Goal: Task Accomplishment & Management: Manage account settings

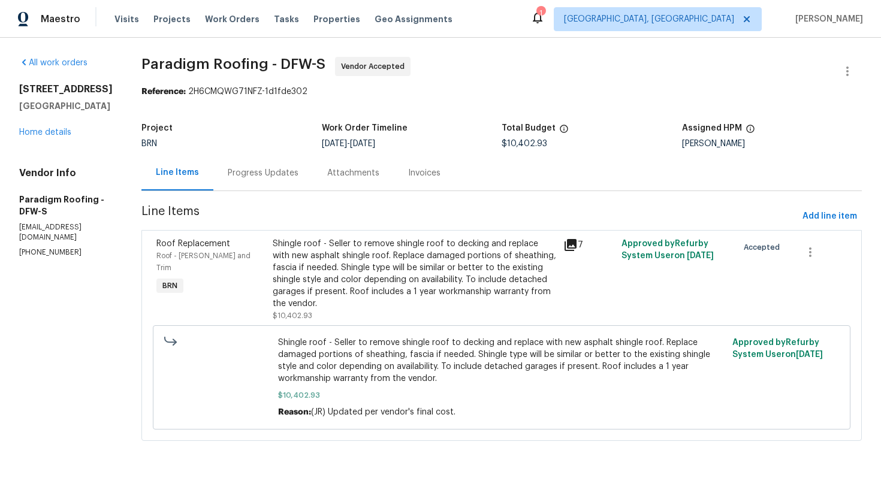
click at [282, 162] on div "Progress Updates" at bounding box center [262, 172] width 99 height 35
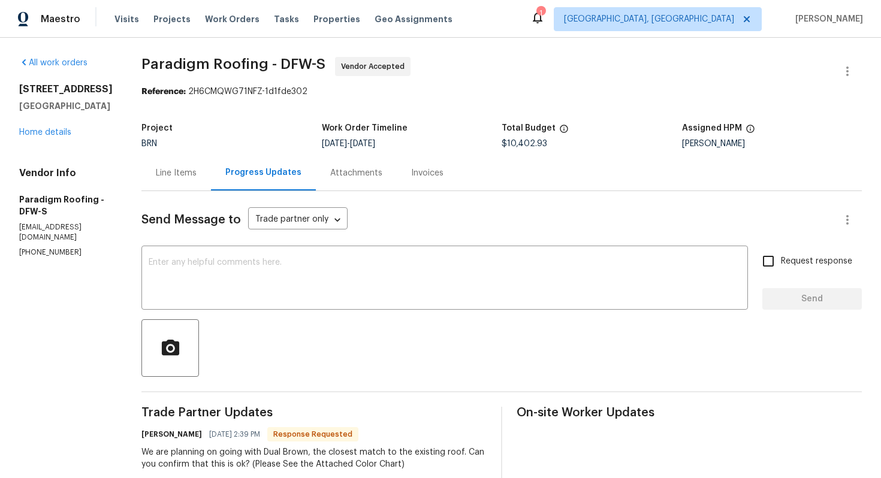
click at [317, 280] on textarea at bounding box center [445, 279] width 592 height 42
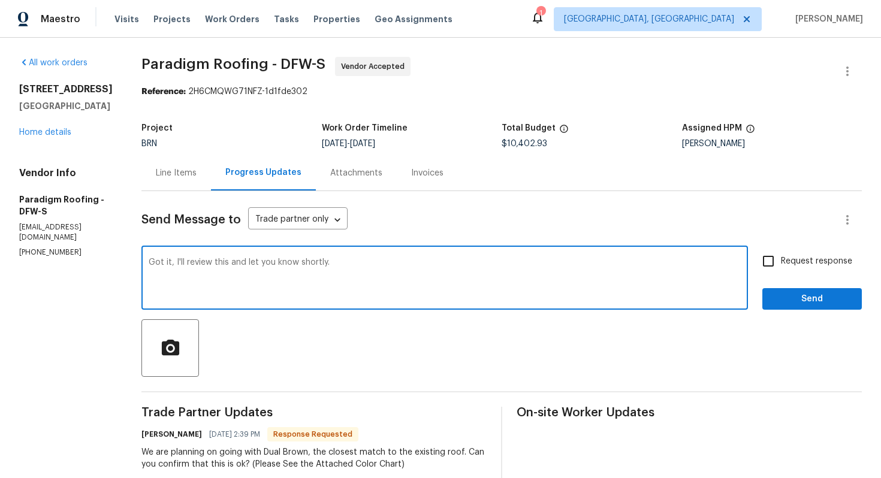
type textarea "Got it, I'll review this and let you know shortly."
click at [798, 259] on span "Request response" at bounding box center [816, 261] width 71 height 13
click at [781, 259] on input "Request response" at bounding box center [767, 261] width 25 height 25
checkbox input "true"
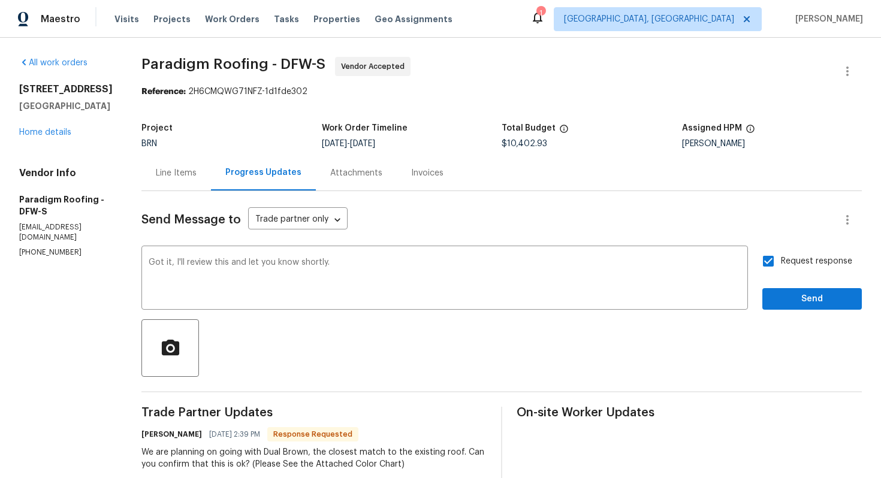
click at [797, 285] on div "Request response Send" at bounding box center [811, 279] width 99 height 61
click at [799, 298] on span "Send" at bounding box center [812, 299] width 80 height 15
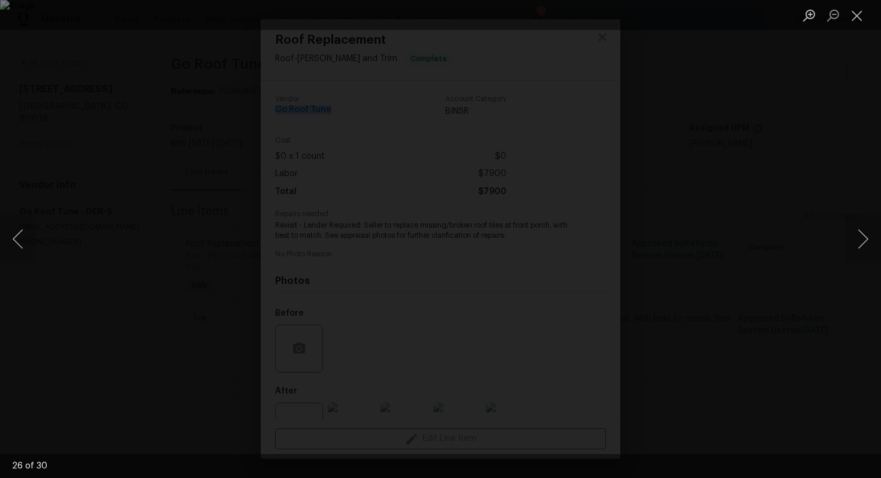
scroll to position [44, 0]
click at [21, 249] on button "Previous image" at bounding box center [18, 239] width 36 height 48
click at [21, 248] on button "Previous image" at bounding box center [18, 239] width 36 height 48
click at [13, 242] on button "Previous image" at bounding box center [18, 239] width 36 height 48
click at [19, 235] on button "Previous image" at bounding box center [18, 239] width 36 height 48
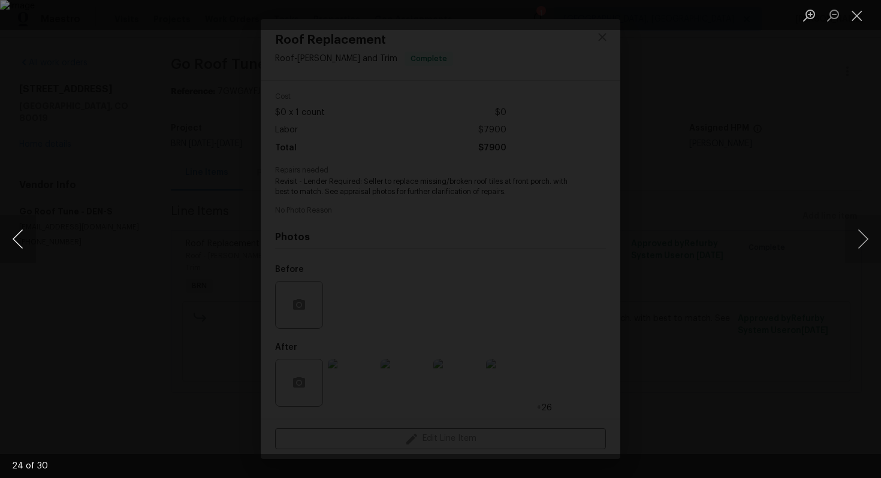
click at [19, 235] on button "Previous image" at bounding box center [18, 239] width 36 height 48
click at [23, 234] on button "Previous image" at bounding box center [18, 239] width 36 height 48
click at [23, 228] on button "Previous image" at bounding box center [18, 239] width 36 height 48
click at [28, 244] on button "Previous image" at bounding box center [18, 239] width 36 height 48
click at [13, 243] on button "Previous image" at bounding box center [18, 239] width 36 height 48
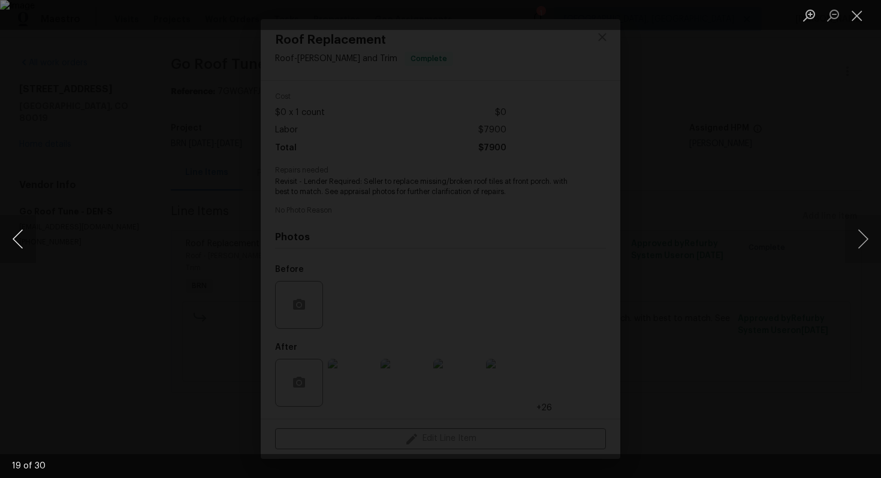
click at [21, 240] on button "Previous image" at bounding box center [18, 239] width 36 height 48
click at [19, 240] on button "Previous image" at bounding box center [18, 239] width 36 height 48
click at [17, 246] on button "Previous image" at bounding box center [18, 239] width 36 height 48
click at [13, 231] on button "Previous image" at bounding box center [18, 239] width 36 height 48
click at [20, 234] on button "Previous image" at bounding box center [18, 239] width 36 height 48
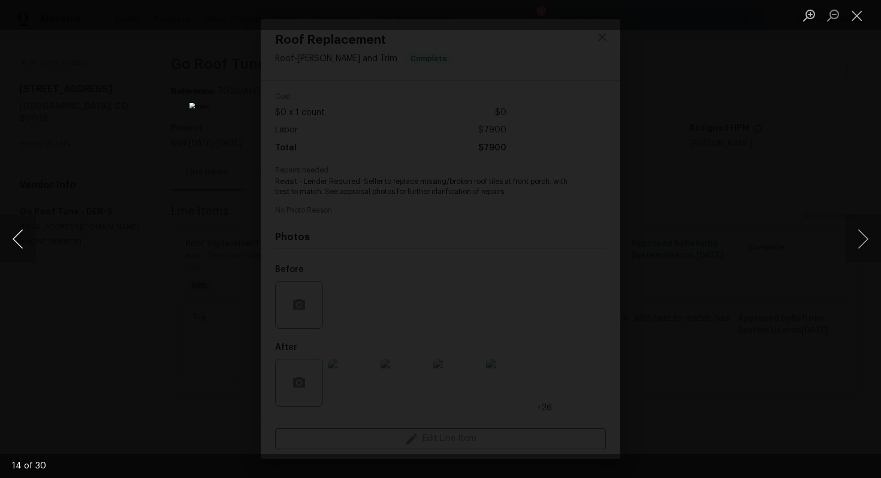
click at [20, 240] on button "Previous image" at bounding box center [18, 239] width 36 height 48
click at [23, 240] on button "Previous image" at bounding box center [18, 239] width 36 height 48
click at [28, 244] on button "Previous image" at bounding box center [18, 239] width 36 height 48
click at [21, 243] on button "Previous image" at bounding box center [18, 239] width 36 height 48
click at [28, 238] on button "Previous image" at bounding box center [18, 239] width 36 height 48
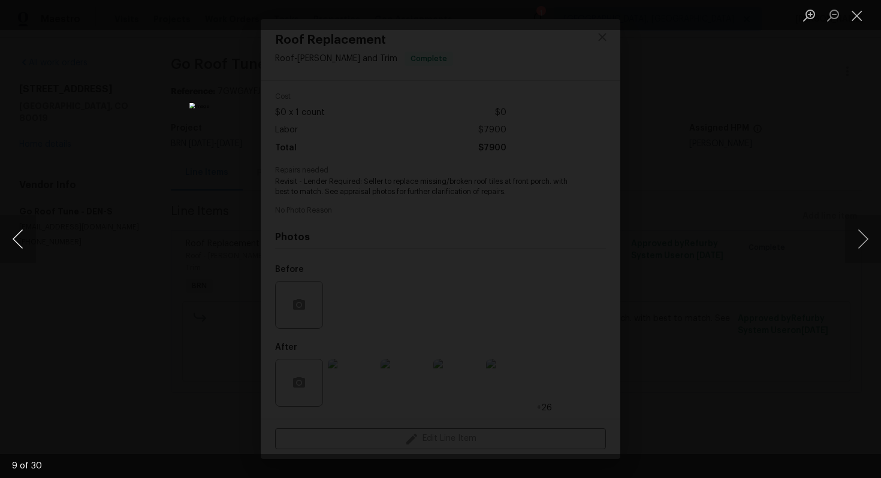
click at [14, 251] on button "Previous image" at bounding box center [18, 239] width 36 height 48
click at [12, 231] on button "Previous image" at bounding box center [18, 239] width 36 height 48
click at [24, 238] on button "Previous image" at bounding box center [18, 239] width 36 height 48
click at [25, 234] on button "Previous image" at bounding box center [18, 239] width 36 height 48
click at [22, 243] on button "Previous image" at bounding box center [18, 239] width 36 height 48
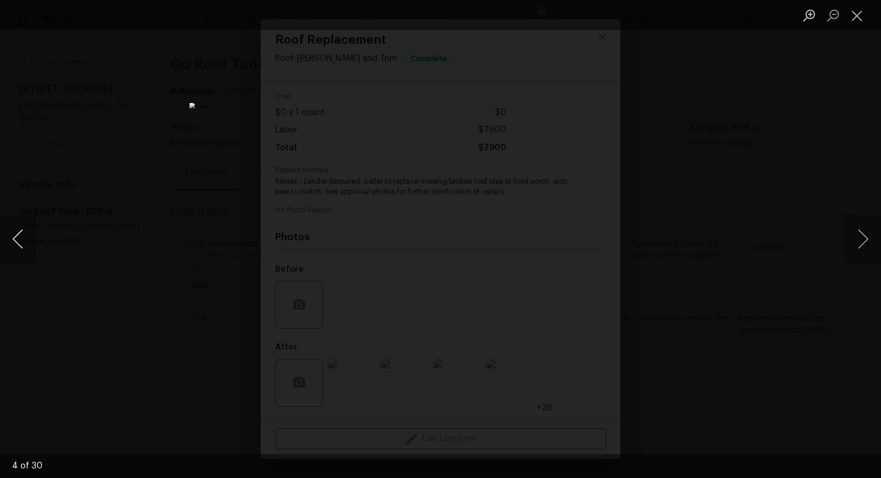
click at [26, 247] on button "Previous image" at bounding box center [18, 239] width 36 height 48
click at [23, 244] on button "Previous image" at bounding box center [18, 239] width 36 height 48
click at [17, 249] on button "Previous image" at bounding box center [18, 239] width 36 height 48
click at [864, 14] on button "Close lightbox" at bounding box center [857, 15] width 24 height 21
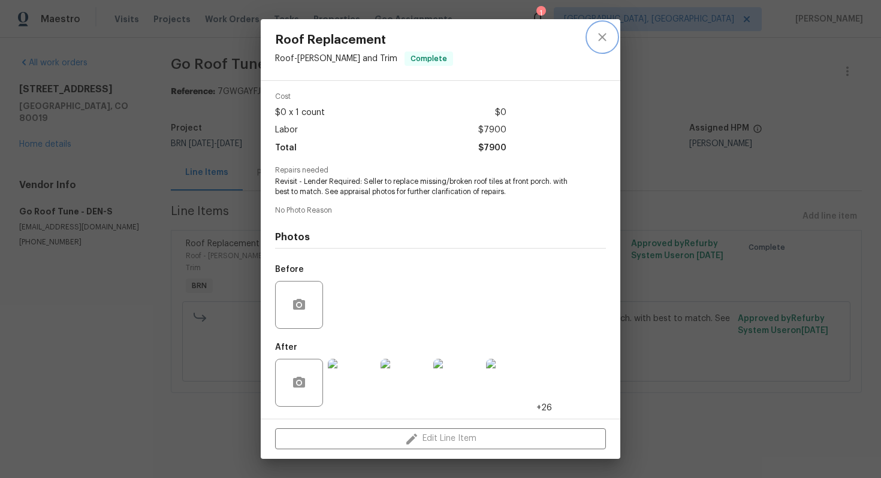
click at [602, 40] on icon "close" at bounding box center [602, 37] width 14 height 14
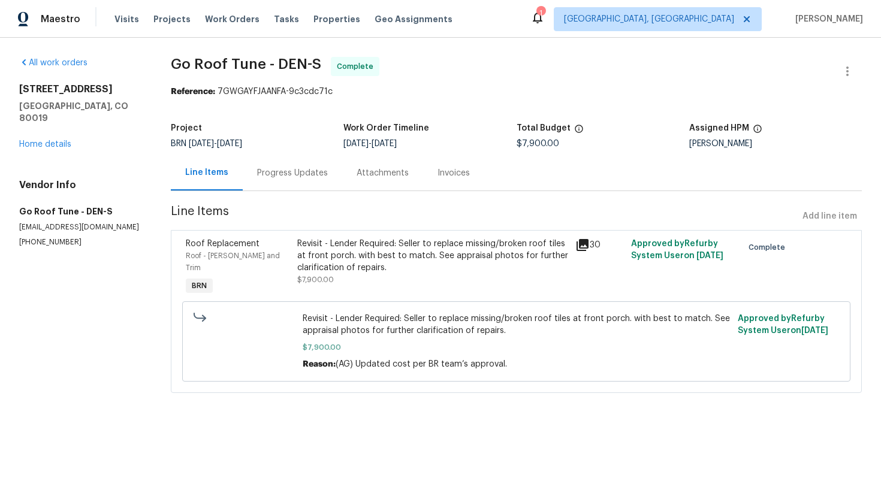
click at [439, 177] on div "Invoices" at bounding box center [453, 173] width 32 height 12
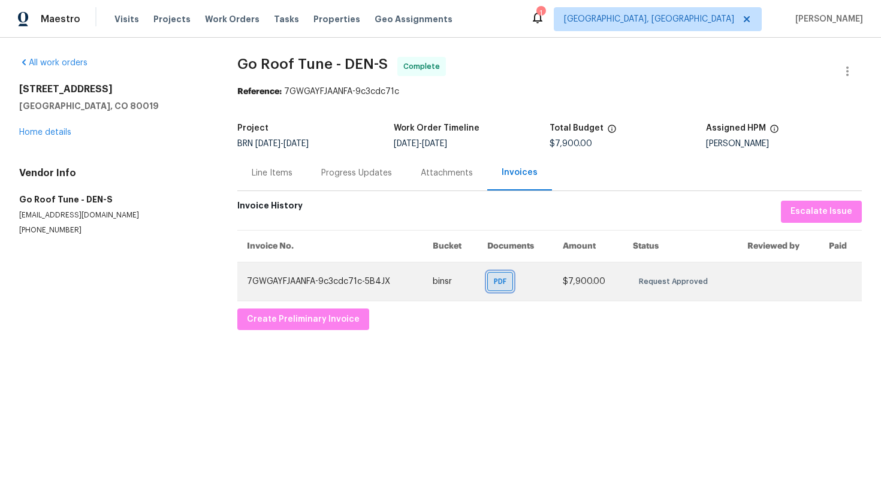
click at [501, 284] on span "PDF" at bounding box center [502, 282] width 17 height 12
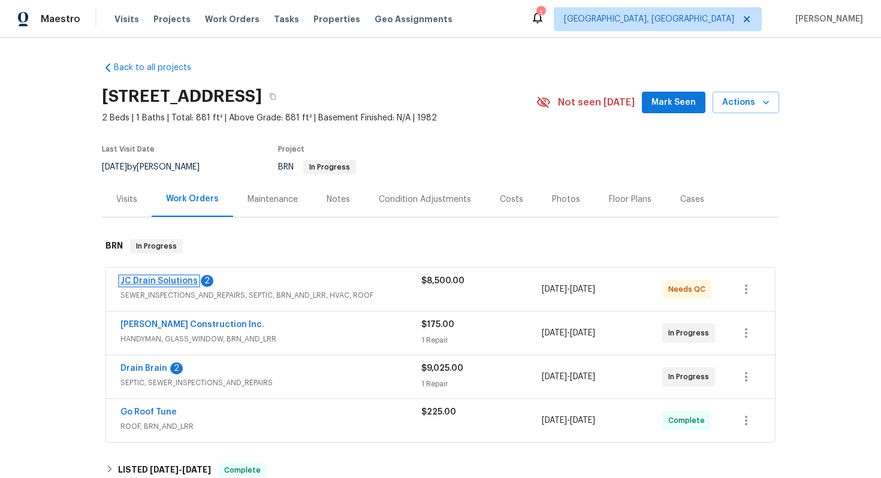
click at [170, 282] on link "JC Drain Solutions" at bounding box center [158, 281] width 77 height 8
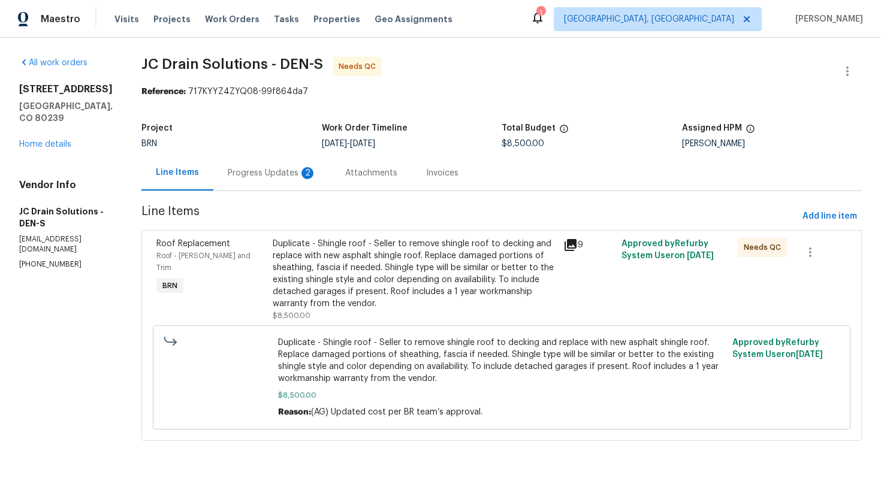
click at [316, 176] on div "Progress Updates 2" at bounding box center [272, 173] width 89 height 12
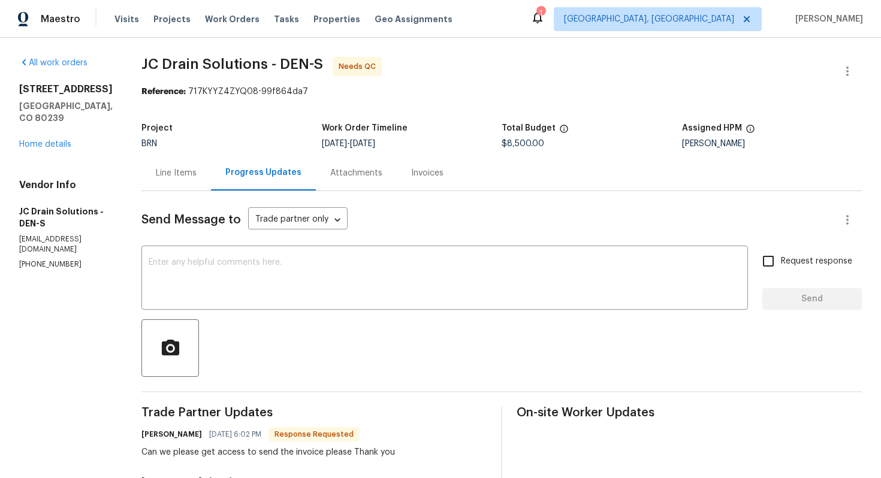
click at [188, 172] on div "Line Items" at bounding box center [176, 173] width 41 height 12
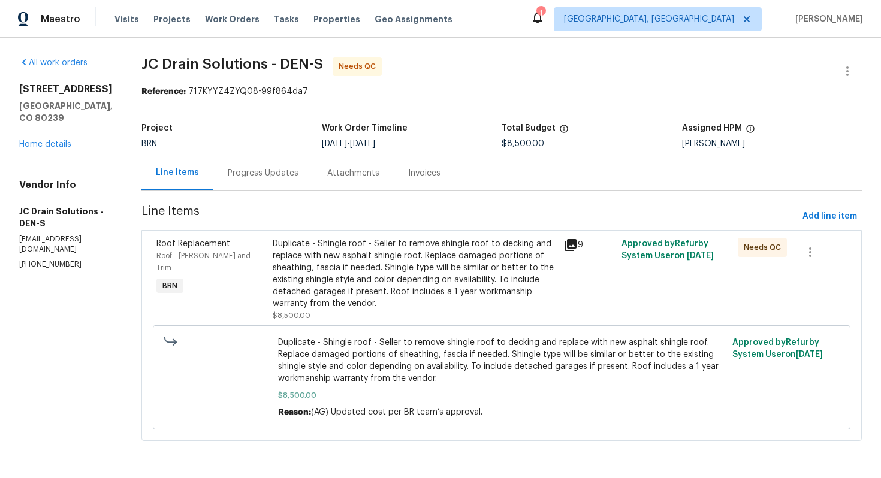
click at [380, 267] on div "Duplicate - Shingle roof - Seller to remove shingle roof to decking and replace…" at bounding box center [414, 274] width 283 height 72
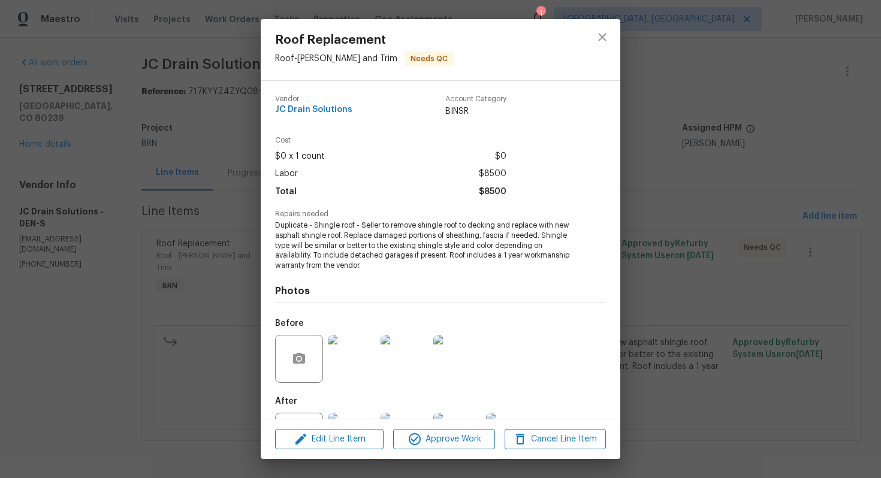
scroll to position [54, 0]
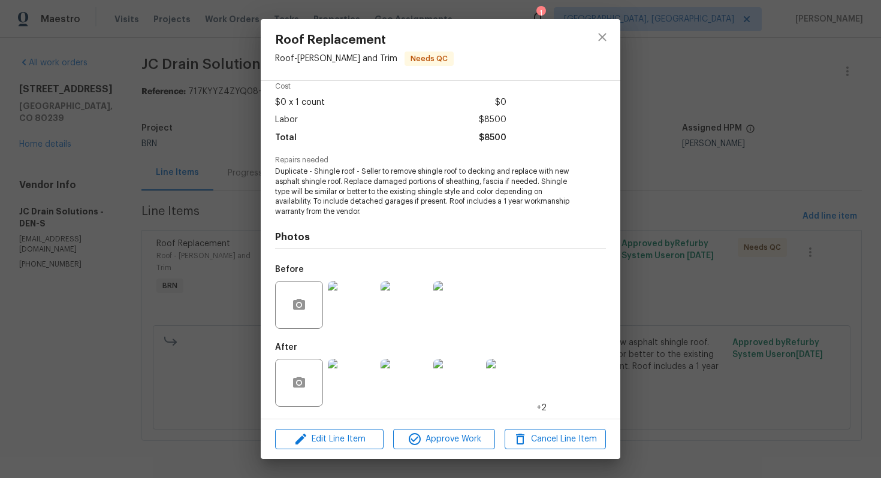
click at [355, 378] on img at bounding box center [352, 383] width 48 height 48
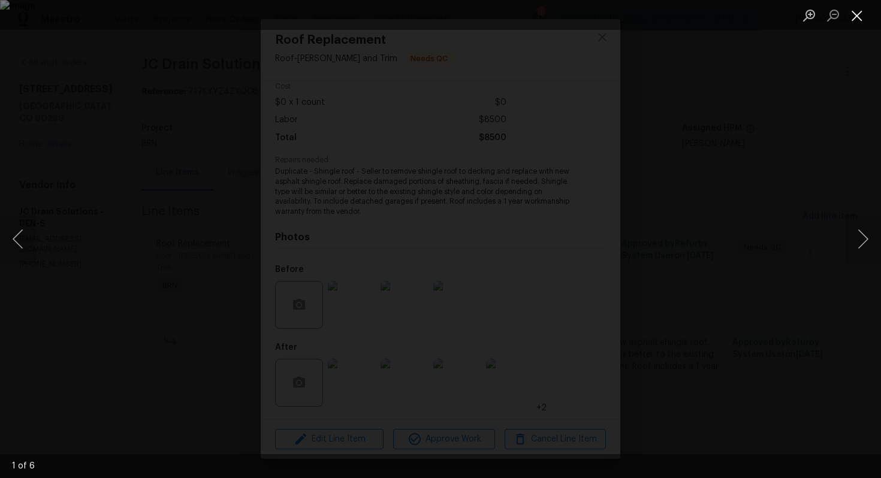
click at [852, 15] on button "Close lightbox" at bounding box center [857, 15] width 24 height 21
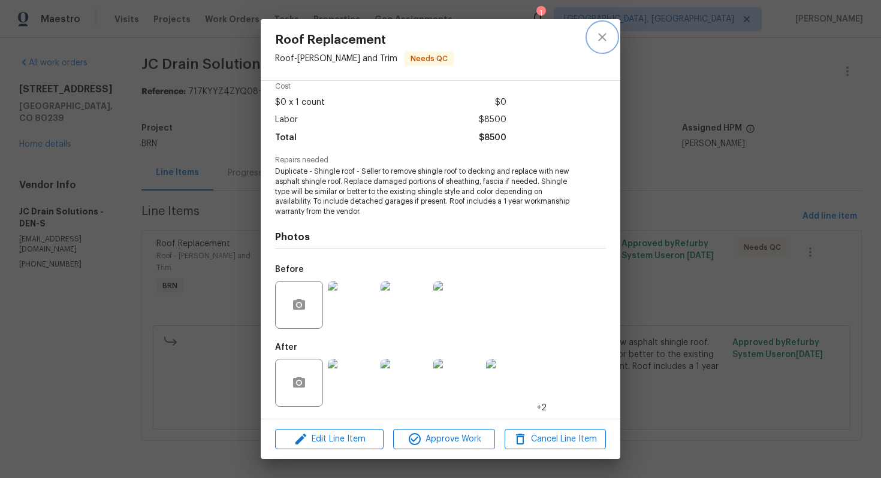
click at [600, 47] on button "close" at bounding box center [602, 37] width 29 height 29
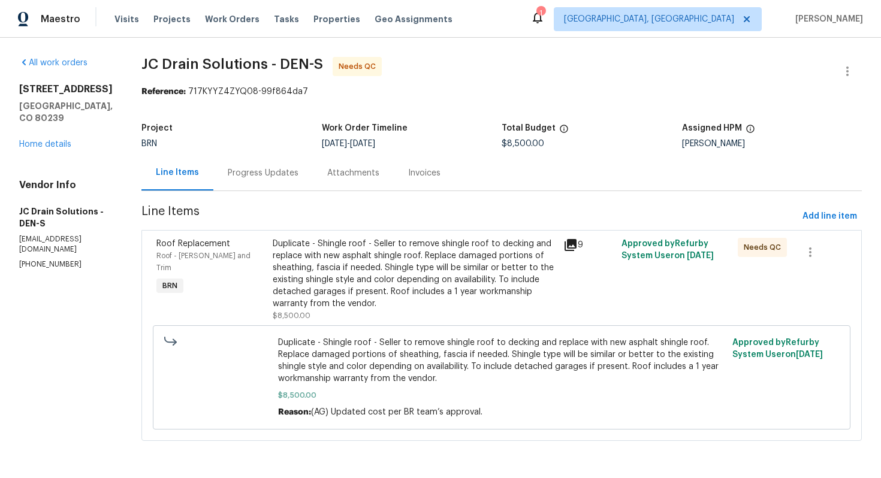
click at [292, 170] on div "Progress Updates" at bounding box center [263, 173] width 71 height 12
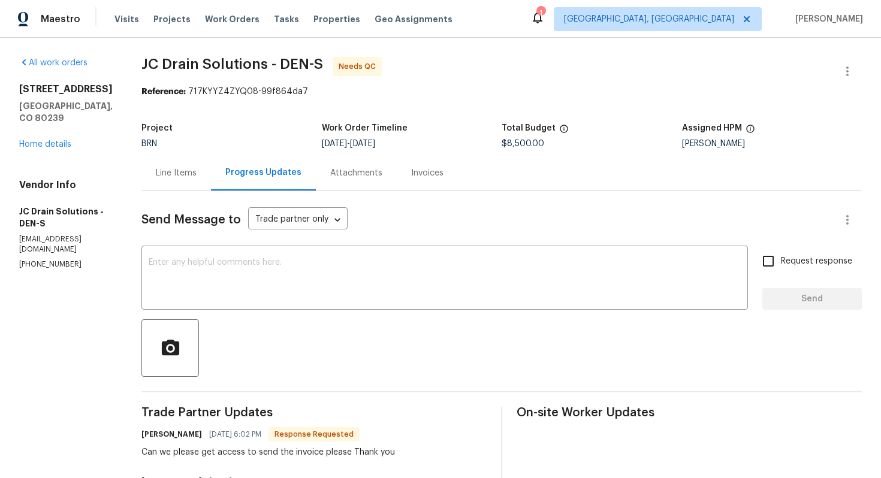
click at [179, 168] on div "Line Items" at bounding box center [176, 173] width 41 height 12
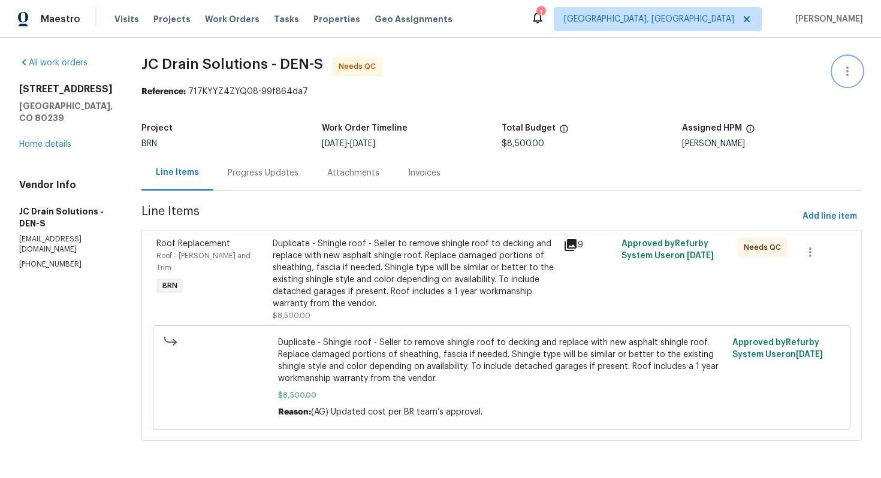
click at [849, 69] on icon "button" at bounding box center [847, 71] width 14 height 14
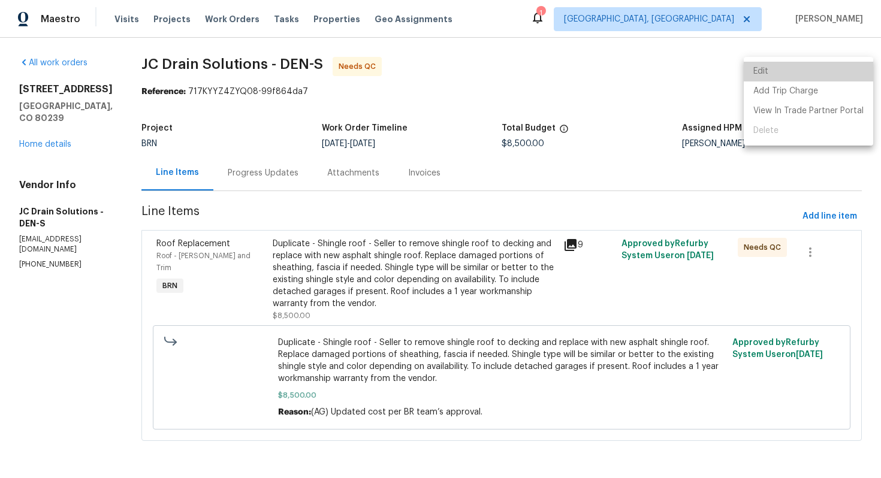
click at [835, 70] on li "Edit" at bounding box center [807, 72] width 129 height 20
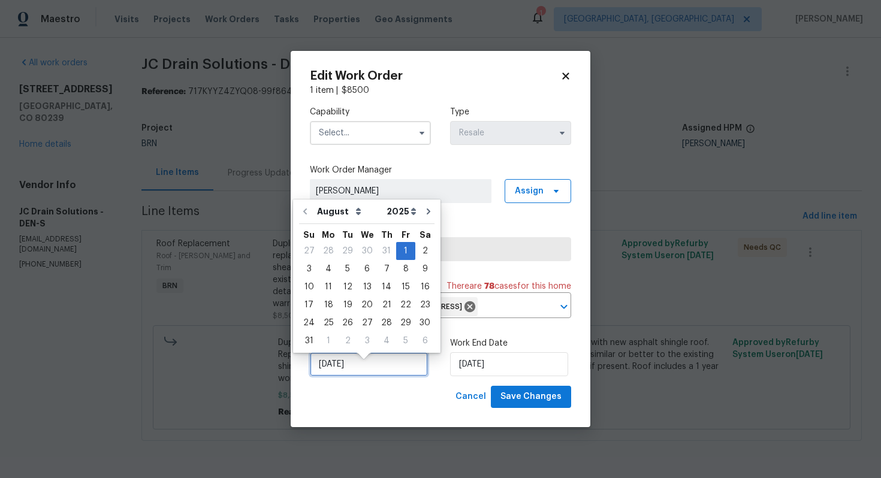
click at [347, 373] on input "8/1/2025" at bounding box center [369, 364] width 118 height 24
click at [473, 372] on input "[DATE]" at bounding box center [509, 364] width 118 height 24
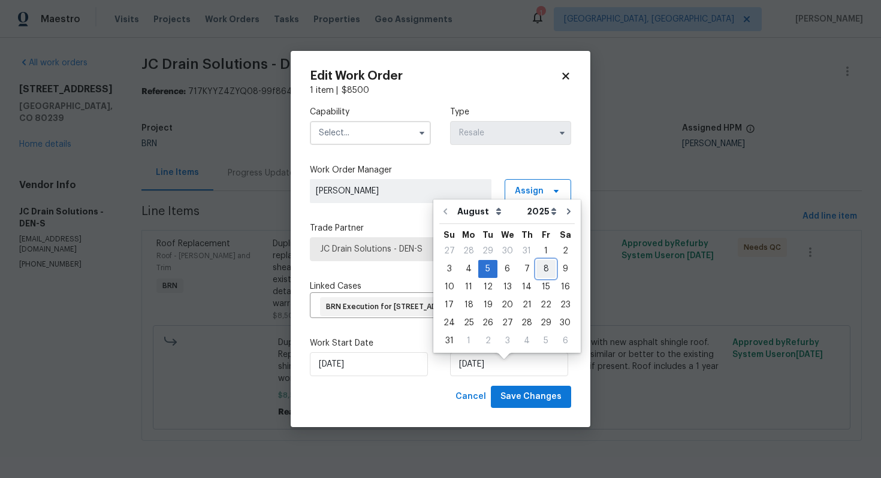
click at [545, 270] on div "8" at bounding box center [545, 269] width 19 height 17
type input "8/8/2025"
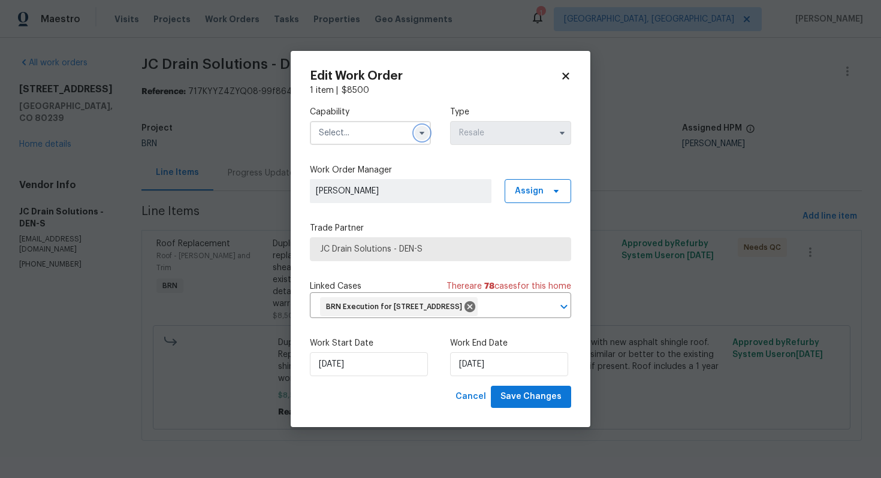
click at [424, 128] on button "button" at bounding box center [422, 133] width 14 height 14
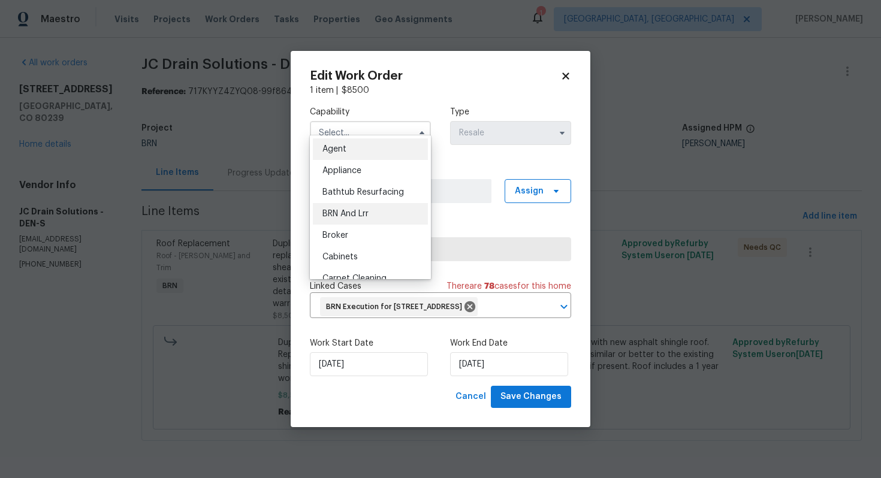
click at [366, 211] on span "BRN And Lrr" at bounding box center [345, 214] width 46 height 8
type input "BRN And Lrr"
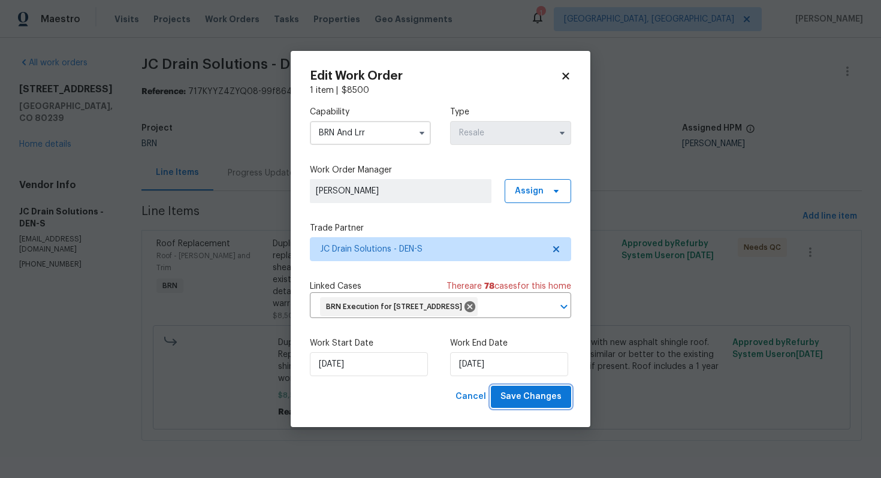
click at [527, 404] on span "Save Changes" at bounding box center [530, 396] width 61 height 15
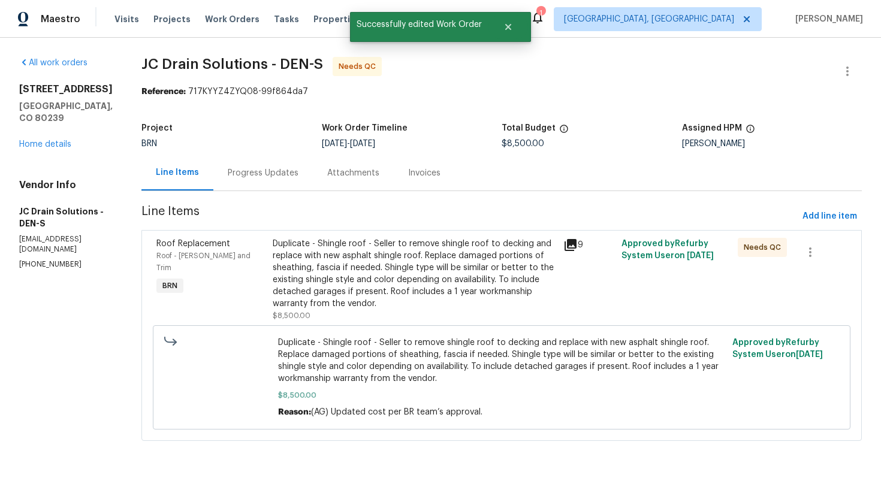
click at [284, 181] on div "Progress Updates" at bounding box center [262, 172] width 99 height 35
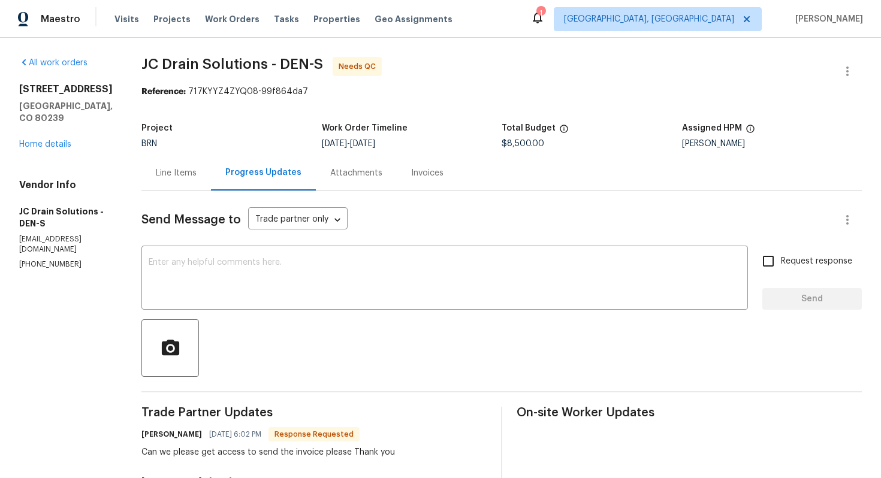
click at [197, 176] on div "Line Items" at bounding box center [176, 173] width 41 height 12
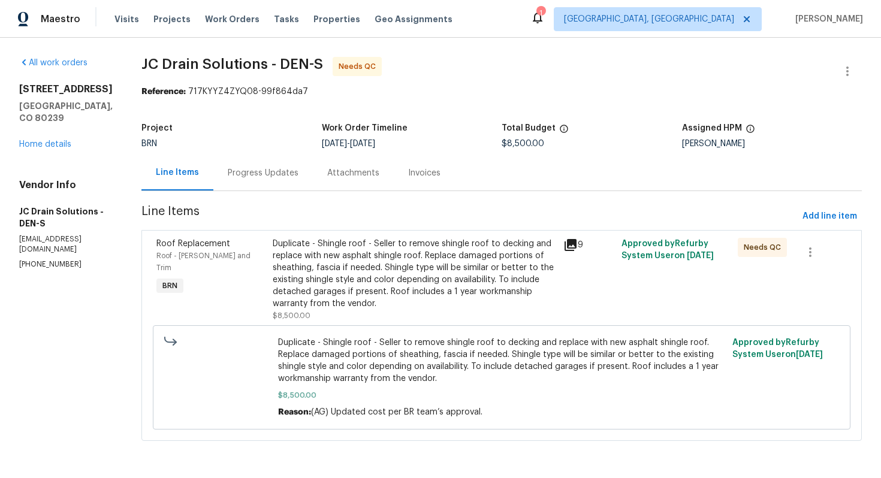
click at [448, 304] on div "Duplicate - Shingle roof - Seller to remove shingle roof to decking and replace…" at bounding box center [414, 274] width 283 height 72
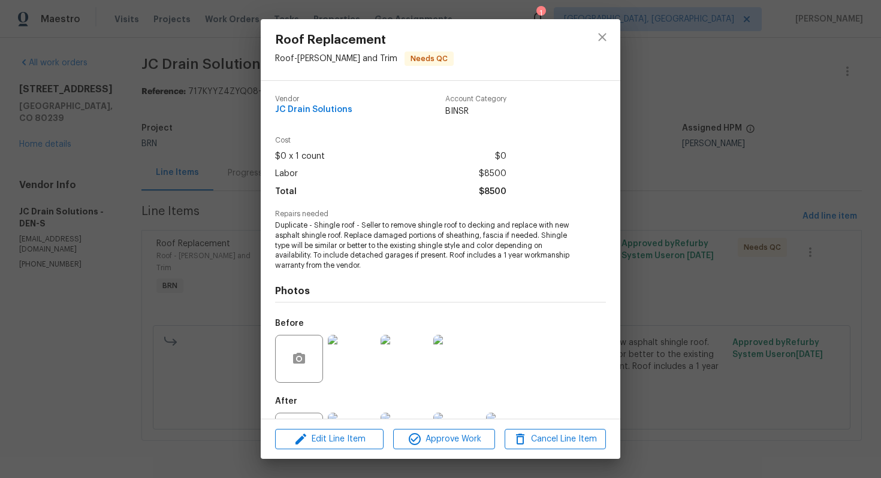
scroll to position [54, 0]
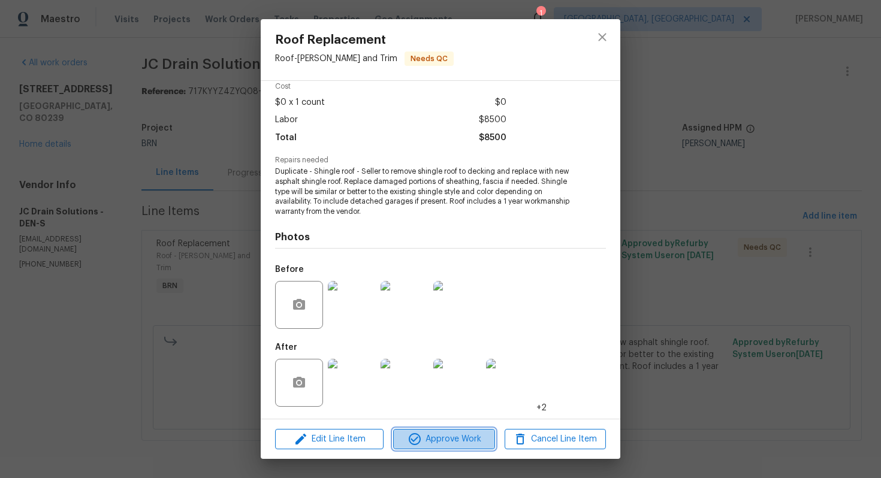
click at [449, 442] on span "Approve Work" at bounding box center [444, 439] width 94 height 15
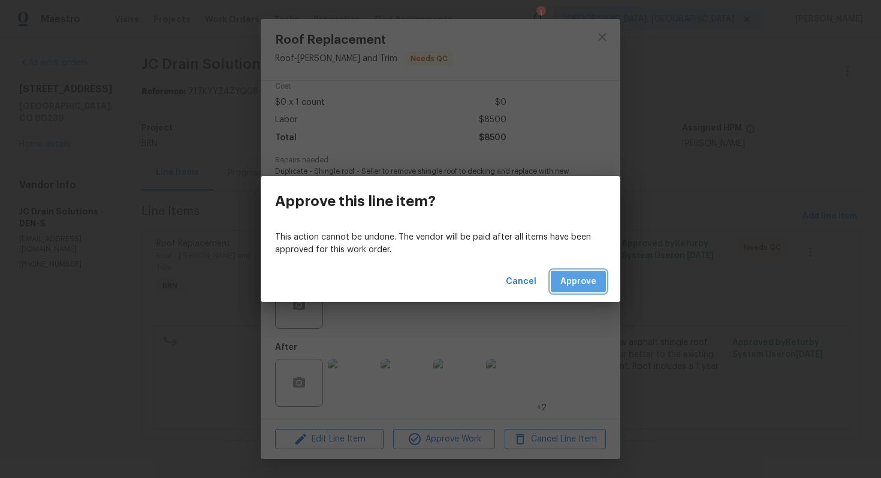
click at [578, 288] on span "Approve" at bounding box center [578, 281] width 36 height 15
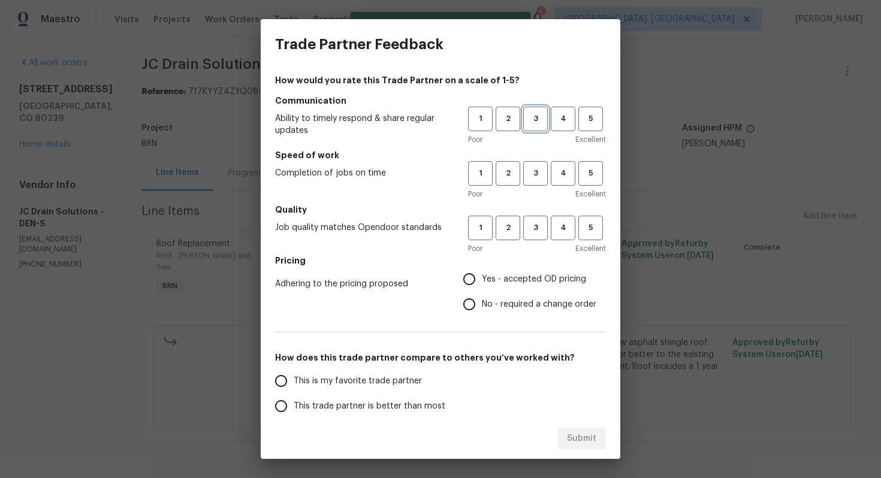
click at [533, 119] on span "3" at bounding box center [535, 119] width 22 height 14
click at [536, 175] on span "3" at bounding box center [535, 174] width 22 height 14
click at [536, 223] on span "3" at bounding box center [535, 228] width 22 height 14
click at [498, 301] on span "No - required a change order" at bounding box center [539, 304] width 114 height 13
click at [482, 301] on input "No - required a change order" at bounding box center [469, 304] width 25 height 25
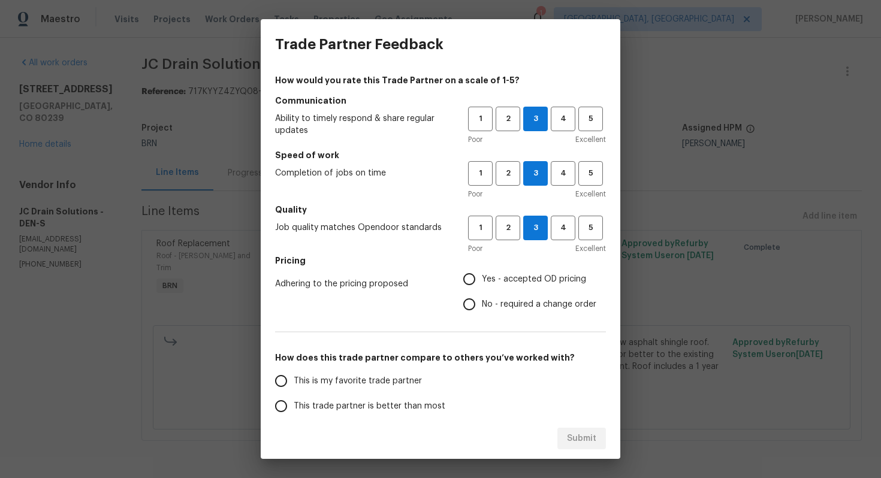
radio input "true"
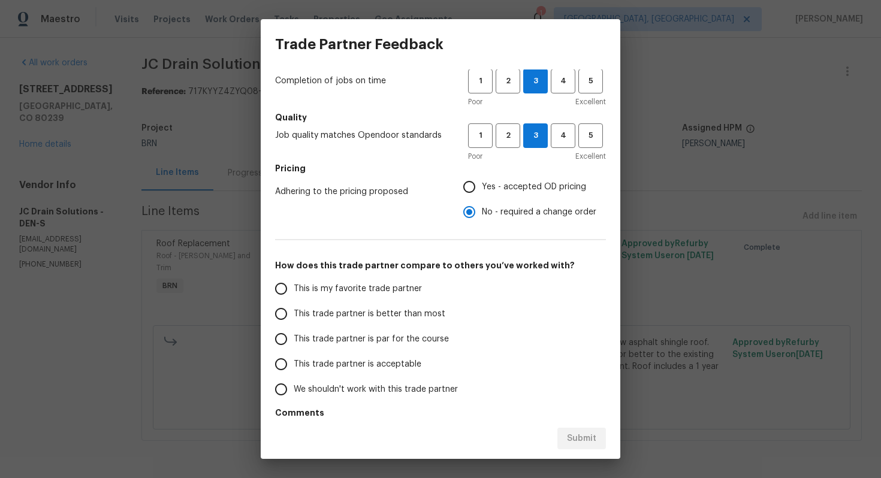
scroll to position [116, 0]
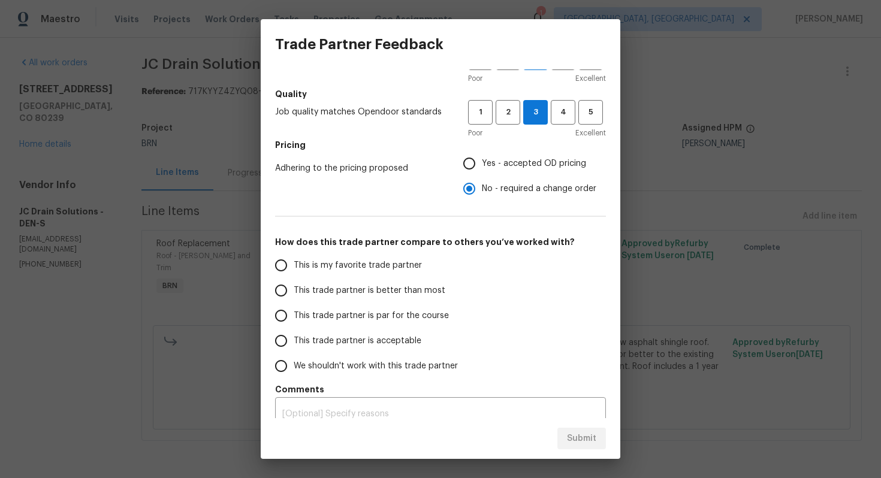
click at [373, 315] on span "This trade partner is par for the course" at bounding box center [371, 316] width 155 height 13
click at [294, 315] on input "This trade partner is par for the course" at bounding box center [280, 315] width 25 height 25
click at [597, 451] on div "Submit" at bounding box center [440, 438] width 359 height 41
click at [593, 443] on span "Submit" at bounding box center [581, 438] width 29 height 15
radio input "true"
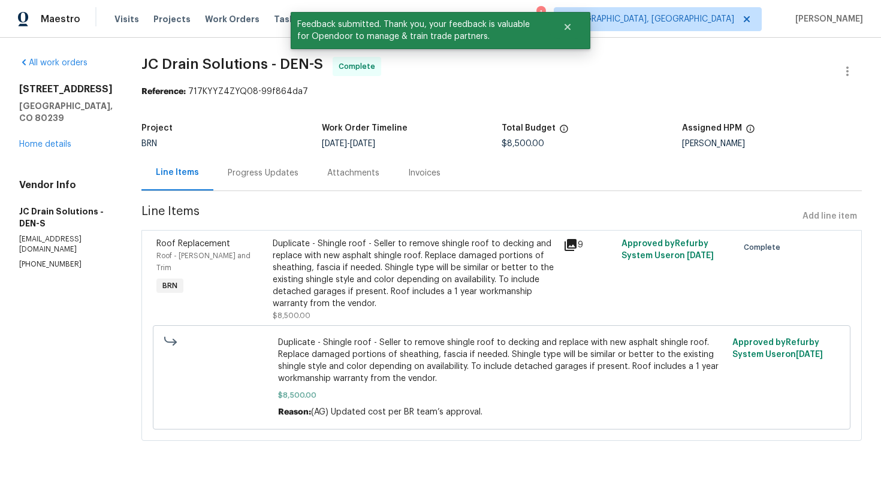
click at [282, 167] on div "Progress Updates" at bounding box center [263, 173] width 71 height 12
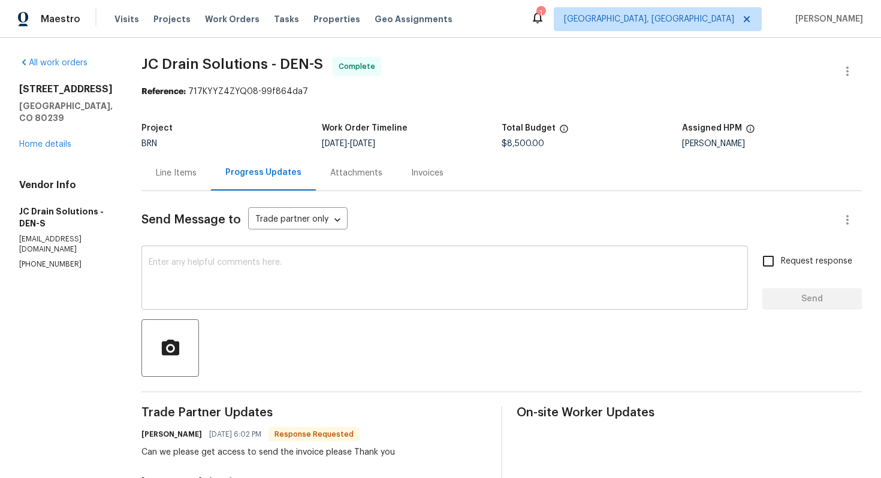
click at [428, 265] on textarea at bounding box center [445, 279] width 592 height 42
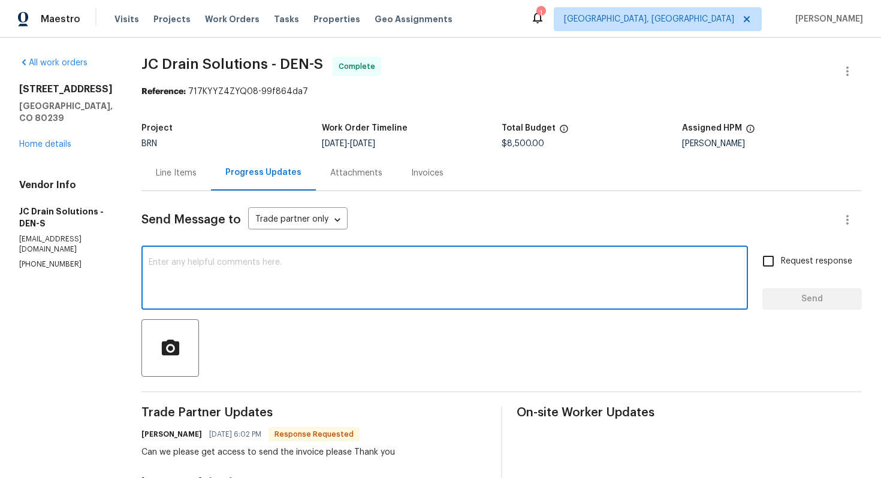
paste textarea "WO is approved. Please upload the invoice under invoice section. Thanks!"
type textarea "WO is approved. Please upload the invoice under invoice section. Thanks!"
click at [776, 264] on input "Request response" at bounding box center [767, 261] width 25 height 25
checkbox input "true"
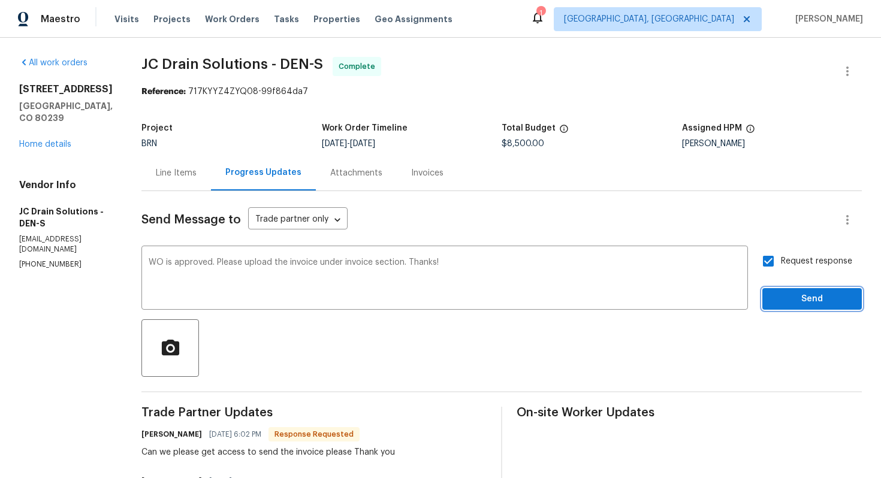
click at [790, 301] on span "Send" at bounding box center [812, 299] width 80 height 15
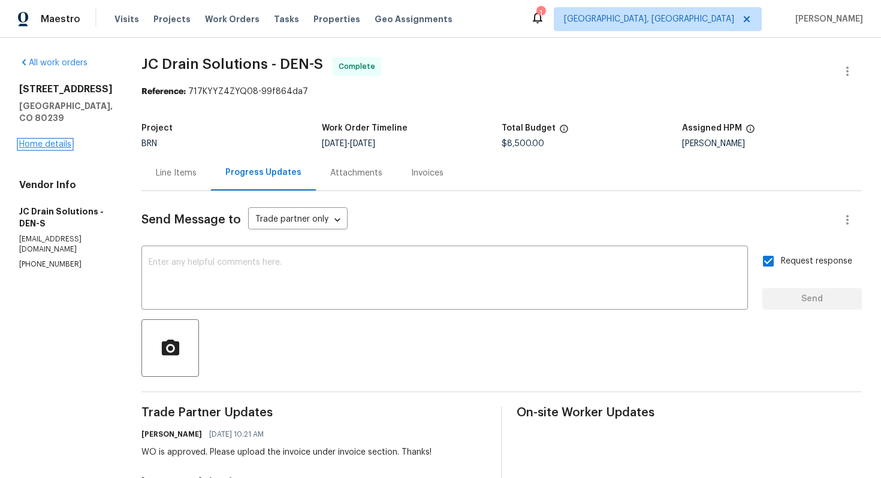
click at [46, 140] on link "Home details" at bounding box center [45, 144] width 52 height 8
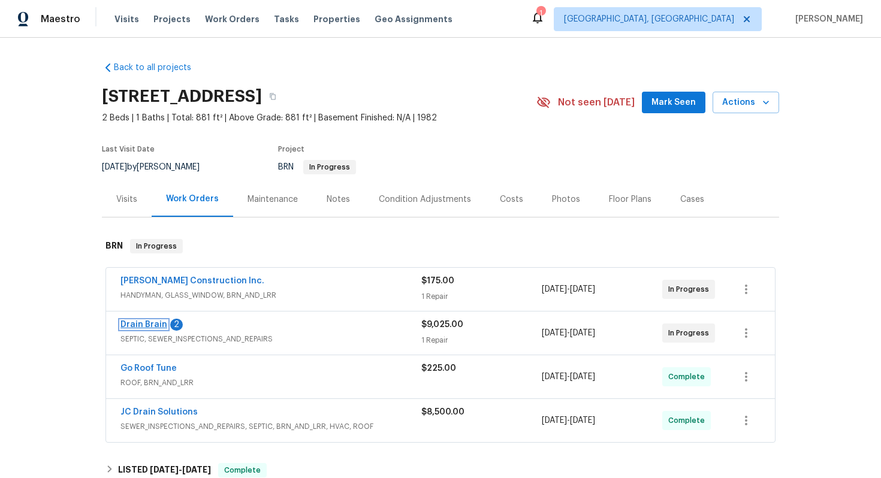
click at [142, 325] on link "Drain Brain" at bounding box center [143, 325] width 47 height 8
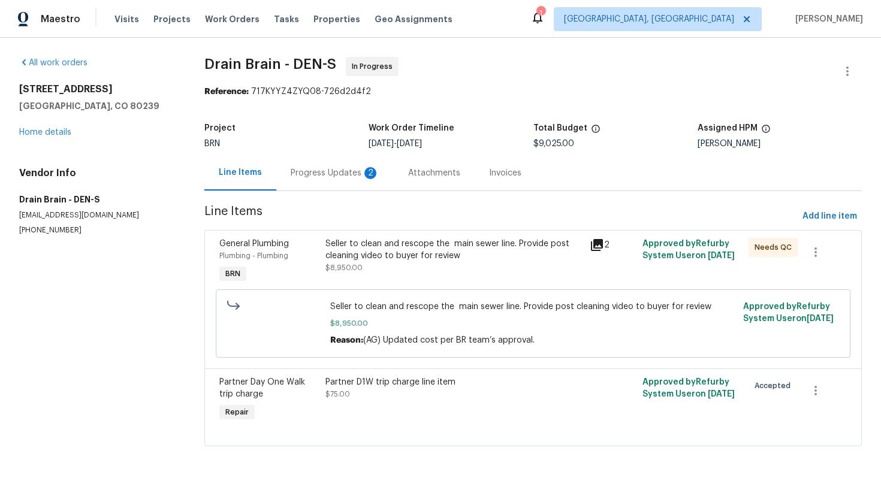
click at [318, 180] on div "Progress Updates 2" at bounding box center [334, 172] width 117 height 35
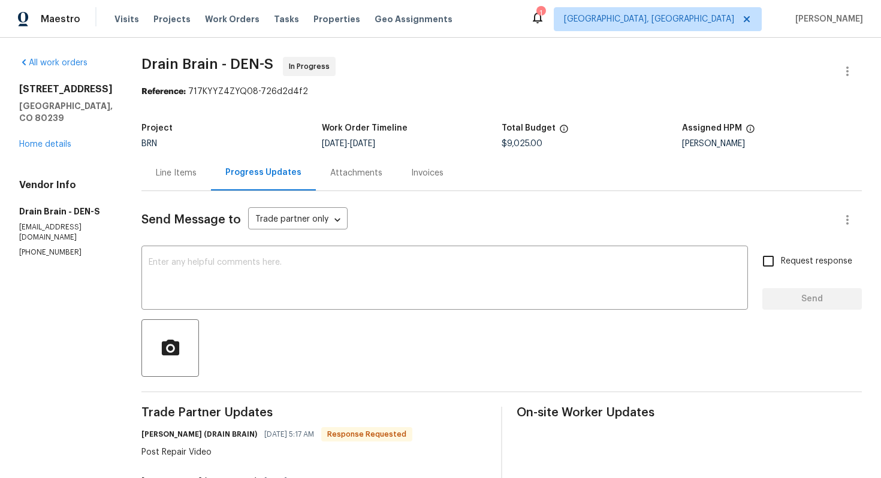
click at [196, 179] on div "Line Items" at bounding box center [175, 172] width 69 height 35
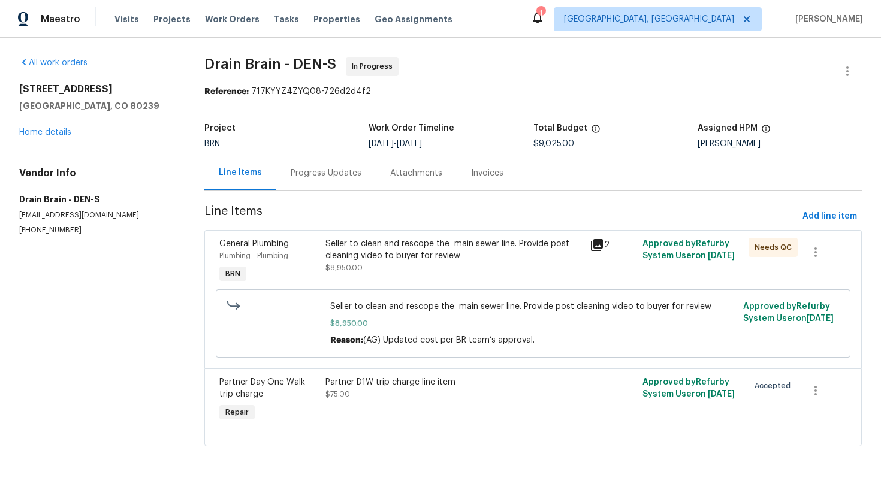
click at [325, 188] on div "Progress Updates" at bounding box center [325, 172] width 99 height 35
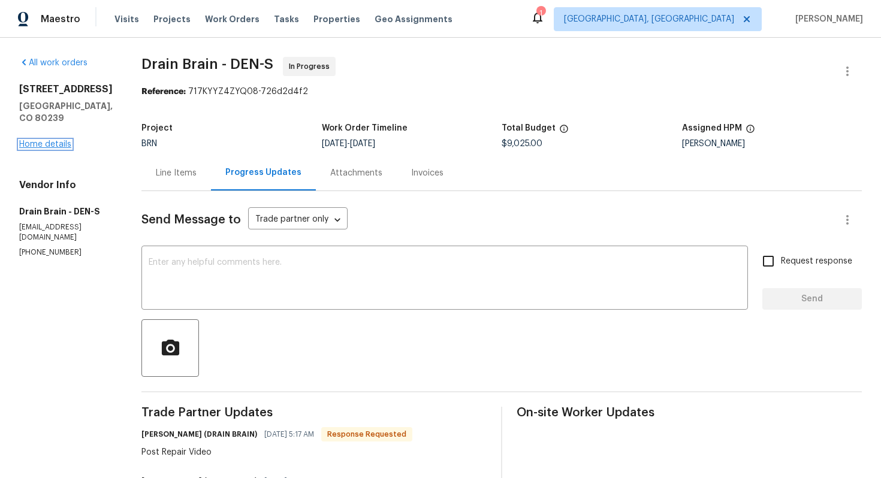
click at [61, 140] on link "Home details" at bounding box center [45, 144] width 52 height 8
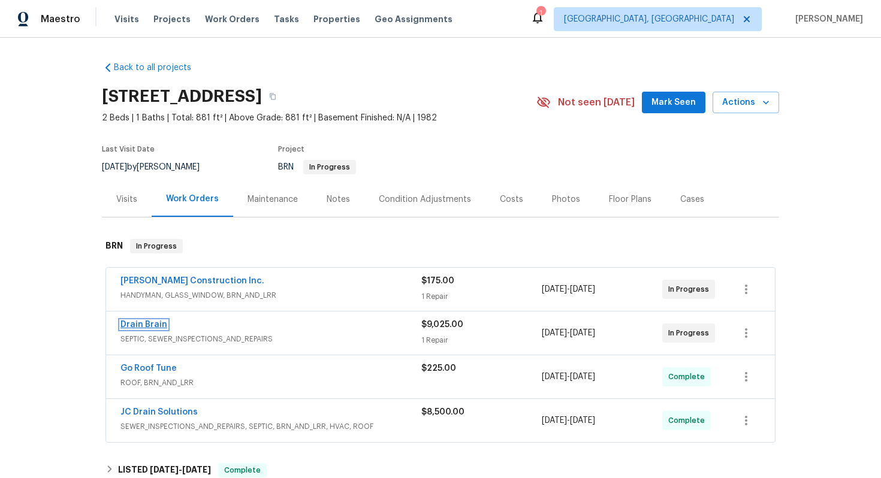
click at [137, 325] on link "Drain Brain" at bounding box center [143, 325] width 47 height 8
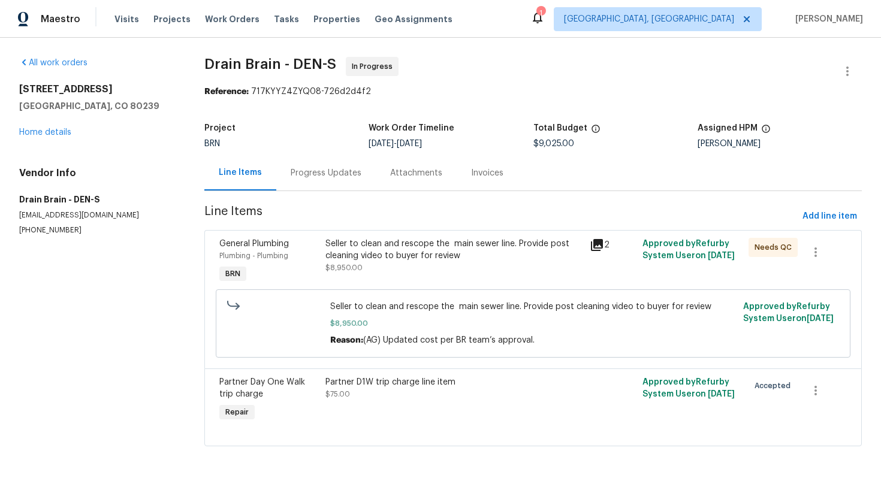
click at [308, 180] on div "Progress Updates" at bounding box center [325, 172] width 99 height 35
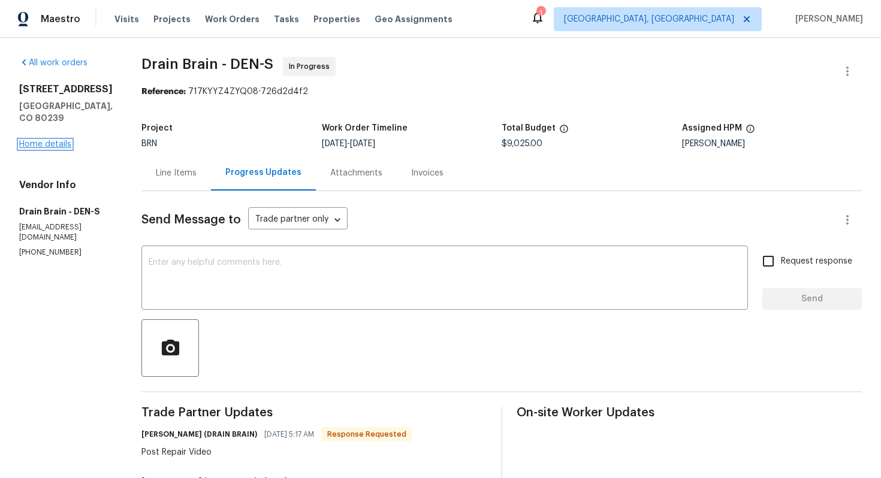
click at [52, 140] on link "Home details" at bounding box center [45, 144] width 52 height 8
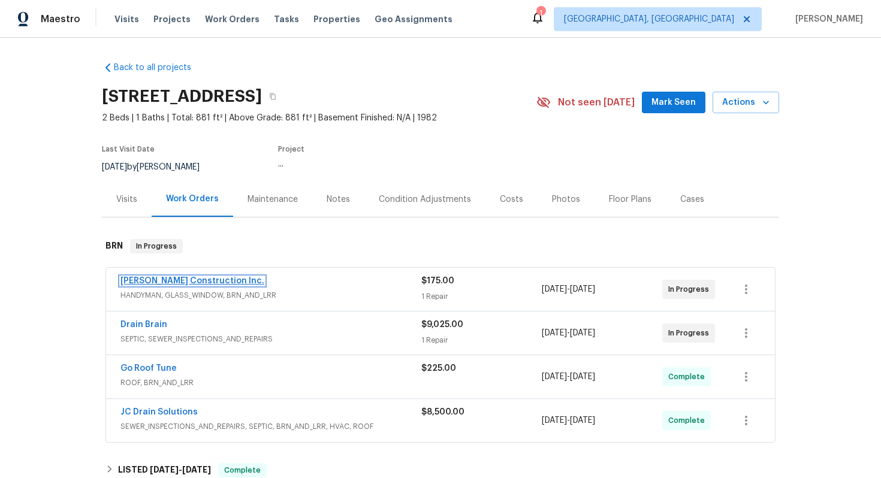
click at [173, 280] on link "Hanson Construction Inc." at bounding box center [192, 281] width 144 height 8
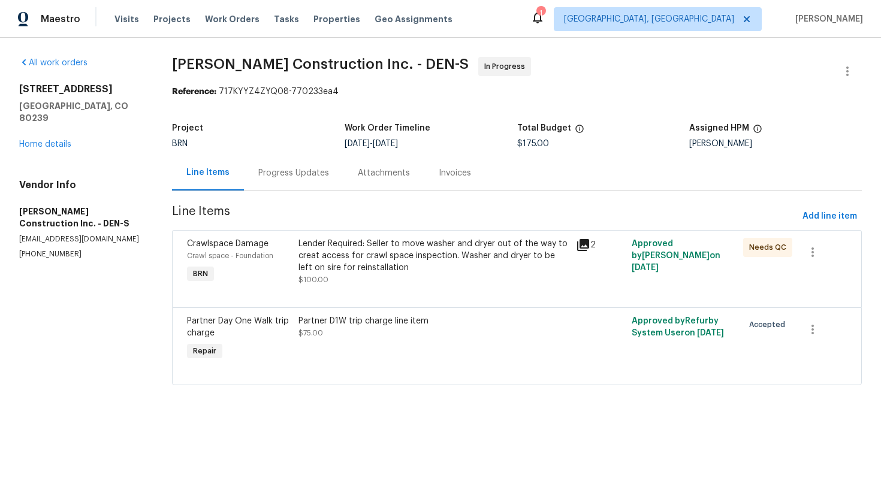
click at [325, 176] on div "Progress Updates" at bounding box center [293, 173] width 71 height 12
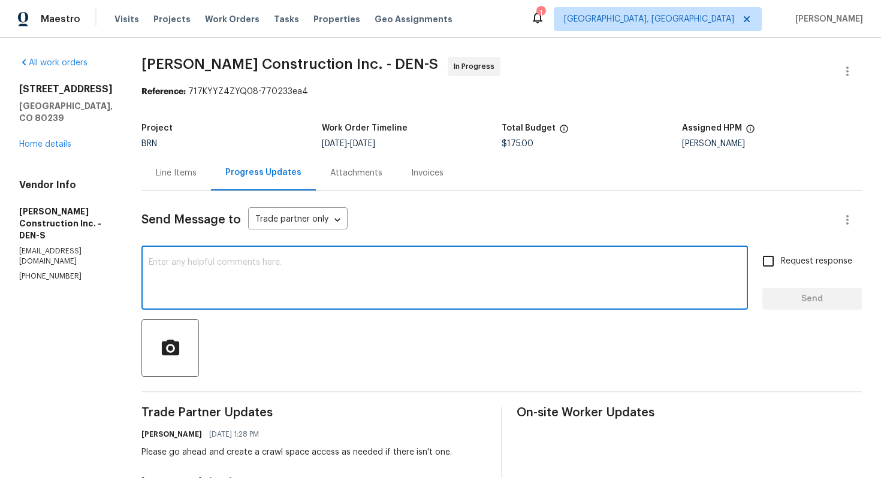
click at [298, 290] on textarea at bounding box center [445, 279] width 592 height 42
type textarea "Hi! Can I get an update on the work?"
click at [786, 255] on span "Request response" at bounding box center [816, 261] width 71 height 13
click at [781, 255] on input "Request response" at bounding box center [767, 261] width 25 height 25
checkbox input "true"
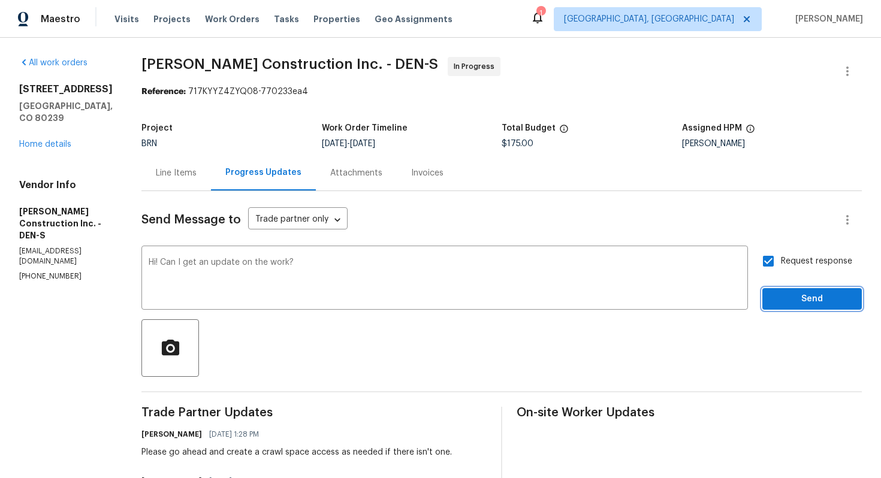
click at [796, 297] on span "Send" at bounding box center [812, 299] width 80 height 15
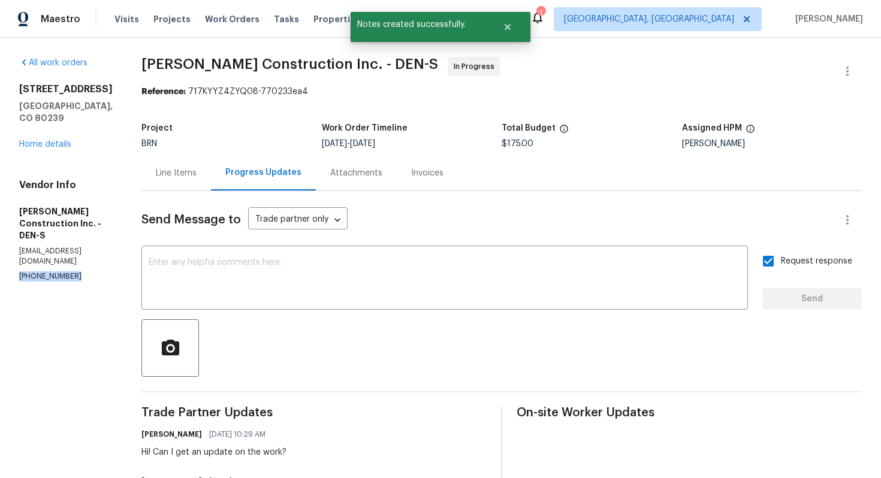
drag, startPoint x: 13, startPoint y: 243, endPoint x: 100, endPoint y: 243, distance: 87.5
copy p "(303) 435-2878"
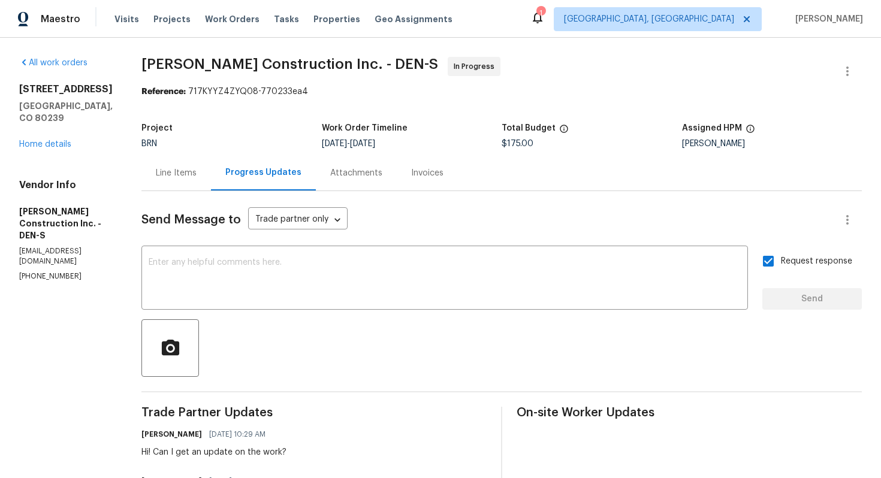
click at [180, 171] on div "Line Items" at bounding box center [176, 173] width 41 height 12
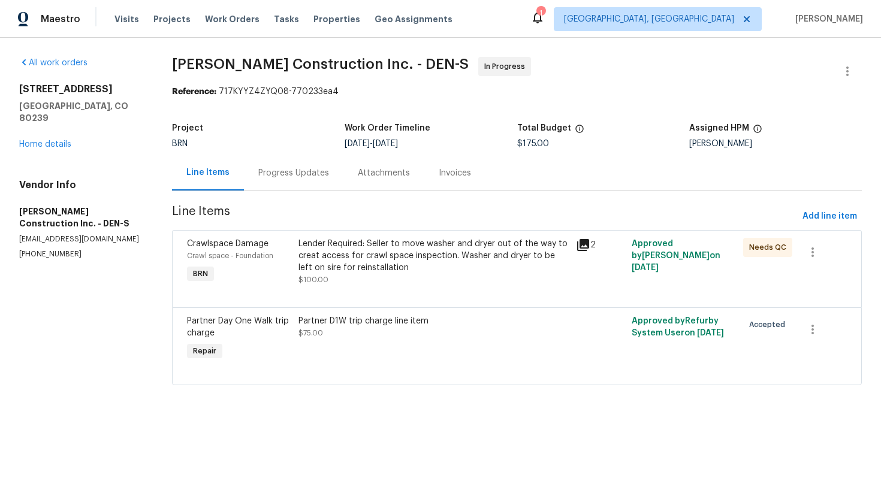
click at [274, 179] on div "Progress Updates" at bounding box center [293, 173] width 71 height 12
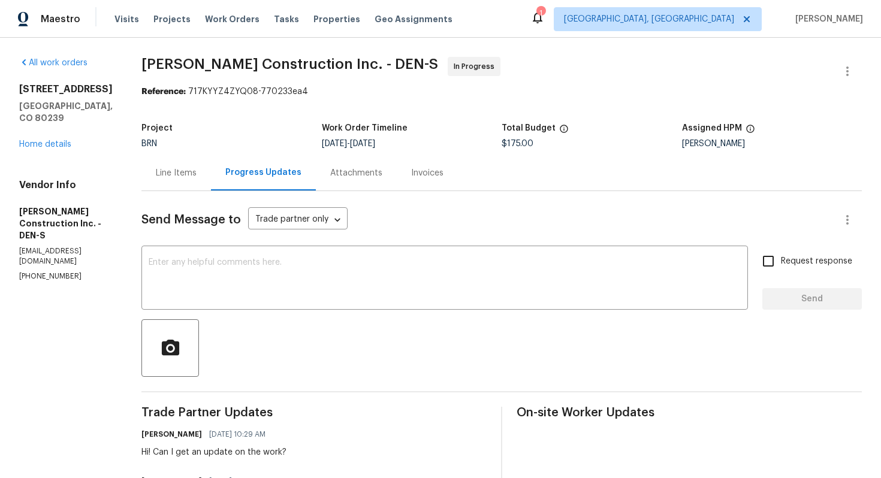
click at [193, 164] on div "Line Items" at bounding box center [175, 172] width 69 height 35
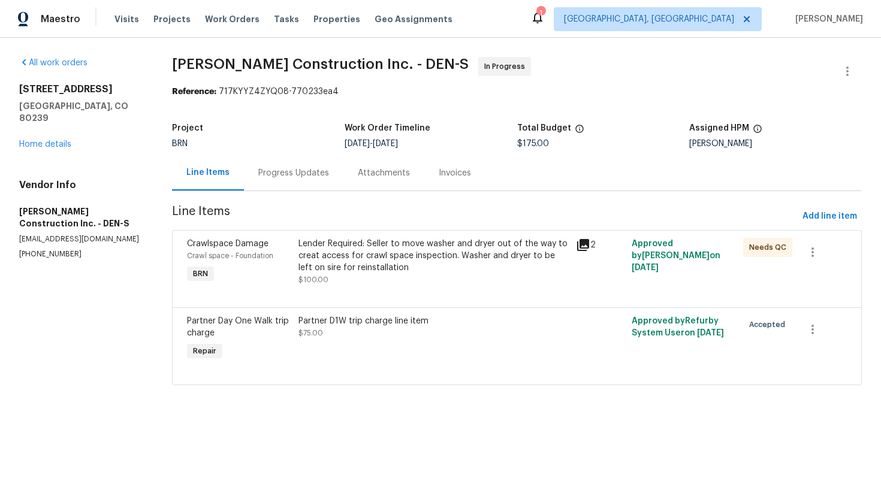
click at [430, 253] on div "Lender Required: Seller to move washer and dryer out of the way to creat access…" at bounding box center [433, 256] width 271 height 36
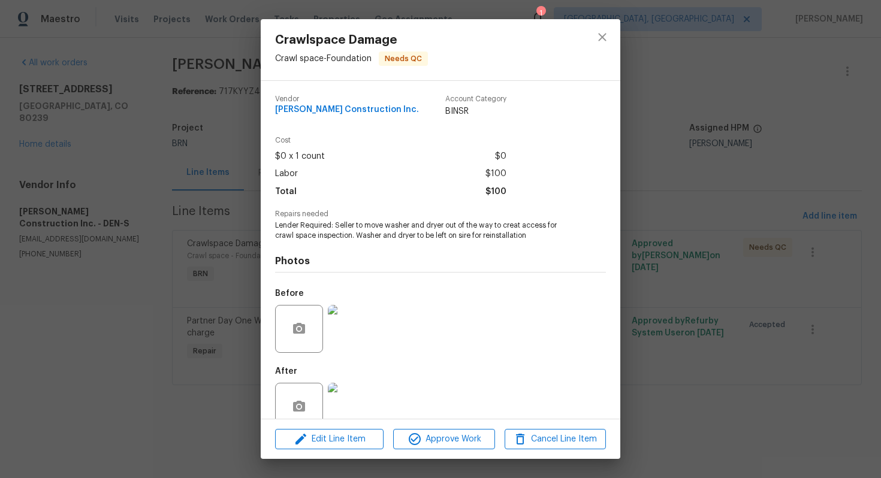
scroll to position [24, 0]
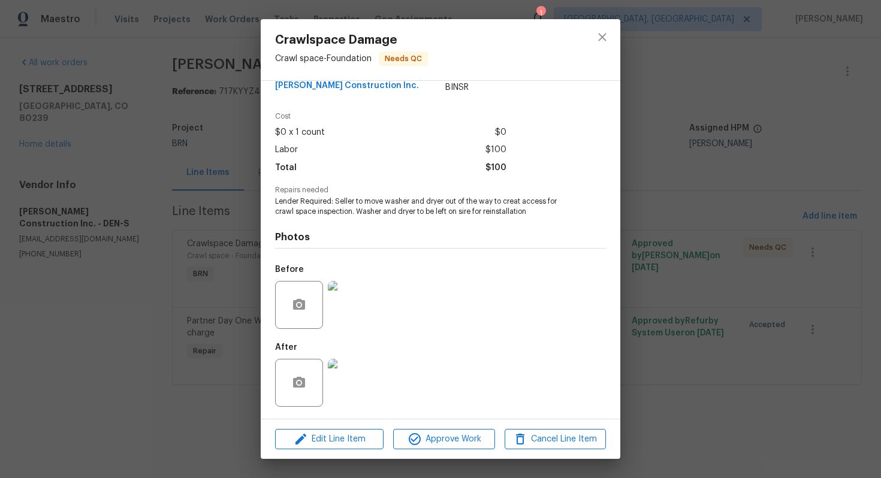
click at [368, 370] on img at bounding box center [352, 383] width 48 height 48
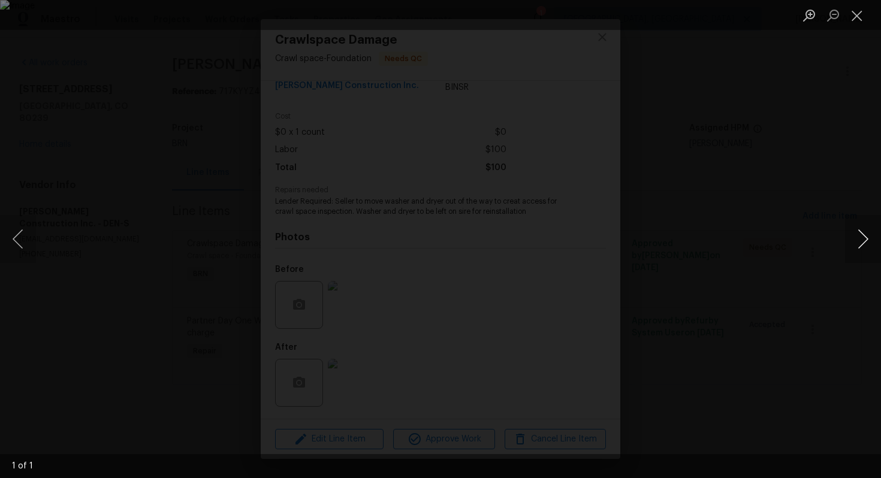
click at [853, 243] on button "Next image" at bounding box center [863, 239] width 36 height 48
click at [18, 231] on button "Previous image" at bounding box center [18, 239] width 36 height 48
click at [862, 14] on button "Close lightbox" at bounding box center [857, 15] width 24 height 21
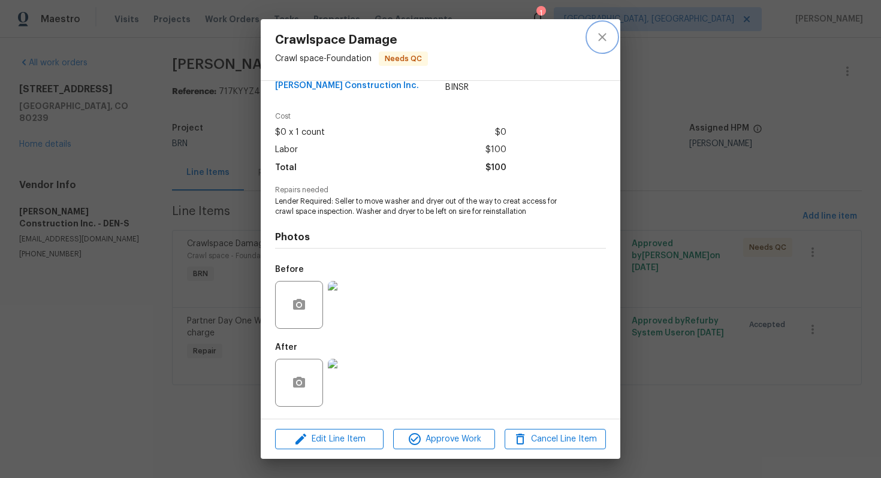
click at [602, 34] on icon "close" at bounding box center [602, 37] width 14 height 14
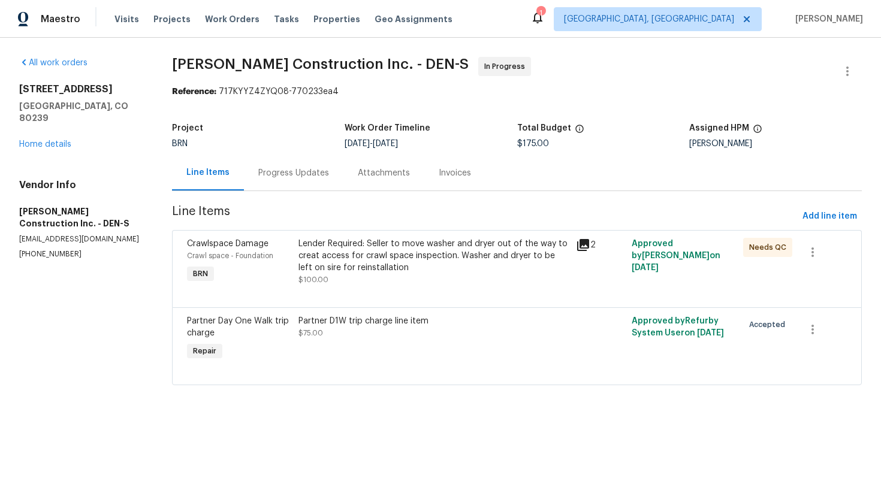
click at [298, 179] on div "Progress Updates" at bounding box center [293, 173] width 71 height 12
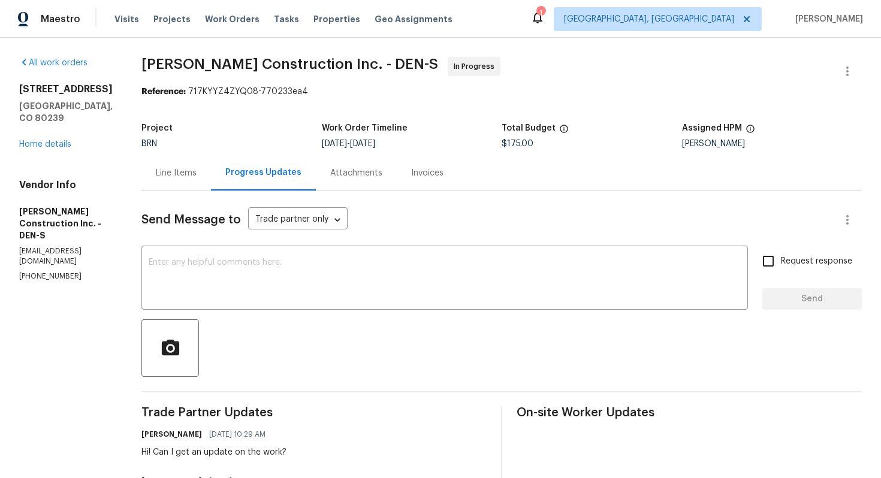
click at [211, 179] on div "Line Items" at bounding box center [175, 172] width 69 height 35
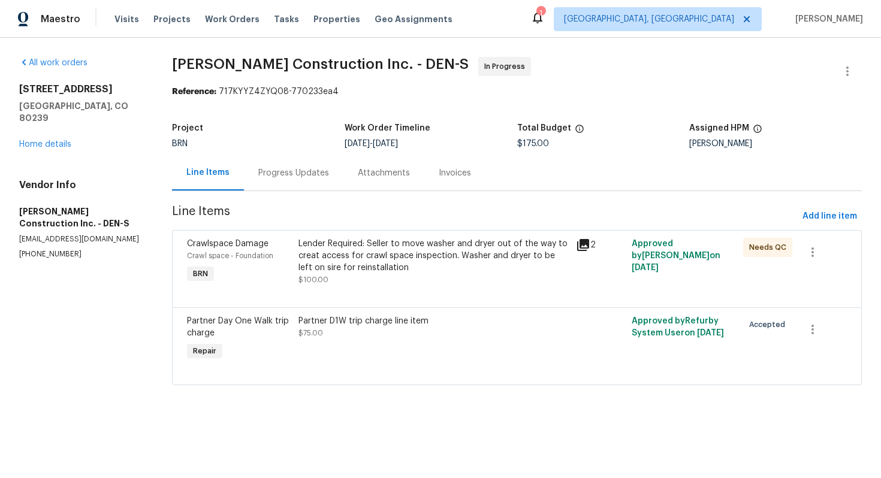
click at [376, 268] on div "Lender Required: Seller to move washer and dryer out of the way to creat access…" at bounding box center [433, 256] width 271 height 36
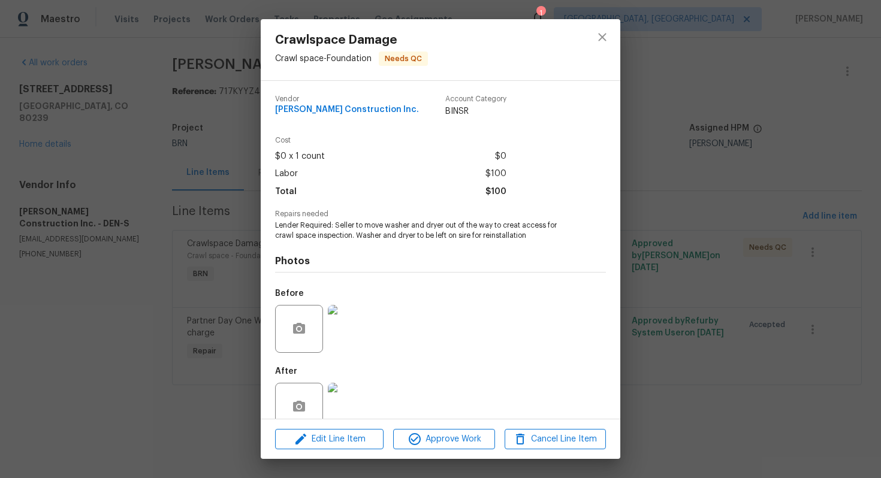
click at [358, 394] on img at bounding box center [352, 407] width 48 height 48
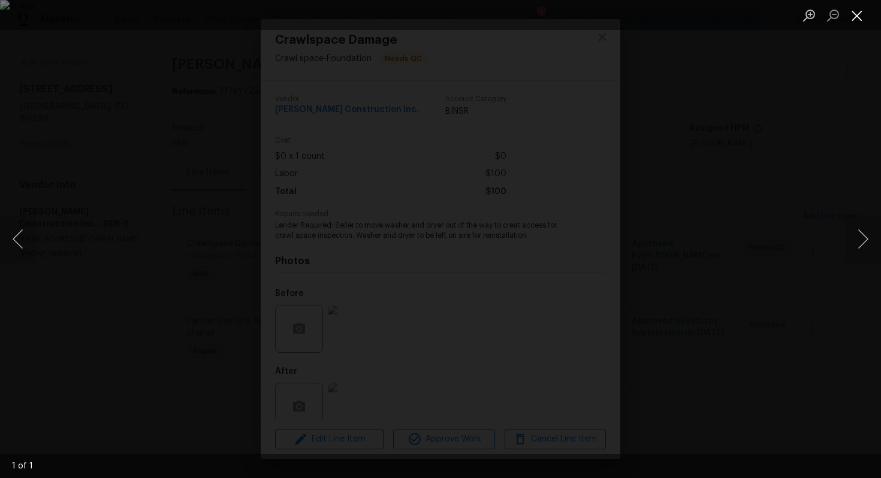
click at [859, 15] on button "Close lightbox" at bounding box center [857, 15] width 24 height 21
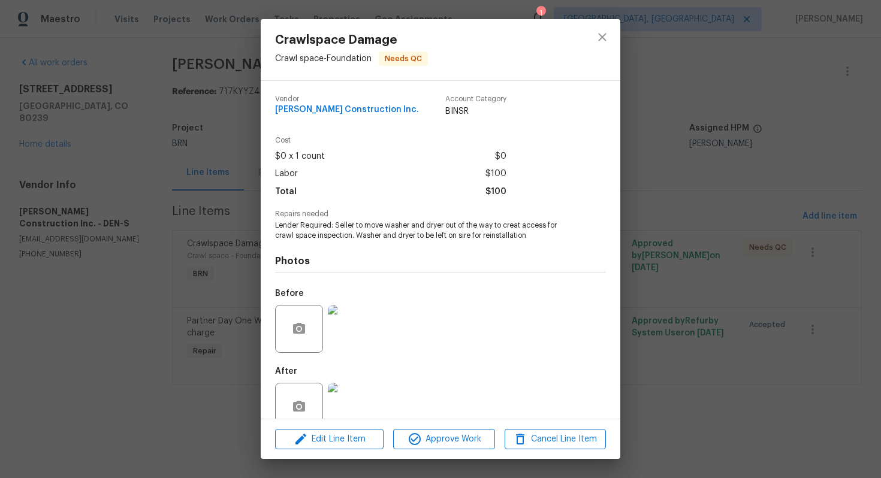
click at [223, 172] on div "Crawlspace Damage Crawl space - Foundation Needs QC Vendor Hanson Construction …" at bounding box center [440, 239] width 881 height 478
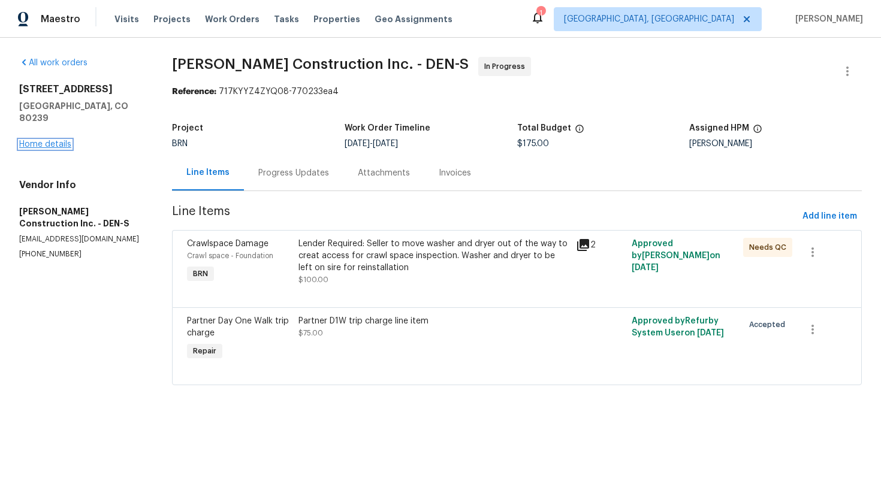
click at [62, 140] on link "Home details" at bounding box center [45, 144] width 52 height 8
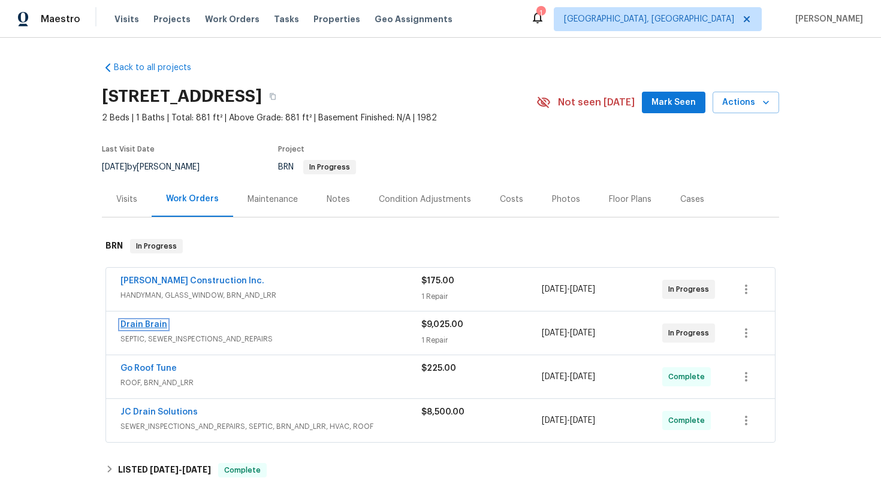
click at [161, 324] on link "Drain Brain" at bounding box center [143, 325] width 47 height 8
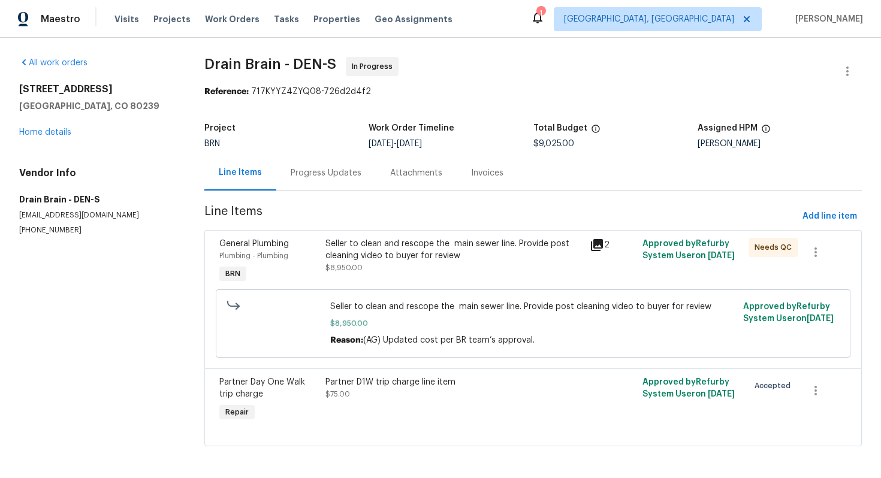
click at [335, 168] on div "Progress Updates" at bounding box center [326, 173] width 71 height 12
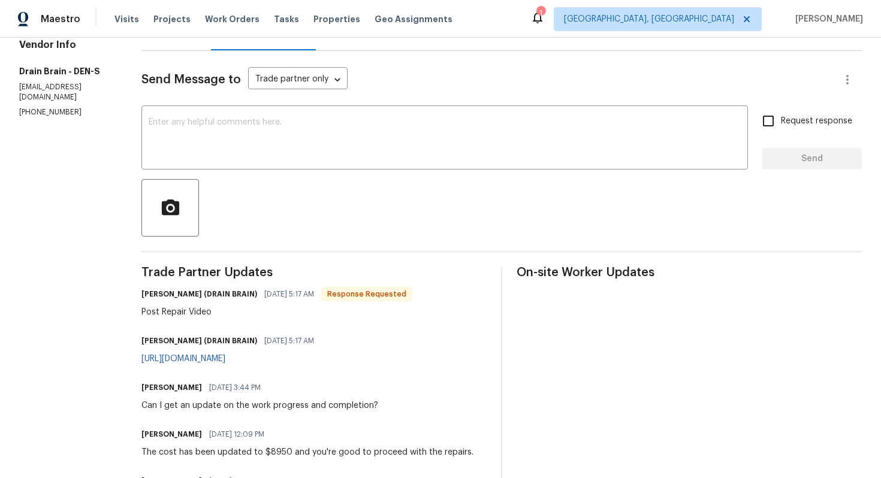
scroll to position [153, 0]
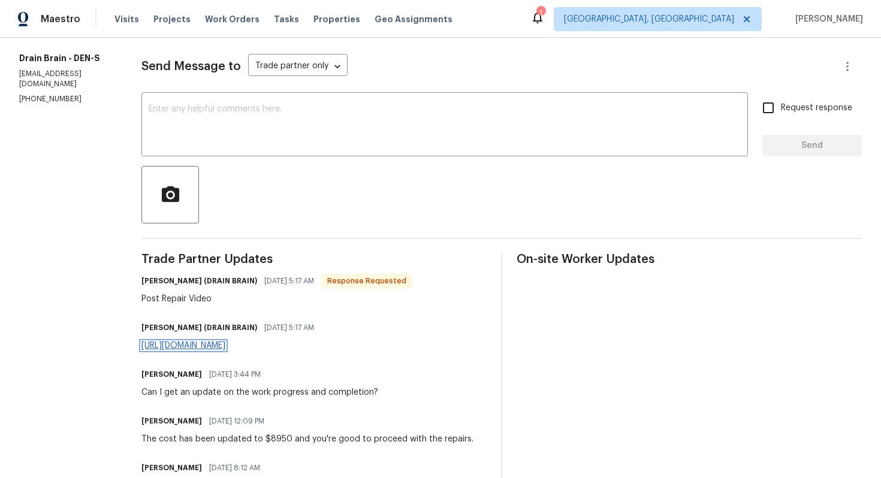
click at [225, 343] on link "https://youtu.be/j6M5vAS9Sv4?si=58mXtnaEIhCeQBpi" at bounding box center [183, 345] width 84 height 8
click at [324, 134] on textarea at bounding box center [445, 126] width 592 height 42
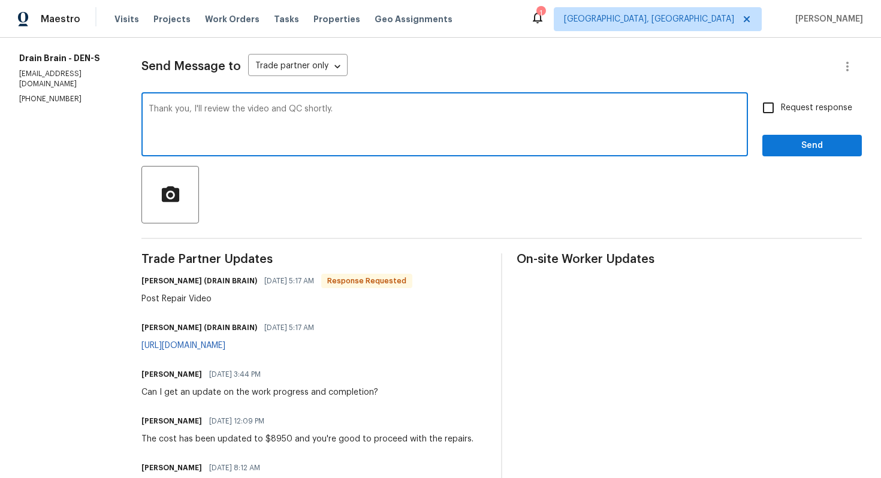
type textarea "Thank you, I'll review the video and QC shortly."
click at [787, 107] on span "Request response" at bounding box center [816, 108] width 71 height 13
click at [781, 107] on input "Request response" at bounding box center [767, 107] width 25 height 25
checkbox input "true"
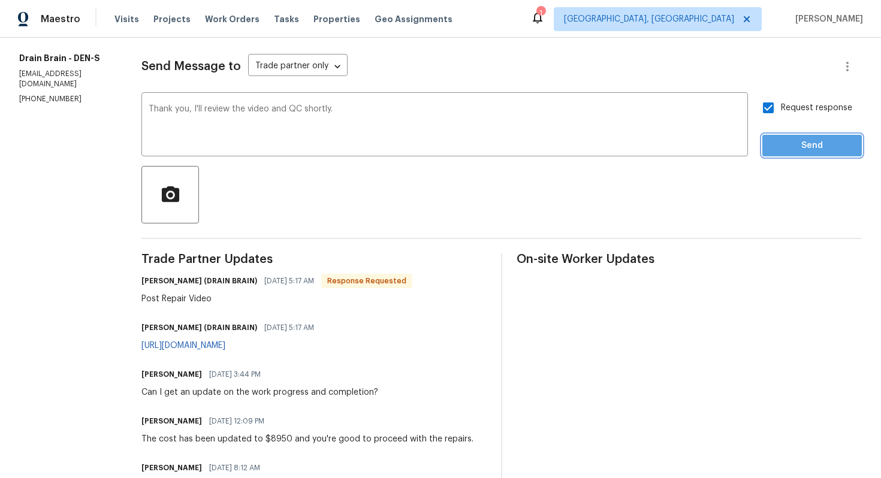
click at [796, 145] on span "Send" at bounding box center [812, 145] width 80 height 15
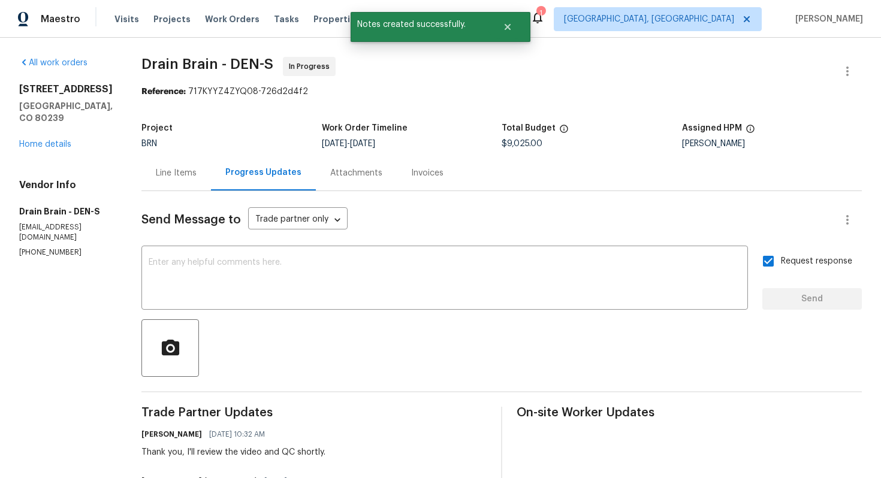
click at [185, 186] on div "Line Items" at bounding box center [175, 172] width 69 height 35
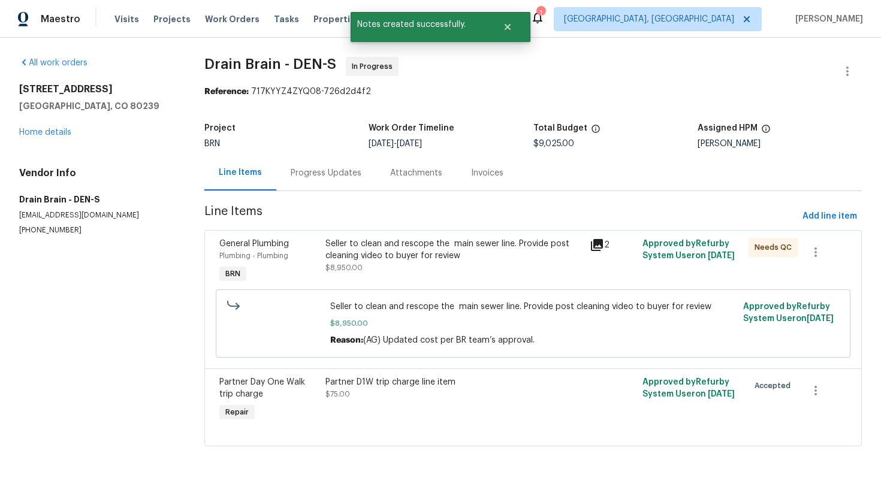
scroll to position [2, 0]
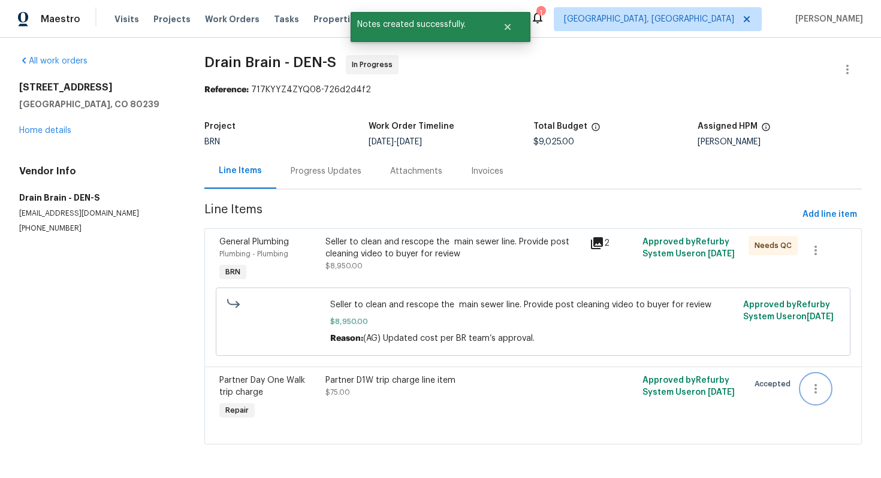
click at [806, 400] on button "button" at bounding box center [815, 388] width 29 height 29
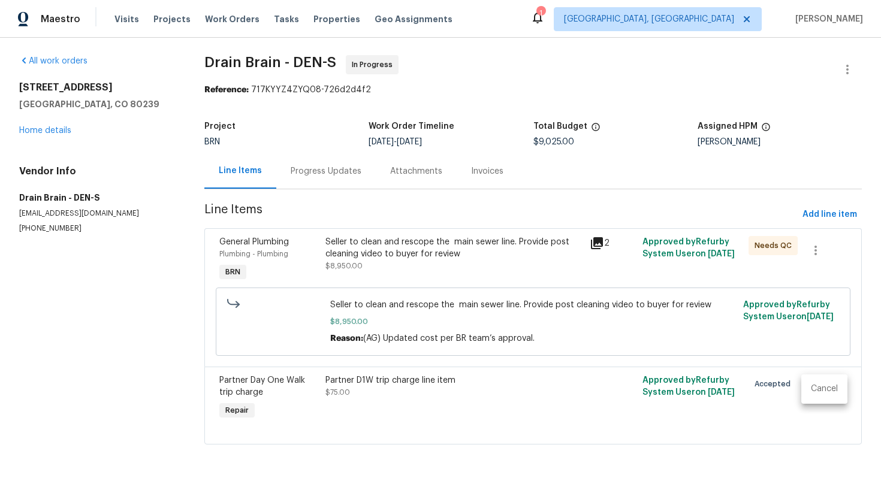
click at [817, 390] on li "Cancel" at bounding box center [824, 389] width 46 height 20
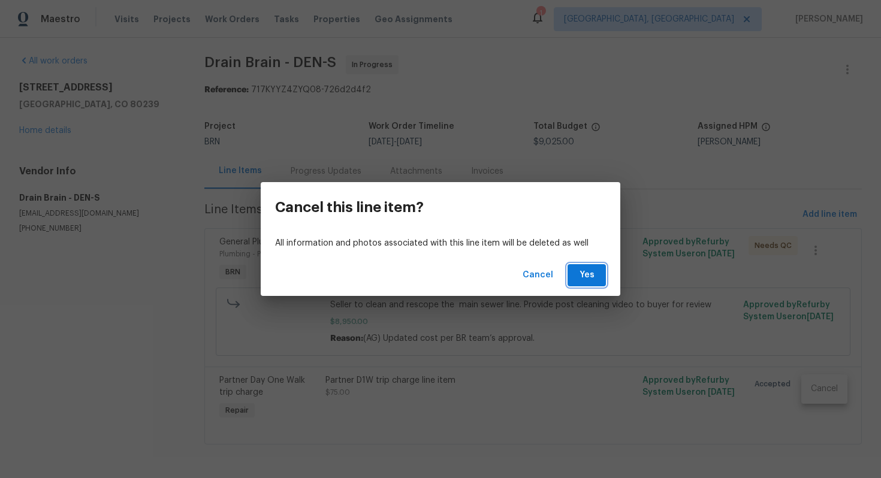
click at [585, 273] on span "Yes" at bounding box center [586, 275] width 19 height 15
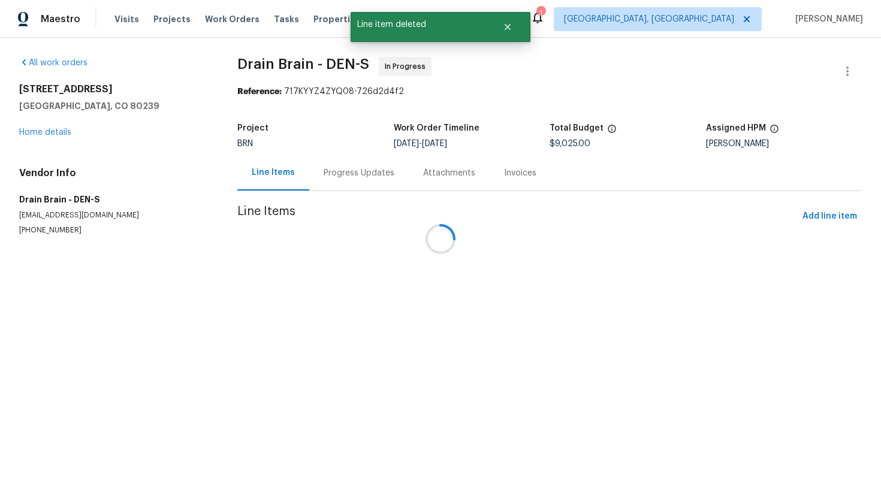
scroll to position [0, 0]
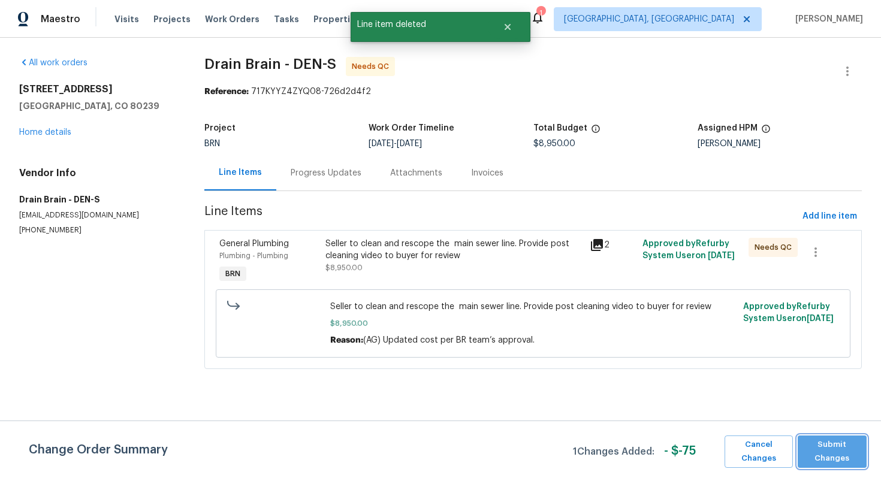
click at [850, 444] on span "Submit Changes" at bounding box center [831, 452] width 57 height 28
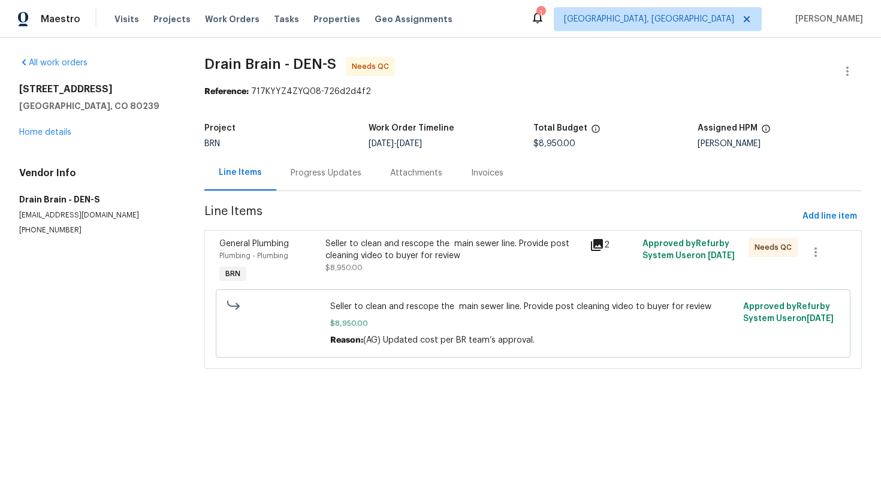
click at [322, 182] on div "Progress Updates" at bounding box center [325, 172] width 99 height 35
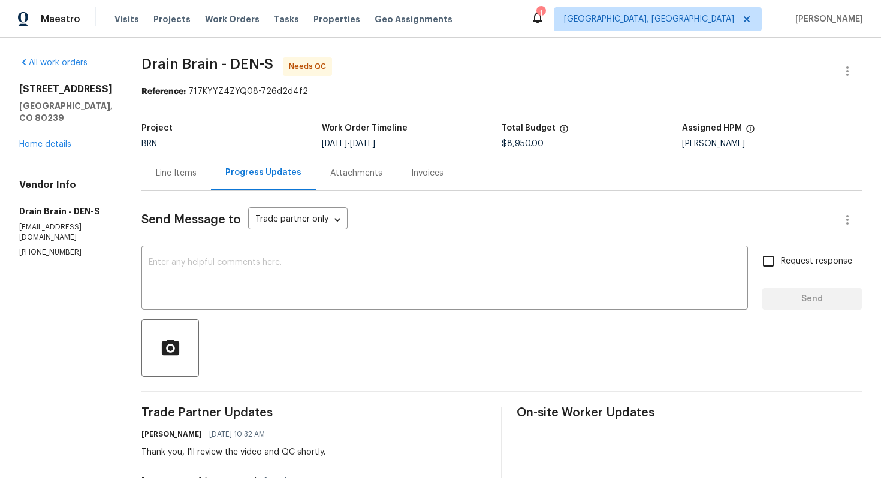
click at [189, 174] on div "Line Items" at bounding box center [176, 173] width 41 height 12
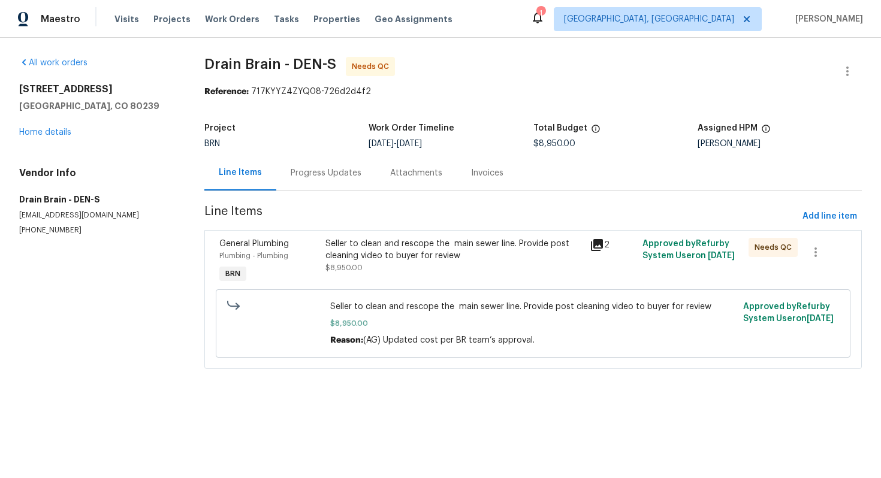
click at [379, 252] on div "Seller to clean and rescope the main sewer line. Provide post cleaning video to…" at bounding box center [453, 250] width 257 height 24
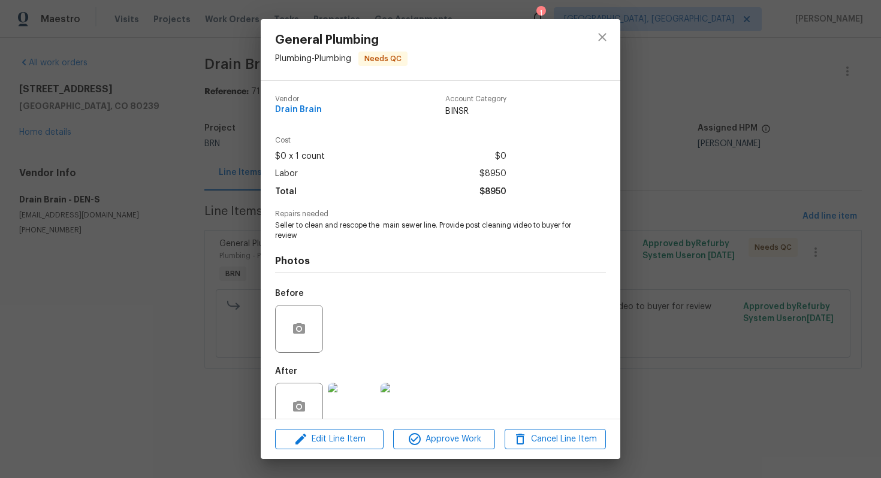
scroll to position [24, 0]
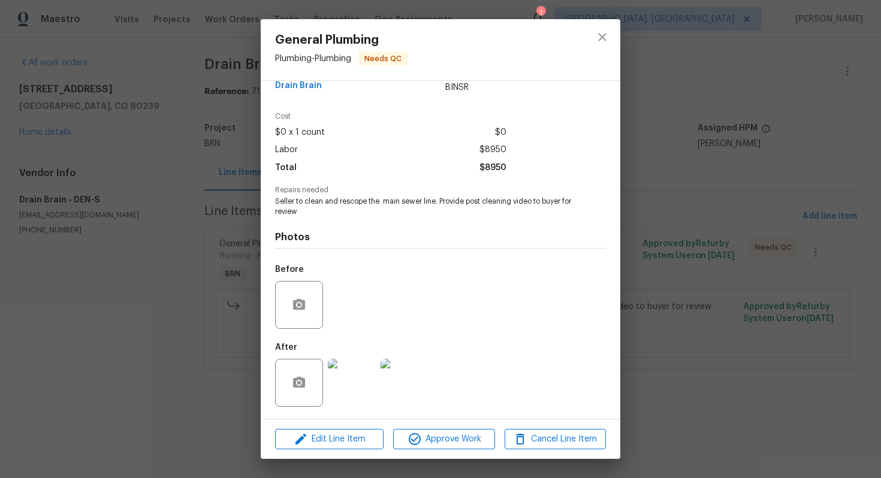
click at [691, 198] on div "General Plumbing Plumbing - Plumbing Needs QC Vendor Drain Brain Account Catego…" at bounding box center [440, 239] width 881 height 478
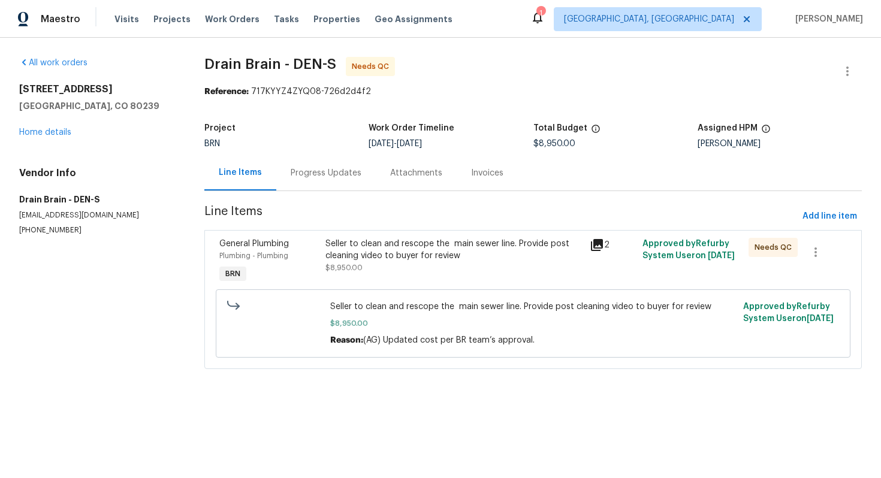
click at [330, 179] on div "Progress Updates" at bounding box center [326, 173] width 71 height 12
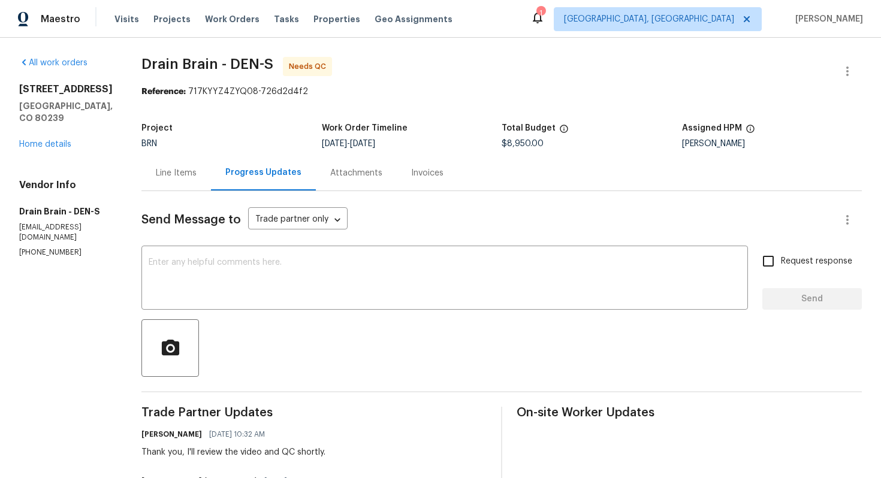
click at [167, 180] on div "Line Items" at bounding box center [175, 172] width 69 height 35
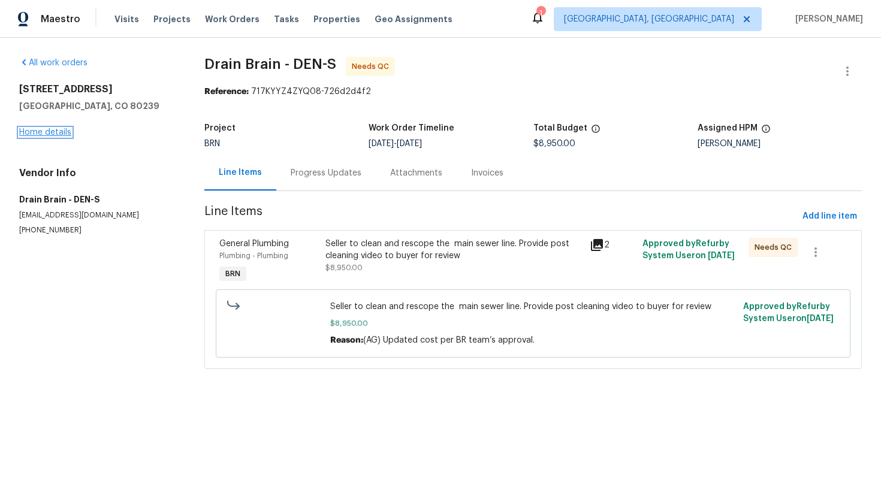
click at [50, 132] on link "Home details" at bounding box center [45, 132] width 52 height 8
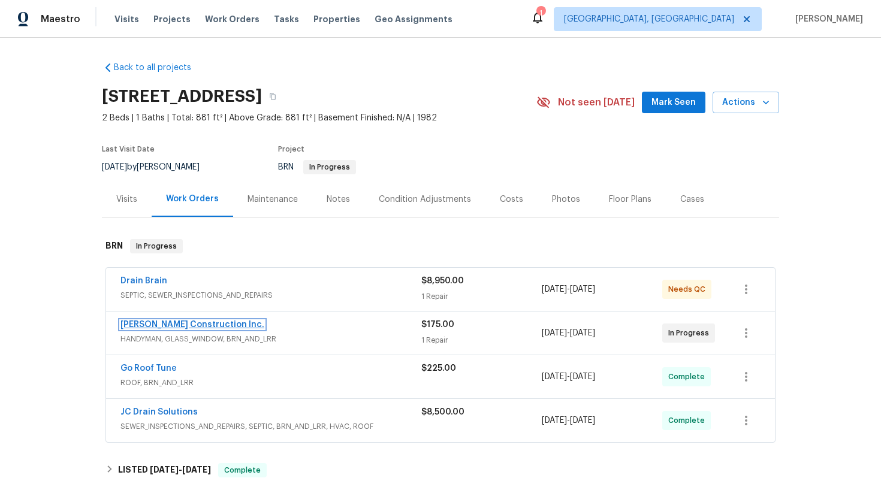
click at [152, 326] on link "Hanson Construction Inc." at bounding box center [192, 325] width 144 height 8
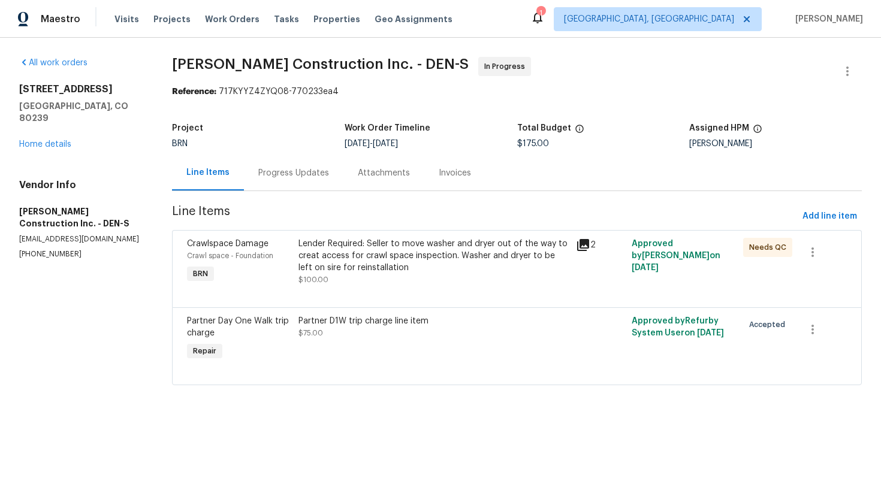
click at [291, 167] on div "Progress Updates" at bounding box center [293, 172] width 99 height 35
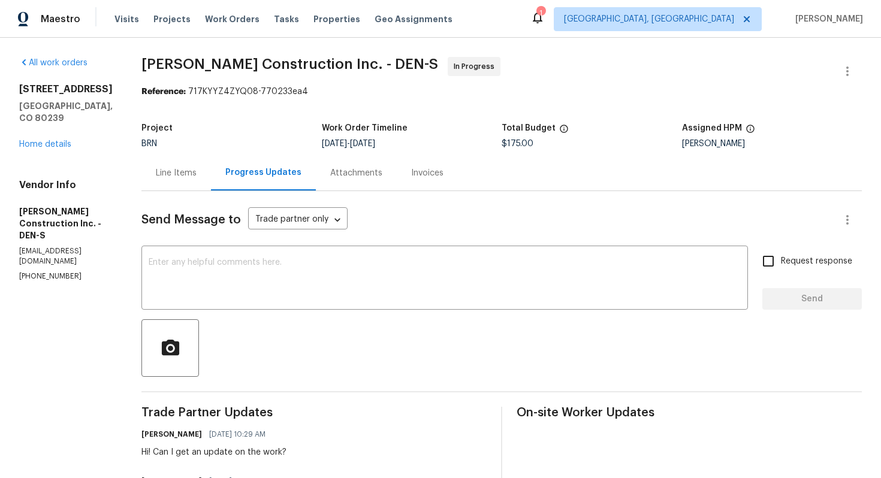
click at [180, 167] on div "Line Items" at bounding box center [175, 172] width 69 height 35
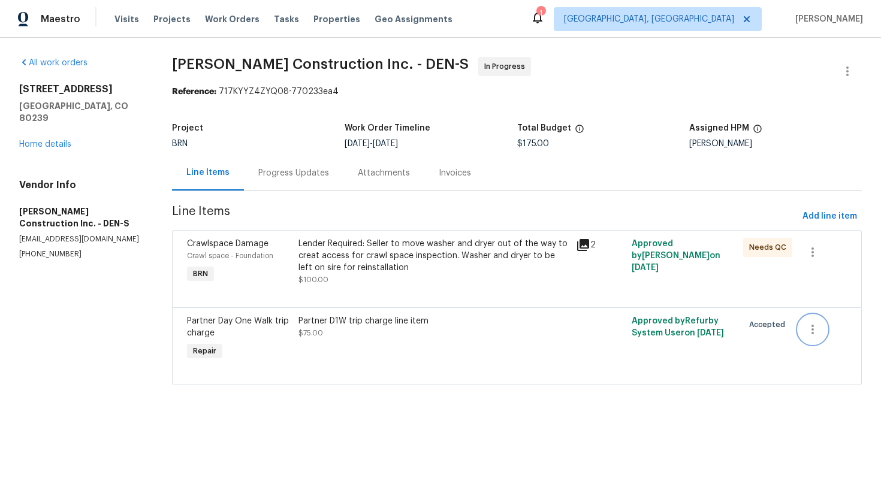
click at [824, 332] on button "button" at bounding box center [812, 329] width 29 height 29
click at [815, 330] on li "Cancel" at bounding box center [822, 330] width 46 height 20
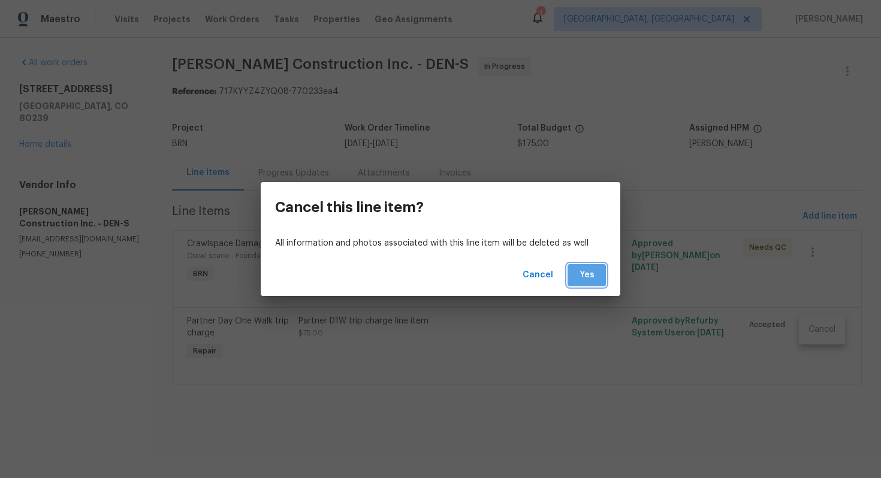
click at [573, 280] on button "Yes" at bounding box center [586, 275] width 38 height 22
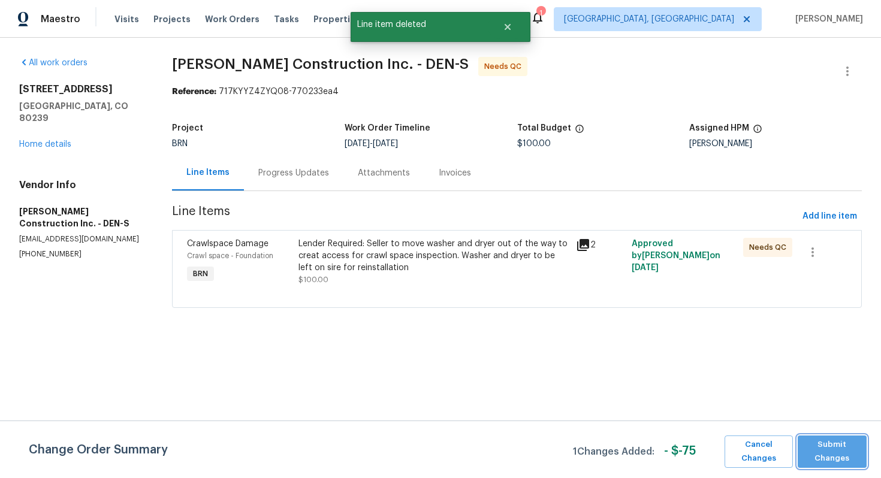
click at [848, 451] on span "Submit Changes" at bounding box center [831, 452] width 57 height 28
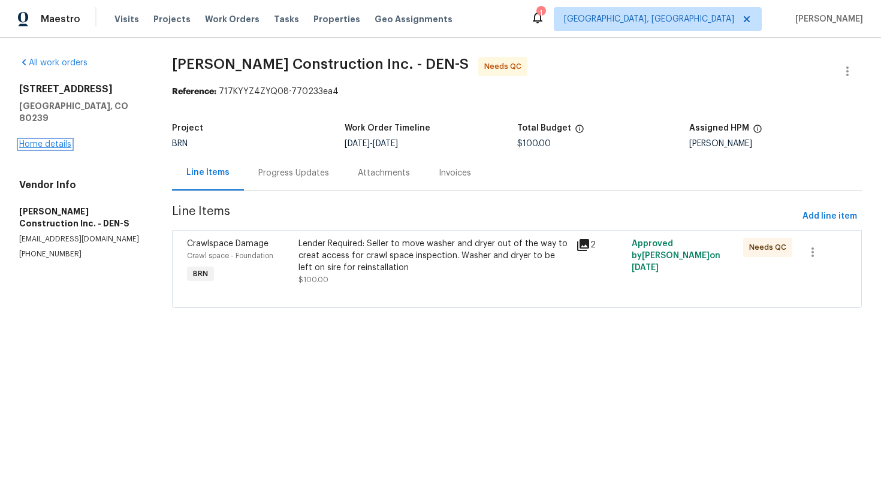
click at [44, 140] on link "Home details" at bounding box center [45, 144] width 52 height 8
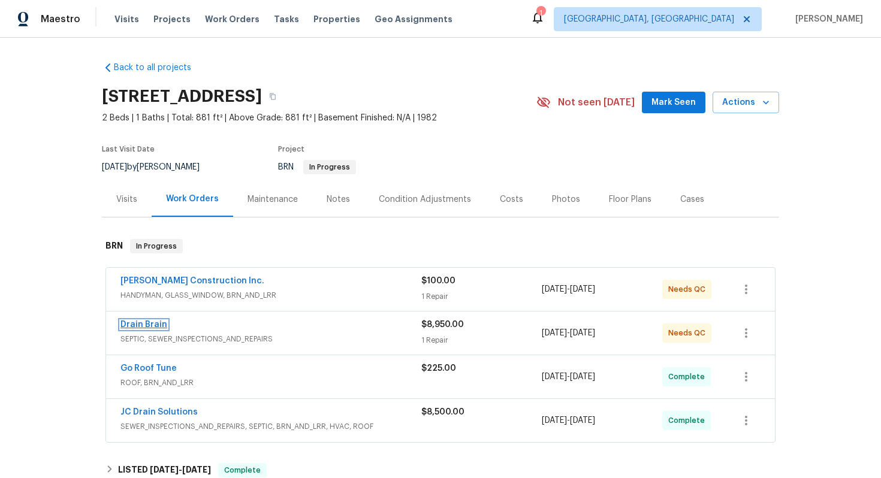
click at [155, 324] on link "Drain Brain" at bounding box center [143, 325] width 47 height 8
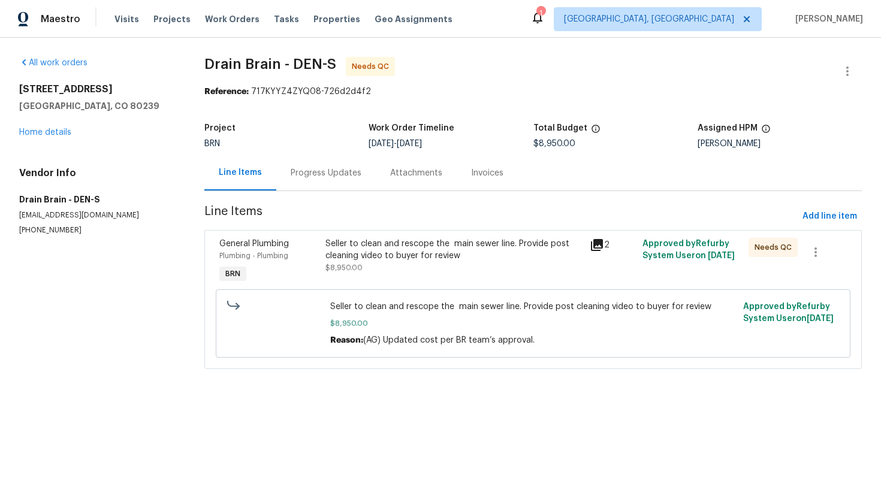
click at [312, 188] on div "Progress Updates" at bounding box center [325, 172] width 99 height 35
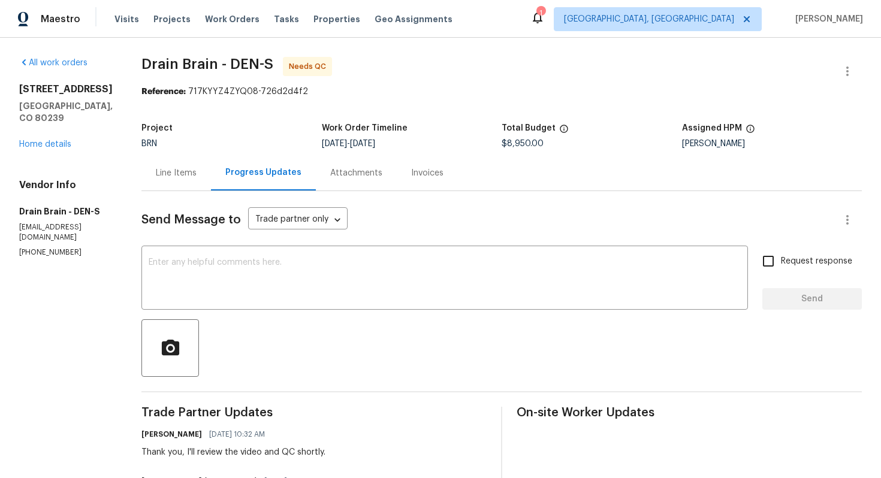
click at [193, 179] on div "Line Items" at bounding box center [176, 173] width 41 height 12
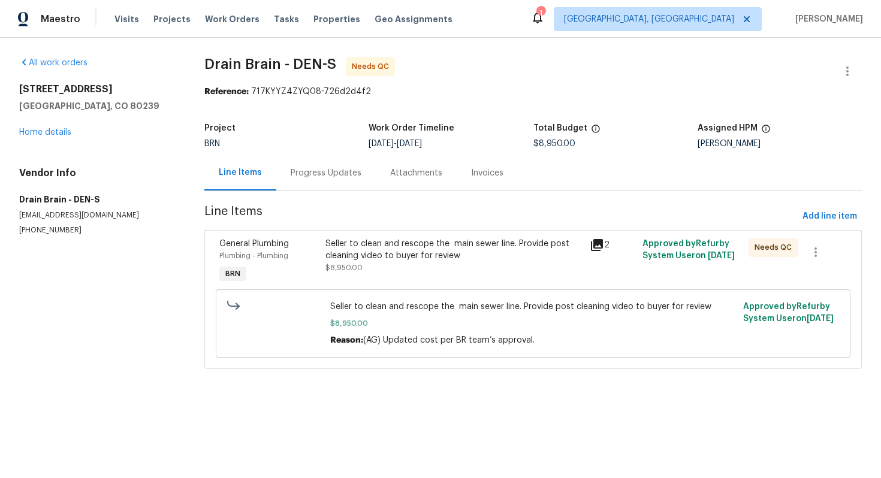
click at [400, 258] on div "Seller to clean and rescope the main sewer line. Provide post cleaning video to…" at bounding box center [453, 250] width 257 height 24
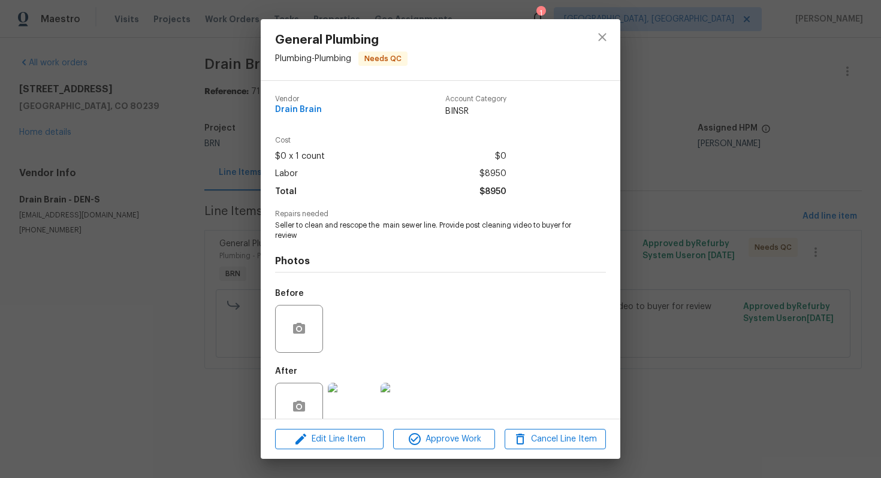
scroll to position [24, 0]
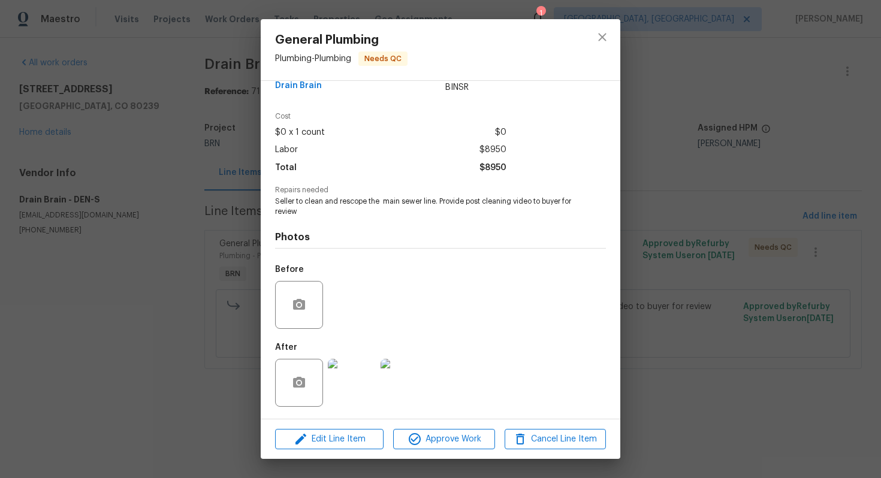
click at [688, 296] on div "General Plumbing Plumbing - Plumbing Needs QC Vendor Drain Brain Account Catego…" at bounding box center [440, 239] width 881 height 478
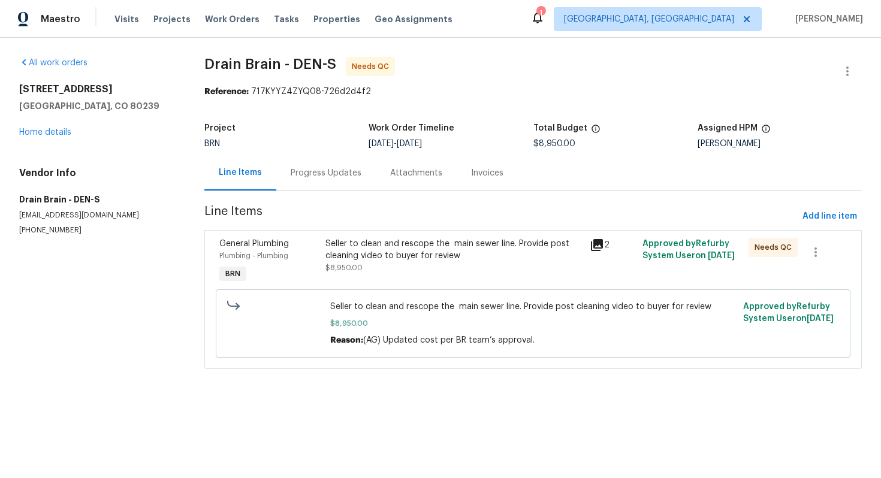
click at [350, 186] on div "Progress Updates" at bounding box center [325, 172] width 99 height 35
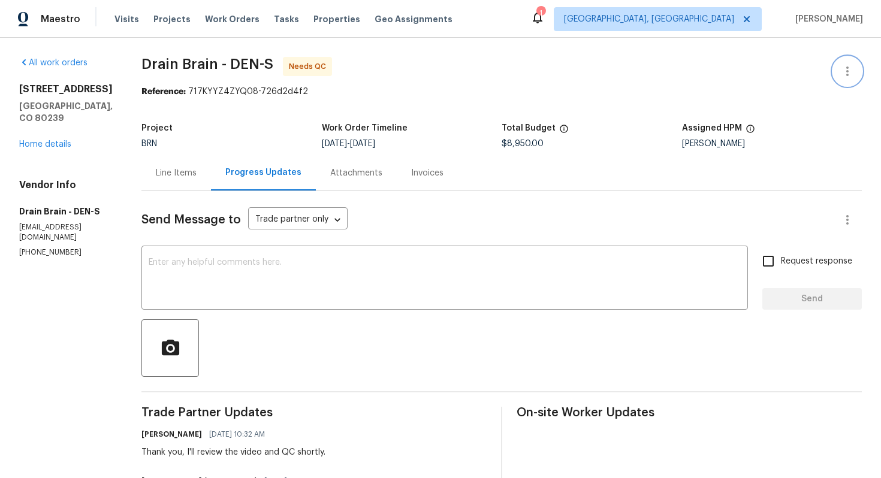
click at [847, 64] on icon "button" at bounding box center [847, 71] width 14 height 14
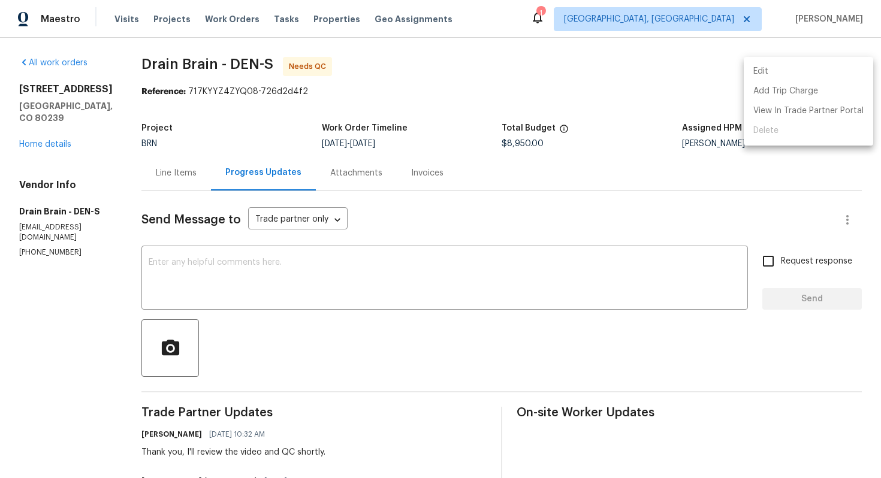
click at [837, 65] on li "Edit" at bounding box center [807, 72] width 129 height 20
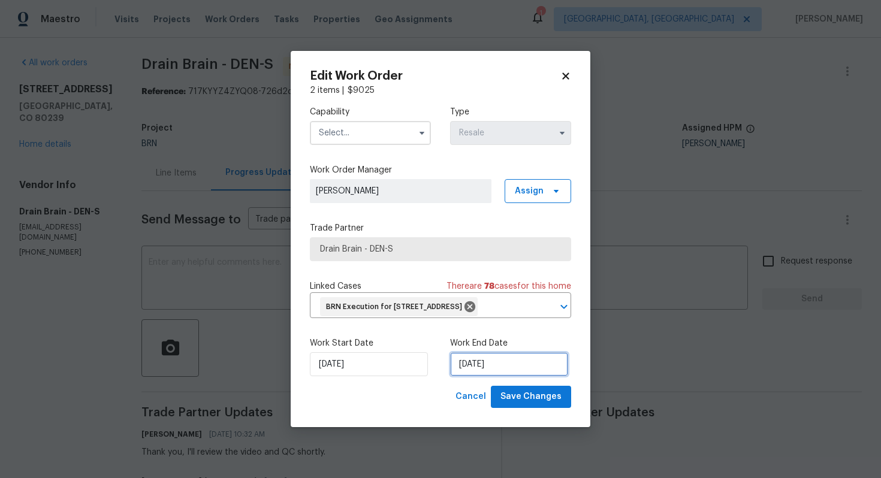
click at [476, 376] on input "[DATE]" at bounding box center [509, 364] width 118 height 24
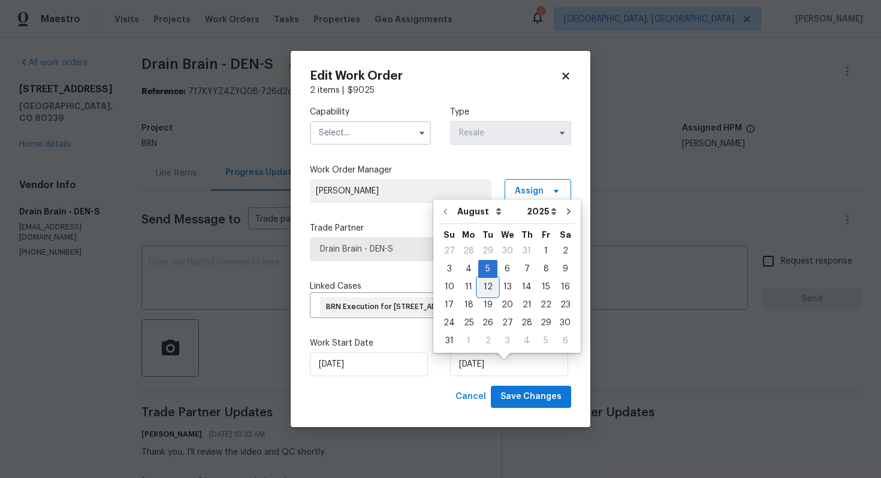
click at [485, 294] on div "12" at bounding box center [487, 287] width 19 height 17
type input "[DATE]"
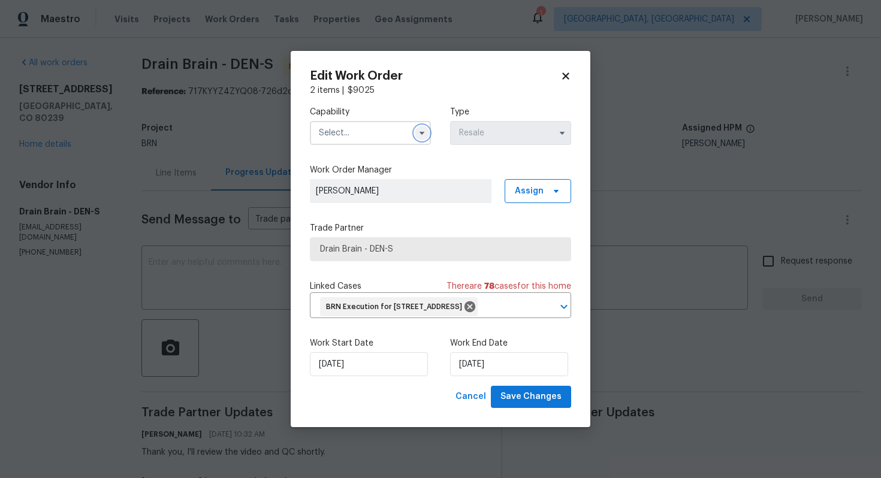
click at [417, 128] on icon "button" at bounding box center [422, 133] width 10 height 10
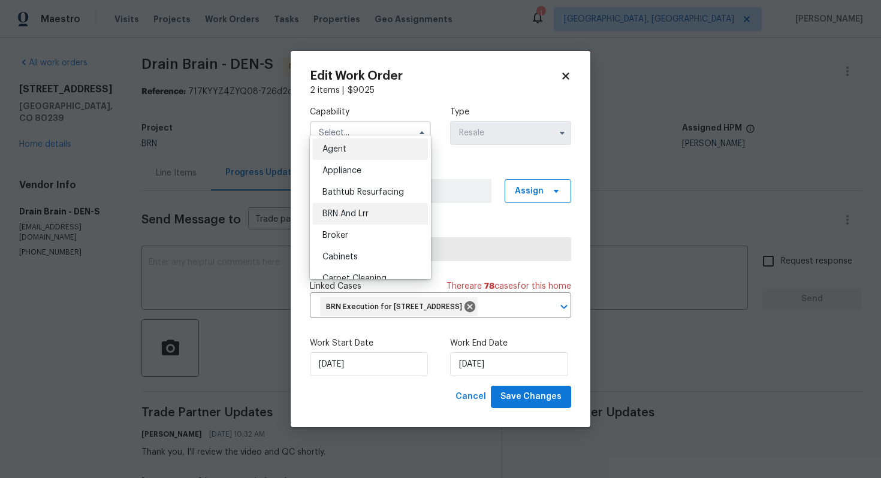
click at [377, 213] on div "BRN And Lrr" at bounding box center [370, 214] width 115 height 22
type input "BRN And Lrr"
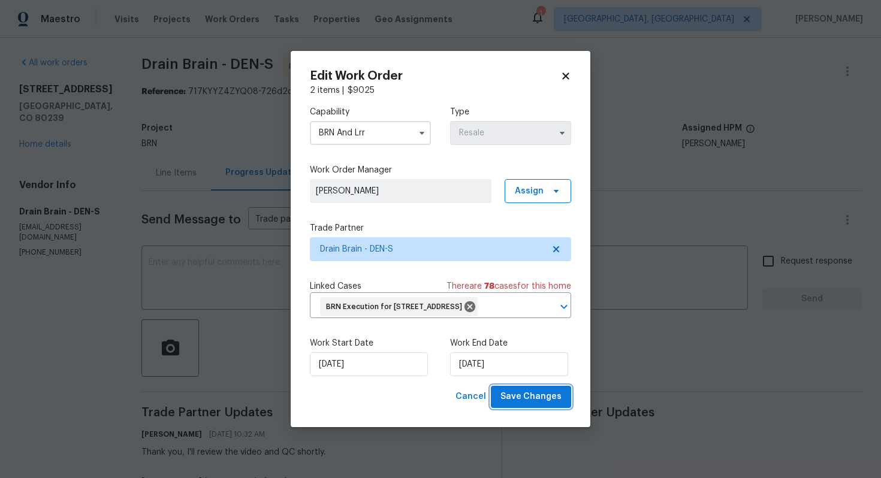
click at [535, 404] on span "Save Changes" at bounding box center [530, 396] width 61 height 15
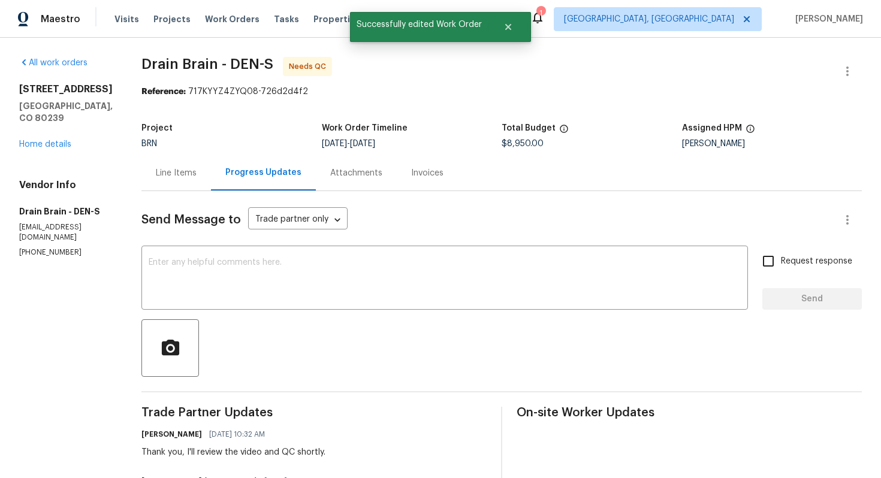
click at [167, 174] on div "Line Items" at bounding box center [176, 173] width 41 height 12
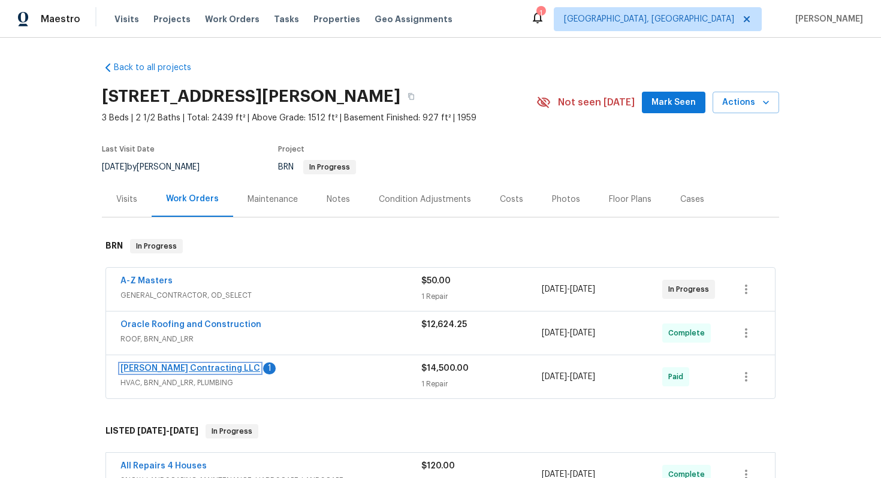
click at [173, 366] on link "Loftin Contracting LLC" at bounding box center [190, 368] width 140 height 8
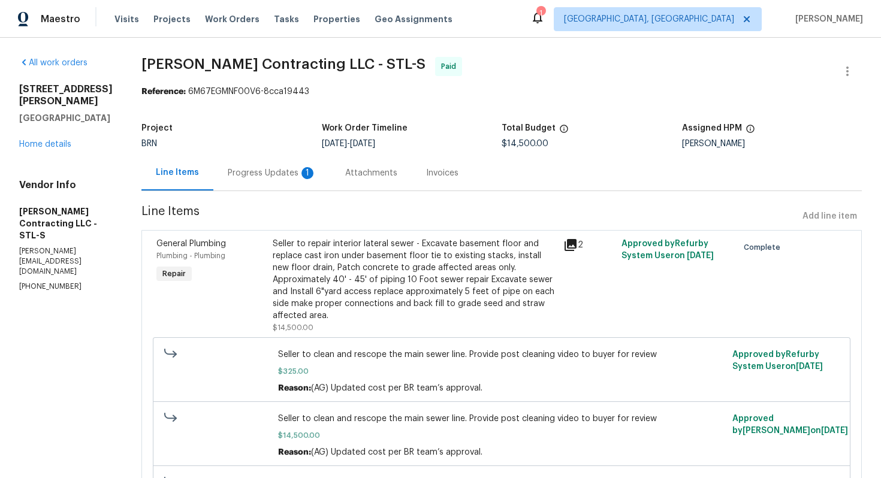
click at [298, 180] on div "Progress Updates 1" at bounding box center [271, 172] width 117 height 35
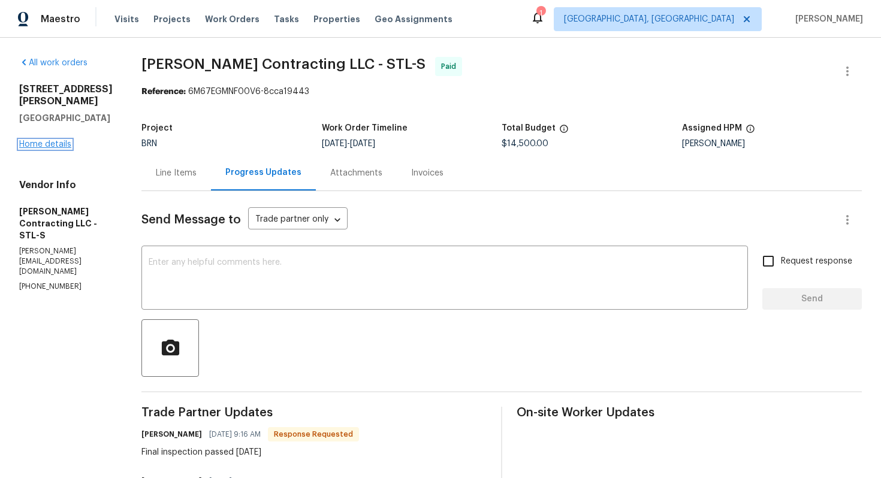
click at [41, 144] on link "Home details" at bounding box center [45, 144] width 52 height 8
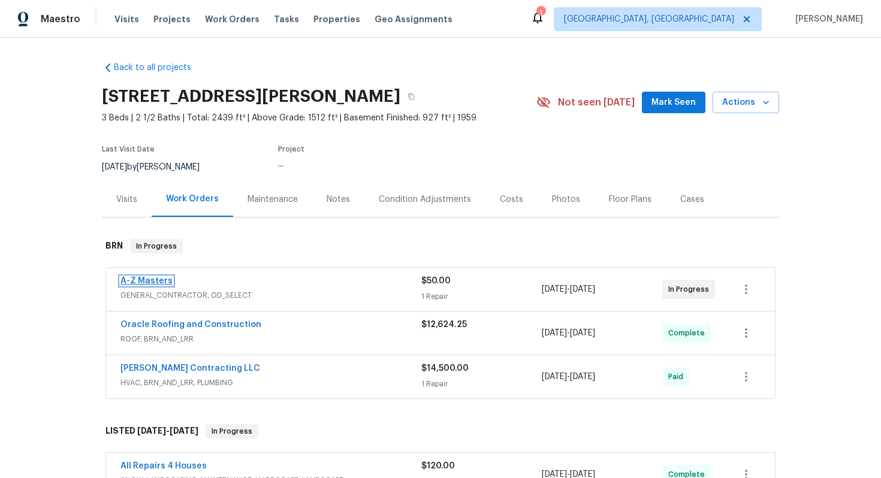
click at [163, 279] on link "A-Z Masters" at bounding box center [146, 281] width 52 height 8
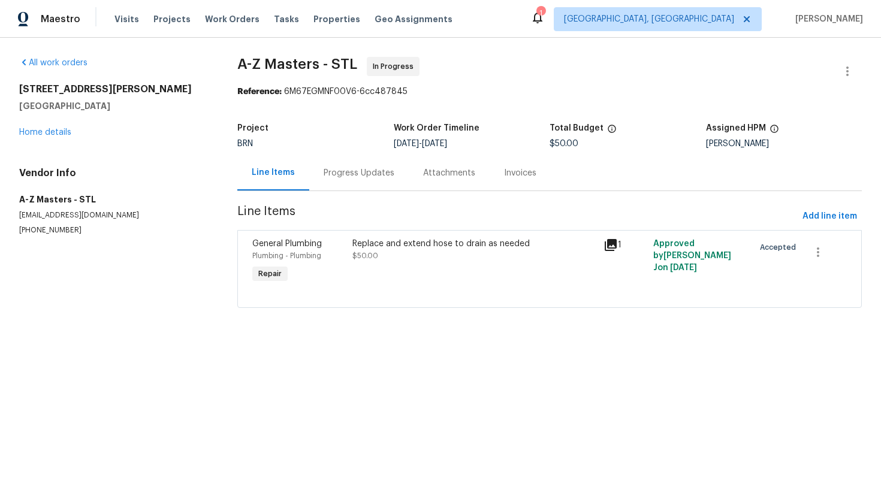
click at [332, 174] on div "Progress Updates" at bounding box center [359, 173] width 71 height 12
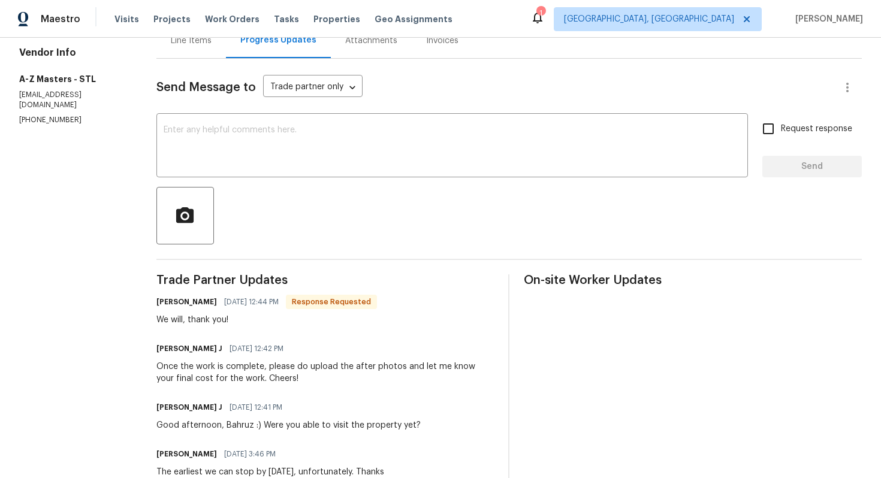
scroll to position [136, 0]
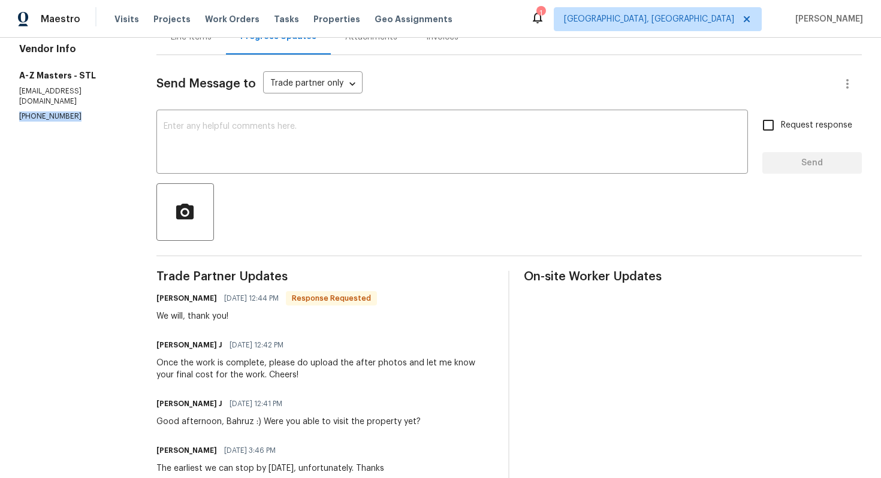
drag, startPoint x: 16, startPoint y: 94, endPoint x: 73, endPoint y: 99, distance: 57.8
click at [73, 99] on div "All work orders 1515 Bay Meadows Dr Florissant, MO 63033 Home details Vendor In…" at bounding box center [440, 246] width 881 height 689
copy p "(612) 532-9803"
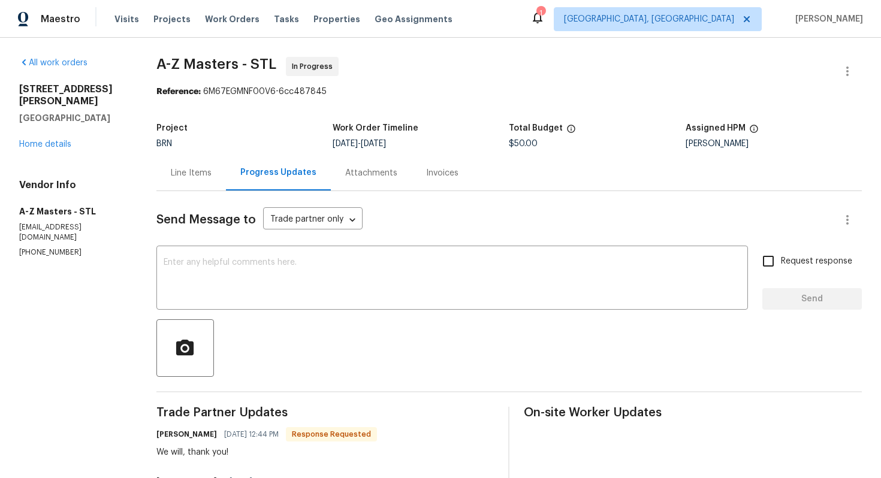
click at [213, 186] on div "Line Items" at bounding box center [190, 172] width 69 height 35
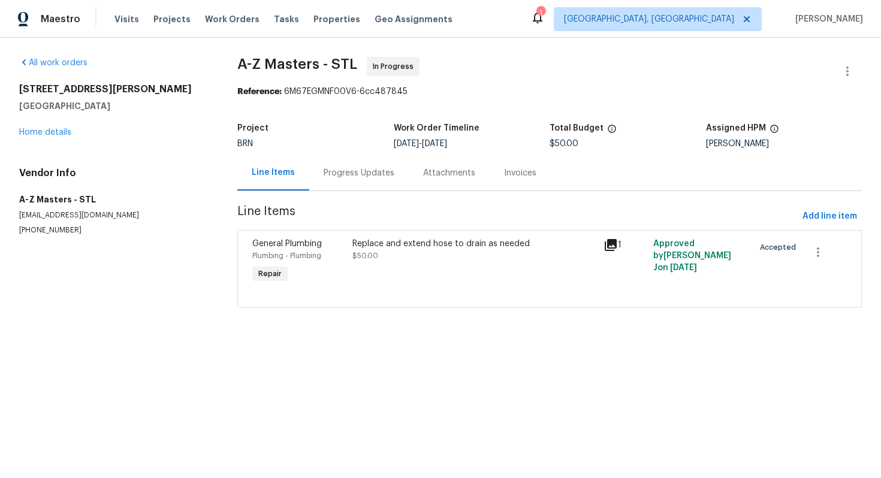
click at [391, 174] on div "Progress Updates" at bounding box center [358, 172] width 99 height 35
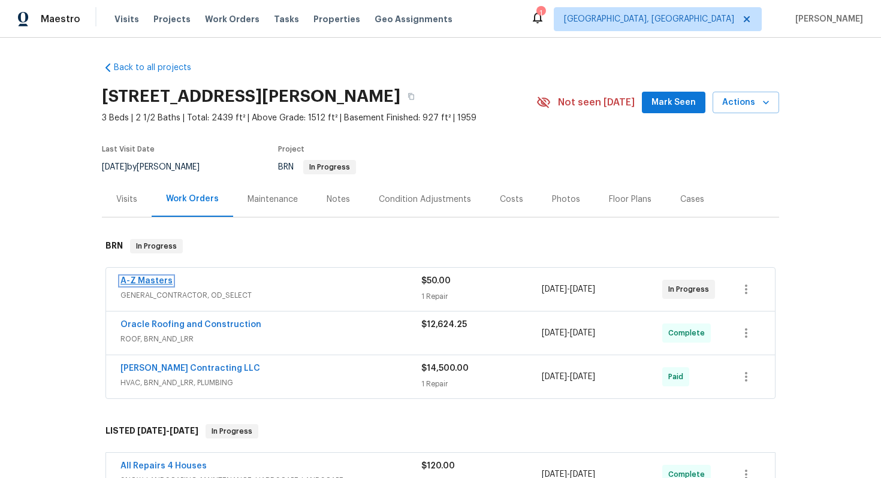
click at [157, 283] on link "A-Z Masters" at bounding box center [146, 281] width 52 height 8
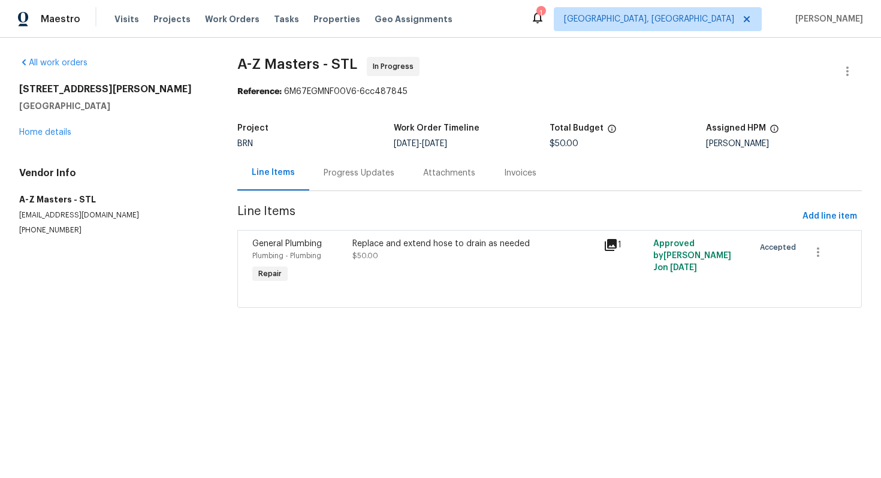
click at [333, 177] on div "Progress Updates" at bounding box center [359, 173] width 71 height 12
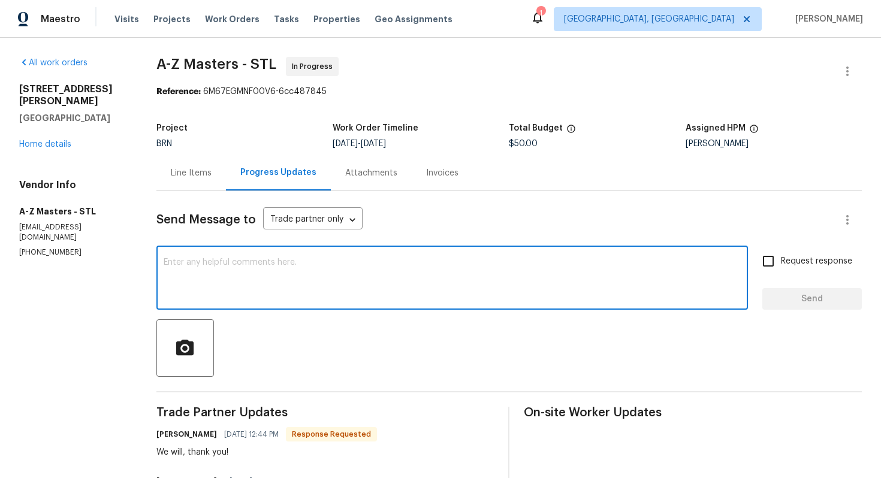
click at [327, 279] on textarea at bounding box center [452, 279] width 577 height 42
click at [334, 268] on textarea "Please provide the necessary inform" at bounding box center [452, 279] width 577 height 42
type textarea "Please provide the necessary information after you visit the property."
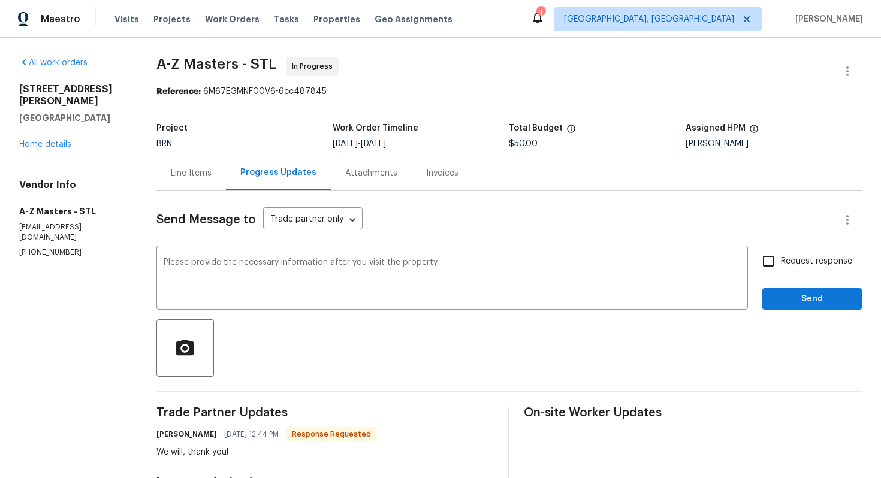
click at [790, 266] on span "Request response" at bounding box center [816, 261] width 71 height 13
click at [781, 266] on input "Request response" at bounding box center [767, 261] width 25 height 25
checkbox input "true"
click at [808, 310] on button "Send" at bounding box center [811, 299] width 99 height 22
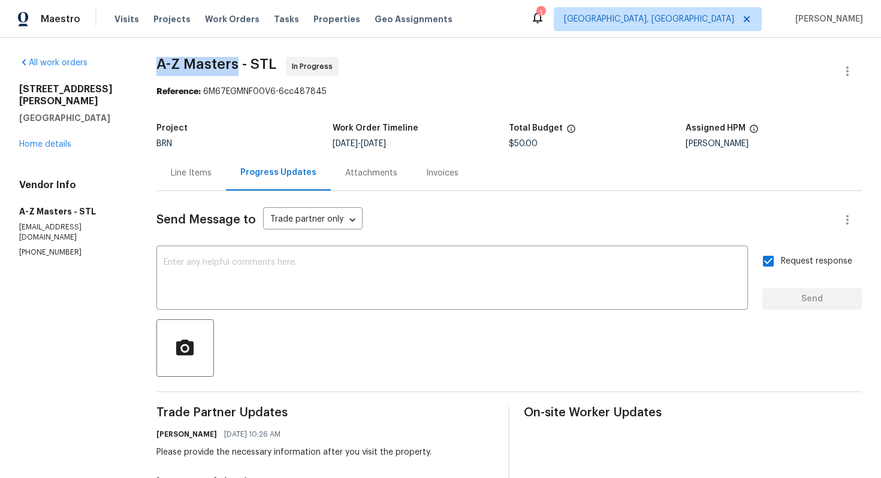
drag, startPoint x: 156, startPoint y: 60, endPoint x: 249, endPoint y: 68, distance: 93.2
click at [249, 68] on div "All work orders 1515 Bay Meadows Dr Florissant, MO 63033 Home details Vendor In…" at bounding box center [440, 406] width 881 height 736
copy span "A-Z Masters"
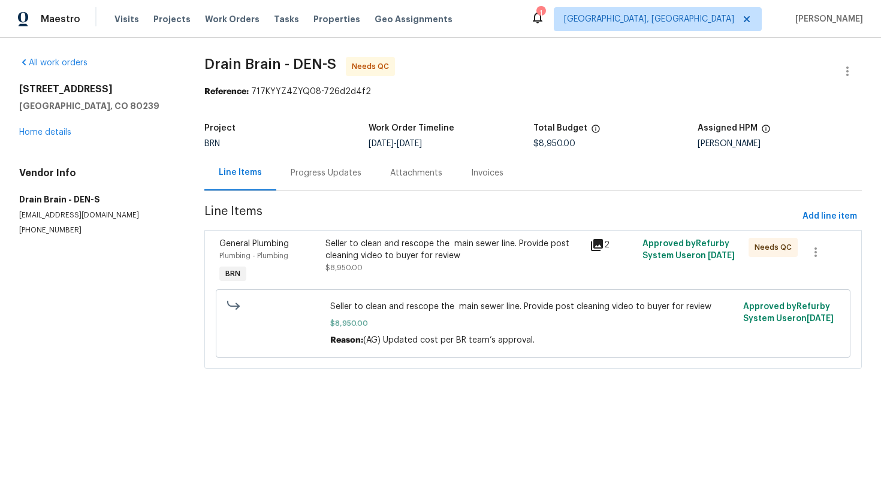
click at [322, 185] on div "Progress Updates" at bounding box center [325, 172] width 99 height 35
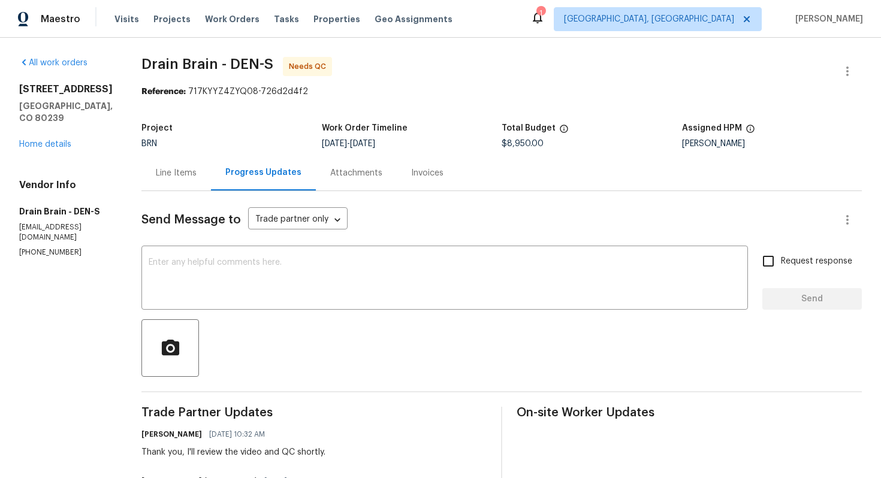
click at [197, 174] on div "Line Items" at bounding box center [176, 173] width 41 height 12
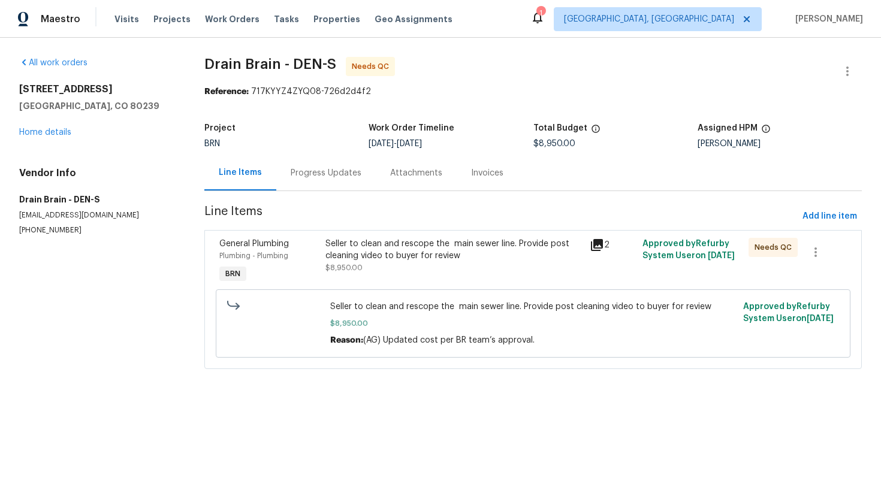
click at [387, 252] on div "Seller to clean and rescope the main sewer line. Provide post cleaning video to…" at bounding box center [453, 250] width 257 height 24
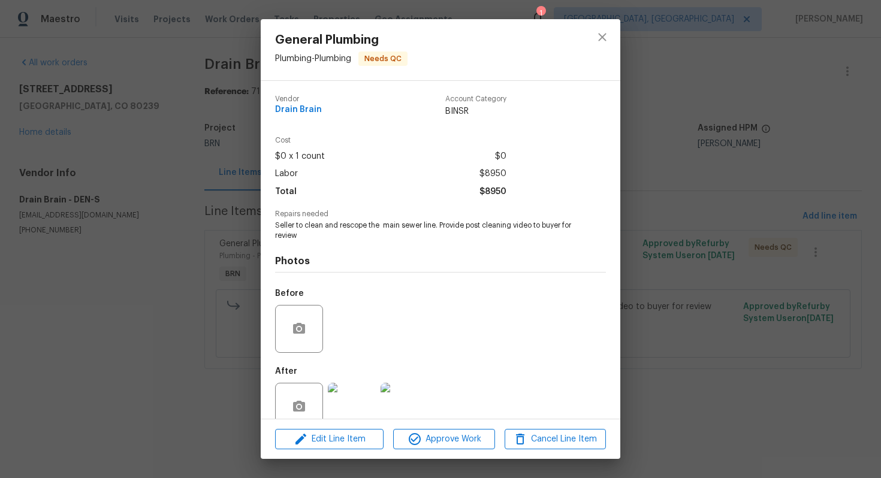
scroll to position [24, 0]
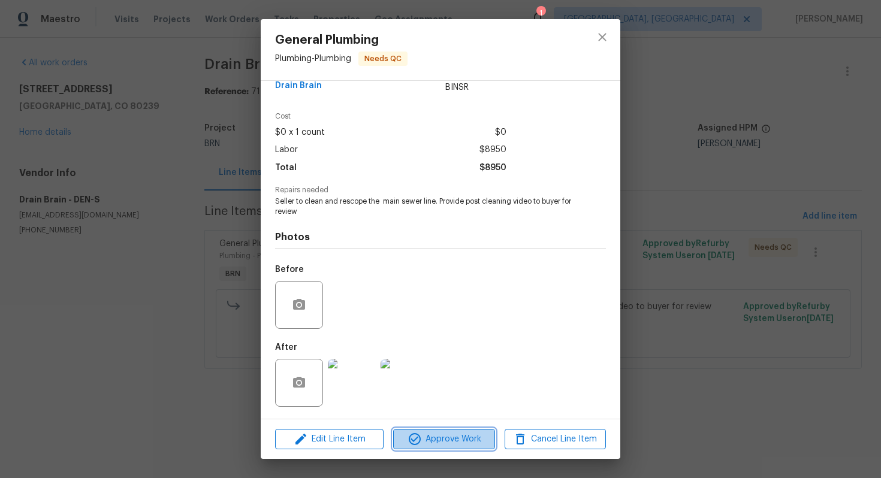
click at [471, 431] on button "Approve Work" at bounding box center [443, 439] width 101 height 21
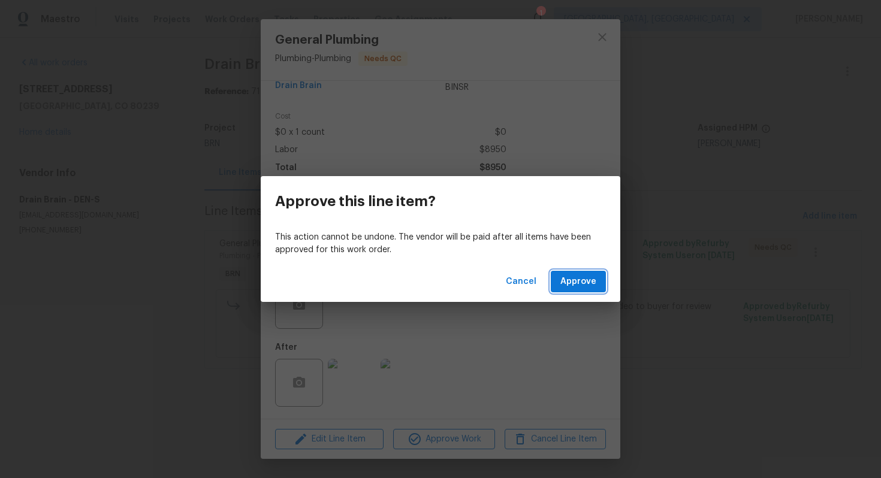
click at [580, 277] on span "Approve" at bounding box center [578, 281] width 36 height 15
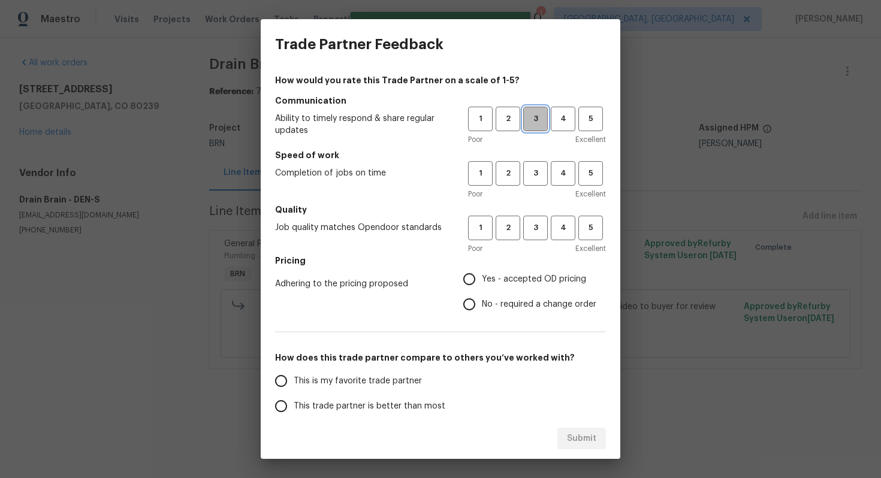
click at [536, 125] on span "3" at bounding box center [535, 119] width 22 height 14
click at [534, 177] on span "3" at bounding box center [535, 174] width 22 height 14
click at [536, 216] on button "3" at bounding box center [535, 228] width 25 height 25
click at [483, 313] on label "No - required a change order" at bounding box center [527, 304] width 140 height 25
click at [482, 313] on input "No - required a change order" at bounding box center [469, 304] width 25 height 25
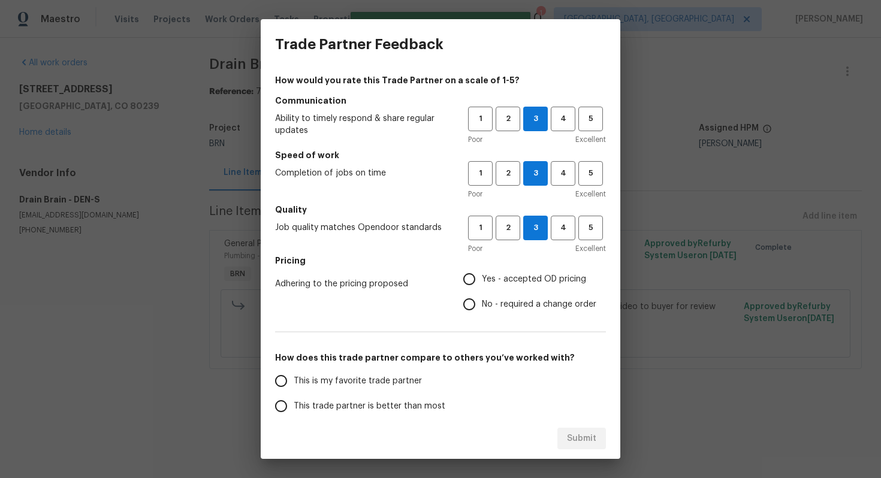
radio input "true"
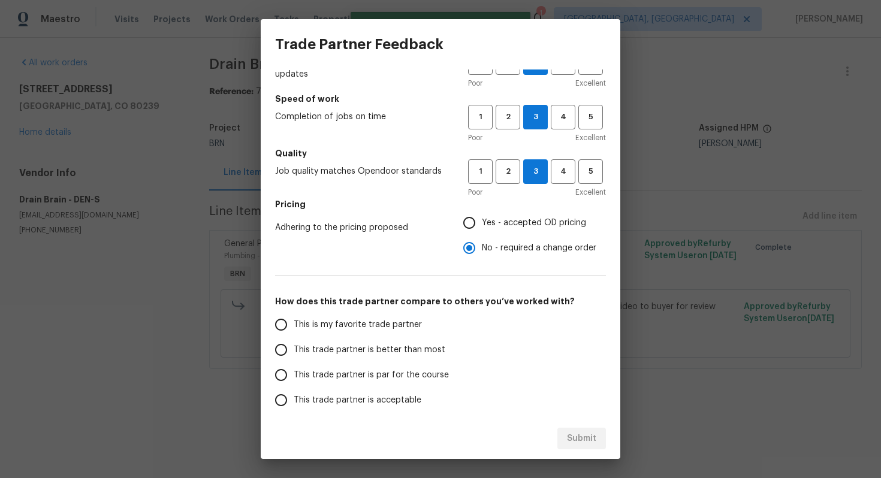
scroll to position [74, 0]
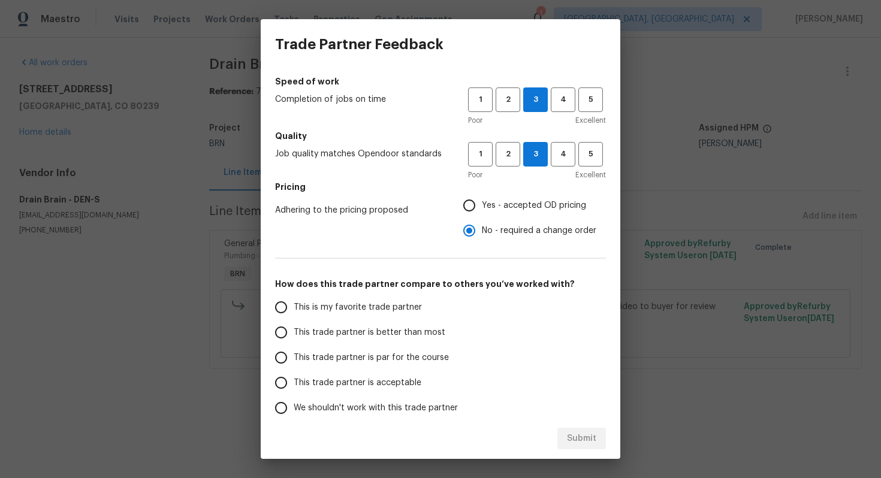
click at [374, 352] on span "This trade partner is par for the course" at bounding box center [371, 358] width 155 height 13
click at [294, 352] on input "This trade partner is par for the course" at bounding box center [280, 357] width 25 height 25
click at [586, 433] on span "Submit" at bounding box center [581, 438] width 29 height 15
radio input "true"
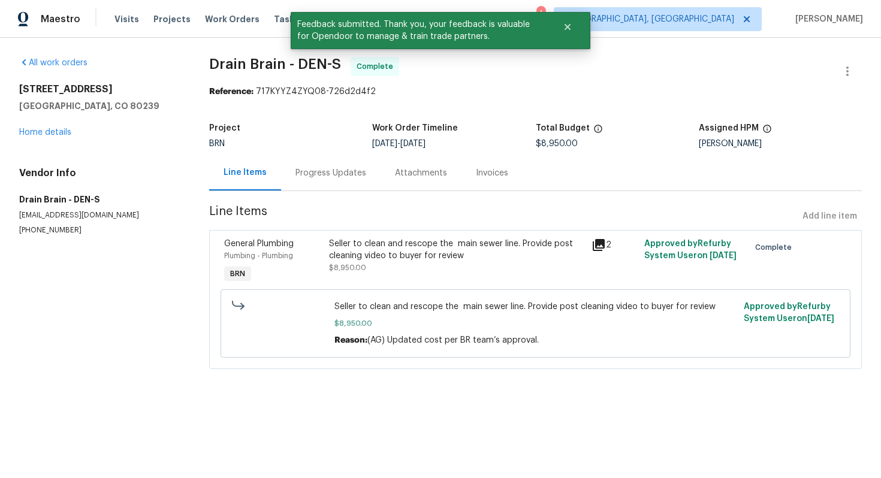
click at [316, 170] on div "Progress Updates" at bounding box center [330, 173] width 71 height 12
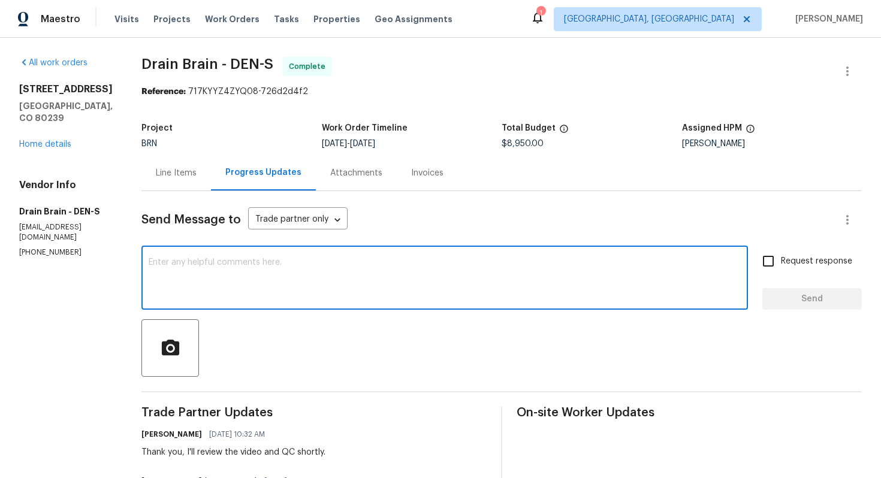
click at [220, 267] on textarea at bounding box center [445, 279] width 592 height 42
paste textarea "WO is approved. Please upload the invoice under invoice section. Thanks!"
type textarea "WO is approved. Please upload the invoice under invoice section. Thanks!"
click at [805, 260] on span "Request response" at bounding box center [816, 261] width 71 height 13
click at [781, 260] on input "Request response" at bounding box center [767, 261] width 25 height 25
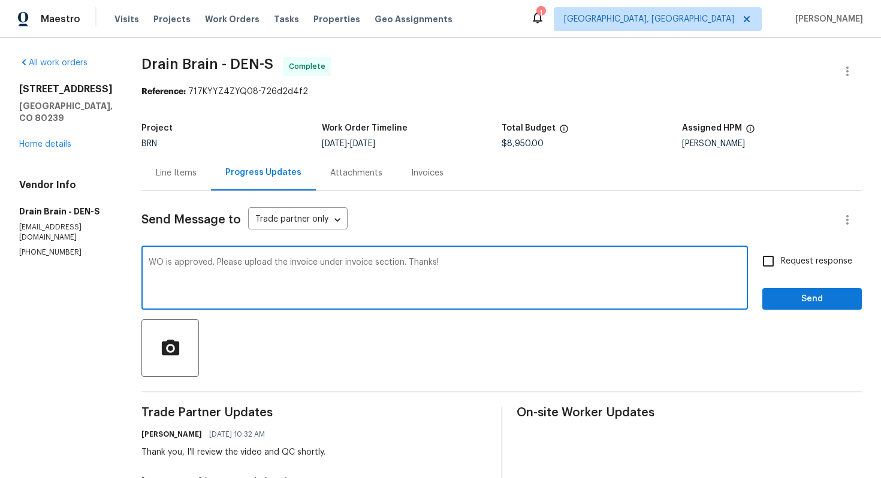
checkbox input "true"
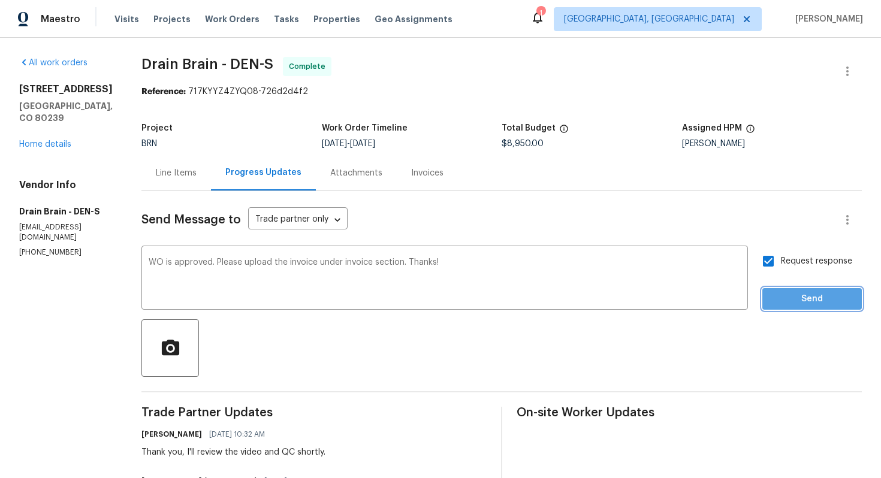
click at [806, 293] on span "Send" at bounding box center [812, 299] width 80 height 15
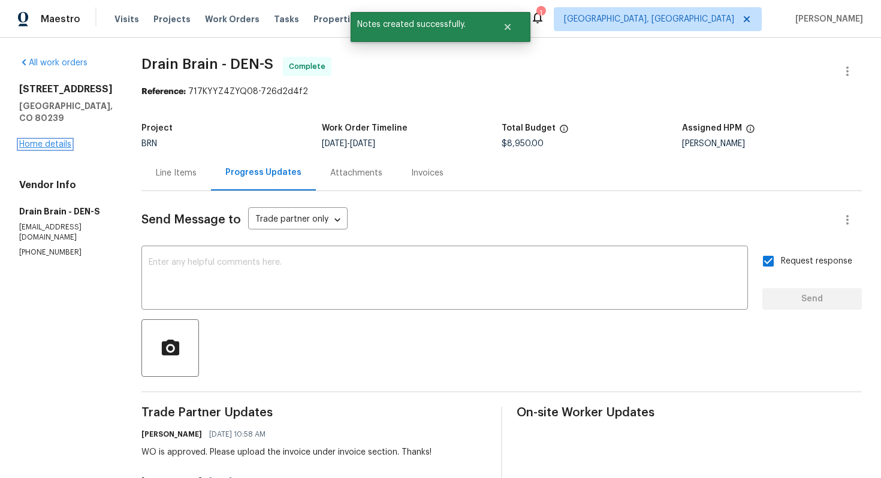
click at [44, 140] on link "Home details" at bounding box center [45, 144] width 52 height 8
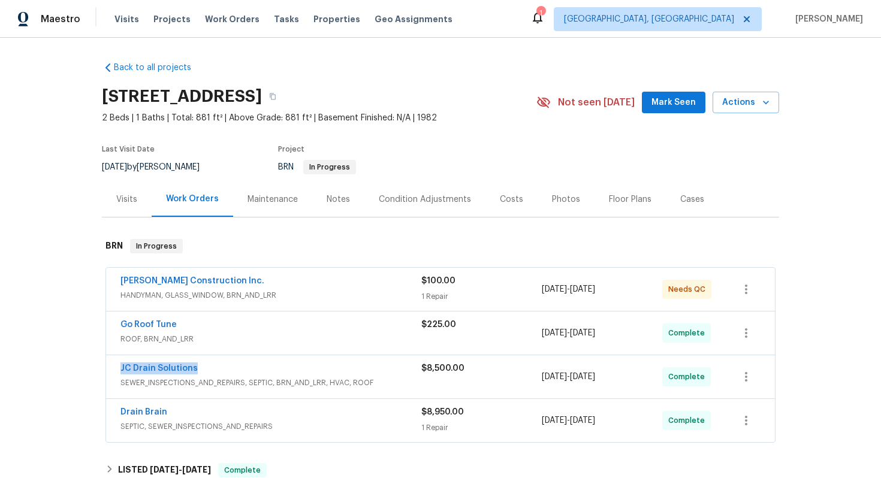
drag, startPoint x: 117, startPoint y: 367, endPoint x: 214, endPoint y: 366, distance: 97.7
click at [215, 366] on div "JC Drain Solutions SEWER_INSPECTIONS_AND_REPAIRS, SEPTIC, BRN_AND_LRR, HVAC, RO…" at bounding box center [440, 376] width 669 height 43
copy link "JC Drain Solutions"
drag, startPoint x: 117, startPoint y: 282, endPoint x: 222, endPoint y: 282, distance: 105.4
click at [222, 282] on div "Hanson Construction Inc. HANDYMAN, GLASS_WINDOW, BRN_AND_LRR $100.00 1 Repair 8…" at bounding box center [440, 289] width 669 height 43
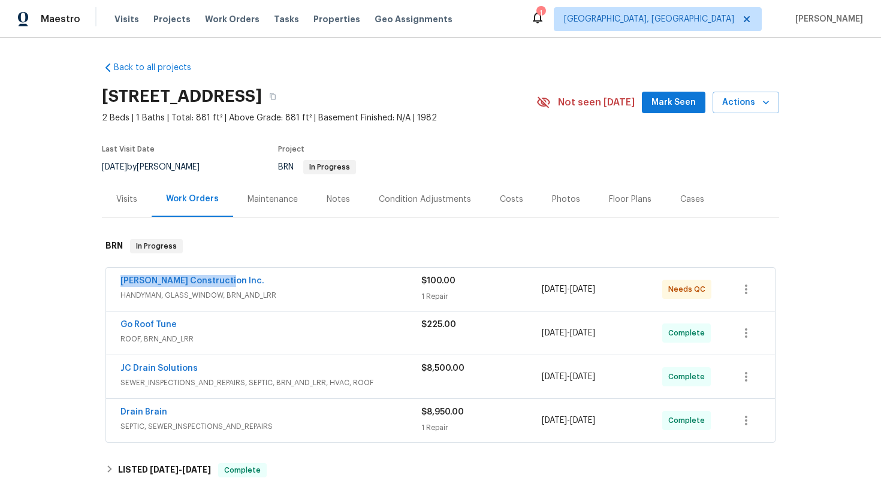
copy link "Hanson Construction Inc."
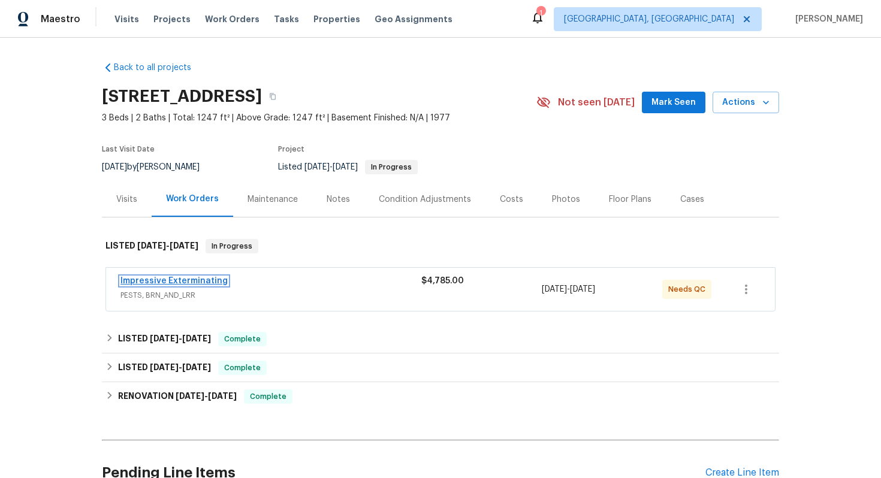
click at [195, 282] on link "Impressive Exterminating" at bounding box center [173, 281] width 107 height 8
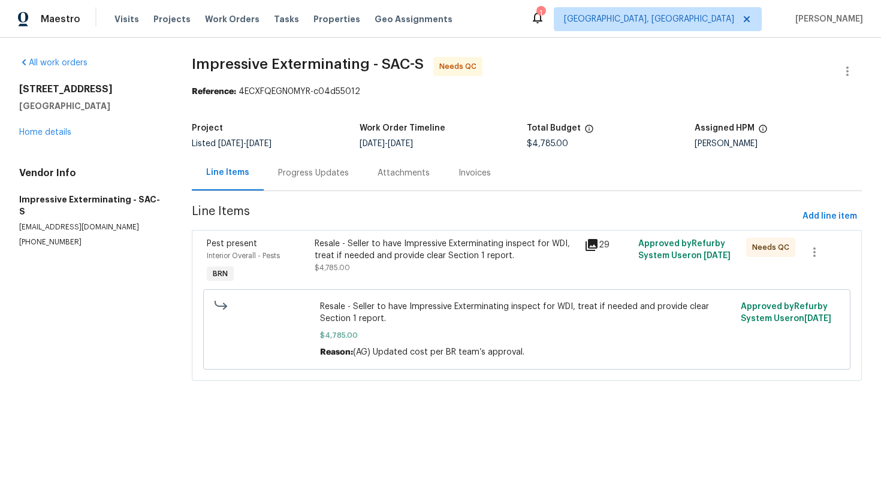
click at [316, 176] on div "Progress Updates" at bounding box center [313, 173] width 71 height 12
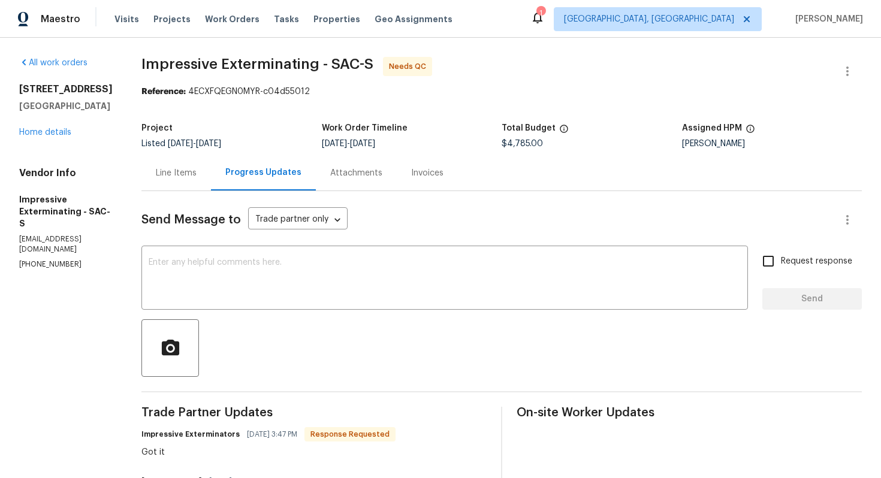
click at [191, 171] on div "Line Items" at bounding box center [176, 173] width 41 height 12
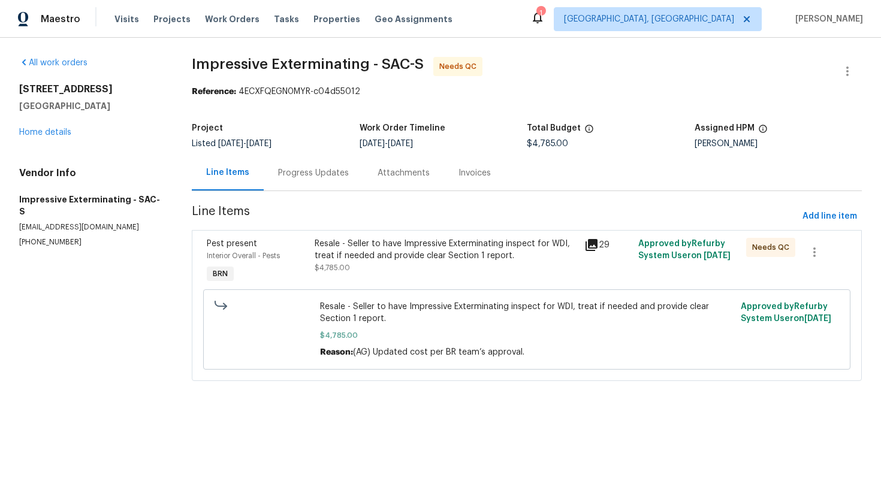
click at [401, 259] on div "Resale - Seller to have Impressive Exterminating inspect for WDI, treat if need…" at bounding box center [446, 250] width 262 height 24
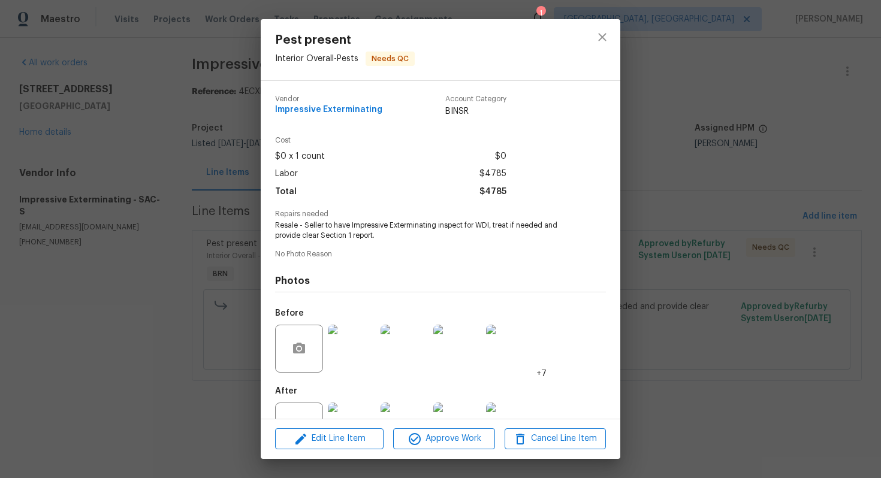
scroll to position [44, 0]
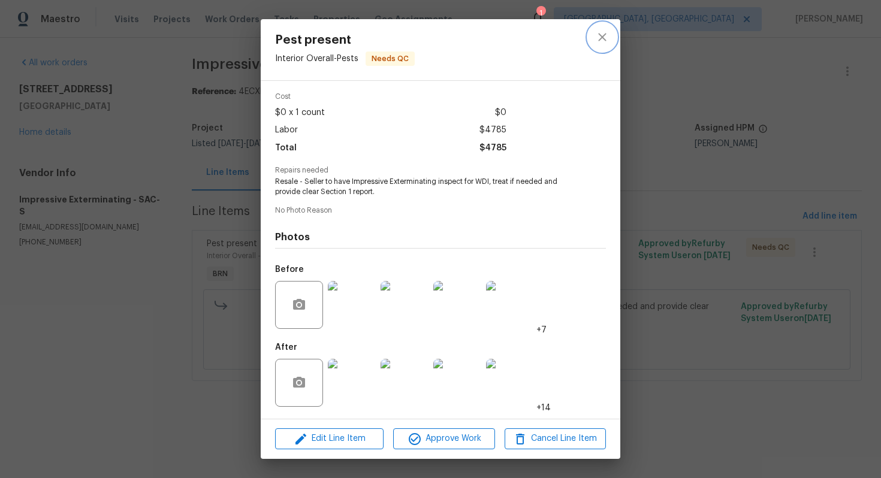
click at [602, 28] on button "close" at bounding box center [602, 37] width 29 height 29
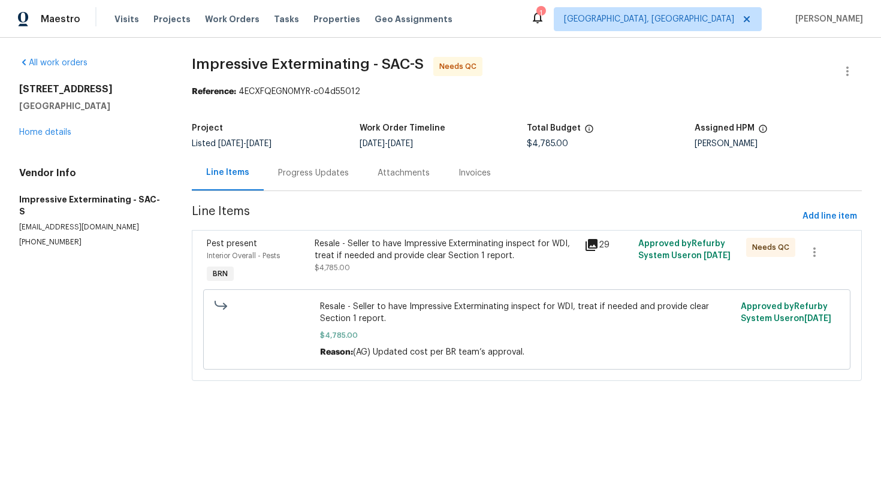
click at [310, 174] on div "Progress Updates" at bounding box center [313, 173] width 71 height 12
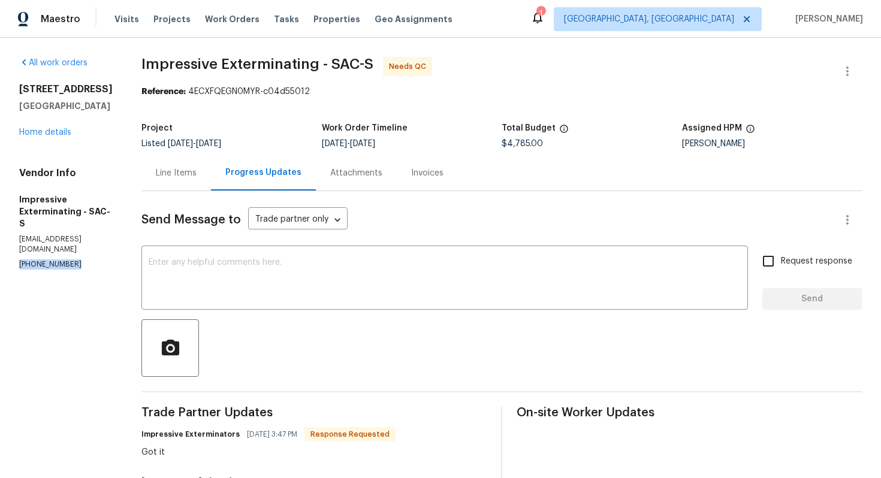
drag, startPoint x: 16, startPoint y: 238, endPoint x: 85, endPoint y: 238, distance: 68.9
copy p "[PHONE_NUMBER]"
click at [197, 174] on div "Line Items" at bounding box center [176, 173] width 41 height 12
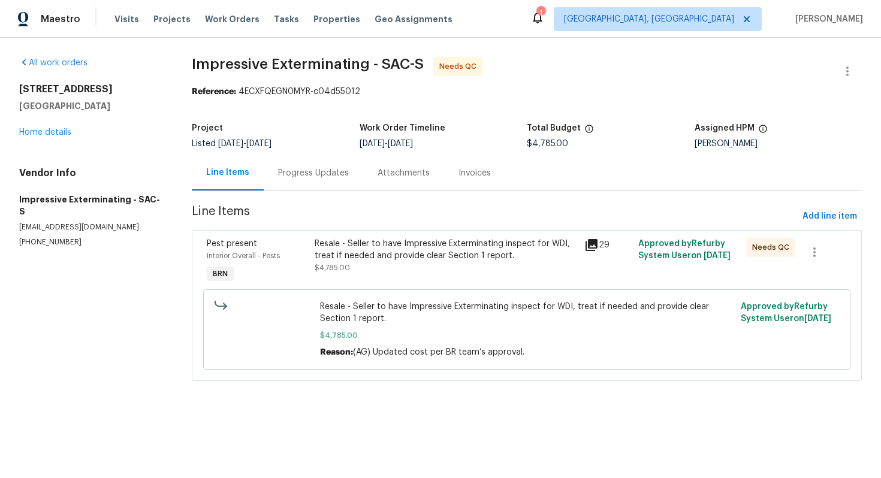
click at [303, 165] on div "Progress Updates" at bounding box center [313, 172] width 99 height 35
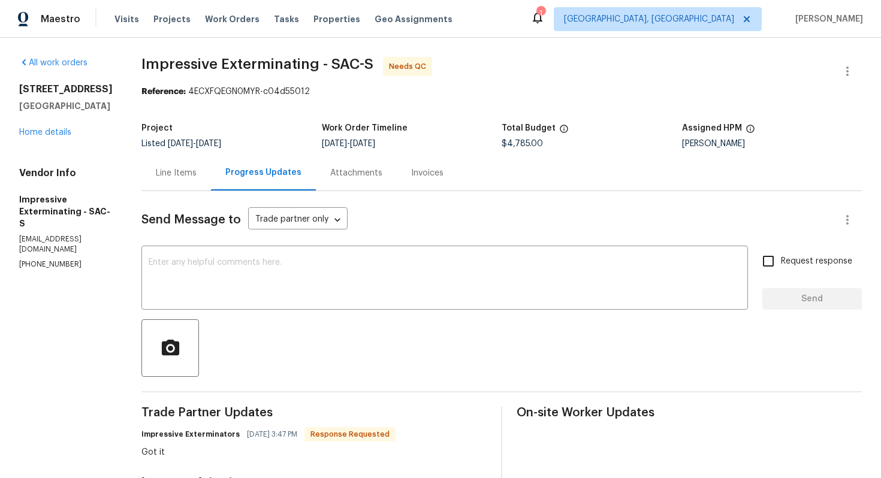
click at [180, 176] on div "Line Items" at bounding box center [176, 173] width 41 height 12
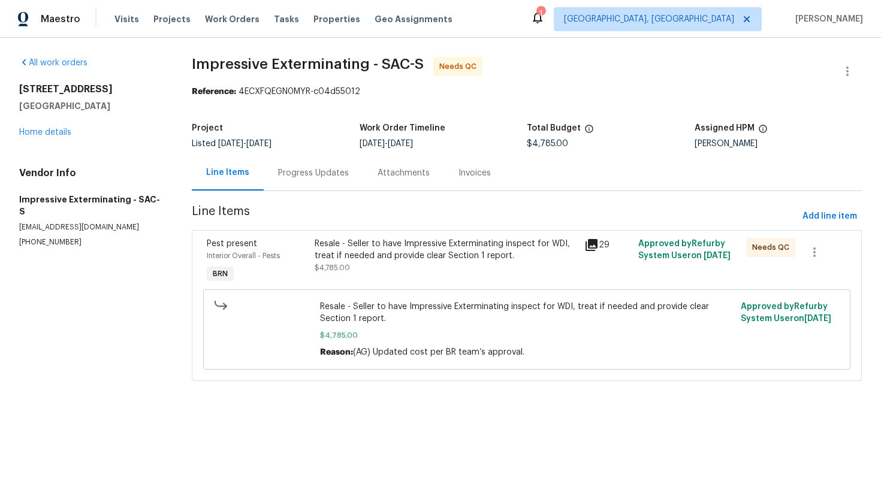
click at [332, 183] on div "Progress Updates" at bounding box center [313, 172] width 99 height 35
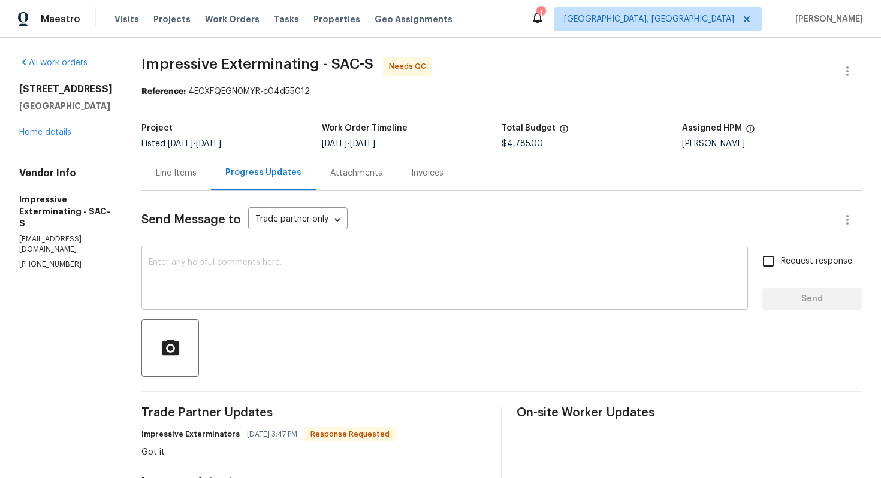
click at [377, 274] on textarea at bounding box center [445, 279] width 592 height 42
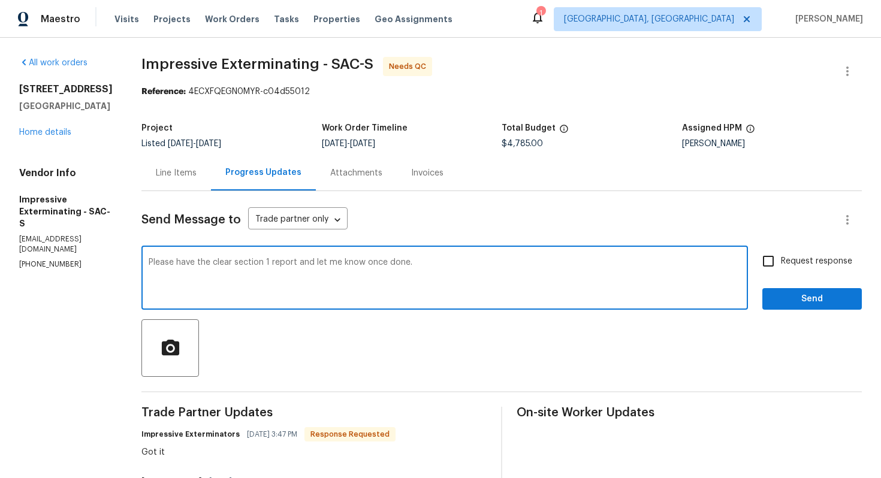
type textarea "Please have the clear section 1 report and let me know once done."
click at [841, 260] on span "Request response" at bounding box center [816, 261] width 71 height 13
click at [781, 260] on input "Request response" at bounding box center [767, 261] width 25 height 25
checkbox input "true"
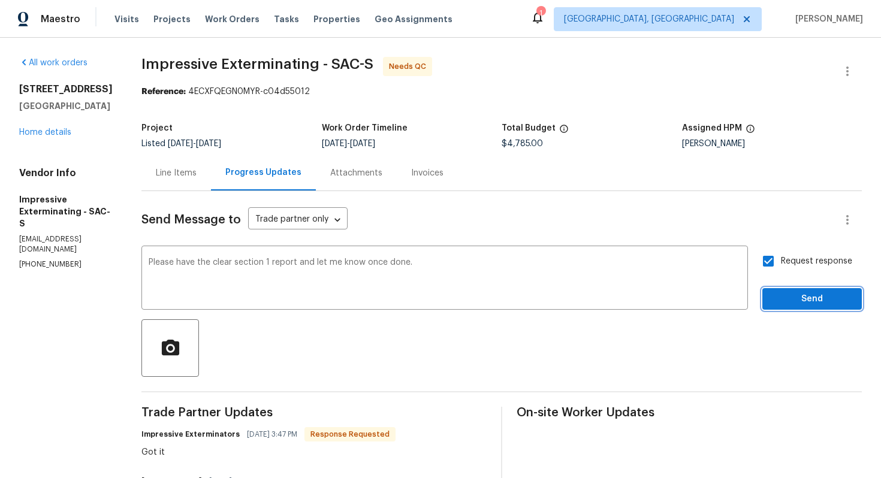
click at [826, 300] on span "Send" at bounding box center [812, 299] width 80 height 15
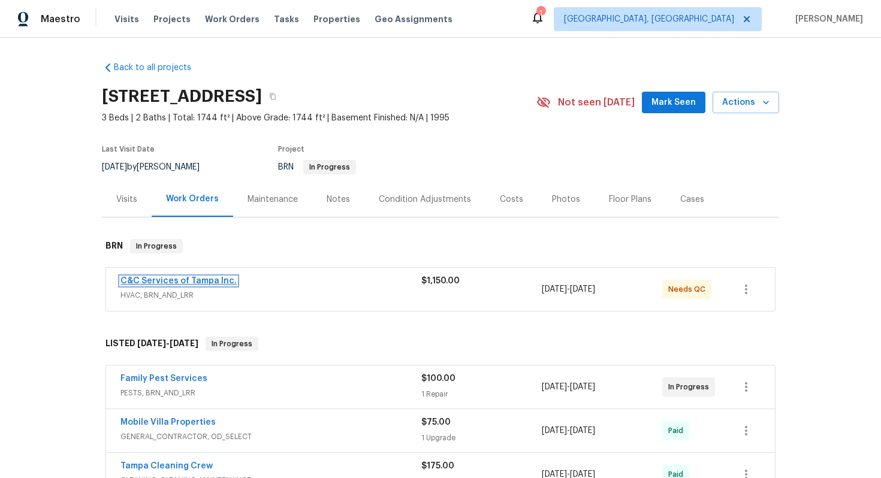
click at [191, 277] on link "C&C Services of Tampa Inc." at bounding box center [178, 281] width 116 height 8
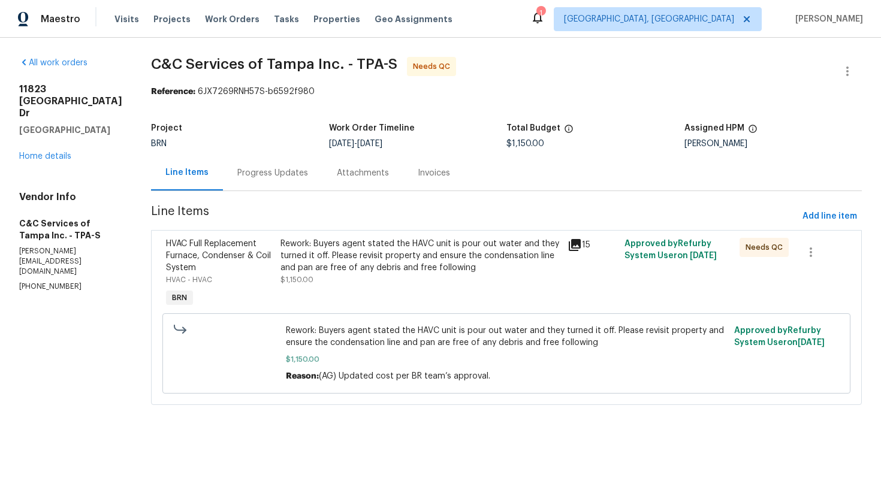
click at [294, 168] on div "Progress Updates" at bounding box center [272, 173] width 71 height 12
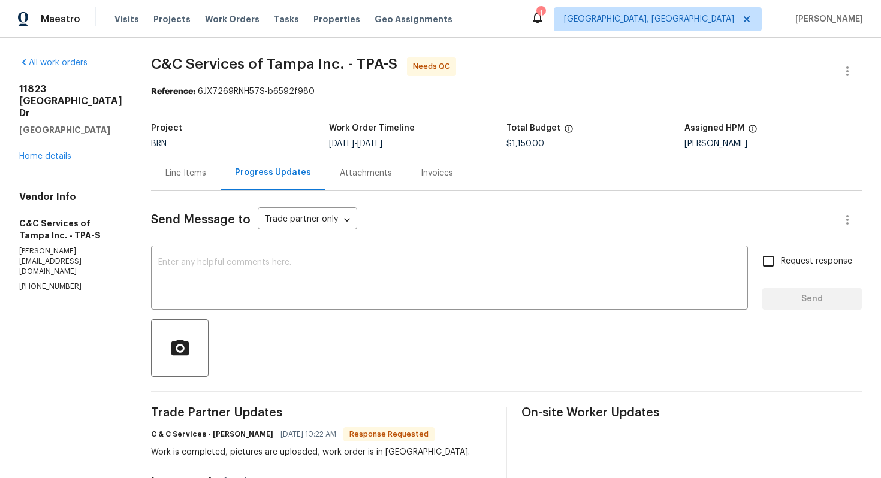
click at [206, 176] on div "Line Items" at bounding box center [185, 173] width 41 height 12
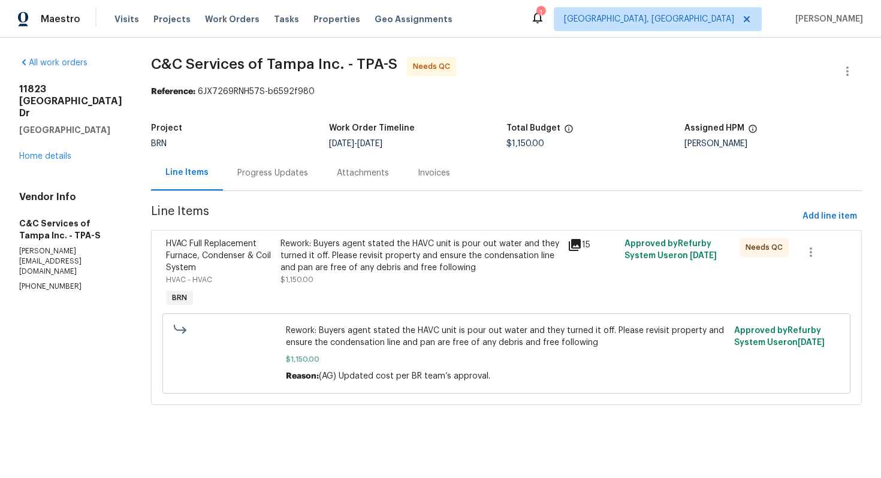
click at [440, 261] on div "Rework: Buyers agent stated the HAVC unit is pour out water and they turned it …" at bounding box center [419, 256] width 279 height 36
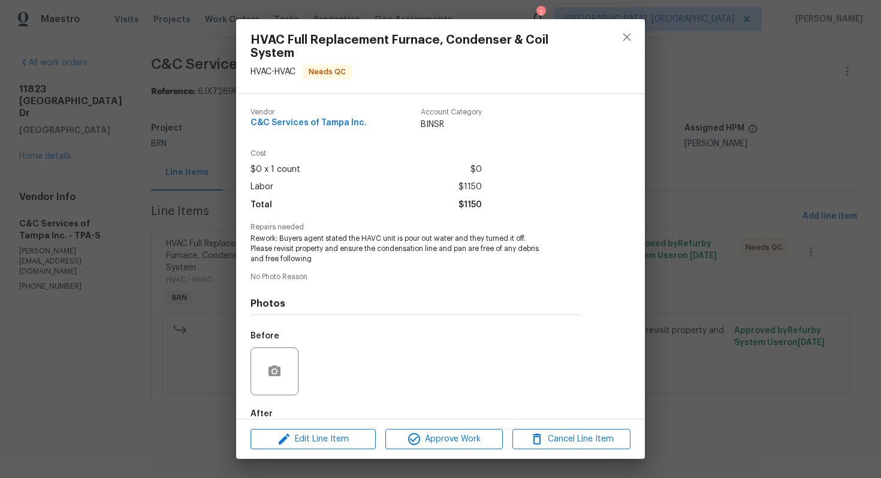
scroll to position [67, 0]
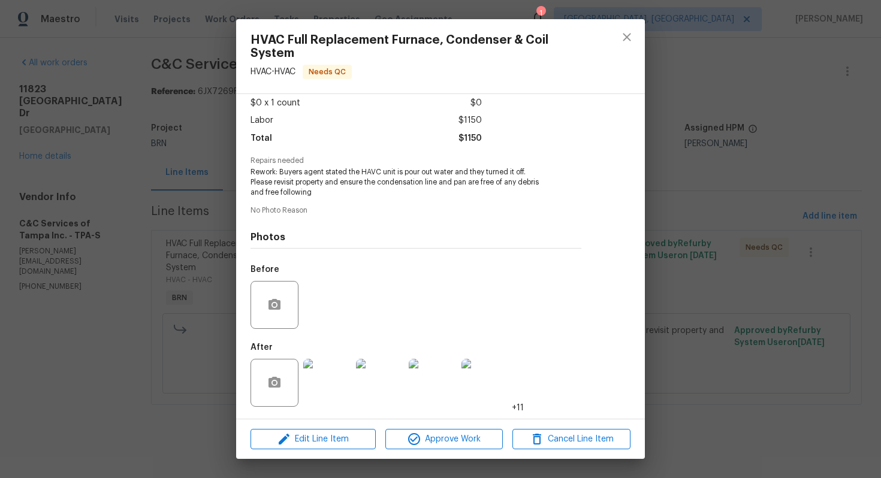
click at [335, 379] on img at bounding box center [327, 383] width 48 height 48
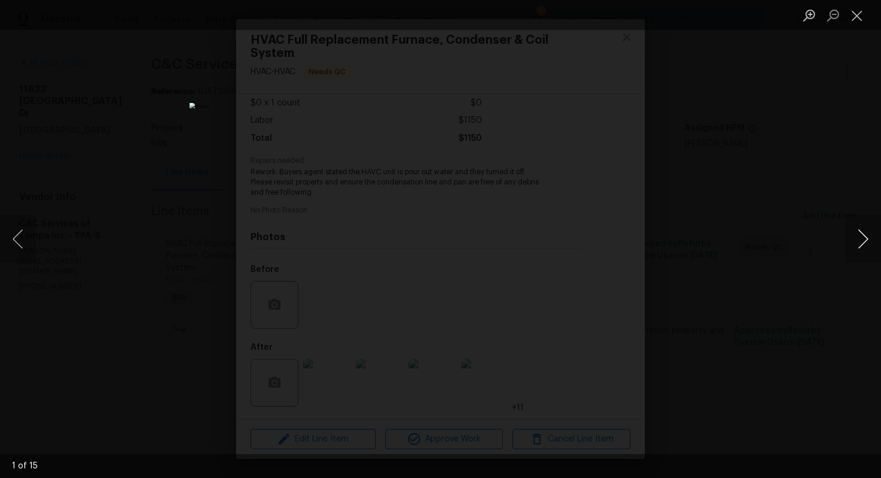
click at [860, 243] on button "Next image" at bounding box center [863, 239] width 36 height 48
click at [861, 11] on button "Close lightbox" at bounding box center [857, 15] width 24 height 21
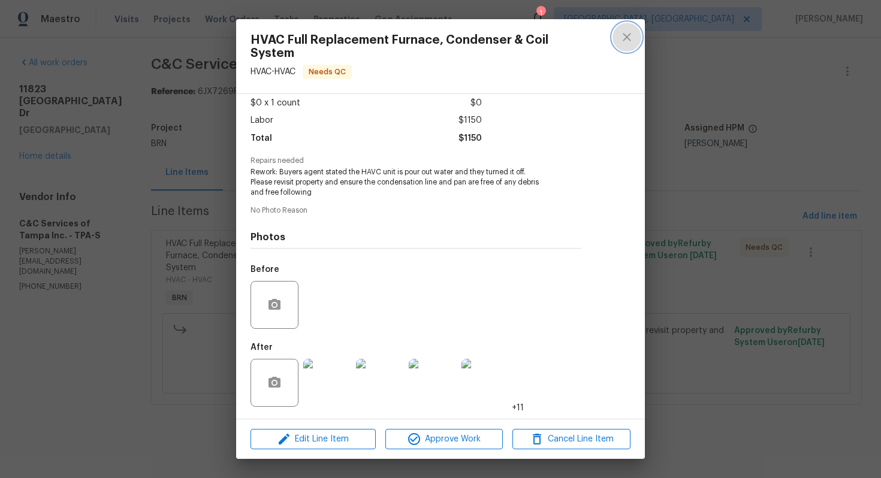
click at [628, 41] on icon "close" at bounding box center [626, 37] width 14 height 14
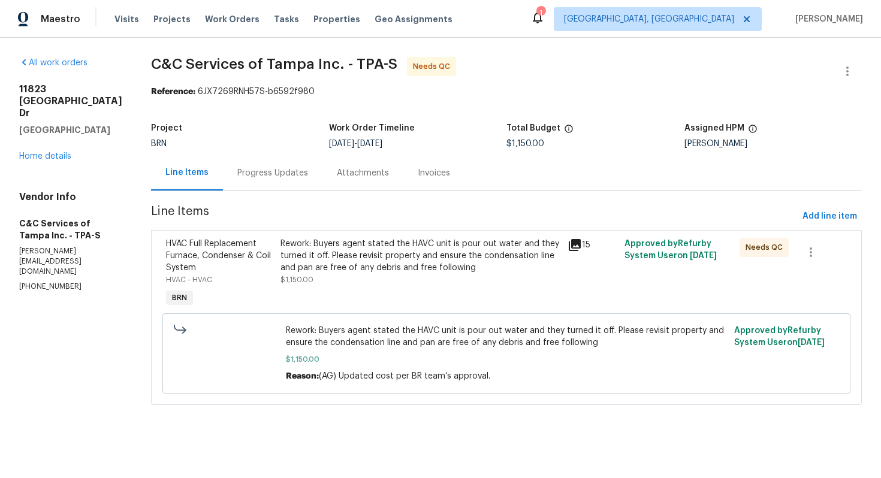
click at [400, 249] on div "Rework: Buyers agent stated the HAVC unit is pour out water and they turned it …" at bounding box center [419, 256] width 279 height 36
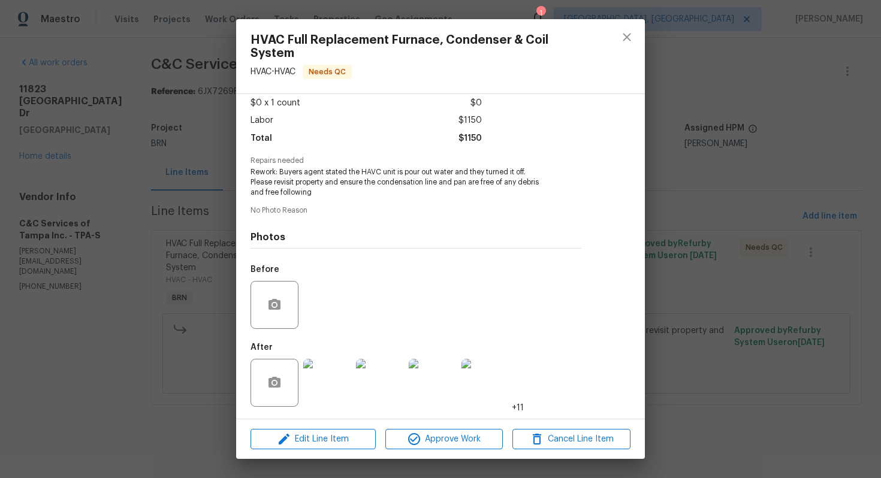
click at [337, 384] on img at bounding box center [327, 383] width 48 height 48
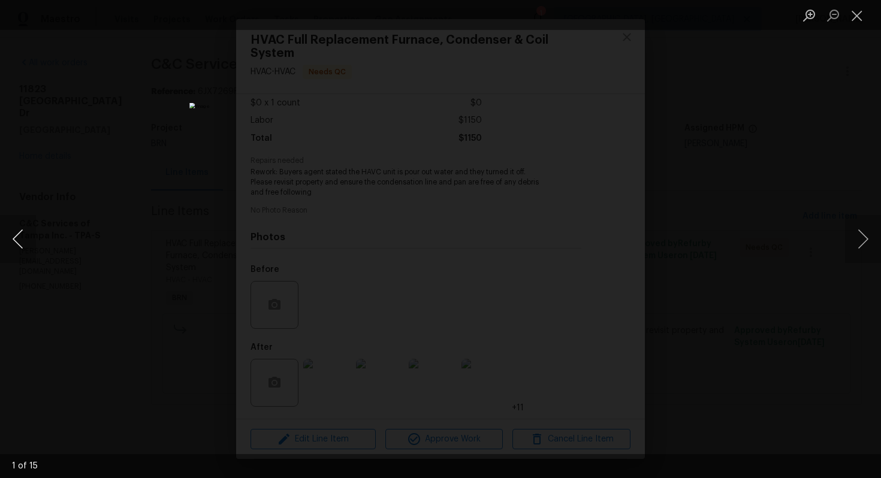
click at [20, 234] on button "Previous image" at bounding box center [18, 239] width 36 height 48
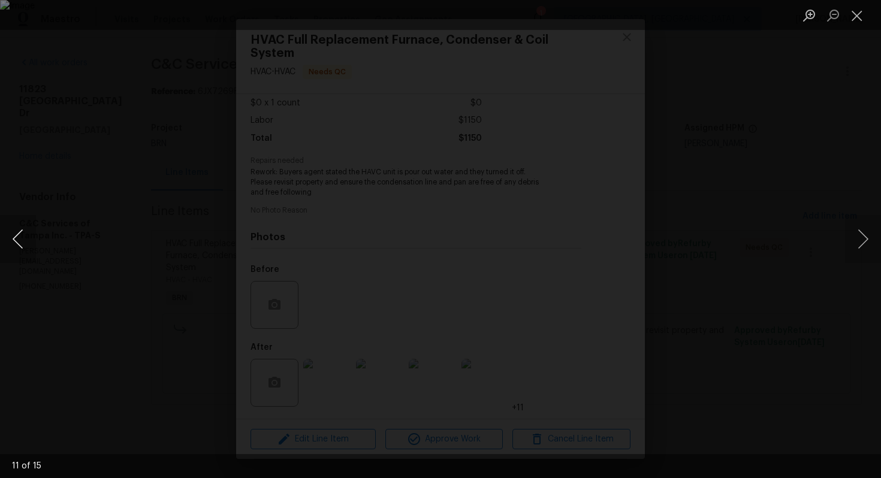
click at [20, 234] on button "Previous image" at bounding box center [18, 239] width 36 height 48
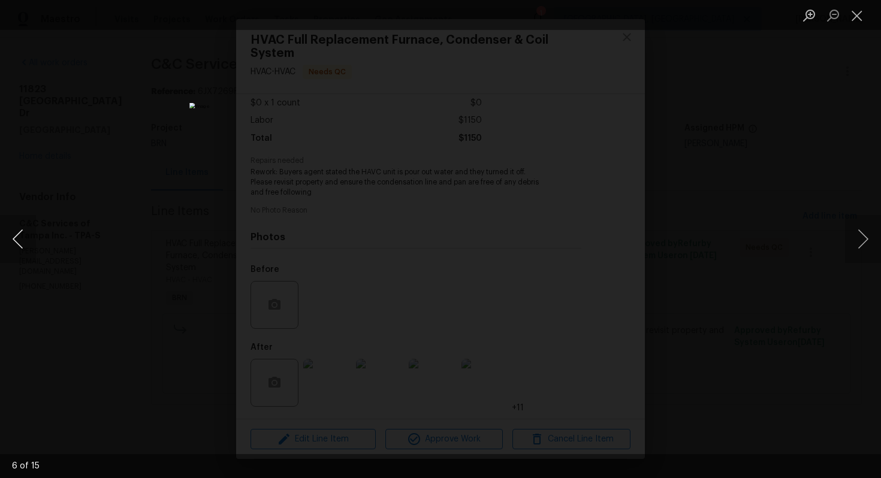
click at [20, 234] on button "Previous image" at bounding box center [18, 239] width 36 height 48
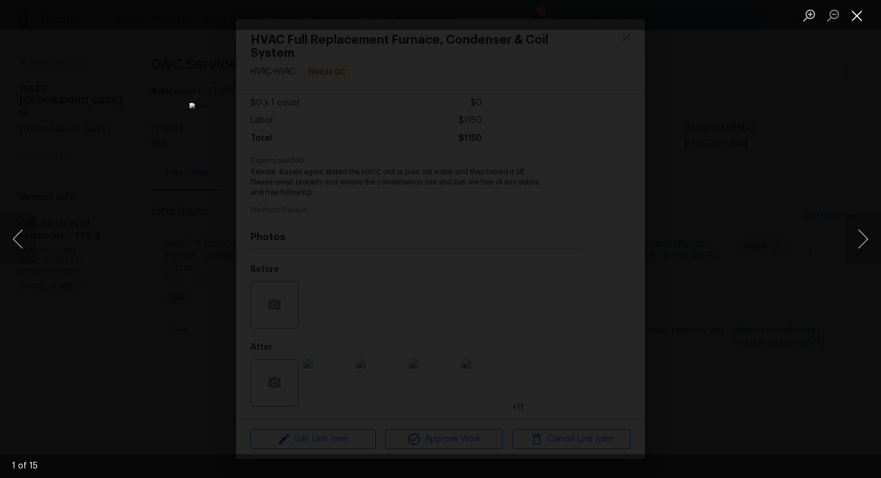
click at [859, 13] on button "Close lightbox" at bounding box center [857, 15] width 24 height 21
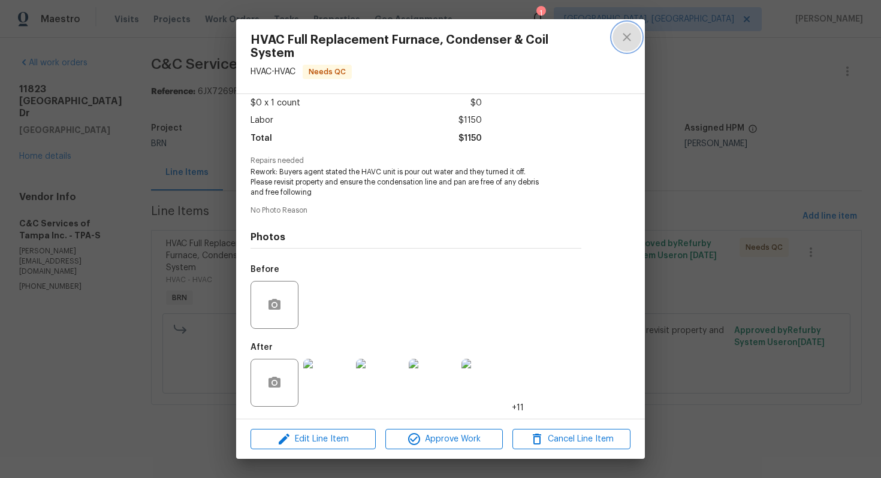
click at [619, 44] on button "close" at bounding box center [626, 37] width 29 height 29
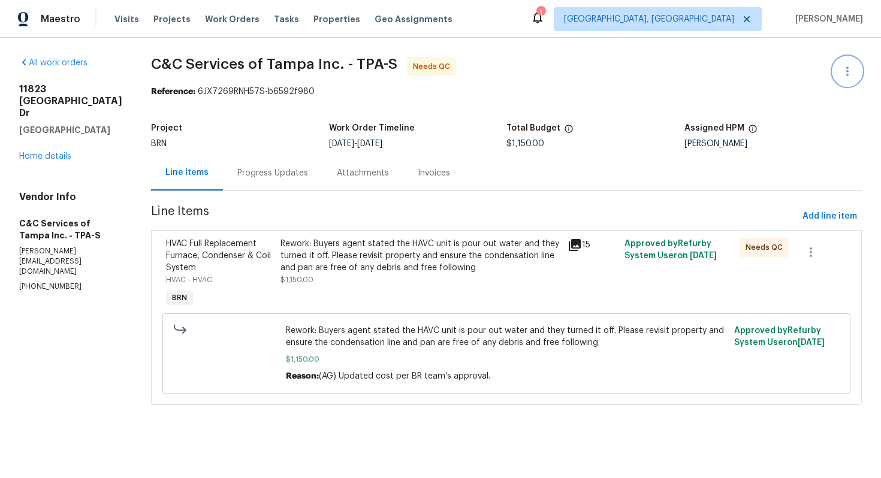
click at [840, 77] on icon "button" at bounding box center [847, 71] width 14 height 14
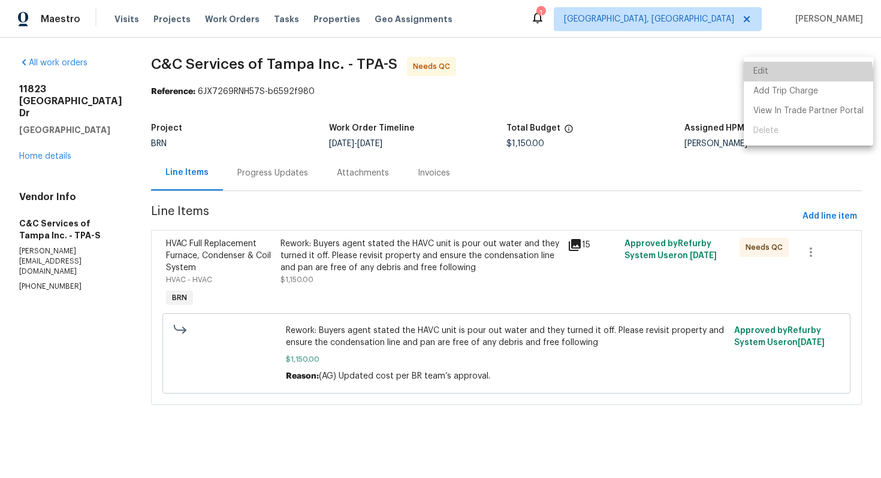
click at [790, 80] on li "Edit" at bounding box center [807, 72] width 129 height 20
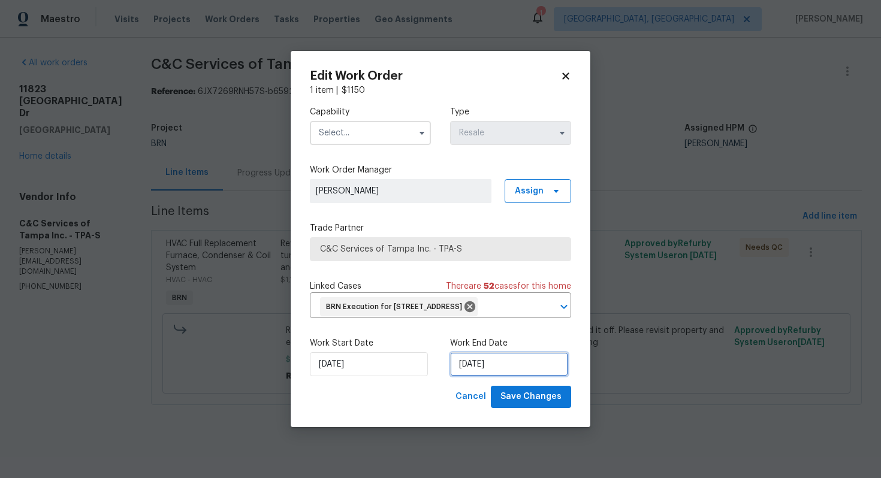
click at [469, 373] on input "7/31/2025" at bounding box center [509, 364] width 118 height 24
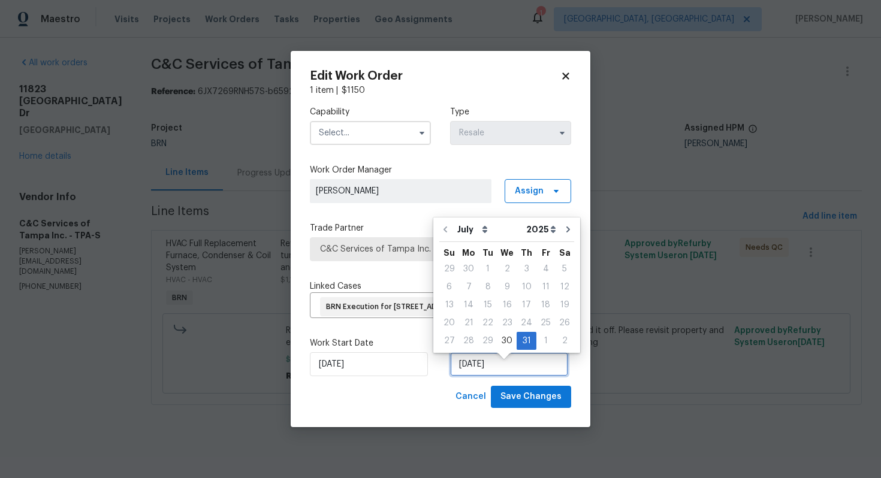
click at [461, 375] on input "7/11/2025" at bounding box center [509, 364] width 118 height 24
type input "8/11/2025"
select select "7"
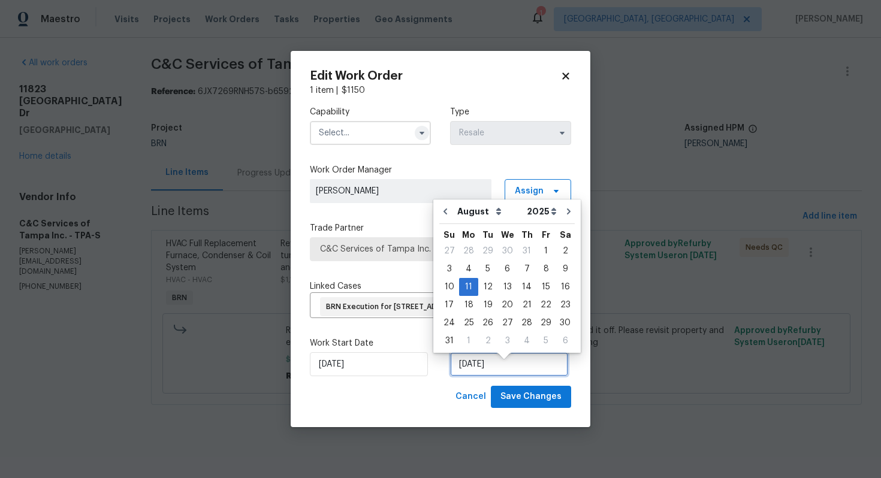
type input "8/11/2025"
click at [423, 128] on icon "button" at bounding box center [422, 133] width 10 height 10
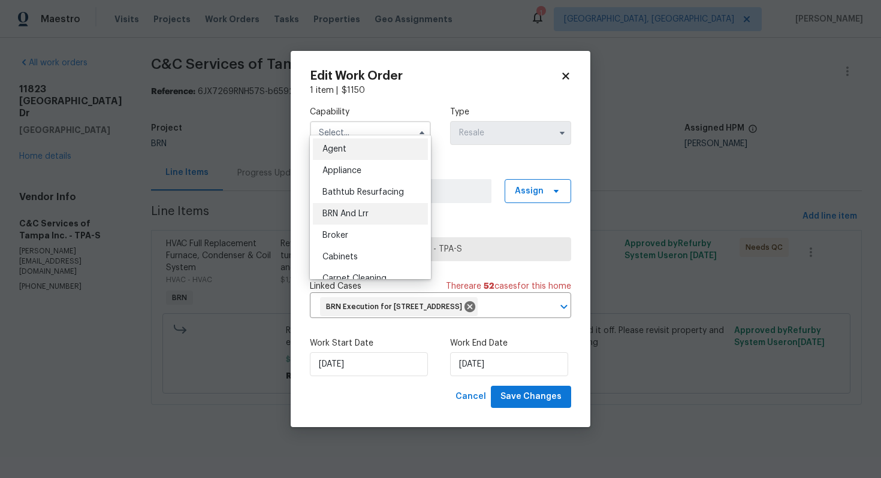
click at [377, 210] on div "BRN And Lrr" at bounding box center [370, 214] width 115 height 22
type input "BRN And Lrr"
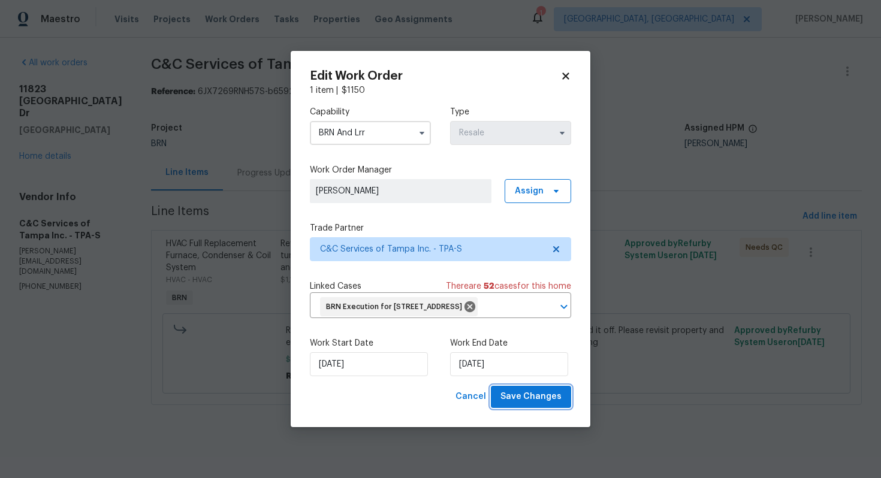
click at [535, 404] on span "Save Changes" at bounding box center [530, 396] width 61 height 15
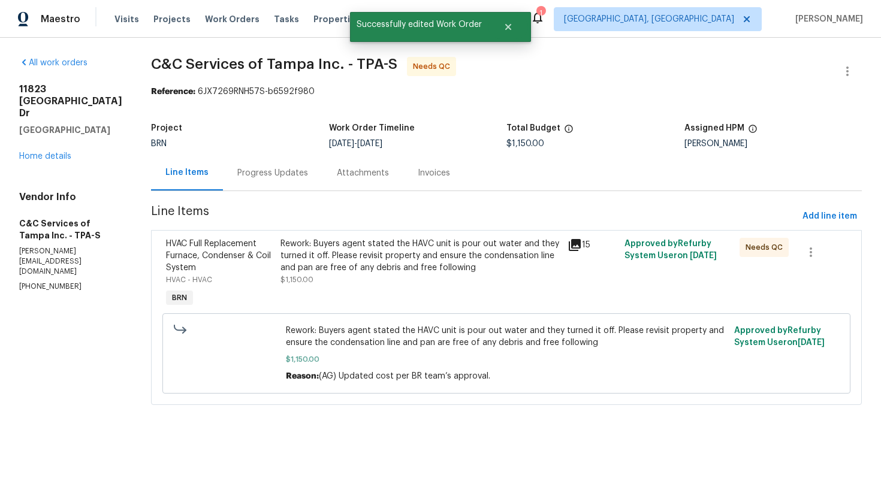
click at [289, 177] on div "Progress Updates" at bounding box center [272, 173] width 71 height 12
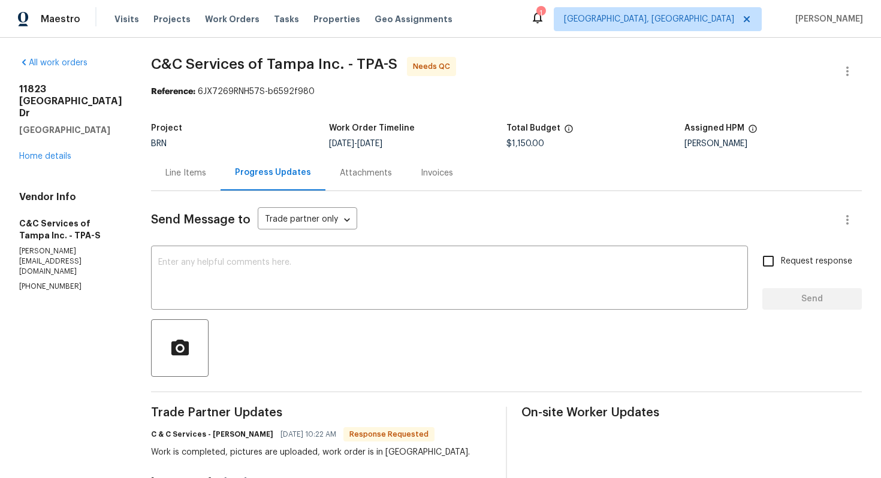
click at [206, 177] on div "Line Items" at bounding box center [185, 173] width 41 height 12
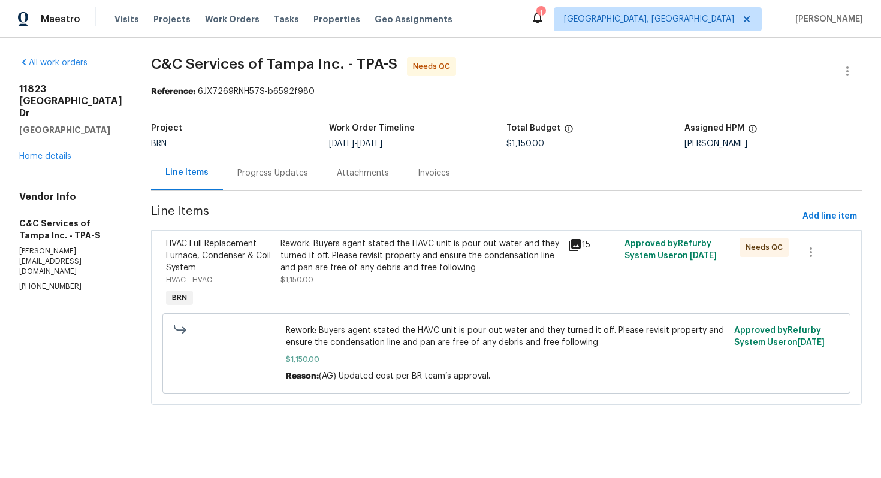
click at [322, 244] on div "Rework: Buyers agent stated the HAVC unit is pour out water and they turned it …" at bounding box center [419, 256] width 279 height 36
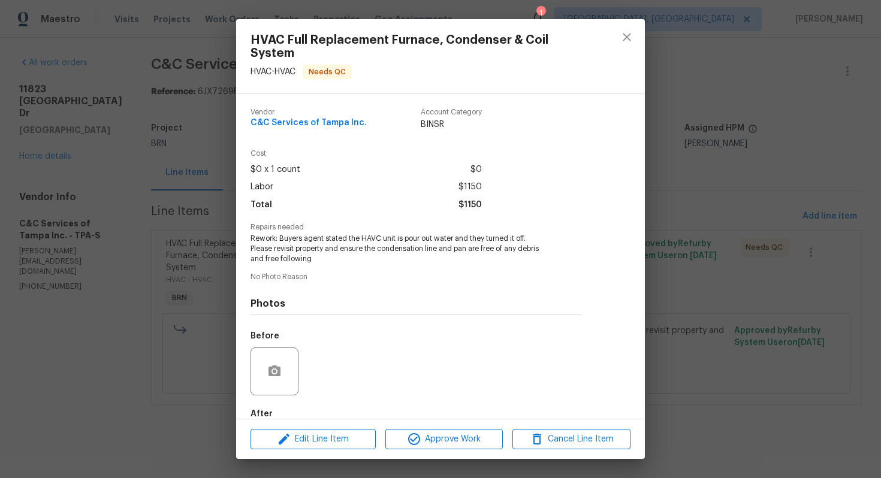
scroll to position [67, 0]
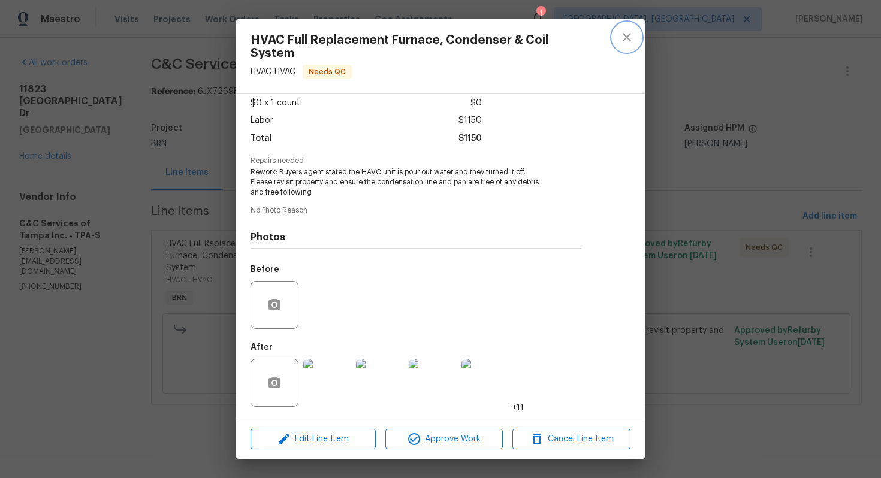
click at [621, 33] on icon "close" at bounding box center [626, 37] width 14 height 14
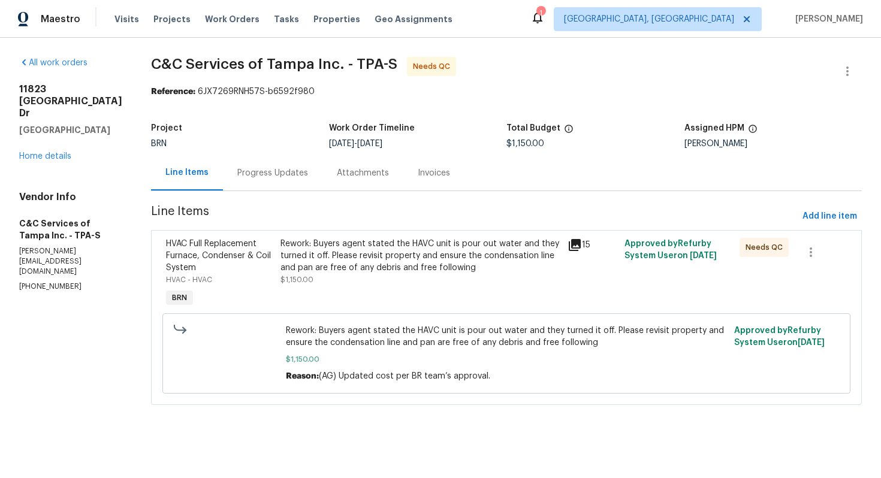
click at [267, 171] on div "Progress Updates" at bounding box center [272, 173] width 71 height 12
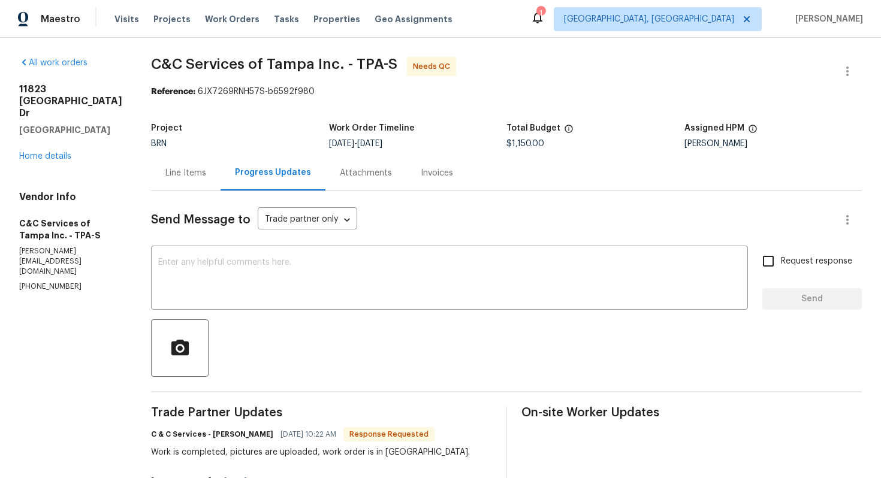
click at [206, 175] on div "Line Items" at bounding box center [185, 173] width 41 height 12
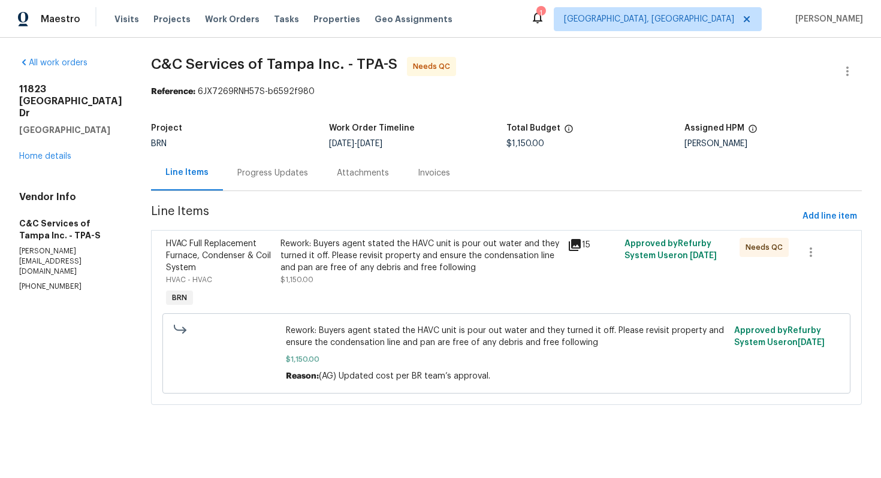
click at [305, 185] on div "Progress Updates" at bounding box center [272, 172] width 99 height 35
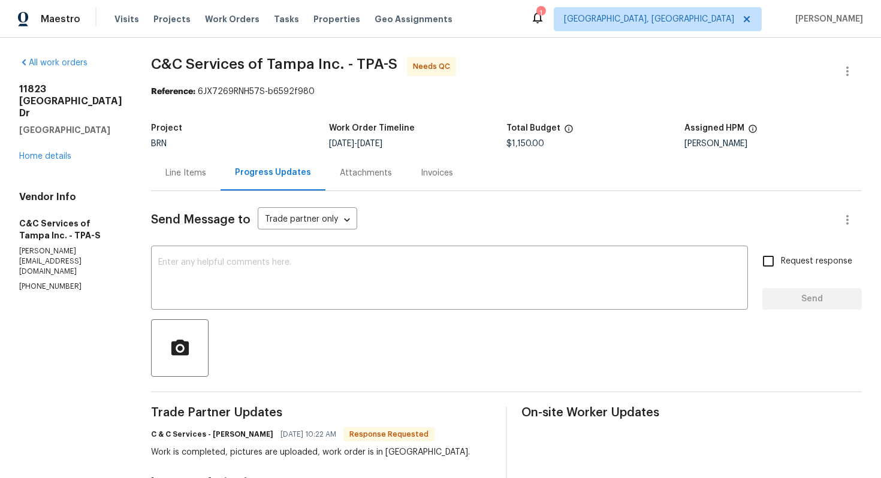
click at [188, 172] on div "Line Items" at bounding box center [185, 173] width 41 height 12
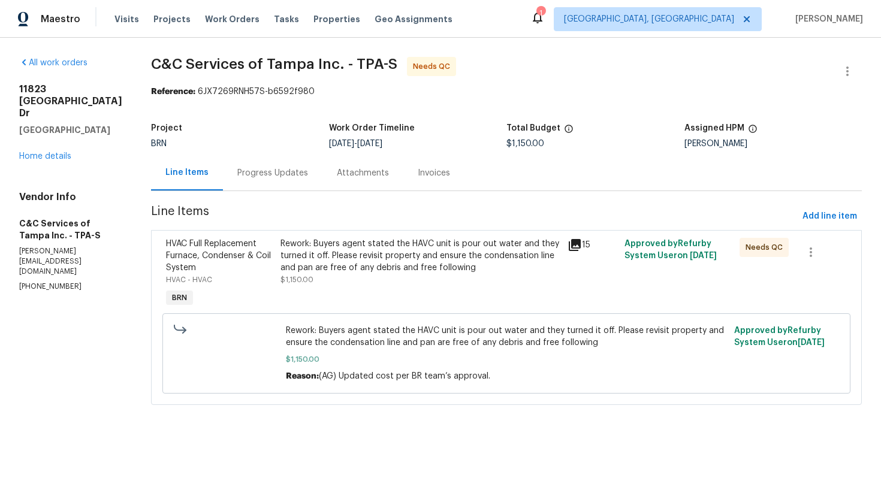
click at [364, 276] on div "Rework: Buyers agent stated the HAVC unit is pour out water and they turned it …" at bounding box center [419, 262] width 279 height 48
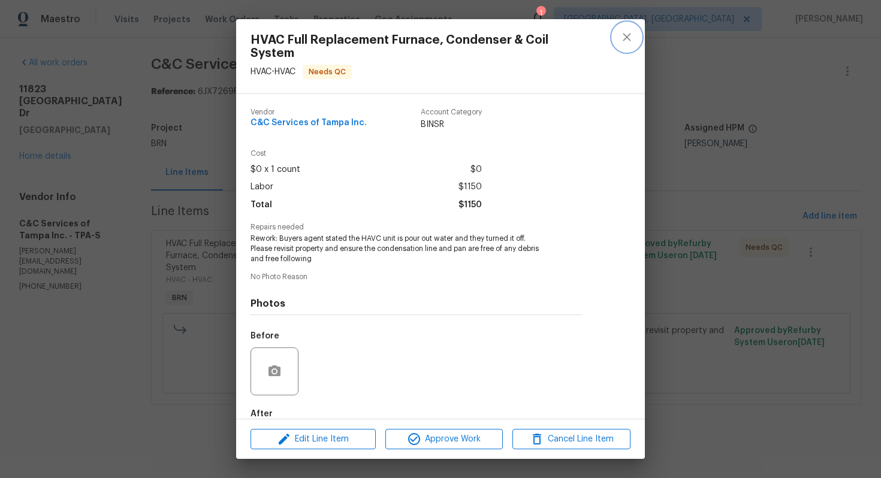
click at [626, 30] on icon "close" at bounding box center [626, 37] width 14 height 14
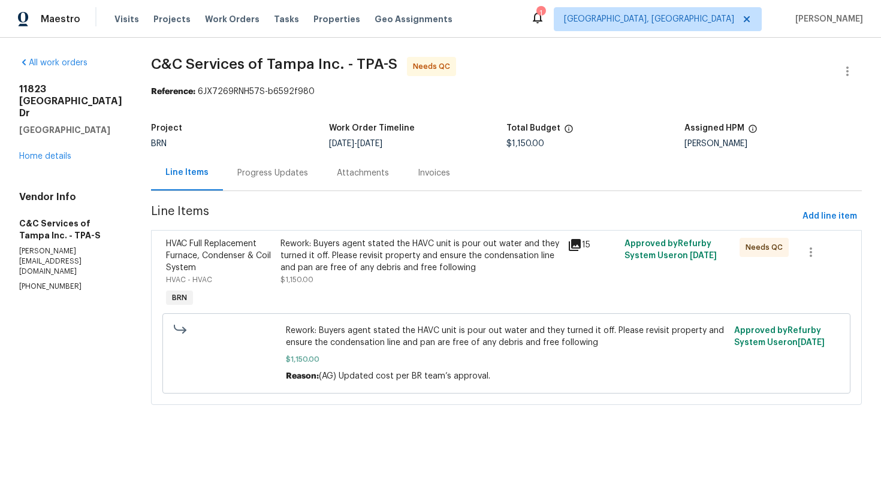
click at [308, 172] on div "Progress Updates" at bounding box center [272, 173] width 71 height 12
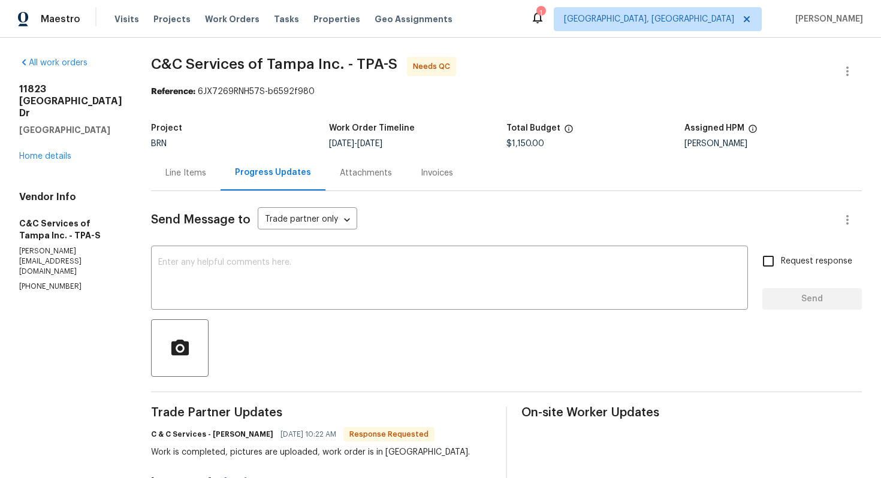
click at [215, 180] on div "Line Items" at bounding box center [185, 172] width 69 height 35
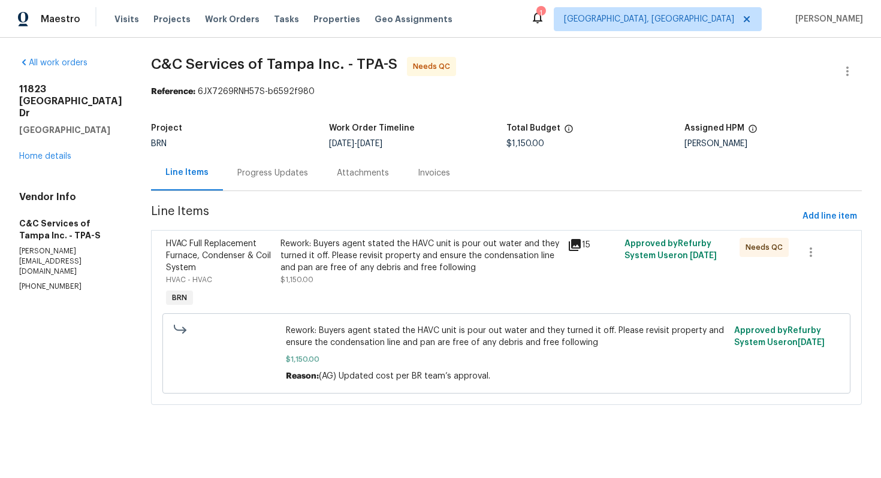
click at [368, 258] on div "Rework: Buyers agent stated the HAVC unit is pour out water and they turned it …" at bounding box center [419, 256] width 279 height 36
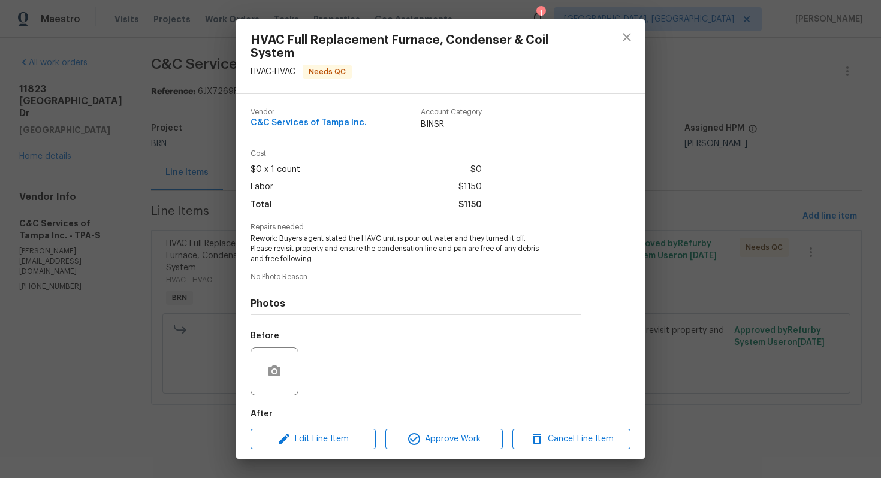
scroll to position [67, 0]
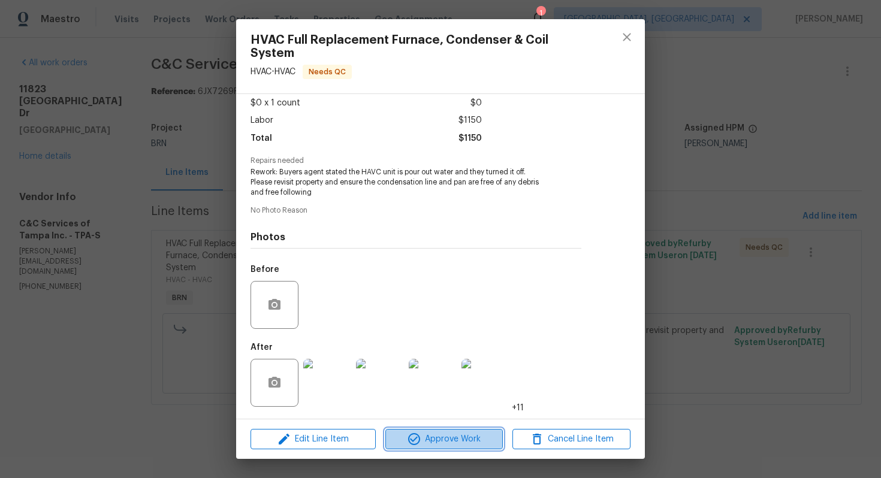
click at [442, 436] on span "Approve Work" at bounding box center [444, 439] width 111 height 15
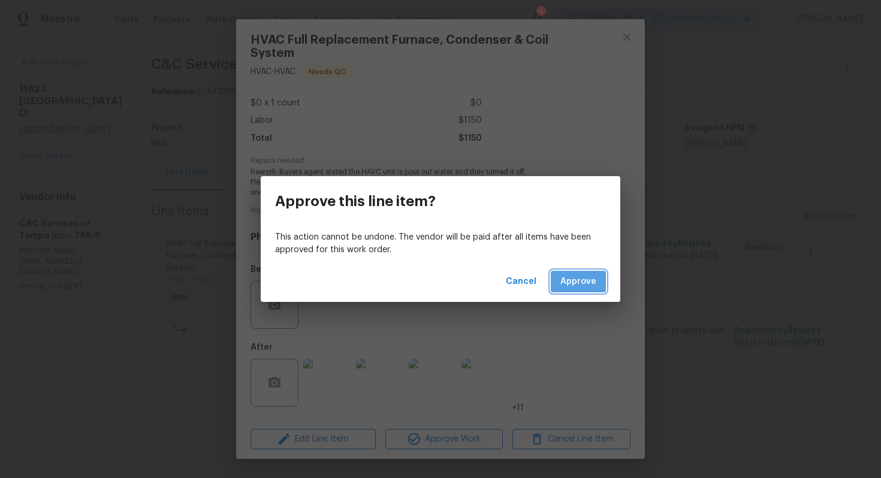
click at [585, 285] on span "Approve" at bounding box center [578, 281] width 36 height 15
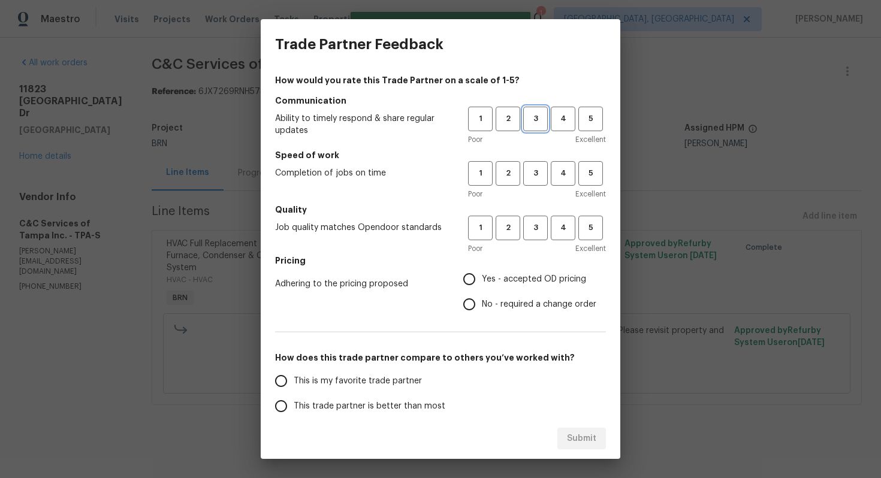
click at [534, 126] on button "3" at bounding box center [535, 119] width 25 height 25
click at [536, 178] on span "3" at bounding box center [535, 174] width 22 height 14
click at [513, 172] on span "2" at bounding box center [508, 174] width 22 height 14
click at [509, 225] on span "2" at bounding box center [508, 228] width 22 height 14
click at [486, 301] on span "No - required a change order" at bounding box center [539, 304] width 114 height 13
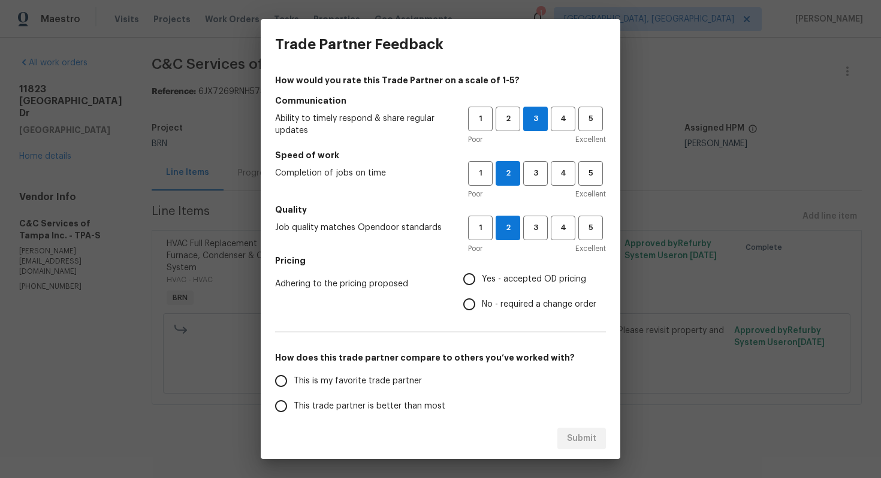
click at [482, 301] on input "No - required a change order" at bounding box center [469, 304] width 25 height 25
radio input "true"
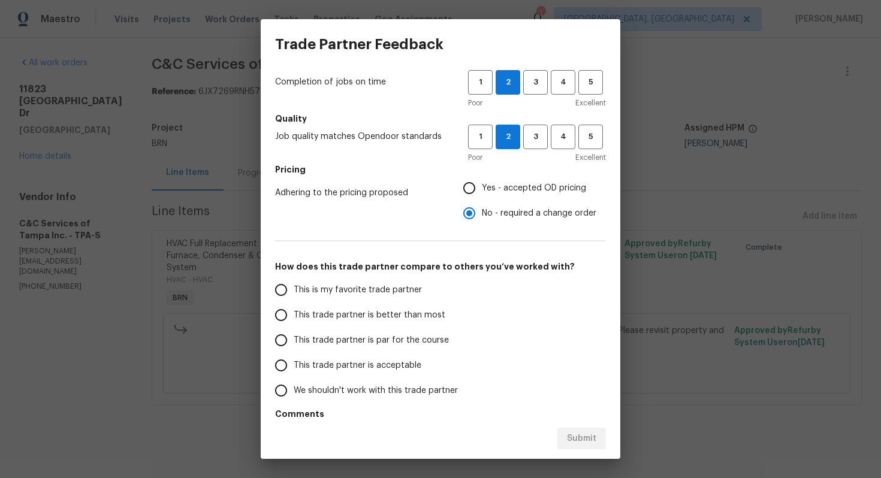
scroll to position [130, 0]
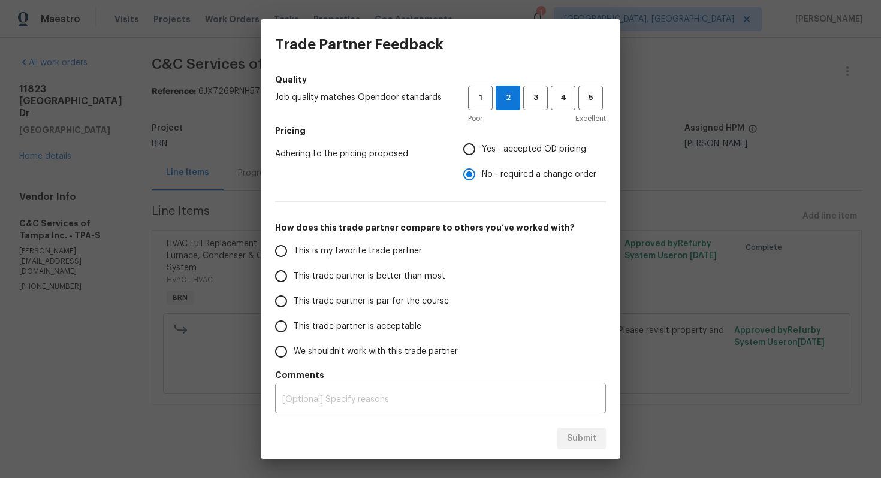
click at [405, 297] on span "This trade partner is par for the course" at bounding box center [371, 301] width 155 height 13
click at [294, 297] on input "This trade partner is par for the course" at bounding box center [280, 301] width 25 height 25
click at [572, 432] on span "Submit" at bounding box center [581, 438] width 29 height 15
radio input "true"
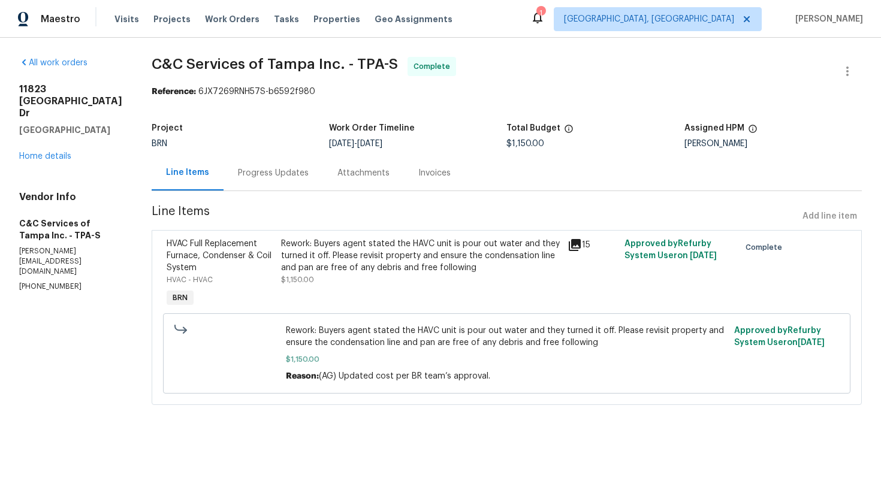
click at [294, 179] on div "Progress Updates" at bounding box center [273, 173] width 71 height 12
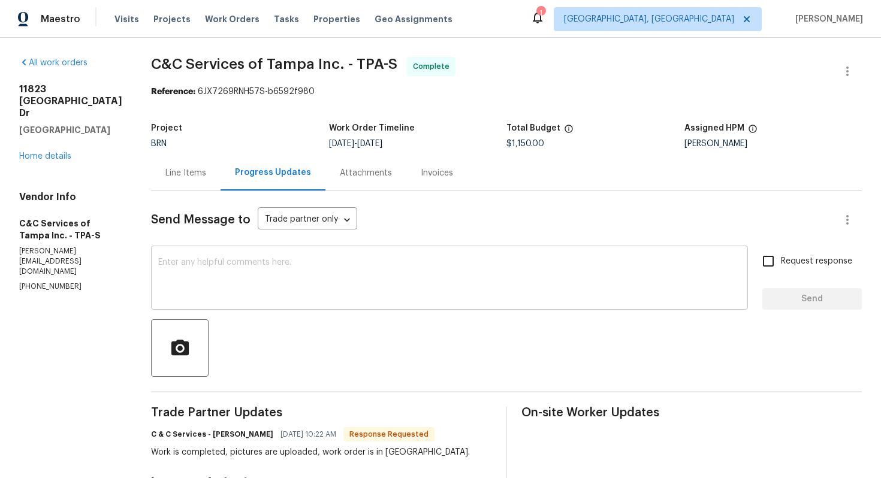
click at [296, 261] on textarea at bounding box center [449, 279] width 582 height 42
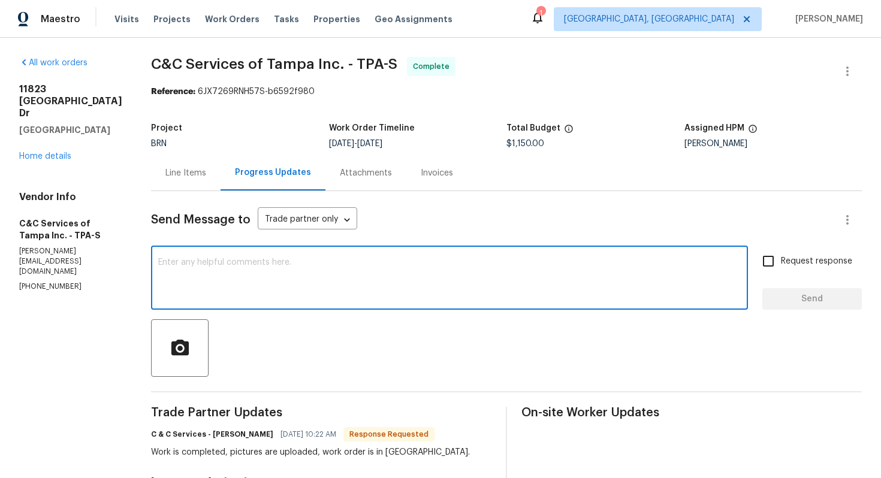
paste textarea "WO is approved. Please upload the invoice under invoice section. Thanks!"
type textarea "WO is approved. Please upload the invoice under invoice section. Thanks!"
click at [774, 258] on input "Request response" at bounding box center [767, 261] width 25 height 25
checkbox input "true"
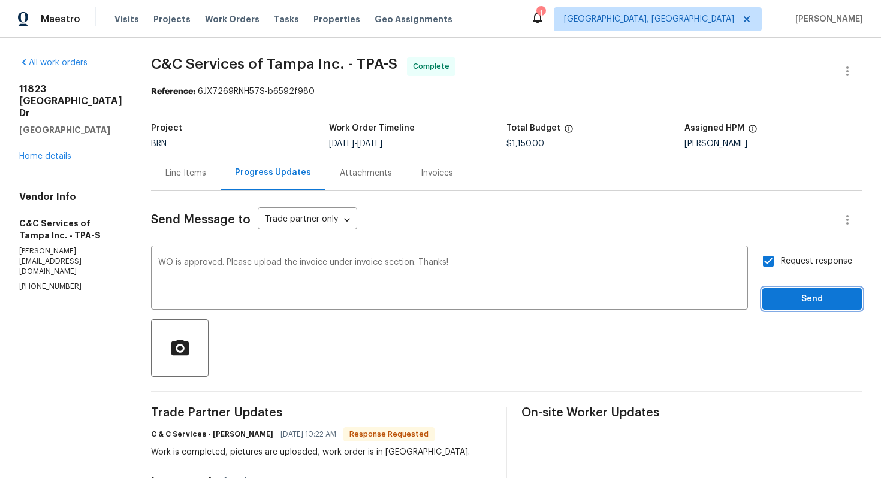
click at [800, 298] on span "Send" at bounding box center [812, 299] width 80 height 15
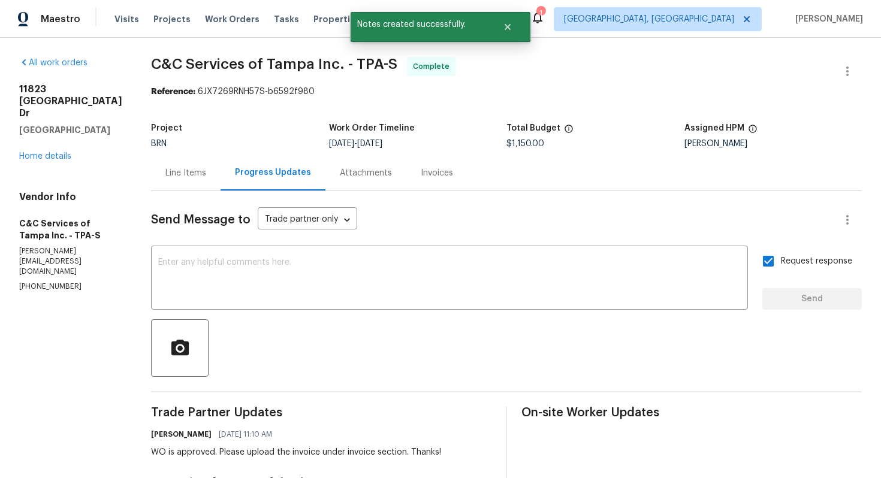
click at [200, 177] on div "Line Items" at bounding box center [185, 173] width 41 height 12
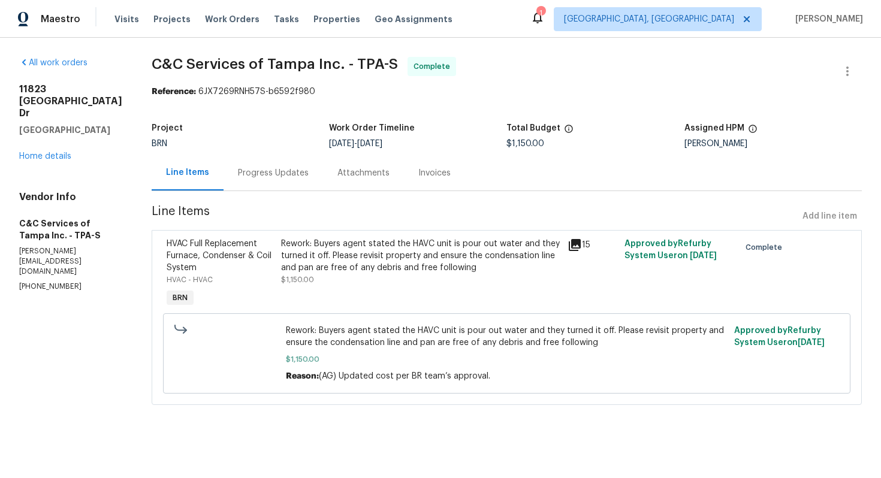
click at [400, 264] on div "Rework: Buyers agent stated the HAVC unit is pour out water and they turned it …" at bounding box center [420, 256] width 279 height 36
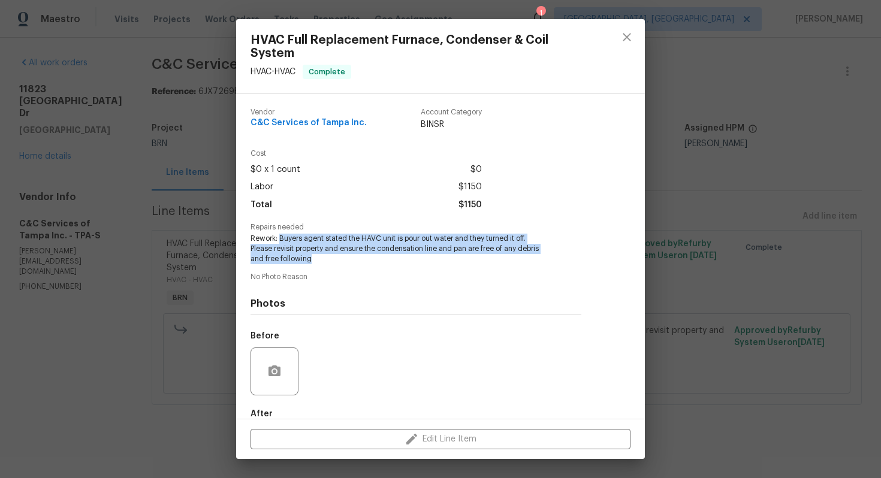
drag, startPoint x: 282, startPoint y: 239, endPoint x: 341, endPoint y: 263, distance: 64.0
click at [341, 263] on span "Rework: Buyers agent stated the HAVC unit is pour out water and they turned it …" at bounding box center [399, 249] width 298 height 30
copy span "Buyers agent stated the HAVC unit is pour out water and they turned it off. Ple…"
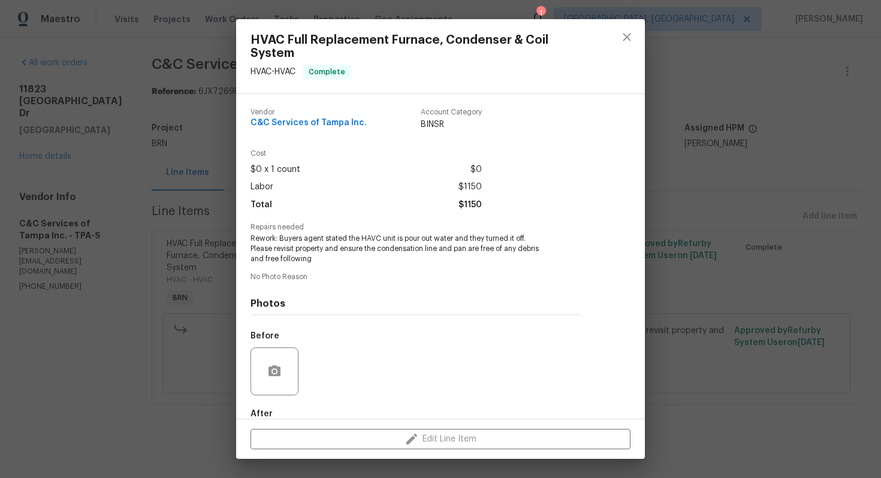
click at [405, 181] on div "Labor $1150" at bounding box center [365, 187] width 231 height 17
drag, startPoint x: 252, startPoint y: 125, endPoint x: 388, endPoint y: 128, distance: 136.0
click at [389, 128] on div "Vendor C&C Services of Tampa Inc. Account Category BINSR Cost $0 x 1 count $0 L…" at bounding box center [415, 256] width 359 height 325
copy span "C&C Services of Tampa Inc."
click at [588, 183] on div "Vendor C&C Services of Tampa Inc. Account Category BINSR Cost $0 x 1 count $0 L…" at bounding box center [415, 256] width 359 height 325
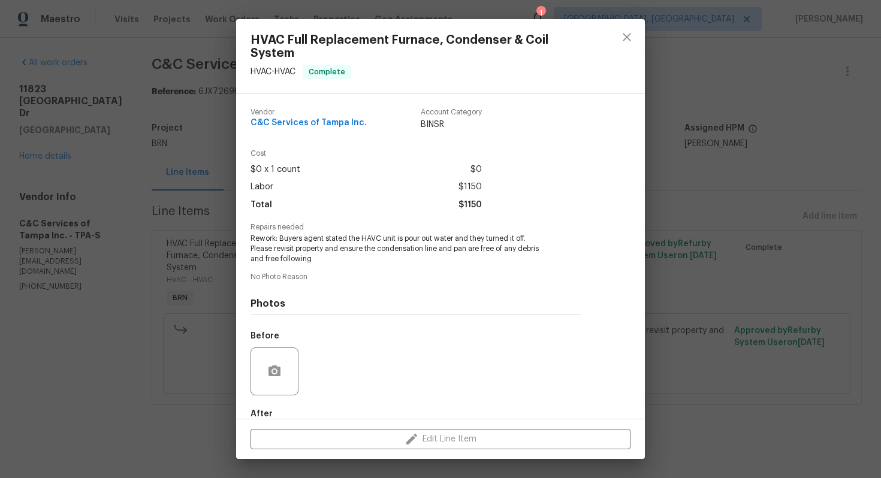
click at [687, 174] on div "HVAC Full Replacement Furnace, Condenser & Coil System HVAC - HVAC Complete Ven…" at bounding box center [440, 239] width 881 height 478
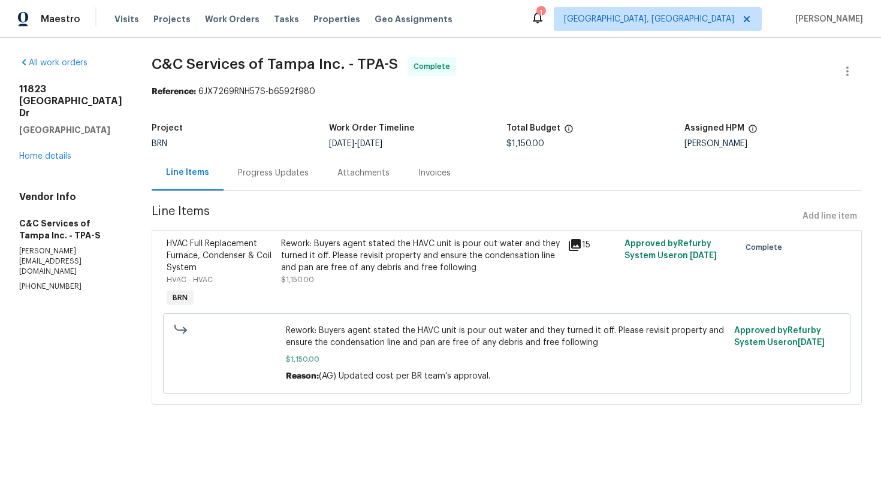
click at [382, 257] on div "Rework: Buyers agent stated the HAVC unit is pour out water and they turned it …" at bounding box center [420, 256] width 279 height 36
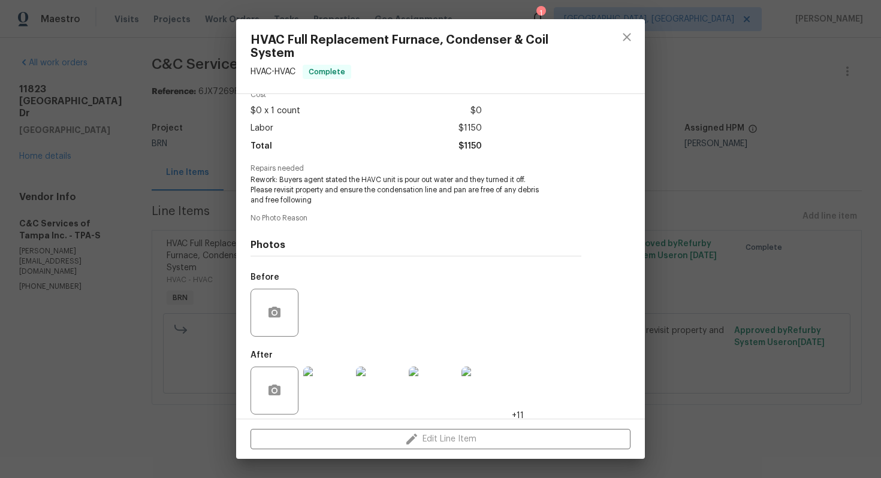
scroll to position [67, 0]
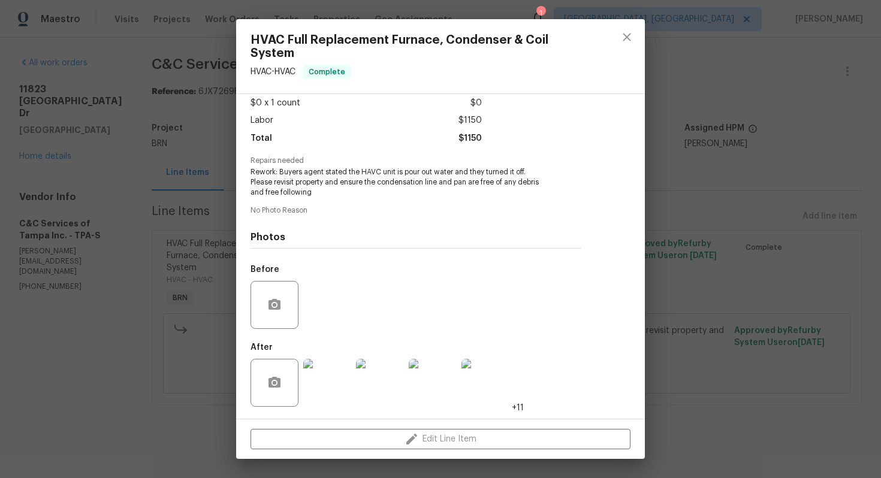
click at [323, 377] on img at bounding box center [327, 383] width 48 height 48
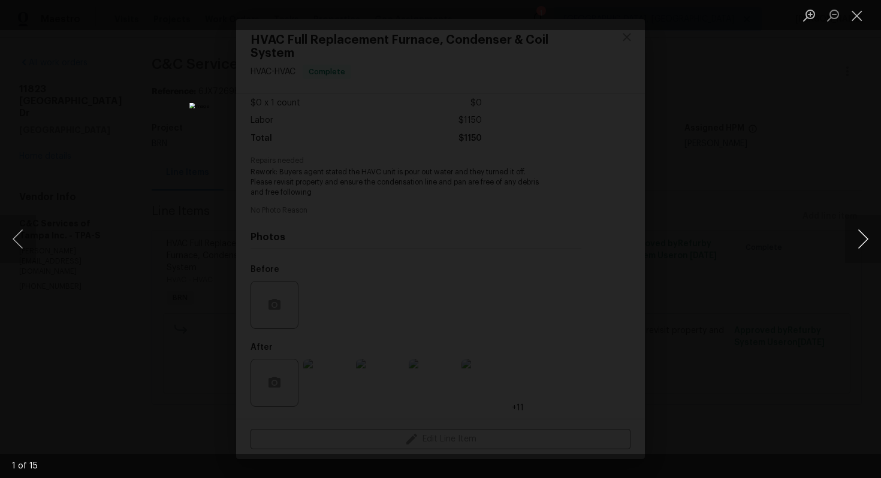
click at [851, 232] on button "Next image" at bounding box center [863, 239] width 36 height 48
click at [871, 242] on button "Next image" at bounding box center [863, 239] width 36 height 48
click at [863, 234] on button "Next image" at bounding box center [863, 239] width 36 height 48
click at [855, 230] on button "Next image" at bounding box center [863, 239] width 36 height 48
click at [861, 247] on button "Next image" at bounding box center [863, 239] width 36 height 48
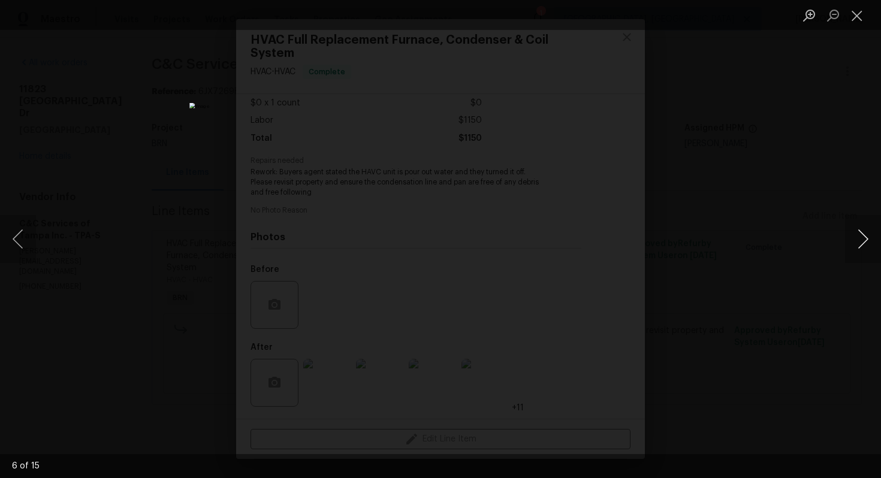
click at [854, 241] on button "Next image" at bounding box center [863, 239] width 36 height 48
click at [859, 228] on button "Next image" at bounding box center [863, 239] width 36 height 48
click at [857, 234] on button "Next image" at bounding box center [863, 239] width 36 height 48
click at [859, 242] on button "Next image" at bounding box center [863, 239] width 36 height 48
click at [864, 232] on button "Next image" at bounding box center [863, 239] width 36 height 48
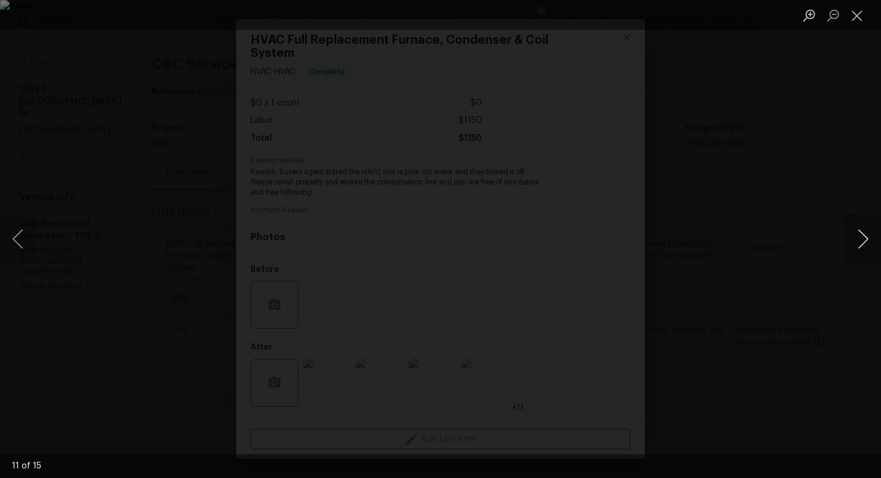
click at [854, 237] on button "Next image" at bounding box center [863, 239] width 36 height 48
click at [866, 243] on button "Next image" at bounding box center [863, 239] width 36 height 48
click at [867, 237] on button "Next image" at bounding box center [863, 239] width 36 height 48
click at [863, 242] on button "Next image" at bounding box center [863, 239] width 36 height 48
click at [856, 7] on button "Close lightbox" at bounding box center [857, 15] width 24 height 21
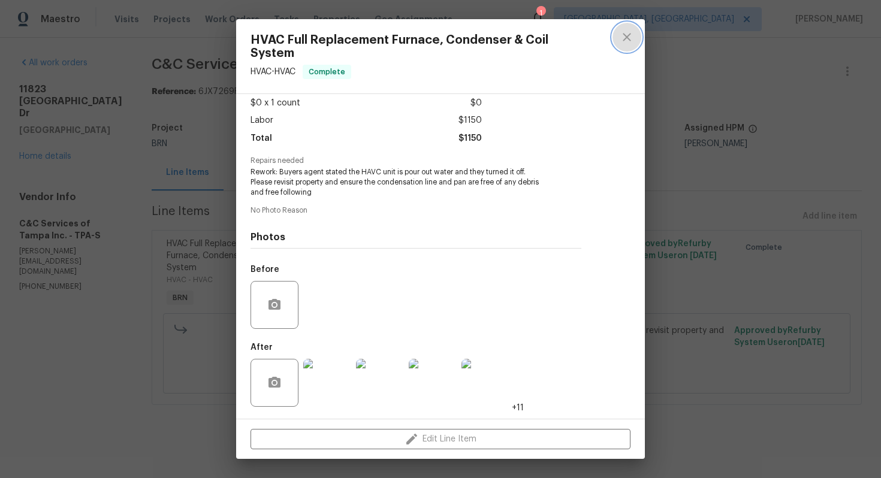
click at [629, 29] on button "close" at bounding box center [626, 37] width 29 height 29
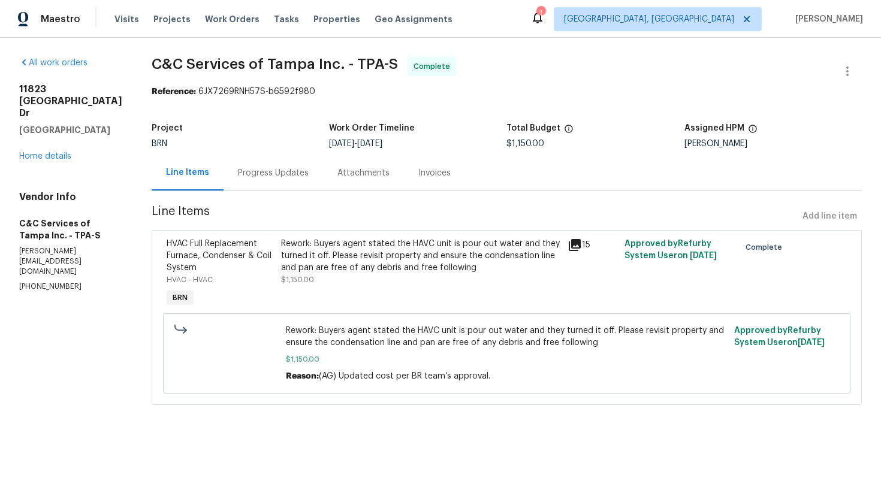
click at [437, 176] on div "Invoices" at bounding box center [434, 173] width 32 height 12
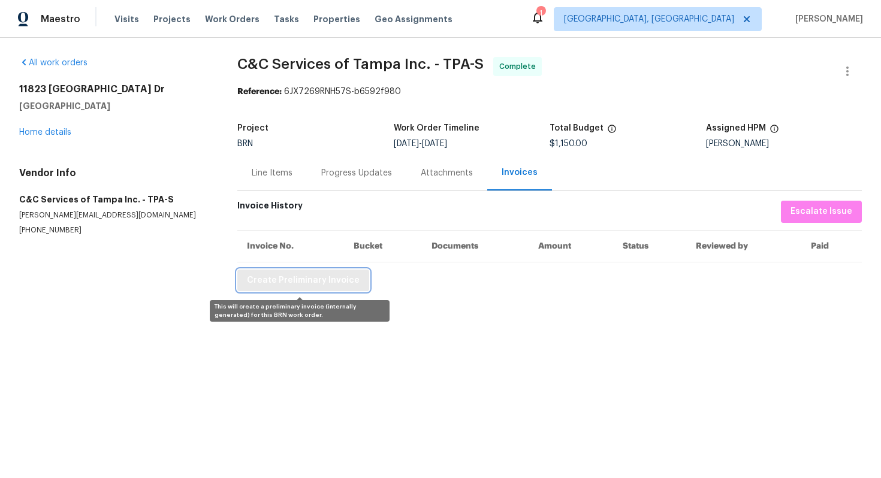
click at [304, 286] on span "Create Preliminary Invoice" at bounding box center [303, 280] width 113 height 15
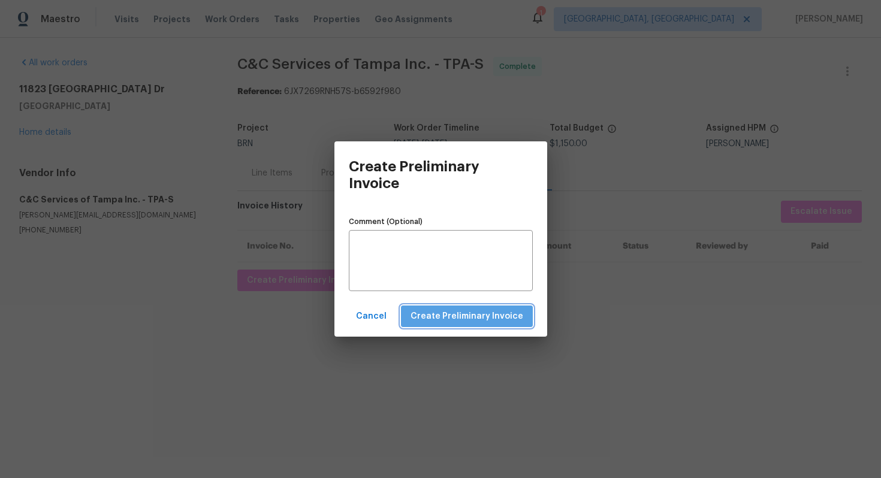
click at [530, 324] on button "Create Preliminary Invoice" at bounding box center [467, 317] width 132 height 22
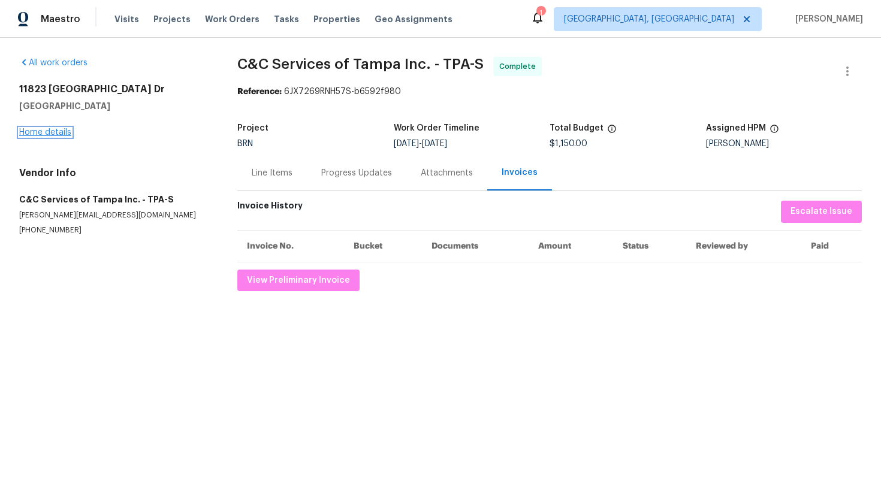
click at [64, 128] on link "Home details" at bounding box center [45, 132] width 52 height 8
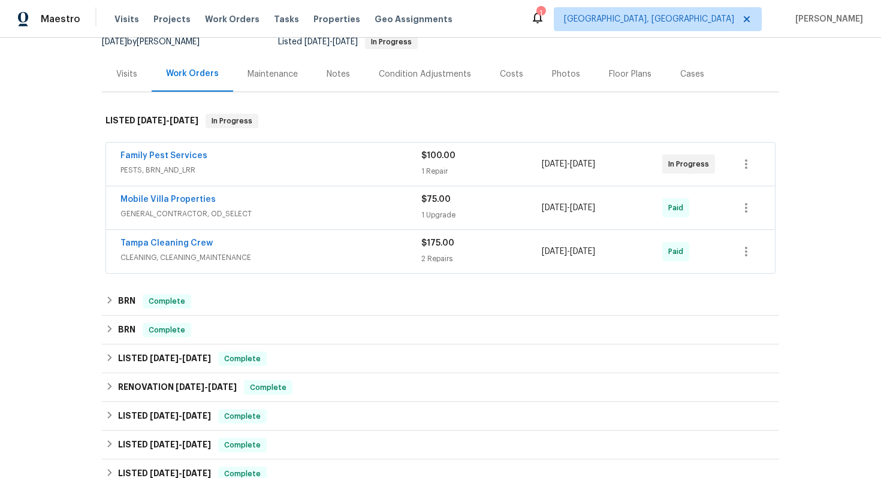
scroll to position [149, 0]
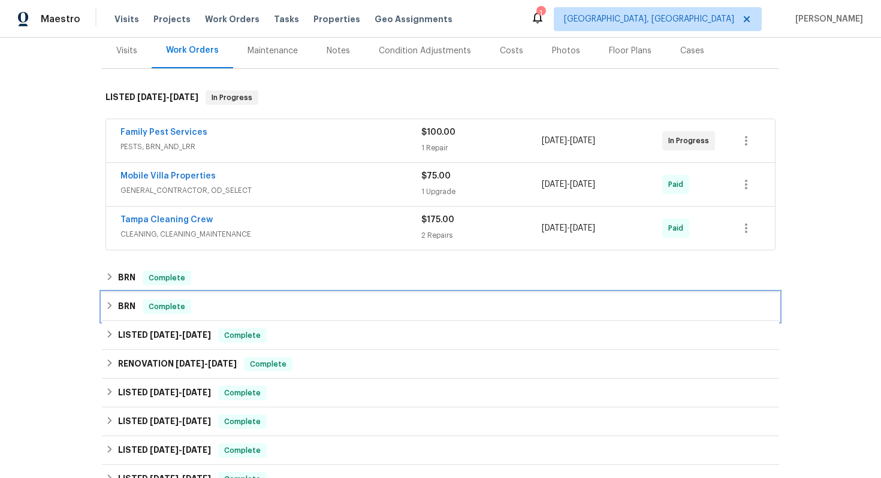
click at [133, 300] on h6 "BRN" at bounding box center [126, 307] width 17 height 14
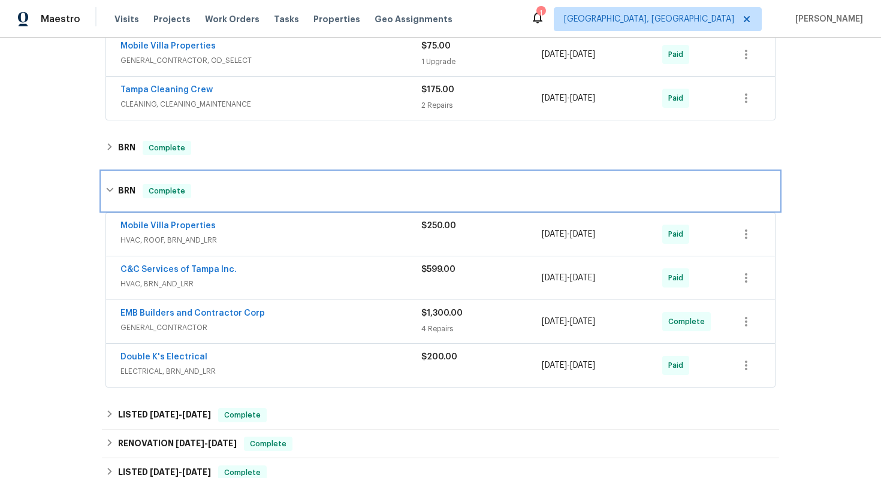
scroll to position [280, 0]
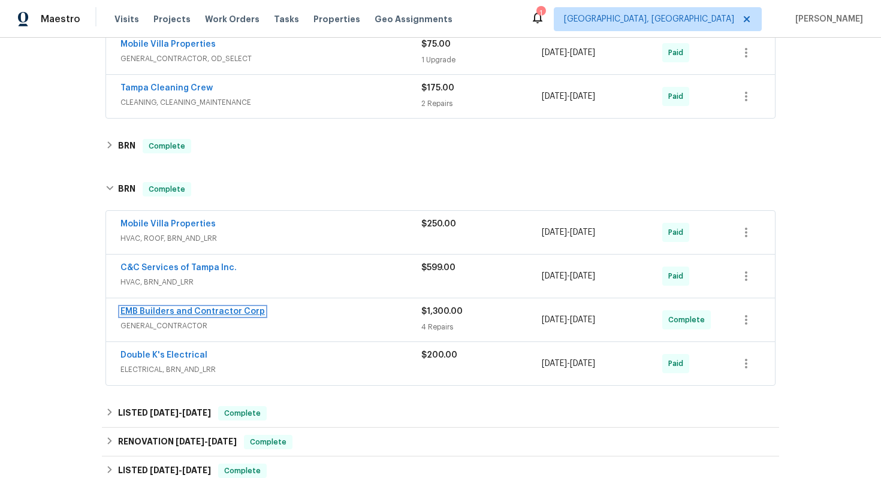
click at [158, 314] on link "EMB Builders and Contractor Corp" at bounding box center [192, 311] width 144 height 8
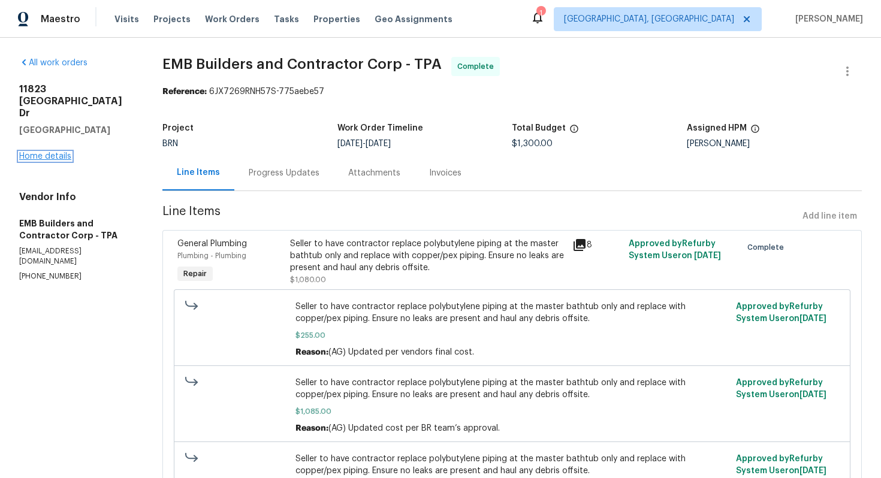
click at [51, 152] on link "Home details" at bounding box center [45, 156] width 52 height 8
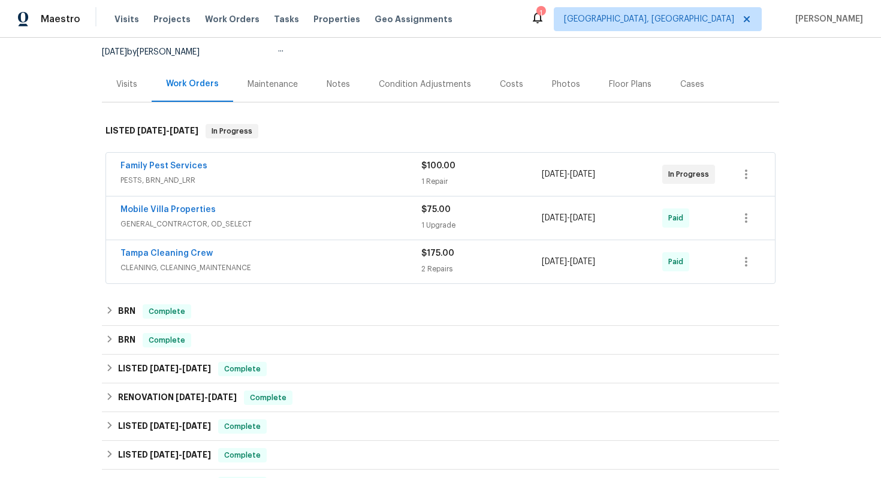
scroll to position [133, 0]
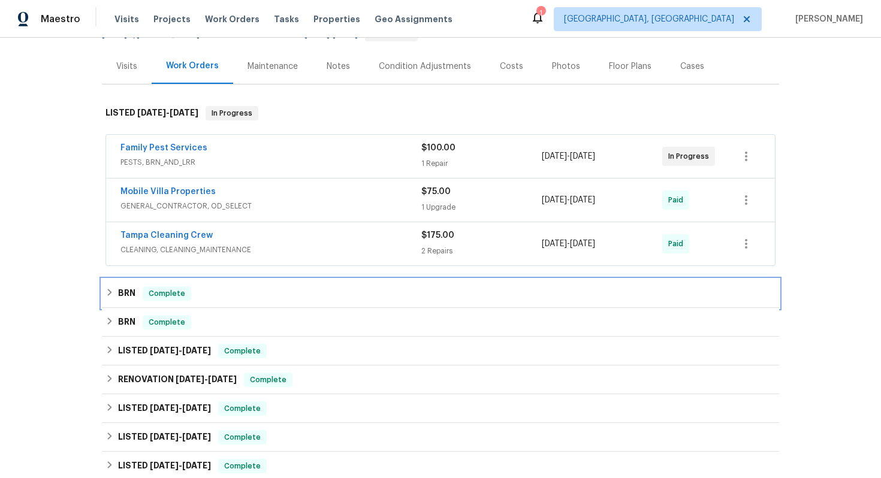
click at [128, 294] on h6 "BRN" at bounding box center [126, 293] width 17 height 14
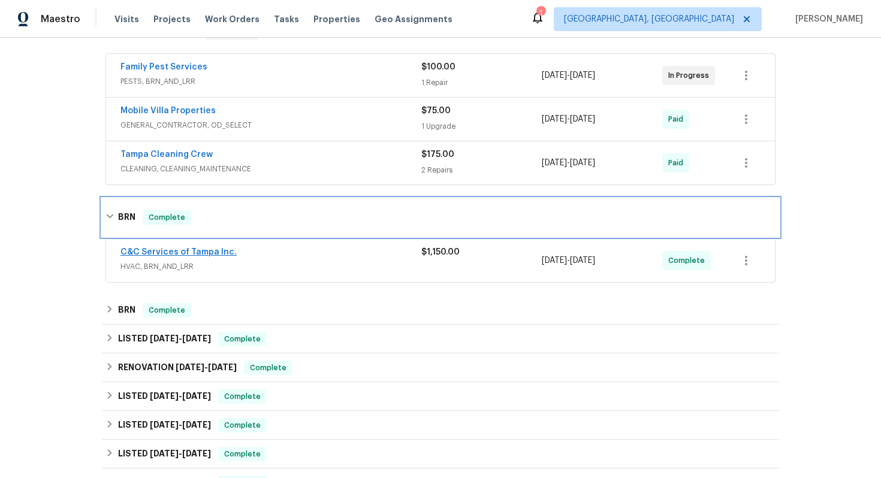
scroll to position [242, 0]
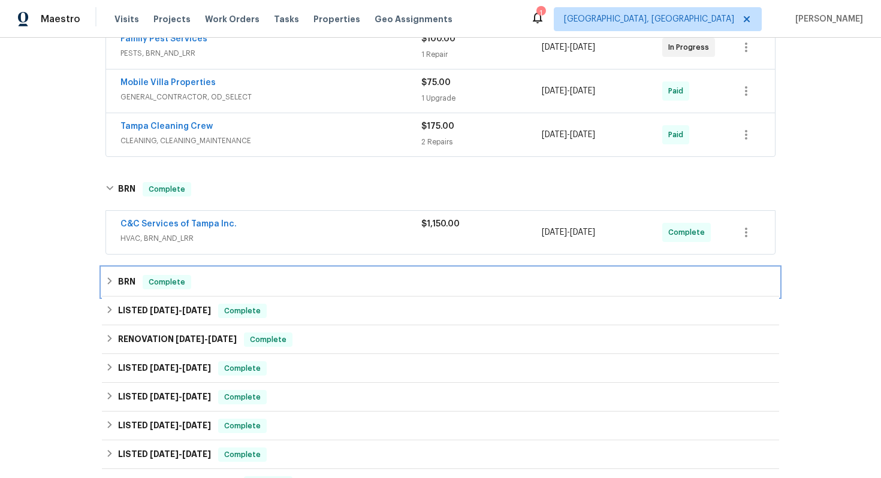
click at [131, 280] on h6 "BRN" at bounding box center [126, 282] width 17 height 14
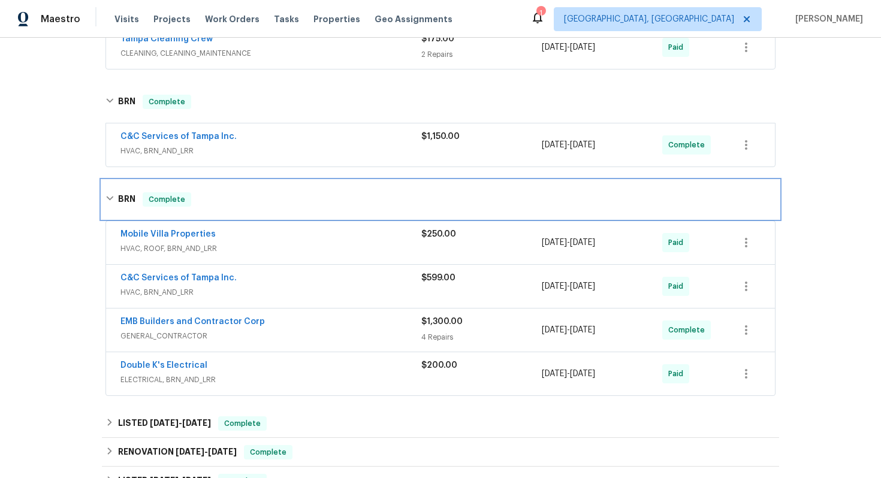
scroll to position [390, 0]
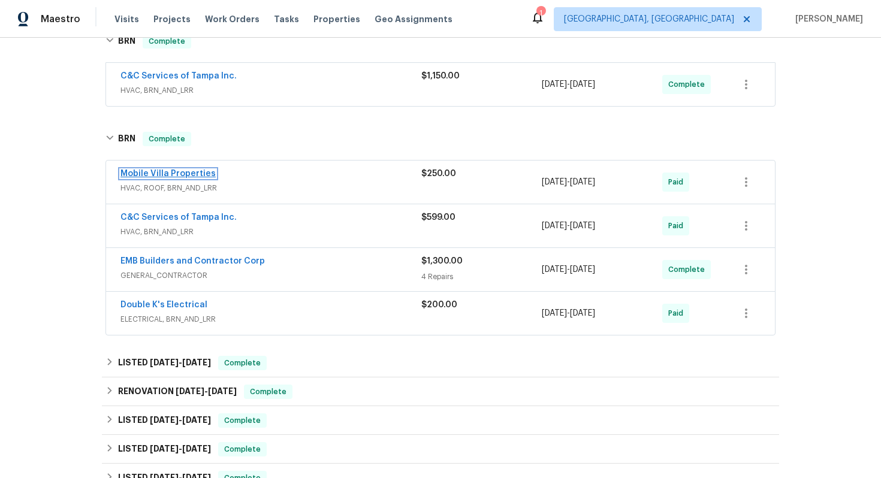
click at [195, 171] on link "Mobile Villa Properties" at bounding box center [167, 174] width 95 height 8
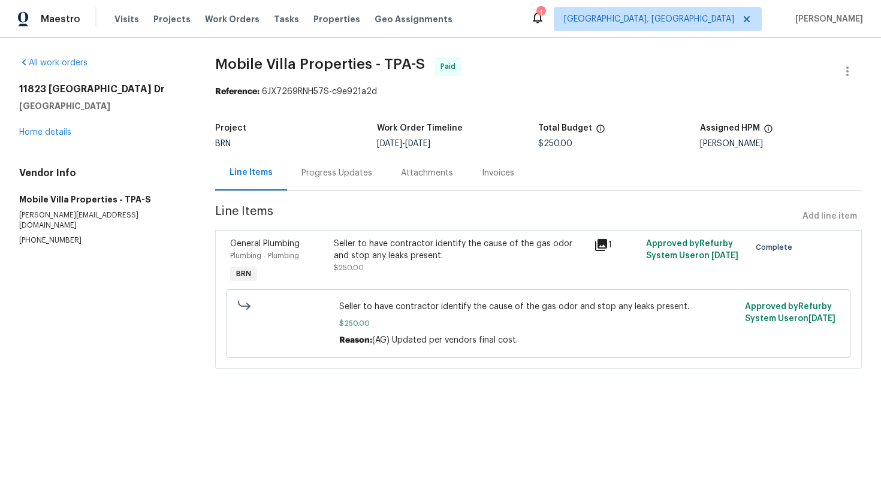
click at [373, 259] on div "Seller to have contractor identify the cause of the gas odor and stop any leaks…" at bounding box center [460, 250] width 253 height 24
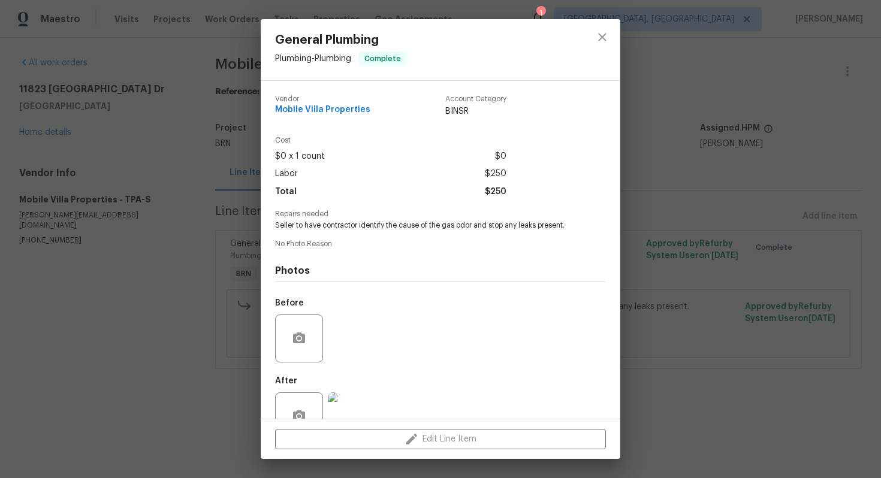
click at [182, 128] on div "General Plumbing Plumbing - Plumbing Complete Vendor Mobile Villa Properties Ac…" at bounding box center [440, 239] width 881 height 478
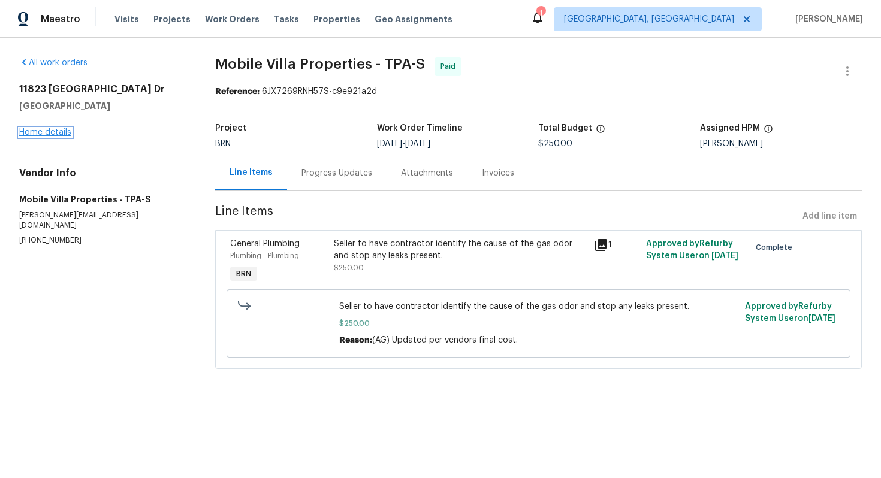
click at [62, 132] on link "Home details" at bounding box center [45, 132] width 52 height 8
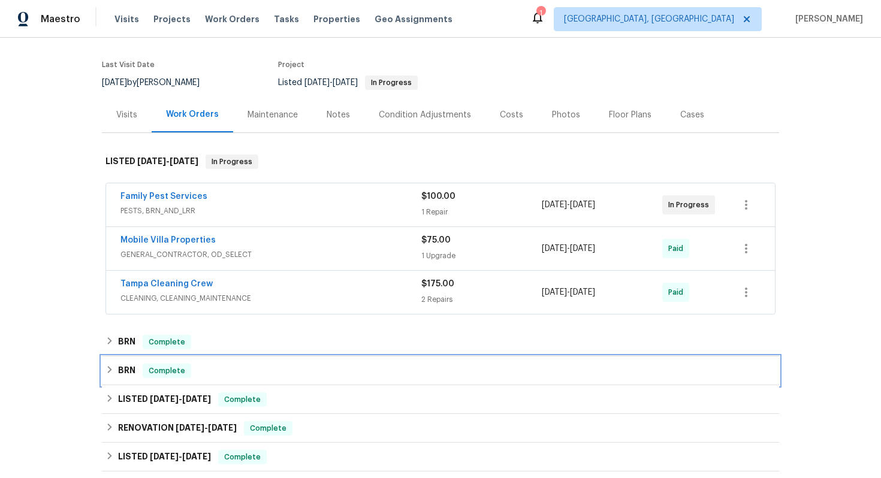
click at [134, 362] on div "BRN Complete" at bounding box center [440, 370] width 677 height 29
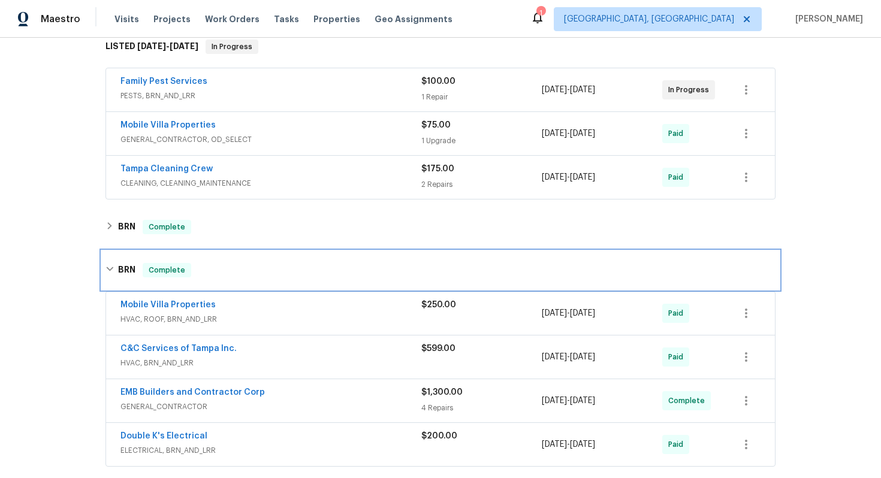
scroll to position [240, 0]
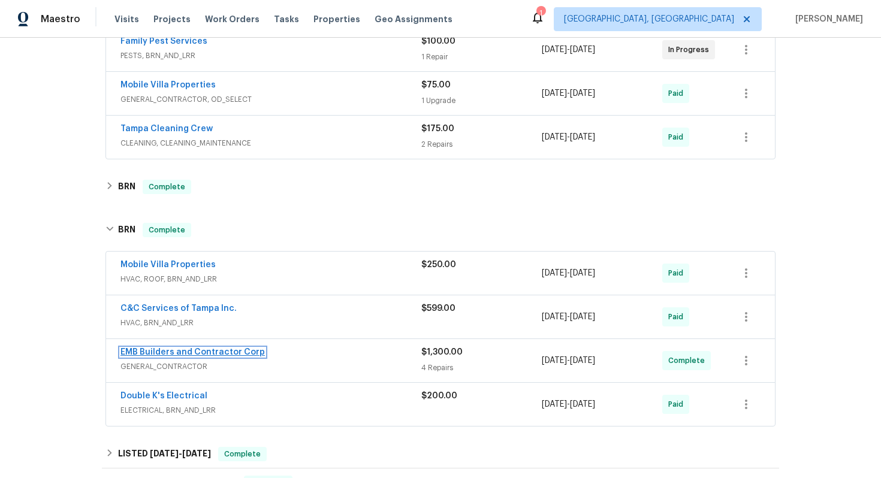
click at [156, 353] on link "EMB Builders and Contractor Corp" at bounding box center [192, 352] width 144 height 8
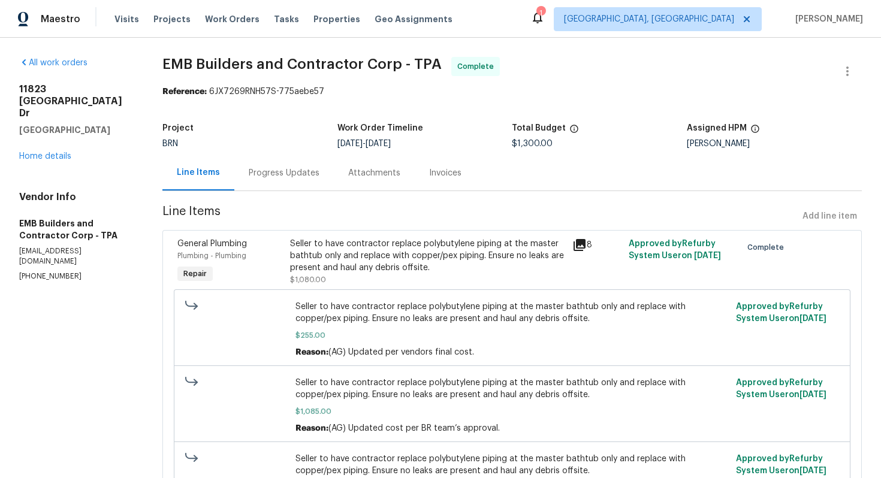
click at [283, 179] on div "Progress Updates" at bounding box center [284, 173] width 71 height 12
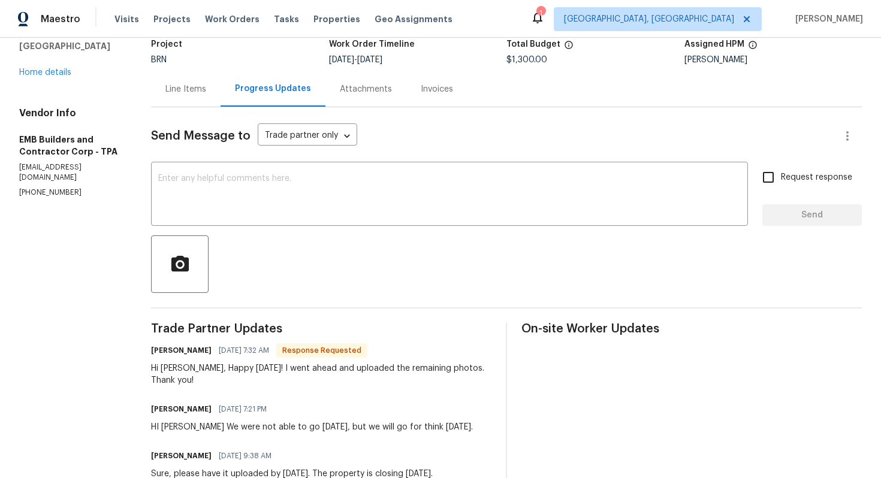
scroll to position [93, 0]
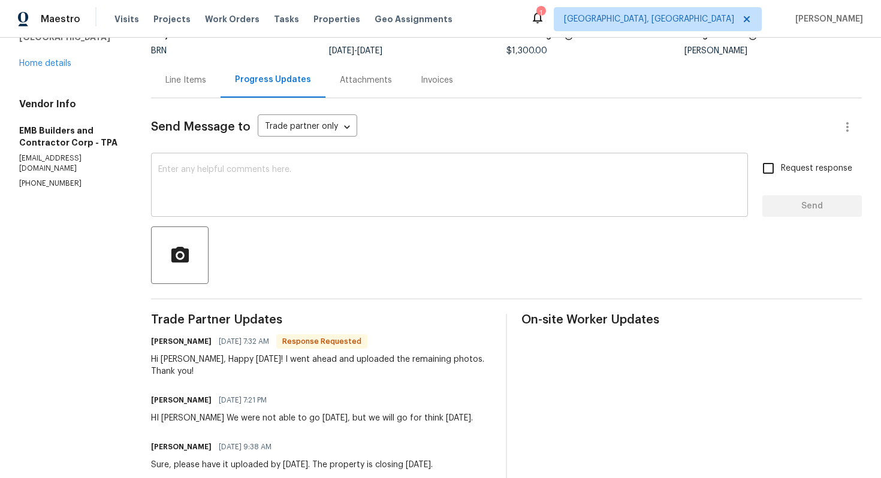
click at [451, 191] on textarea at bounding box center [449, 186] width 582 height 42
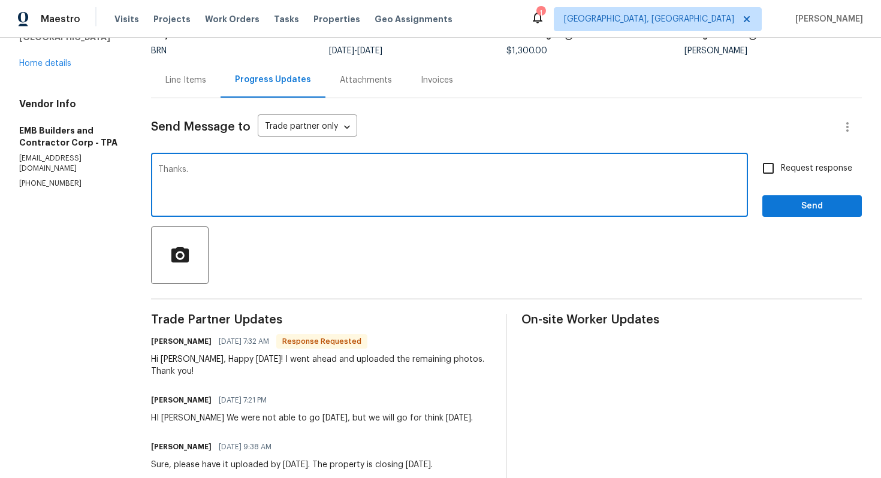
type textarea "Thanks."
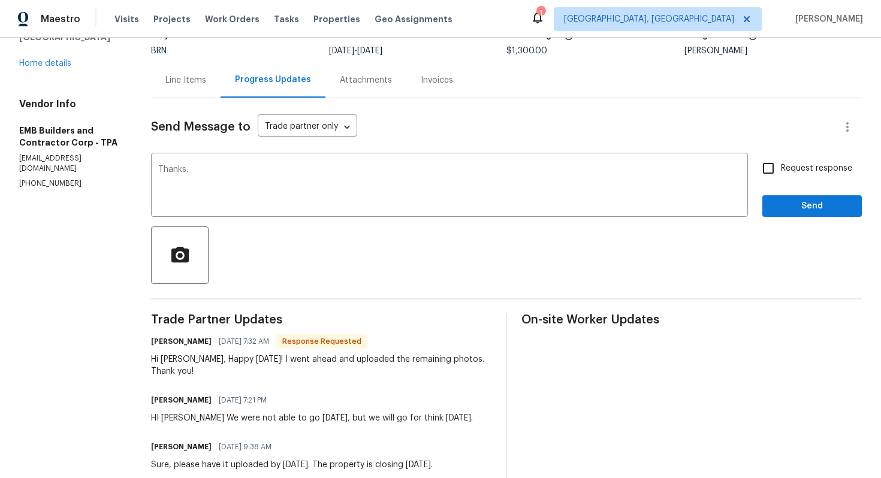
click at [784, 166] on span "Request response" at bounding box center [816, 168] width 71 height 13
click at [781, 166] on input "Request response" at bounding box center [767, 168] width 25 height 25
checkbox input "true"
click at [794, 197] on button "Send" at bounding box center [811, 206] width 99 height 22
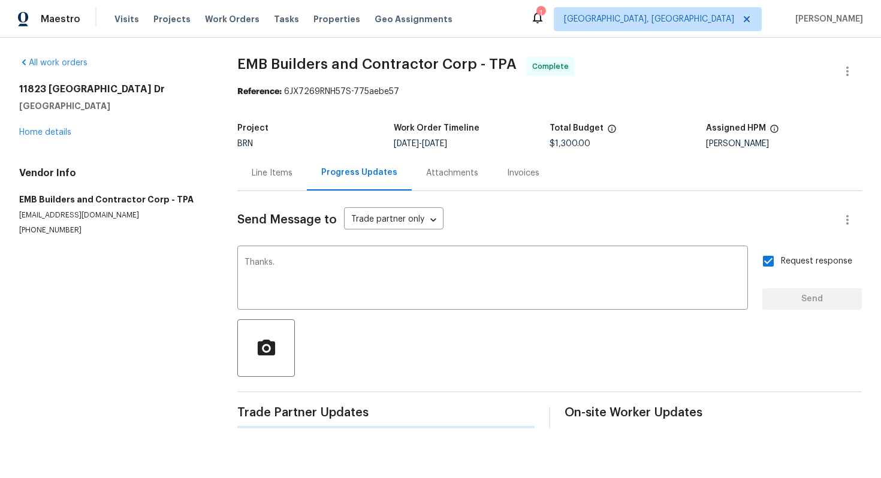
scroll to position [0, 0]
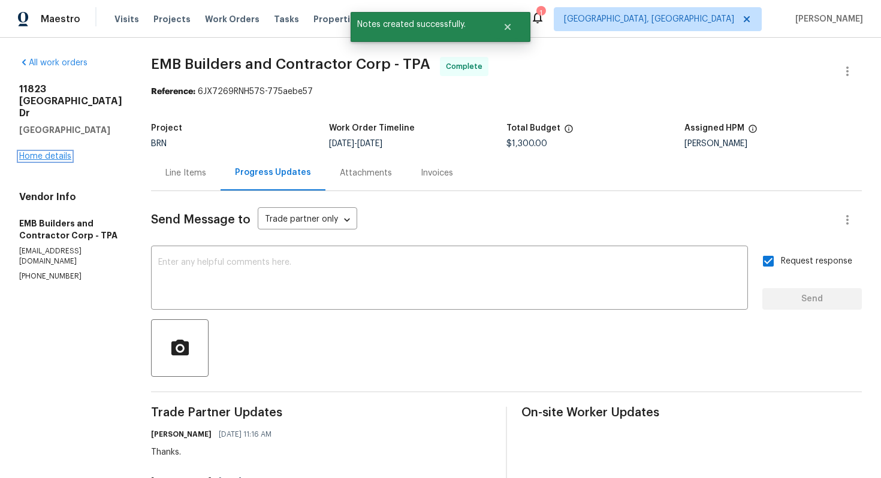
click at [53, 152] on link "Home details" at bounding box center [45, 156] width 52 height 8
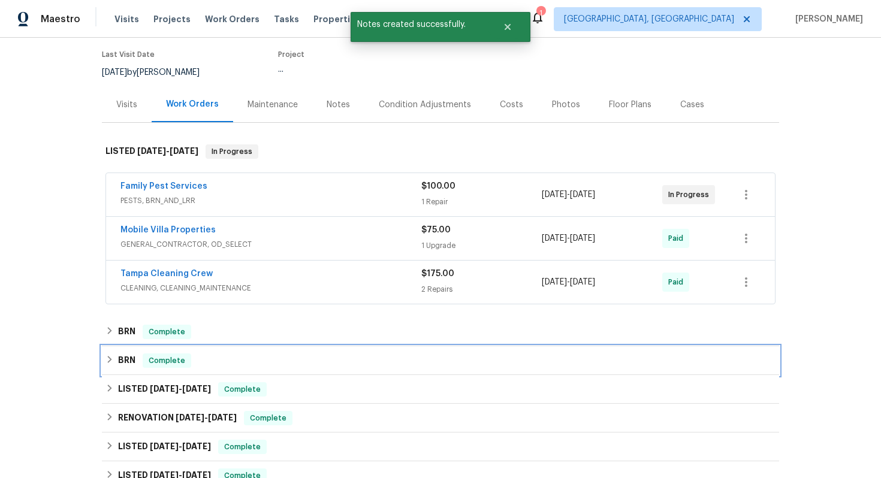
click at [120, 367] on h6 "BRN" at bounding box center [126, 360] width 17 height 14
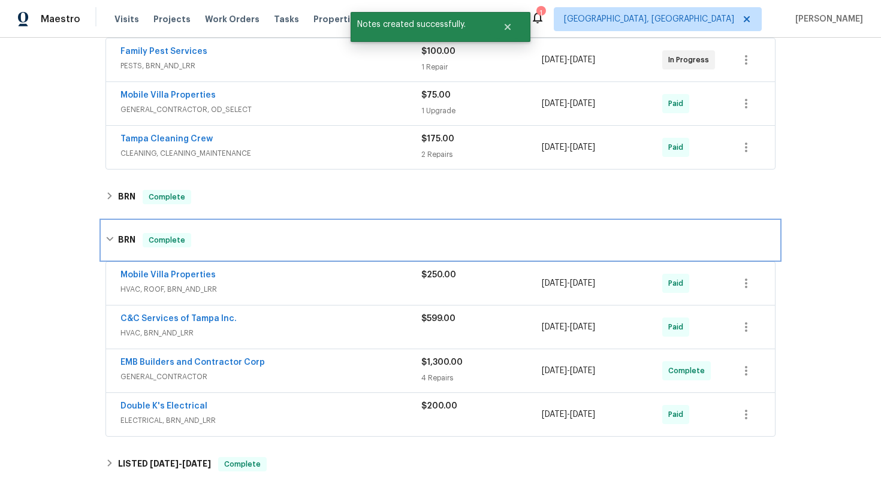
scroll to position [237, 0]
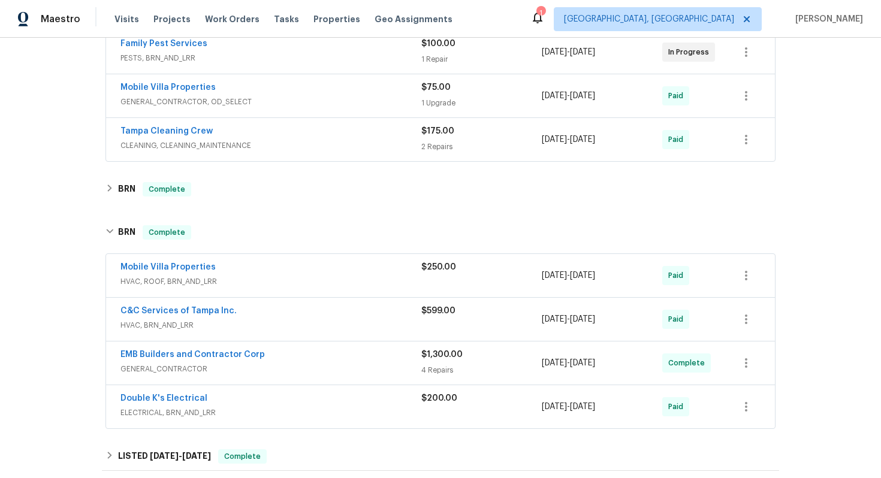
click at [138, 405] on div "Double K's Electrical" at bounding box center [270, 399] width 301 height 14
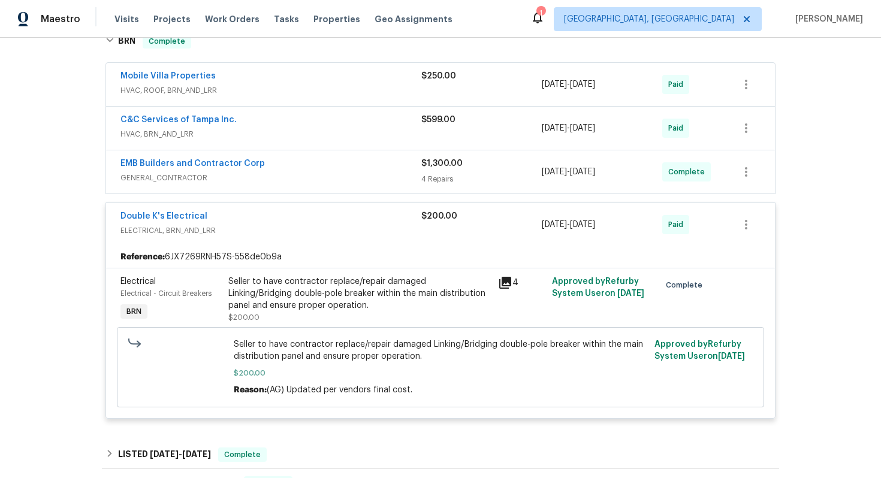
scroll to position [446, 0]
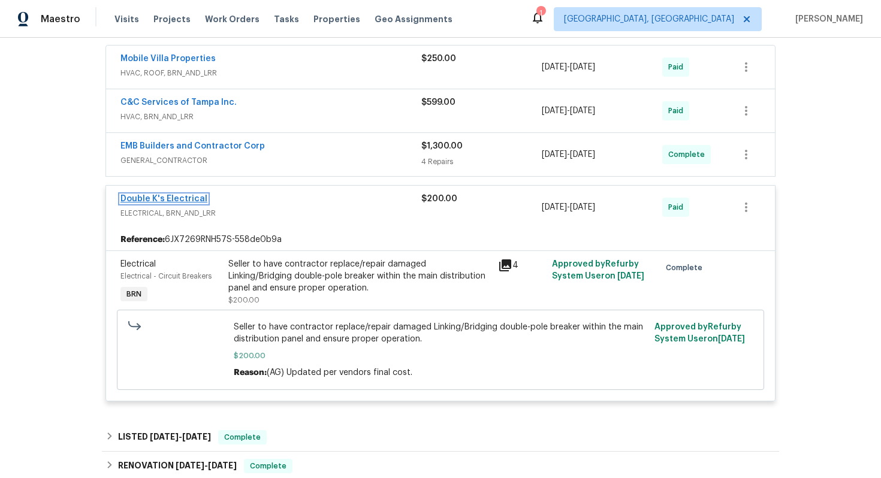
click at [153, 198] on link "Double K's Electrical" at bounding box center [163, 199] width 87 height 8
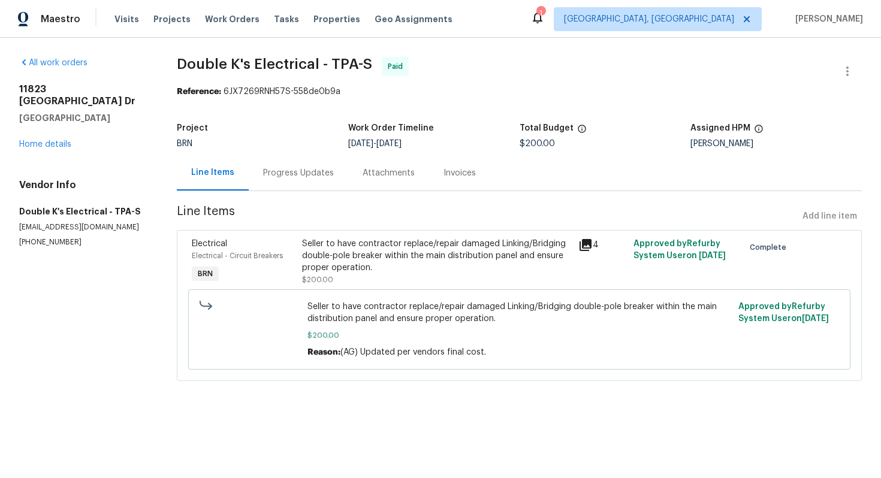
click at [370, 256] on div "Seller to have contractor replace/repair damaged Linking/Bridging double-pole b…" at bounding box center [436, 256] width 268 height 36
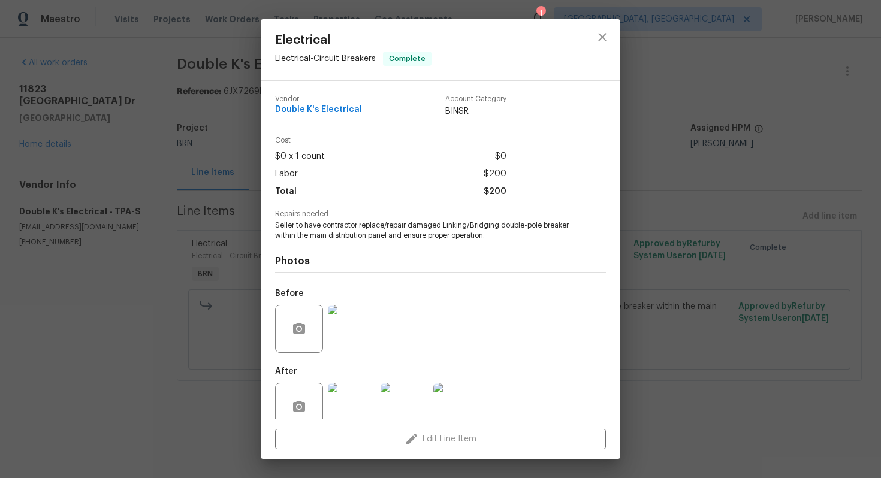
click at [677, 153] on div "Electrical Electrical - Circuit Breakers Complete Vendor Double K's Electrical …" at bounding box center [440, 239] width 881 height 478
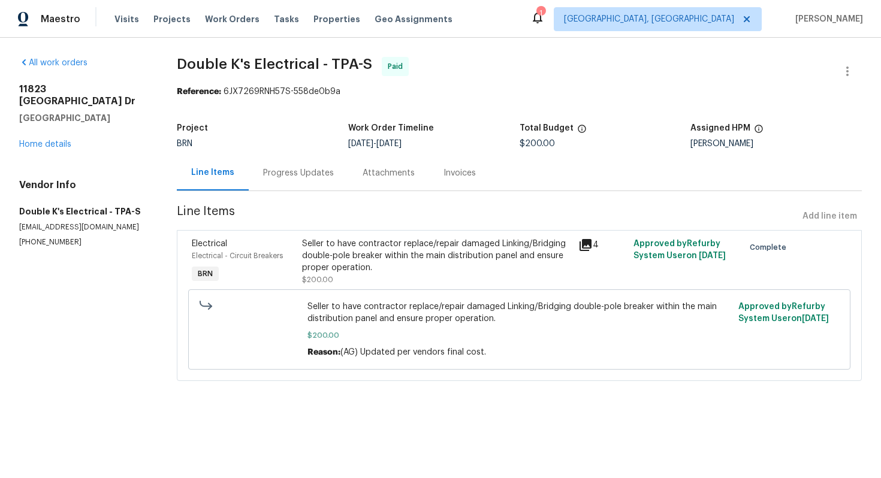
click at [366, 246] on div "Seller to have contractor replace/repair damaged Linking/Bridging double-pole b…" at bounding box center [436, 256] width 268 height 36
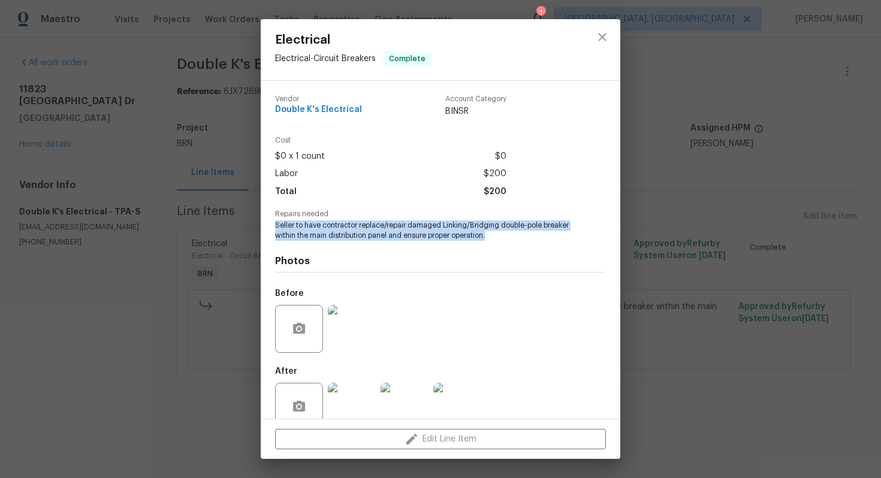
drag, startPoint x: 273, startPoint y: 228, endPoint x: 514, endPoint y: 237, distance: 241.0
click at [514, 237] on div "Vendor Double K's Electrical Account Category BINSR Cost $0 x 1 count $0 Labor …" at bounding box center [440, 250] width 359 height 338
copy span "Seller to have contractor replace/repair damaged Linking/Bridging double-pole b…"
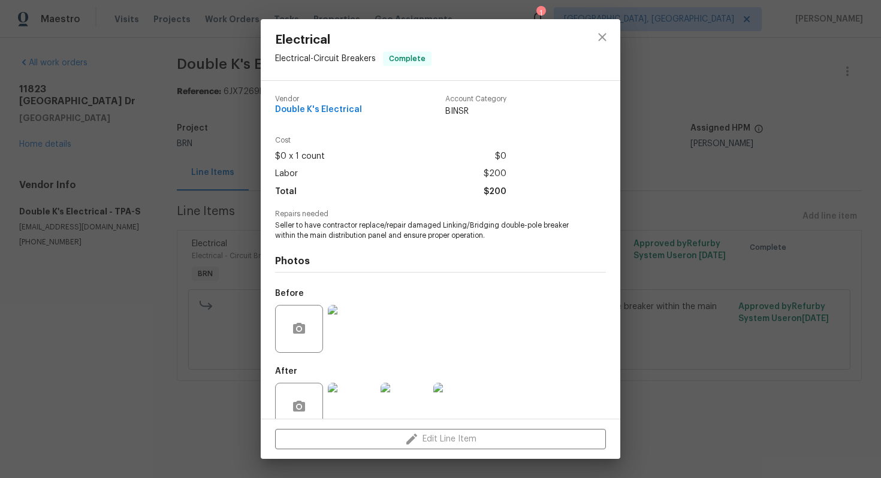
click at [685, 173] on div "Electrical Electrical - Circuit Breakers Complete Vendor Double K's Electrical …" at bounding box center [440, 239] width 881 height 478
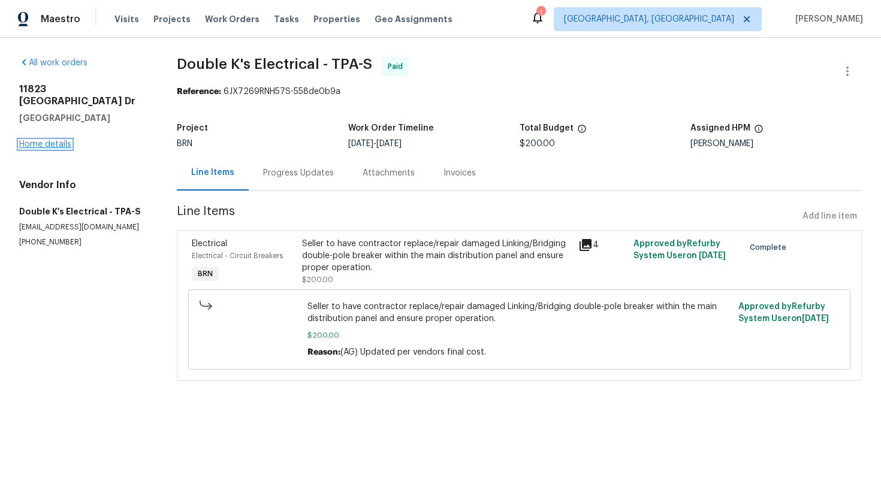
click at [59, 140] on link "Home details" at bounding box center [45, 144] width 52 height 8
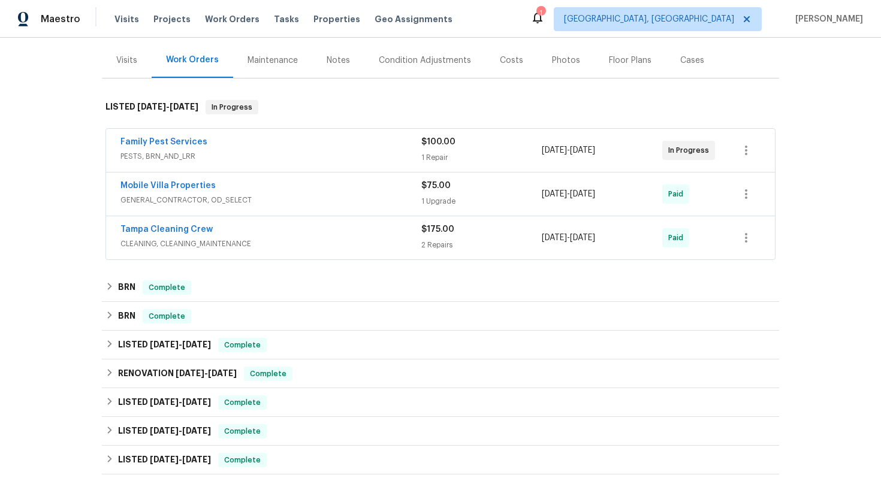
scroll to position [146, 0]
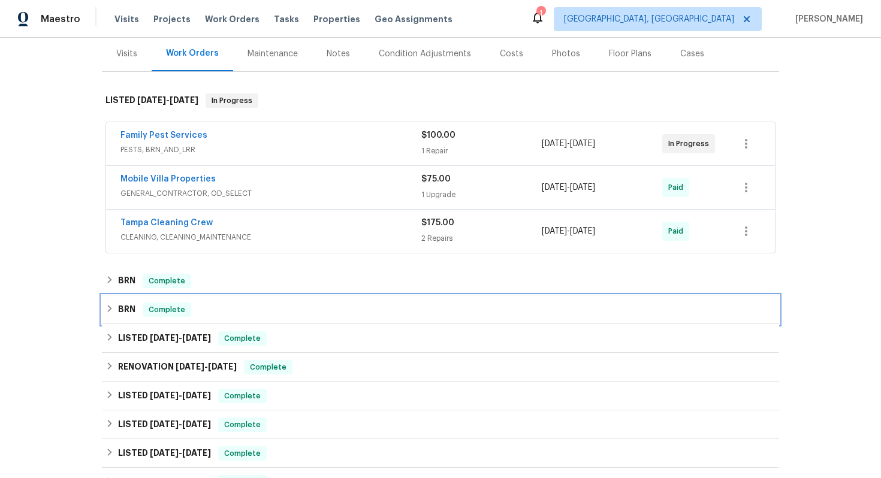
click at [135, 306] on h6 "BRN" at bounding box center [126, 310] width 17 height 14
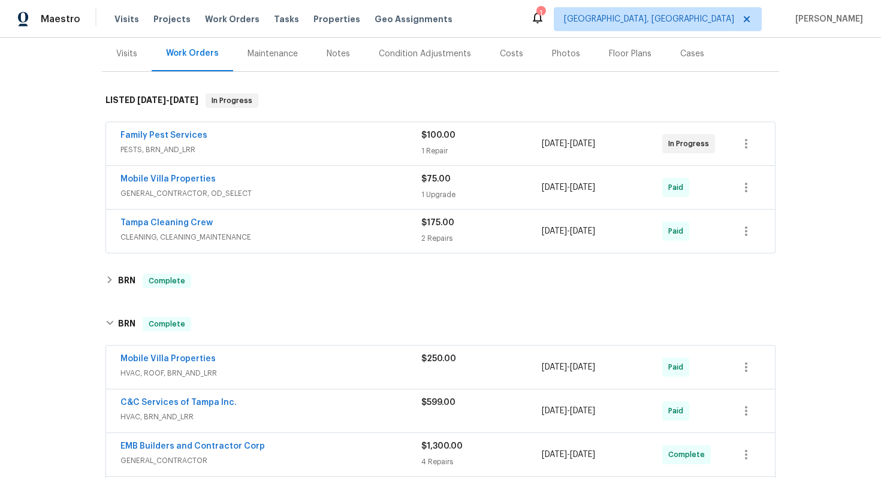
click at [255, 359] on div "Mobile Villa Properties" at bounding box center [270, 360] width 301 height 14
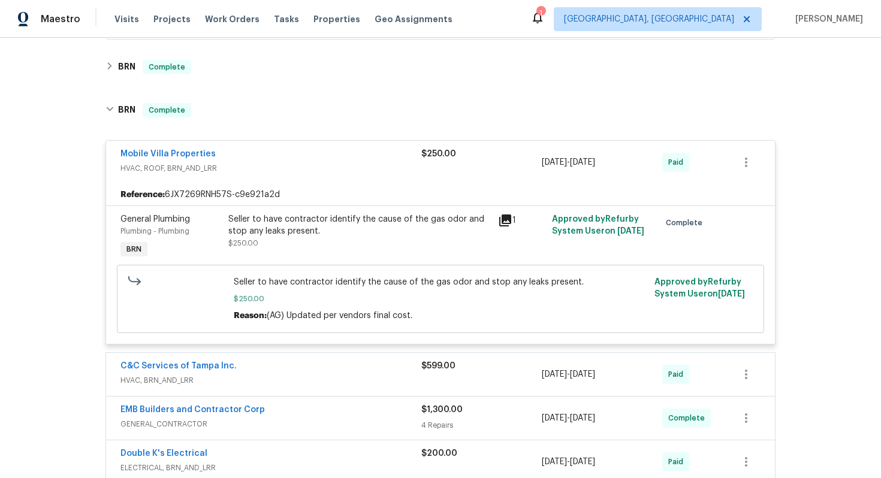
scroll to position [482, 0]
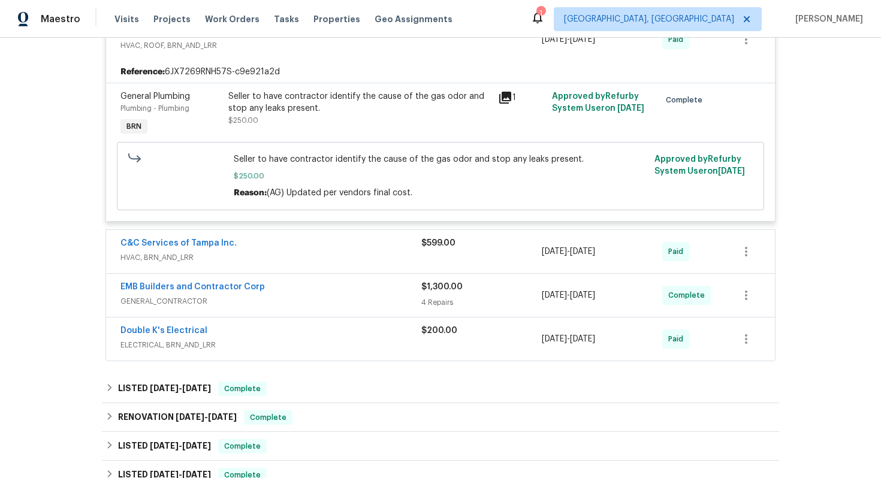
click at [312, 247] on div "C&C Services of Tampa Inc." at bounding box center [270, 244] width 301 height 14
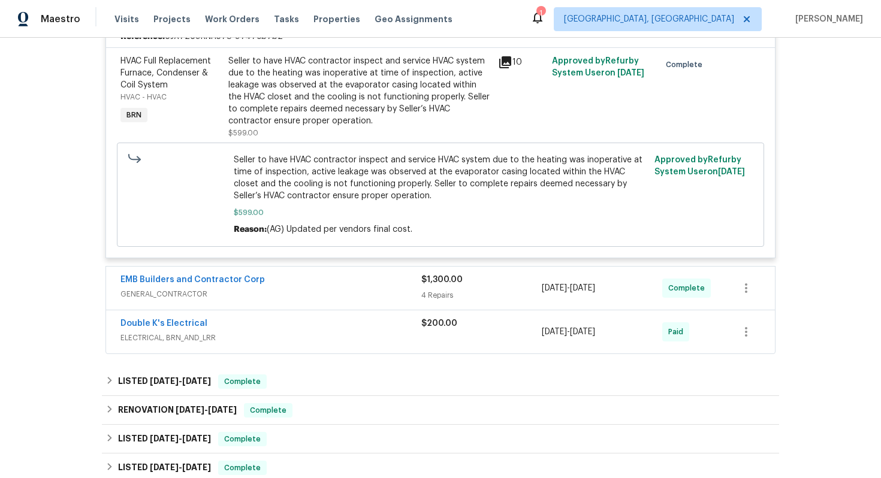
scroll to position [770, 0]
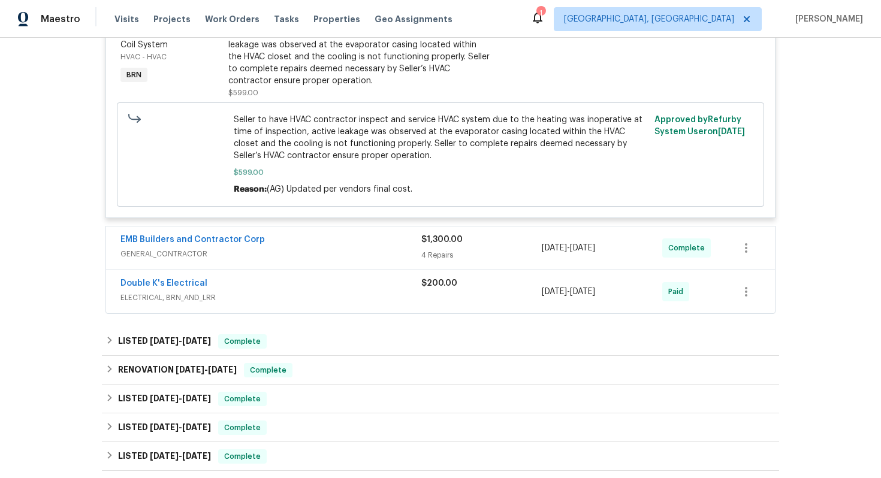
click at [324, 250] on span "GENERAL_CONTRACTOR" at bounding box center [270, 254] width 301 height 12
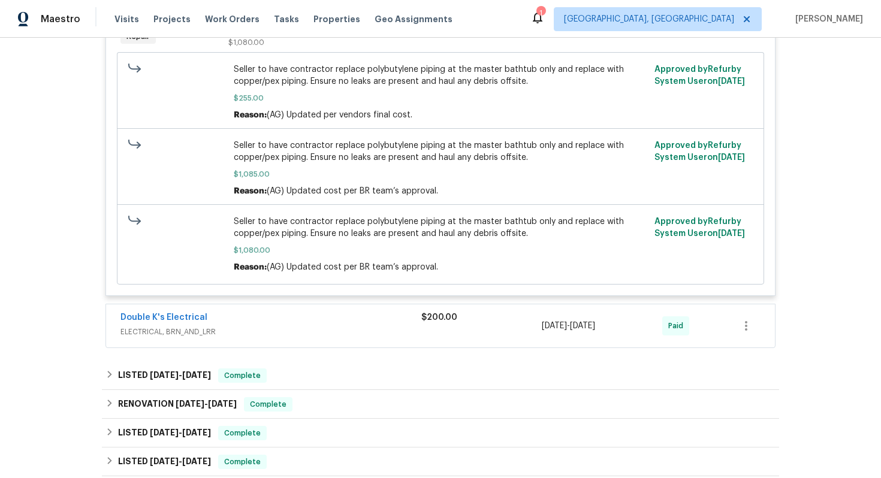
scroll to position [1455, 0]
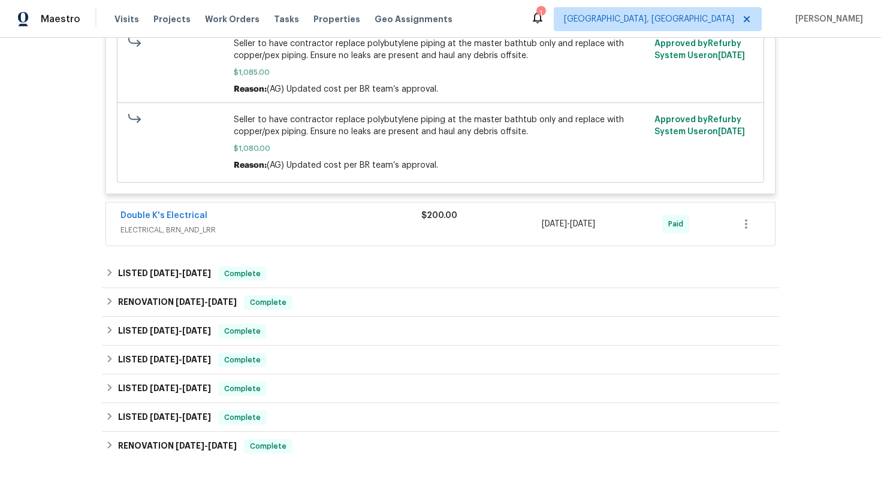
click at [322, 233] on span "ELECTRICAL, BRN_AND_LRR" at bounding box center [270, 230] width 301 height 12
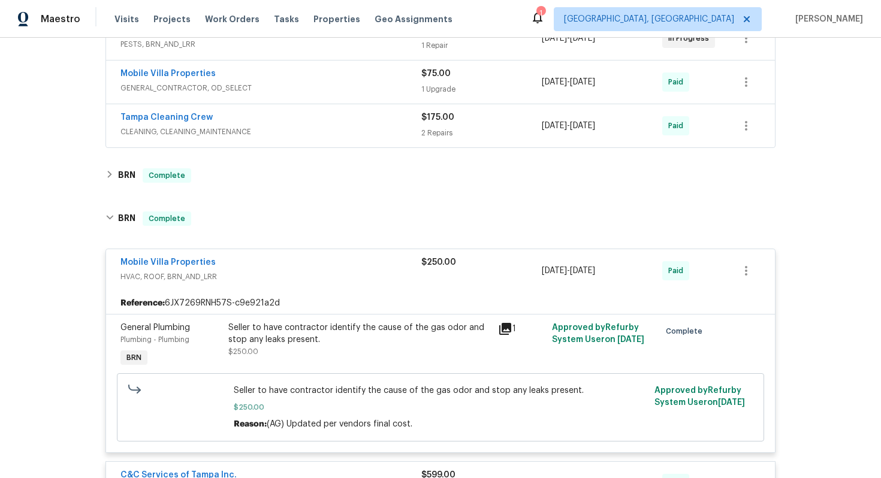
scroll to position [235, 0]
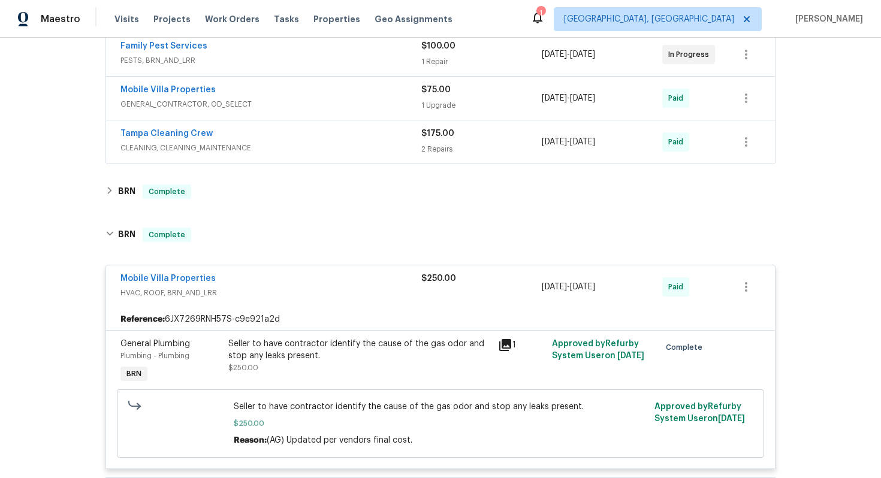
click at [291, 350] on div "Seller to have contractor identify the cause of the gas odor and stop any leaks…" at bounding box center [359, 350] width 262 height 24
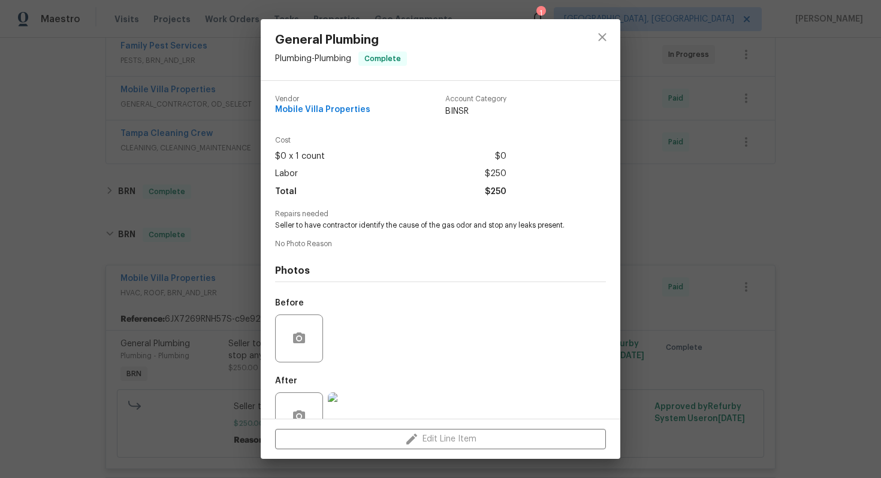
click at [328, 228] on span "Seller to have contractor identify the cause of the gas odor and stop any leaks…" at bounding box center [424, 225] width 298 height 10
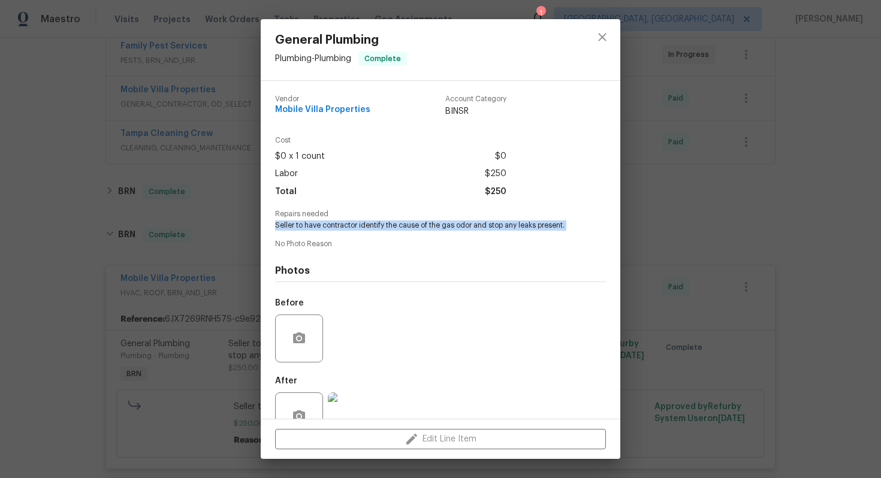
copy span "Seller to have contractor identify the cause of the gas odor and stop any leaks…"
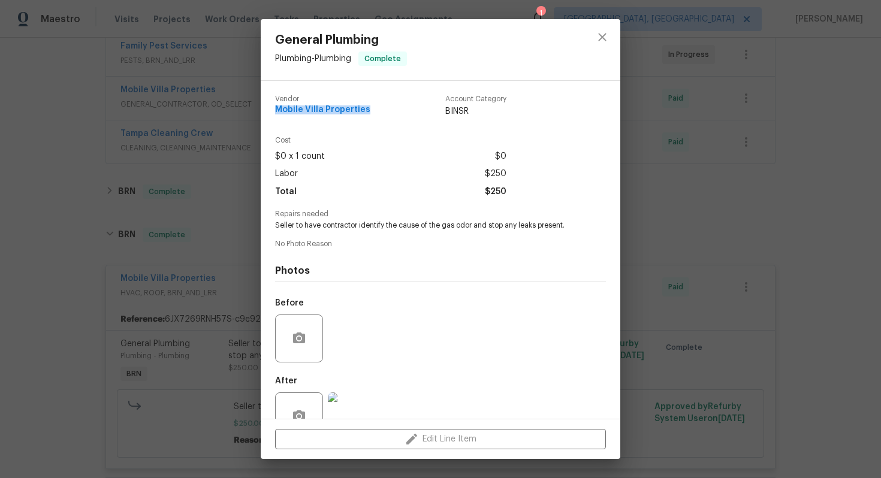
drag, startPoint x: 271, startPoint y: 110, endPoint x: 370, endPoint y: 114, distance: 98.9
click at [370, 114] on div "Vendor Mobile Villa Properties Account Category BINSR Cost $0 x 1 count $0 Labo…" at bounding box center [440, 250] width 359 height 338
copy span "Mobile Villa Properties"
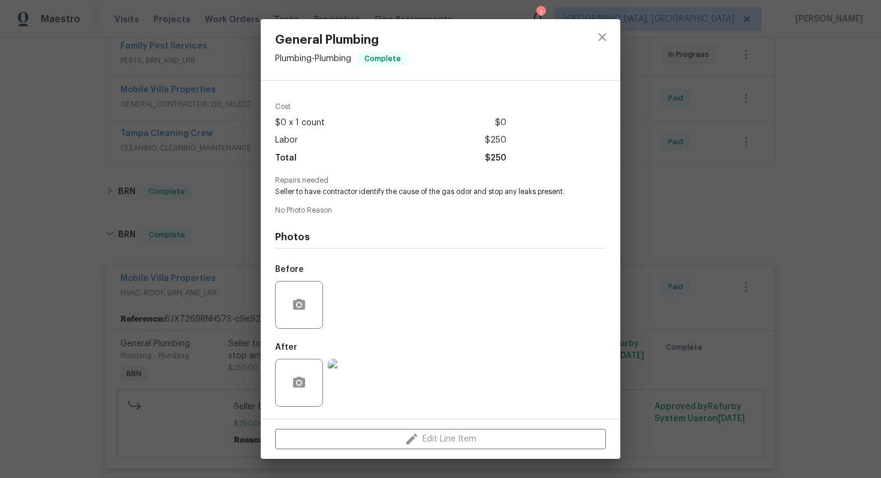
click at [335, 392] on img at bounding box center [352, 383] width 48 height 48
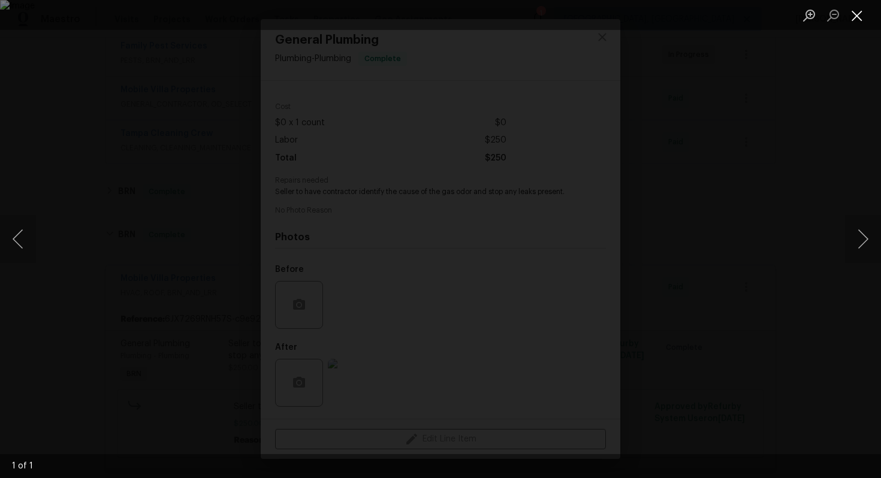
click at [855, 15] on button "Close lightbox" at bounding box center [857, 15] width 24 height 21
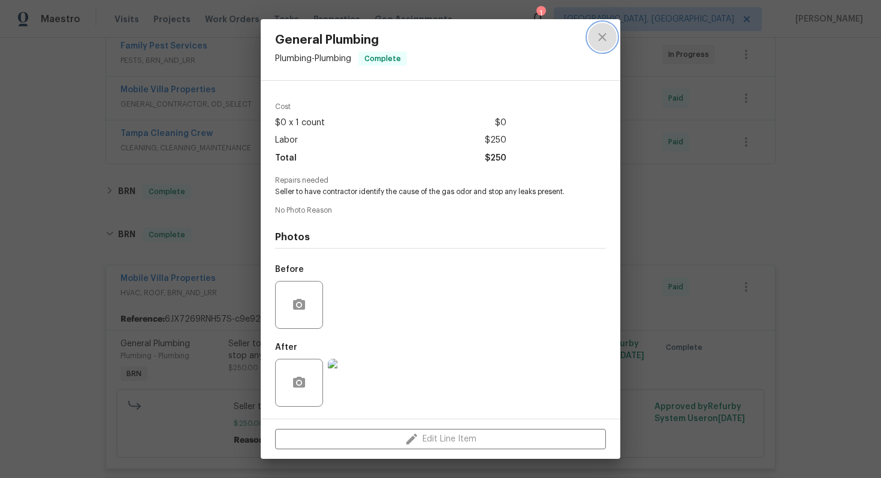
click at [604, 35] on icon "close" at bounding box center [602, 37] width 8 height 8
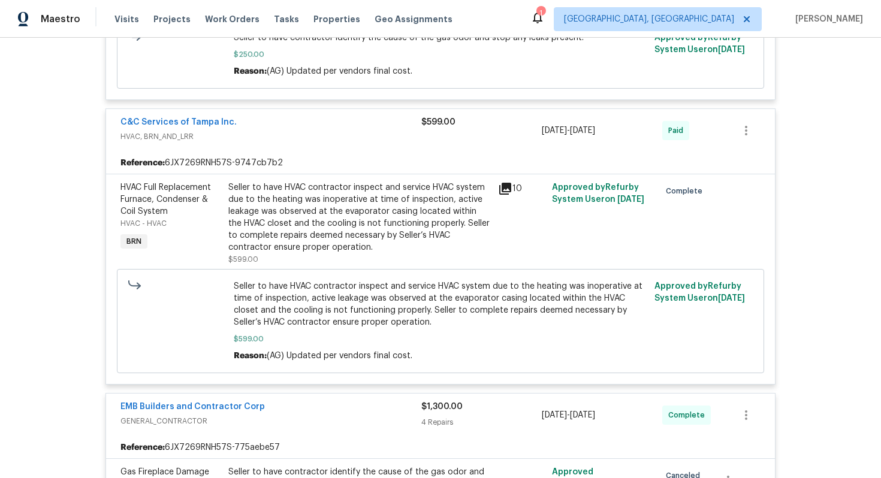
scroll to position [660, 0]
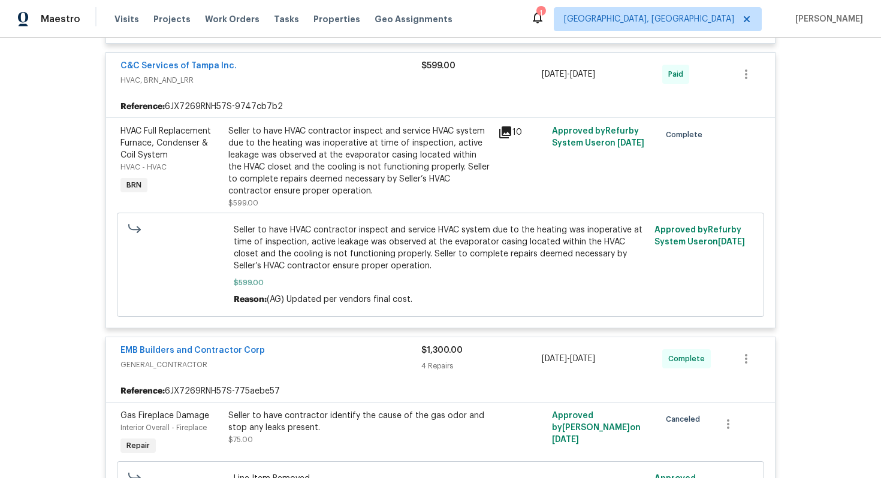
click at [364, 183] on div "Seller to have HVAC contractor inspect and service HVAC system due to the heati…" at bounding box center [359, 161] width 262 height 72
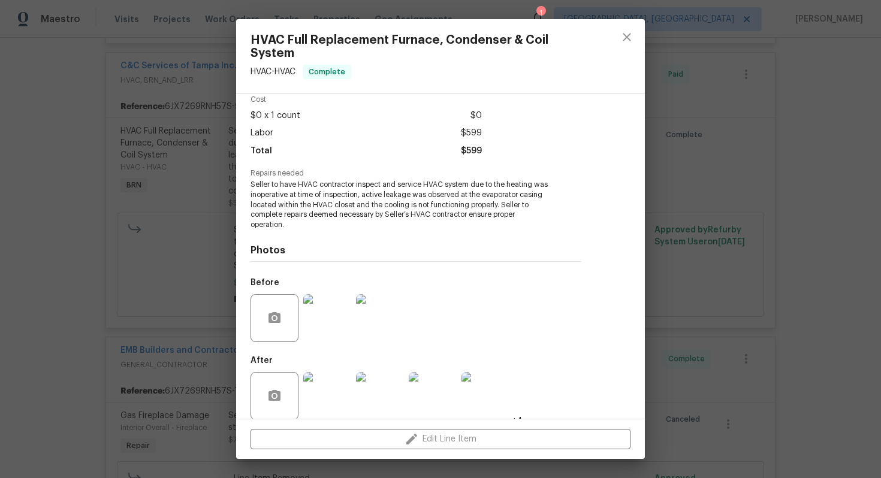
scroll to position [67, 0]
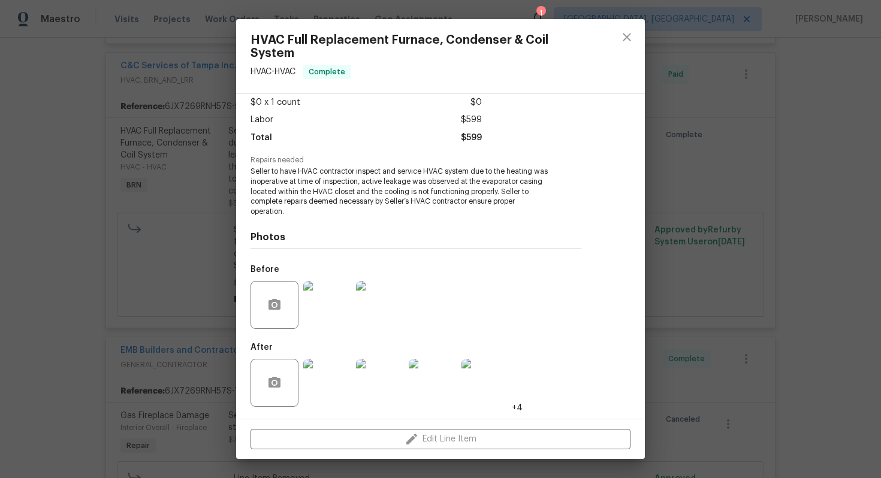
click at [356, 193] on span "Seller to have HVAC contractor inspect and service HVAC system due to the heati…" at bounding box center [399, 192] width 298 height 50
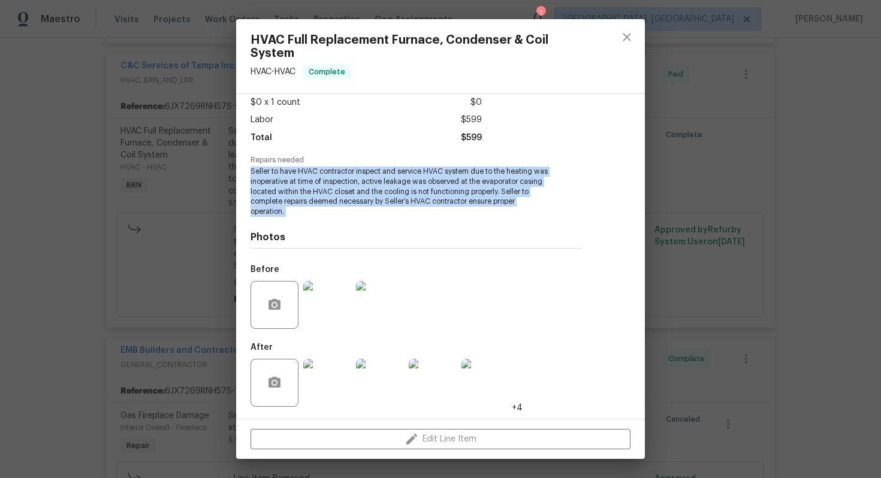
click at [356, 193] on span "Seller to have HVAC contractor inspect and service HVAC system due to the heati…" at bounding box center [399, 192] width 298 height 50
copy span "Seller to have HVAC contractor inspect and service HVAC system due to the heati…"
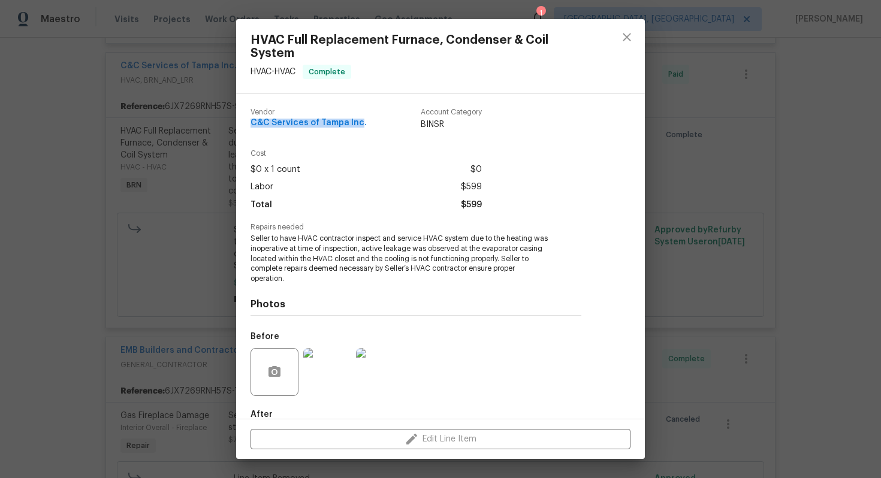
drag, startPoint x: 250, startPoint y: 125, endPoint x: 361, endPoint y: 124, distance: 110.2
click at [361, 124] on div "Vendor C&C Services of Tampa Inc. Account Category BINSR Cost $0 x 1 count $0 L…" at bounding box center [415, 256] width 359 height 325
copy span "C&C Services of Tampa Inc"
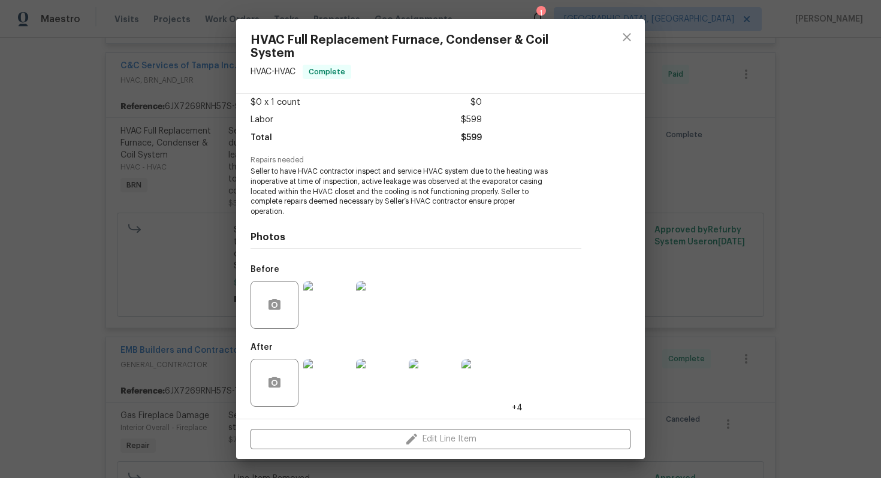
click at [389, 303] on img at bounding box center [380, 305] width 48 height 48
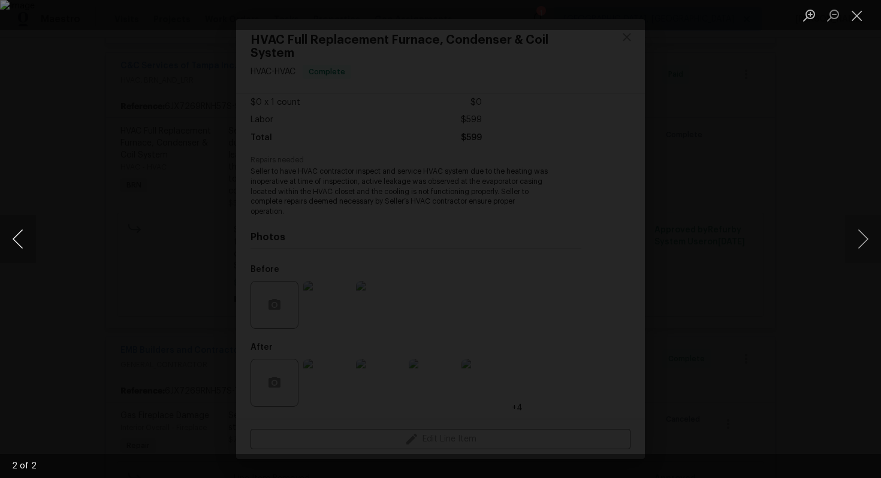
click at [21, 232] on button "Previous image" at bounding box center [18, 239] width 36 height 48
click at [858, 11] on button "Close lightbox" at bounding box center [857, 15] width 24 height 21
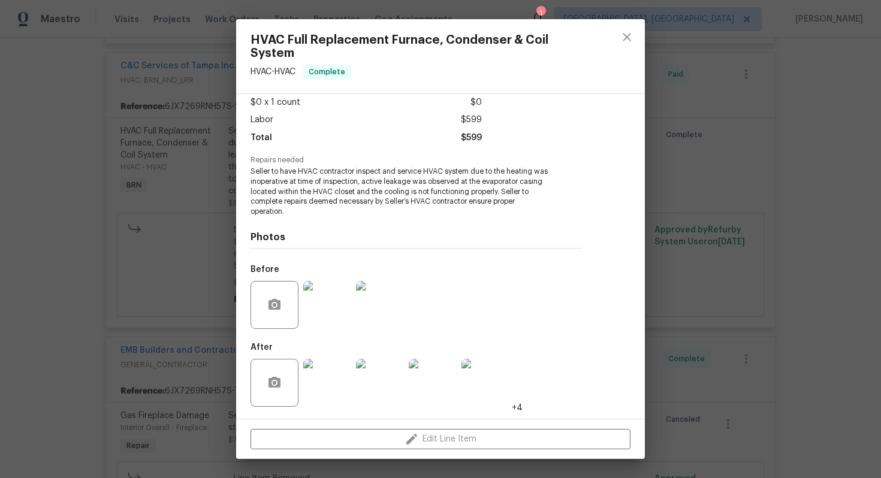
click at [330, 386] on img at bounding box center [327, 383] width 48 height 48
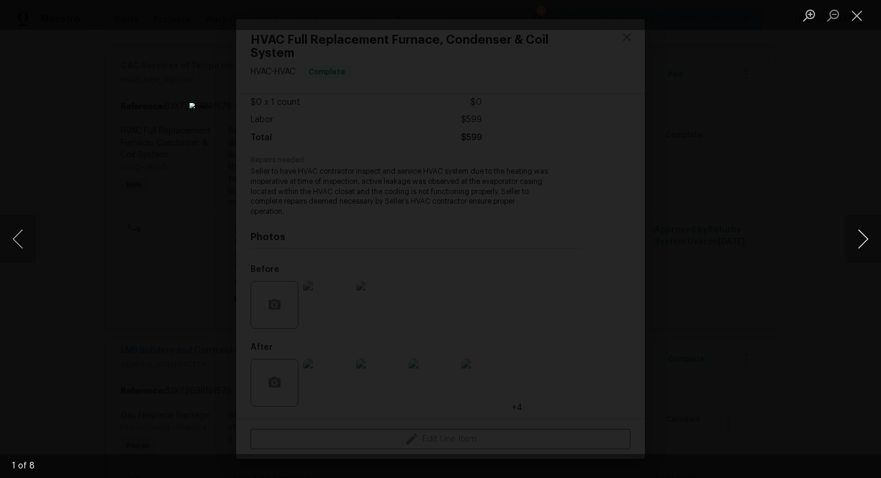
click at [860, 234] on button "Next image" at bounding box center [863, 239] width 36 height 48
click at [858, 234] on button "Next image" at bounding box center [863, 239] width 36 height 48
click at [860, 237] on button "Next image" at bounding box center [863, 239] width 36 height 48
click at [857, 231] on button "Next image" at bounding box center [863, 239] width 36 height 48
click at [860, 243] on button "Next image" at bounding box center [863, 239] width 36 height 48
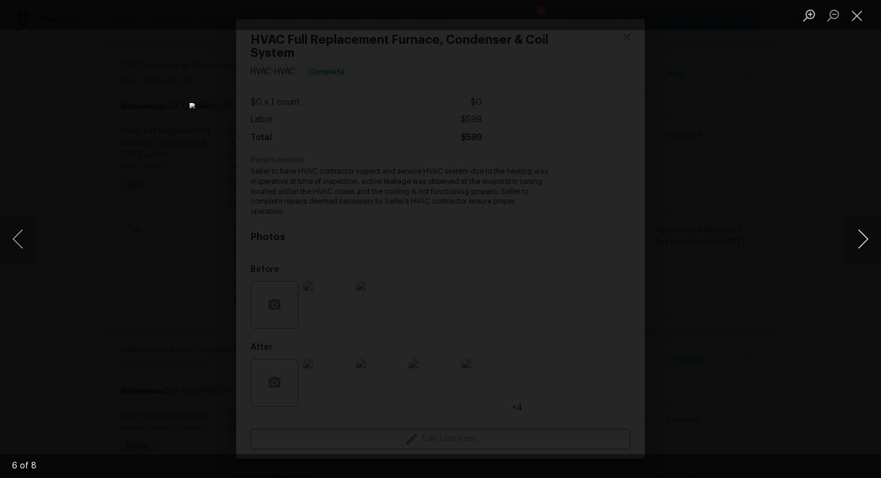
click at [863, 236] on button "Next image" at bounding box center [863, 239] width 36 height 48
click at [861, 246] on button "Next image" at bounding box center [863, 239] width 36 height 48
click at [859, 11] on button "Close lightbox" at bounding box center [857, 15] width 24 height 21
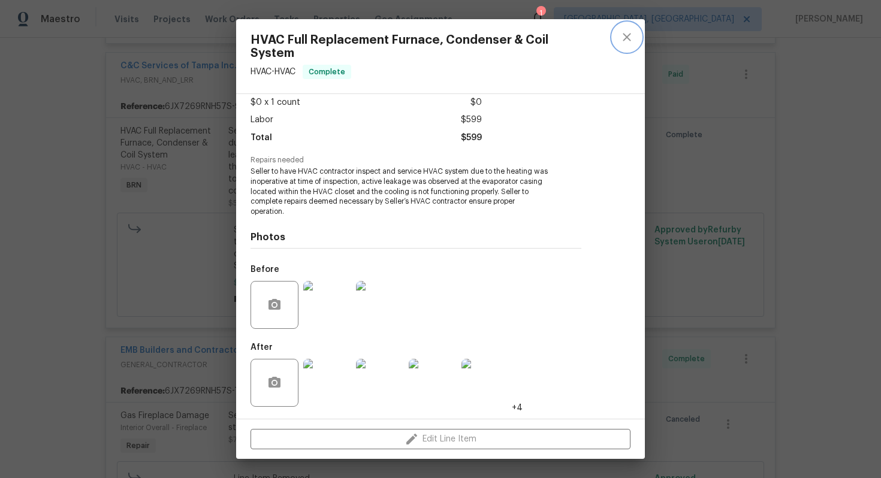
click at [623, 43] on icon "close" at bounding box center [626, 37] width 14 height 14
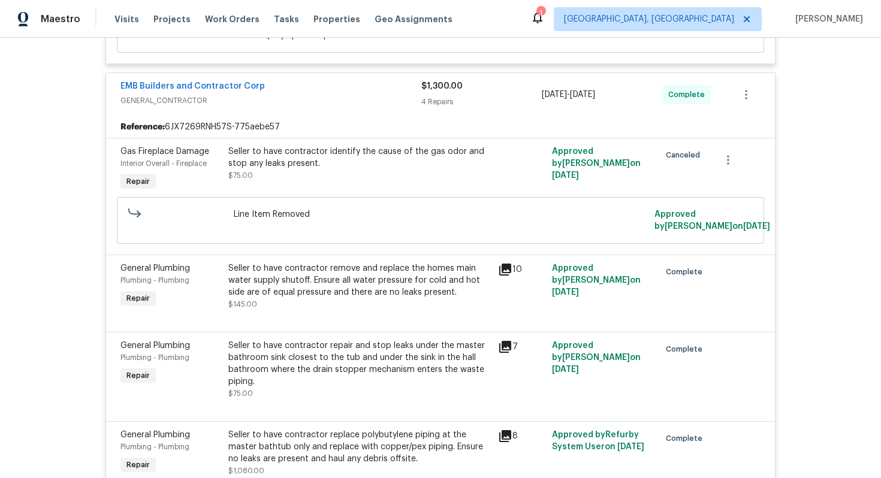
scroll to position [888, 0]
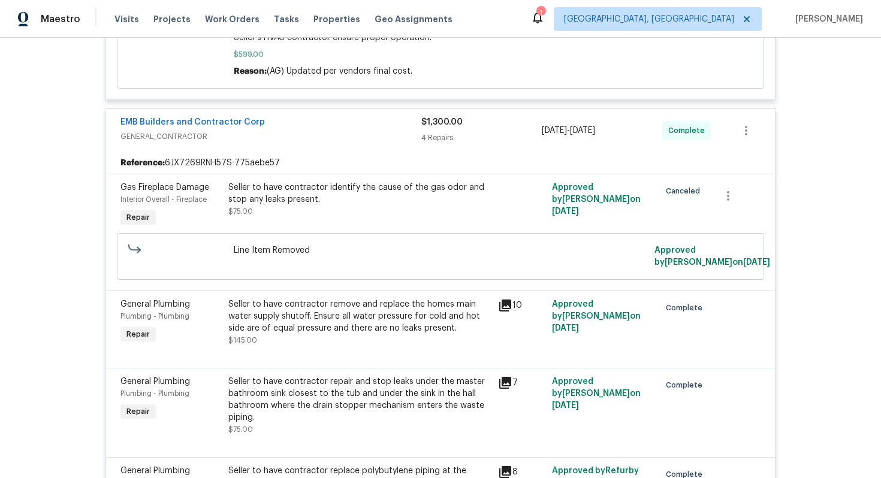
click at [298, 149] on div "EMB Builders and Contractor Corp GENERAL_CONTRACTOR $1,300.00 4 Repairs 7/15/20…" at bounding box center [440, 130] width 669 height 43
click at [241, 125] on link "EMB Builders and Contractor Corp" at bounding box center [192, 122] width 144 height 8
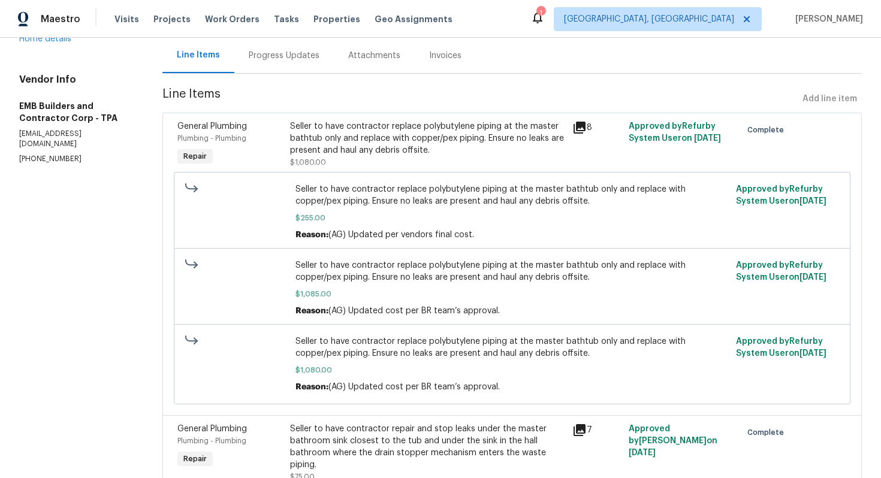
scroll to position [47, 0]
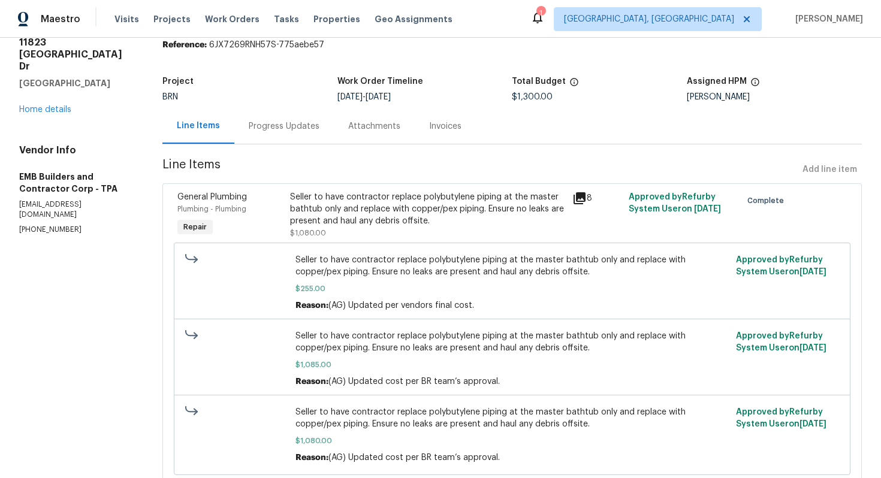
click at [377, 211] on div "Seller to have contractor replace polybutylene piping at the master bathtub onl…" at bounding box center [427, 209] width 274 height 36
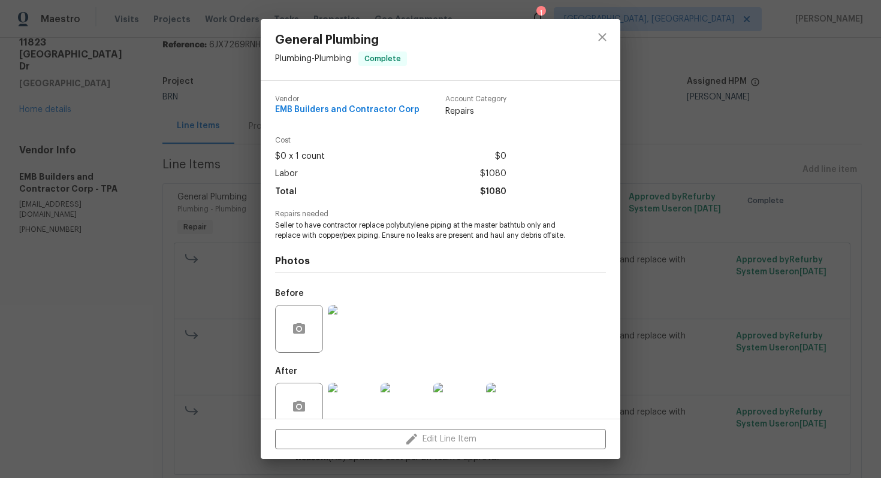
click at [380, 228] on span "Seller to have contractor replace polybutylene piping at the master bathtub onl…" at bounding box center [424, 230] width 298 height 20
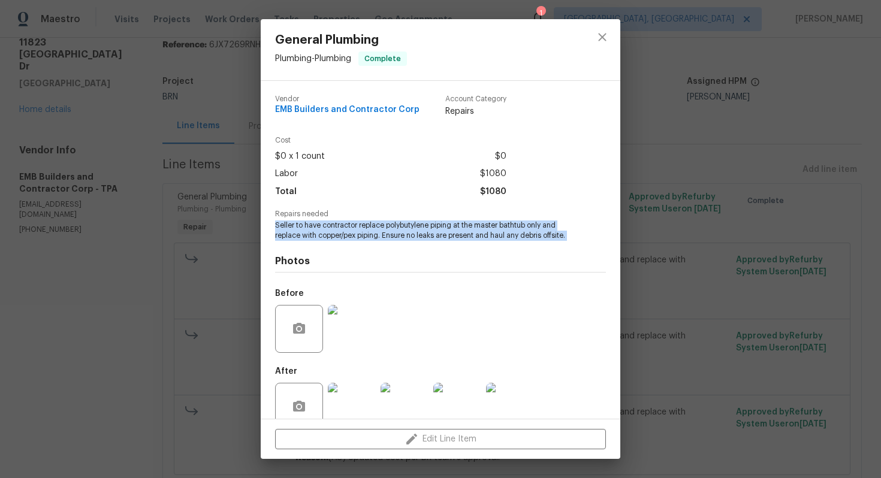
copy span "Seller to have contractor replace polybutylene piping at the master bathtub onl…"
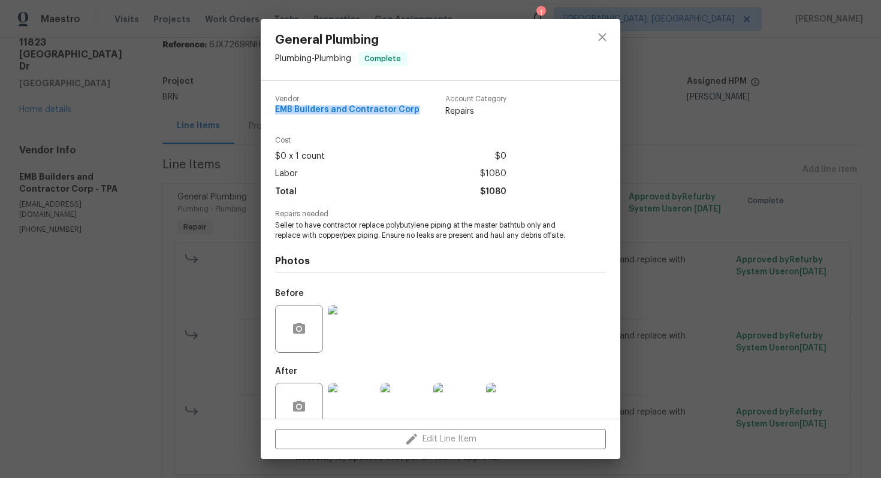
drag, startPoint x: 271, startPoint y: 108, endPoint x: 414, endPoint y: 111, distance: 142.6
click at [414, 111] on div "Vendor EMB Builders and Contractor Corp Account Category Repairs Cost $0 x 1 co…" at bounding box center [440, 250] width 359 height 338
copy span "EMB Builders and Contractor Corp"
click at [428, 169] on div "Labor $1080" at bounding box center [390, 173] width 231 height 17
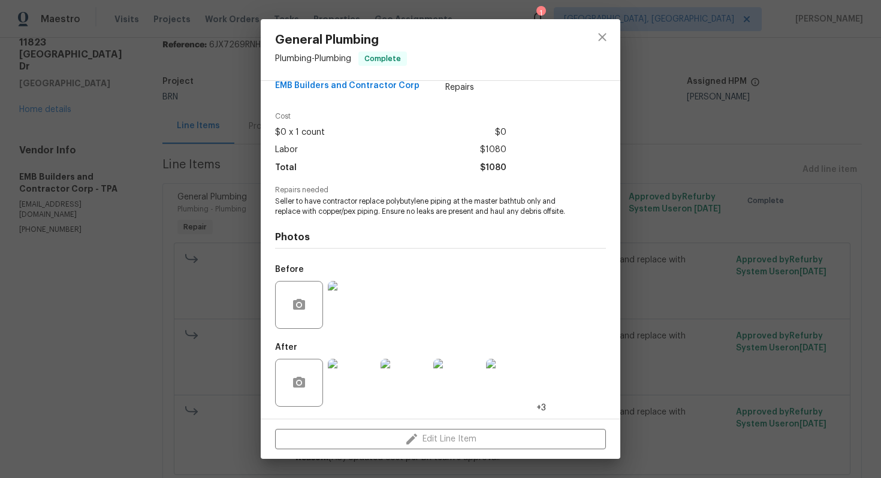
click at [353, 296] on img at bounding box center [352, 305] width 48 height 48
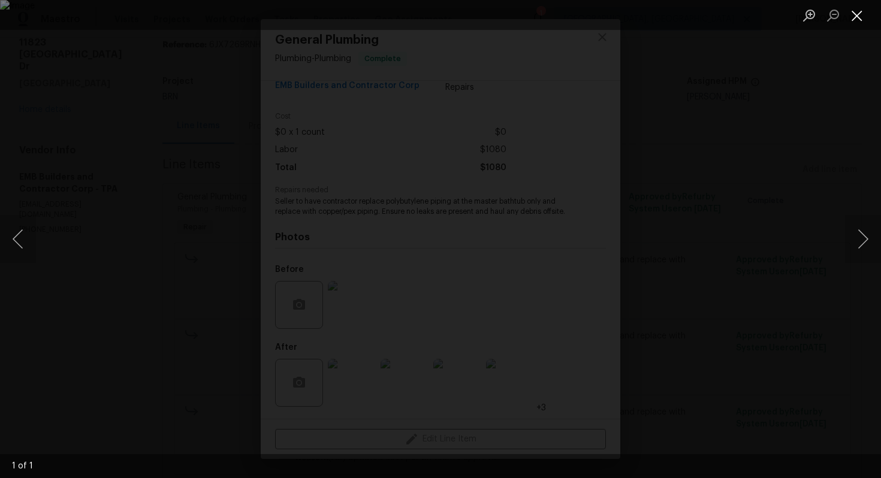
click at [859, 11] on button "Close lightbox" at bounding box center [857, 15] width 24 height 21
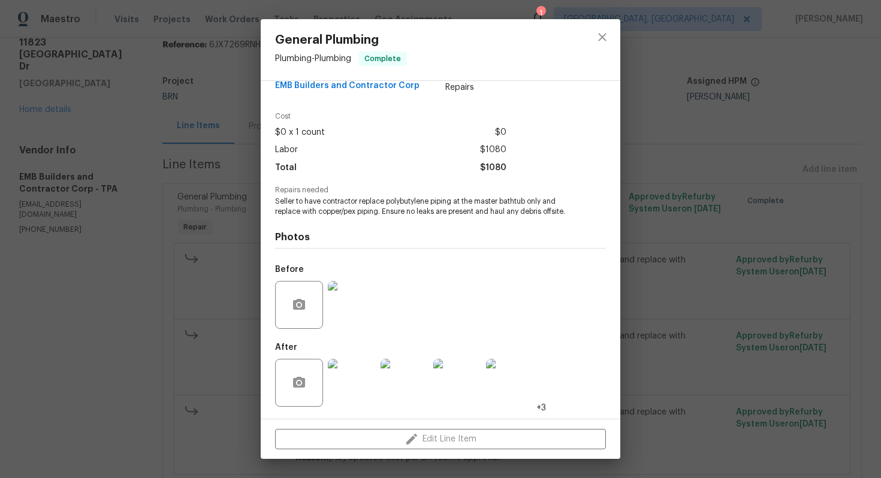
click at [364, 367] on img at bounding box center [352, 383] width 48 height 48
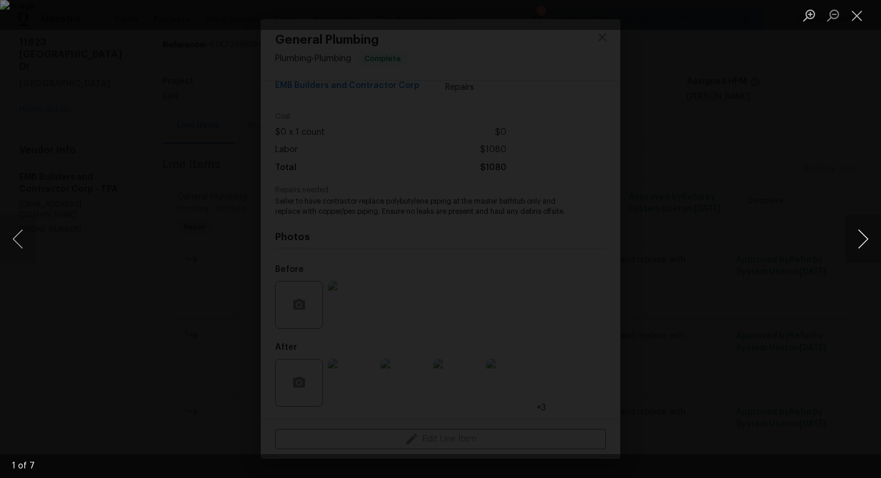
click at [859, 229] on button "Next image" at bounding box center [863, 239] width 36 height 48
click at [856, 235] on button "Next image" at bounding box center [863, 239] width 36 height 48
click at [862, 244] on button "Next image" at bounding box center [863, 239] width 36 height 48
click at [863, 244] on button "Next image" at bounding box center [863, 239] width 36 height 48
click at [861, 238] on button "Next image" at bounding box center [863, 239] width 36 height 48
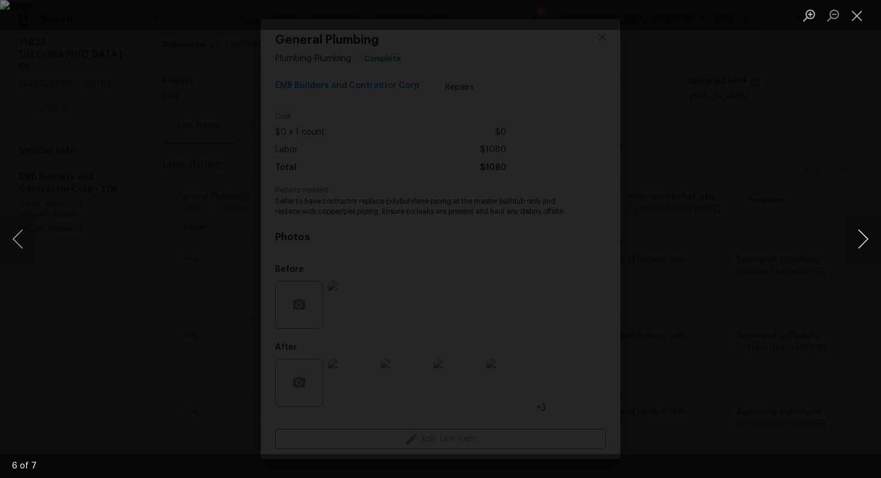
click at [860, 240] on button "Next image" at bounding box center [863, 239] width 36 height 48
click at [855, 19] on button "Close lightbox" at bounding box center [857, 15] width 24 height 21
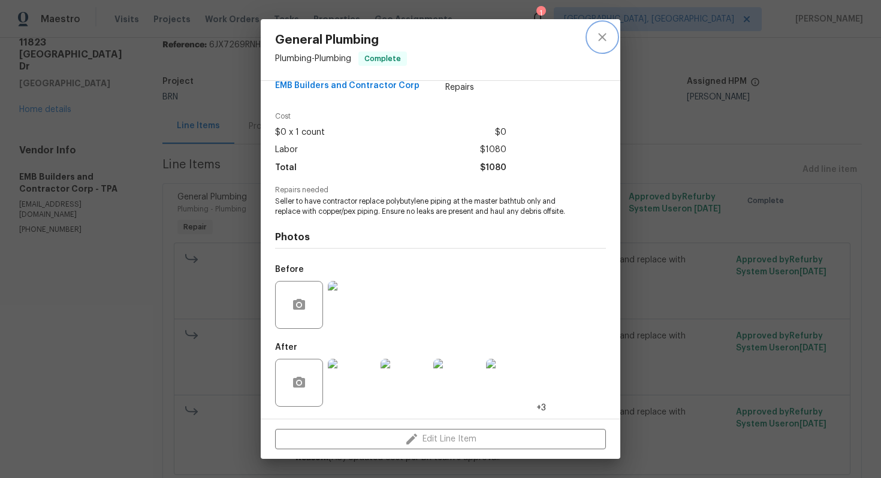
click at [602, 39] on icon "close" at bounding box center [602, 37] width 14 height 14
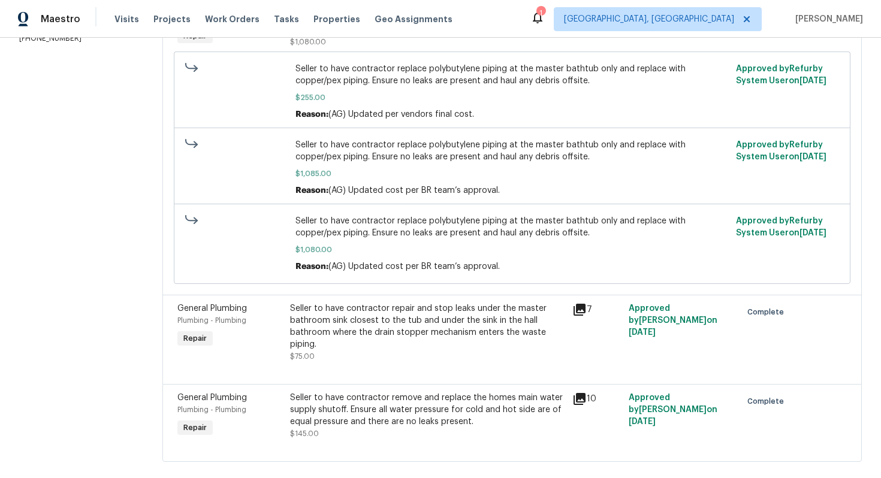
scroll to position [257, 0]
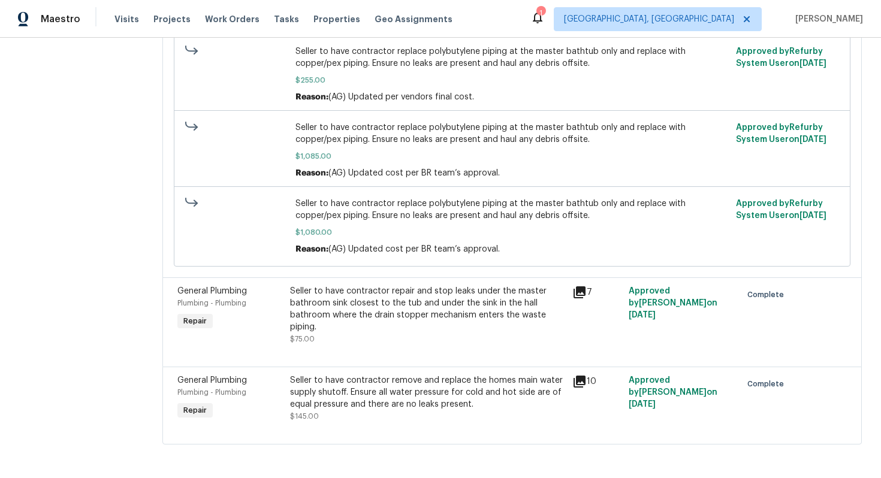
click at [403, 315] on div "Seller to have contractor repair and stop leaks under the master bathroom sink …" at bounding box center [427, 309] width 274 height 48
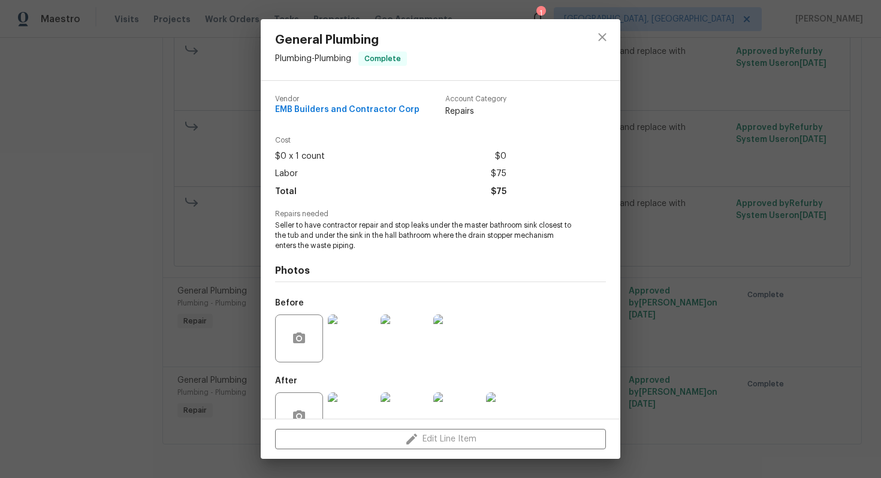
click at [400, 231] on span "Seller to have contractor repair and stop leaks under the master bathroom sink …" at bounding box center [424, 235] width 298 height 30
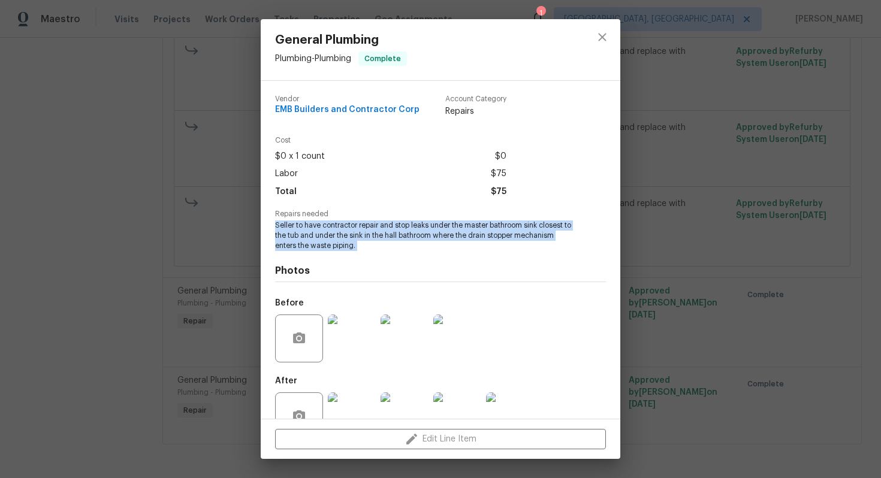
scroll to position [34, 0]
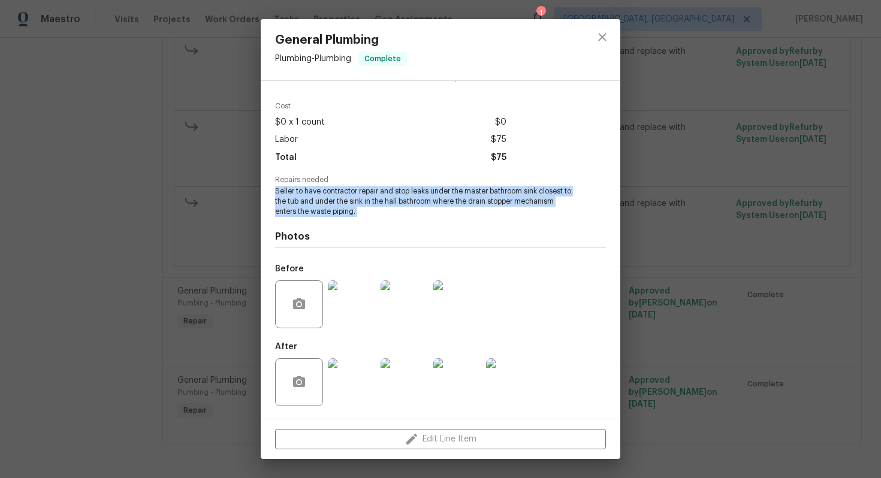
click at [468, 313] on img at bounding box center [457, 304] width 48 height 48
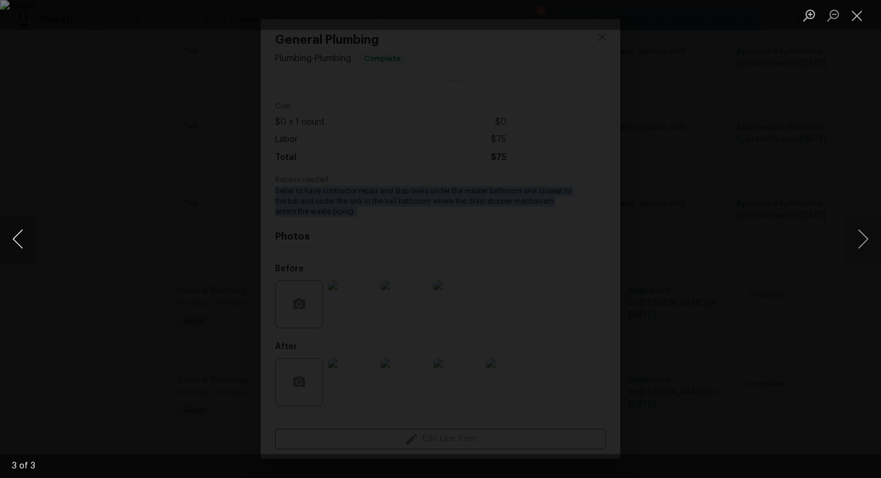
click at [12, 238] on button "Previous image" at bounding box center [18, 239] width 36 height 48
click at [20, 233] on button "Previous image" at bounding box center [18, 239] width 36 height 48
click at [850, 16] on button "Close lightbox" at bounding box center [857, 15] width 24 height 21
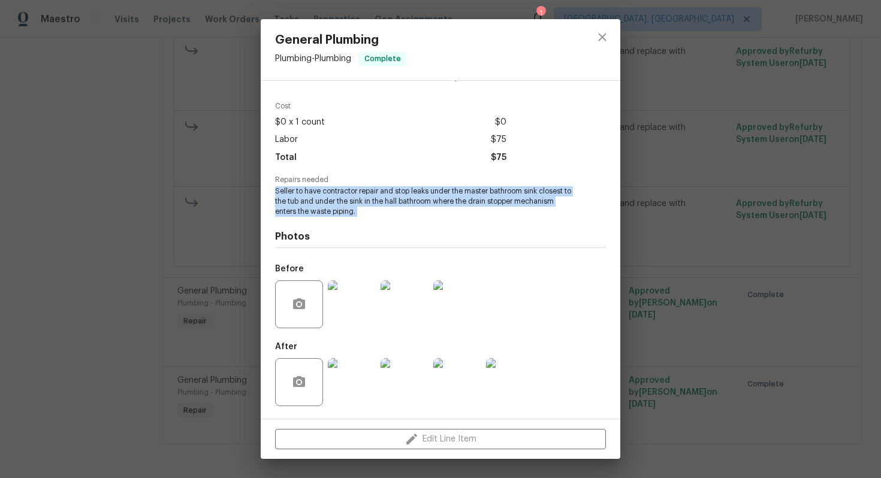
click at [358, 381] on img at bounding box center [352, 382] width 48 height 48
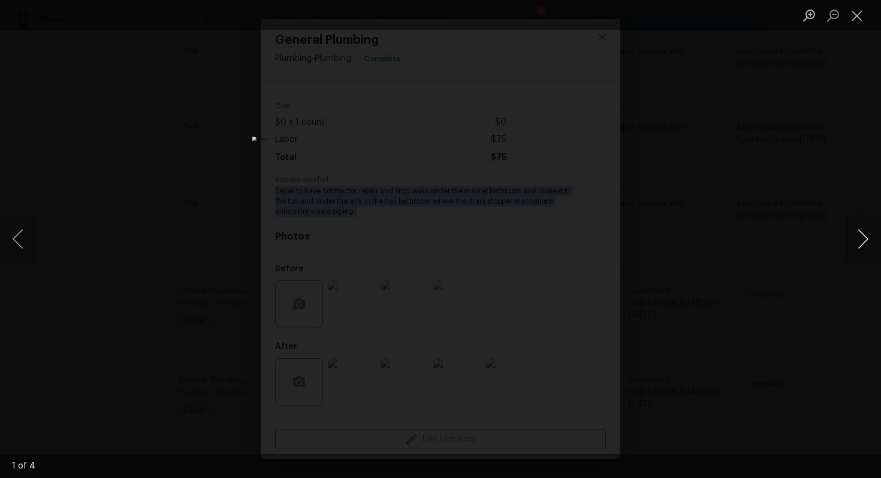
click at [861, 234] on button "Next image" at bounding box center [863, 239] width 36 height 48
click at [859, 233] on button "Next image" at bounding box center [863, 239] width 36 height 48
click at [858, 238] on button "Next image" at bounding box center [863, 239] width 36 height 48
click at [863, 13] on button "Close lightbox" at bounding box center [857, 15] width 24 height 21
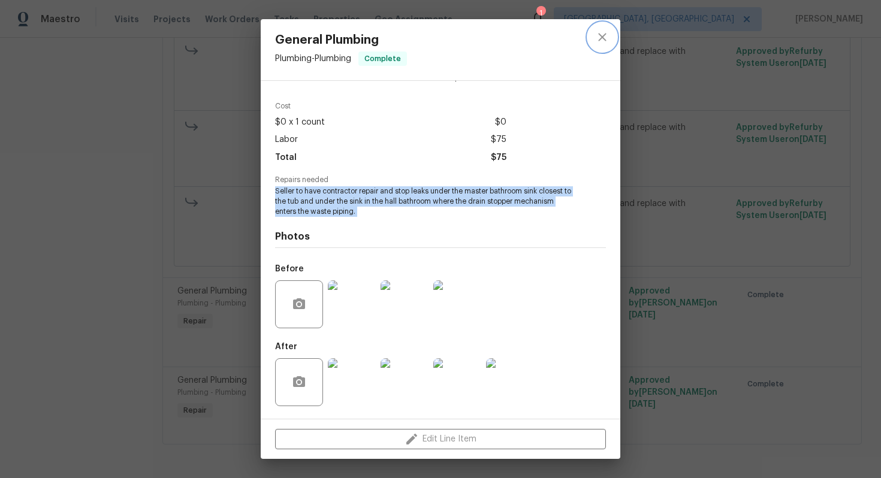
click at [603, 31] on icon "close" at bounding box center [602, 37] width 14 height 14
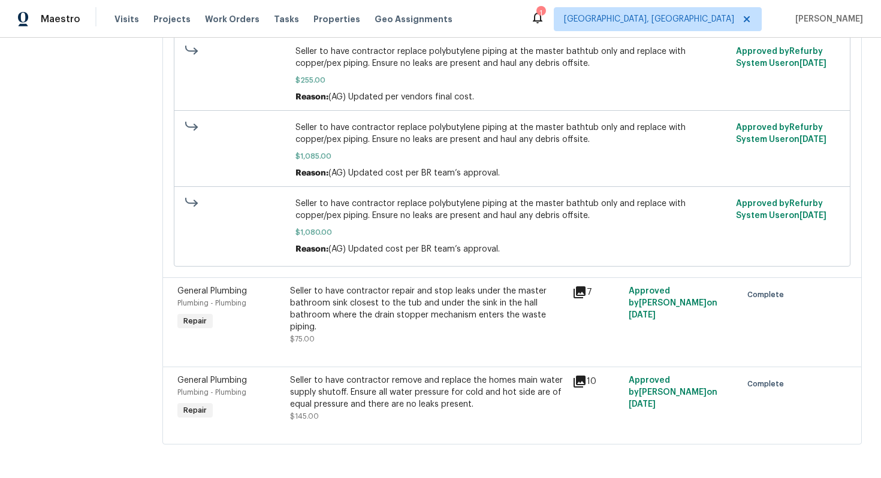
click at [391, 394] on div "Seller to have contractor remove and replace the homes main water supply shutof…" at bounding box center [427, 392] width 274 height 36
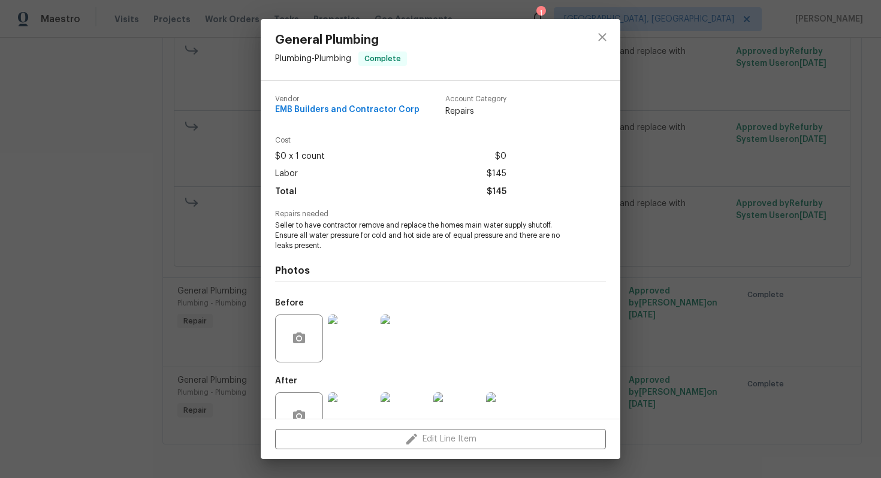
click at [400, 230] on span "Seller to have contractor remove and replace the homes main water supply shutof…" at bounding box center [424, 235] width 298 height 30
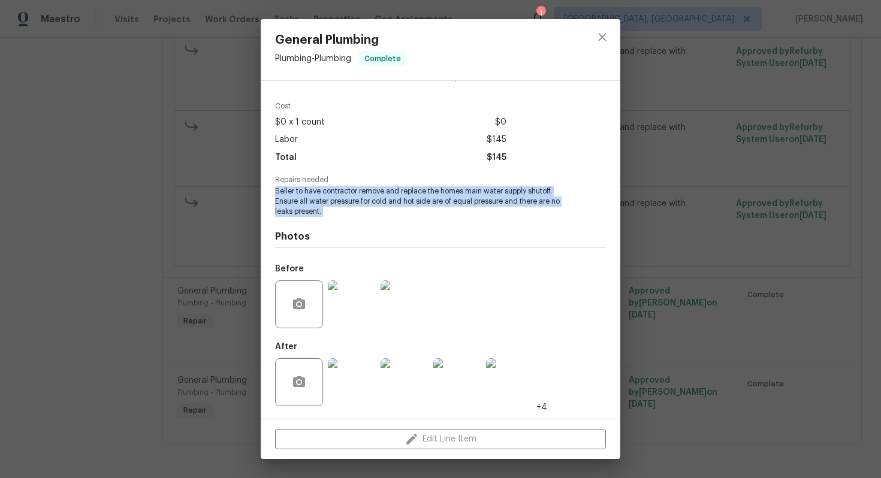
click at [409, 310] on img at bounding box center [404, 304] width 48 height 48
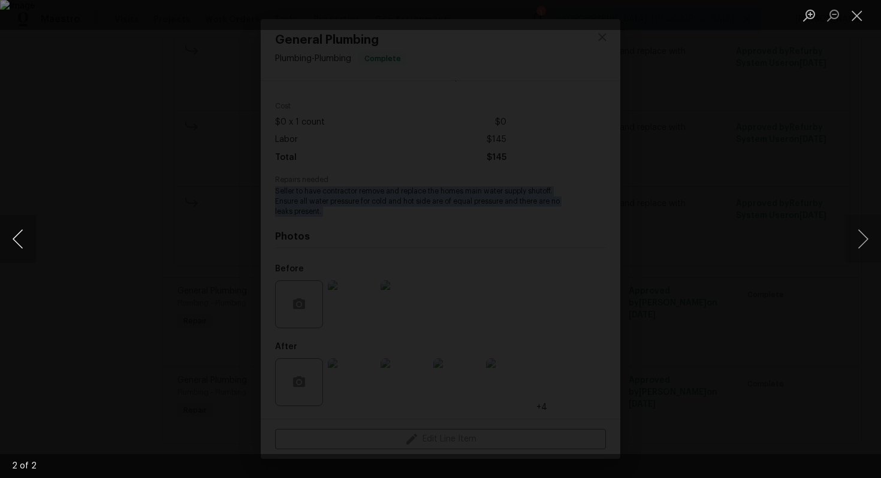
click at [19, 243] on button "Previous image" at bounding box center [18, 239] width 36 height 48
click at [859, 12] on button "Close lightbox" at bounding box center [857, 15] width 24 height 21
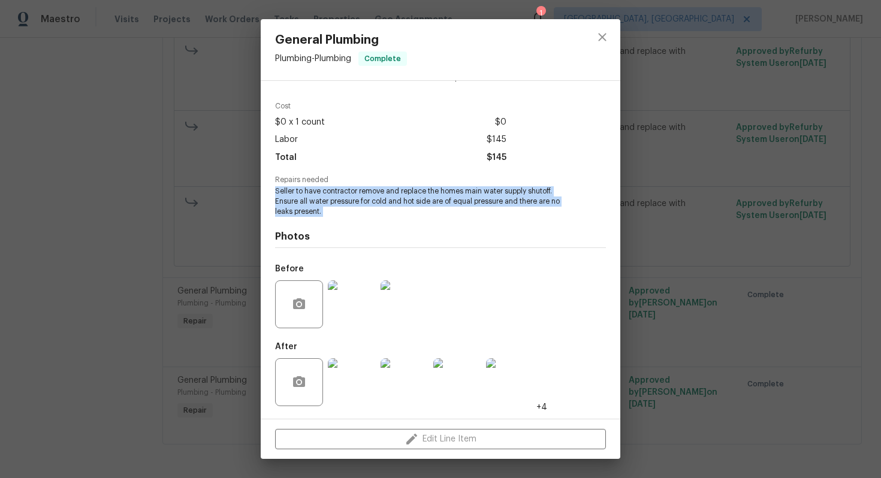
click at [357, 376] on img at bounding box center [352, 382] width 48 height 48
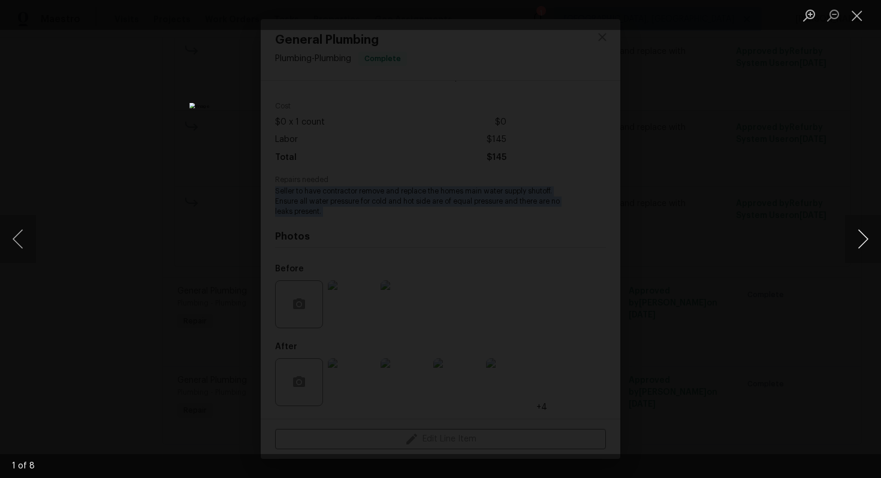
click at [869, 244] on button "Next image" at bounding box center [863, 239] width 36 height 48
click at [845, 238] on button "Next image" at bounding box center [863, 239] width 36 height 48
click at [861, 235] on button "Next image" at bounding box center [863, 239] width 36 height 48
click at [851, 235] on button "Next image" at bounding box center [863, 239] width 36 height 48
click at [860, 240] on button "Next image" at bounding box center [863, 239] width 36 height 48
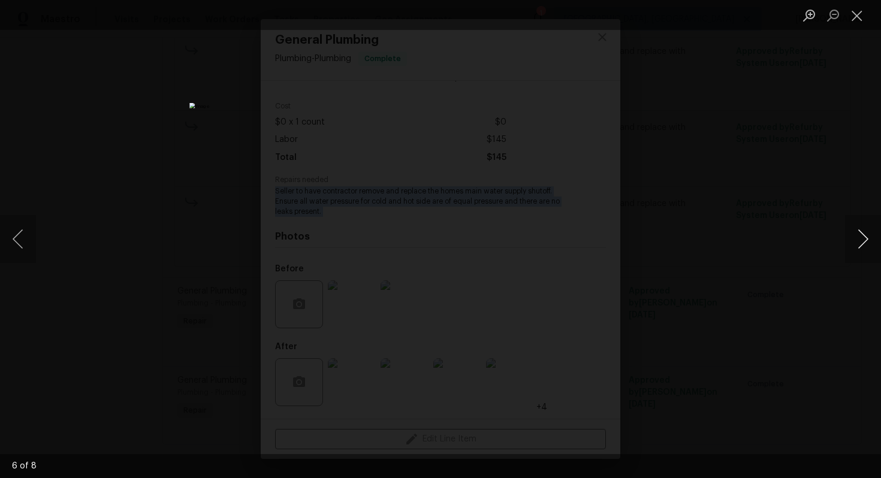
click at [864, 232] on button "Next image" at bounding box center [863, 239] width 36 height 48
click at [866, 244] on button "Next image" at bounding box center [863, 239] width 36 height 48
click at [865, 8] on button "Close lightbox" at bounding box center [857, 15] width 24 height 21
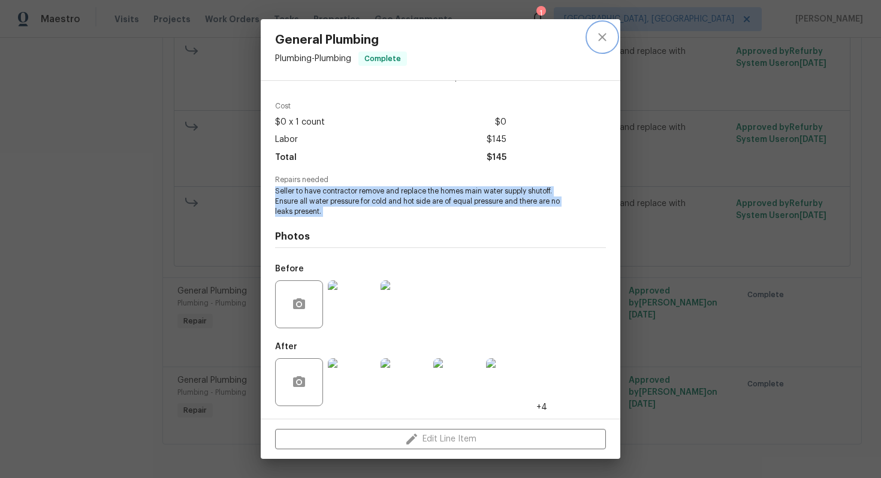
click at [607, 36] on icon "close" at bounding box center [602, 37] width 14 height 14
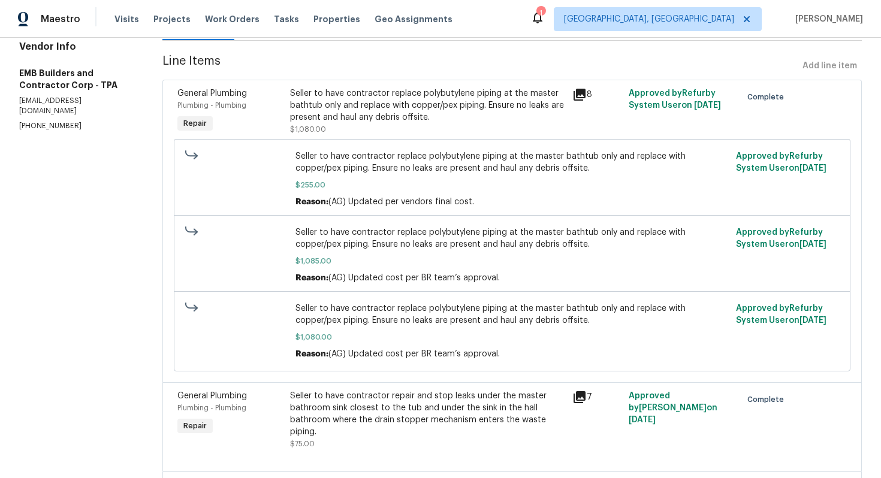
scroll to position [0, 0]
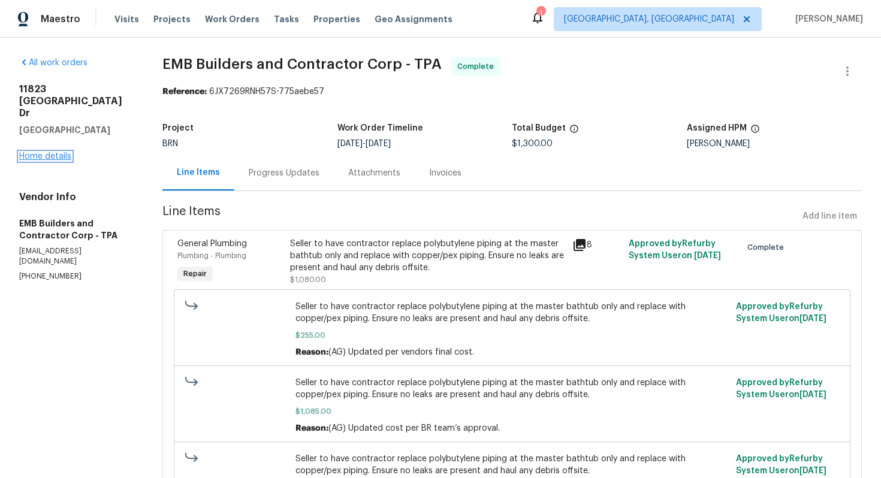
click at [62, 152] on link "Home details" at bounding box center [45, 156] width 52 height 8
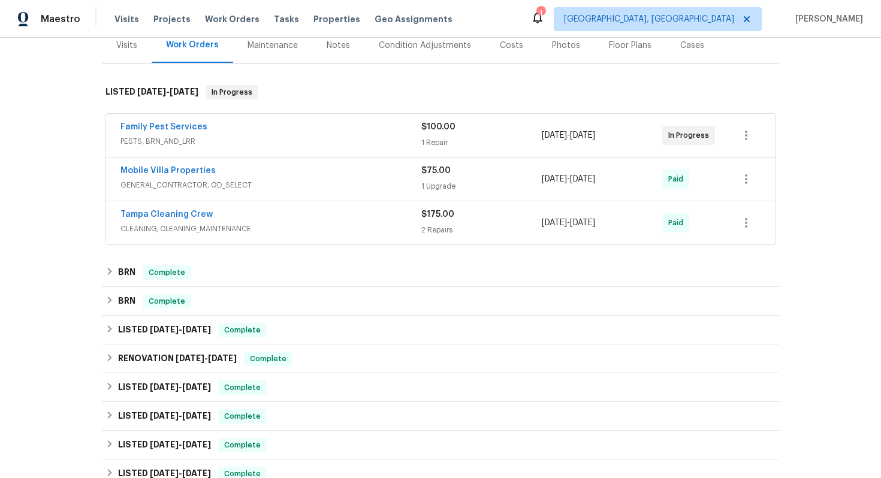
scroll to position [198, 0]
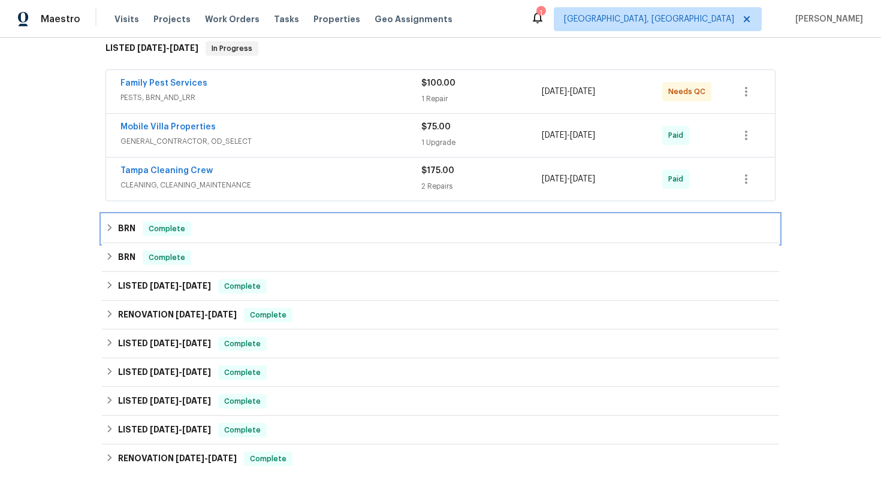
click at [138, 232] on div "BRN Complete" at bounding box center [440, 229] width 670 height 14
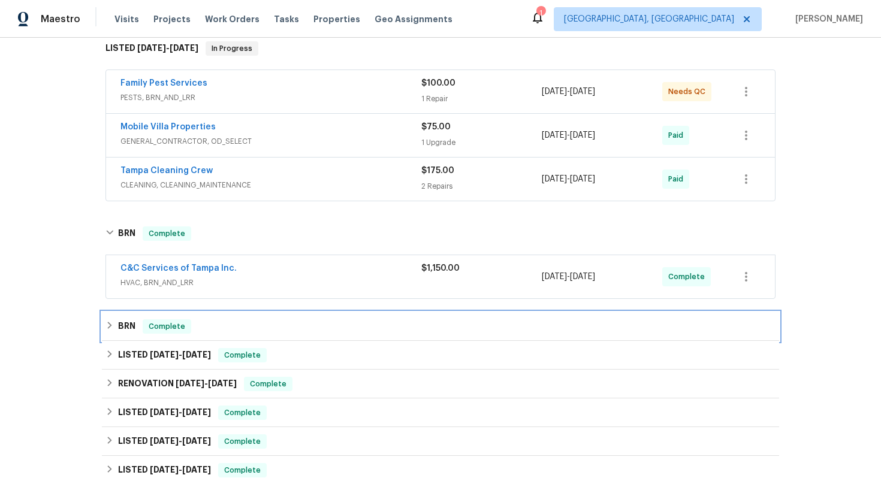
click at [198, 329] on div "BRN Complete" at bounding box center [440, 326] width 670 height 14
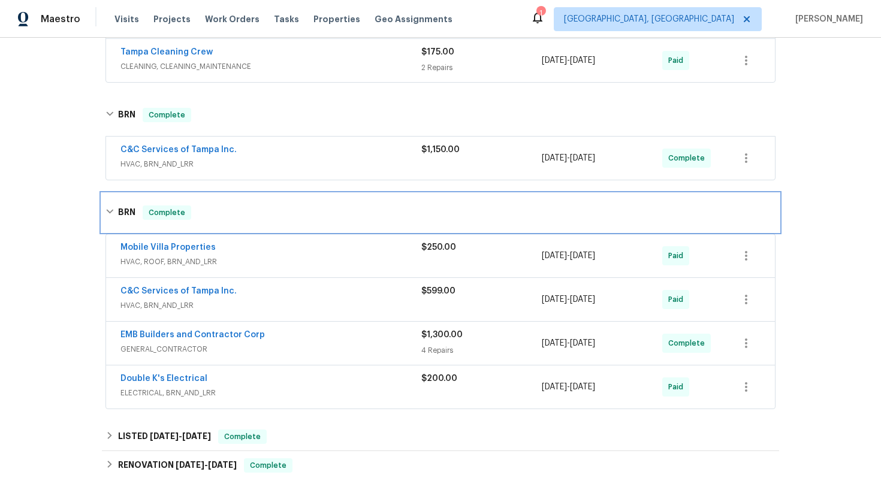
scroll to position [327, 0]
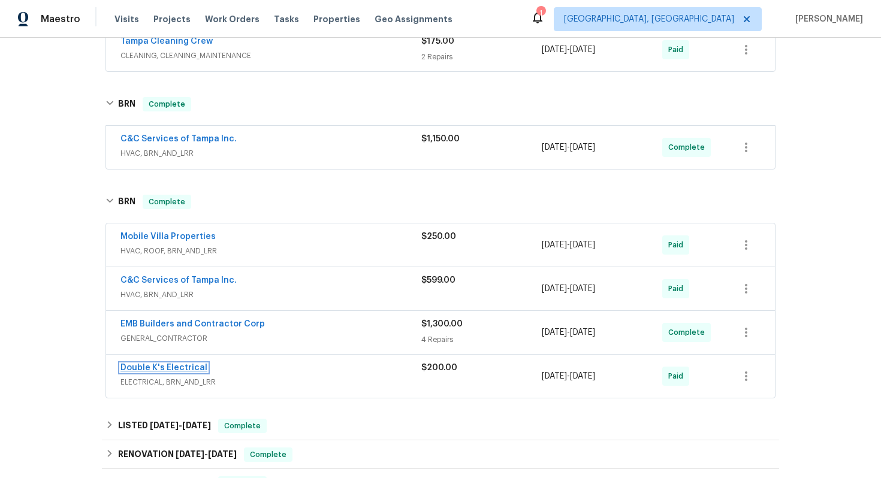
click at [186, 368] on link "Double K's Electrical" at bounding box center [163, 368] width 87 height 8
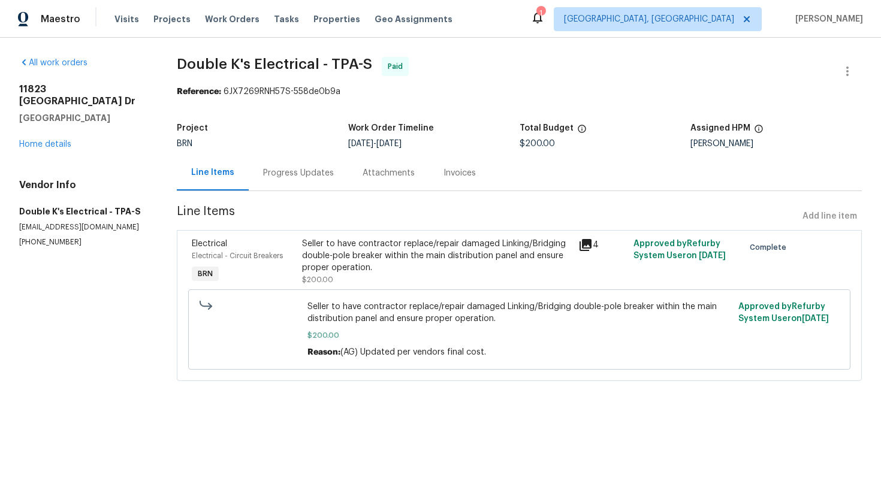
click at [366, 258] on div "Seller to have contractor replace/repair damaged Linking/Bridging double-pole b…" at bounding box center [436, 256] width 268 height 36
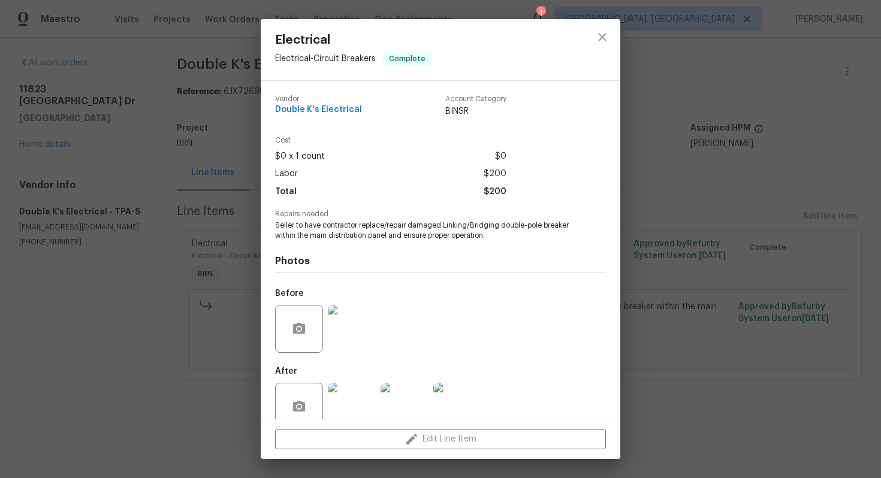
click at [397, 237] on span "Seller to have contractor replace/repair damaged Linking/Bridging double-pole b…" at bounding box center [424, 230] width 298 height 20
drag, startPoint x: 274, startPoint y: 111, endPoint x: 368, endPoint y: 113, distance: 94.7
click at [369, 113] on div "Vendor Double K's Electrical Account Category BINSR Cost $0 x 1 count $0 Labor …" at bounding box center [440, 250] width 359 height 338
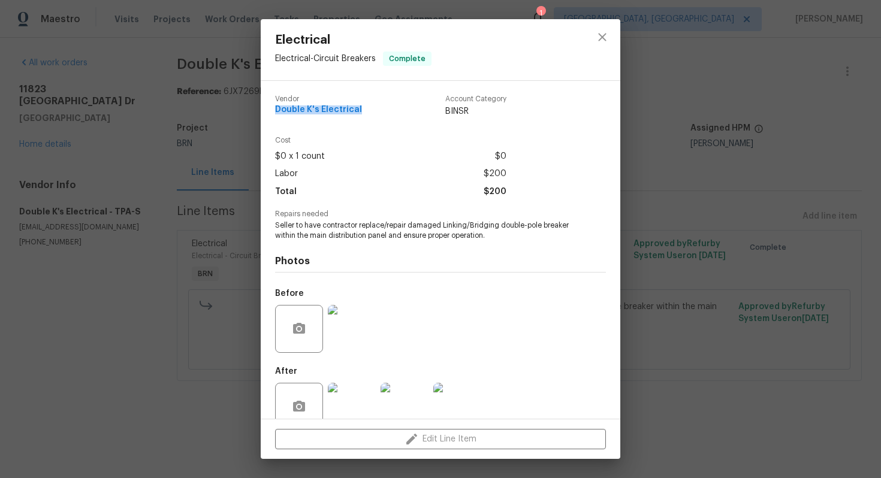
scroll to position [24, 0]
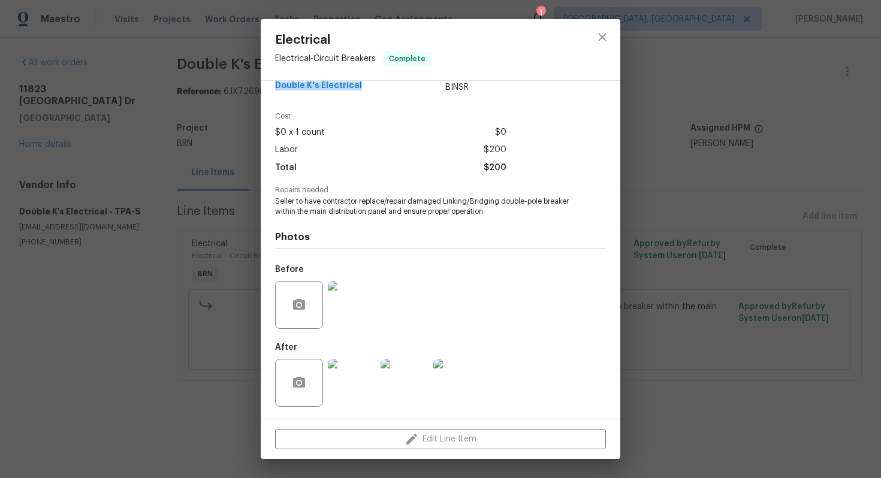
click at [366, 286] on img at bounding box center [352, 305] width 48 height 48
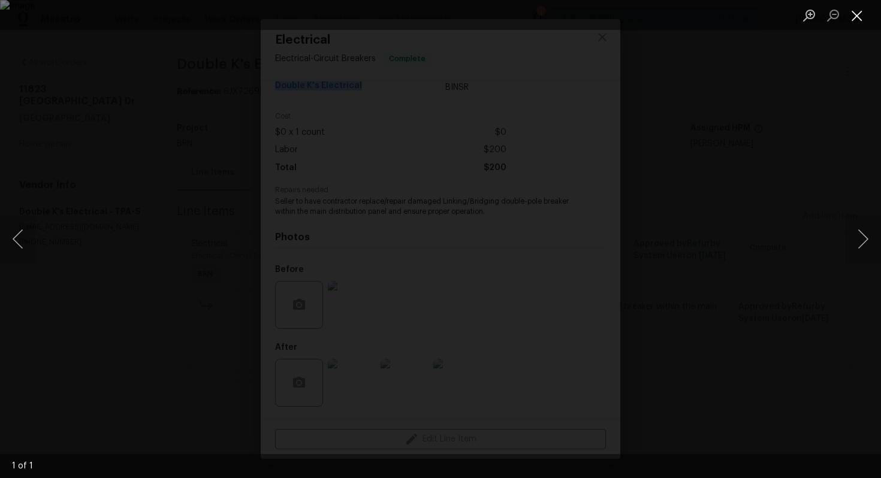
click at [853, 20] on button "Close lightbox" at bounding box center [857, 15] width 24 height 21
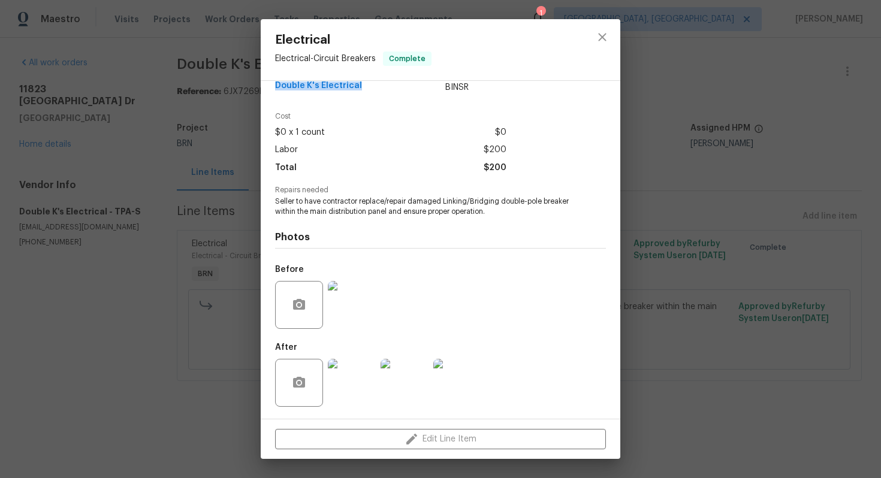
click at [458, 377] on img at bounding box center [457, 383] width 48 height 48
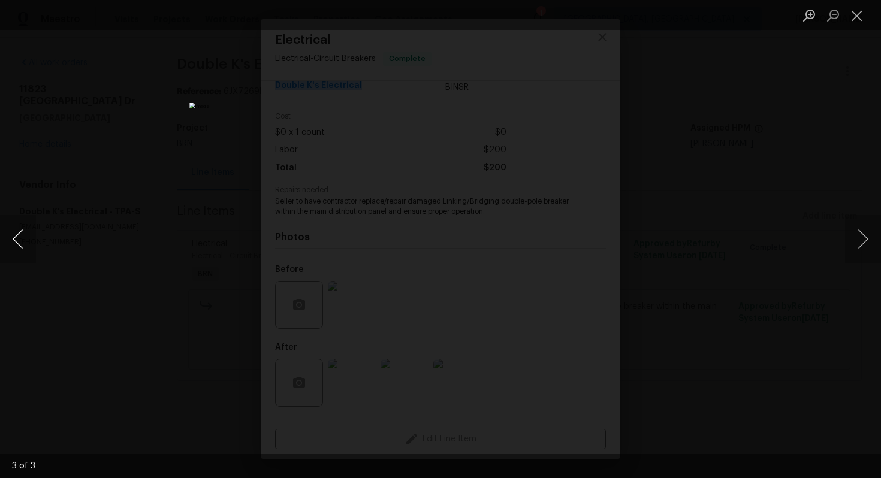
click at [24, 235] on button "Previous image" at bounding box center [18, 239] width 36 height 48
click at [17, 235] on button "Previous image" at bounding box center [18, 239] width 36 height 48
click at [859, 14] on button "Close lightbox" at bounding box center [857, 15] width 24 height 21
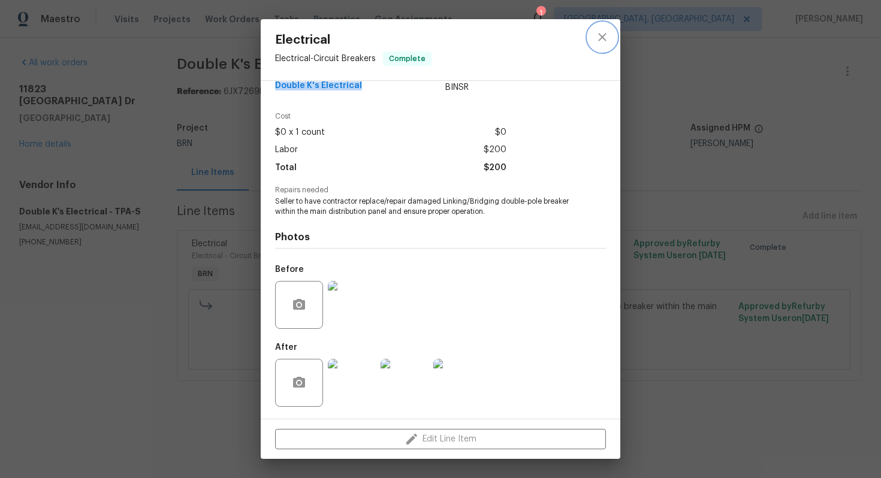
click at [601, 32] on icon "close" at bounding box center [602, 37] width 14 height 14
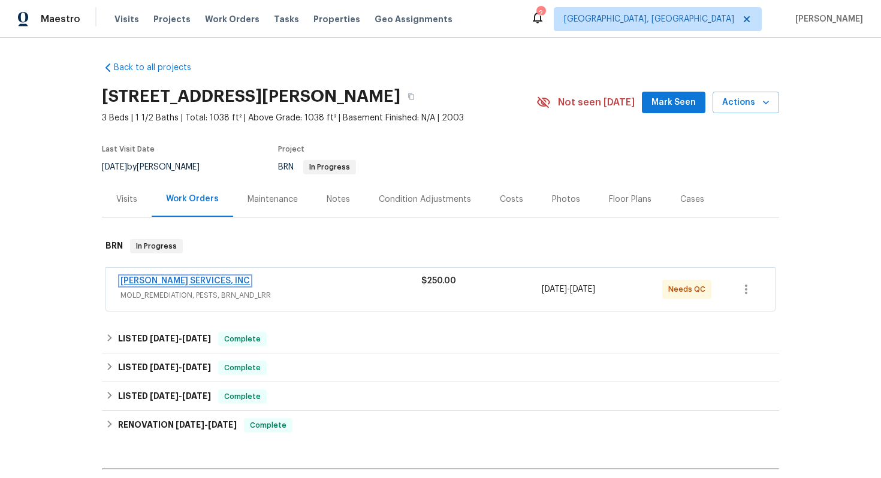
click at [167, 279] on link "[PERSON_NAME] SERVICES, INC" at bounding box center [184, 281] width 129 height 8
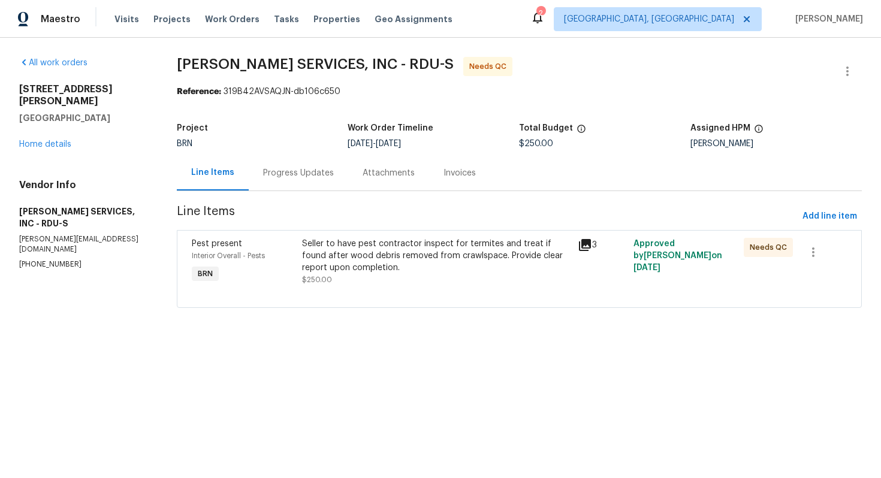
click at [388, 262] on div "Seller to have pest contractor inspect for termites and treat if found after wo…" at bounding box center [436, 256] width 269 height 36
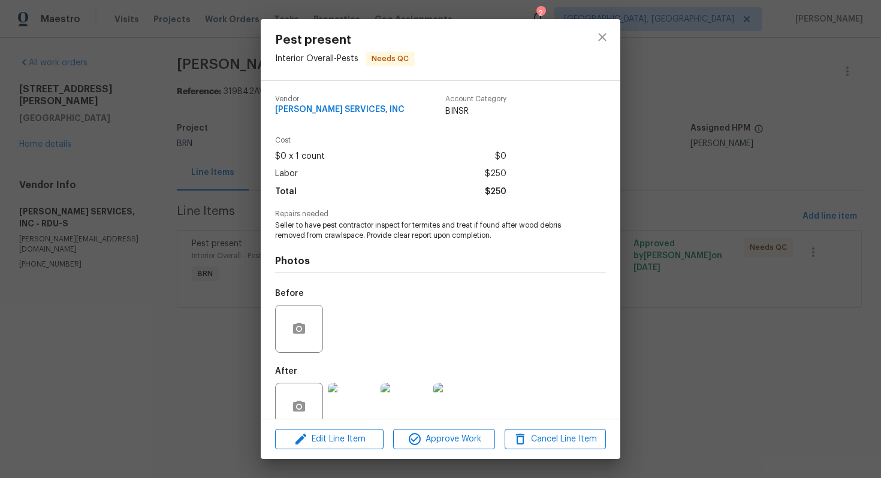
scroll to position [24, 0]
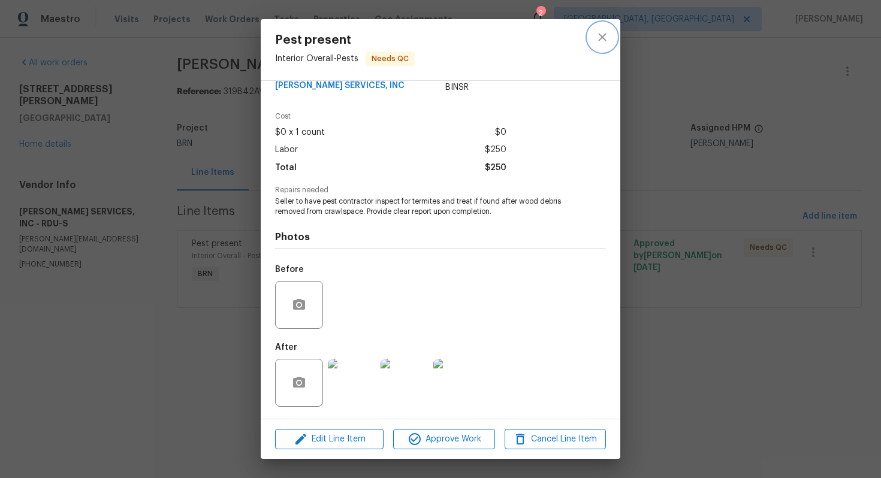
click at [603, 32] on icon "close" at bounding box center [602, 37] width 14 height 14
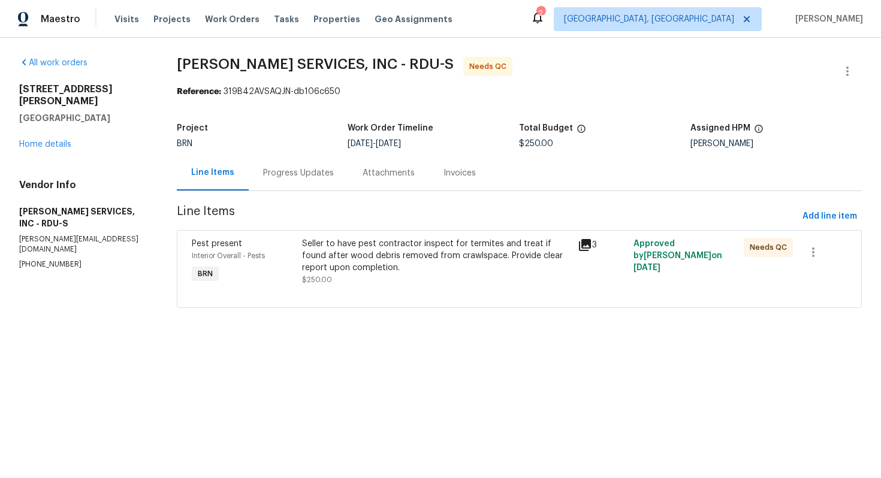
click at [318, 170] on div "Progress Updates" at bounding box center [298, 173] width 71 height 12
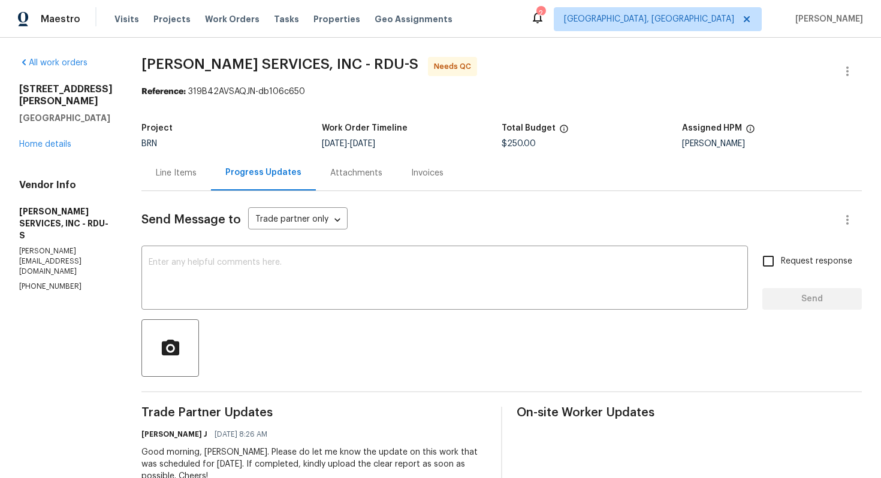
click at [197, 171] on div "Line Items" at bounding box center [176, 173] width 41 height 12
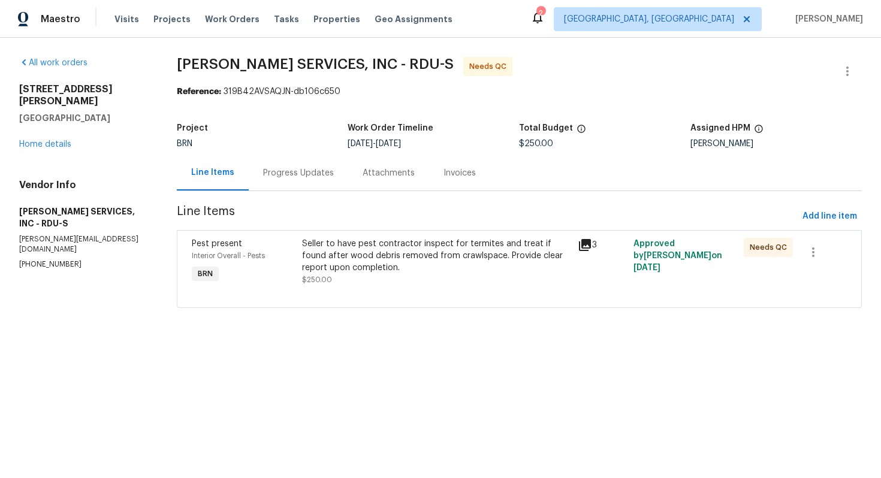
click at [308, 182] on div "Progress Updates" at bounding box center [298, 172] width 99 height 35
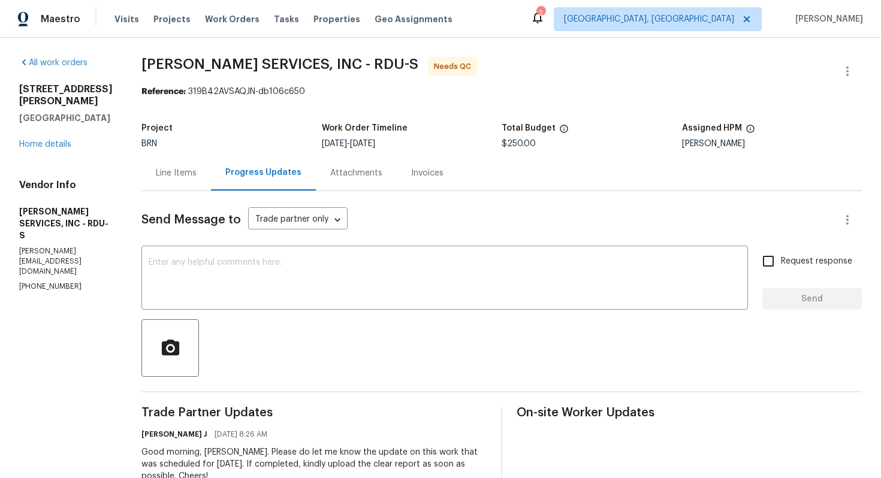
click at [197, 171] on div "Line Items" at bounding box center [176, 173] width 41 height 12
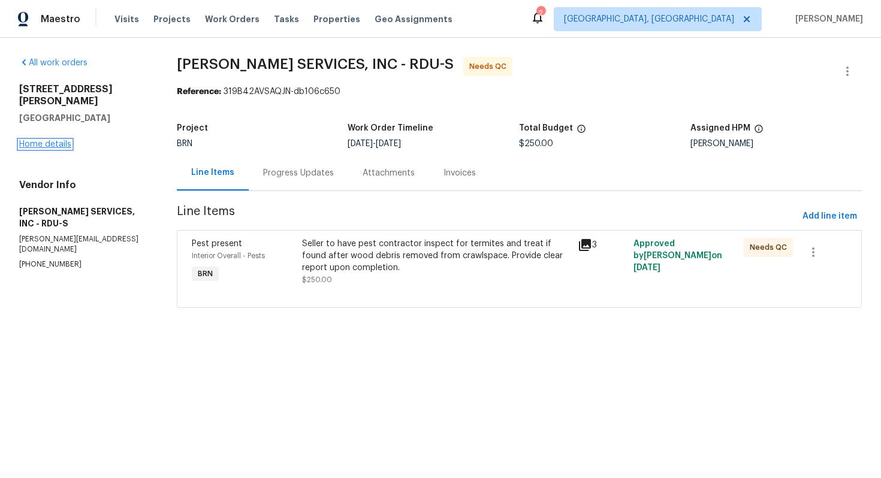
click at [66, 140] on link "Home details" at bounding box center [45, 144] width 52 height 8
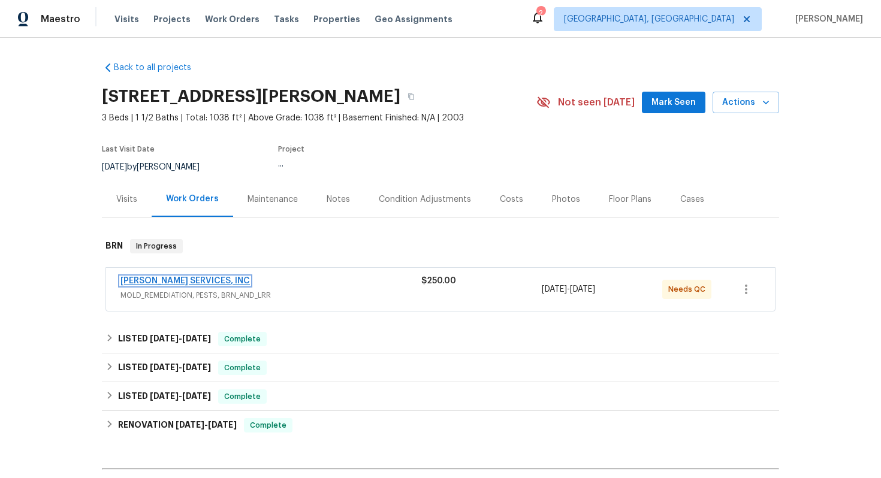
click at [188, 280] on link "[PERSON_NAME] SERVICES, INC" at bounding box center [184, 281] width 129 height 8
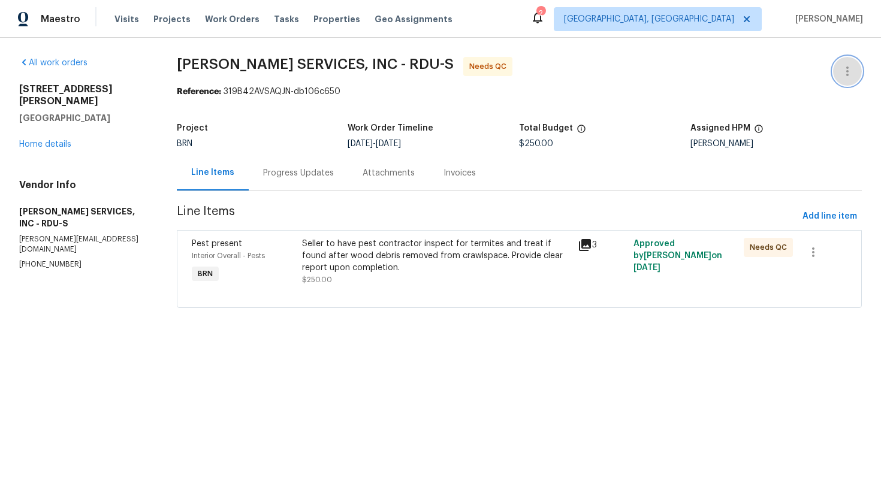
click at [837, 68] on button "button" at bounding box center [847, 71] width 29 height 29
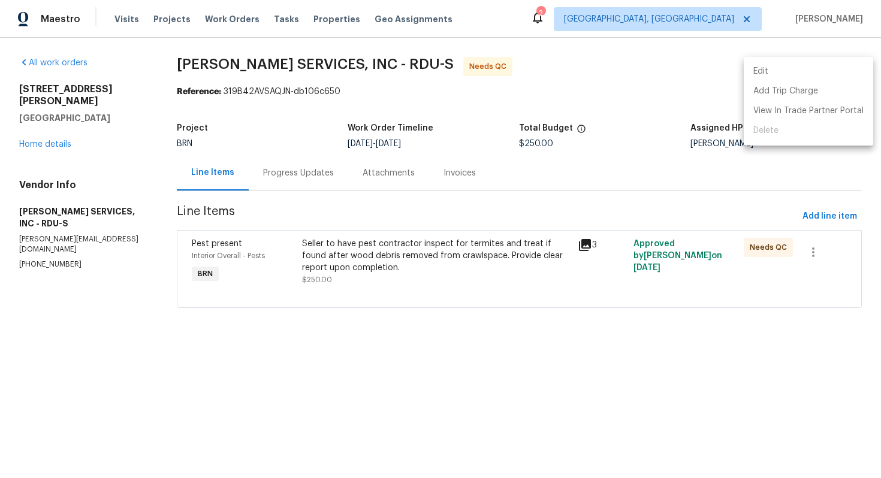
click at [769, 77] on li "Edit" at bounding box center [807, 72] width 129 height 20
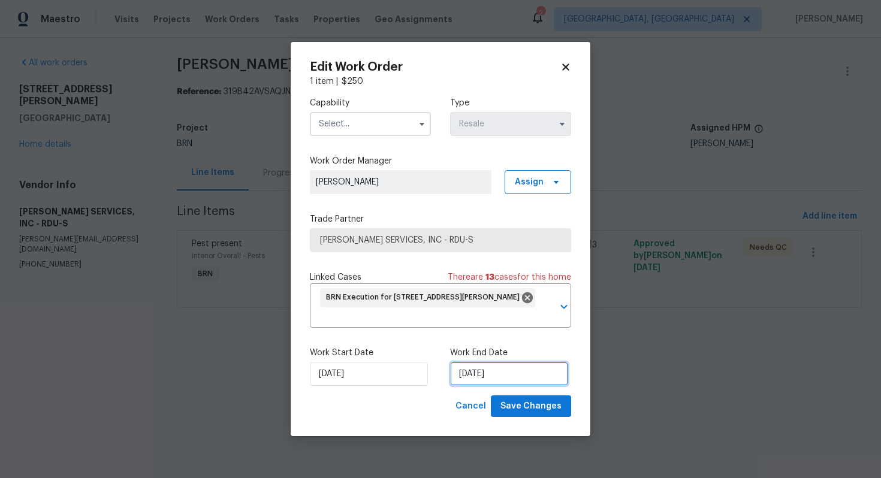
click at [468, 373] on input "8/7/2025" at bounding box center [509, 374] width 118 height 24
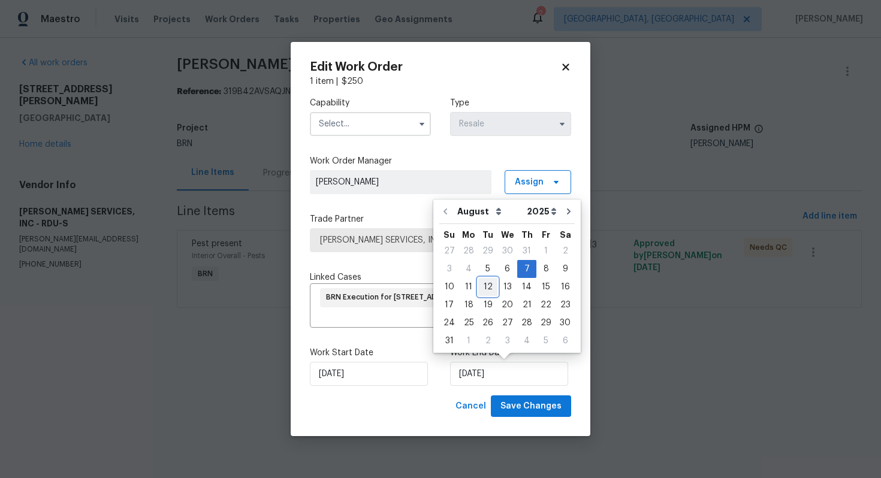
click at [488, 289] on div "12" at bounding box center [487, 287] width 19 height 17
type input "[DATE]"
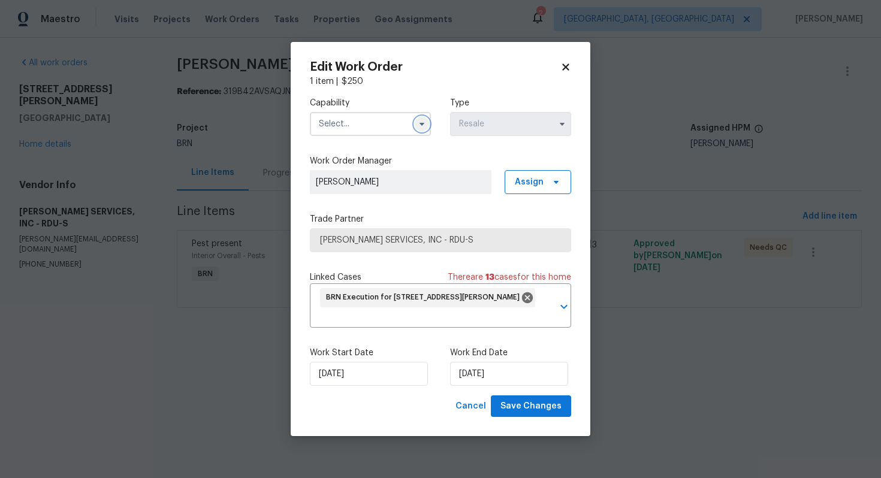
click at [423, 124] on icon "button" at bounding box center [422, 124] width 10 height 10
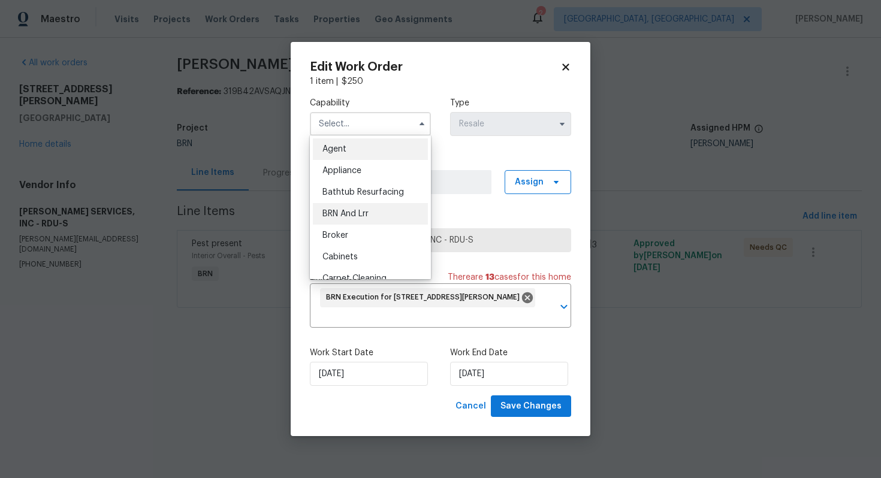
click at [386, 211] on div "BRN And Lrr" at bounding box center [370, 214] width 115 height 22
type input "BRN And Lrr"
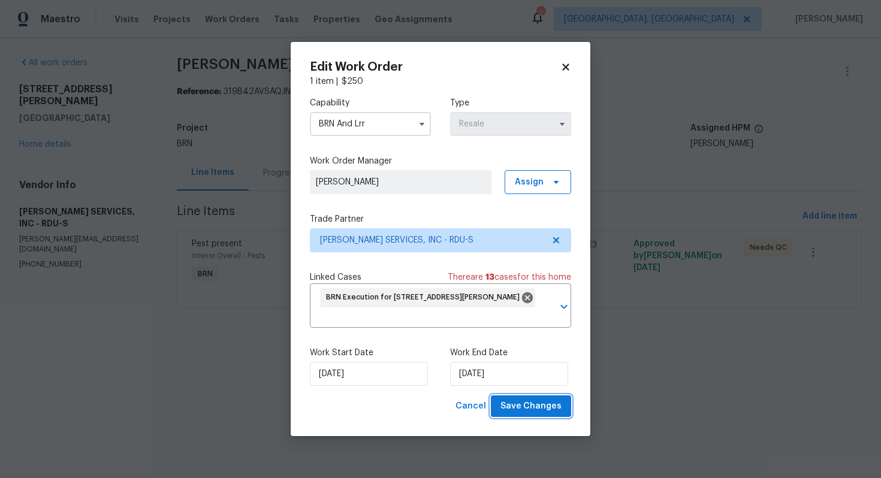
click at [537, 404] on span "Save Changes" at bounding box center [530, 406] width 61 height 15
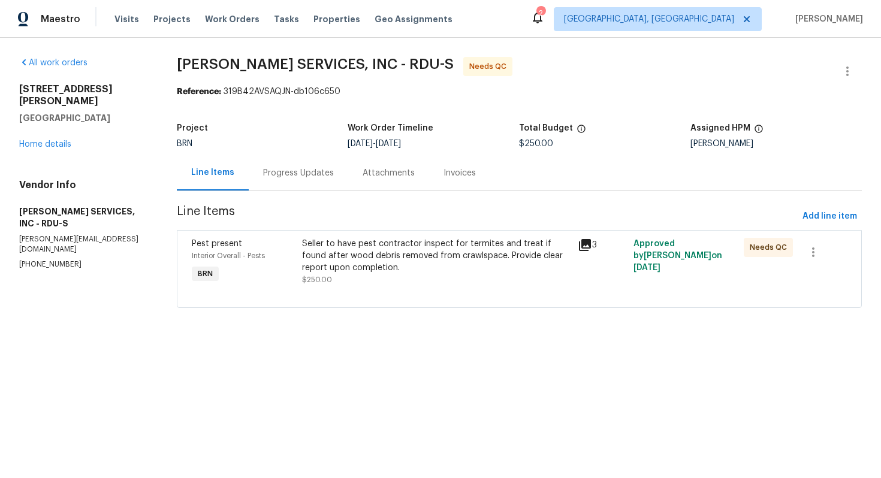
click at [412, 264] on div "Seller to have pest contractor inspect for termites and treat if found after wo…" at bounding box center [436, 256] width 269 height 36
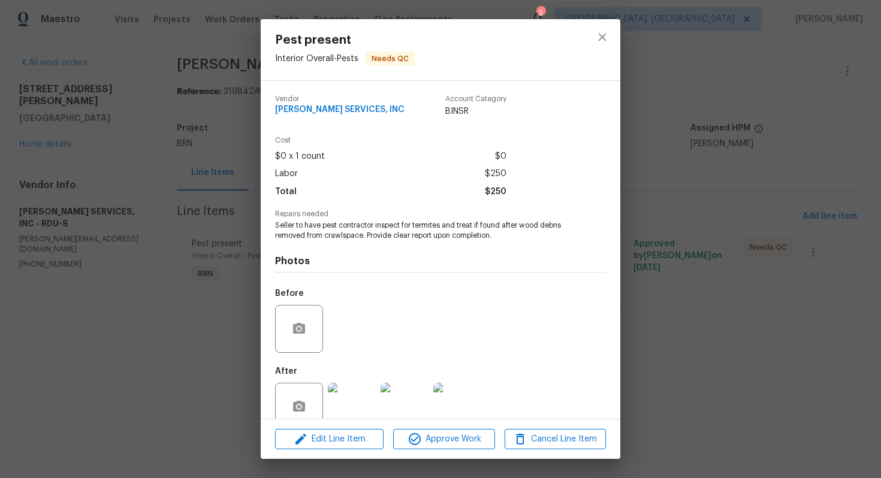
scroll to position [24, 0]
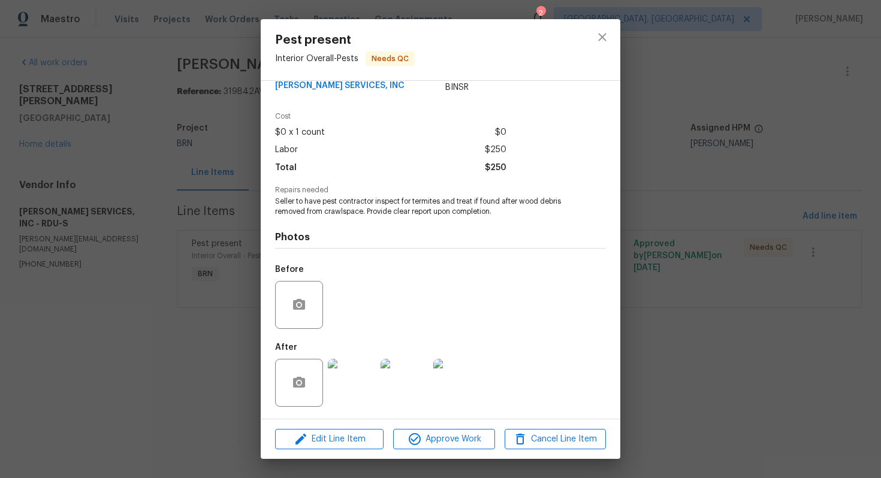
click at [691, 348] on div "Pest present Interior Overall - Pests Needs QC Vendor [PERSON_NAME] SERVICES, I…" at bounding box center [440, 239] width 881 height 478
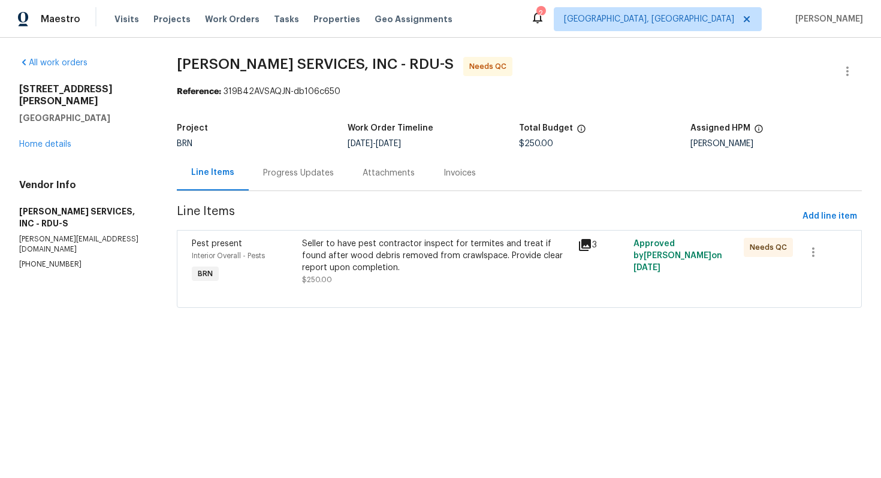
click at [399, 257] on div "Seller to have pest contractor inspect for termites and treat if found after wo…" at bounding box center [436, 256] width 269 height 36
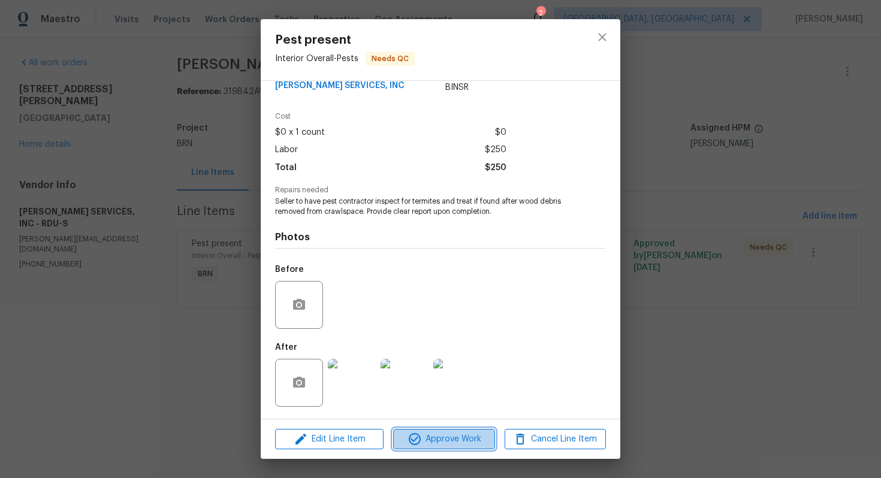
click at [455, 442] on span "Approve Work" at bounding box center [444, 439] width 94 height 15
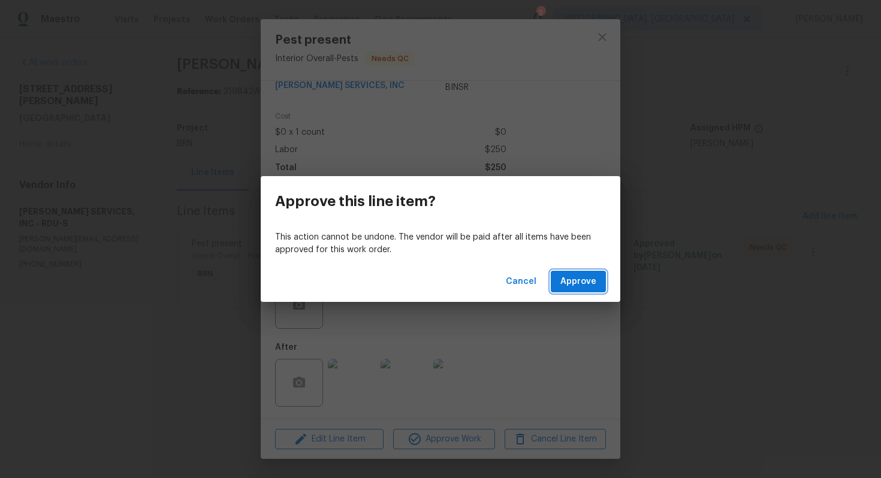
click at [582, 286] on span "Approve" at bounding box center [578, 281] width 36 height 15
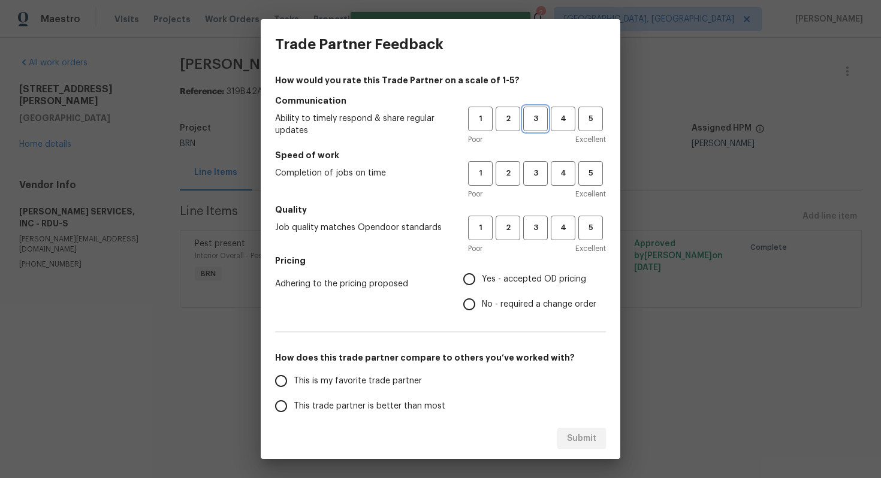
click at [533, 125] on span "3" at bounding box center [535, 119] width 22 height 14
click at [536, 170] on span "3" at bounding box center [535, 174] width 22 height 14
click at [531, 227] on span "3" at bounding box center [535, 228] width 22 height 14
click at [489, 274] on span "Yes - accepted OD pricing" at bounding box center [534, 279] width 104 height 13
click at [482, 274] on input "Yes - accepted OD pricing" at bounding box center [469, 279] width 25 height 25
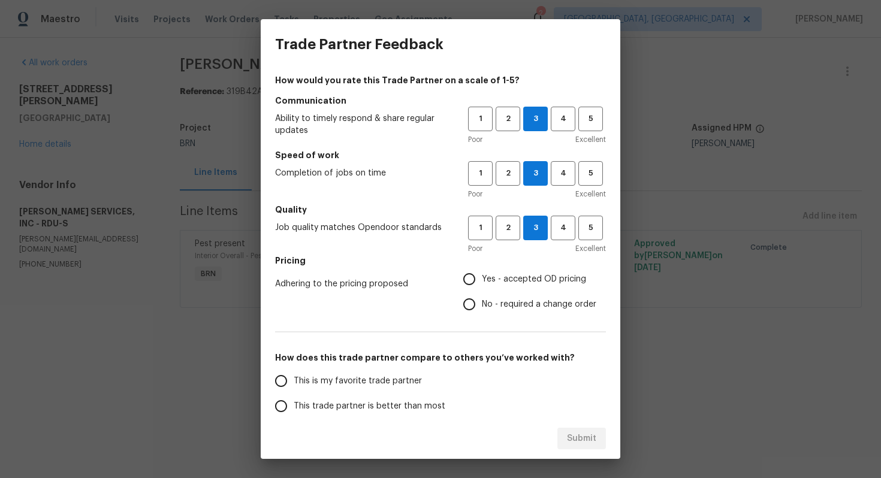
radio input "true"
click at [482, 300] on input "No - required a change order" at bounding box center [469, 304] width 25 height 25
radio input "true"
click at [485, 280] on span "Yes - accepted OD pricing" at bounding box center [534, 279] width 104 height 13
click at [482, 280] on input "Yes - accepted OD pricing" at bounding box center [469, 279] width 25 height 25
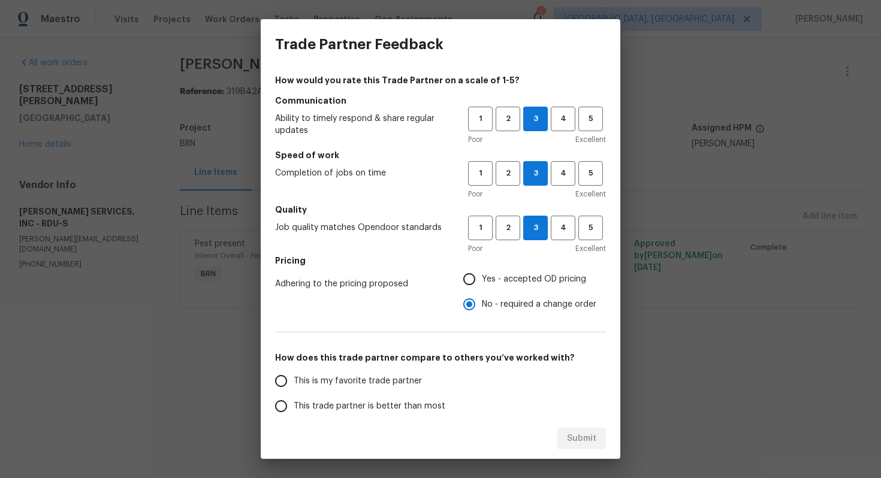
radio input "true"
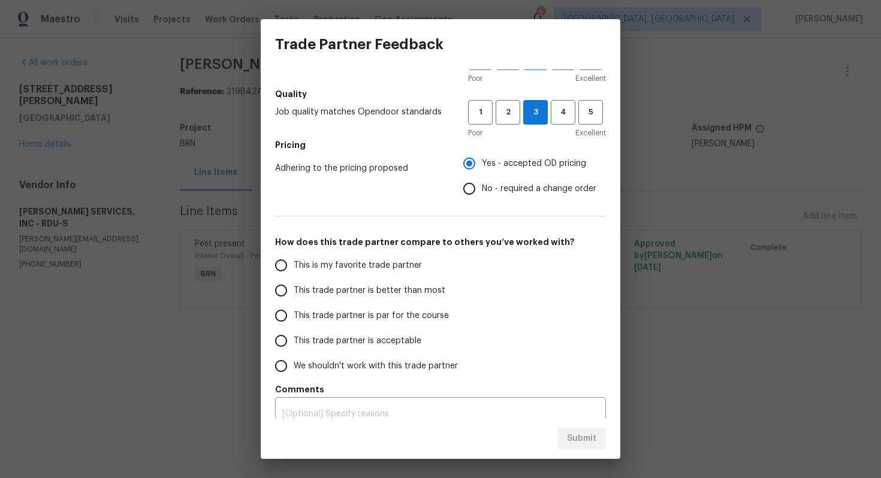
scroll to position [130, 0]
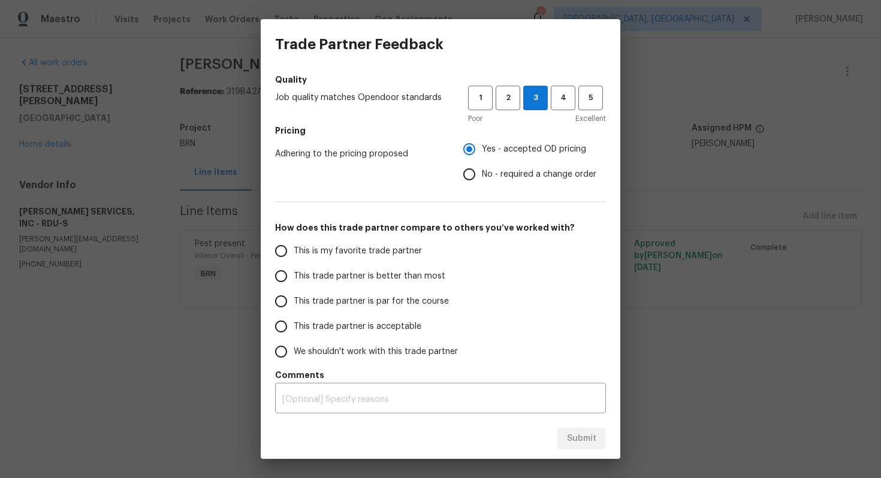
click at [382, 296] on span "This trade partner is par for the course" at bounding box center [371, 301] width 155 height 13
click at [294, 296] on input "This trade partner is par for the course" at bounding box center [280, 301] width 25 height 25
click at [576, 436] on span "Submit" at bounding box center [581, 438] width 29 height 15
radio input "true"
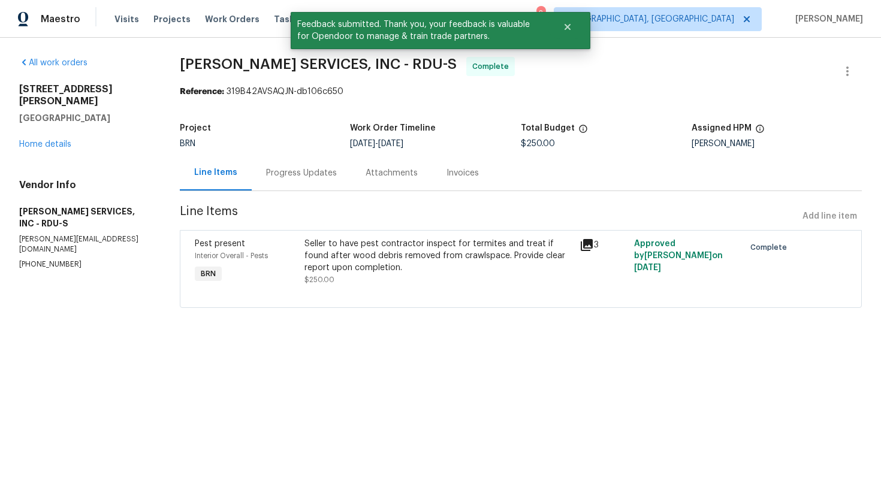
click at [316, 174] on div "Progress Updates" at bounding box center [301, 173] width 71 height 12
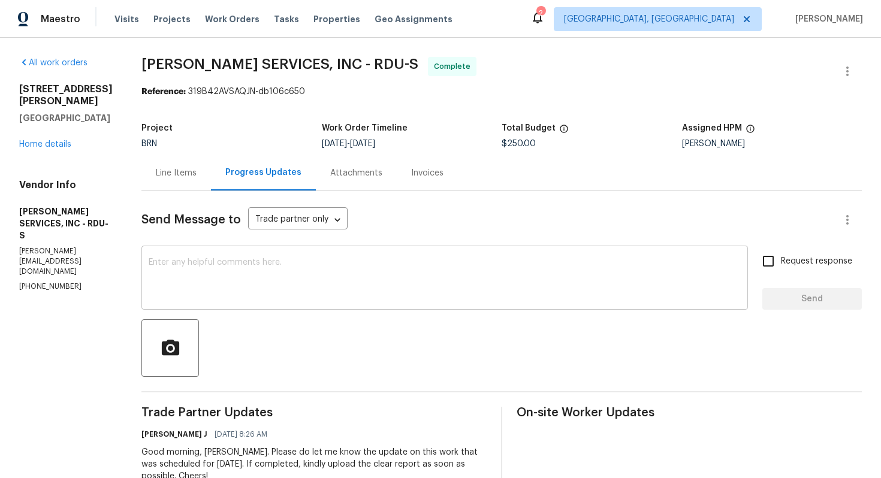
click at [439, 278] on textarea at bounding box center [445, 279] width 592 height 42
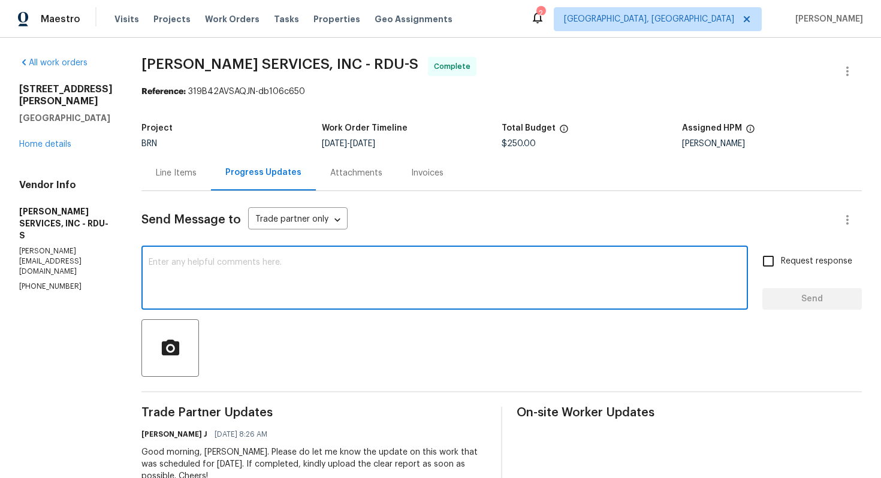
paste textarea "WO is approved. Please upload the invoice under invoice section. Thanks!"
type textarea "WO is approved. Please upload the invoice under invoice section. Thanks!"
click at [781, 270] on input "Request response" at bounding box center [767, 261] width 25 height 25
checkbox input "true"
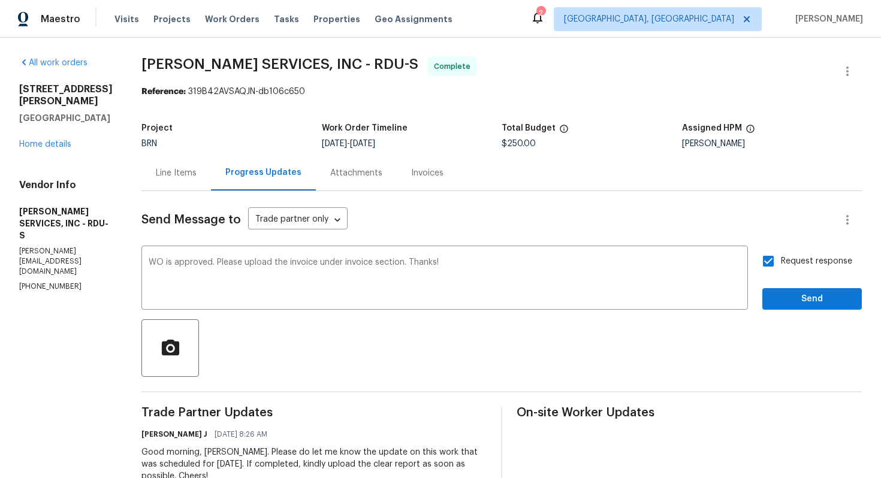
click at [803, 307] on button "Send" at bounding box center [811, 299] width 99 height 22
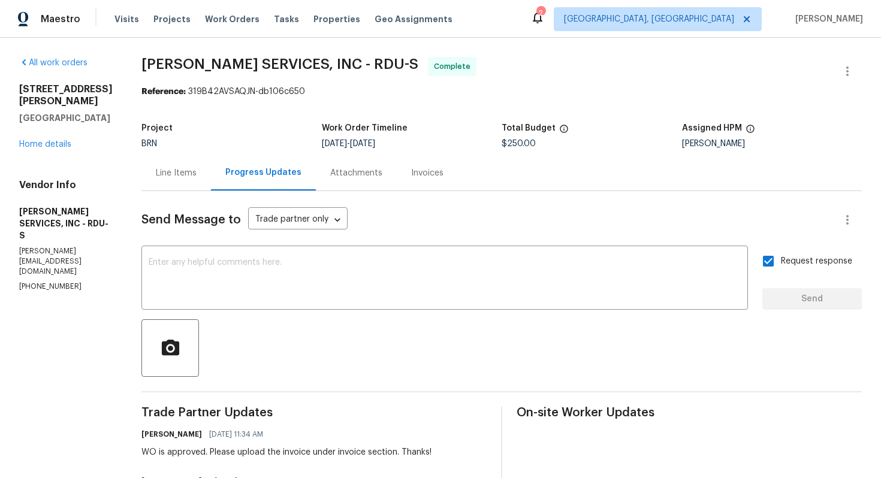
click at [189, 177] on div "Line Items" at bounding box center [176, 173] width 41 height 12
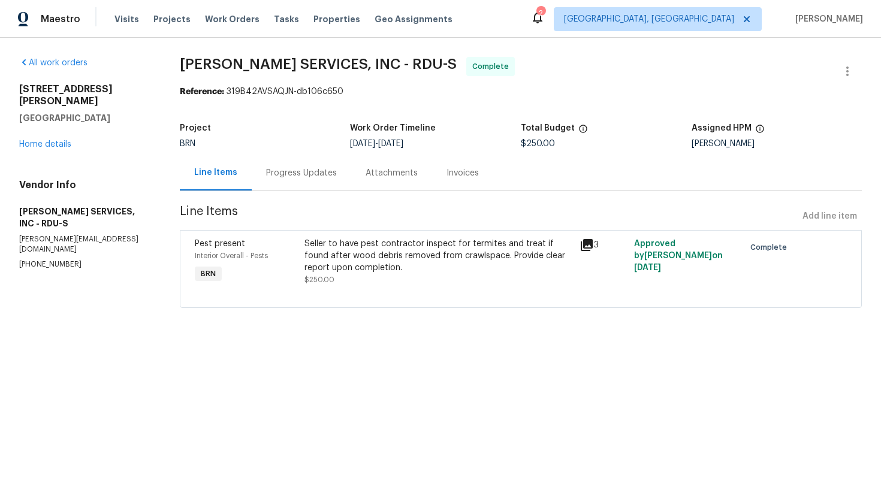
click at [455, 170] on div "Invoices" at bounding box center [462, 173] width 32 height 12
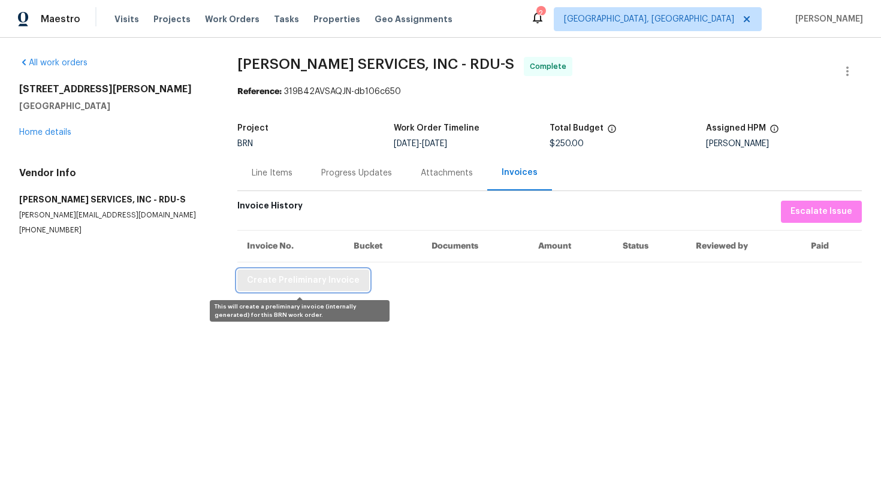
click at [334, 285] on span "Create Preliminary Invoice" at bounding box center [303, 280] width 113 height 15
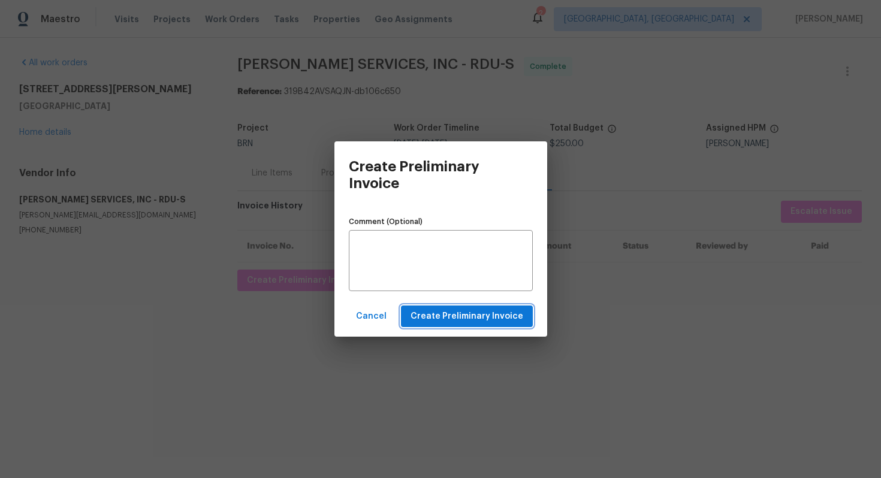
click at [455, 313] on span "Create Preliminary Invoice" at bounding box center [466, 316] width 113 height 15
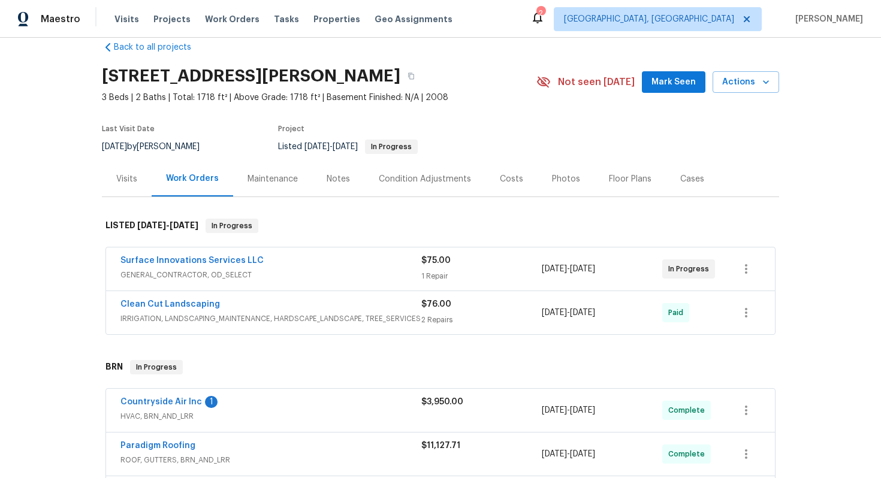
scroll to position [55, 0]
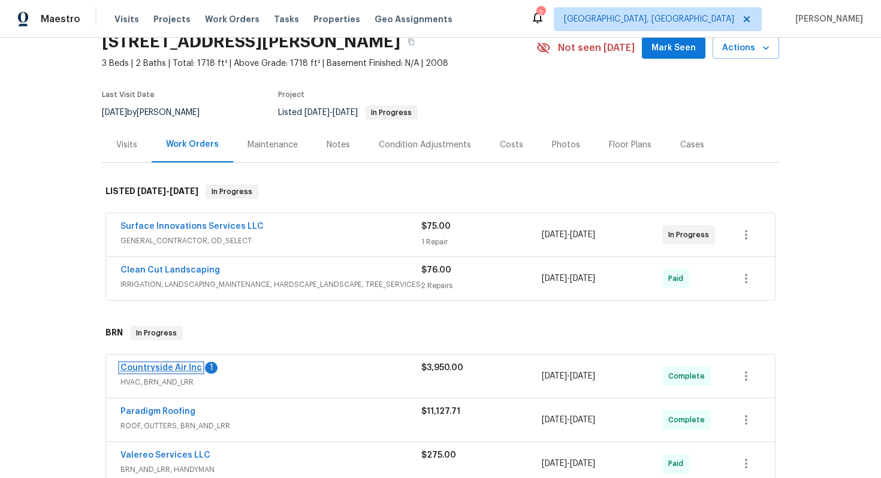
click at [170, 366] on link "Countryside Air Inc" at bounding box center [160, 368] width 81 height 8
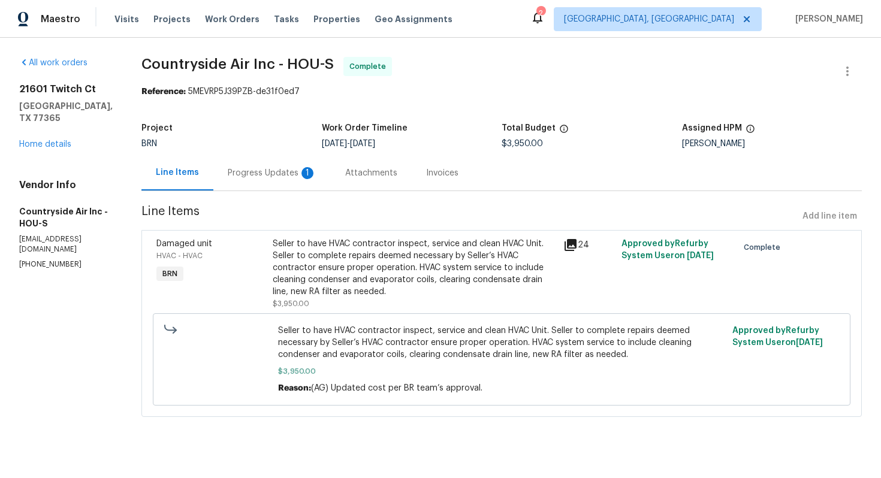
click at [314, 182] on div "Progress Updates 1" at bounding box center [271, 172] width 117 height 35
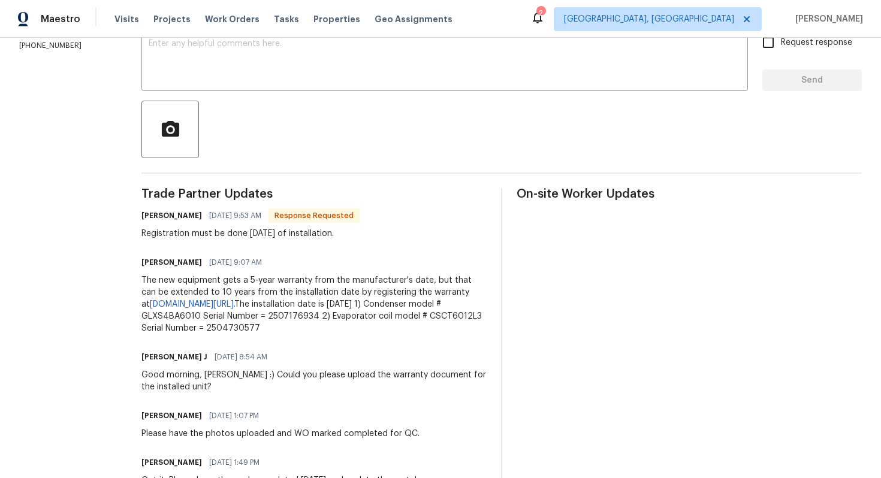
scroll to position [220, 0]
drag, startPoint x: 135, startPoint y: 280, endPoint x: 357, endPoint y: 327, distance: 226.4
click at [357, 327] on div "All work orders 21601 Twitch [GEOGRAPHIC_DATA][PERSON_NAME] Home details Vendor…" at bounding box center [440, 433] width 881 height 1231
copy div "The new equipment gets a 5-year warranty from the manufacturer's date, but that…"
drag, startPoint x: 138, startPoint y: 229, endPoint x: 362, endPoint y: 234, distance: 224.1
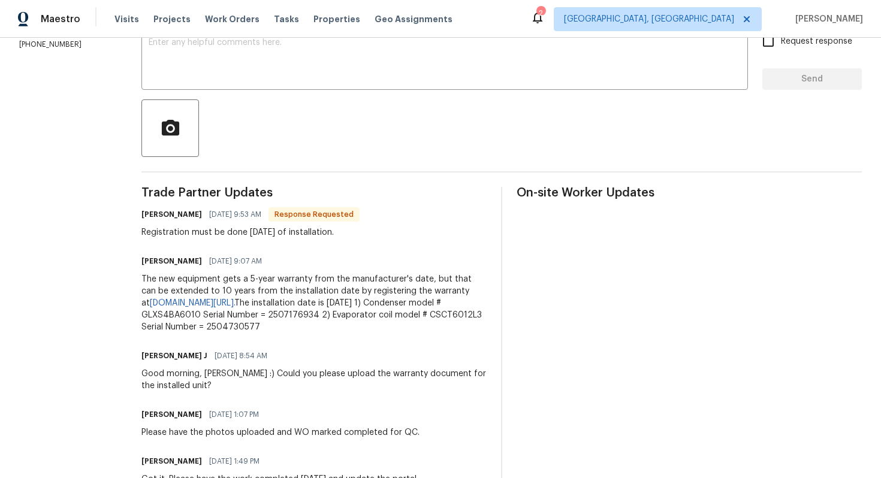
click at [362, 234] on div "All work orders 21601 Twitch [GEOGRAPHIC_DATA][PERSON_NAME] Home details Vendor…" at bounding box center [440, 433] width 881 height 1231
copy div "Registration must be done [DATE] of installation."
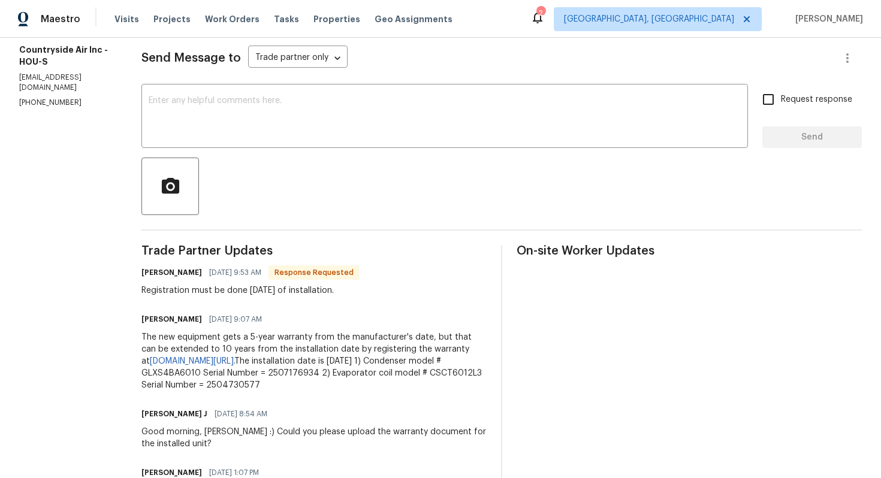
scroll to position [93, 0]
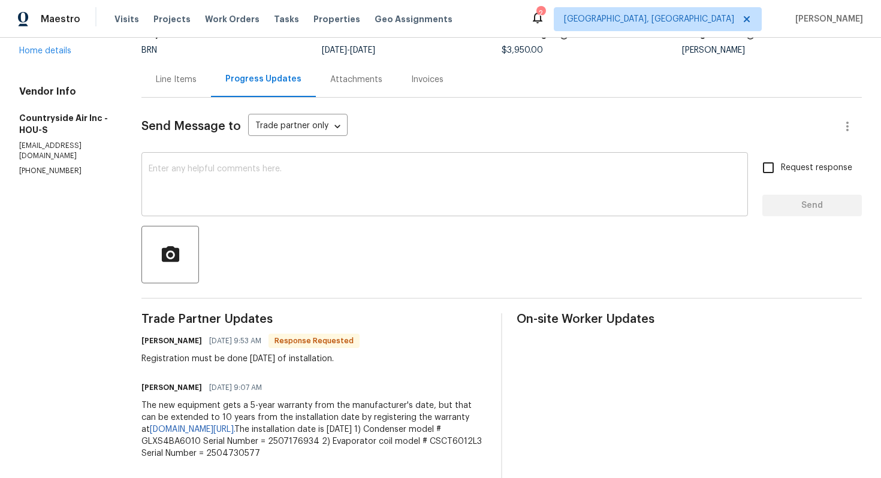
click at [330, 170] on textarea at bounding box center [445, 186] width 592 height 42
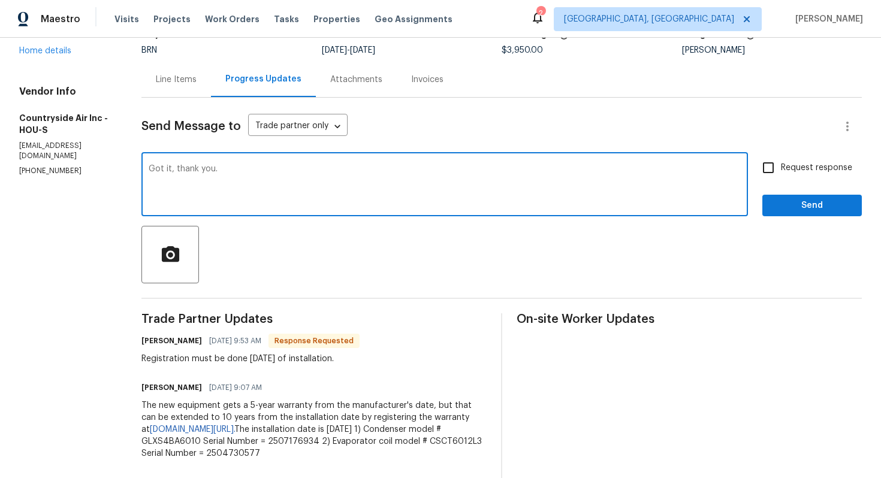
type textarea "Got it, thank you."
click at [826, 173] on span "Request response" at bounding box center [816, 168] width 71 height 13
click at [781, 173] on input "Request response" at bounding box center [767, 167] width 25 height 25
checkbox input "true"
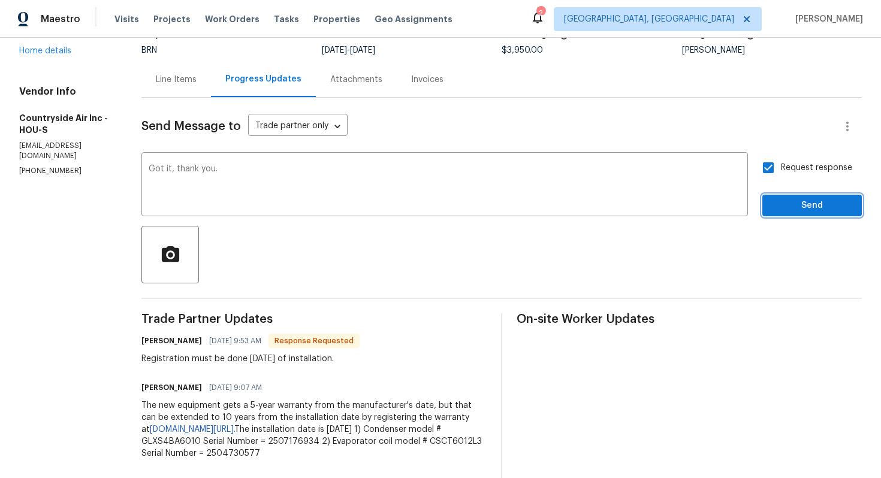
click at [826, 201] on span "Send" at bounding box center [812, 205] width 80 height 15
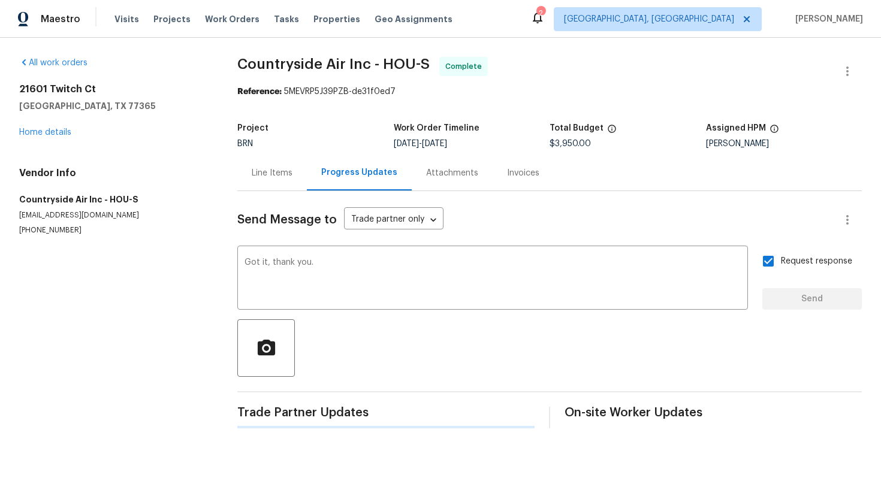
scroll to position [0, 0]
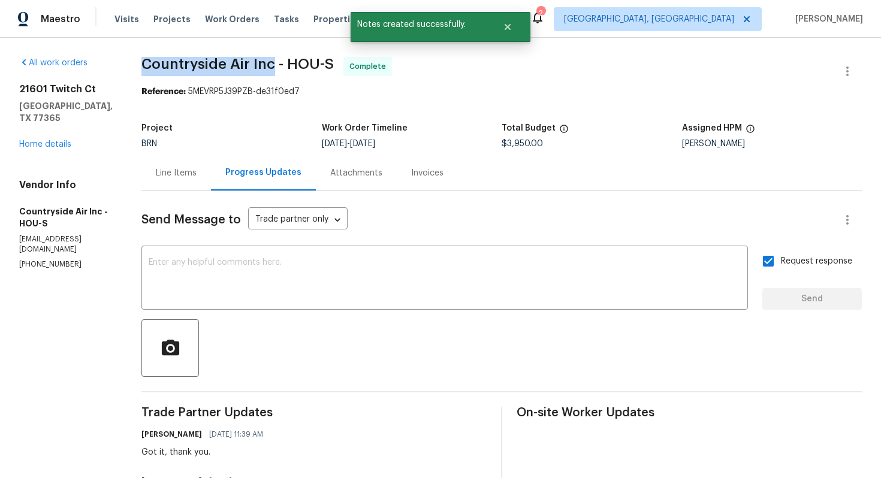
drag, startPoint x: 138, startPoint y: 65, endPoint x: 268, endPoint y: 72, distance: 130.8
copy span "Countryside Air Inc"
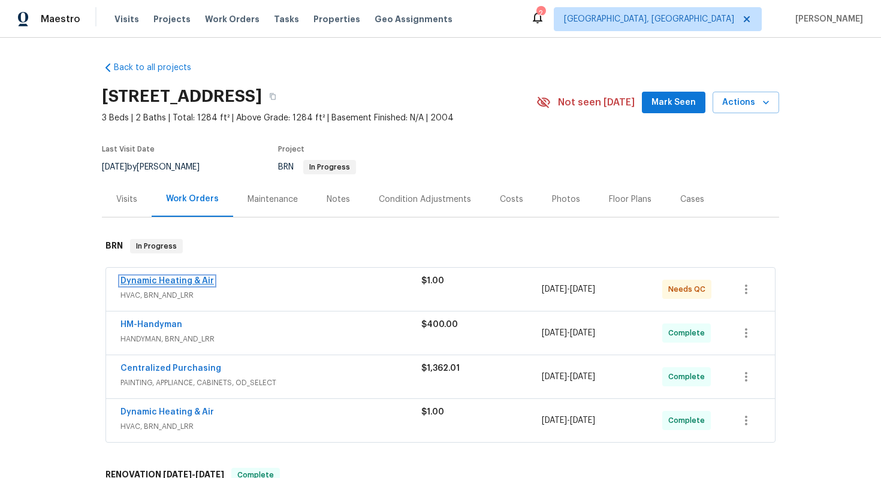
click at [174, 277] on link "Dynamic Heating & Air" at bounding box center [166, 281] width 93 height 8
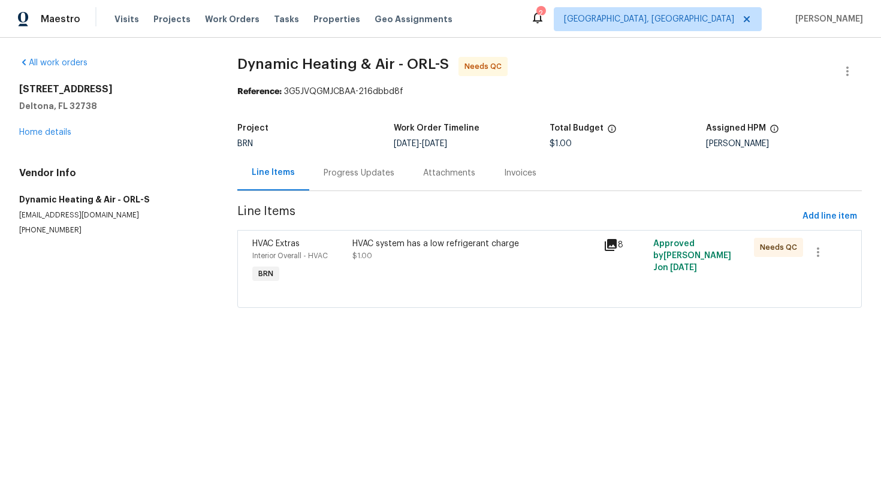
click at [314, 174] on div "Progress Updates" at bounding box center [358, 172] width 99 height 35
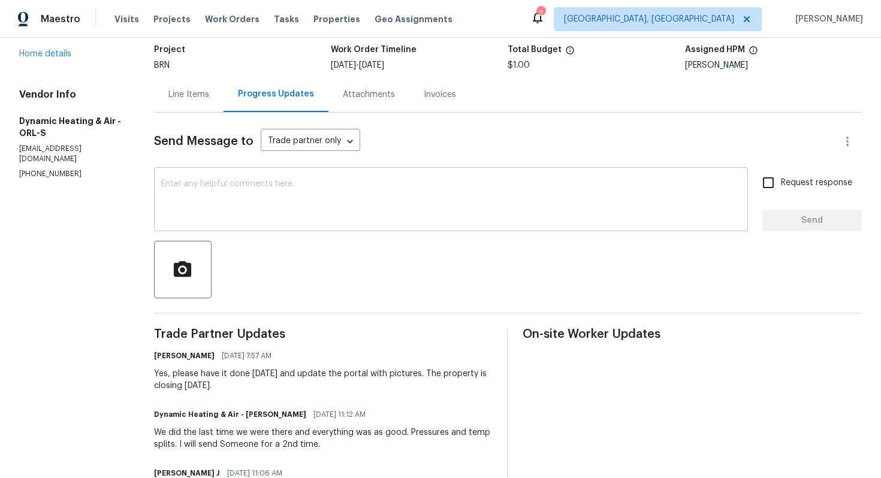
scroll to position [41, 0]
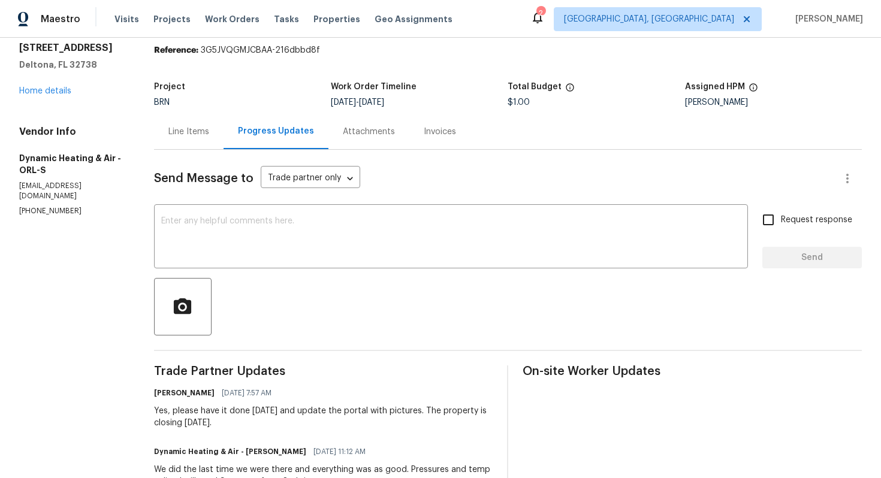
click at [210, 134] on div "Line Items" at bounding box center [188, 131] width 69 height 35
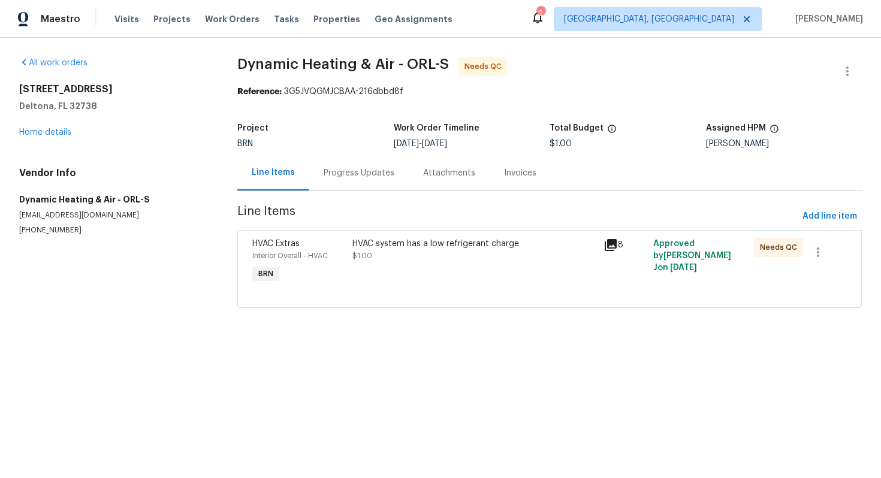
click at [403, 242] on div "HVAC system has a low refrigerant charge" at bounding box center [473, 244] width 243 height 12
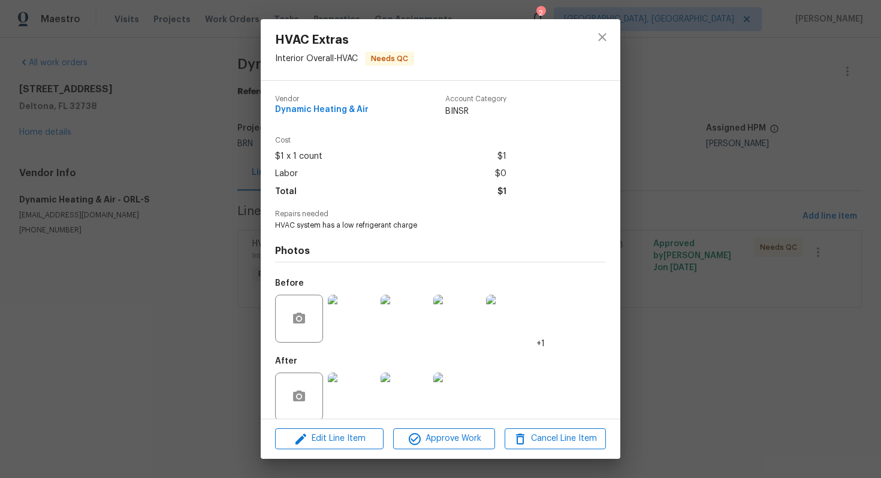
scroll to position [14, 0]
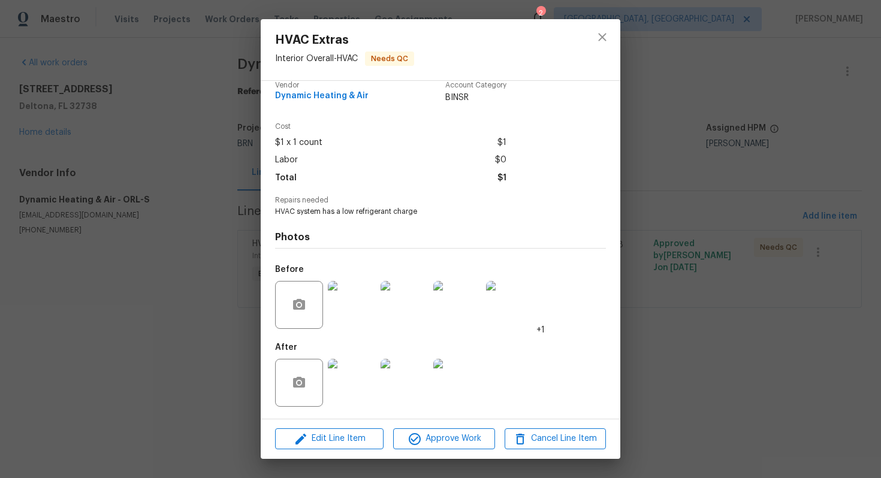
click at [359, 371] on img at bounding box center [352, 383] width 48 height 48
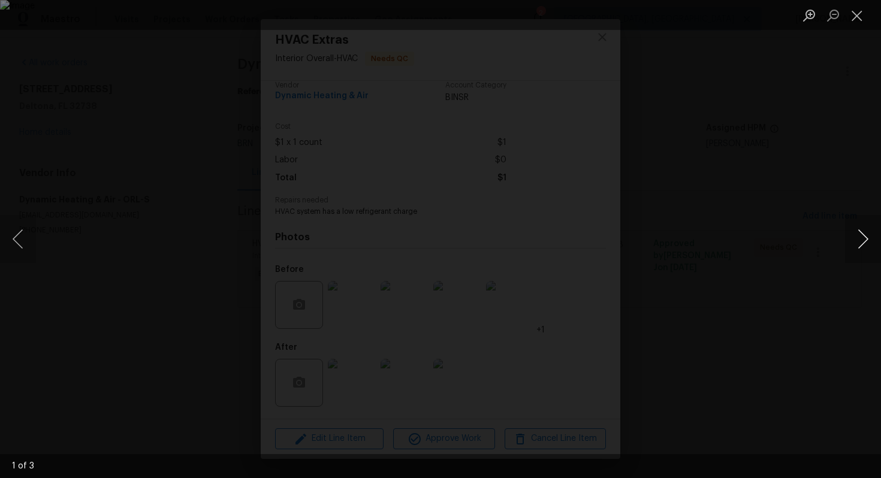
click at [858, 237] on button "Next image" at bounding box center [863, 239] width 36 height 48
click at [862, 11] on button "Close lightbox" at bounding box center [857, 15] width 24 height 21
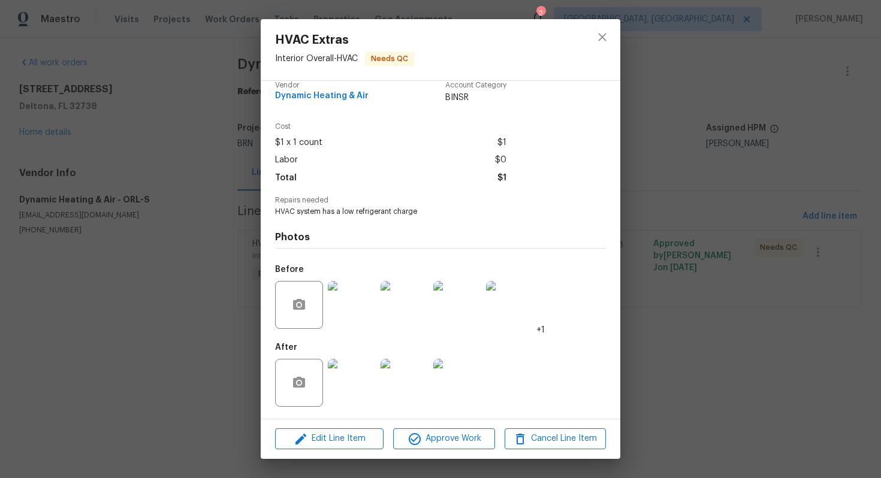
click at [341, 308] on img at bounding box center [352, 305] width 48 height 48
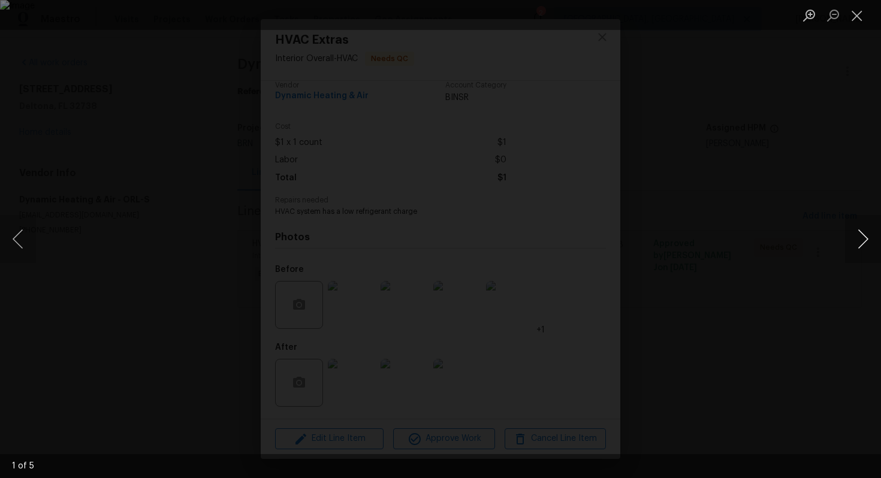
click at [865, 238] on button "Next image" at bounding box center [863, 239] width 36 height 48
click at [859, 19] on button "Close lightbox" at bounding box center [857, 15] width 24 height 21
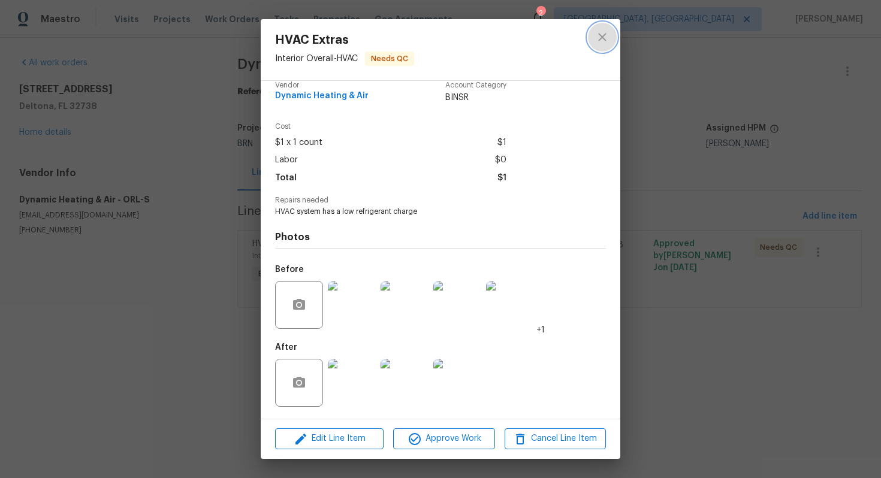
click at [608, 31] on icon "close" at bounding box center [602, 37] width 14 height 14
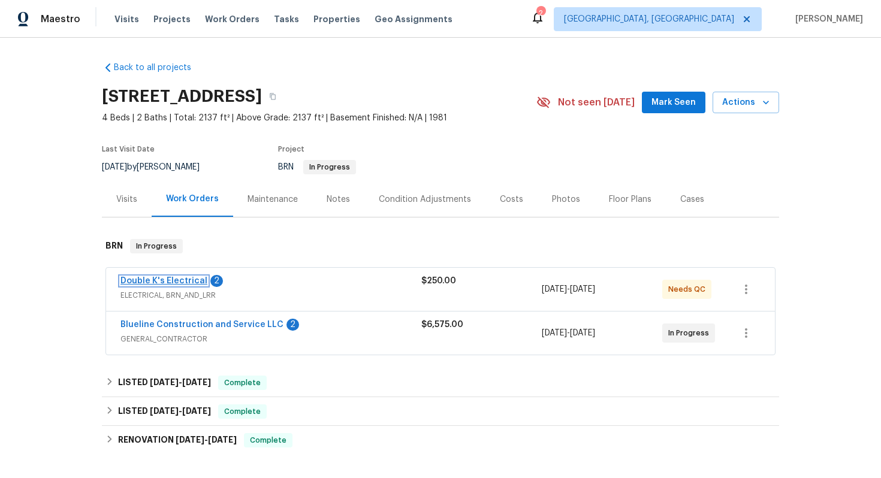
click at [180, 279] on link "Double K's Electrical" at bounding box center [163, 281] width 87 height 8
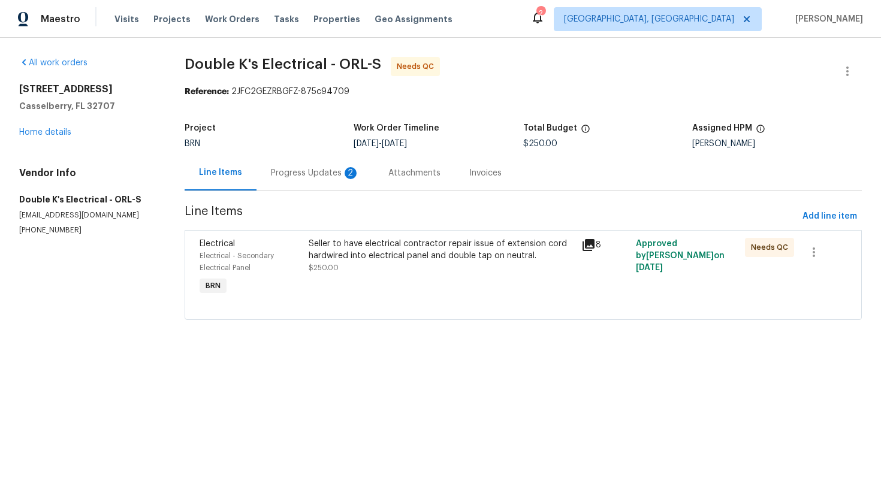
click at [308, 176] on div "Progress Updates 2" at bounding box center [315, 173] width 89 height 12
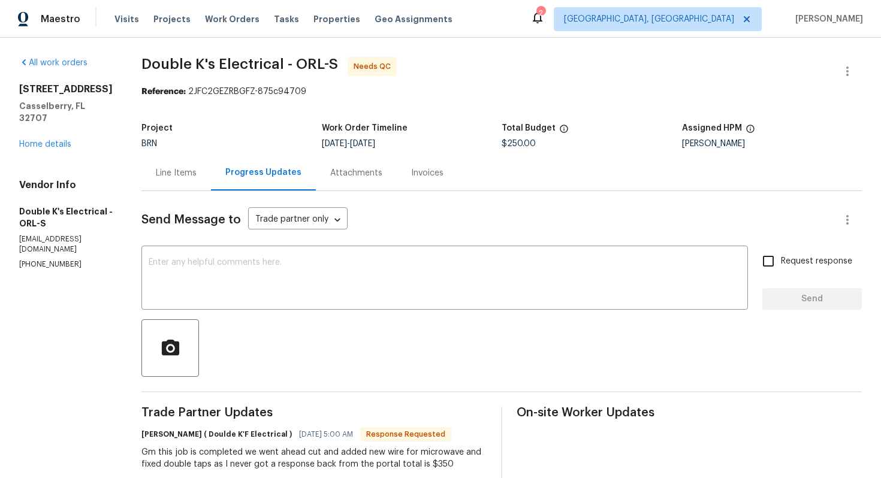
click at [197, 174] on div "Line Items" at bounding box center [176, 173] width 41 height 12
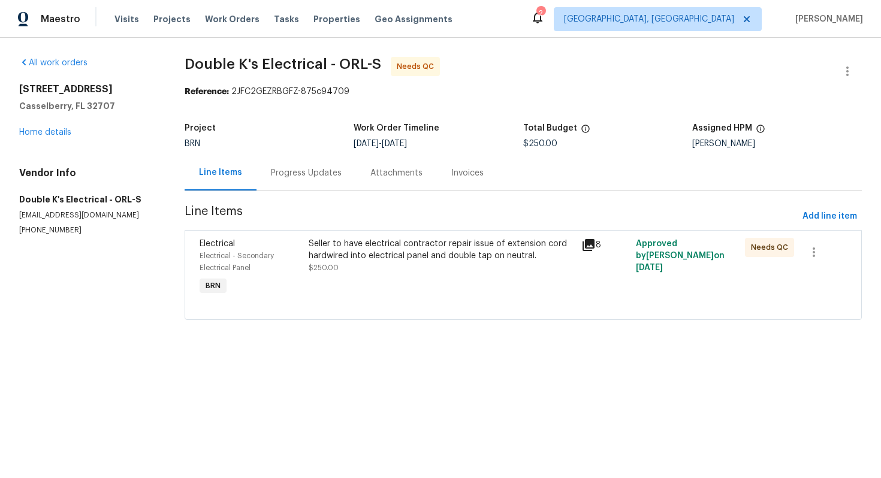
click at [382, 254] on div "Seller to have electrical contractor repair issue of extension cord hardwired i…" at bounding box center [441, 250] width 265 height 24
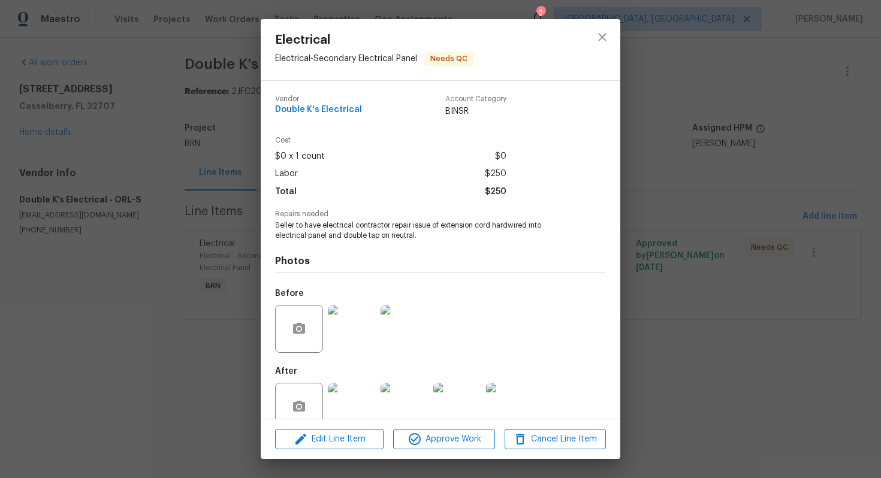
scroll to position [24, 0]
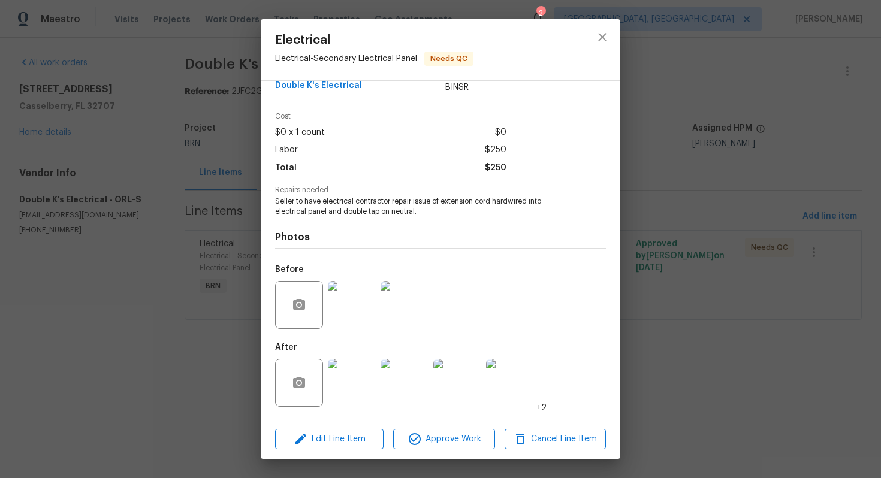
click at [352, 381] on img at bounding box center [352, 383] width 48 height 48
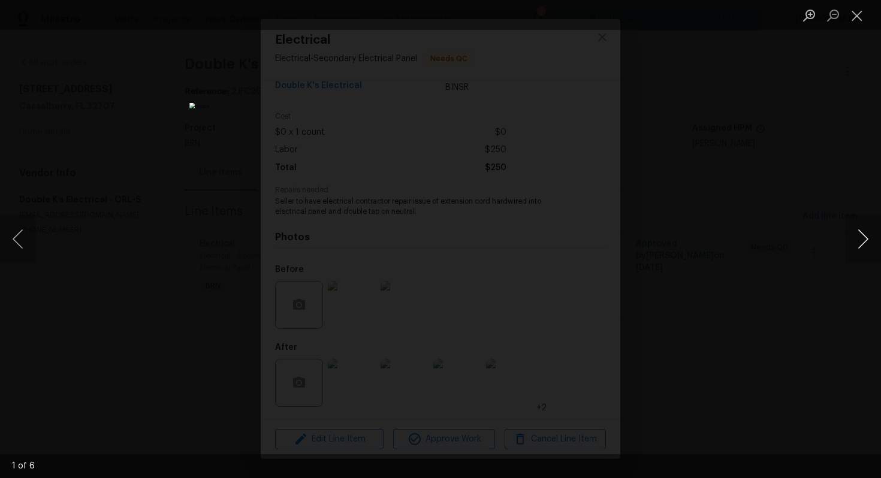
click at [855, 241] on button "Next image" at bounding box center [863, 239] width 36 height 48
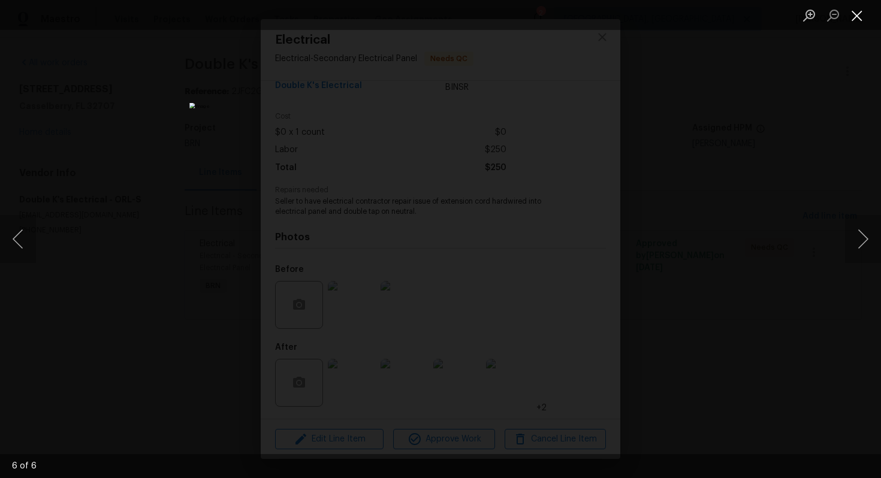
click at [856, 13] on button "Close lightbox" at bounding box center [857, 15] width 24 height 21
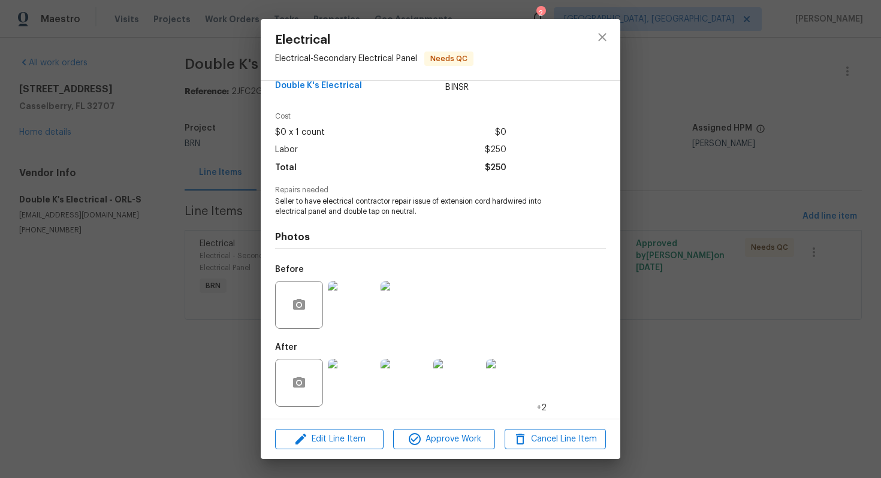
click at [723, 295] on div "Electrical Electrical - Secondary Electrical Panel Needs QC Vendor Double K's E…" at bounding box center [440, 239] width 881 height 478
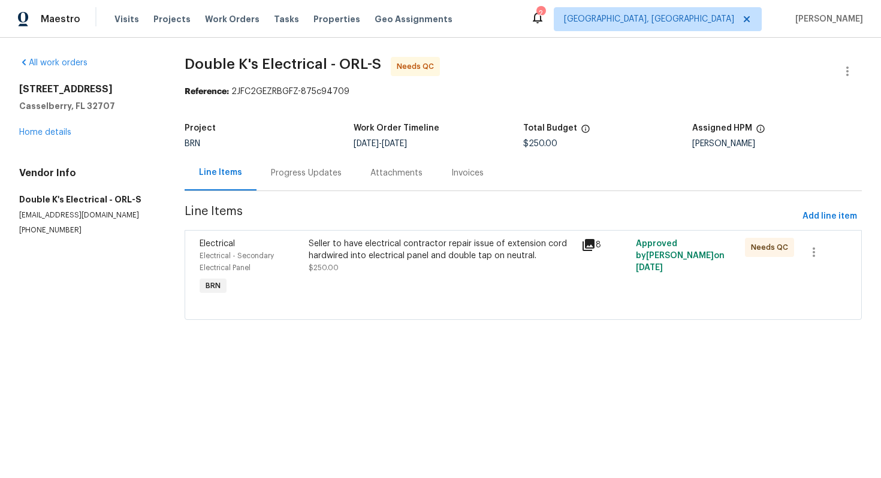
click at [374, 270] on div "Seller to have electrical contractor repair issue of extension cord hardwired i…" at bounding box center [441, 256] width 265 height 36
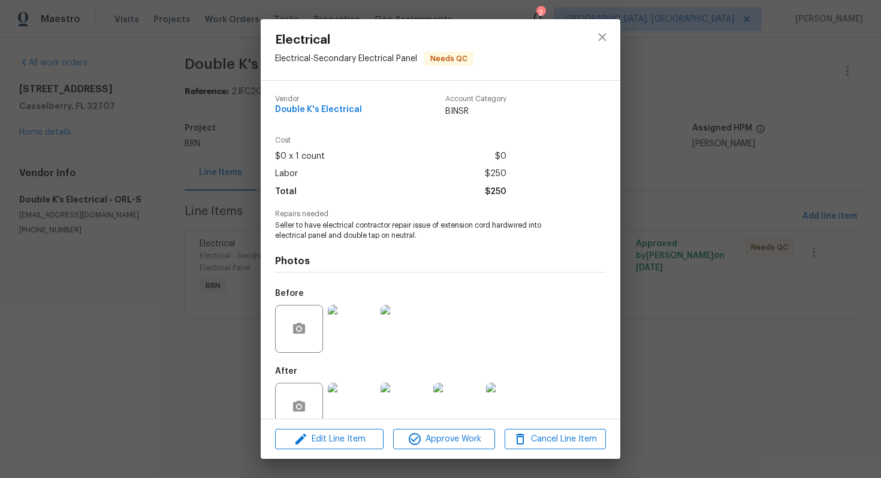
click at [684, 231] on div "Electrical Electrical - Secondary Electrical Panel Needs QC Vendor Double K's E…" at bounding box center [440, 239] width 881 height 478
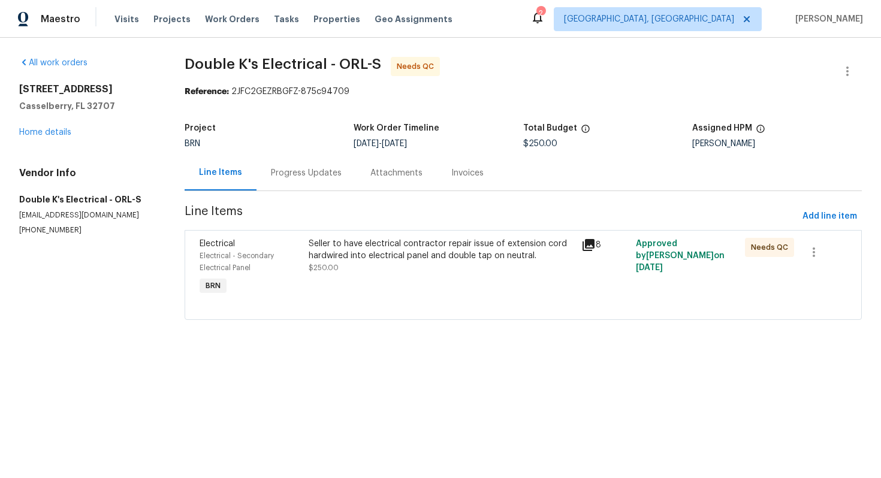
click at [304, 172] on div "Progress Updates" at bounding box center [306, 173] width 71 height 12
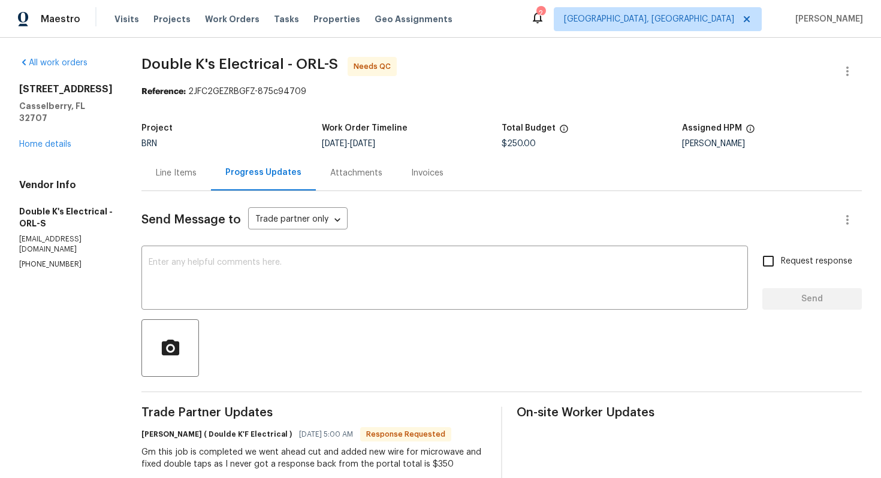
click at [191, 173] on div "Line Items" at bounding box center [176, 173] width 41 height 12
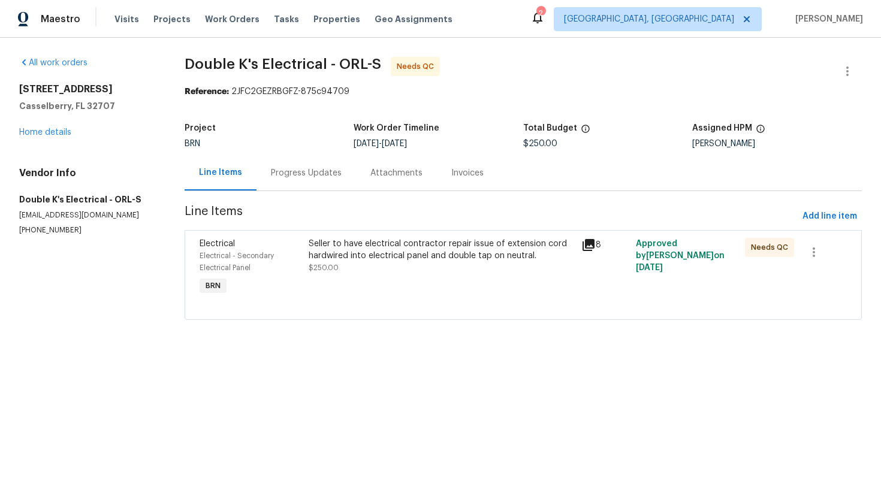
click at [395, 263] on div "Seller to have electrical contractor repair issue of extension cord hardwired i…" at bounding box center [441, 256] width 265 height 36
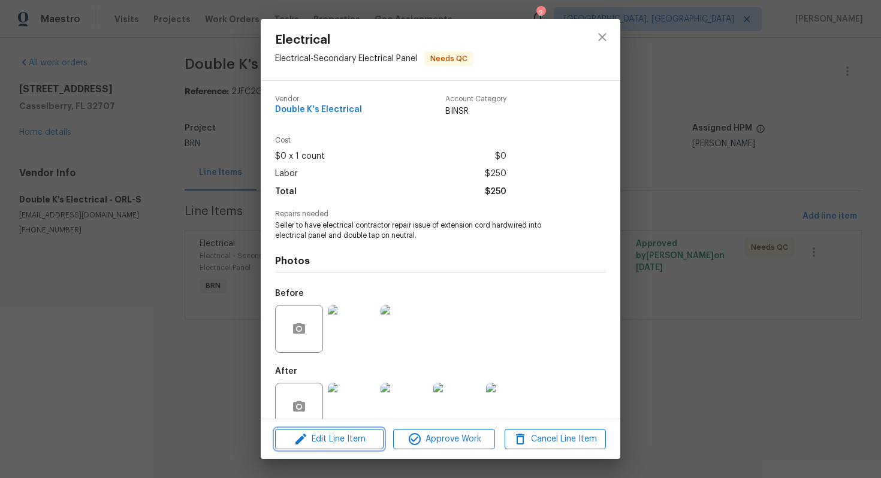
click at [349, 439] on span "Edit Line Item" at bounding box center [329, 439] width 101 height 15
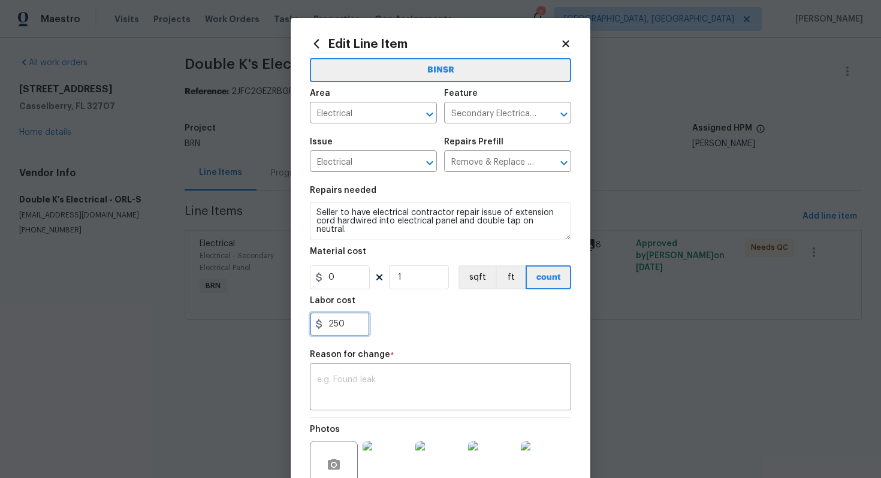
click at [333, 324] on input "250" at bounding box center [340, 324] width 60 height 24
type input "350"
click at [440, 372] on div "x ​" at bounding box center [440, 388] width 261 height 44
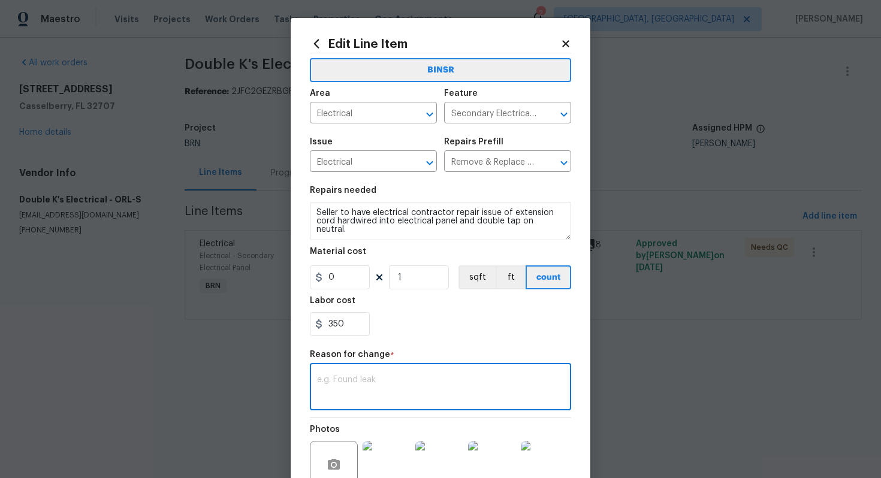
paste textarea "(AG) Updated per vendors final cost."
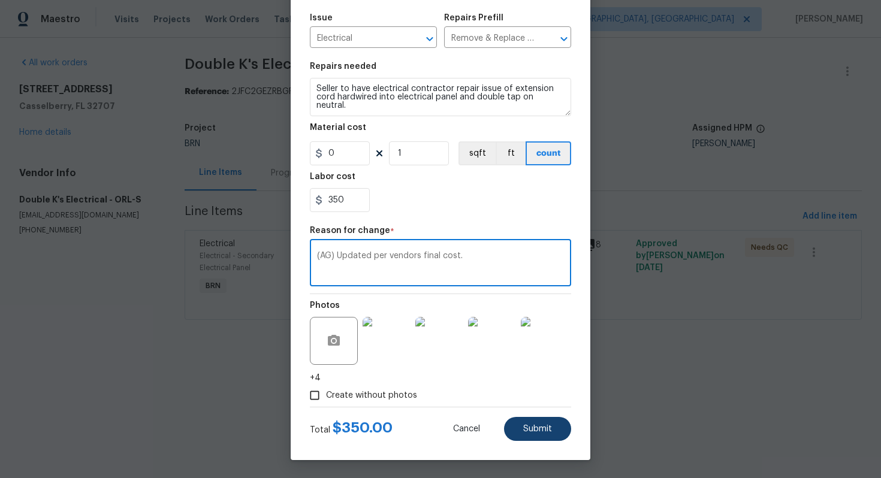
type textarea "(AG) Updated per vendors final cost."
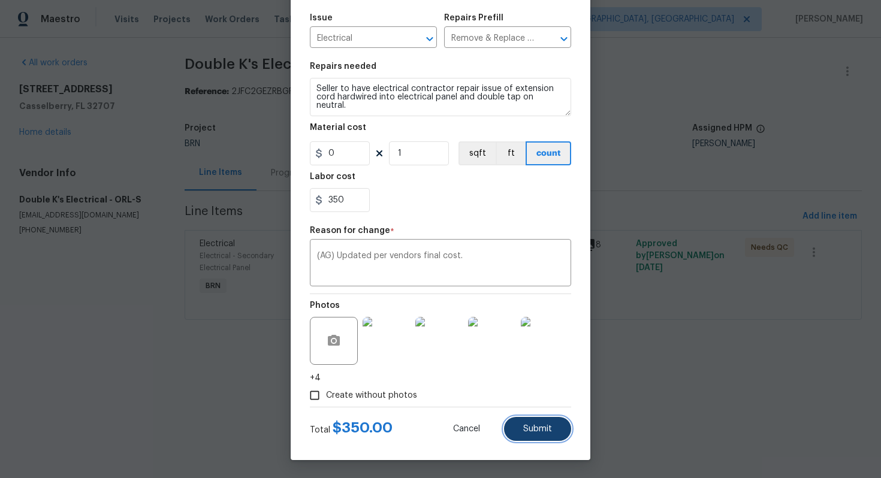
click at [525, 434] on button "Submit" at bounding box center [537, 429] width 67 height 24
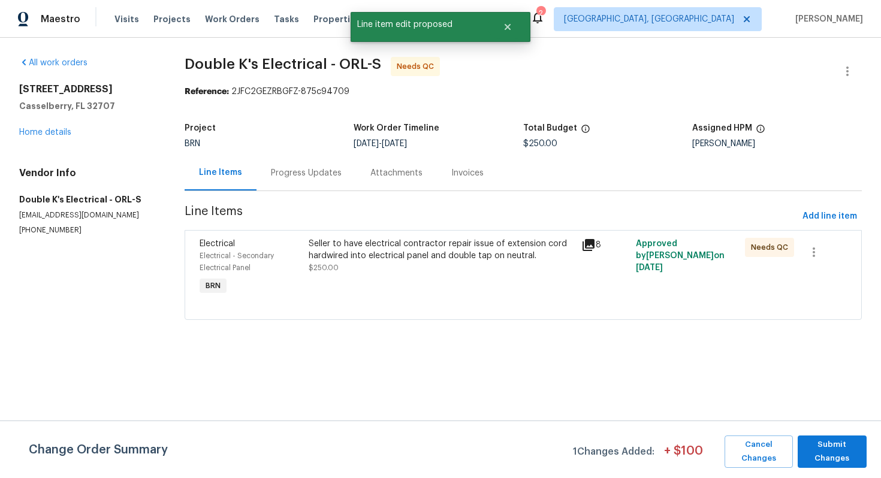
scroll to position [0, 0]
click at [824, 446] on span "Submit Changes" at bounding box center [831, 452] width 57 height 28
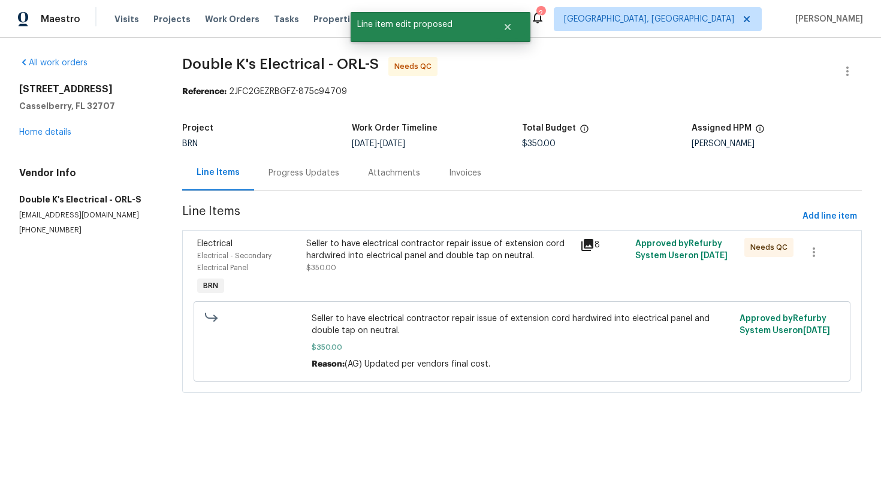
click at [297, 168] on div "Progress Updates" at bounding box center [303, 173] width 71 height 12
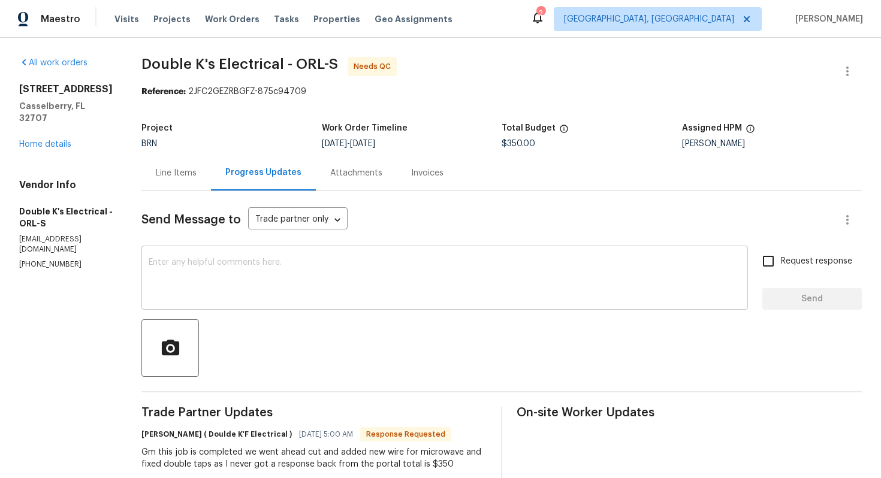
click at [271, 267] on textarea at bounding box center [445, 279] width 592 height 42
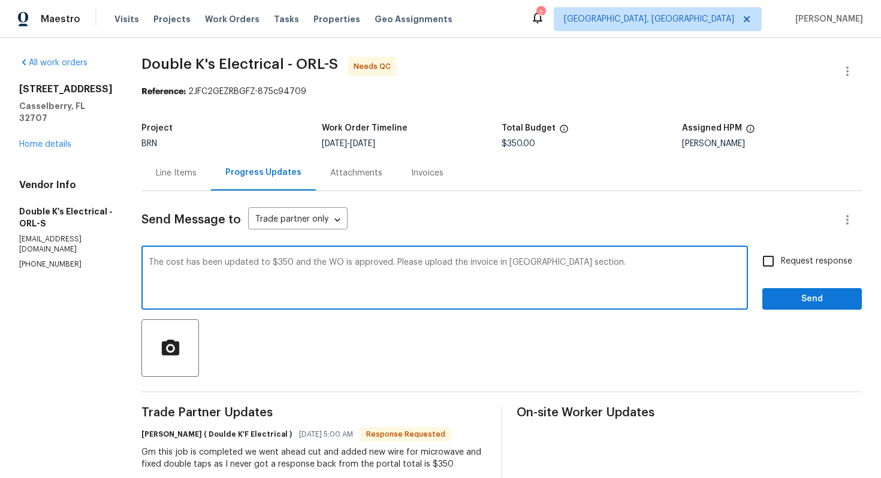
click at [512, 264] on textarea "The cost has been updated to $350 and the WO is approved. Please upload the inv…" at bounding box center [445, 279] width 592 height 42
type textarea "The cost has been updated to $350 and the WO is approved. Please upload the inv…"
click at [769, 258] on input "Request response" at bounding box center [767, 261] width 25 height 25
checkbox input "true"
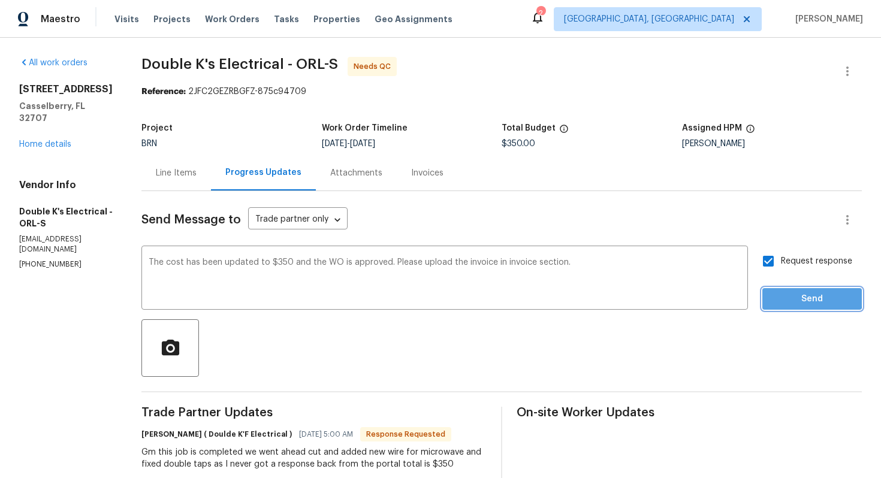
click at [778, 296] on span "Send" at bounding box center [812, 299] width 80 height 15
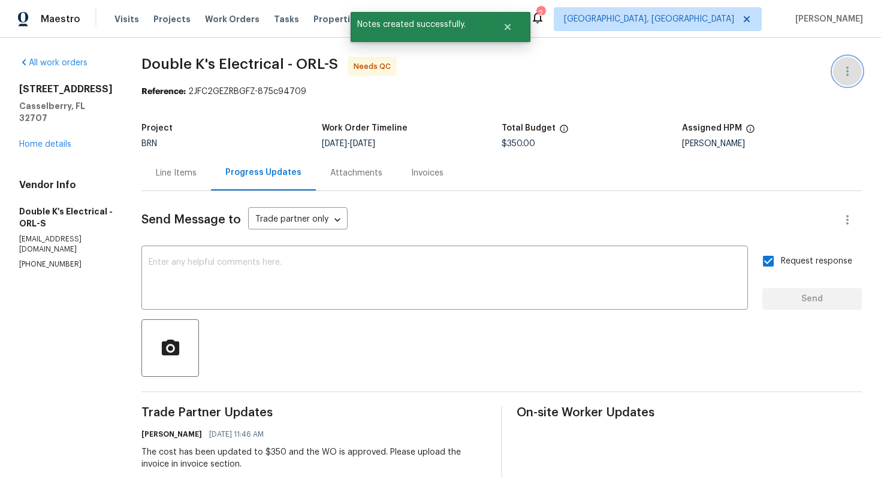
click at [842, 71] on icon "button" at bounding box center [847, 71] width 14 height 14
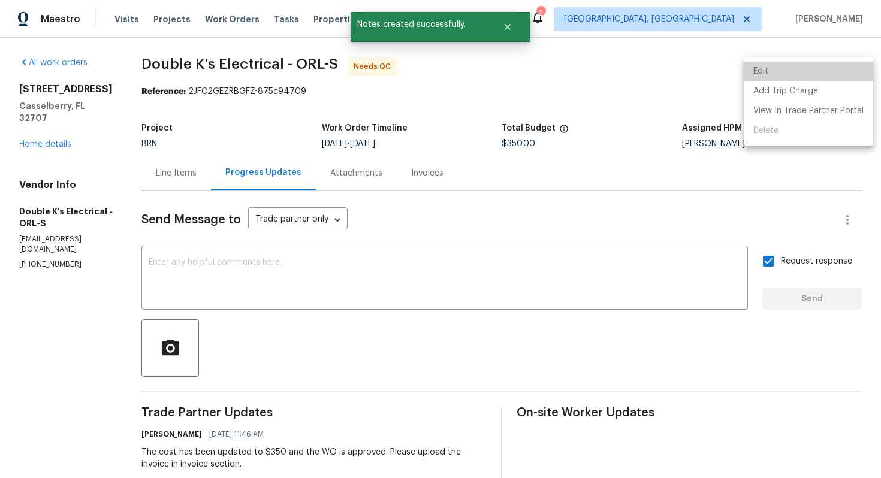
click at [839, 70] on li "Edit" at bounding box center [807, 72] width 129 height 20
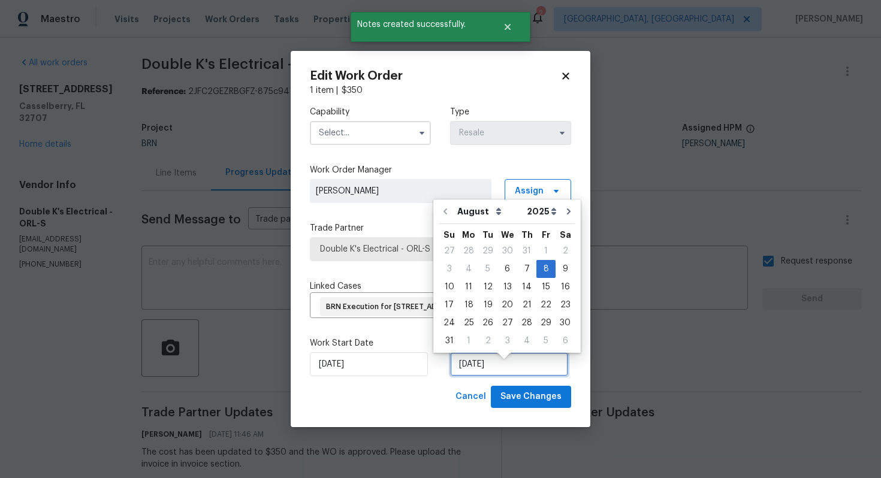
click at [464, 376] on input "[DATE]" at bounding box center [509, 364] width 118 height 24
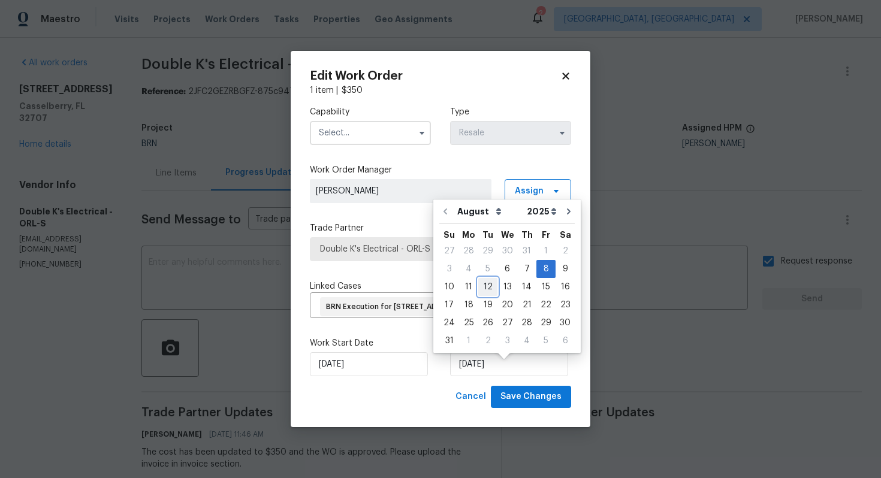
click at [485, 289] on div "12" at bounding box center [487, 287] width 19 height 17
type input "8/12/2025"
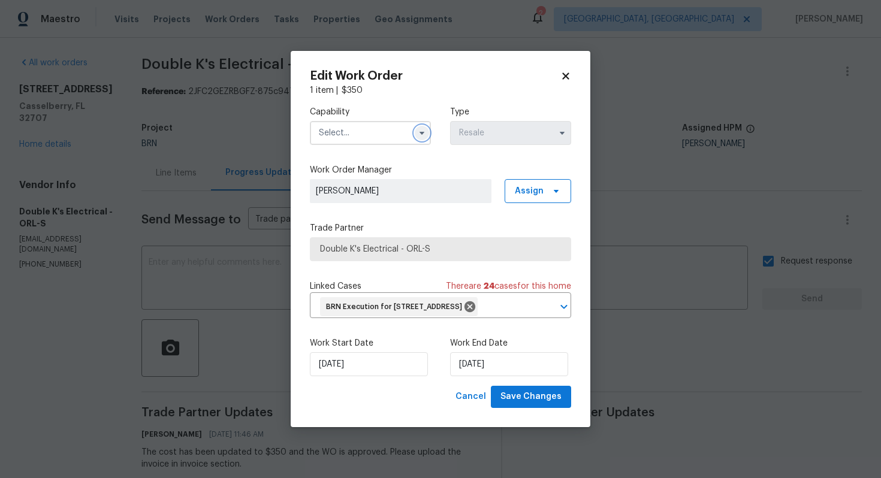
click at [416, 126] on button "button" at bounding box center [422, 133] width 14 height 14
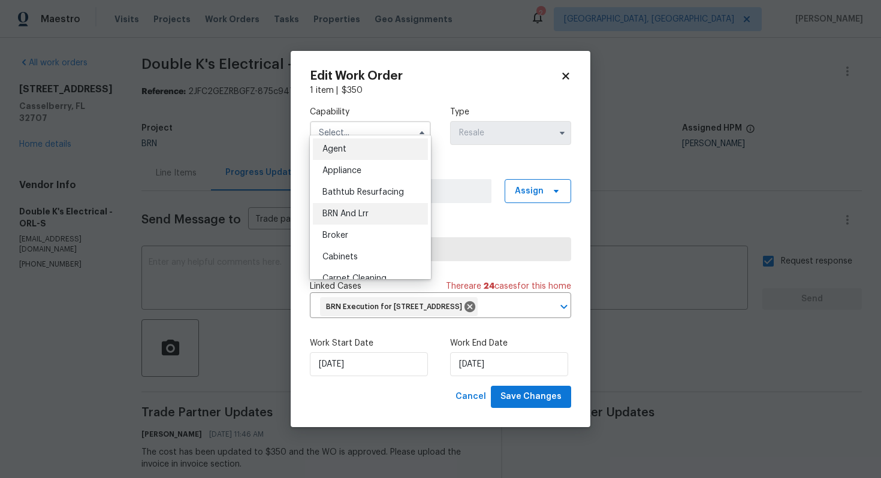
click at [382, 207] on div "BRN And Lrr" at bounding box center [370, 214] width 115 height 22
type input "BRN And Lrr"
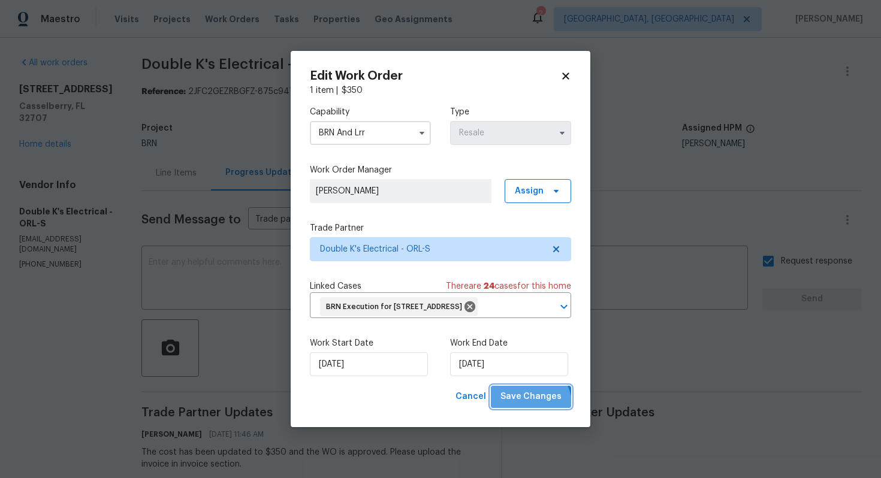
click at [528, 408] on button "Save Changes" at bounding box center [531, 397] width 80 height 22
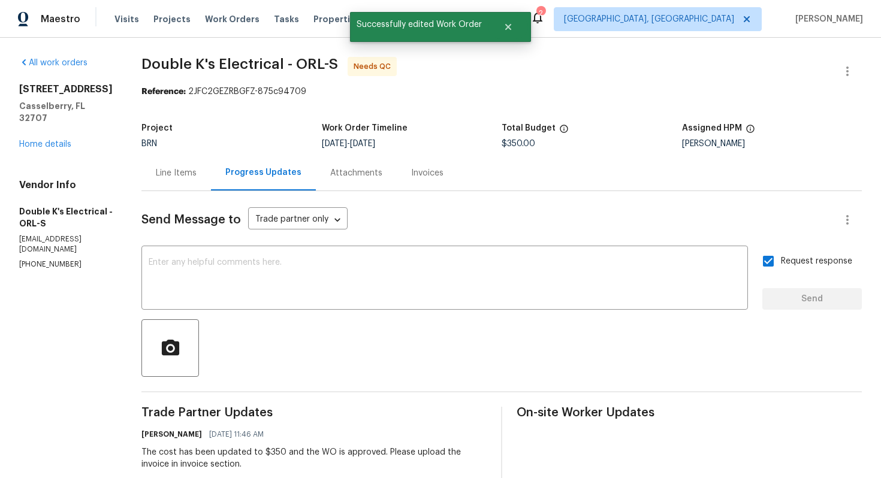
click at [198, 180] on div "Line Items" at bounding box center [175, 172] width 69 height 35
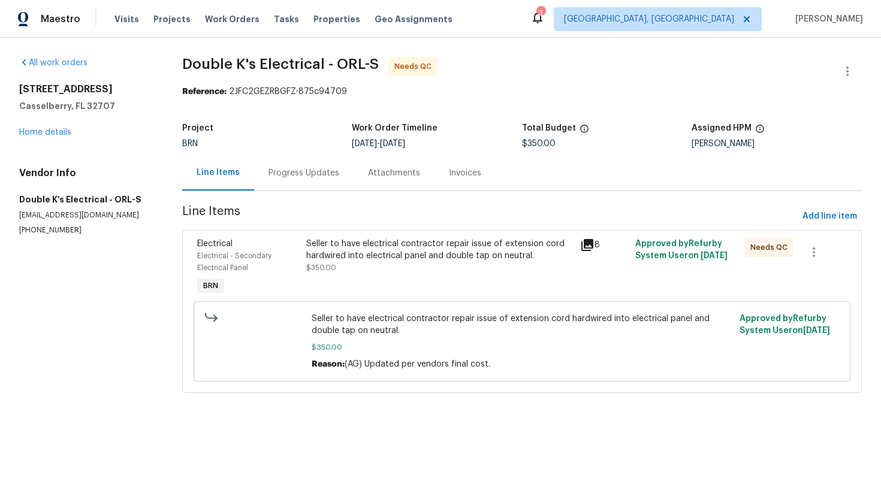
click at [429, 269] on div "Seller to have electrical contractor repair issue of extension cord hardwired i…" at bounding box center [439, 256] width 267 height 36
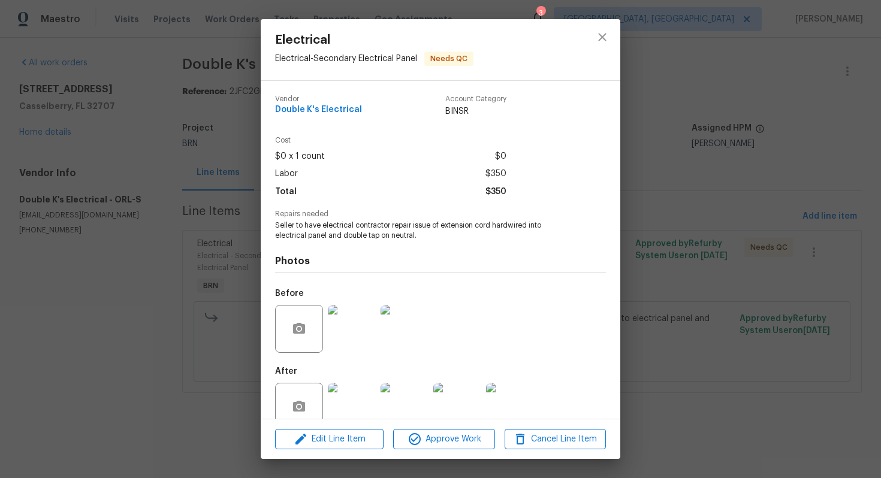
scroll to position [24, 0]
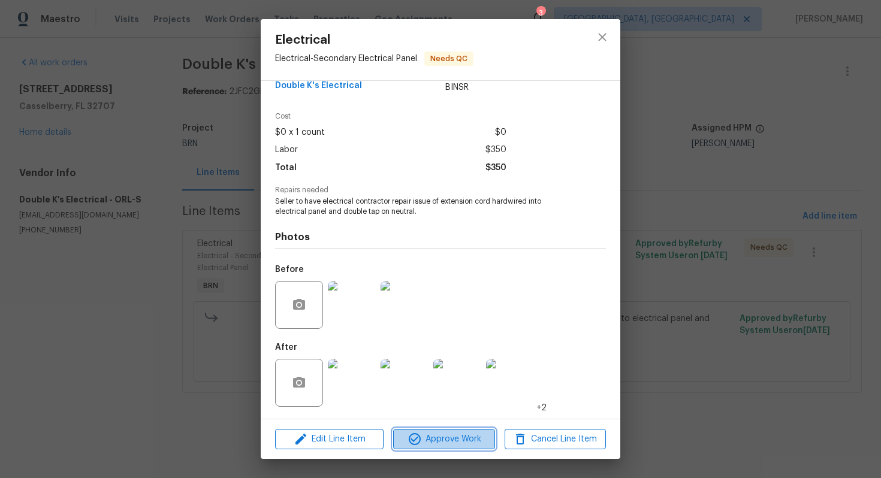
click at [453, 443] on span "Approve Work" at bounding box center [444, 439] width 94 height 15
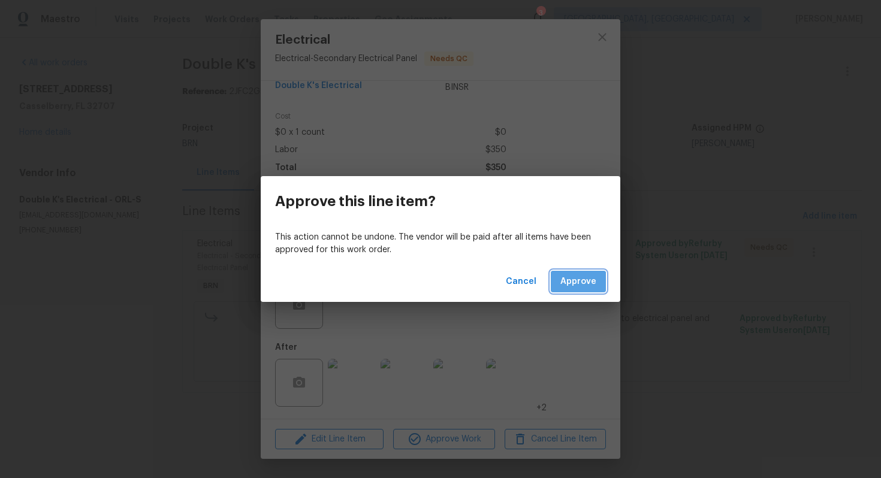
click at [572, 286] on span "Approve" at bounding box center [578, 281] width 36 height 15
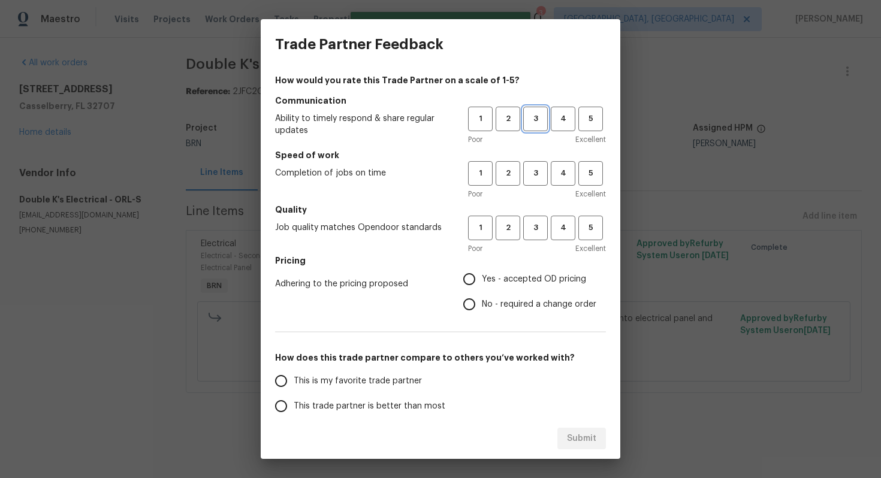
click at [531, 118] on span "3" at bounding box center [535, 119] width 22 height 14
click at [537, 171] on span "3" at bounding box center [535, 174] width 22 height 14
click at [536, 225] on span "3" at bounding box center [535, 228] width 22 height 14
click at [504, 301] on span "No - required a change order" at bounding box center [539, 304] width 114 height 13
click at [482, 301] on input "No - required a change order" at bounding box center [469, 304] width 25 height 25
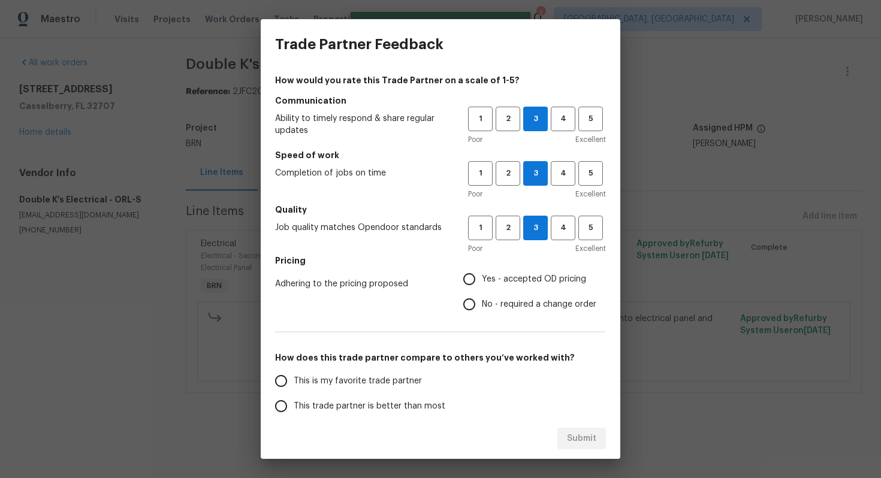
radio input "true"
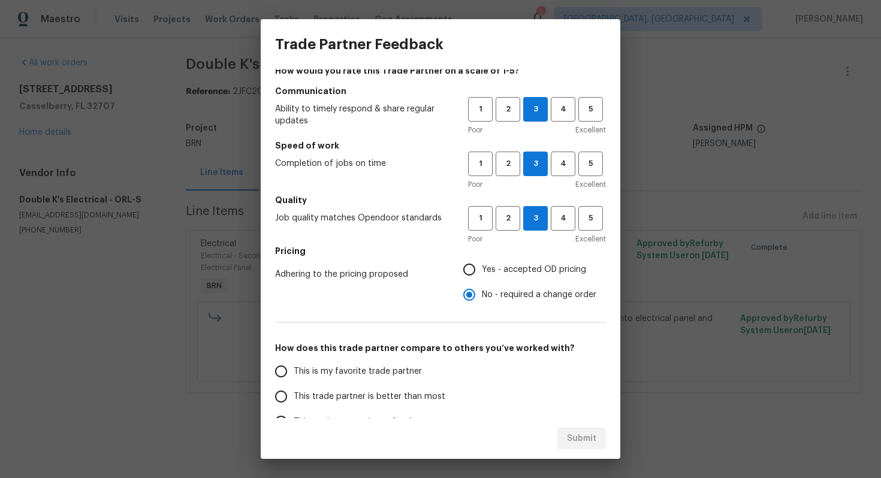
click at [359, 395] on span "This trade partner is better than most" at bounding box center [370, 397] width 152 height 13
click at [294, 395] on input "This trade partner is better than most" at bounding box center [280, 396] width 25 height 25
click at [582, 434] on span "Submit" at bounding box center [581, 438] width 29 height 15
radio input "true"
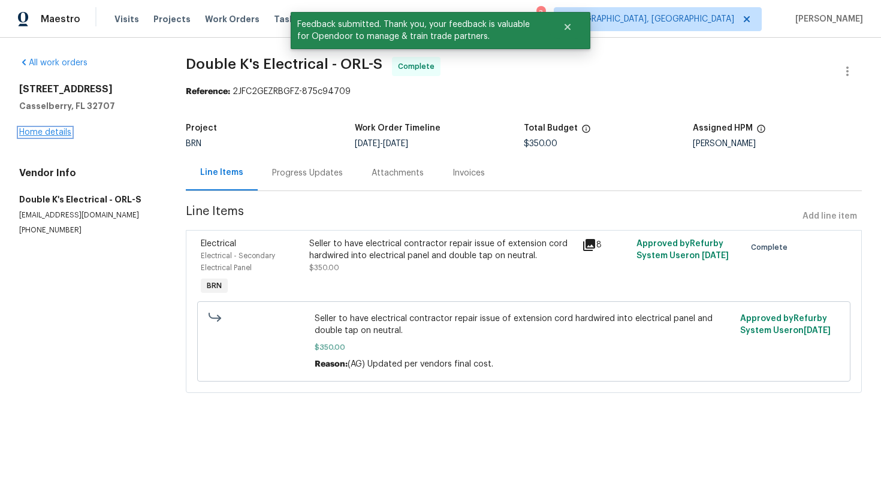
click at [56, 133] on link "Home details" at bounding box center [45, 132] width 52 height 8
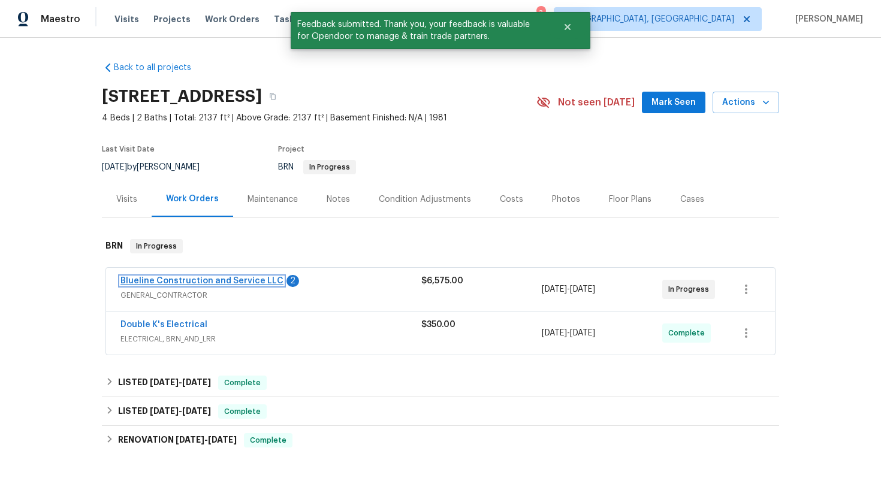
click at [248, 279] on link "Blueline Construction and Service LLC" at bounding box center [201, 281] width 163 height 8
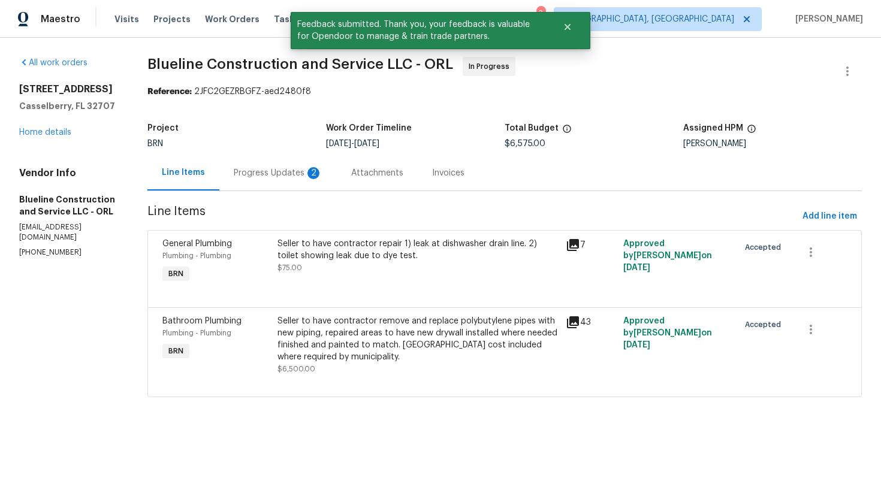
click at [308, 177] on div "Progress Updates 2" at bounding box center [278, 173] width 89 height 12
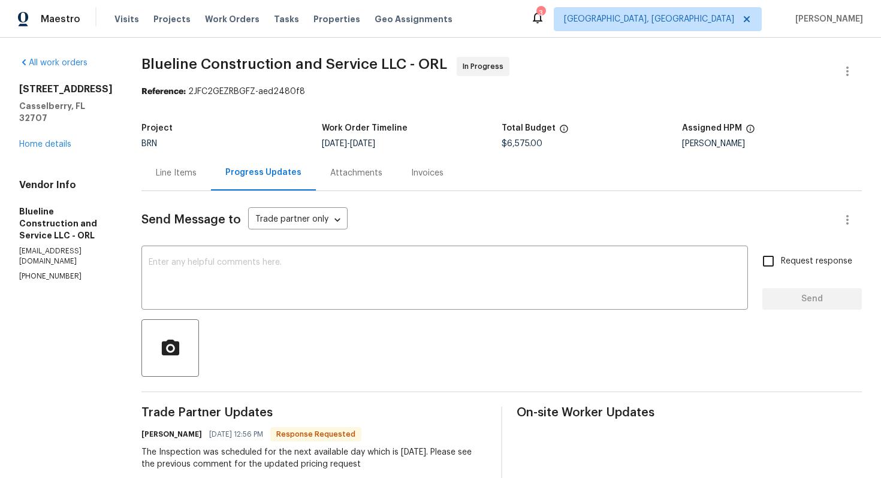
click at [194, 174] on div "Line Items" at bounding box center [176, 173] width 41 height 12
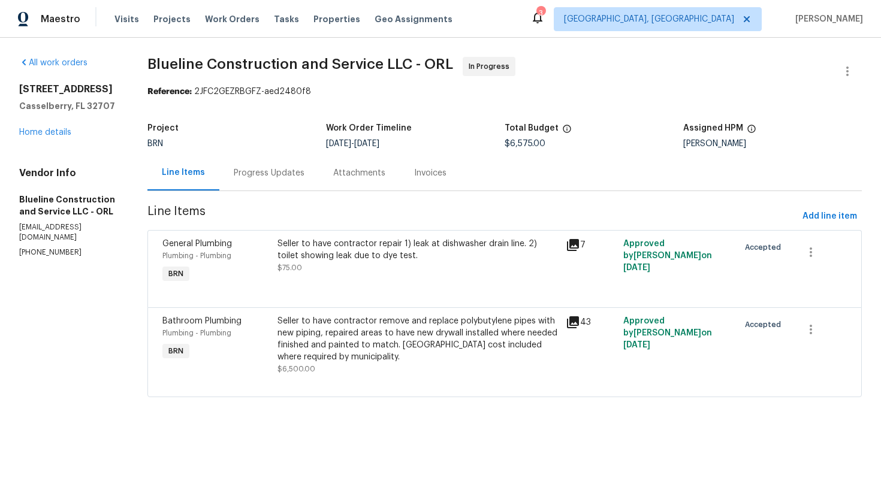
click at [283, 180] on div "Progress Updates" at bounding box center [268, 172] width 99 height 35
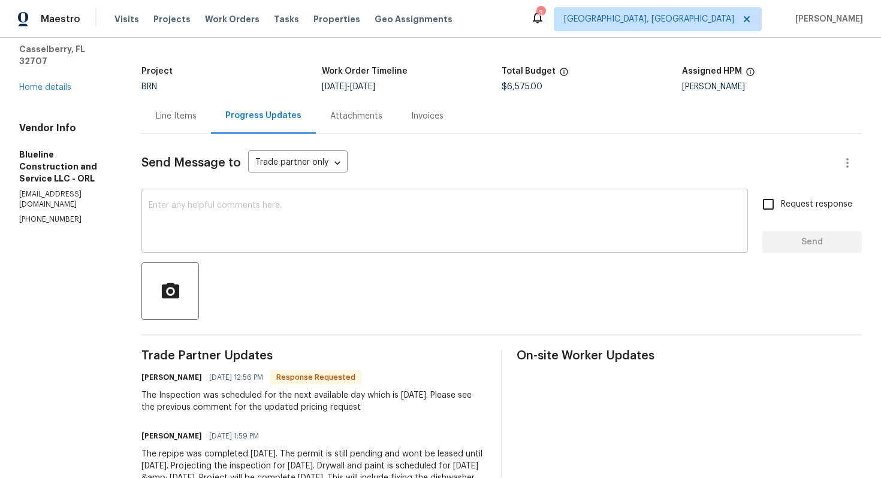
scroll to position [65, 0]
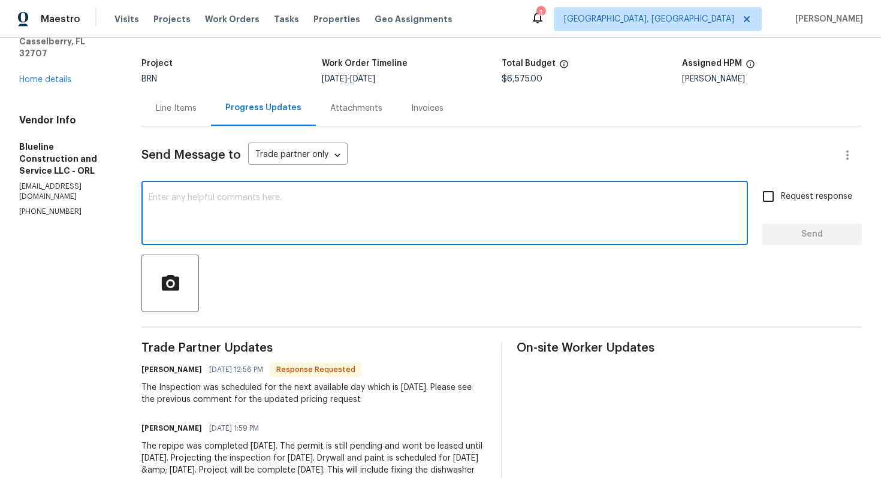
click at [322, 218] on textarea at bounding box center [445, 215] width 592 height 42
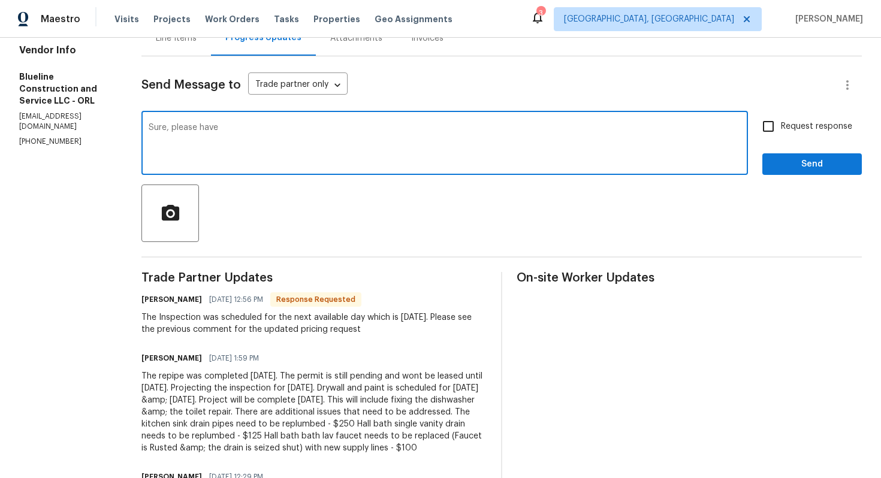
scroll to position [141, 0]
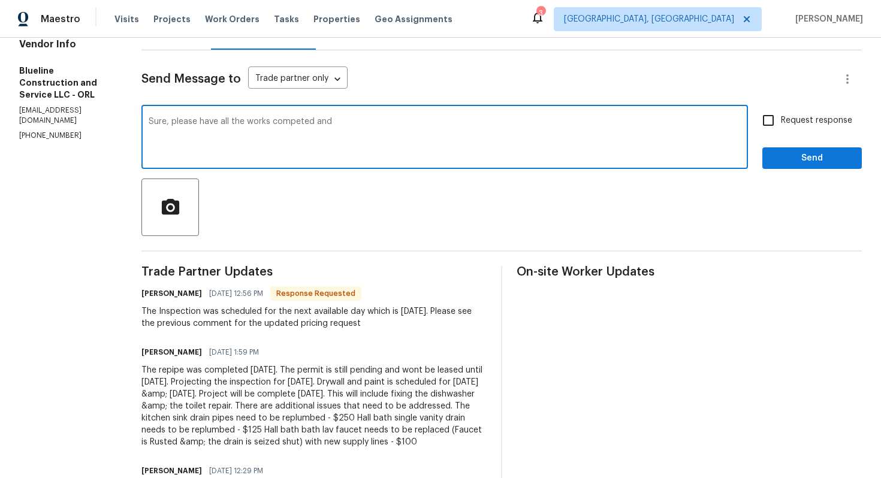
click at [315, 124] on textarea "Sure, please have all the works competed and" at bounding box center [445, 138] width 592 height 42
click at [288, 124] on textarea "Sure, please have all the works completed and let me know once the" at bounding box center [445, 138] width 592 height 42
click at [467, 128] on textarea "Sure, please have all the works are completed and let me know once the" at bounding box center [445, 138] width 592 height 42
type textarea "Sure, please have all the works are completed and let me know once the inspecti…"
click at [772, 121] on input "Request response" at bounding box center [767, 120] width 25 height 25
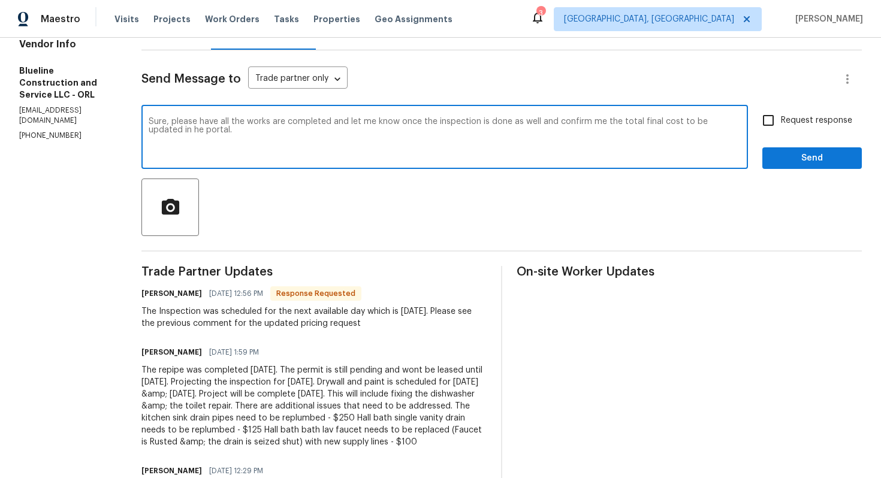
checkbox input "true"
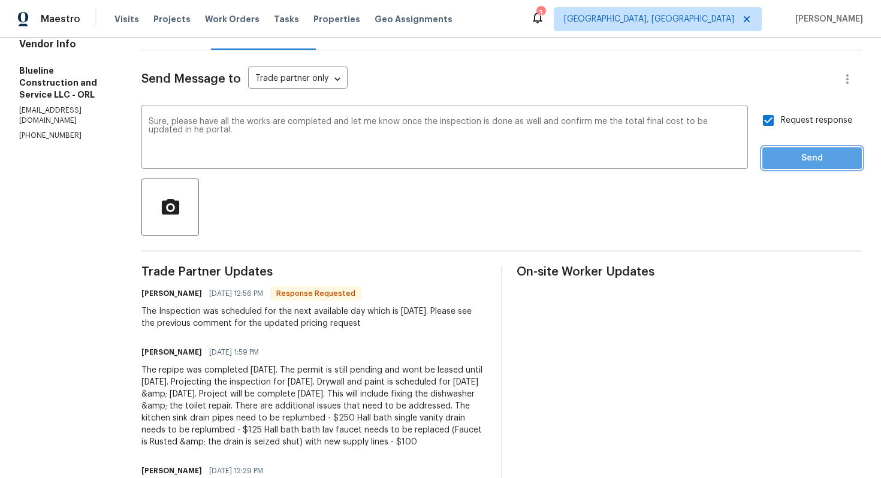
click at [787, 153] on span "Send" at bounding box center [812, 158] width 80 height 15
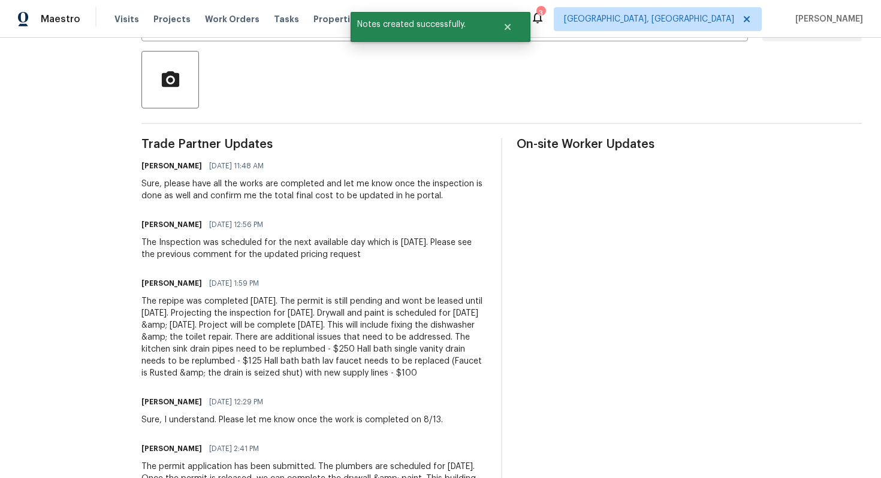
scroll to position [304, 0]
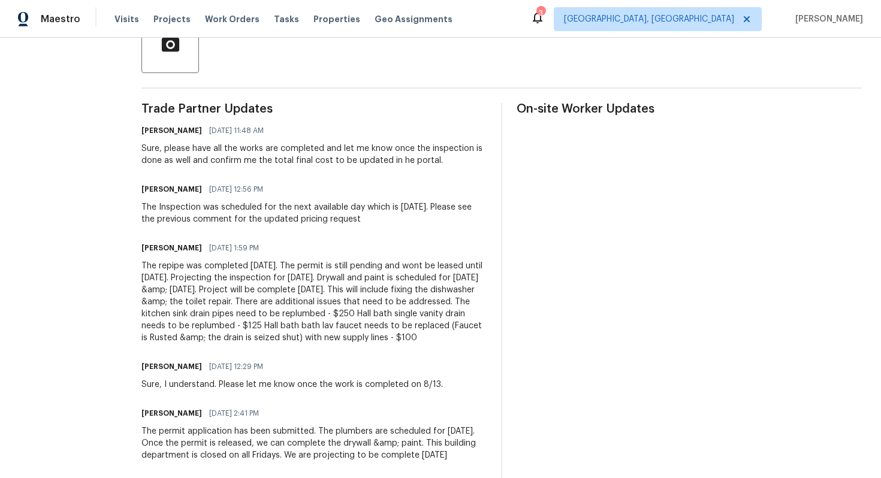
drag, startPoint x: 160, startPoint y: 266, endPoint x: 276, endPoint y: 347, distance: 141.9
click at [276, 347] on div "All work orders 412 Ranch Trl Casselberry, FL 32707 Home details Vendor Info Bl…" at bounding box center [440, 203] width 881 height 938
copy div "The repipe was completed today. The permit is still pending and wont be leased …"
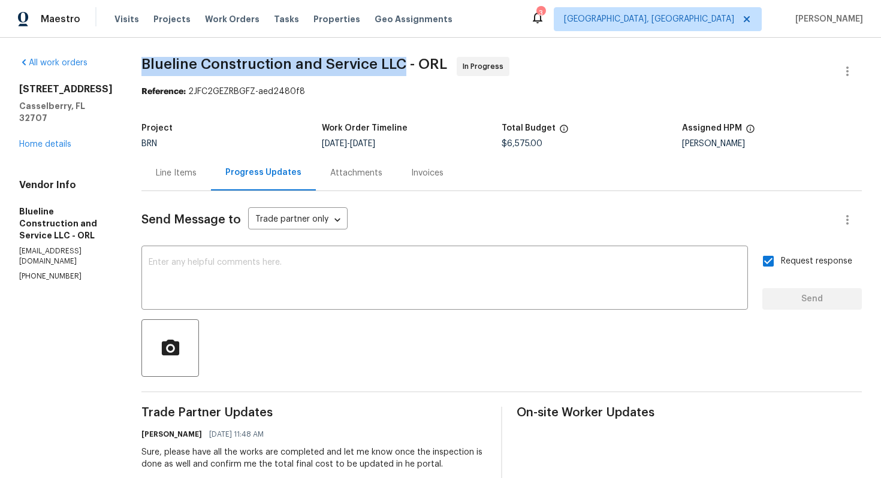
drag, startPoint x: 159, startPoint y: 63, endPoint x: 422, endPoint y: 60, distance: 263.0
copy span "Blueline Construction and Service LLC"
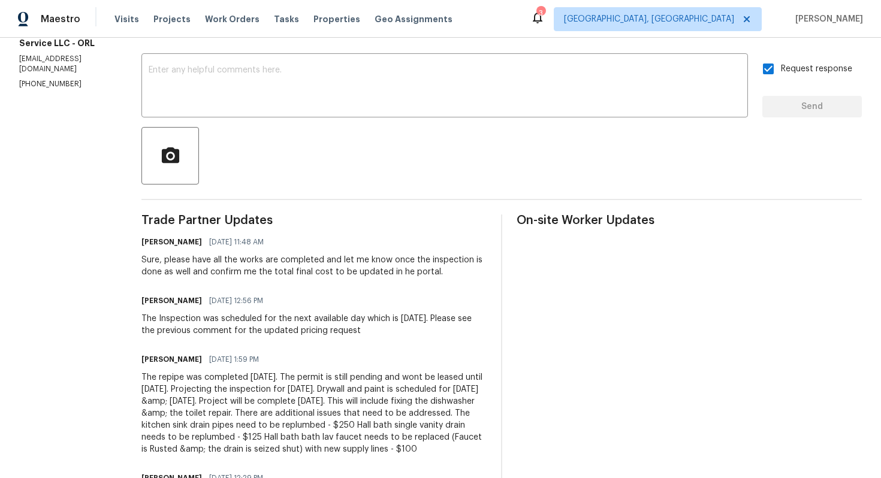
scroll to position [208, 0]
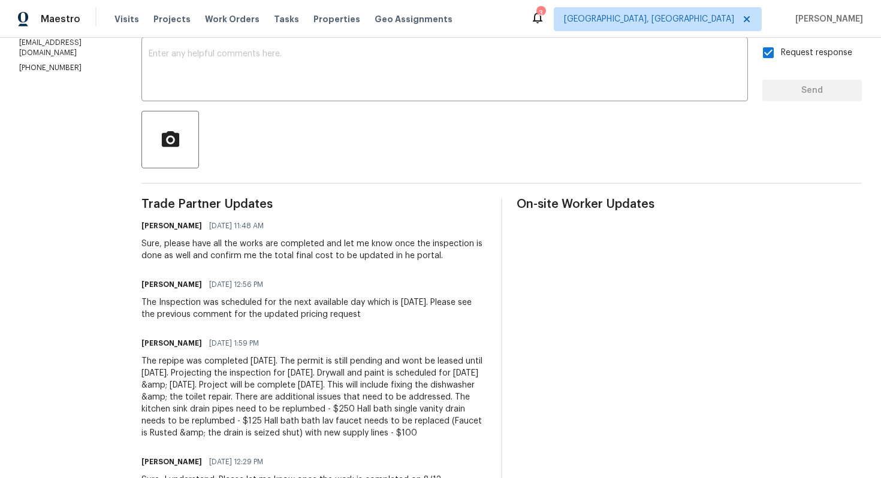
drag, startPoint x: 162, startPoint y: 306, endPoint x: 452, endPoint y: 321, distance: 289.8
click at [452, 321] on div "All work orders 412 Ranch Trl Casselberry, FL 32707 Home details Vendor Info Bl…" at bounding box center [440, 298] width 881 height 938
copy div "The Inspection was scheduled for the next available day which is Tuesday 8/12. …"
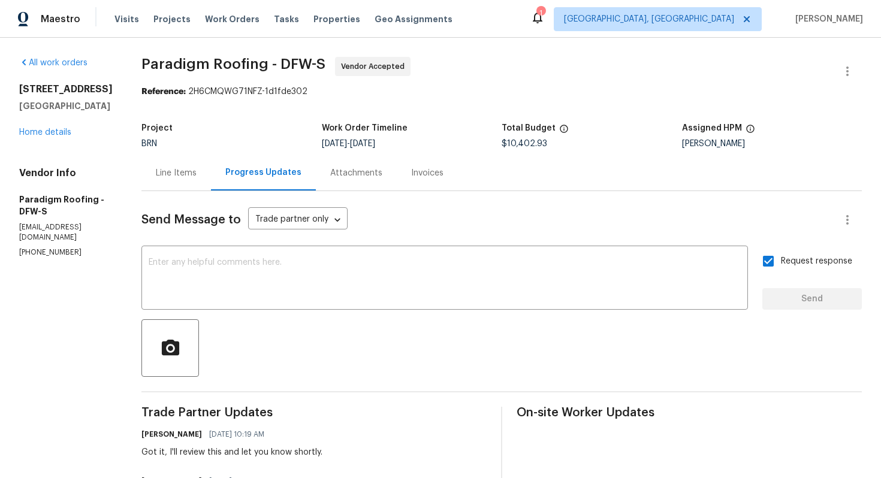
click at [197, 175] on div "Line Items" at bounding box center [176, 173] width 41 height 12
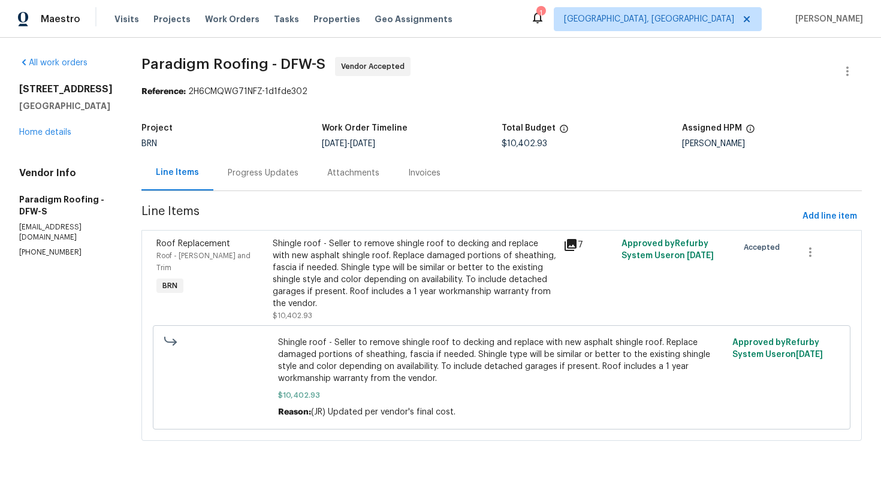
click at [276, 184] on div "Progress Updates" at bounding box center [262, 172] width 99 height 35
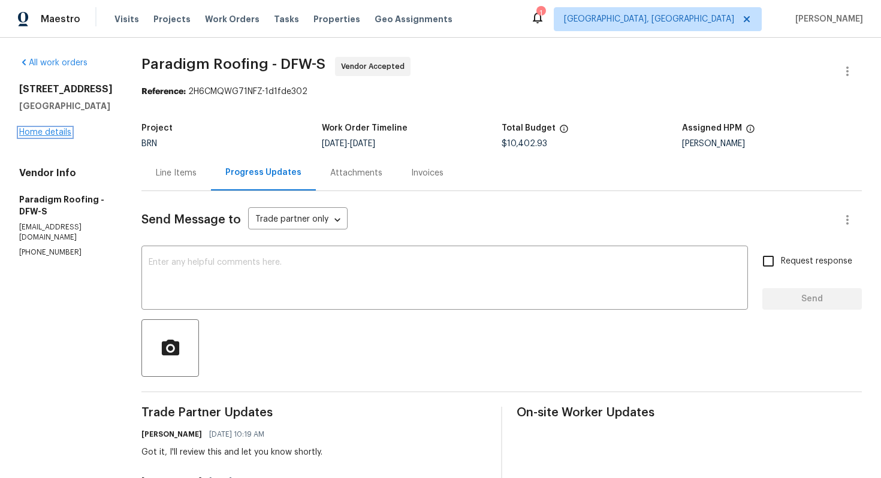
click at [62, 135] on link "Home details" at bounding box center [45, 132] width 52 height 8
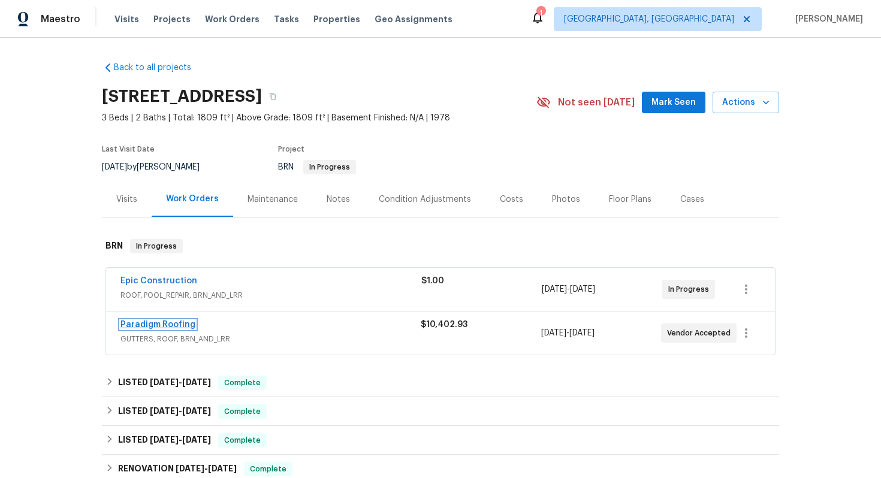
click at [150, 327] on link "Paradigm Roofing" at bounding box center [157, 325] width 75 height 8
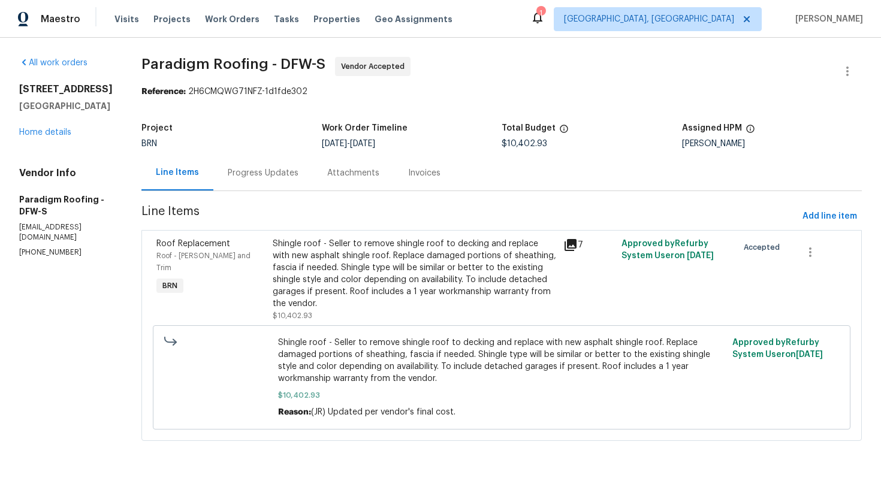
click at [260, 174] on div "Progress Updates" at bounding box center [263, 173] width 71 height 12
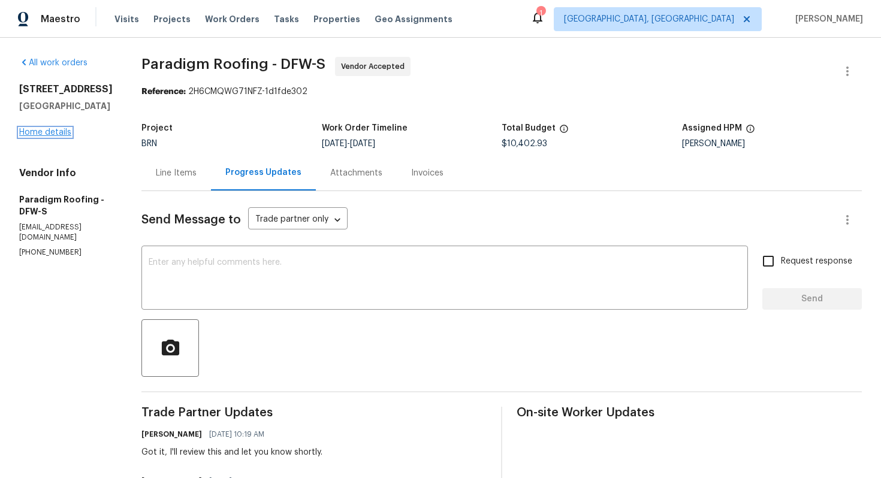
click at [63, 132] on link "Home details" at bounding box center [45, 132] width 52 height 8
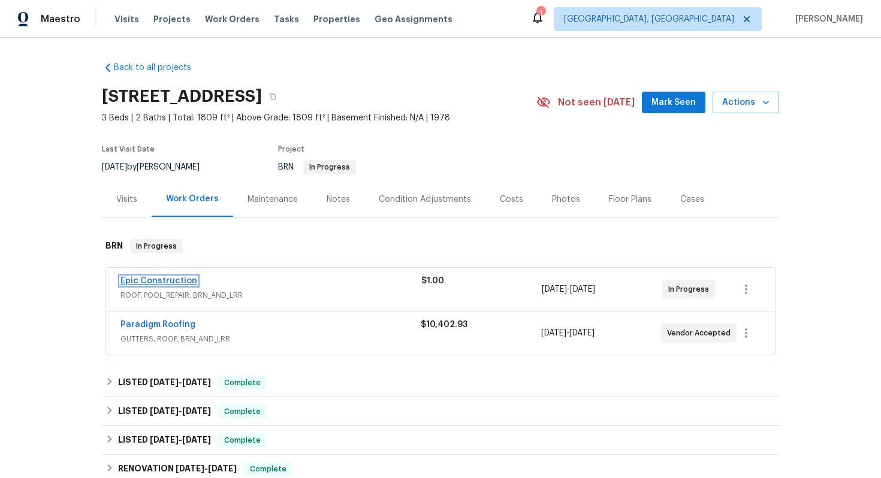
click at [168, 283] on link "Epic Construction" at bounding box center [158, 281] width 77 height 8
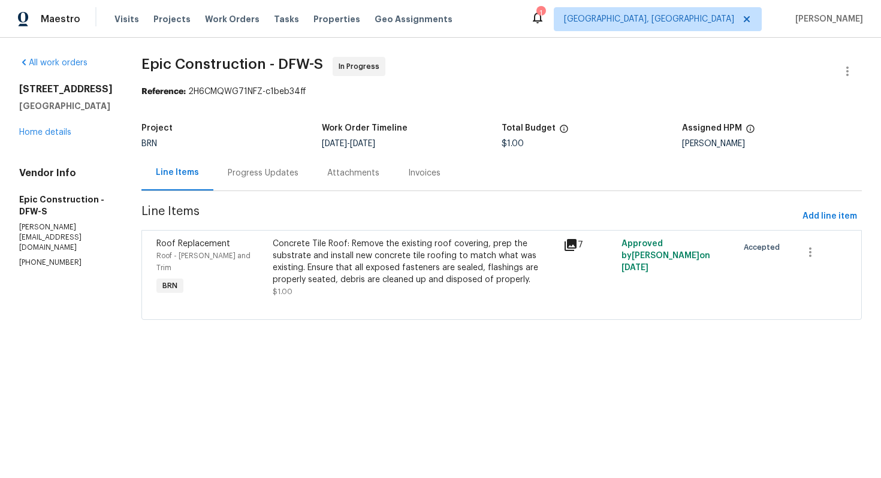
click at [280, 180] on div "Progress Updates" at bounding box center [262, 172] width 99 height 35
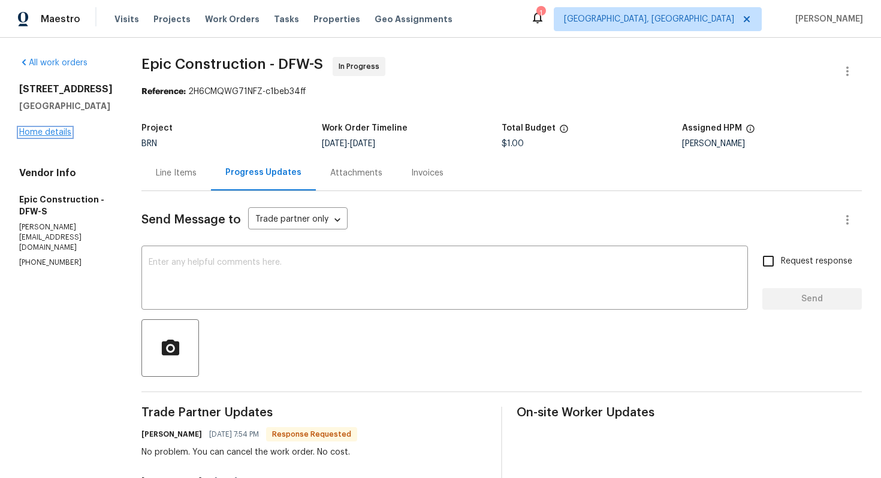
click at [46, 137] on link "Home details" at bounding box center [45, 132] width 52 height 8
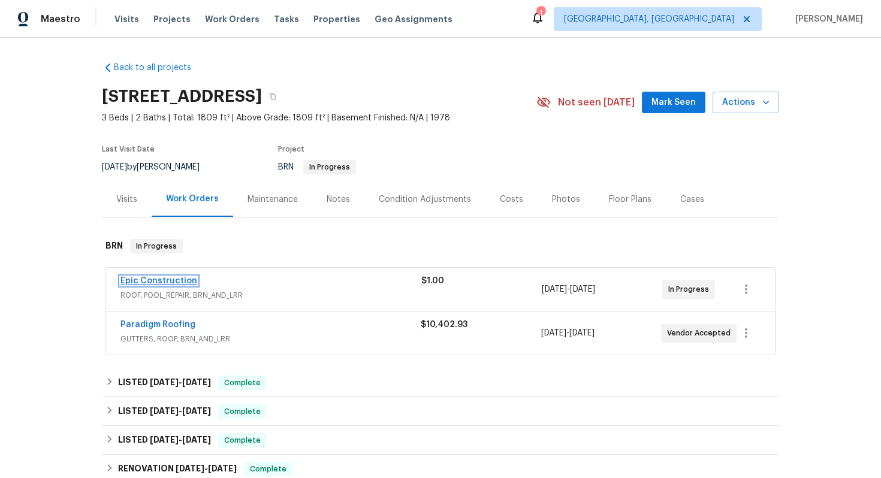
click at [179, 279] on link "Epic Construction" at bounding box center [158, 281] width 77 height 8
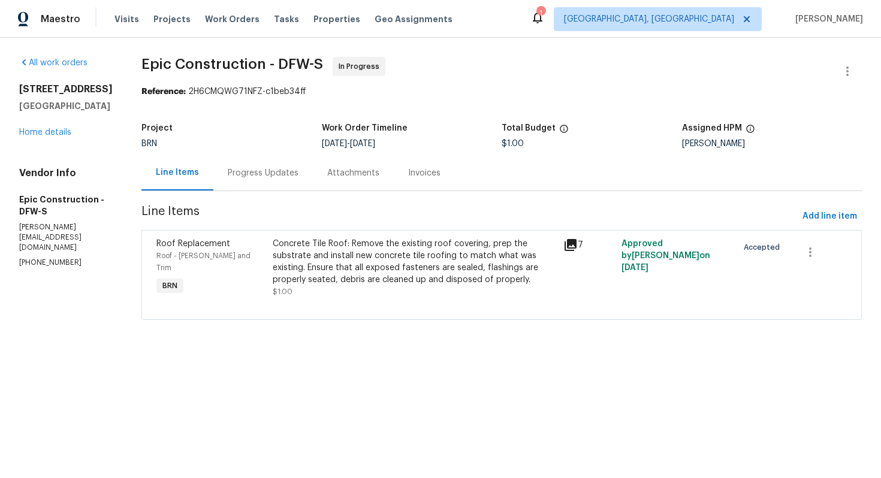
click at [275, 175] on div "Progress Updates" at bounding box center [263, 173] width 71 height 12
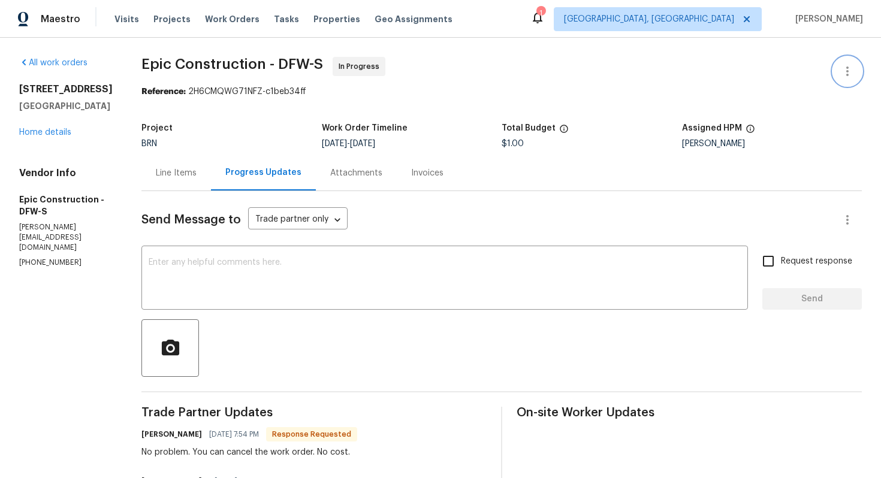
click at [847, 64] on icon "button" at bounding box center [847, 71] width 14 height 14
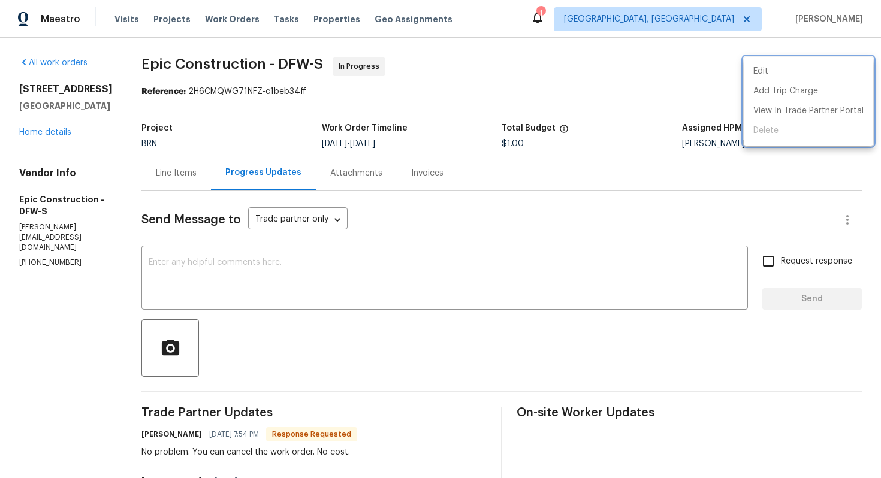
click at [164, 165] on div at bounding box center [440, 239] width 881 height 478
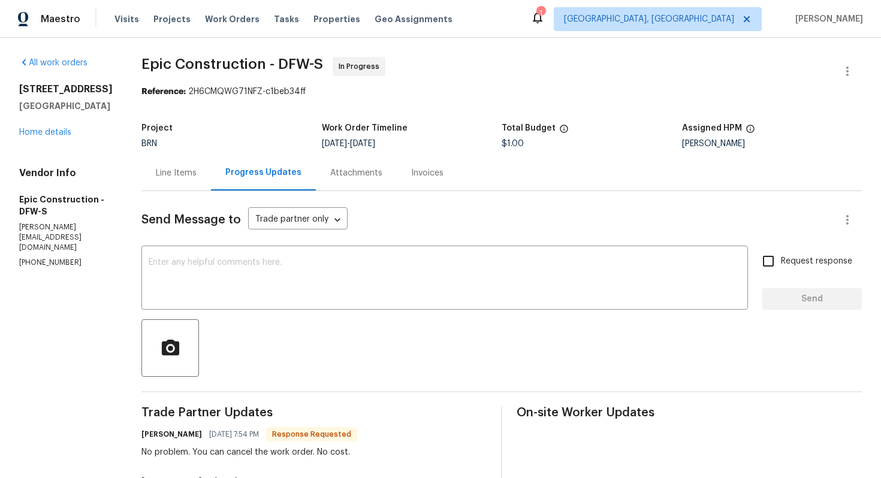
click at [162, 180] on div "Line Items" at bounding box center [175, 172] width 69 height 35
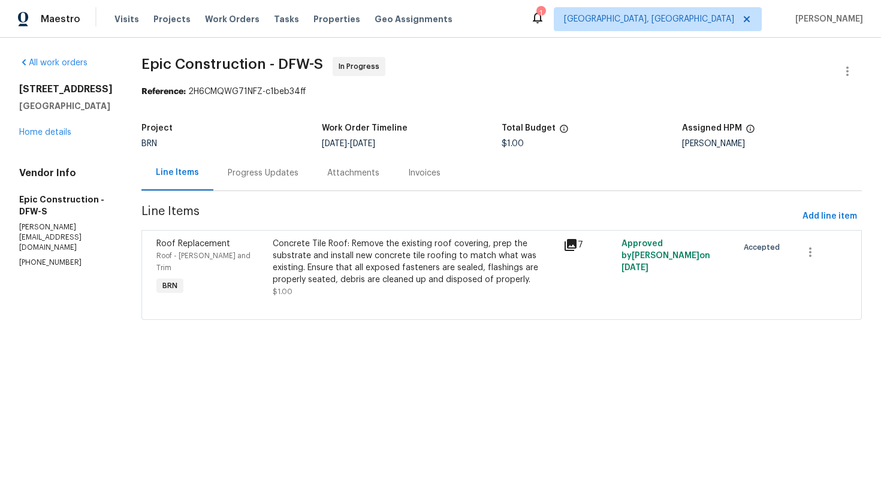
click at [279, 179] on div "Progress Updates" at bounding box center [262, 172] width 99 height 35
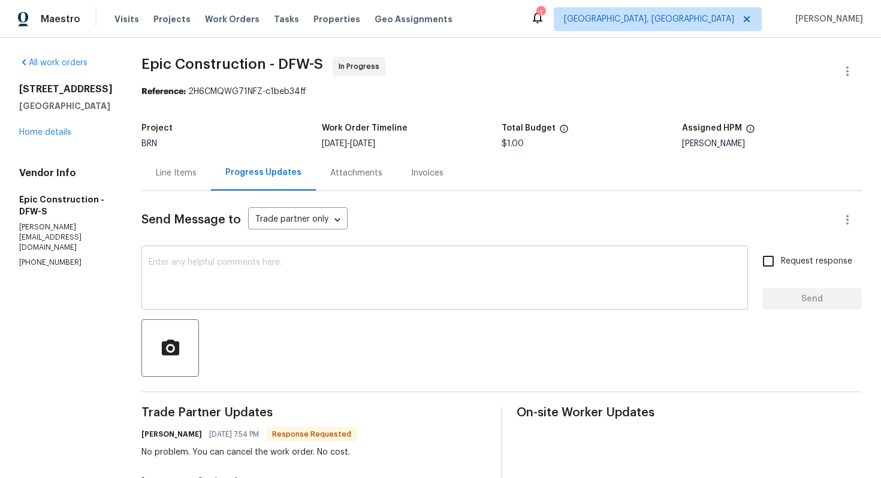
click at [278, 280] on textarea at bounding box center [445, 279] width 592 height 42
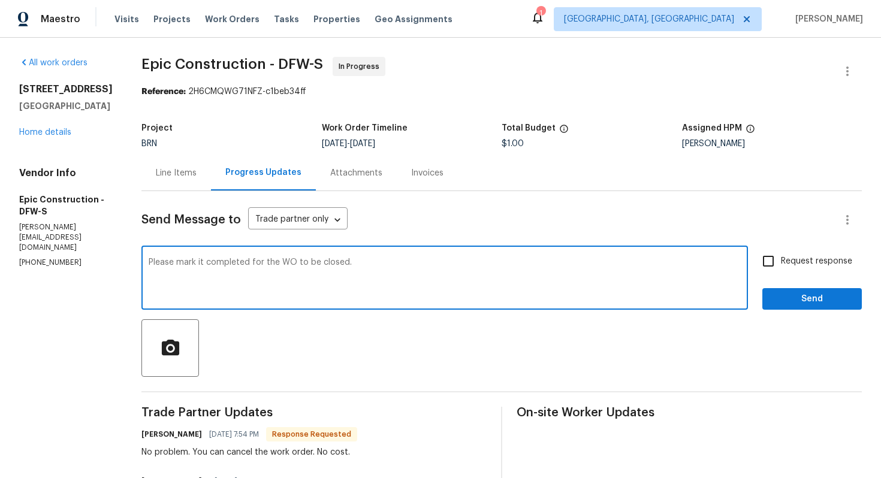
type textarea "Please mark it completed for the WO to be closed."
click at [771, 272] on input "Request response" at bounding box center [767, 261] width 25 height 25
checkbox input "true"
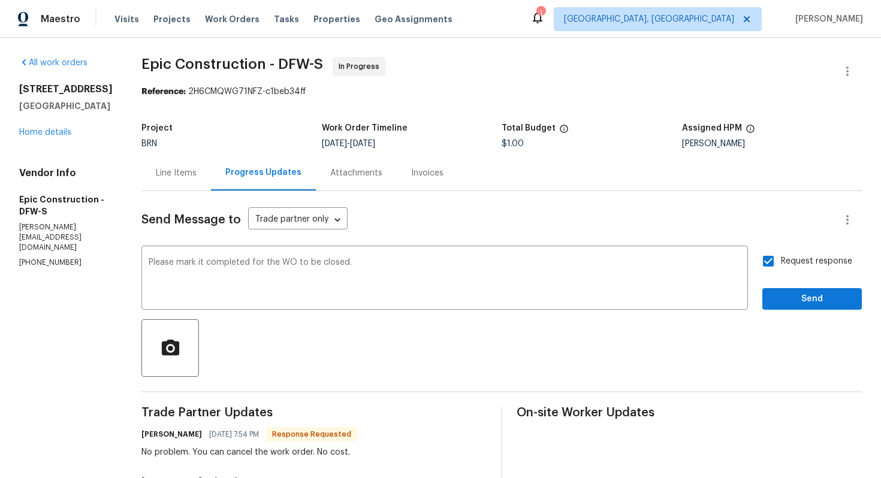
click at [802, 311] on div "Send Message to Trade partner only Trade partner only ​ Please mark it complete…" at bounding box center [501, 473] width 720 height 564
click at [801, 304] on span "Send" at bounding box center [812, 299] width 80 height 15
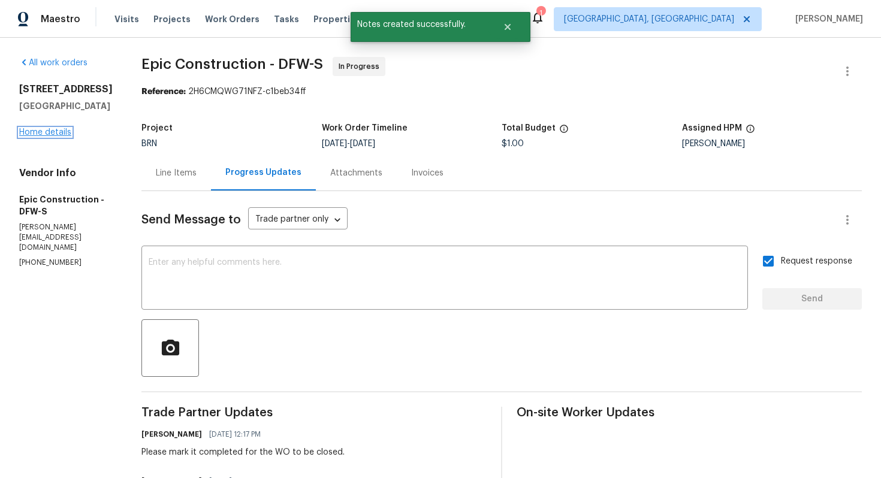
click at [59, 137] on link "Home details" at bounding box center [45, 132] width 52 height 8
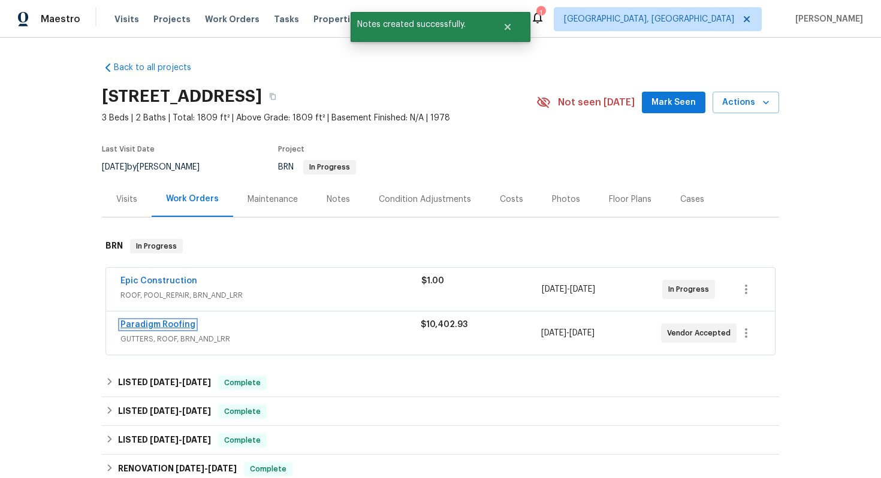
click at [153, 323] on link "Paradigm Roofing" at bounding box center [157, 325] width 75 height 8
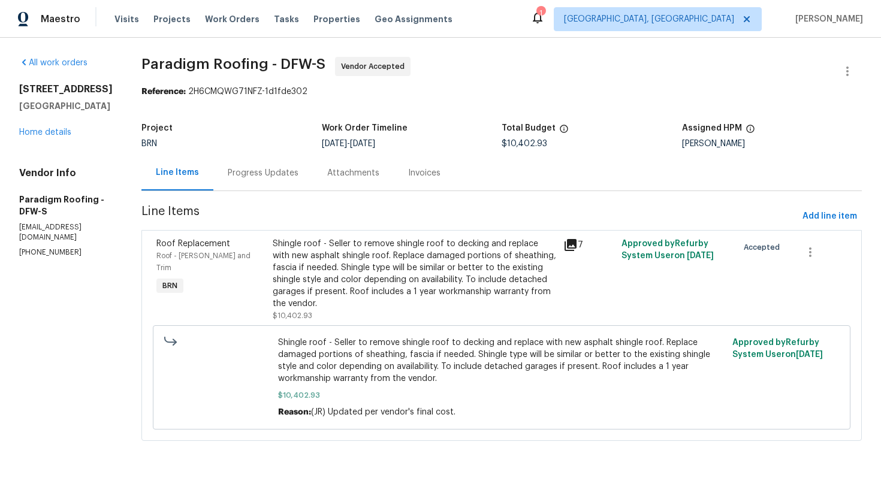
click at [278, 177] on div "Progress Updates" at bounding box center [263, 173] width 71 height 12
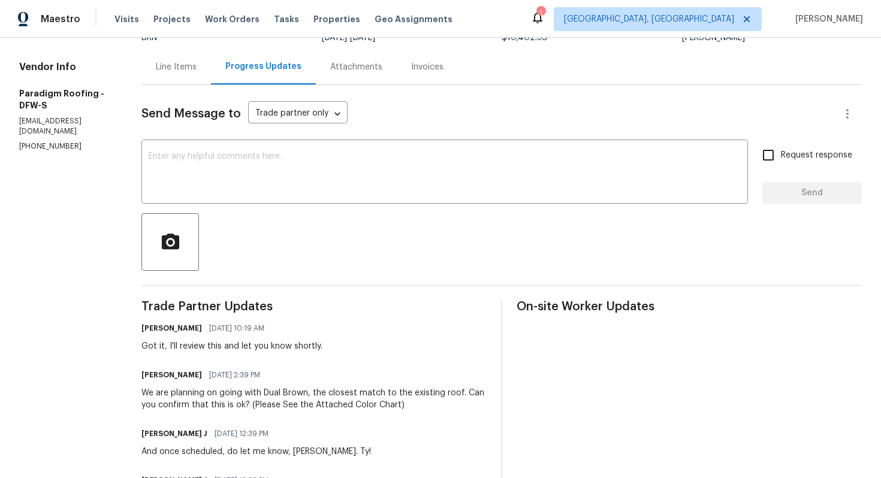
scroll to position [37, 0]
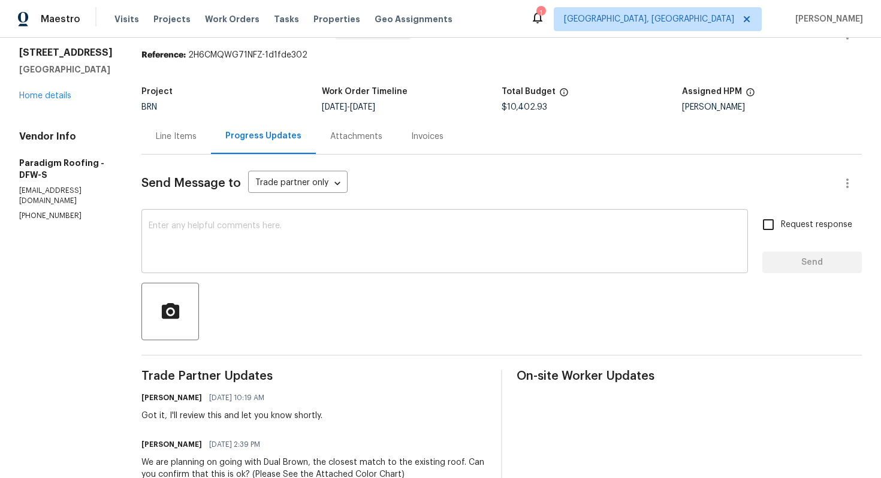
click at [297, 229] on textarea at bounding box center [445, 243] width 592 height 42
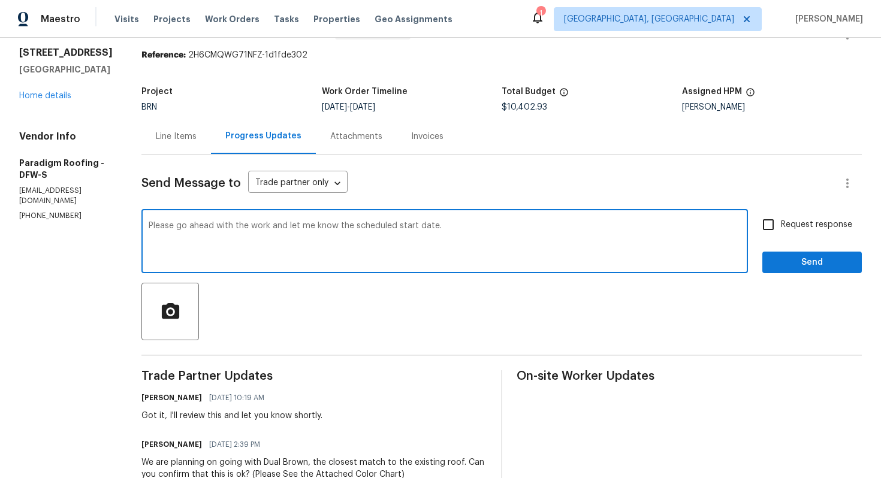
type textarea "Please go ahead with the work and let me know the scheduled start date."
click at [780, 233] on input "Request response" at bounding box center [767, 224] width 25 height 25
checkbox input "true"
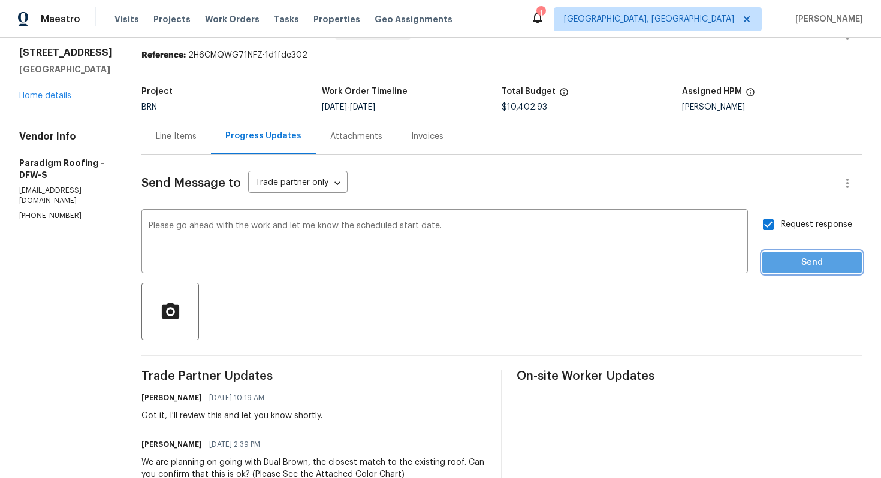
click at [791, 269] on span "Send" at bounding box center [812, 262] width 80 height 15
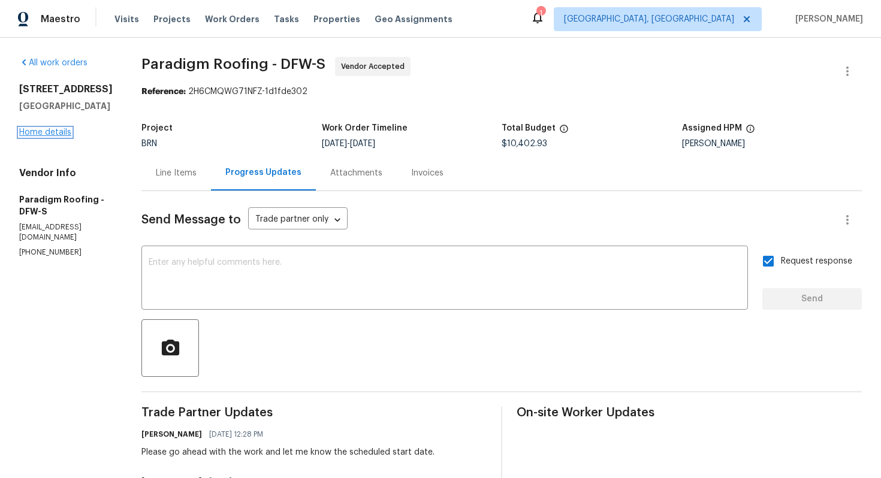
click at [50, 135] on link "Home details" at bounding box center [45, 132] width 52 height 8
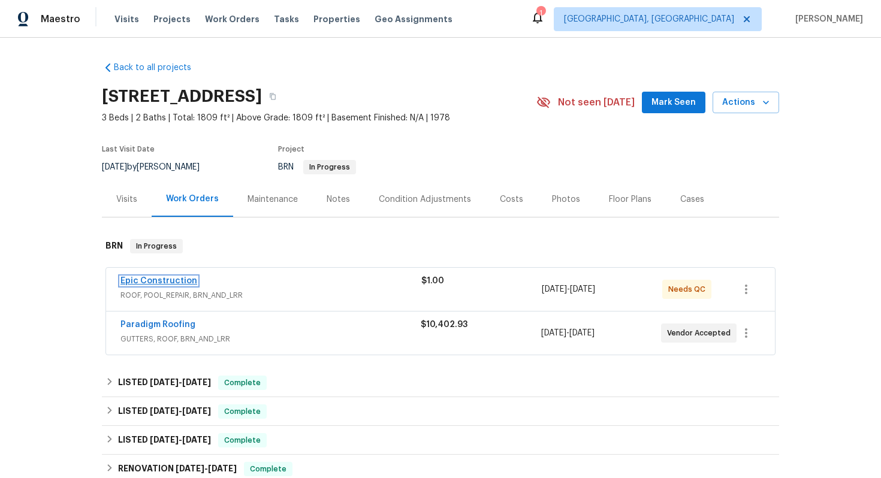
click at [180, 279] on link "Epic Construction" at bounding box center [158, 281] width 77 height 8
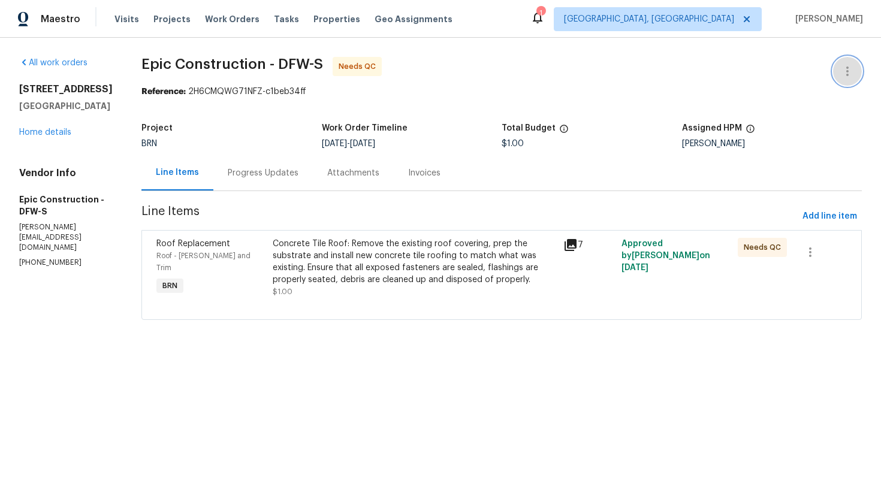
click at [847, 71] on icon "button" at bounding box center [847, 72] width 2 height 10
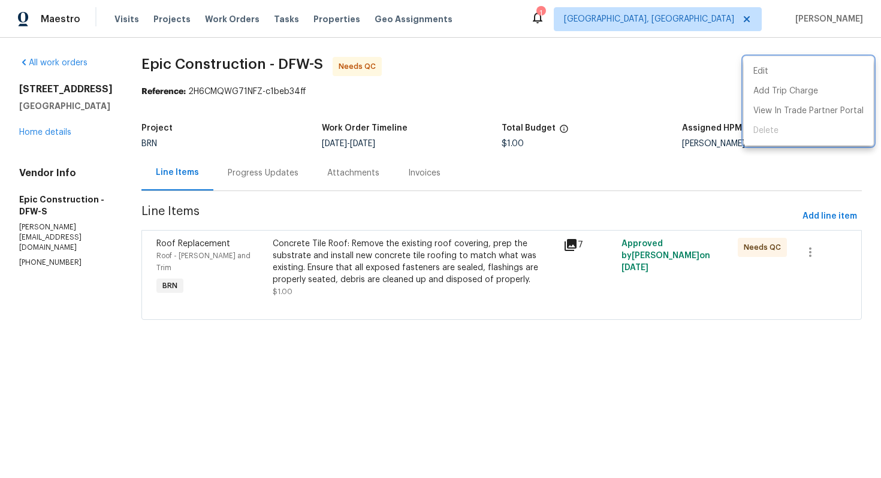
click at [817, 246] on div at bounding box center [440, 239] width 881 height 478
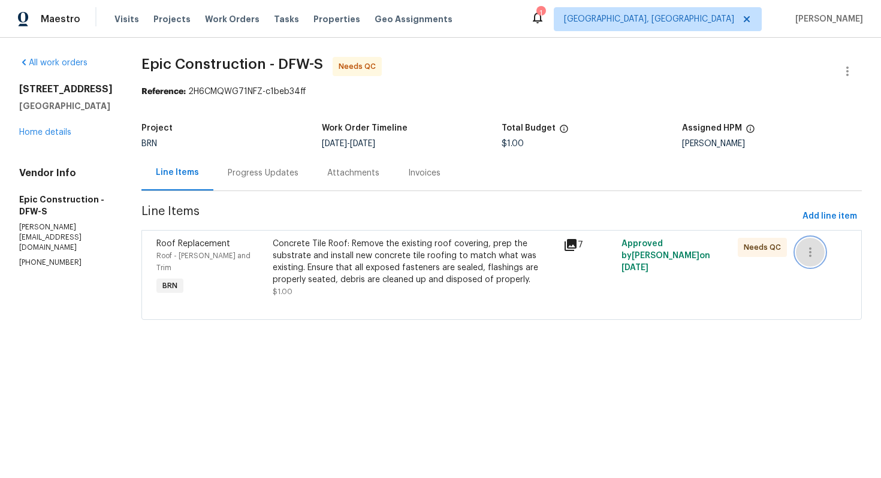
click at [809, 247] on icon "button" at bounding box center [810, 252] width 14 height 14
click at [811, 262] on li "Cancel" at bounding box center [819, 253] width 46 height 20
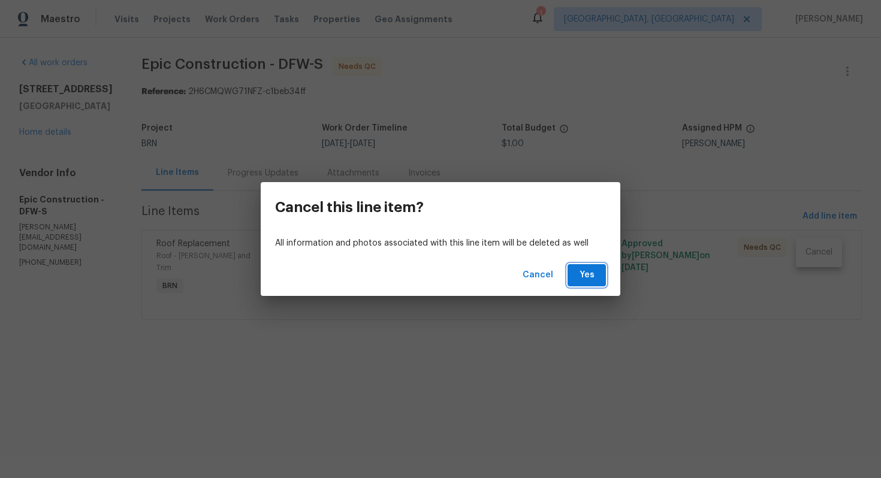
click at [591, 278] on span "Yes" at bounding box center [586, 275] width 19 height 15
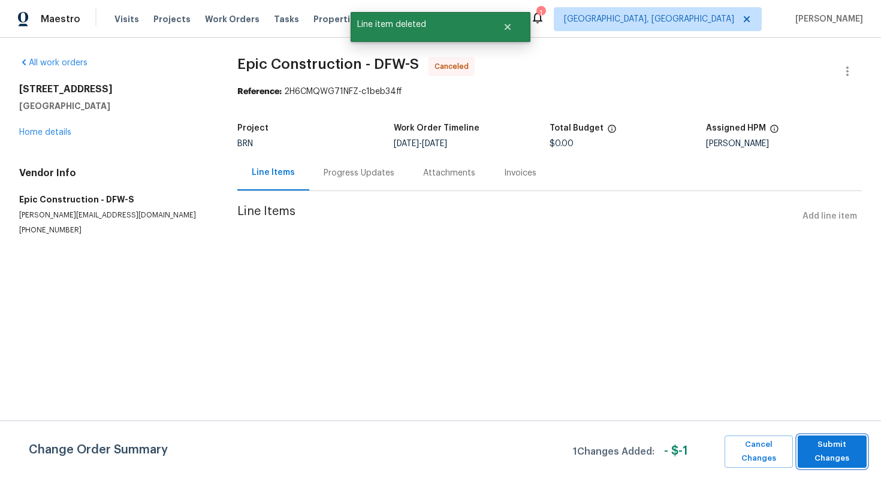
click at [831, 458] on span "Submit Changes" at bounding box center [831, 452] width 57 height 28
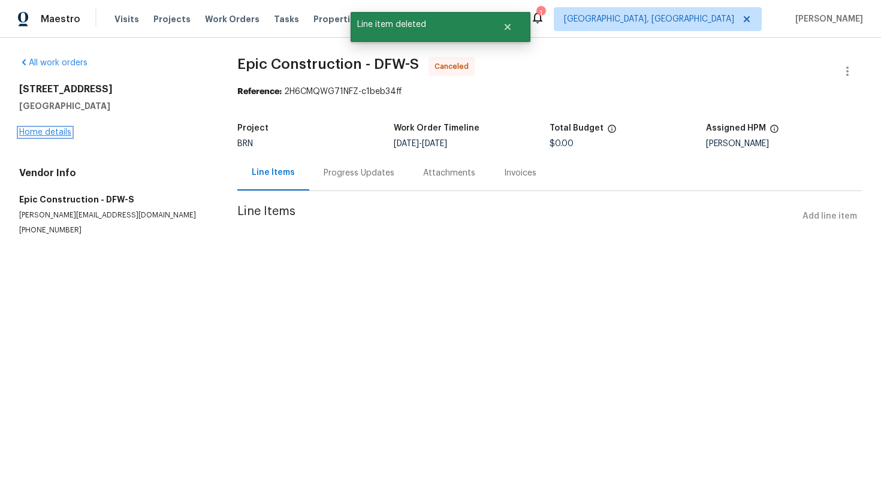
click at [58, 135] on link "Home details" at bounding box center [45, 132] width 52 height 8
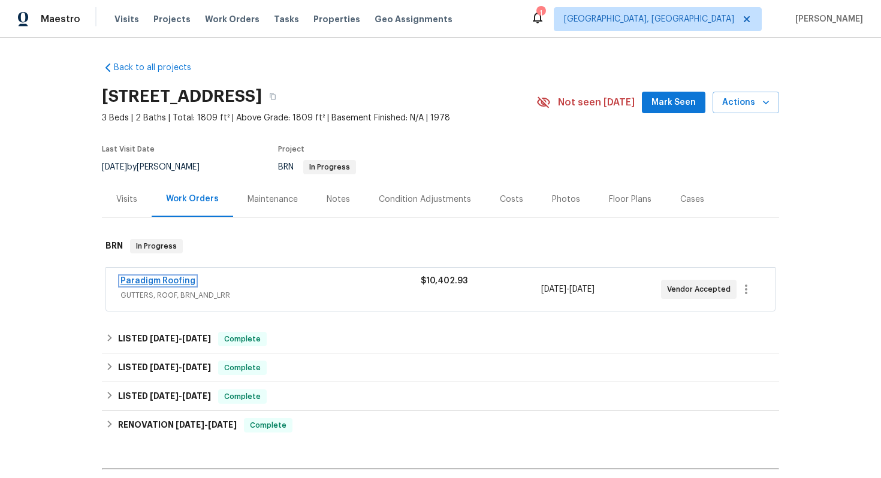
click at [180, 282] on link "Paradigm Roofing" at bounding box center [157, 281] width 75 height 8
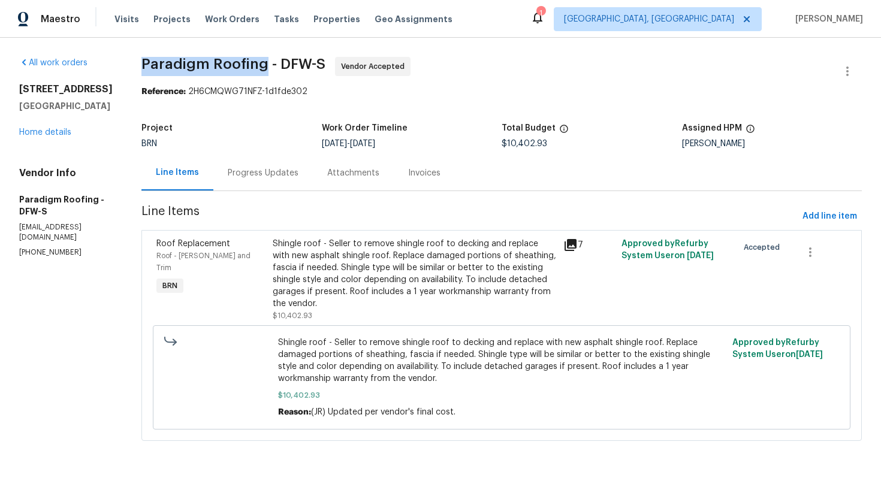
drag, startPoint x: 137, startPoint y: 61, endPoint x: 266, endPoint y: 66, distance: 129.5
click at [266, 66] on div "All work orders 5417 Grissom Dr Arlington, TX 76016 Home details Vendor Info Pa…" at bounding box center [440, 256] width 881 height 437
copy span "Paradigm Roofing"
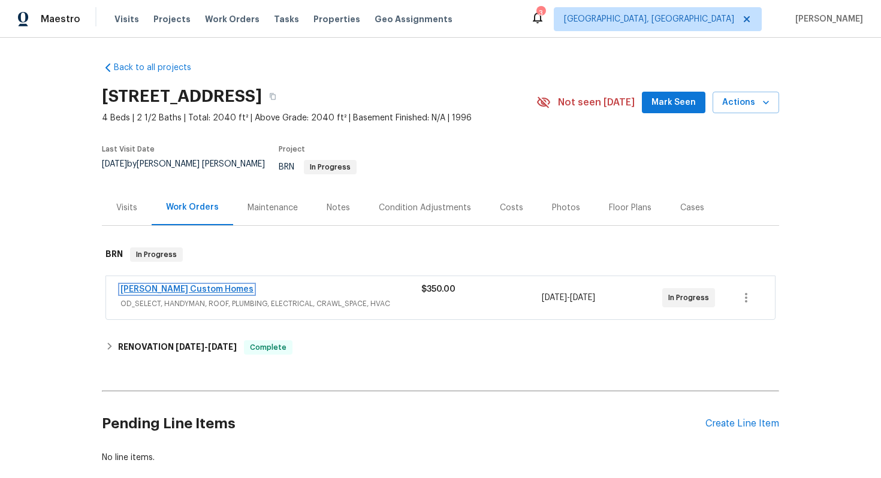
click at [187, 285] on link "Rappa Custom Homes" at bounding box center [186, 289] width 133 height 8
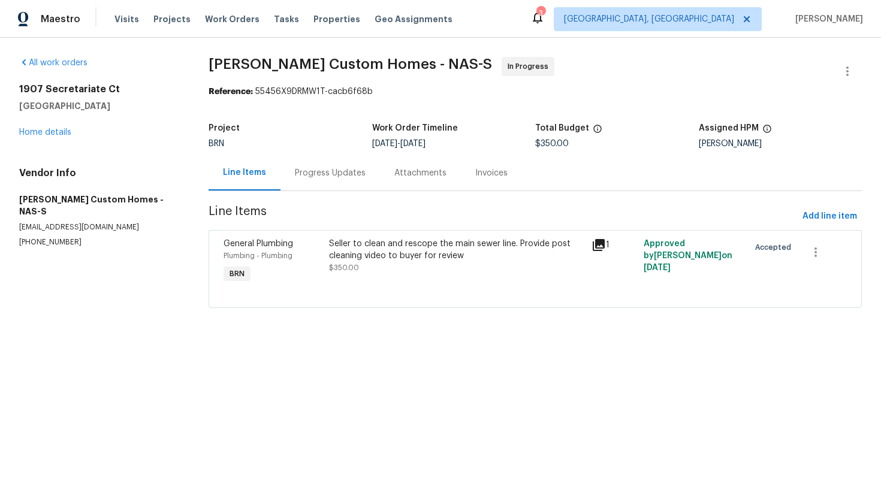
click at [325, 179] on div "Progress Updates" at bounding box center [329, 172] width 99 height 35
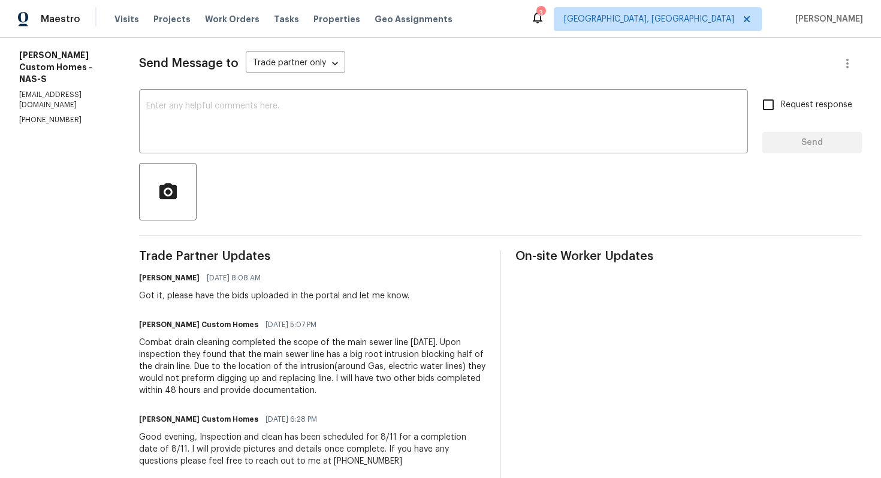
scroll to position [160, 0]
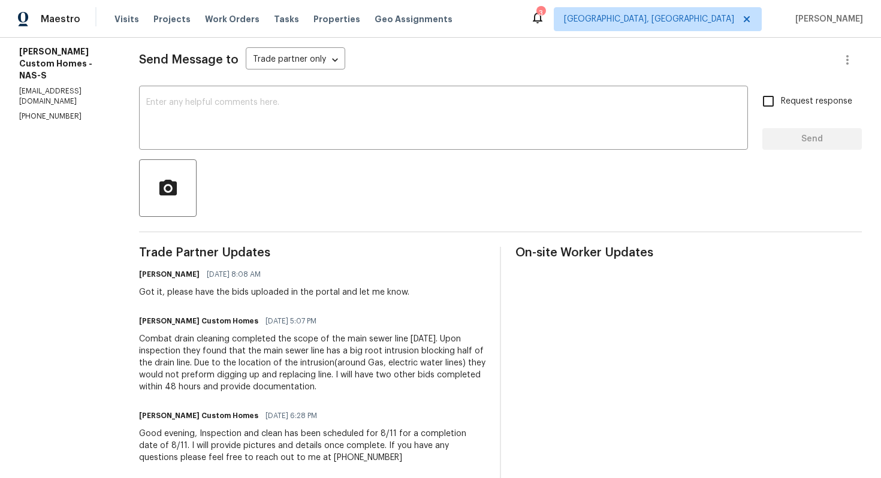
drag, startPoint x: 158, startPoint y: 336, endPoint x: 390, endPoint y: 384, distance: 236.8
click at [391, 384] on div "All work orders 1907 Secretariate Ct Clarksville, TN 37042 Home details Vendor …" at bounding box center [440, 247] width 881 height 738
copy div "Combat drain cleaning completed the scope of the main sewer line 8/11/2025. Upo…"
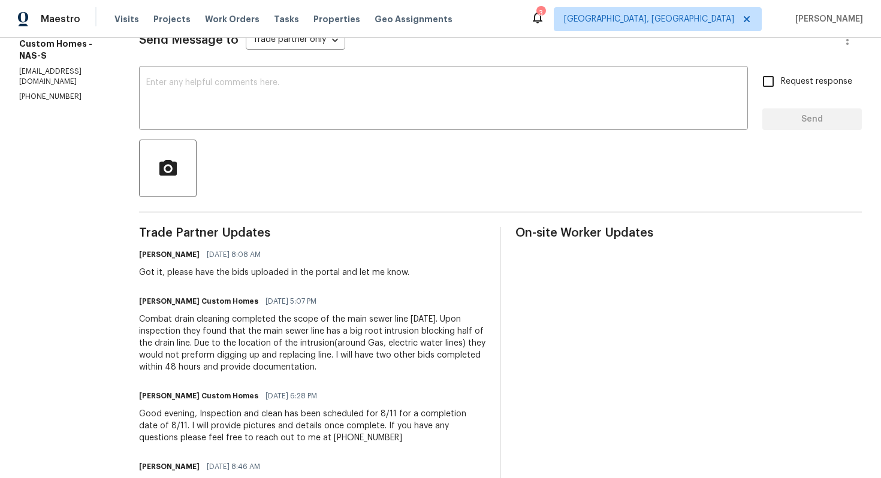
scroll to position [0, 0]
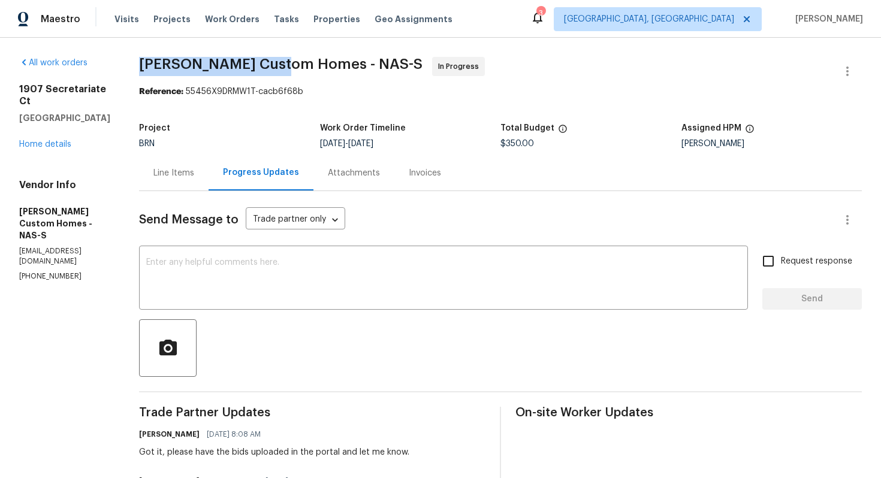
drag, startPoint x: 156, startPoint y: 62, endPoint x: 310, endPoint y: 68, distance: 153.5
click at [310, 68] on div "All work orders 1907 Secretariate Ct Clarksville, TN 37042 Home details Vendor …" at bounding box center [440, 407] width 881 height 738
copy span "Rappa Custom Homes"
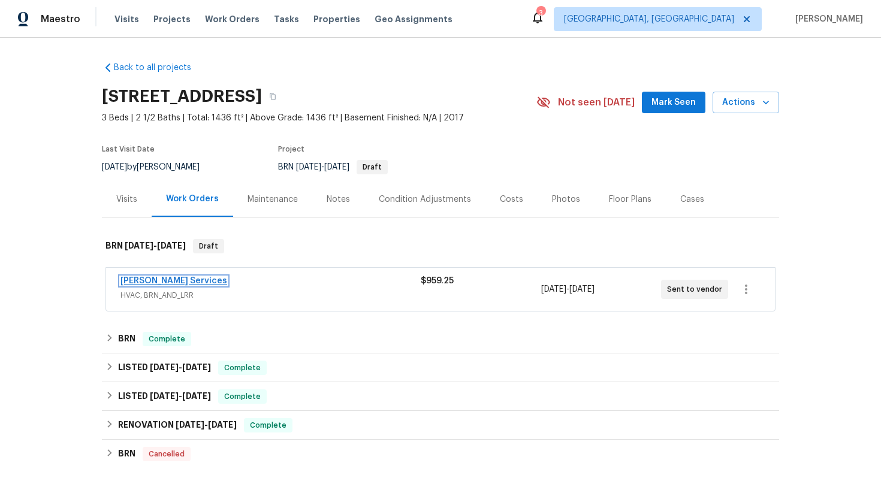
click at [200, 281] on link "[PERSON_NAME] Services" at bounding box center [173, 281] width 107 height 8
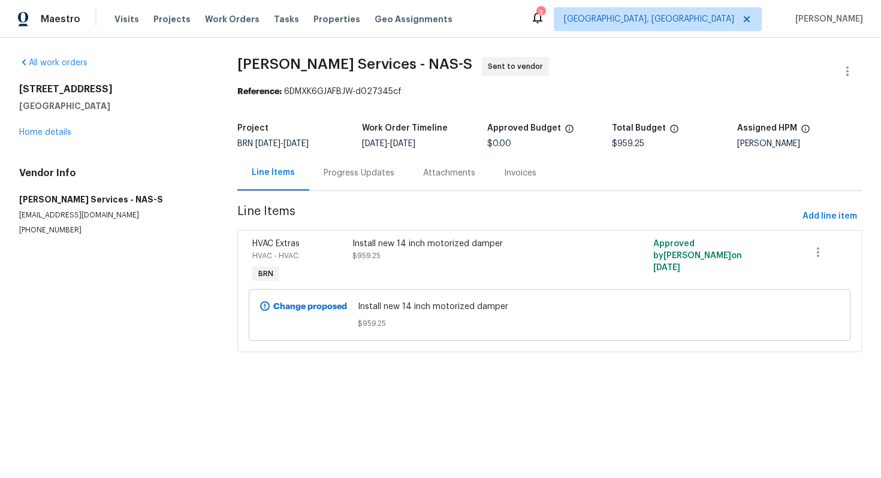
click at [331, 179] on div "Progress Updates" at bounding box center [359, 173] width 71 height 12
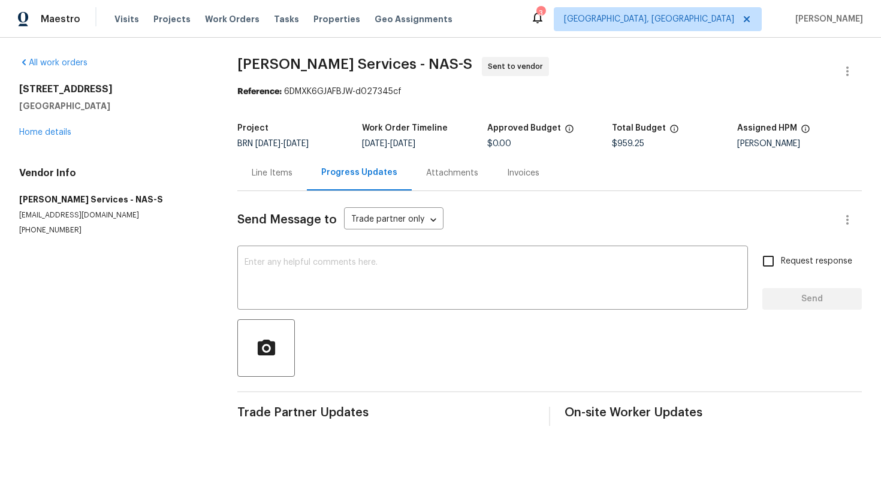
click at [261, 176] on div "Line Items" at bounding box center [272, 173] width 41 height 12
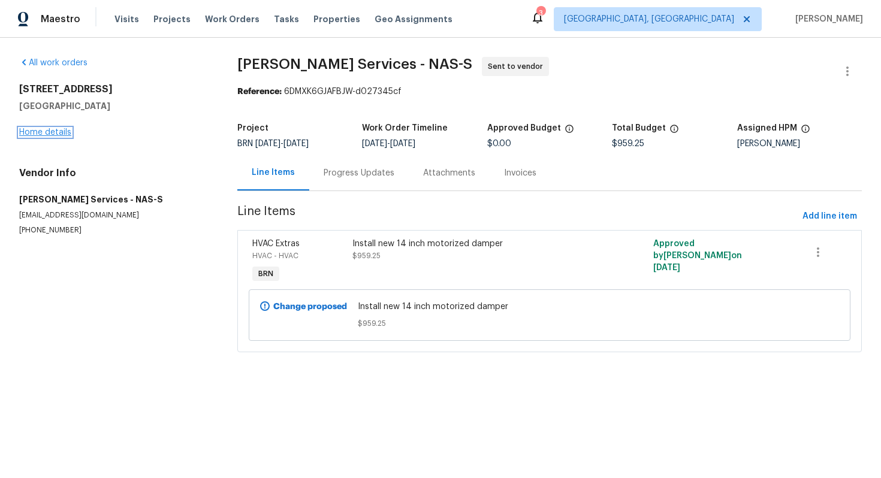
click at [65, 134] on link "Home details" at bounding box center [45, 132] width 52 height 8
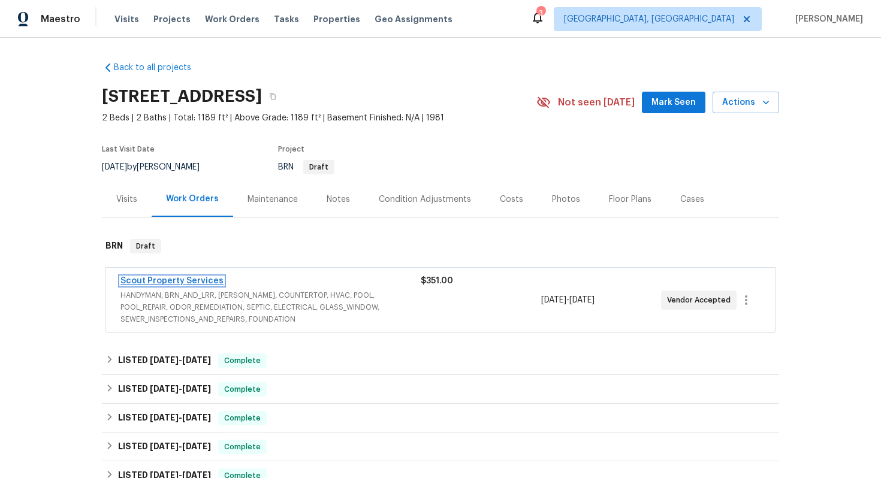
click at [191, 280] on link "Scout Property Services" at bounding box center [171, 281] width 103 height 8
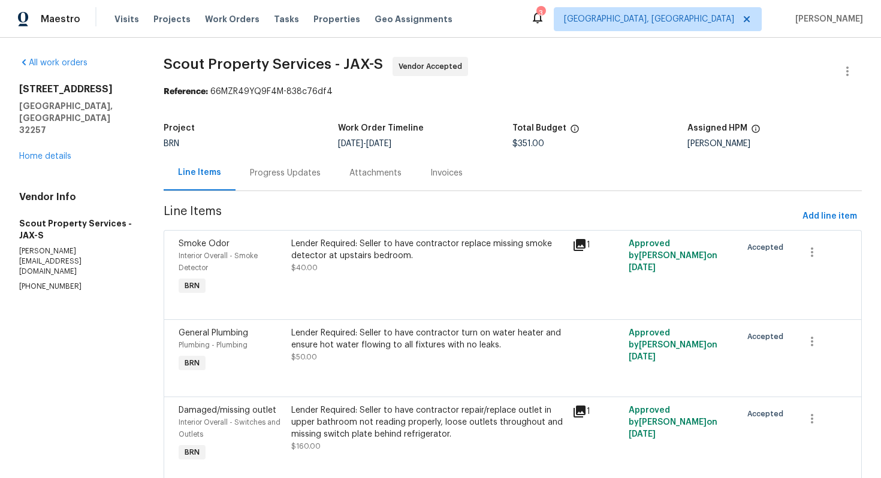
click at [306, 176] on div "Progress Updates" at bounding box center [285, 173] width 71 height 12
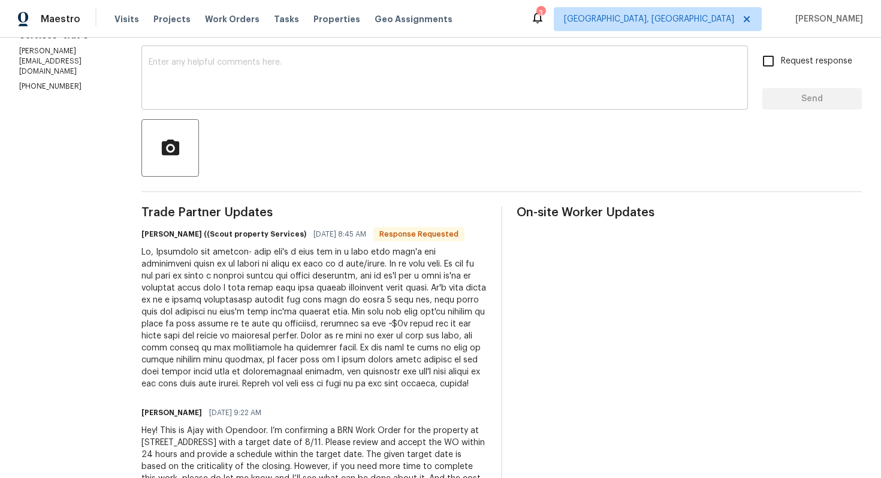
scroll to position [210, 0]
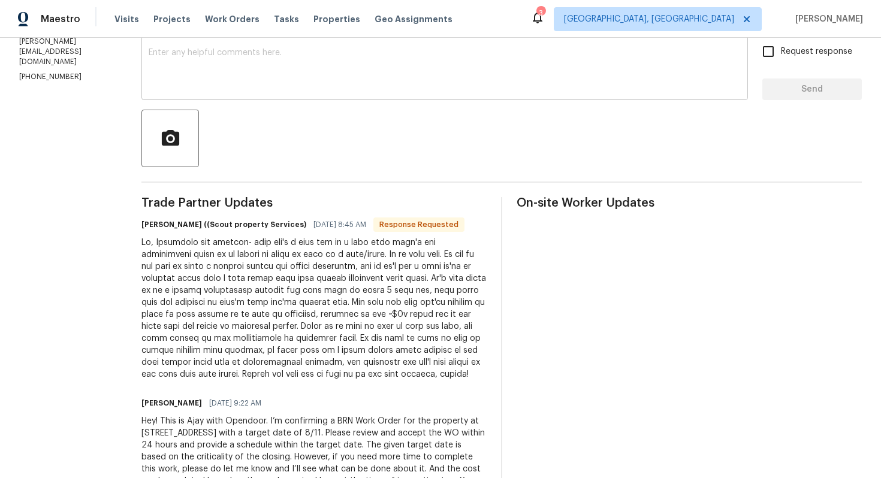
click at [344, 288] on div at bounding box center [313, 309] width 345 height 144
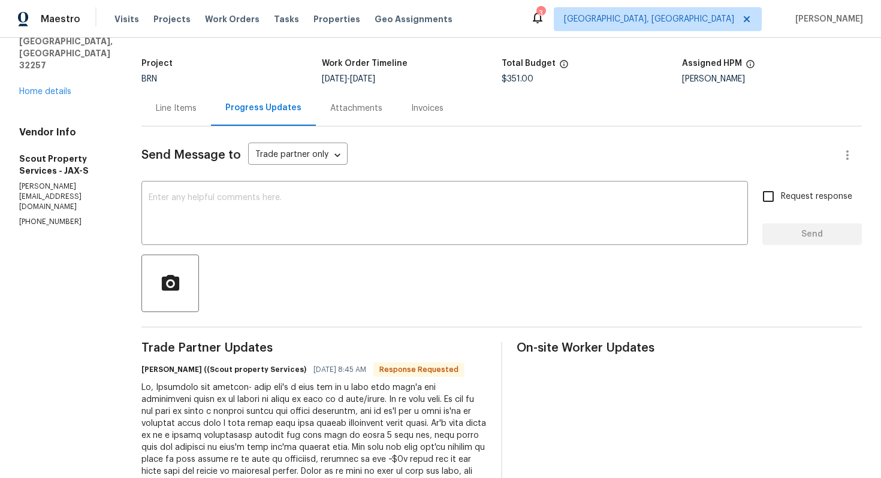
scroll to position [8, 0]
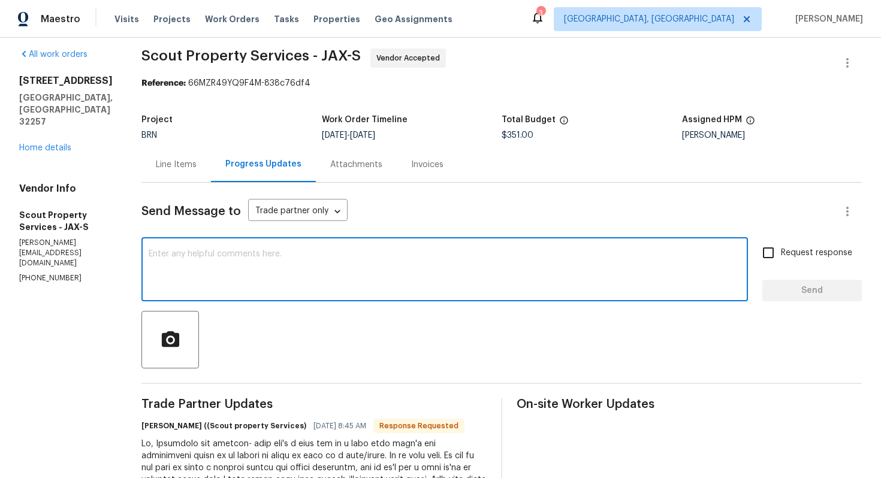
click at [281, 267] on textarea at bounding box center [445, 271] width 592 height 42
type textarea "Sure, I'll review this and let you know shortly."
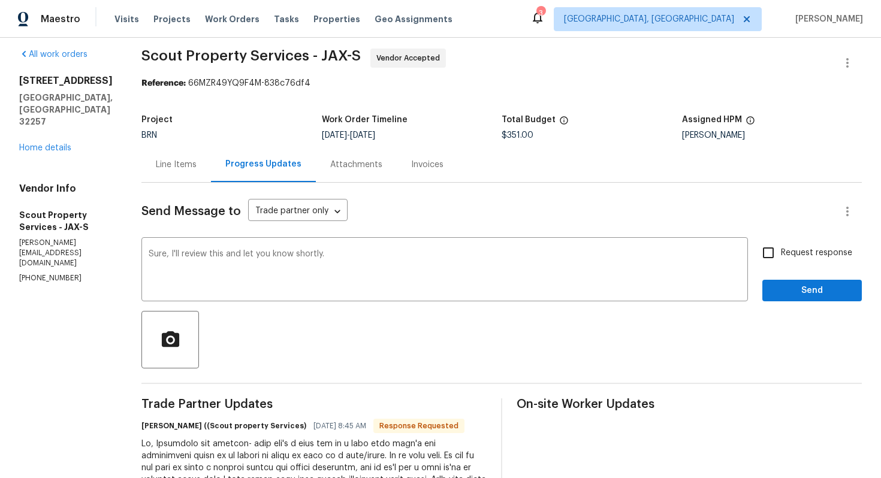
click at [802, 261] on label "Request response" at bounding box center [803, 252] width 96 height 25
click at [781, 261] on input "Request response" at bounding box center [767, 252] width 25 height 25
checkbox input "true"
click at [796, 294] on span "Send" at bounding box center [812, 290] width 80 height 15
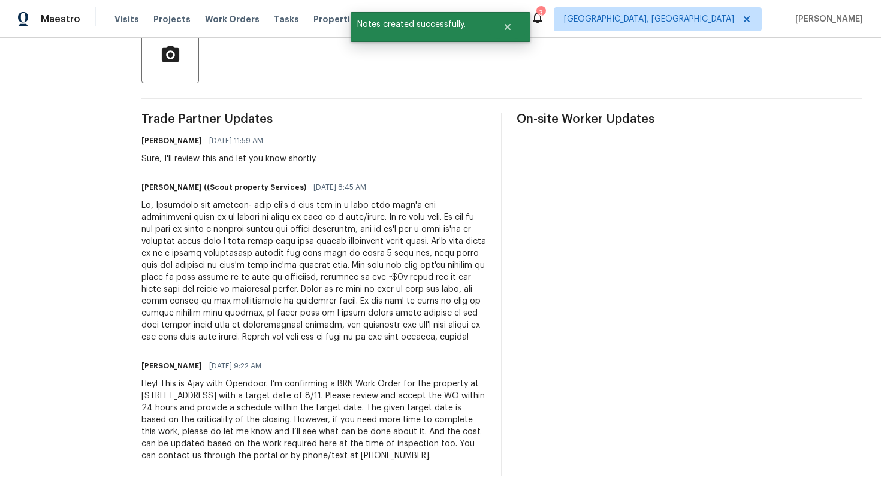
scroll to position [299, 0]
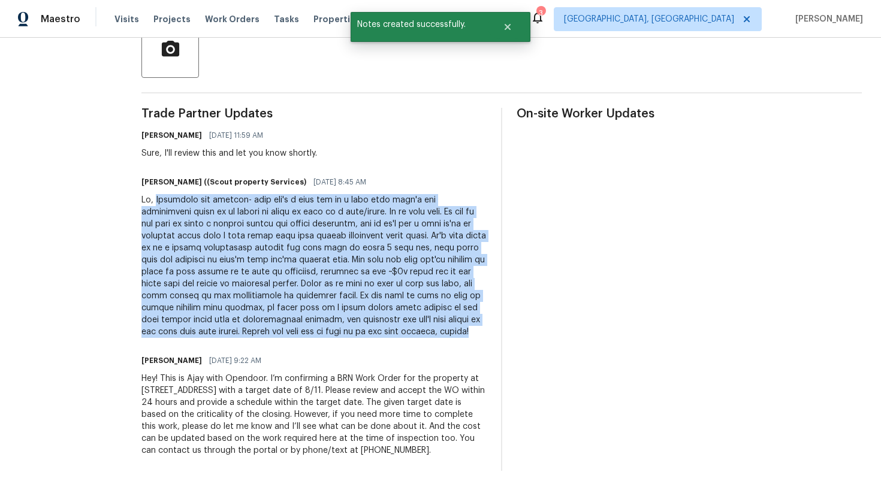
drag, startPoint x: 112, startPoint y: 202, endPoint x: 382, endPoint y: 318, distance: 293.9
click at [382, 318] on div at bounding box center [313, 266] width 345 height 144
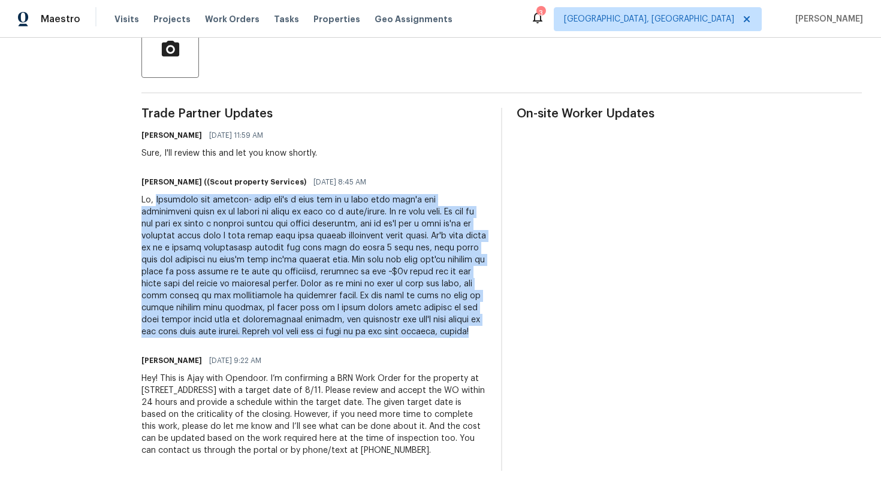
click at [368, 316] on div at bounding box center [313, 266] width 345 height 144
drag, startPoint x: 113, startPoint y: 202, endPoint x: 337, endPoint y: 320, distance: 252.7
click at [337, 320] on div at bounding box center [313, 266] width 345 height 144
copy div "Regarding the railing- this isn't a deck but is a flat roof that's not necessar…"
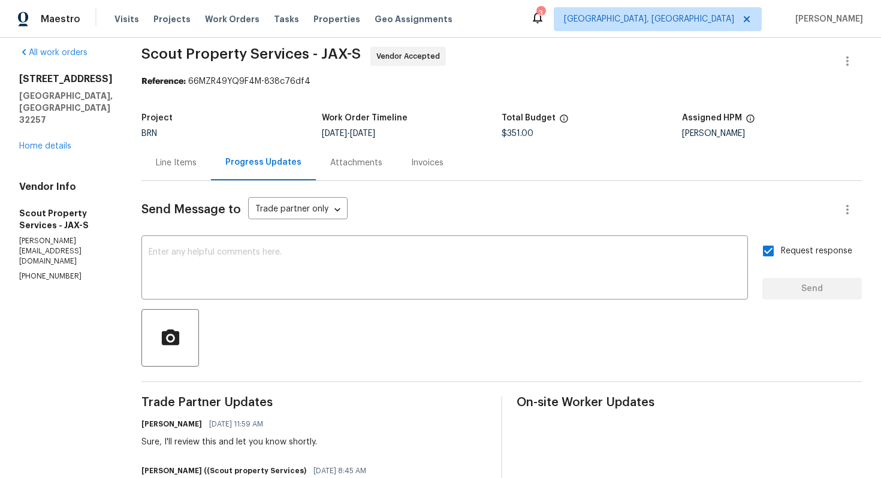
scroll to position [0, 0]
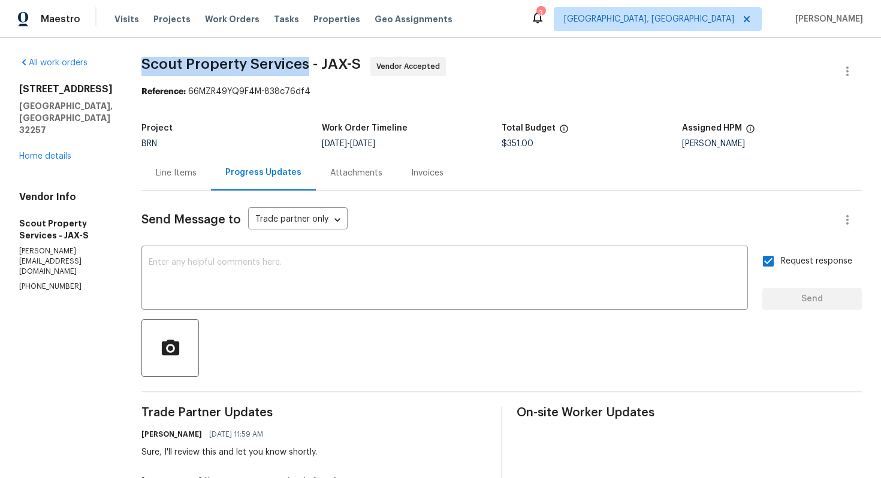
drag, startPoint x: 98, startPoint y: 65, endPoint x: 265, endPoint y: 67, distance: 166.6
click at [265, 67] on div "All work orders 3567 Whalers Way Jacksonville, FL 32257 Home details Vendor Inf…" at bounding box center [440, 413] width 881 height 751
copy span "Scout Property Services"
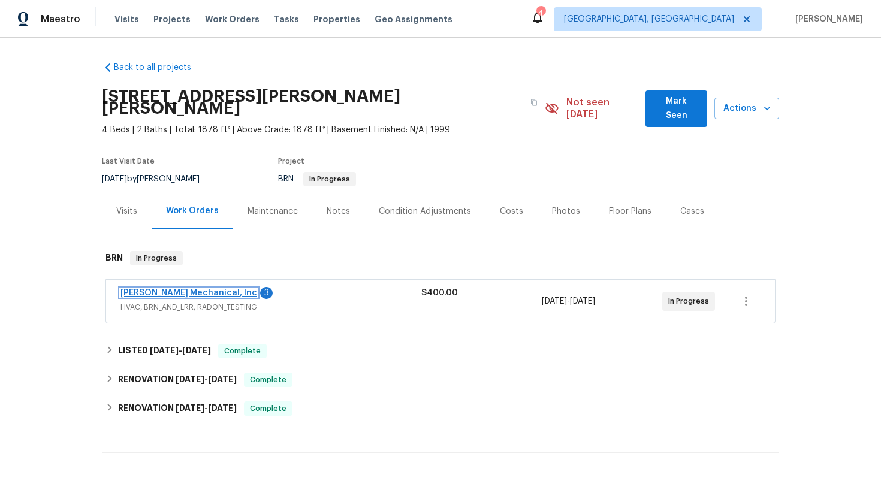
click at [204, 289] on link "[PERSON_NAME] Mechanical, Inc" at bounding box center [188, 293] width 137 height 8
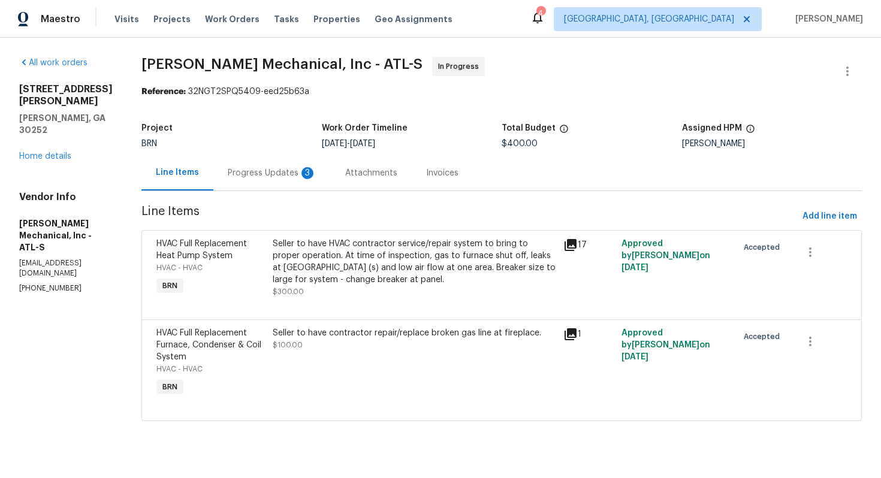
click at [307, 174] on div "Progress Updates 3" at bounding box center [272, 173] width 89 height 12
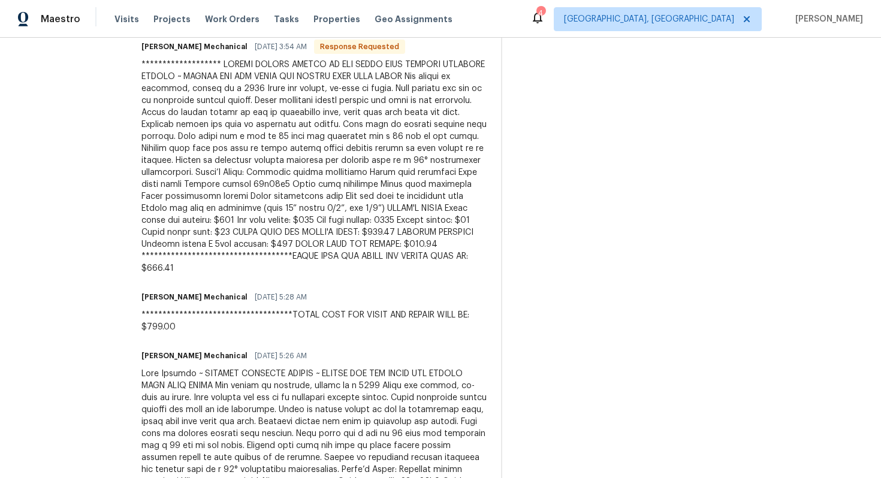
scroll to position [398, 0]
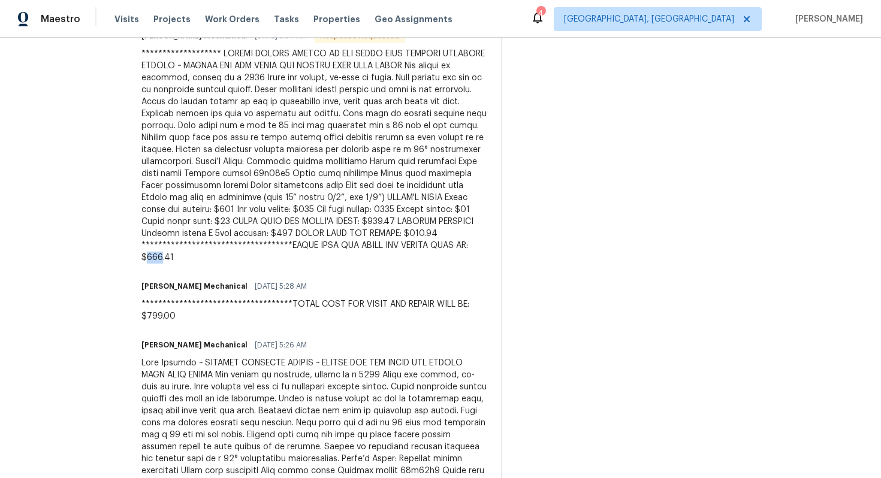
drag, startPoint x: 181, startPoint y: 258, endPoint x: 166, endPoint y: 258, distance: 15.0
click at [166, 258] on div at bounding box center [313, 156] width 345 height 216
copy div "799"
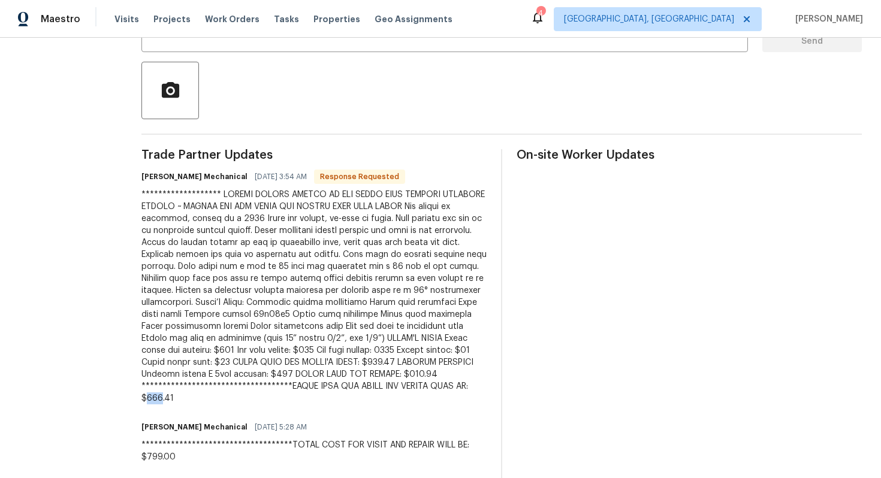
scroll to position [0, 0]
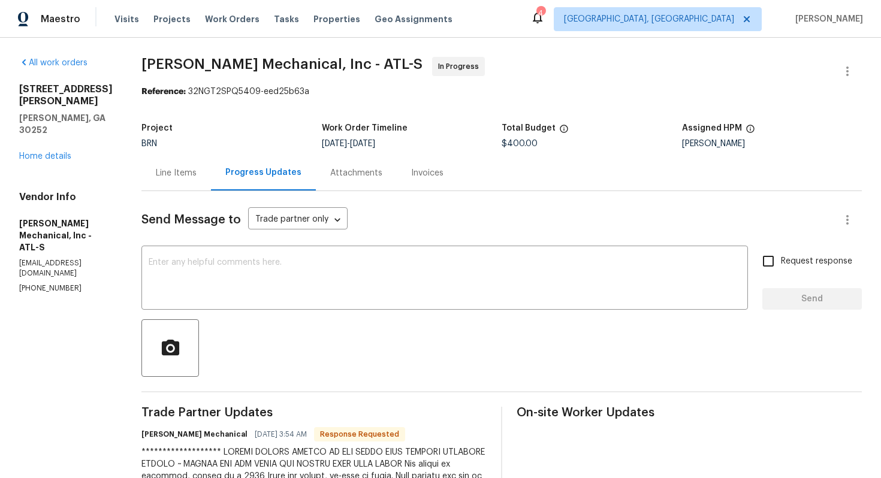
click at [205, 180] on div "Line Items" at bounding box center [175, 172] width 69 height 35
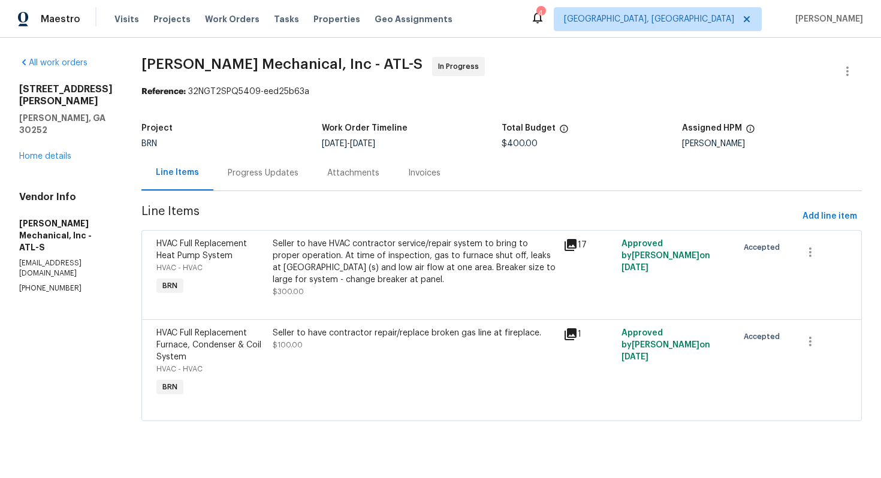
click at [294, 186] on div "Progress Updates" at bounding box center [262, 172] width 99 height 35
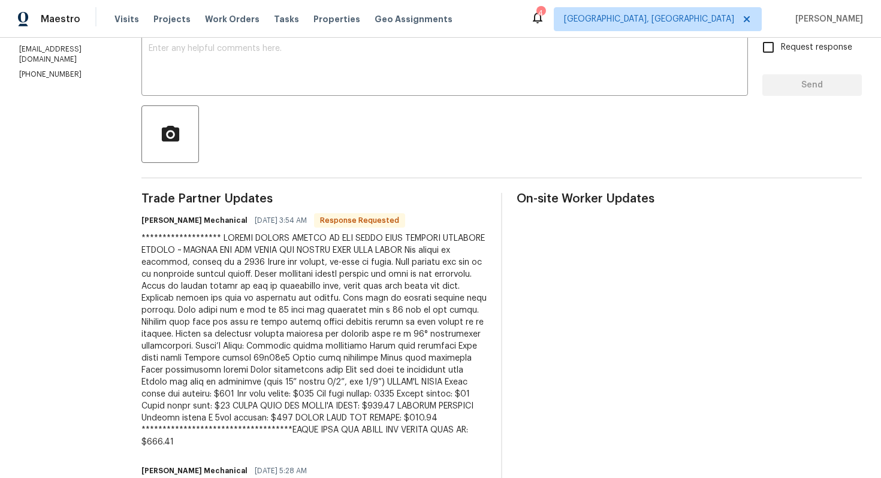
scroll to position [64, 0]
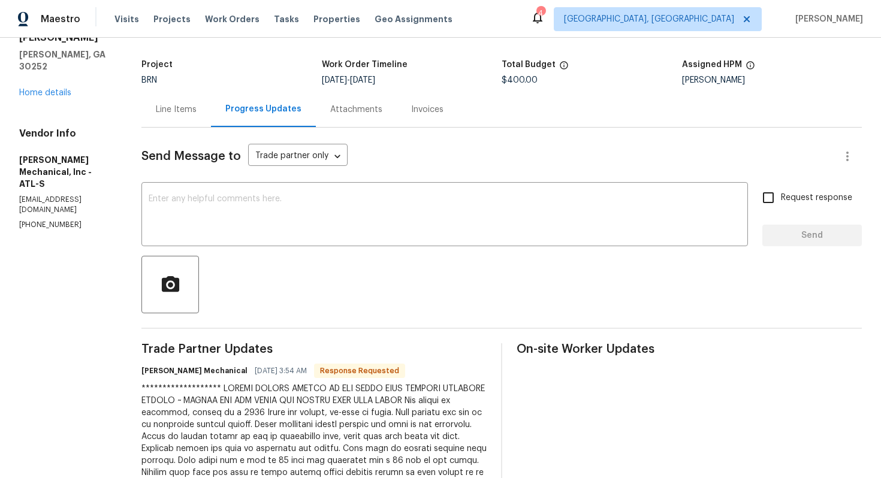
click at [206, 119] on div "Line Items" at bounding box center [175, 109] width 69 height 35
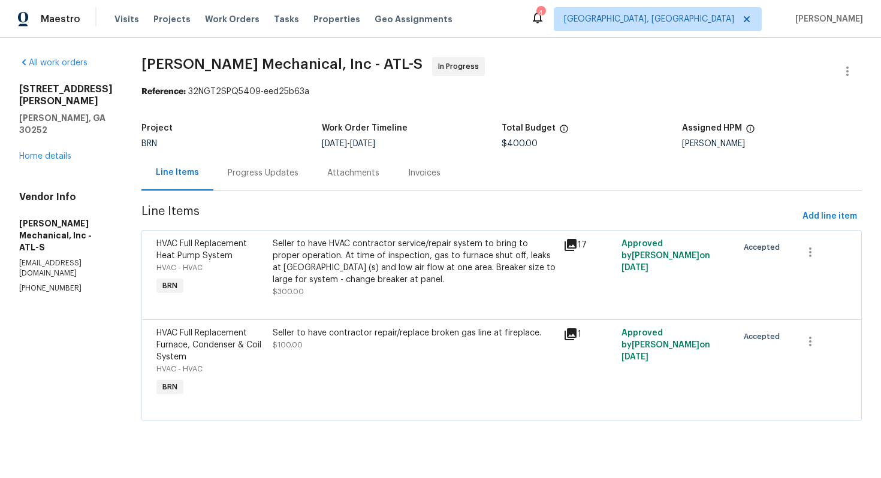
click at [361, 257] on div "Seller to have HVAC contractor service/repair system to bring to proper operati…" at bounding box center [414, 262] width 283 height 48
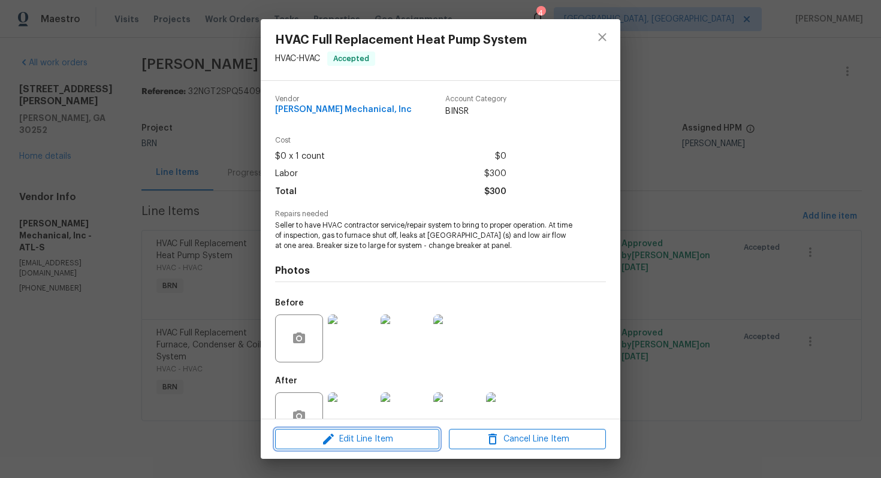
click at [330, 438] on icon "button" at bounding box center [328, 439] width 11 height 11
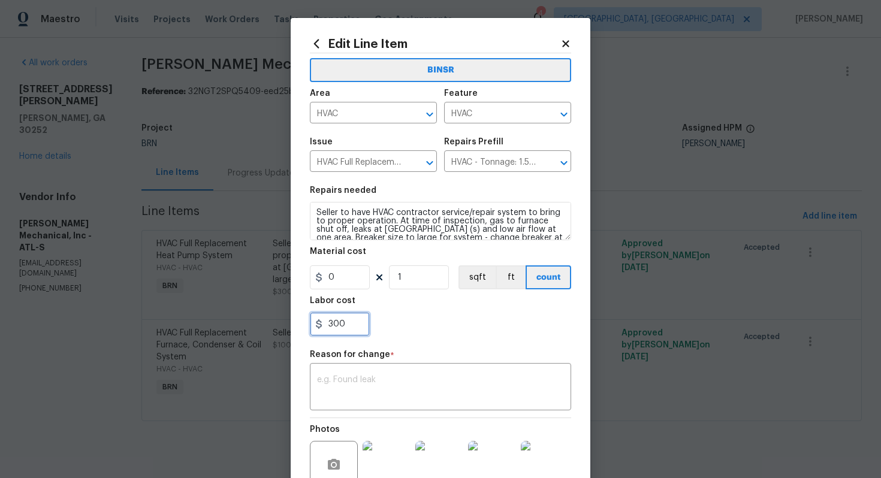
drag, startPoint x: 325, startPoint y: 327, endPoint x: 395, endPoint y: 331, distance: 70.2
click at [395, 331] on div "300" at bounding box center [440, 324] width 261 height 24
paste input "799"
type input "799"
click at [421, 375] on div "x ​" at bounding box center [440, 388] width 261 height 44
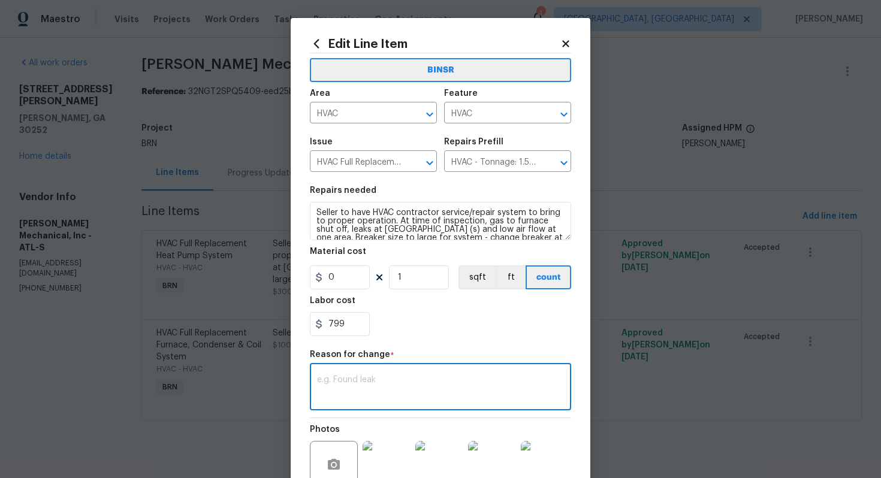
paste textarea "(AG) Updated per vendors final cost."
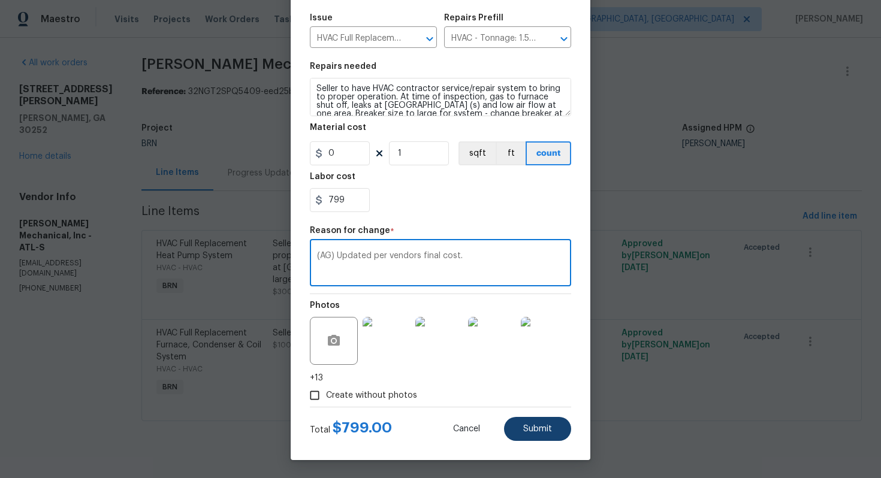
type textarea "(AG) Updated per vendors final cost."
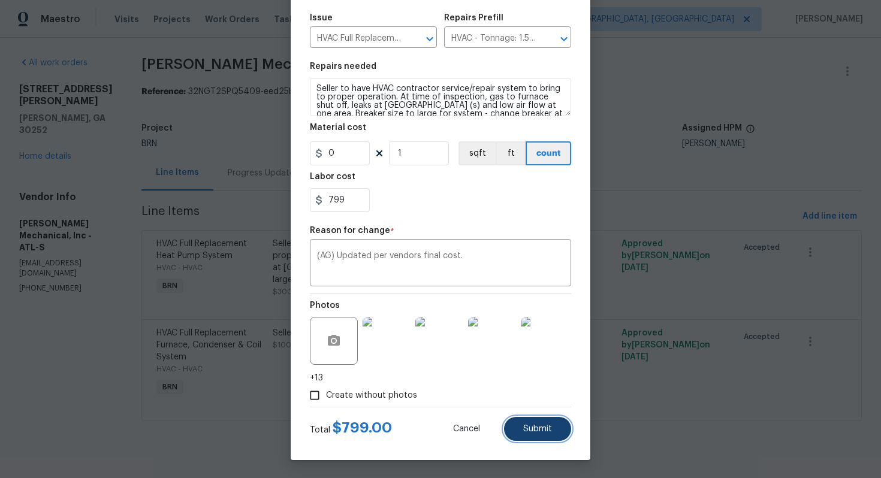
click at [530, 424] on button "Submit" at bounding box center [537, 429] width 67 height 24
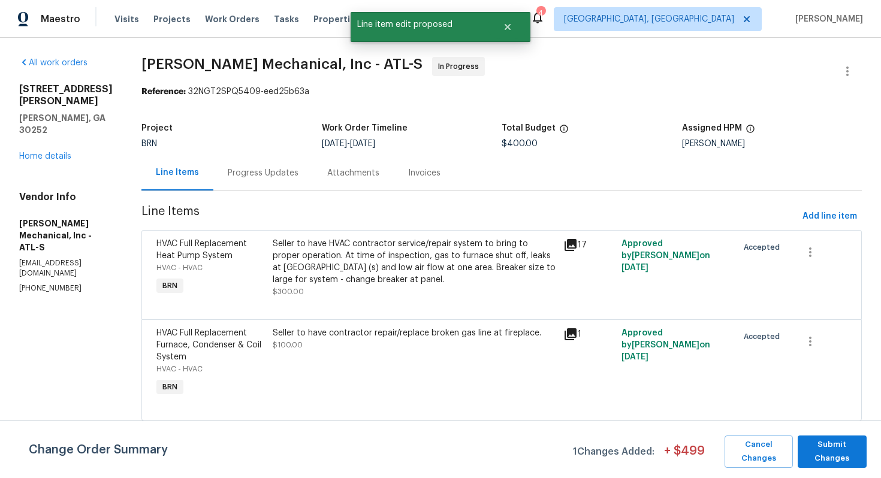
scroll to position [0, 0]
click at [839, 436] on button "Submit Changes" at bounding box center [831, 452] width 69 height 32
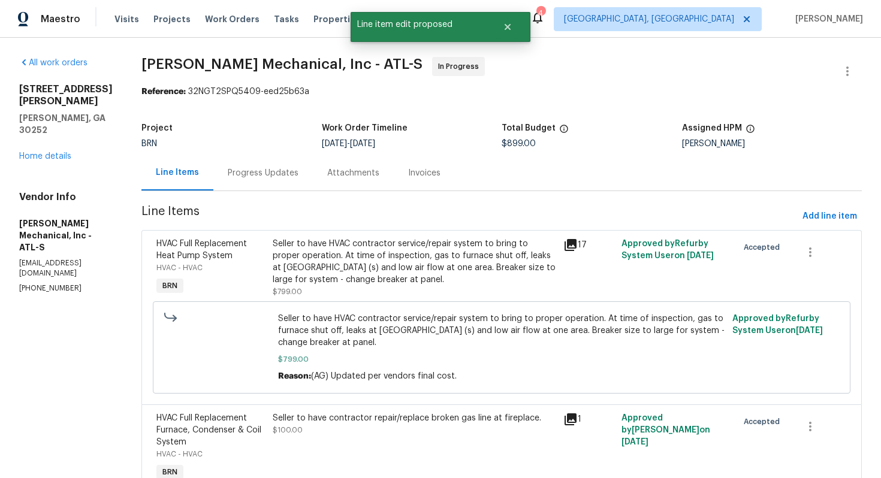
scroll to position [62, 0]
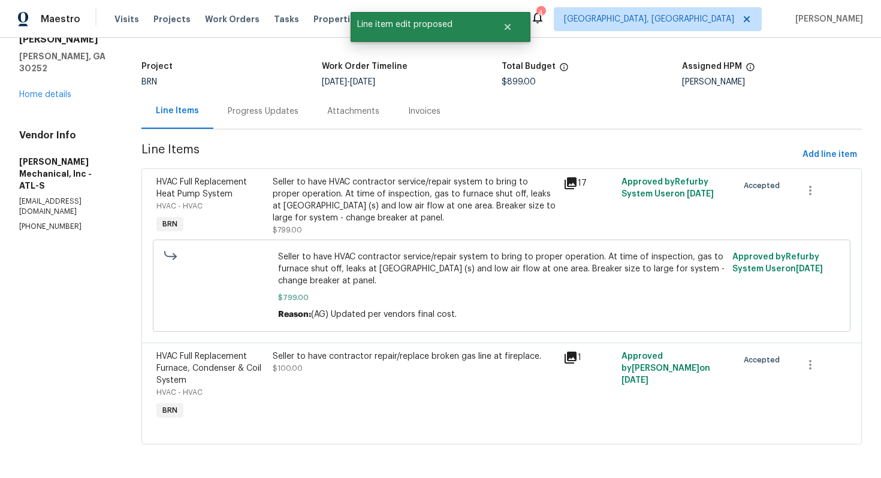
click at [412, 372] on div "Seller to have contractor repair/replace broken gas line at fireplace. $100.00" at bounding box center [414, 362] width 283 height 24
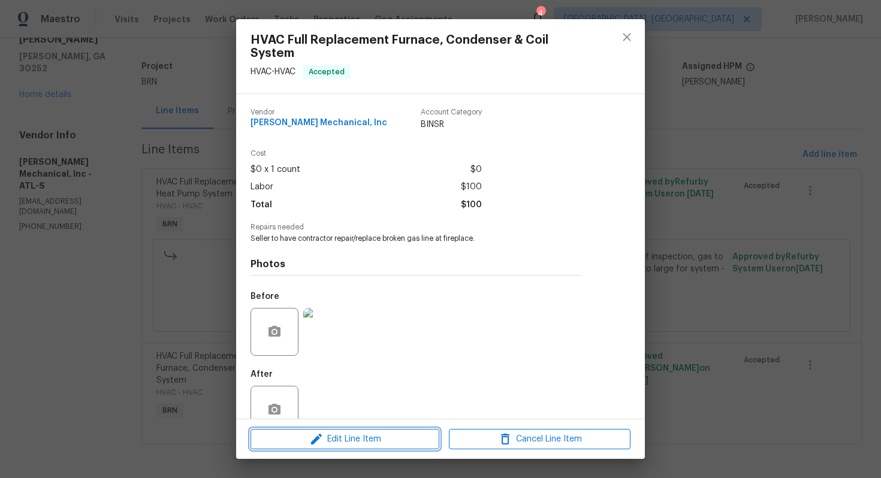
click at [359, 443] on span "Edit Line Item" at bounding box center [345, 439] width 182 height 15
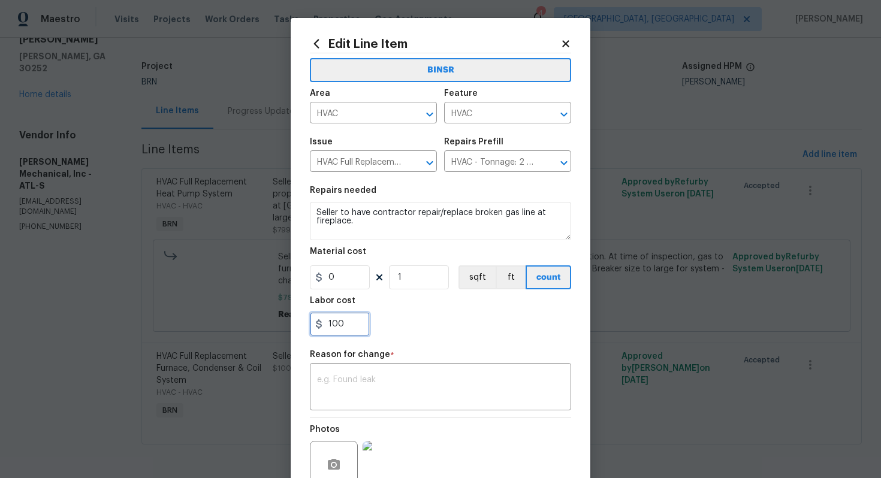
click at [342, 327] on input "100" at bounding box center [340, 324] width 60 height 24
type input "125"
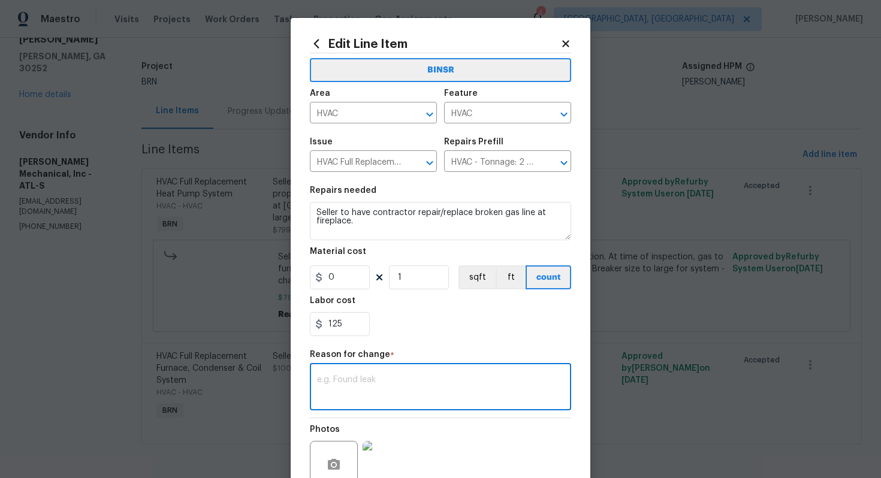
click at [326, 387] on textarea at bounding box center [440, 388] width 247 height 25
paste textarea "(AG) Updated per vendors final cost."
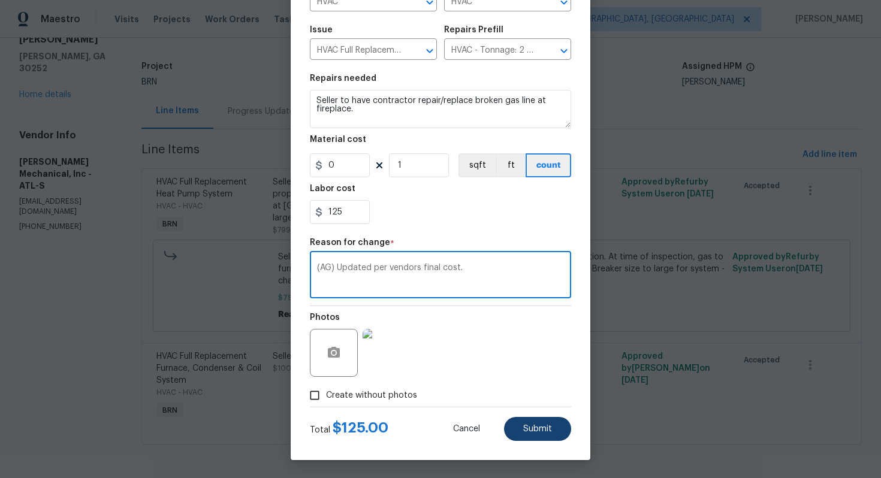
type textarea "(AG) Updated per vendors final cost."
click at [551, 438] on button "Submit" at bounding box center [537, 429] width 67 height 24
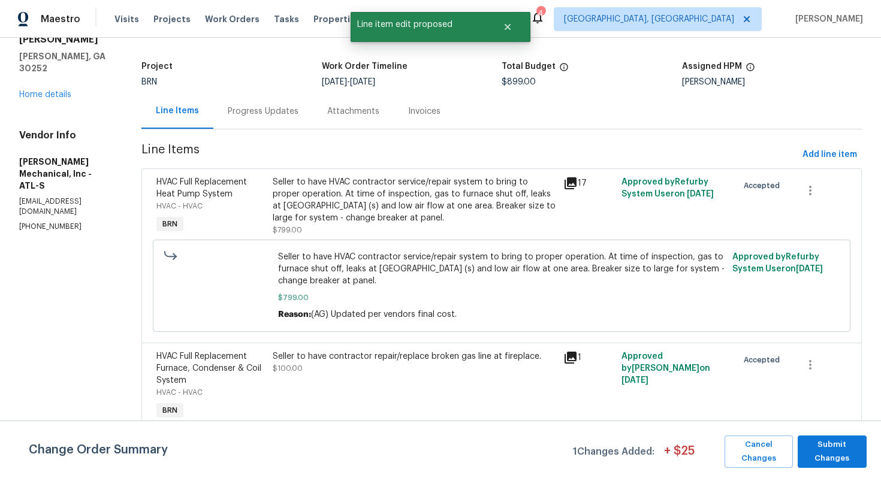
scroll to position [0, 0]
click at [840, 447] on span "Submit Changes" at bounding box center [831, 452] width 57 height 28
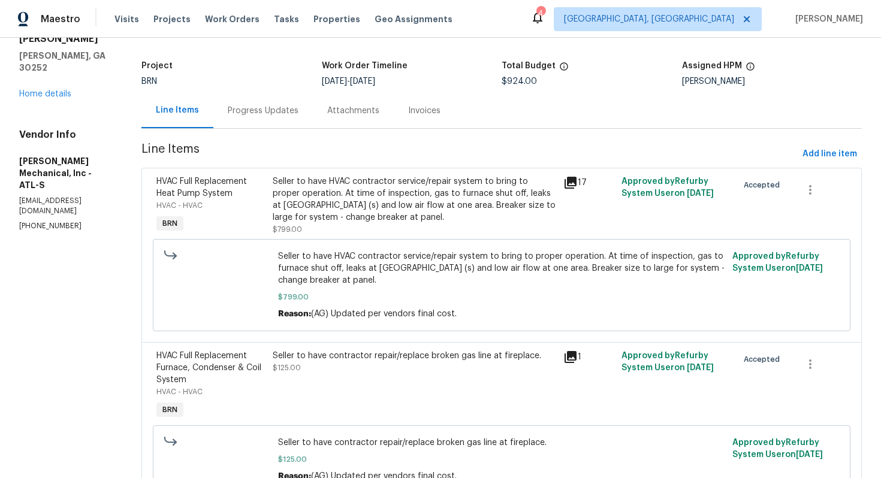
click at [285, 109] on div "Progress Updates" at bounding box center [263, 111] width 71 height 12
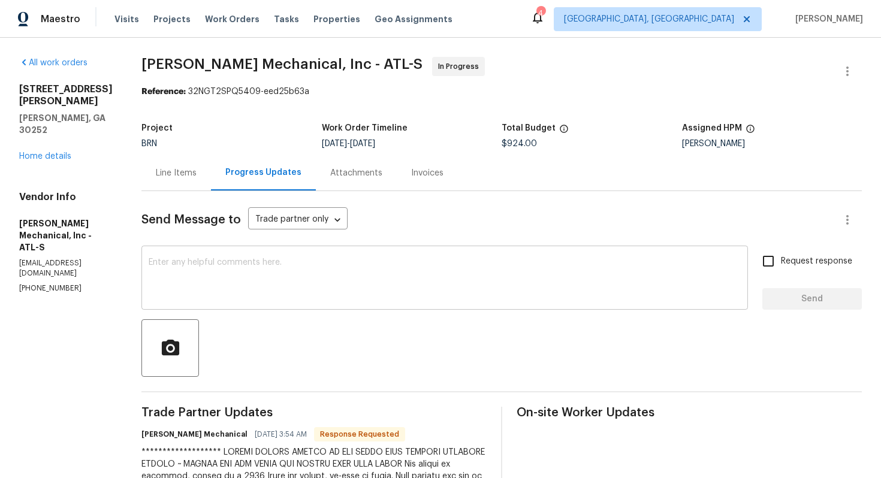
click at [264, 261] on textarea at bounding box center [445, 279] width 592 height 42
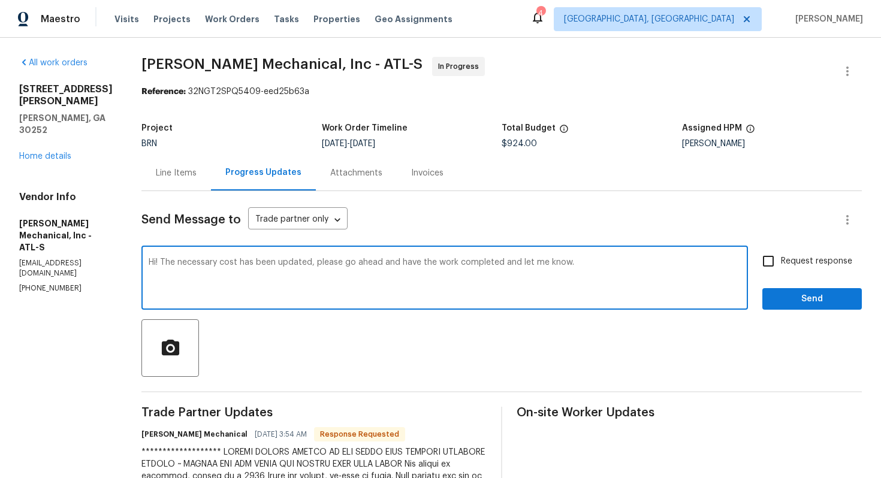
type textarea "Hi! The necessary cost has been updated, please go ahead and have the work comp…"
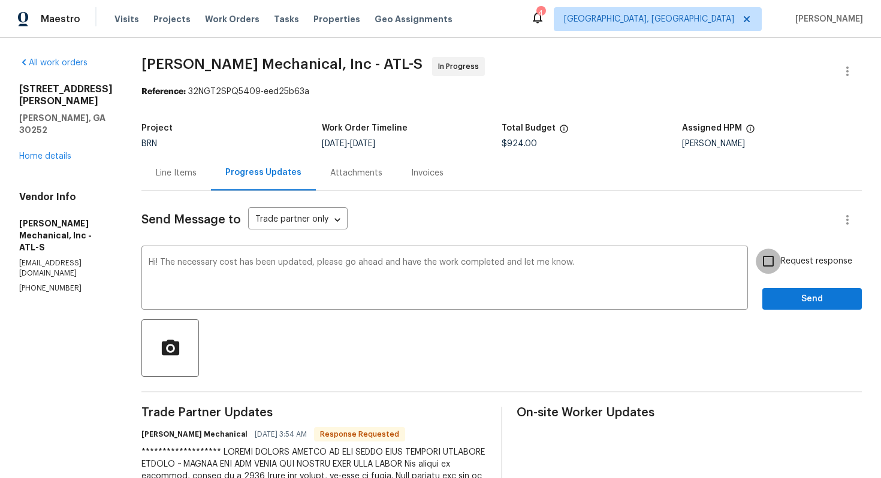
click at [769, 267] on input "Request response" at bounding box center [767, 261] width 25 height 25
checkbox input "true"
click at [798, 309] on button "Send" at bounding box center [811, 299] width 99 height 22
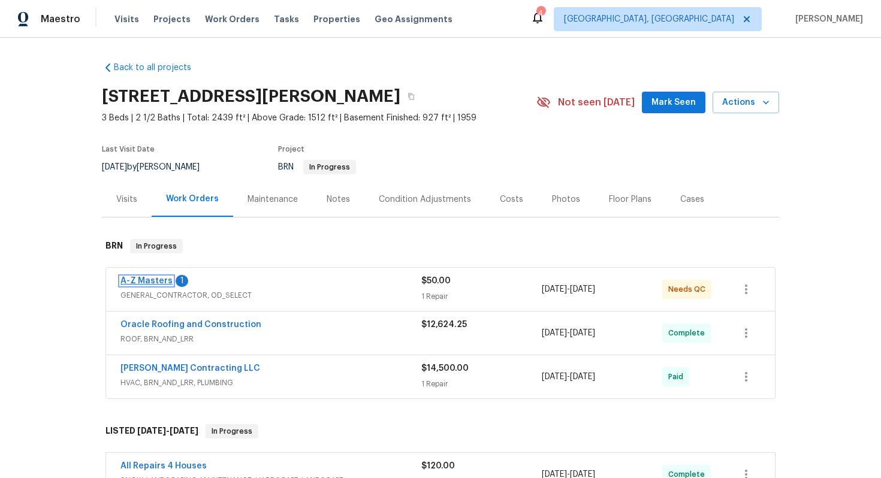
click at [146, 279] on link "A-Z Masters" at bounding box center [146, 281] width 52 height 8
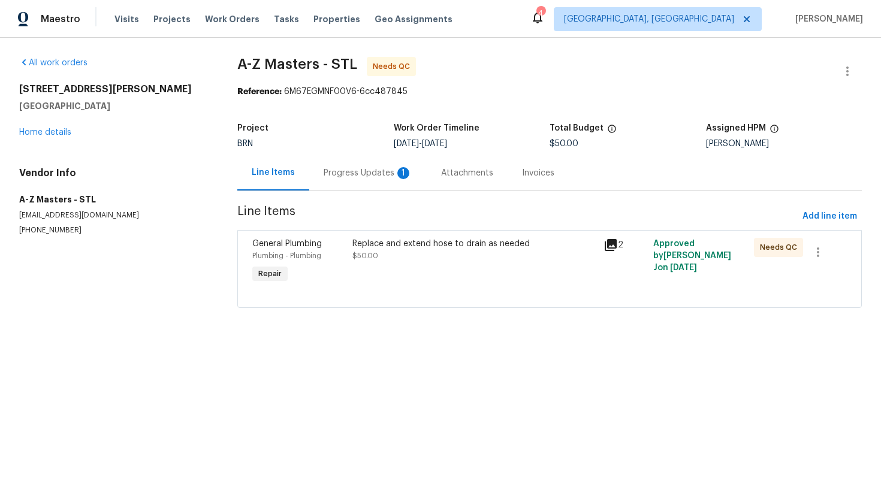
click at [351, 180] on div "Progress Updates 1" at bounding box center [367, 172] width 117 height 35
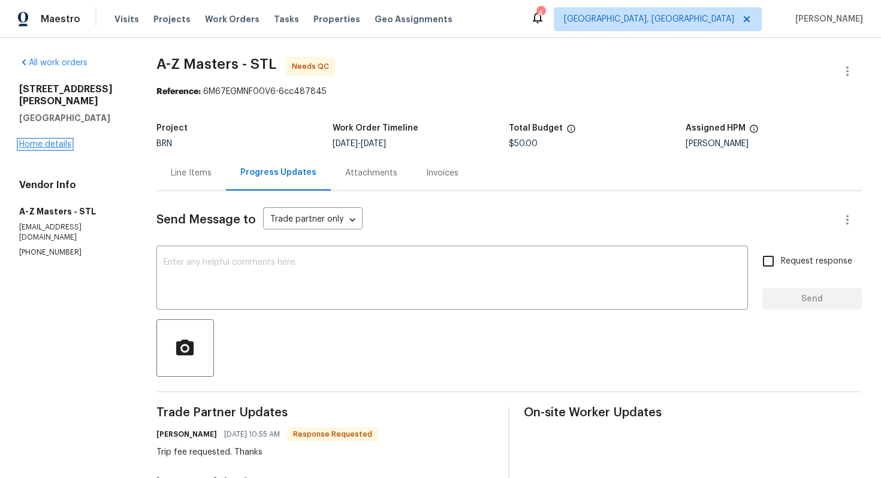
click at [52, 140] on link "Home details" at bounding box center [45, 144] width 52 height 8
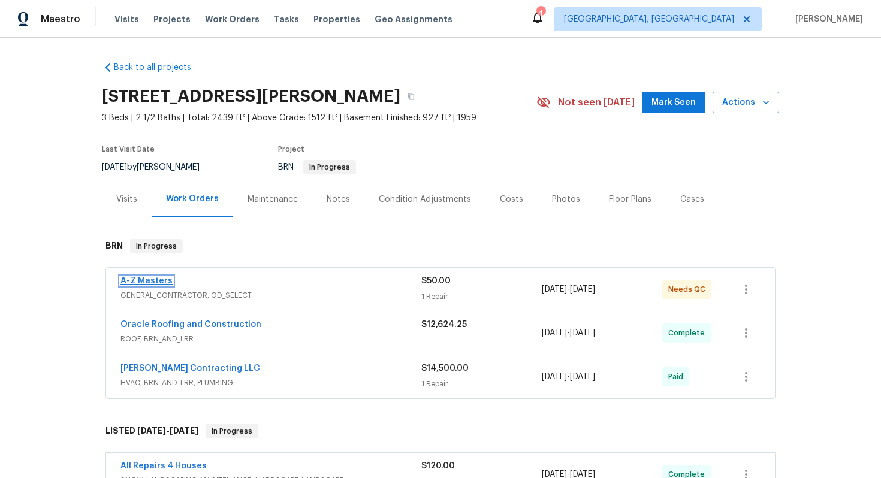
click at [140, 279] on link "A-Z Masters" at bounding box center [146, 281] width 52 height 8
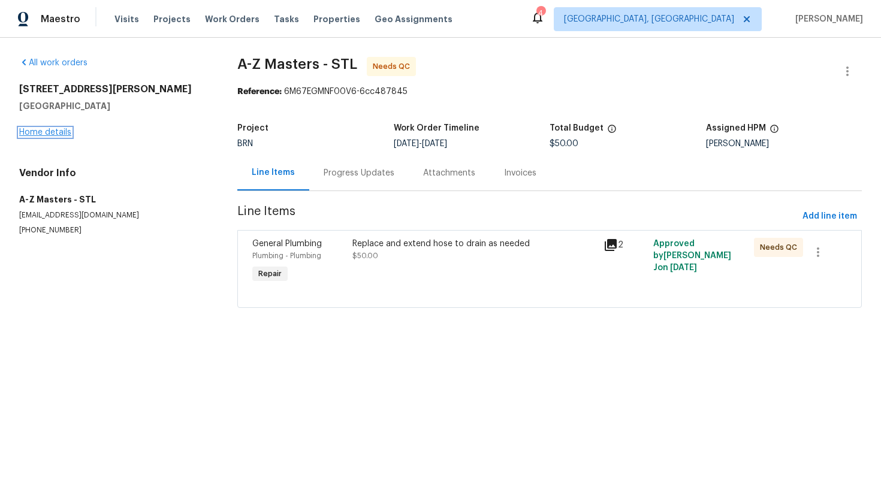
click at [63, 134] on link "Home details" at bounding box center [45, 132] width 52 height 8
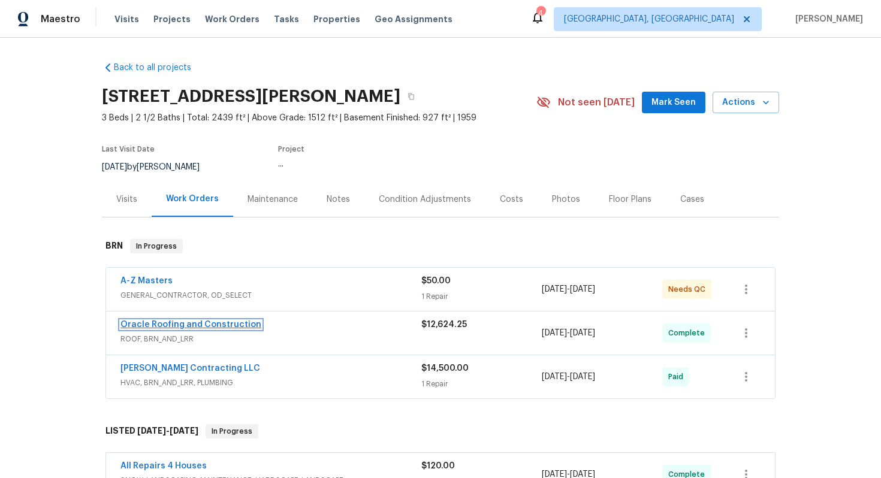
click at [200, 321] on link "Oracle Roofing and Construction" at bounding box center [190, 325] width 141 height 8
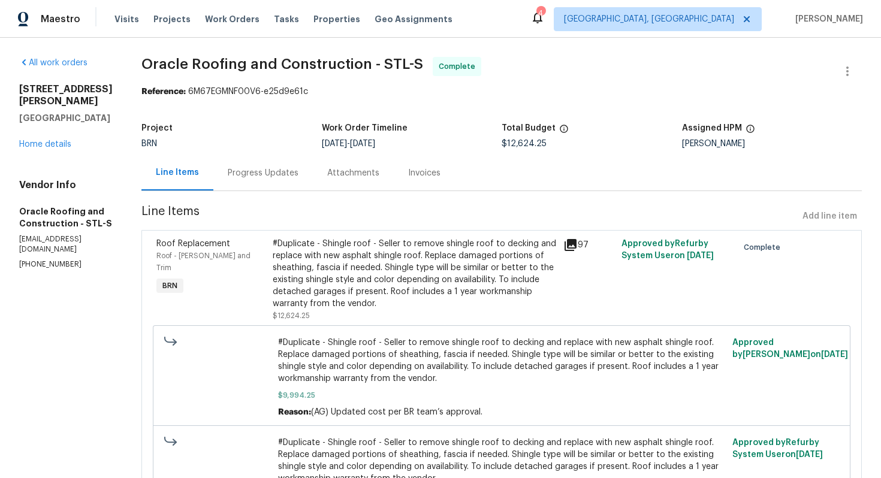
click at [362, 261] on div "#Duplicate - Shingle roof - Seller to remove shingle roof to decking and replac…" at bounding box center [414, 274] width 283 height 72
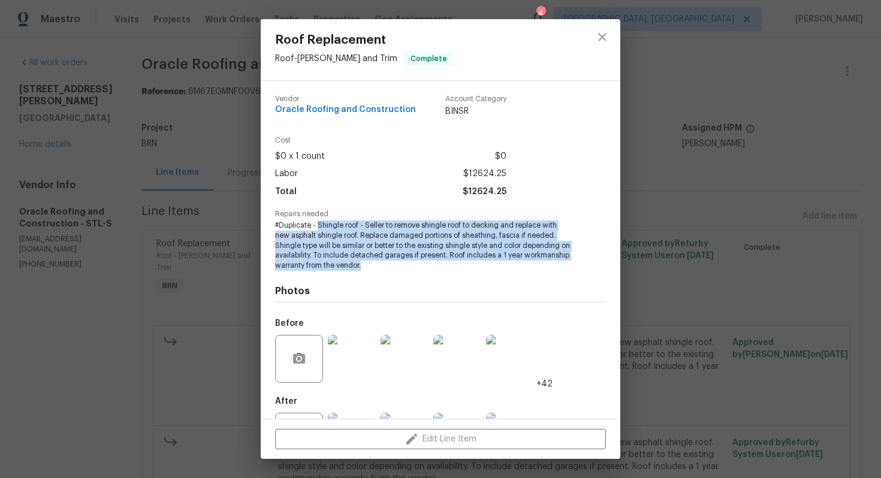
drag, startPoint x: 318, startPoint y: 225, endPoint x: 446, endPoint y: 268, distance: 135.1
click at [448, 268] on span "#Duplicate - Shingle roof - Seller to remove shingle roof to decking and replac…" at bounding box center [424, 245] width 298 height 50
copy span "Shingle roof - Seller to remove shingle roof to decking and replace with new as…"
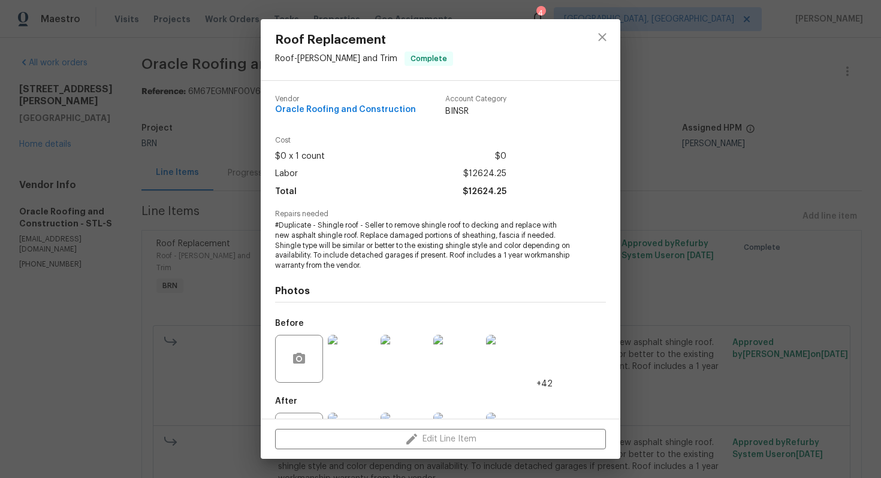
click at [179, 125] on div "Roof Replacement Roof - Eaves and Trim Complete Vendor Oracle Roofing and Const…" at bounding box center [440, 239] width 881 height 478
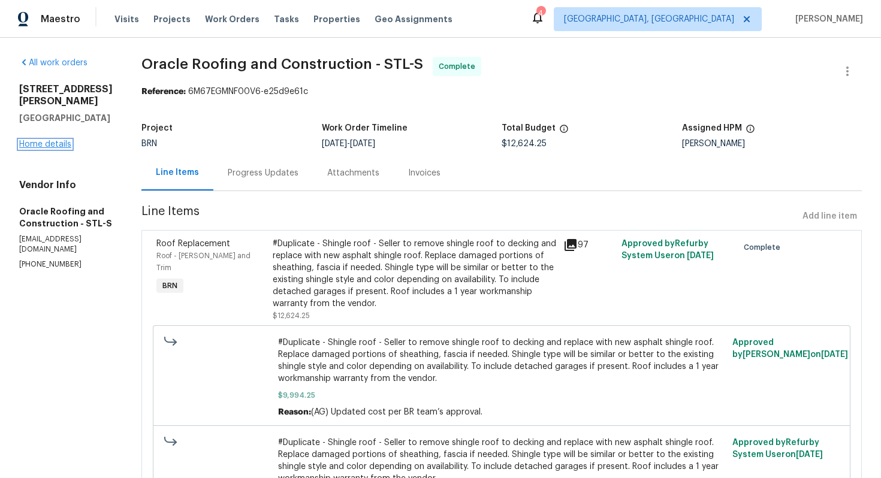
click at [30, 144] on link "Home details" at bounding box center [45, 144] width 52 height 8
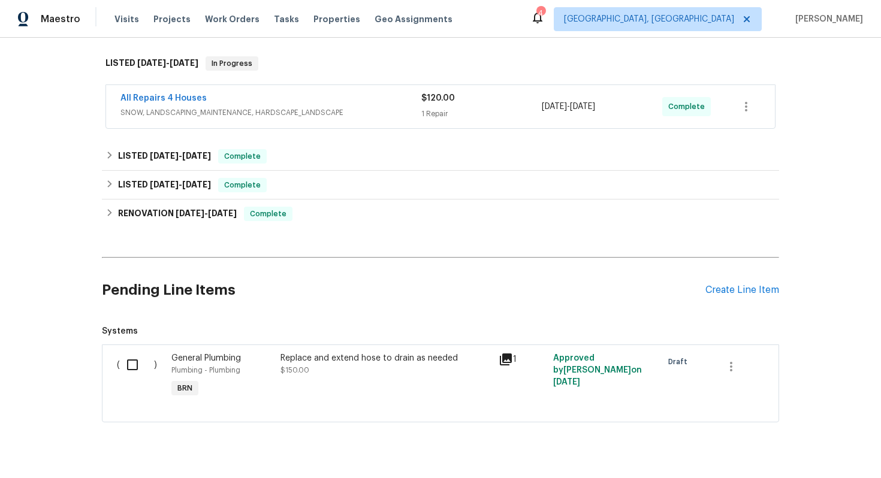
scroll to position [394, 0]
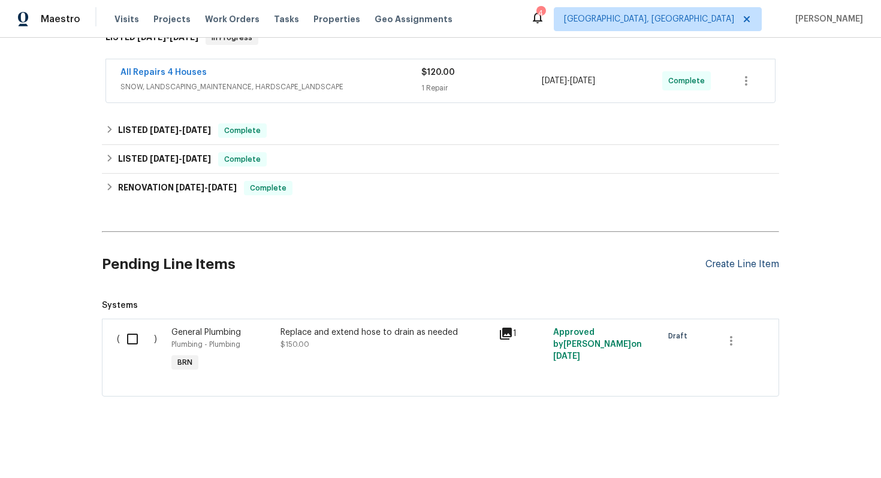
click at [733, 261] on div "Create Line Item" at bounding box center [742, 264] width 74 height 11
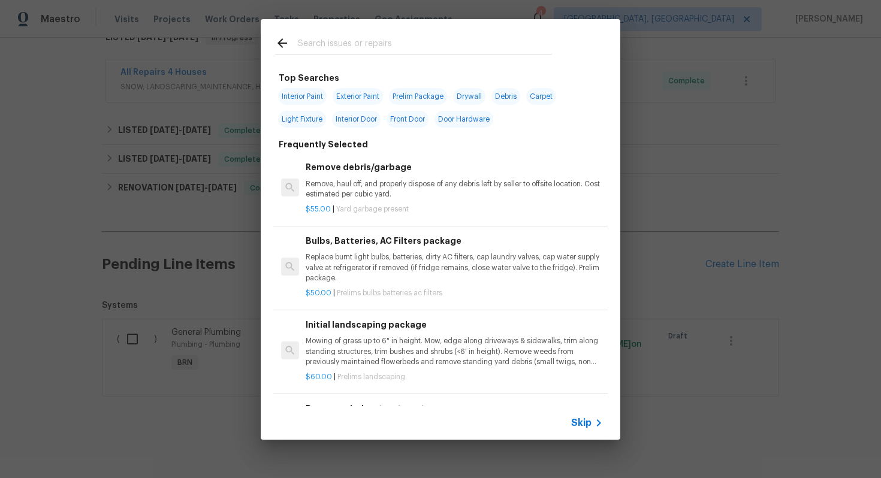
click at [578, 421] on span "Skip" at bounding box center [581, 423] width 20 height 12
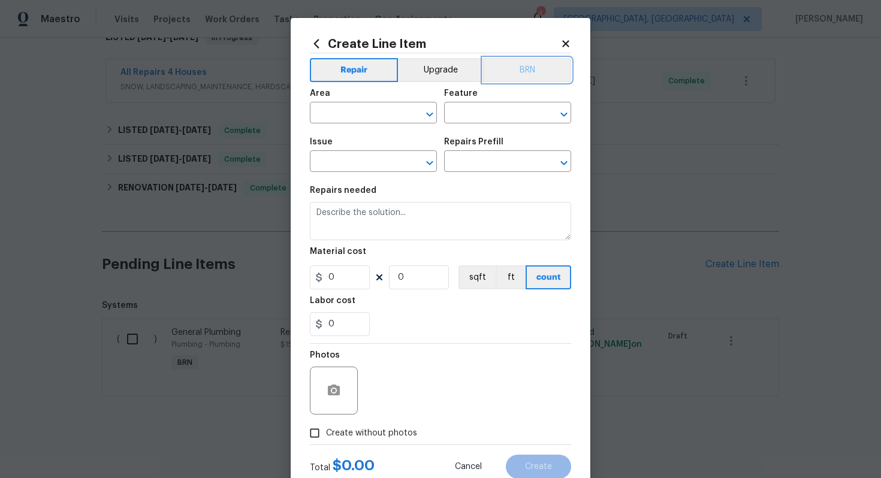
click at [542, 73] on button "BRN" at bounding box center [527, 70] width 88 height 24
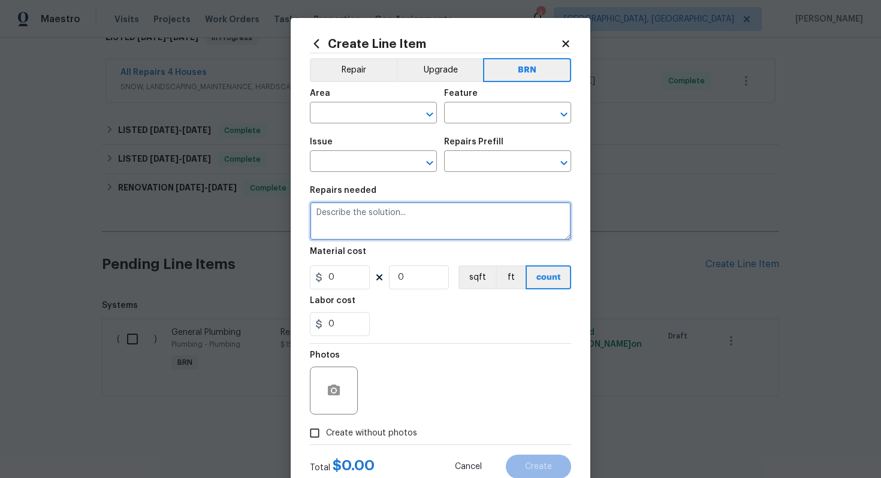
click at [451, 232] on textarea at bounding box center [440, 221] width 261 height 38
paste textarea "Shingle roof - Seller to remove shingle roof to decking and replace with new as…"
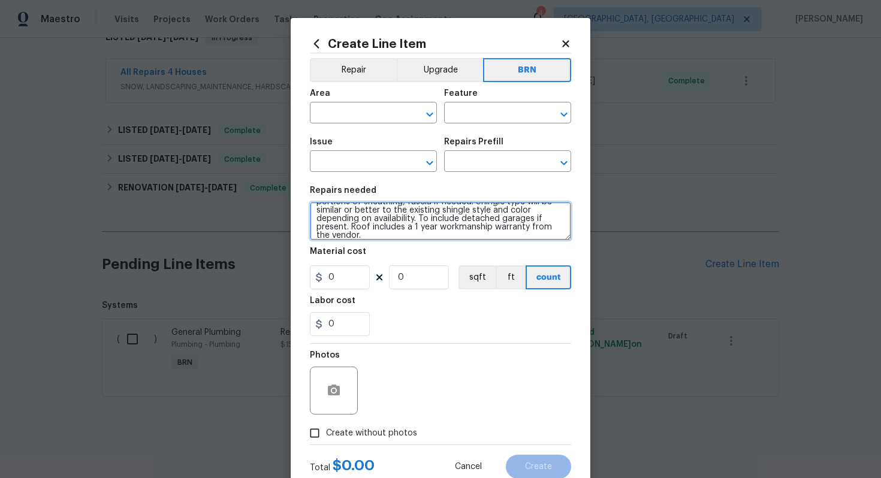
scroll to position [0, 0]
click at [315, 214] on textarea "Shingle roof - Seller to remove shingle roof to decking and replace with new as…" at bounding box center [440, 221] width 261 height 38
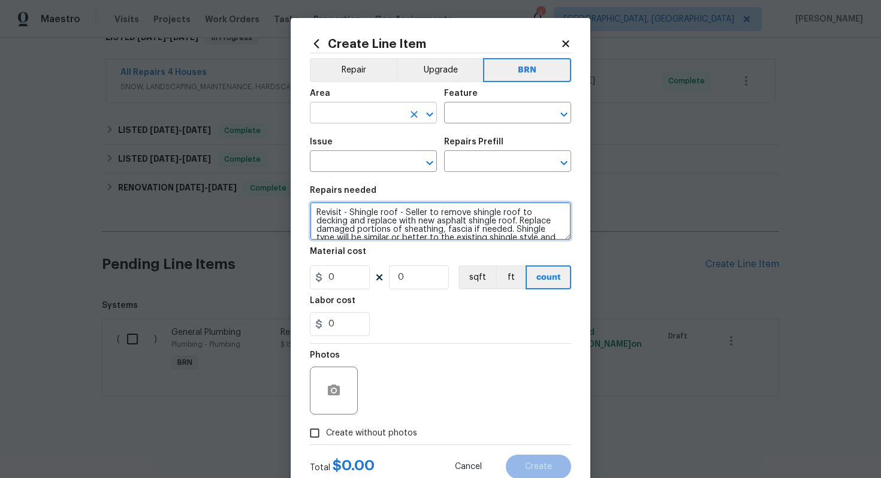
type textarea "Revisit - Shingle roof - Seller to remove shingle roof to decking and replace w…"
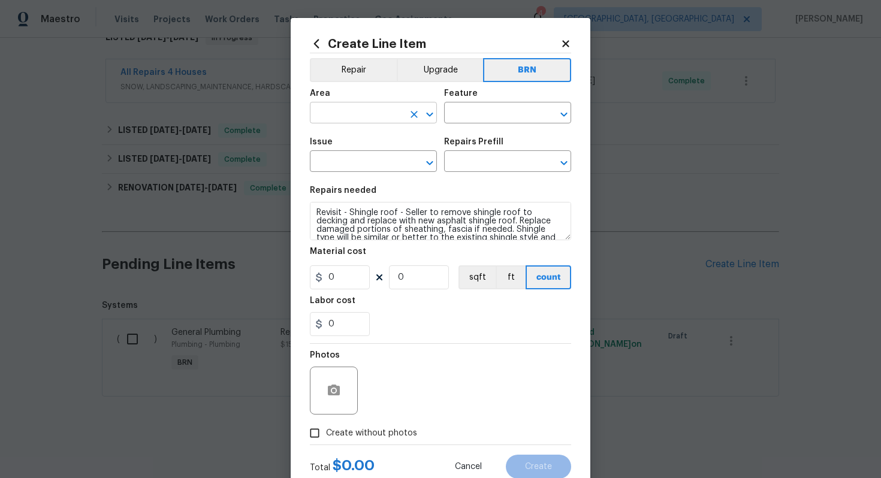
click at [363, 115] on input "text" at bounding box center [356, 114] width 93 height 19
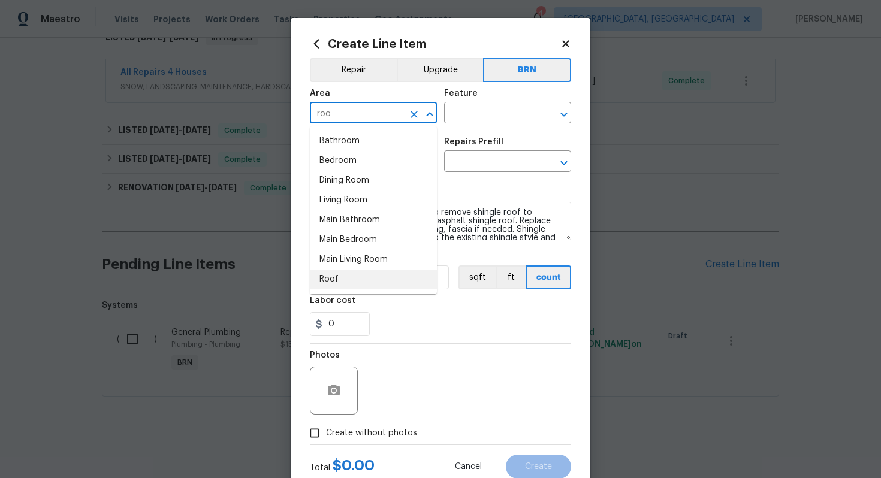
click at [350, 282] on li "Roof" at bounding box center [373, 280] width 127 height 20
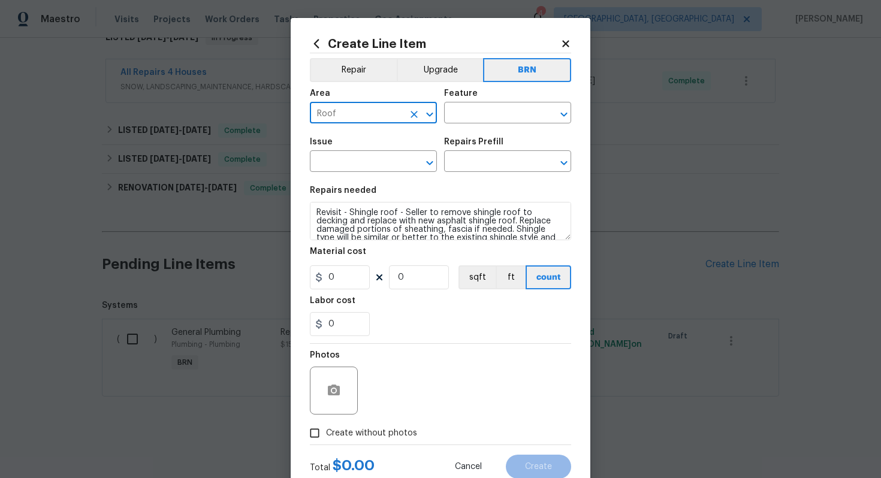
type input "Roof"
click at [503, 125] on div "Area Roof ​ Feature ​" at bounding box center [440, 106] width 261 height 49
click at [503, 117] on input "text" at bounding box center [490, 114] width 93 height 19
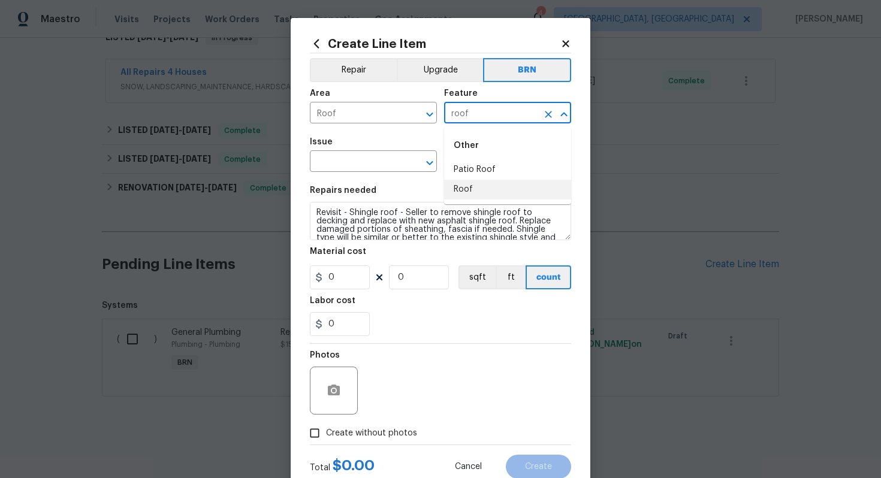
click at [494, 185] on li "Roof" at bounding box center [507, 190] width 127 height 20
type input "Roof"
click at [339, 162] on input "text" at bounding box center [356, 162] width 93 height 19
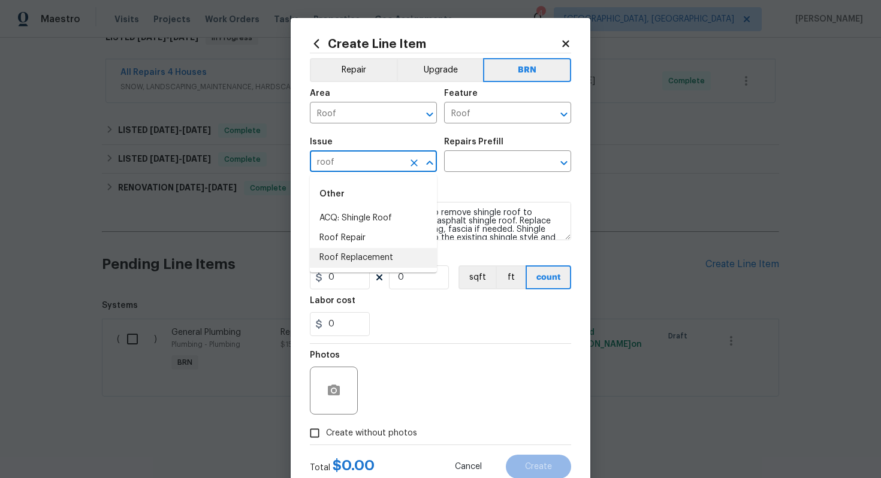
click at [355, 259] on li "Roof Replacement" at bounding box center [373, 258] width 127 height 20
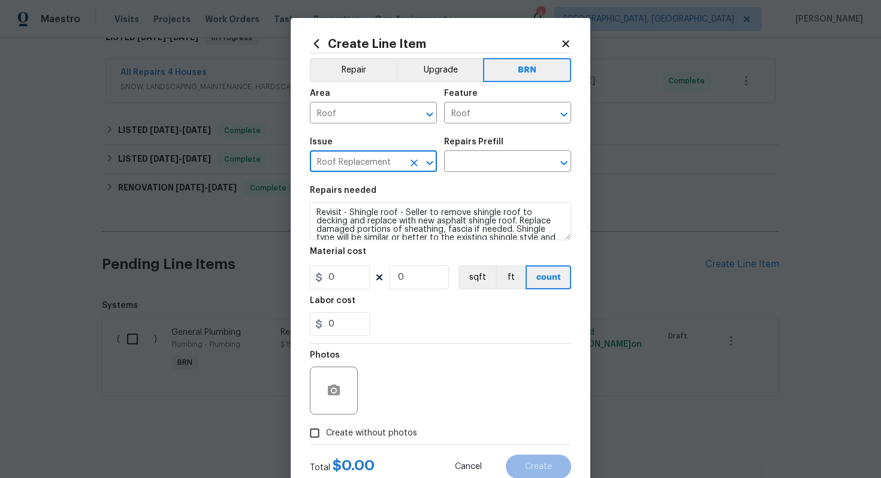
type input "Roof Replacement"
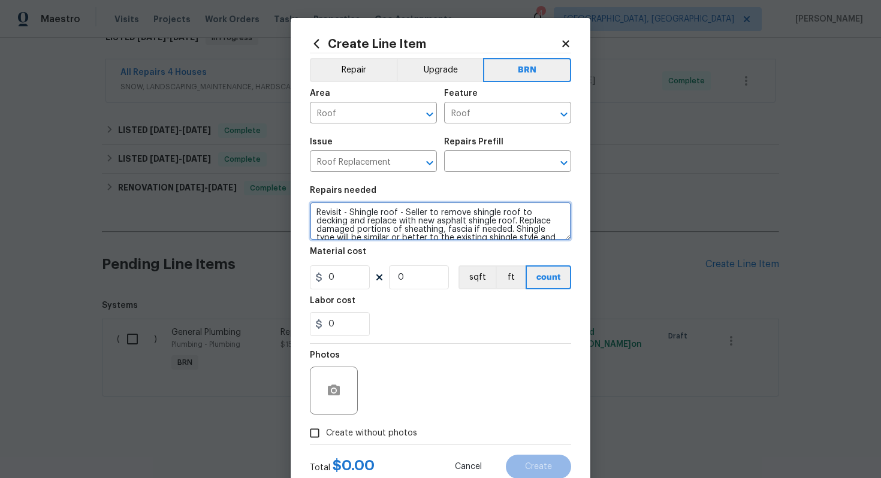
scroll to position [34, 0]
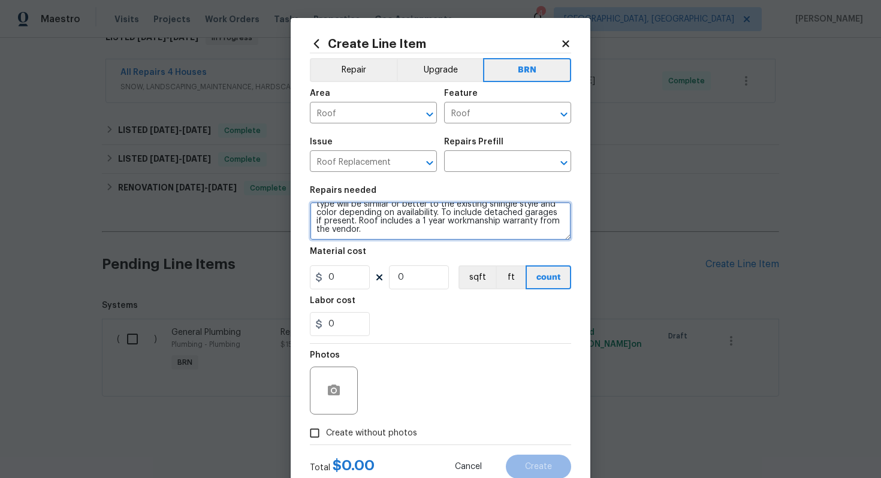
drag, startPoint x: 316, startPoint y: 212, endPoint x: 410, endPoint y: 253, distance: 103.1
click at [410, 253] on section "Repairs needed Revisit - Shingle roof - Seller to remove shingle roof to deckin…" at bounding box center [440, 261] width 261 height 164
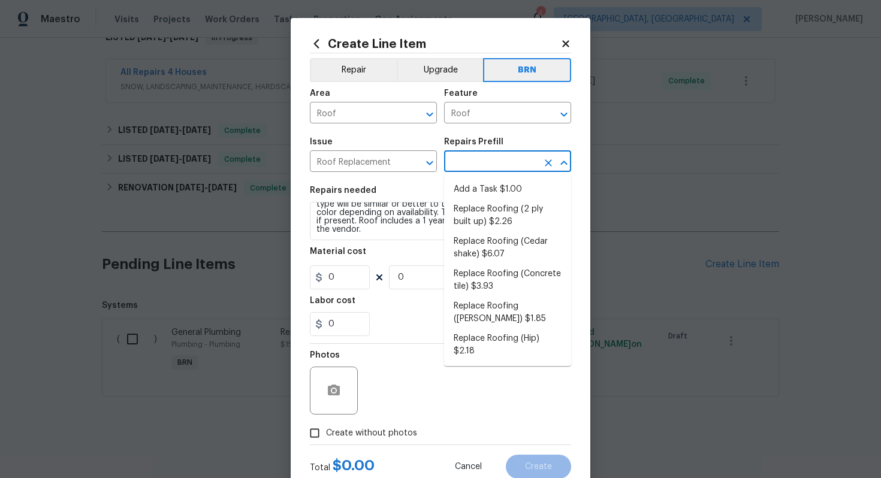
click at [494, 163] on input "text" at bounding box center [490, 162] width 93 height 19
click at [499, 242] on li "Replace Roofing (Cedar shake) $6.07" at bounding box center [507, 248] width 127 height 32
type input "Eaves and Trim"
type textarea "Cedar Shake Roof: Remove the existing roof covering, prep the substrate and ins…"
type input "1"
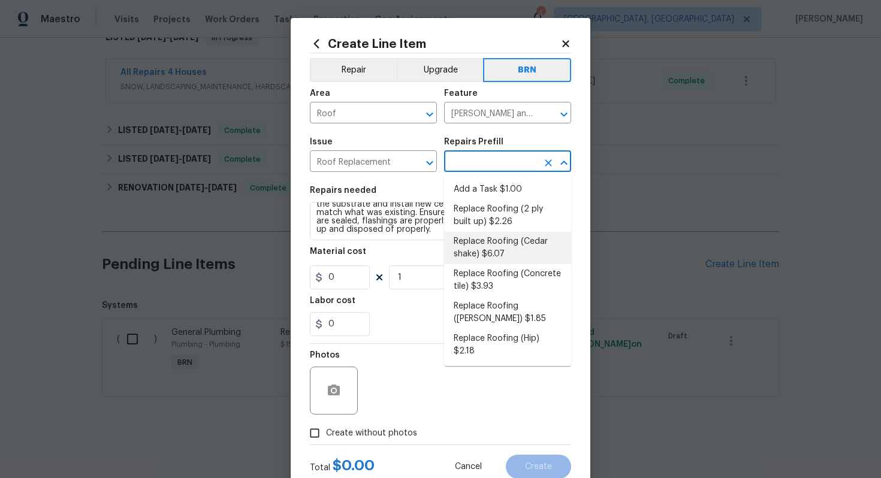
type input "Replace Roofing (Cedar shake) $6.07"
type input "6.07"
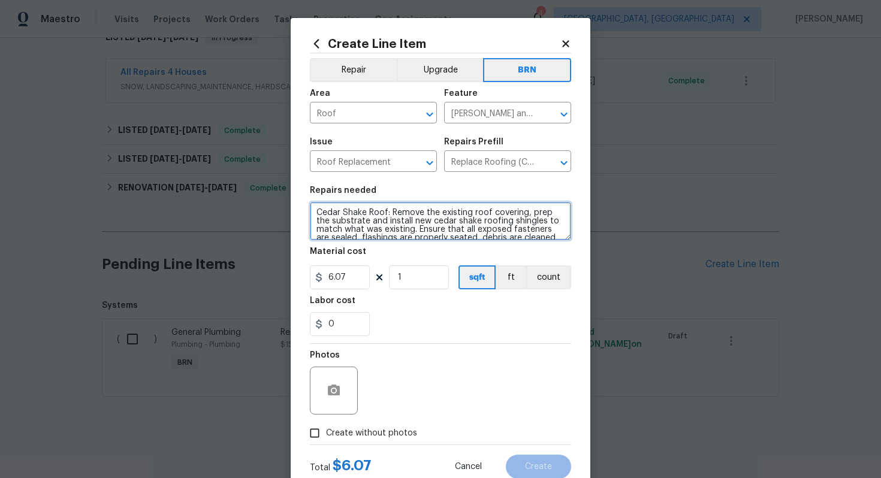
scroll to position [17, 0]
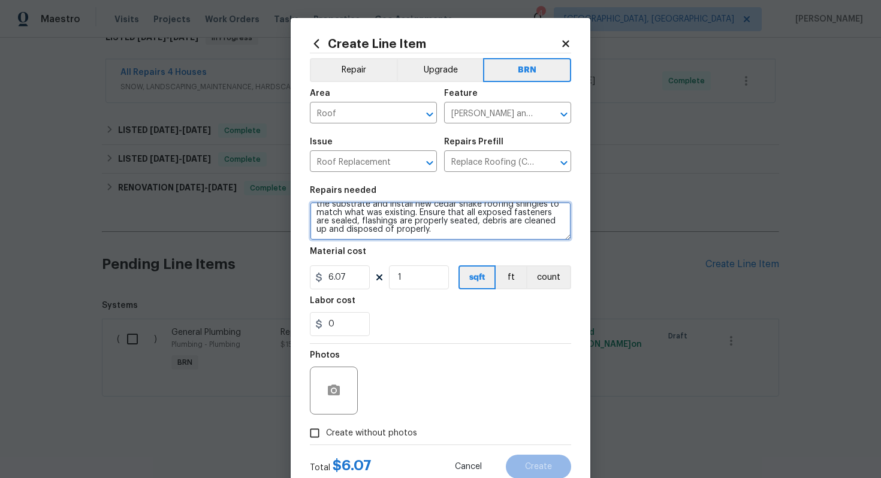
drag, startPoint x: 315, startPoint y: 213, endPoint x: 425, endPoint y: 251, distance: 116.5
click at [425, 251] on section "Repairs needed Cedar Shake Roof: Remove the existing roof covering, prep the su…" at bounding box center [440, 261] width 261 height 164
paste textarea "Revisit - Shingle roof - Seller to remove shingle roof to decking and replace w…"
type textarea "Revisit - Shingle roof - Seller to remove shingle roof to decking and replace w…"
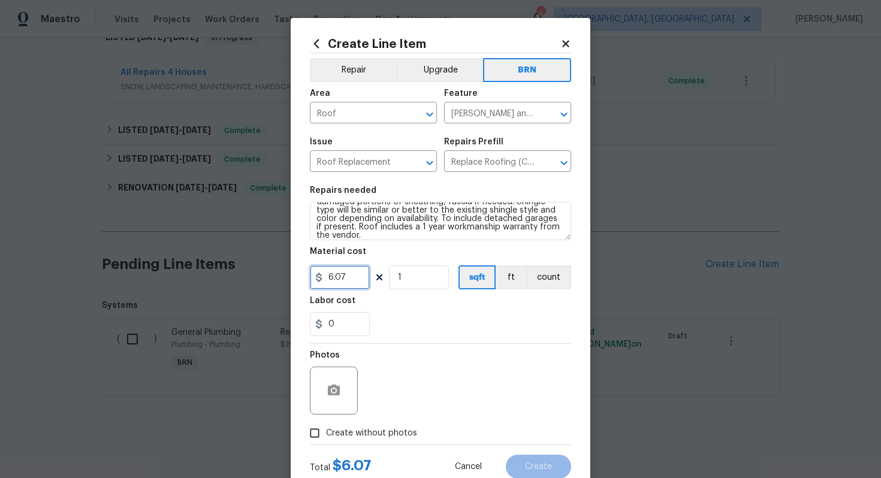
drag, startPoint x: 356, startPoint y: 281, endPoint x: 309, endPoint y: 279, distance: 47.4
click at [309, 279] on div "Create Line Item Repair Upgrade BRN Area Roof ​ Feature Eaves and Trim ​ Issue …" at bounding box center [441, 258] width 300 height 480
type input "1"
click at [474, 338] on section "Repairs needed Revisit - Shingle roof - Seller to remove shingle roof to deckin…" at bounding box center [440, 261] width 261 height 164
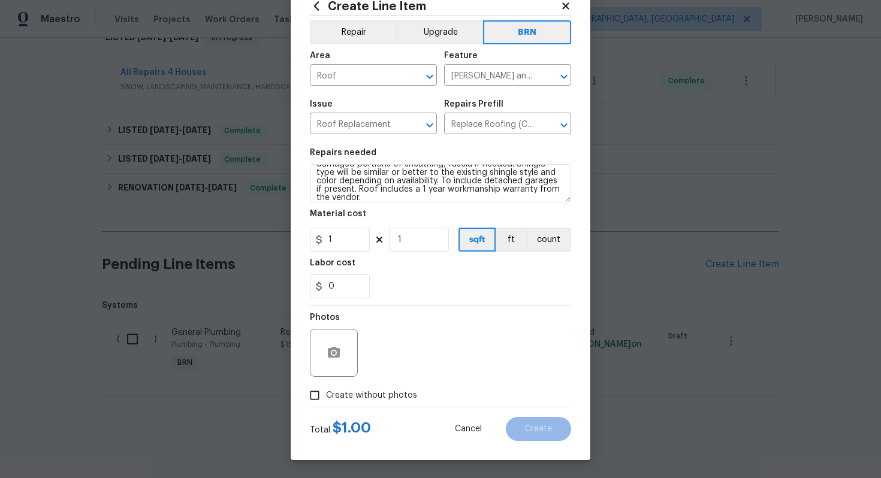
click at [395, 397] on span "Create without photos" at bounding box center [371, 395] width 91 height 13
click at [326, 397] on input "Create without photos" at bounding box center [314, 395] width 23 height 23
checkbox input "true"
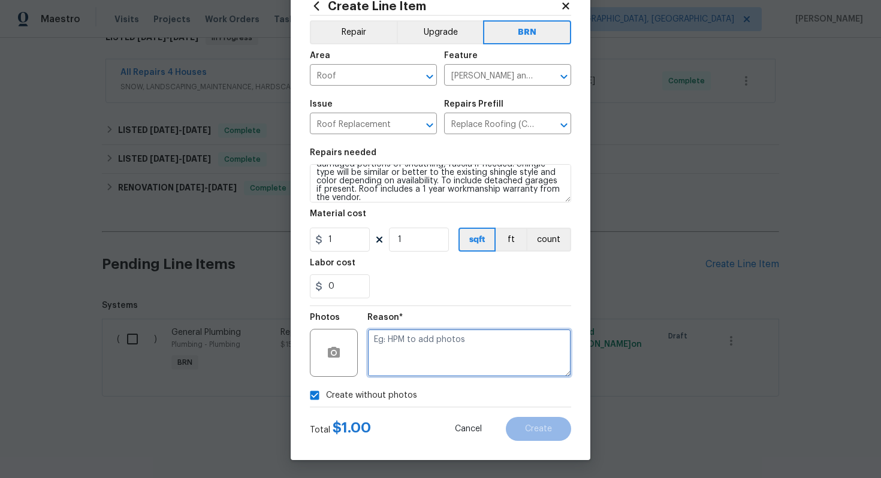
click at [424, 363] on textarea at bounding box center [469, 353] width 204 height 48
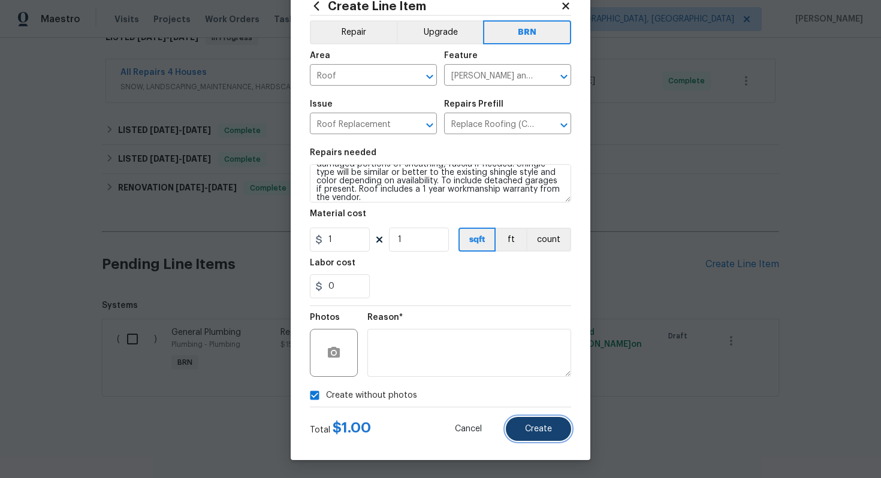
click at [527, 429] on span "Create" at bounding box center [538, 429] width 27 height 9
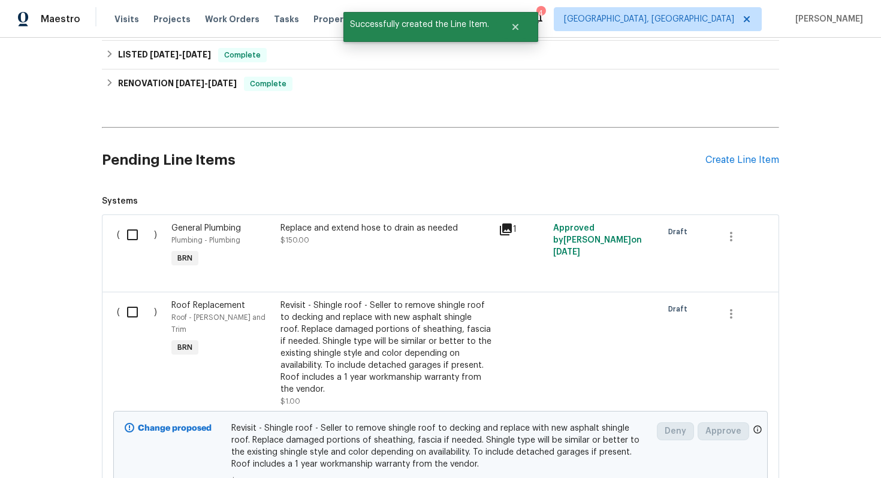
scroll to position [537, 0]
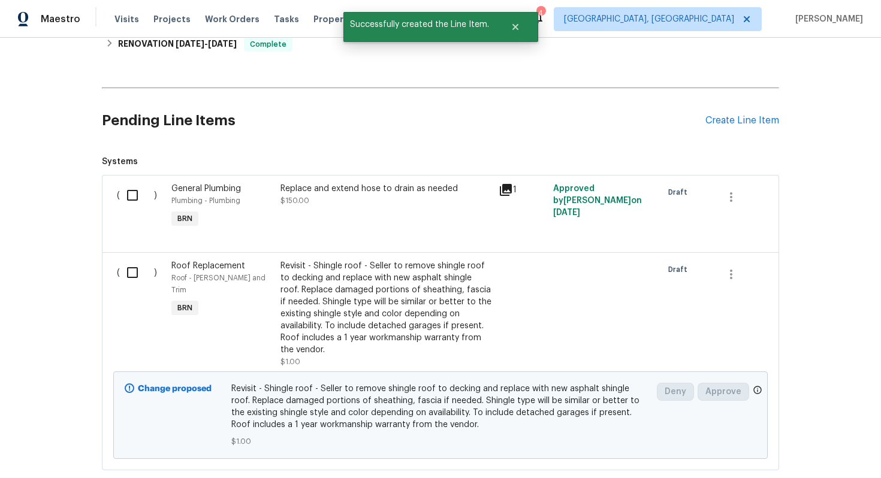
click at [130, 277] on input "checkbox" at bounding box center [137, 272] width 34 height 25
checkbox input "true"
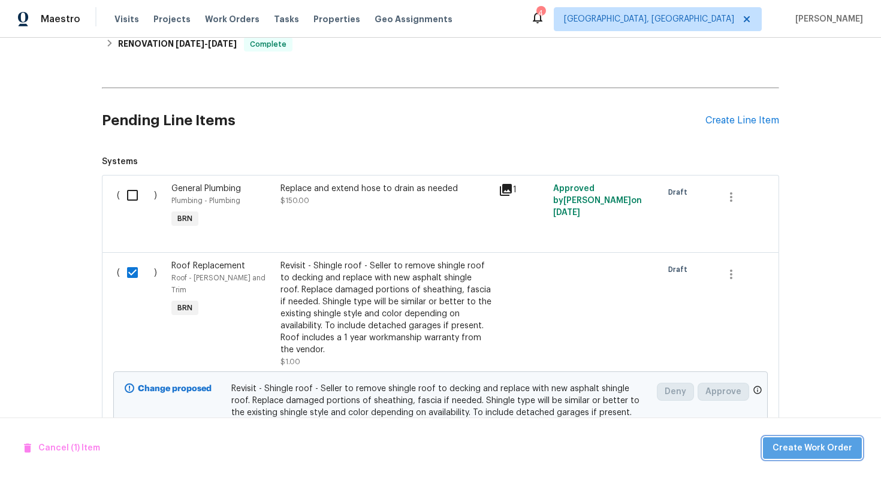
click at [847, 449] on span "Create Work Order" at bounding box center [812, 448] width 80 height 15
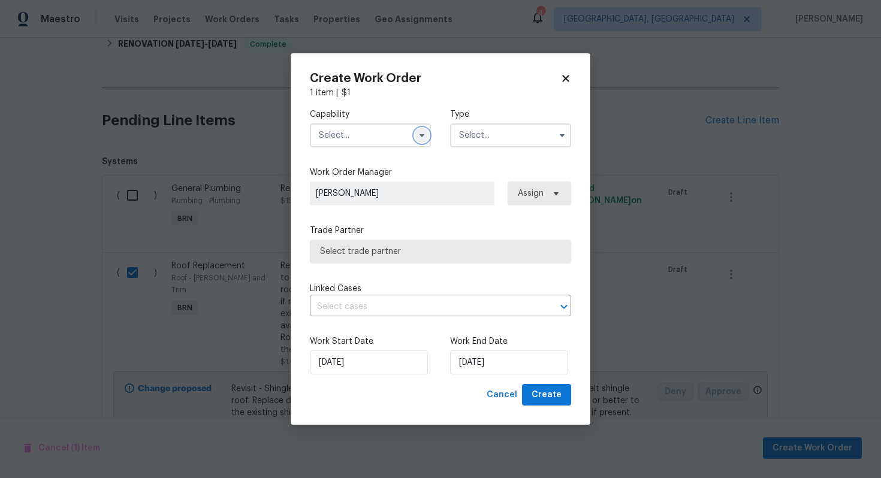
click at [421, 137] on icon "button" at bounding box center [422, 136] width 10 height 10
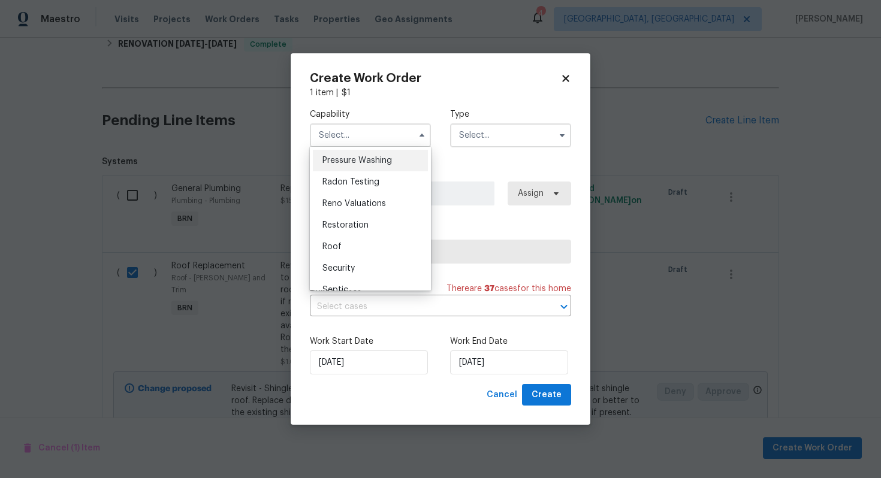
scroll to position [1151, 0]
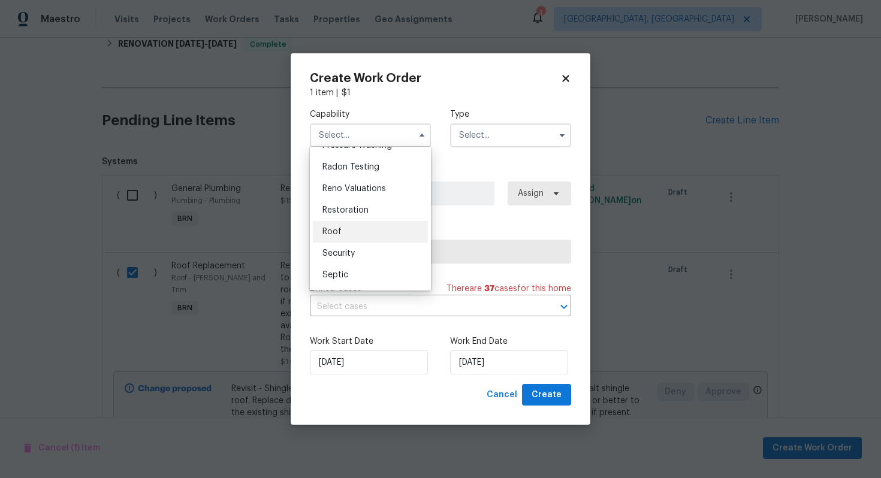
click at [379, 229] on div "Roof" at bounding box center [370, 232] width 115 height 22
type input "Roof"
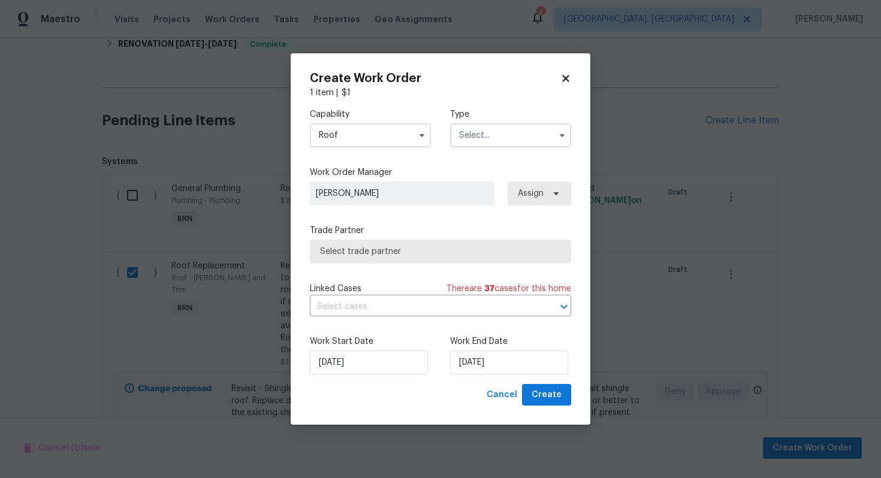
click at [494, 134] on input "text" at bounding box center [510, 135] width 121 height 24
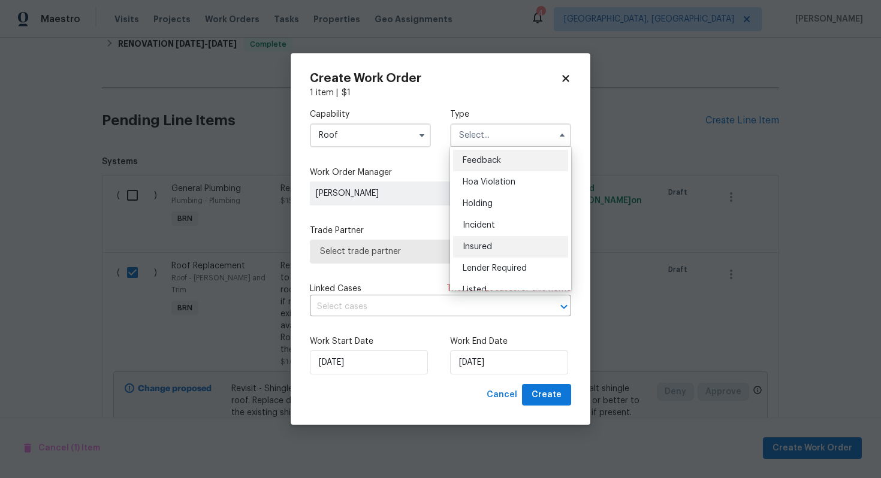
scroll to position [272, 0]
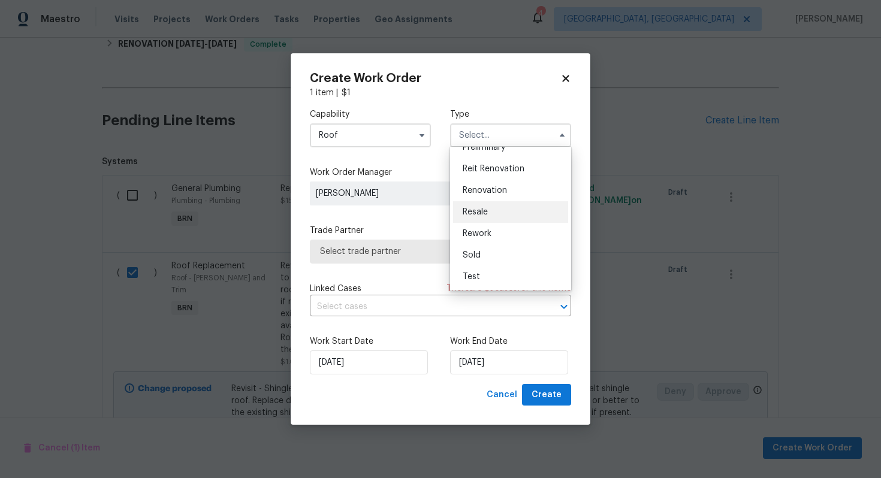
click at [503, 210] on div "Resale" at bounding box center [510, 212] width 115 height 22
type input "Resale"
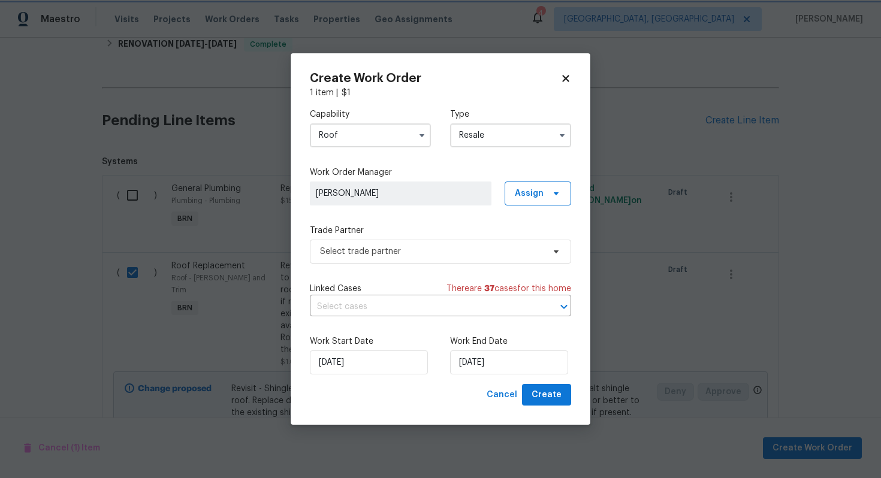
scroll to position [0, 0]
click at [430, 304] on input "text" at bounding box center [424, 307] width 228 height 19
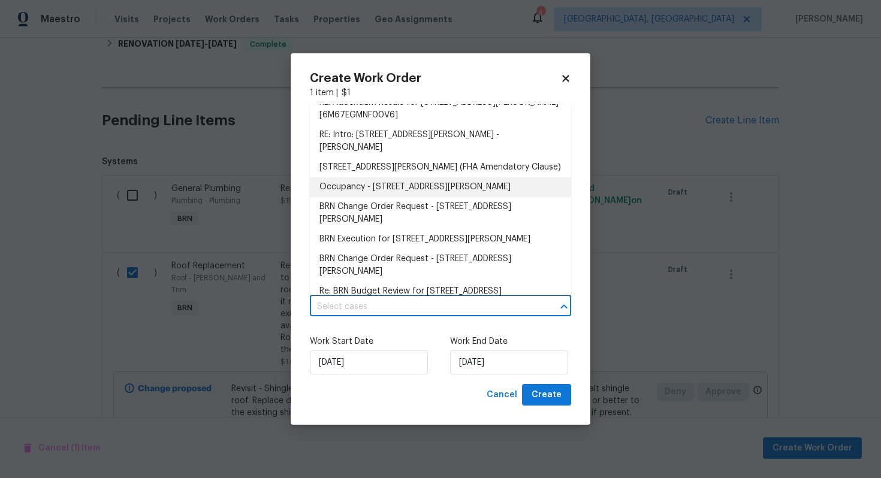
scroll to position [226, 0]
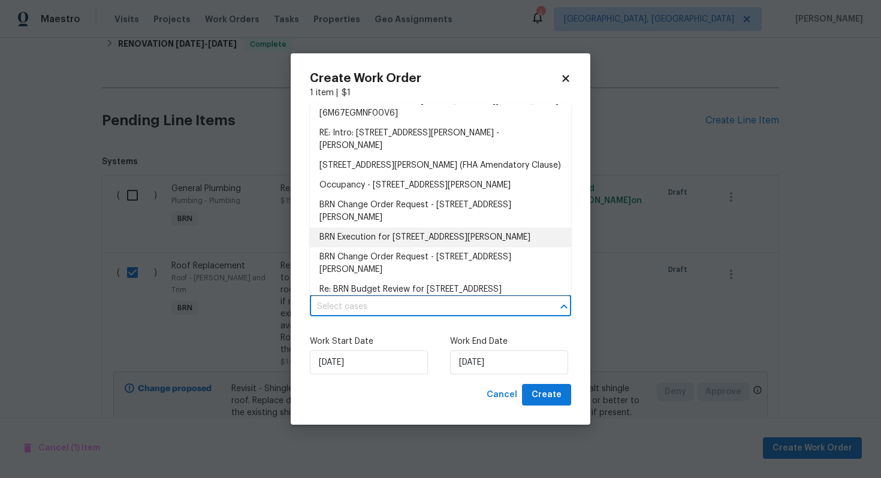
click at [421, 238] on li "BRN Execution for 1515 Bay Meadows Dr, Florissant, MO 63033" at bounding box center [440, 238] width 261 height 20
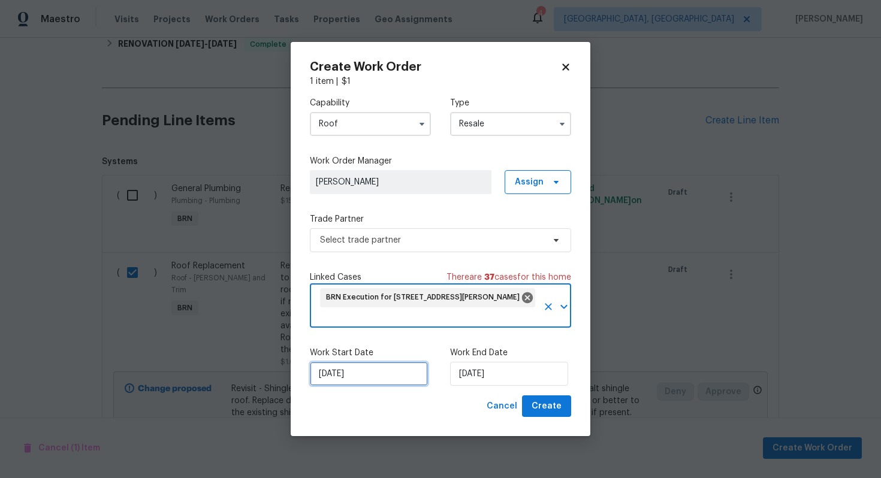
click at [340, 373] on input "[DATE]" at bounding box center [369, 374] width 118 height 24
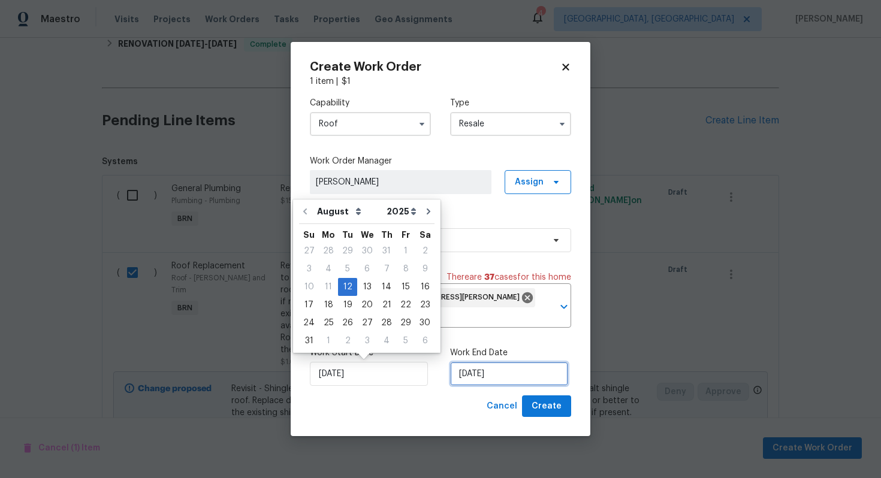
click at [470, 371] on input "[DATE]" at bounding box center [509, 374] width 118 height 24
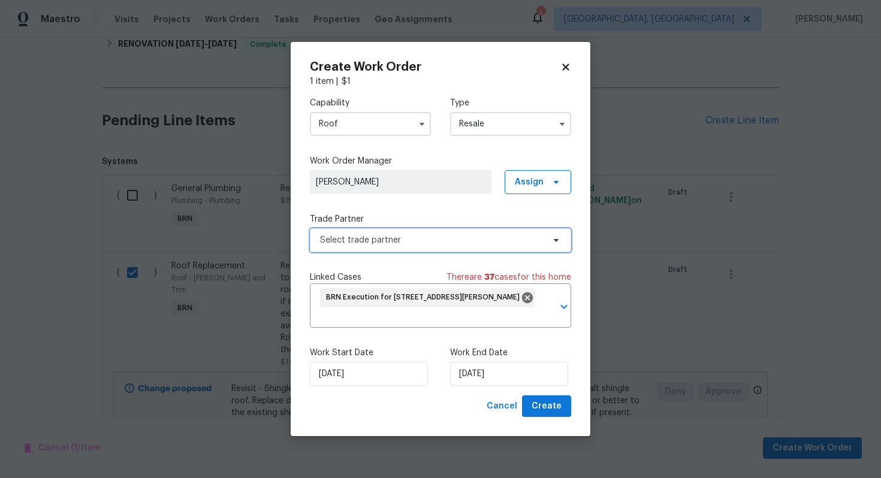
click at [413, 237] on span "Select trade partner" at bounding box center [431, 240] width 223 height 12
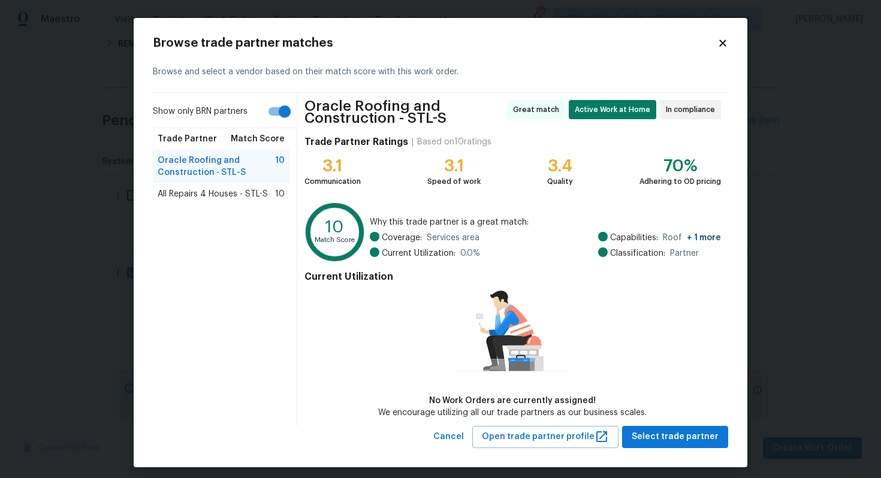
scroll to position [6, 0]
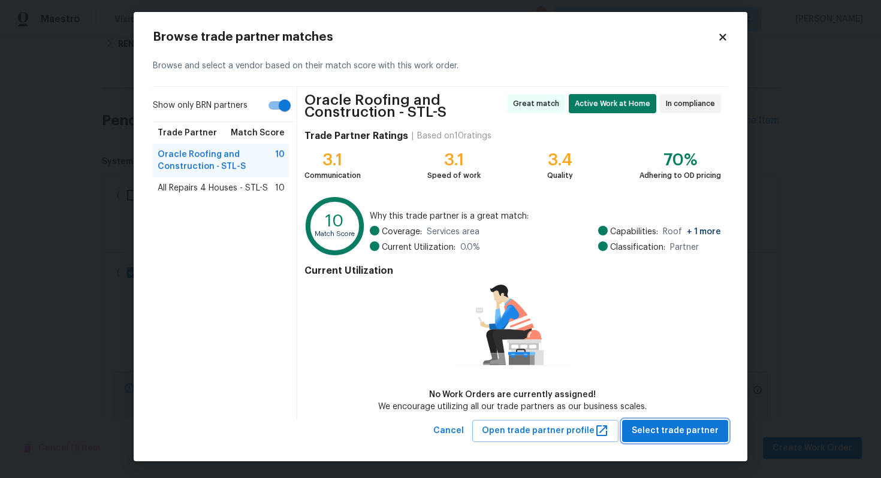
click at [694, 425] on span "Select trade partner" at bounding box center [674, 431] width 87 height 15
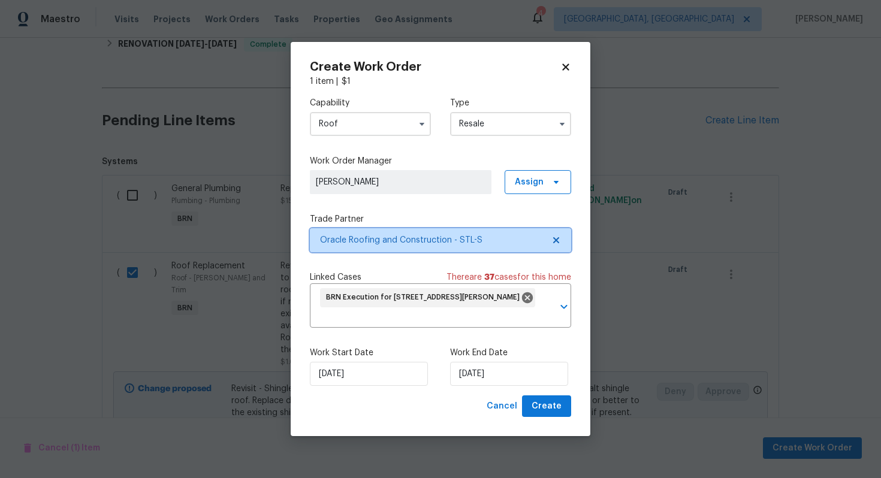
scroll to position [0, 0]
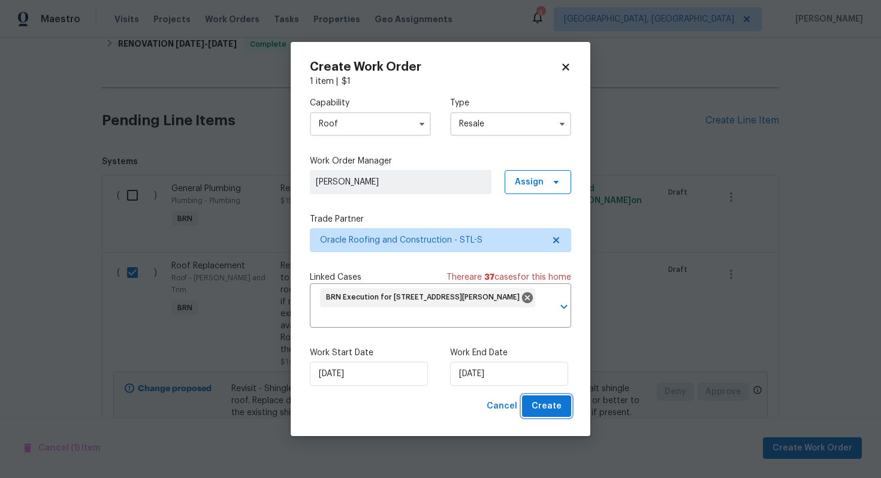
click at [554, 410] on span "Create" at bounding box center [546, 406] width 30 height 15
checkbox input "false"
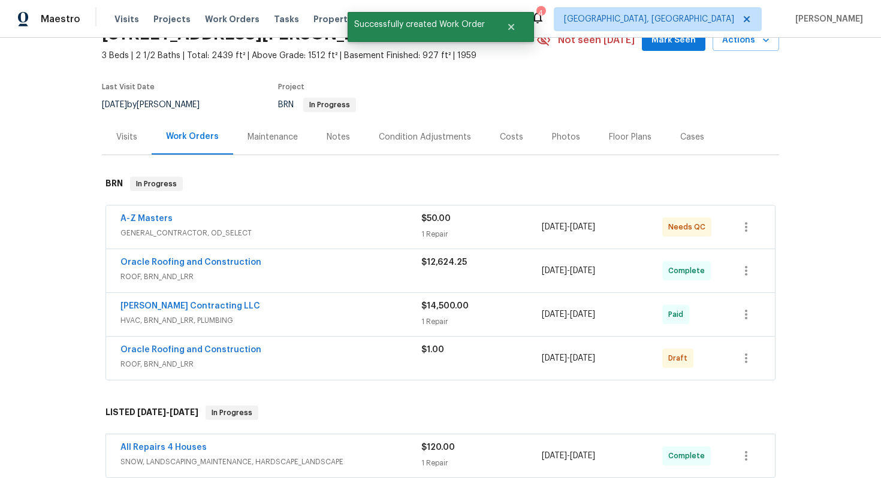
scroll to position [141, 0]
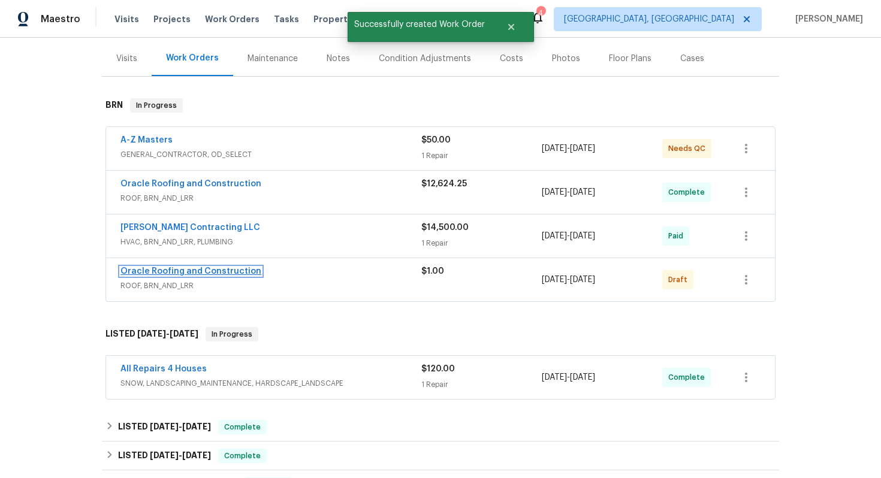
click at [197, 273] on link "Oracle Roofing and Construction" at bounding box center [190, 271] width 141 height 8
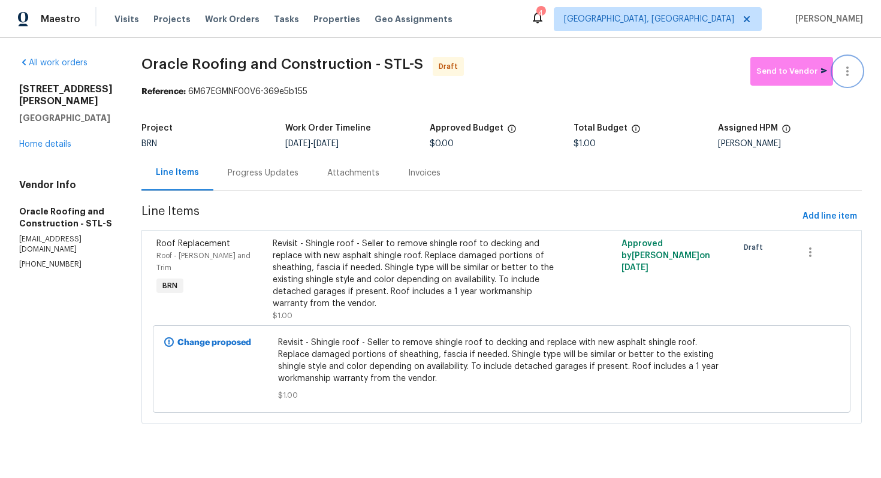
click at [859, 70] on button "button" at bounding box center [847, 71] width 29 height 29
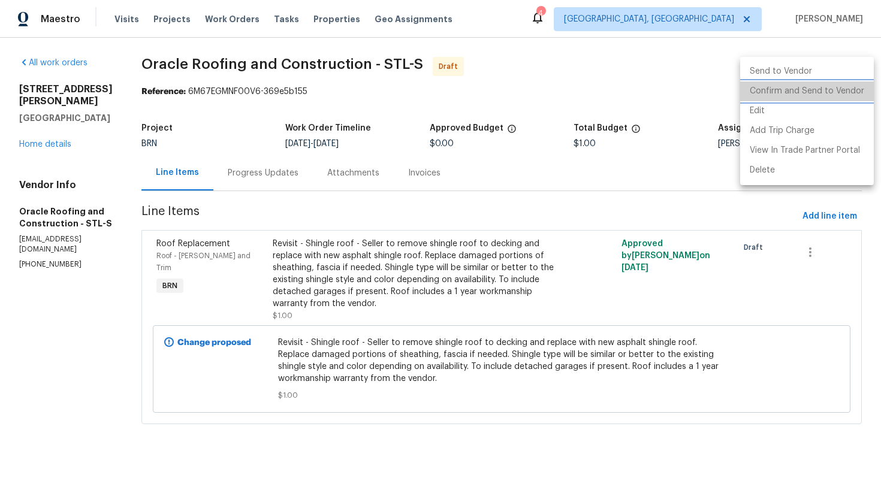
click at [841, 92] on li "Confirm and Send to Vendor" at bounding box center [807, 91] width 134 height 20
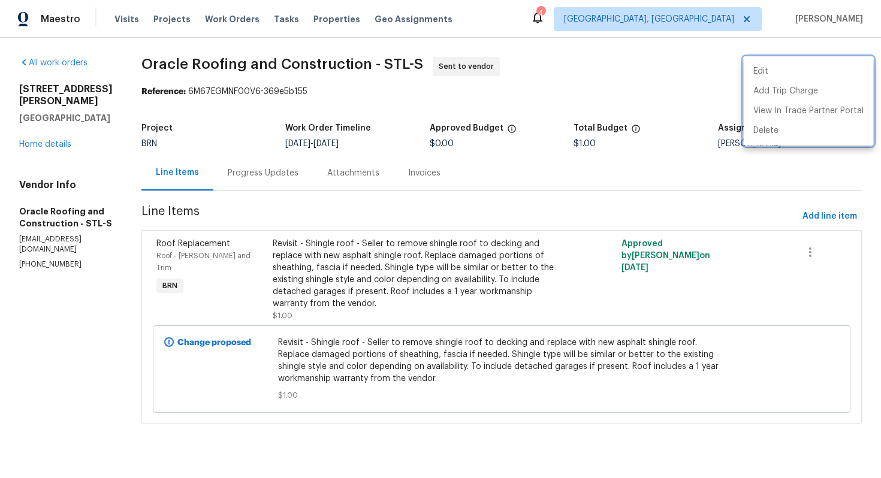
click at [271, 174] on div at bounding box center [440, 239] width 881 height 478
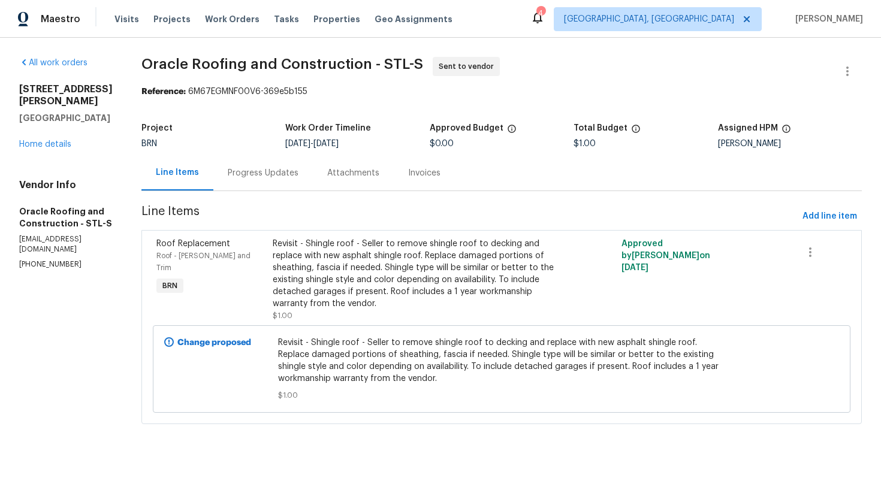
click at [282, 176] on div "Progress Updates" at bounding box center [263, 173] width 71 height 12
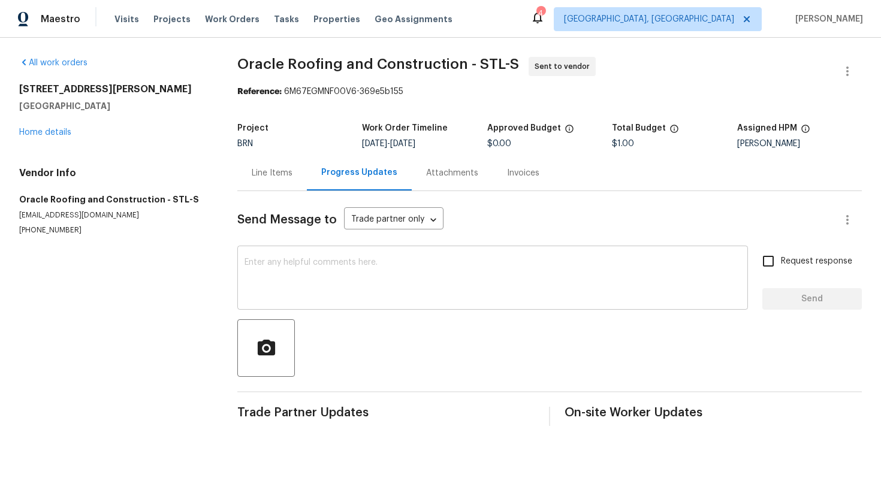
click at [298, 277] on textarea at bounding box center [492, 279] width 496 height 42
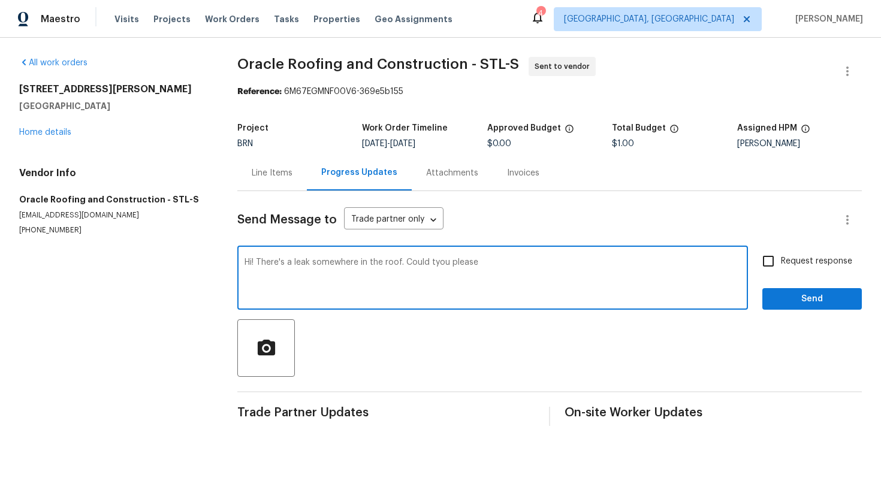
click at [433, 265] on textarea "Hi! There's a leak somewhere in the roof. Could tyou please" at bounding box center [492, 279] width 496 height 42
click at [492, 267] on textarea "Hi! There's a leak somewhere in the roof. Could you please" at bounding box center [492, 279] width 496 height 42
click at [492, 265] on textarea "Hi! There's a leak somewhere in the roof. Could you please revist the" at bounding box center [492, 279] width 496 height 42
click at [528, 265] on textarea "Hi! There's a leak somewhere in the roof. Could you please revisit the" at bounding box center [492, 279] width 496 height 42
type textarea "Hi! There's a leak somewhere in the roof. Could you please revisit the property…"
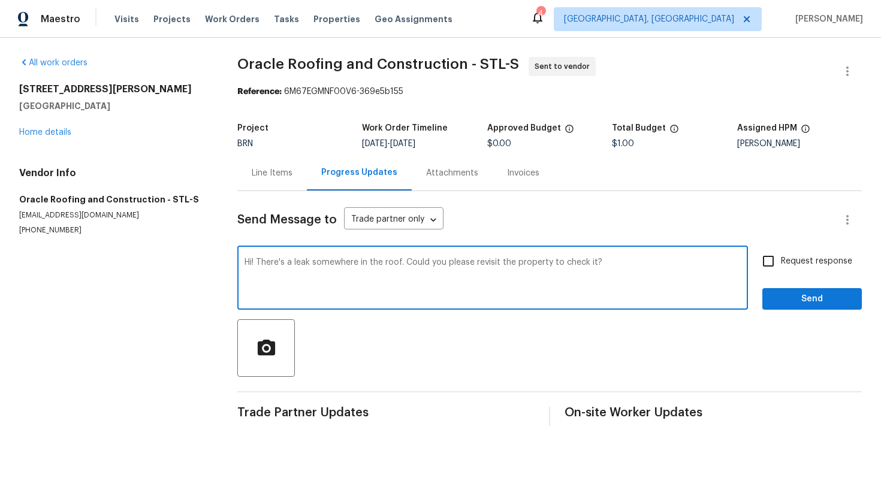
click at [822, 260] on span "Request response" at bounding box center [816, 261] width 71 height 13
click at [781, 260] on input "Request response" at bounding box center [767, 261] width 25 height 25
checkbox input "true"
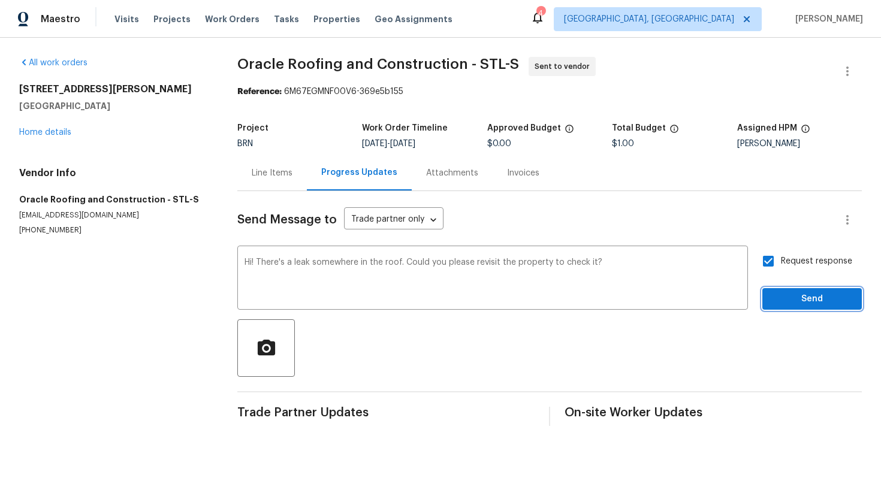
click at [810, 291] on button "Send" at bounding box center [811, 299] width 99 height 22
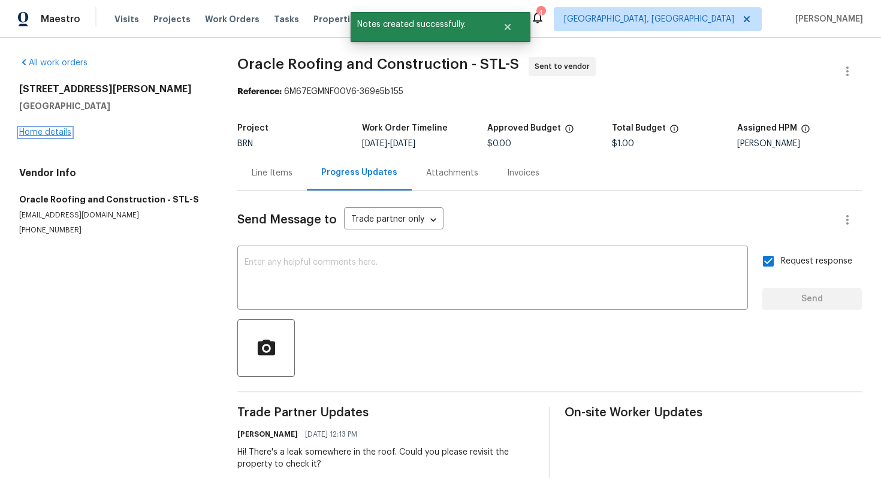
click at [64, 129] on link "Home details" at bounding box center [45, 132] width 52 height 8
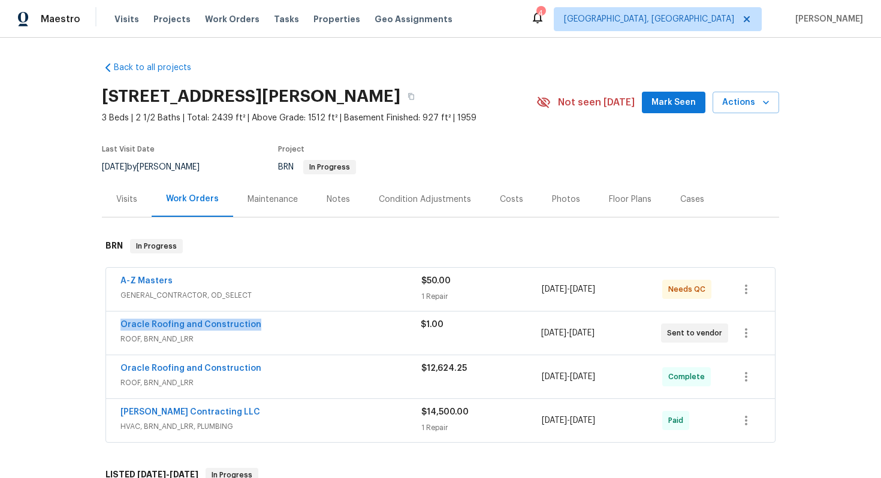
drag, startPoint x: 117, startPoint y: 327, endPoint x: 258, endPoint y: 327, distance: 140.2
click at [259, 327] on div "Oracle Roofing and Construction ROOF, BRN_AND_LRR $1.00 8/12/2025 - 8/12/2025 S…" at bounding box center [440, 333] width 669 height 43
copy link "Oracle Roofing and Construction"
click at [150, 282] on link "A-Z Masters" at bounding box center [146, 281] width 52 height 8
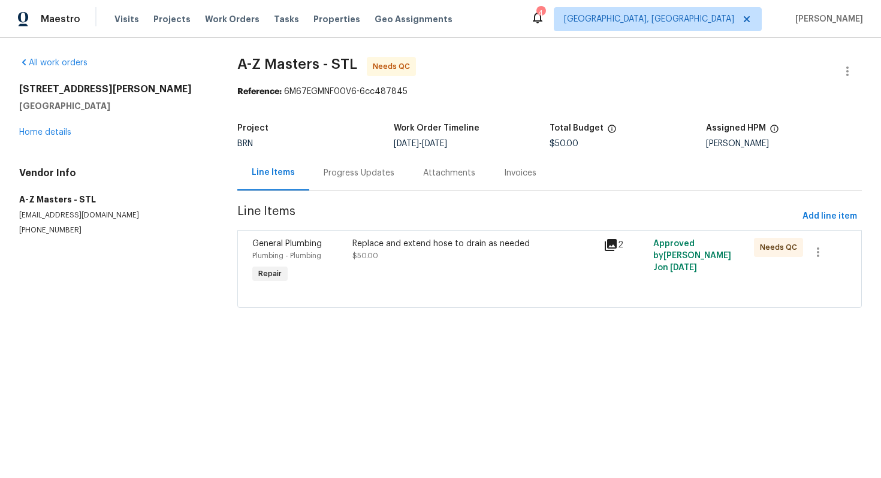
click at [339, 168] on div "Progress Updates" at bounding box center [359, 173] width 71 height 12
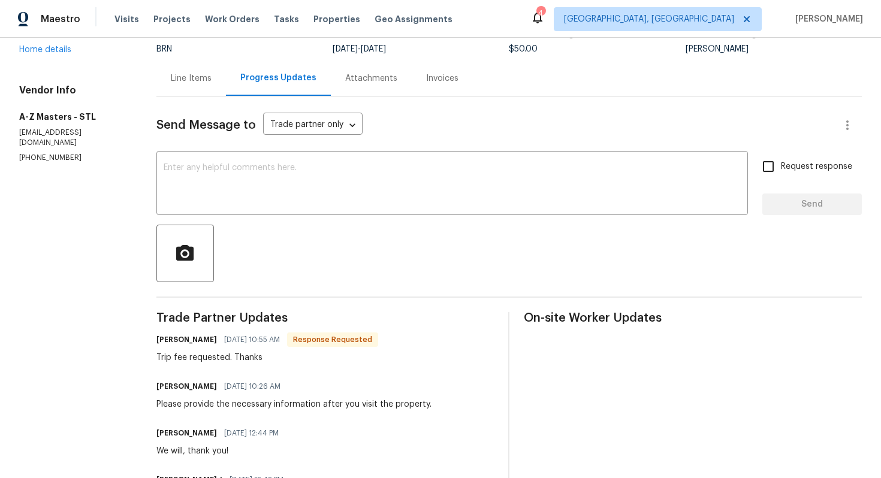
scroll to position [46, 0]
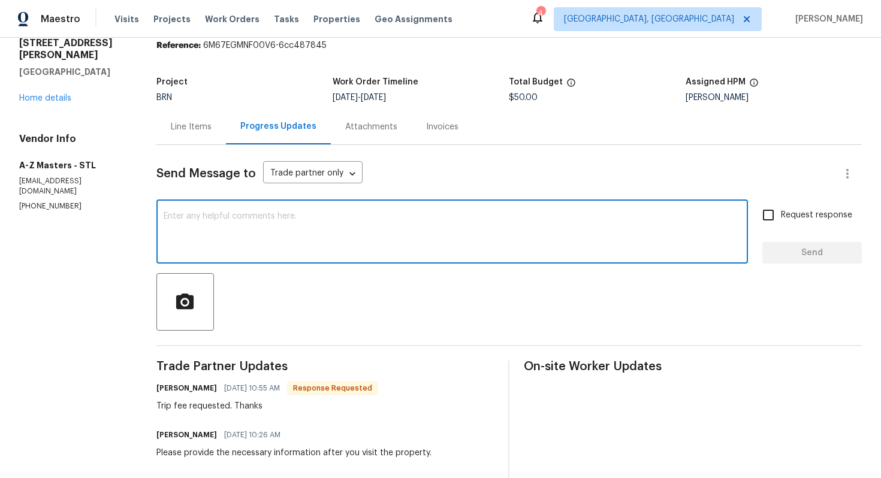
click at [275, 219] on textarea at bounding box center [452, 233] width 577 height 42
type textarea "Sure, do let me know the trip fee."
click at [775, 210] on input "Request response" at bounding box center [767, 214] width 25 height 25
checkbox input "true"
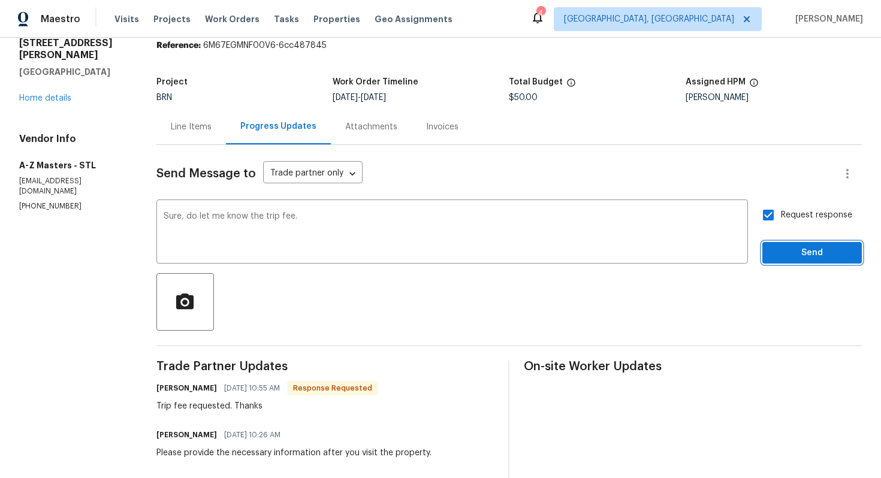
click at [797, 256] on span "Send" at bounding box center [812, 253] width 80 height 15
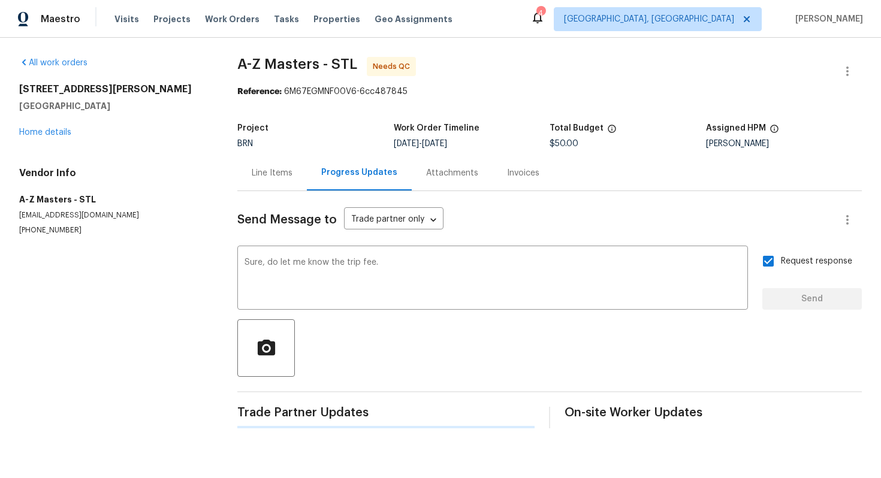
scroll to position [0, 0]
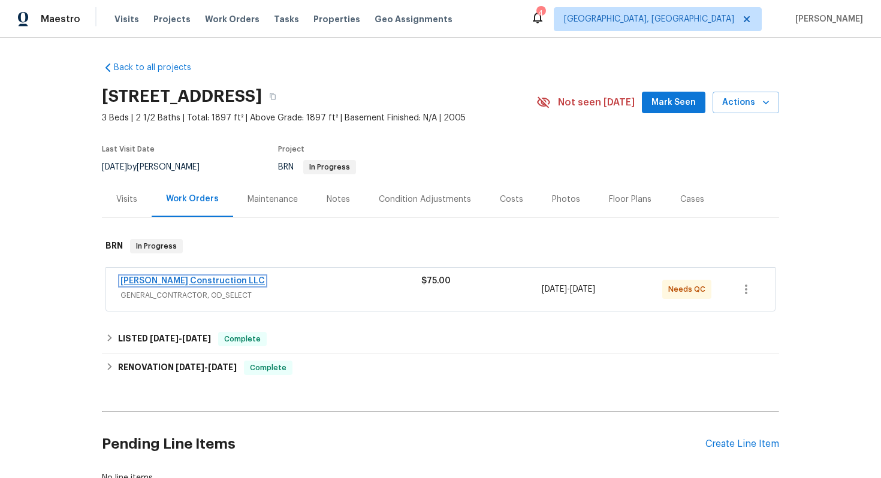
click at [186, 279] on link "[PERSON_NAME] Construction LLC" at bounding box center [192, 281] width 144 height 8
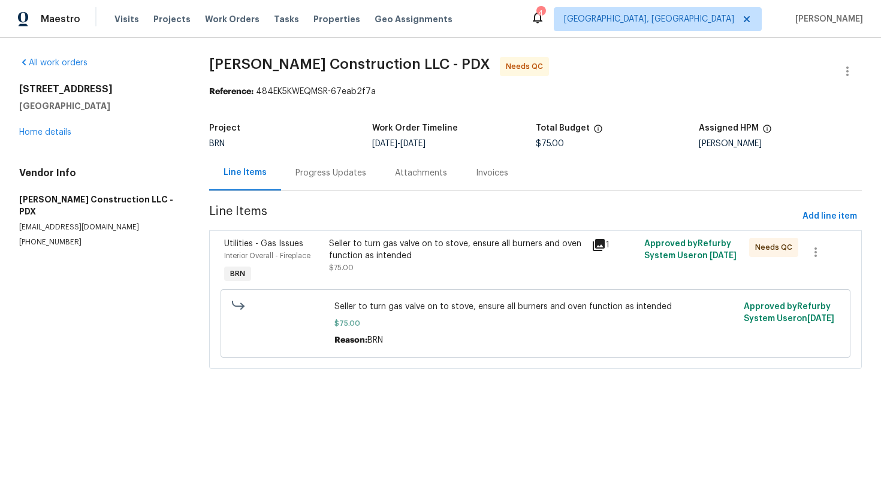
click at [338, 181] on div "Progress Updates" at bounding box center [330, 172] width 99 height 35
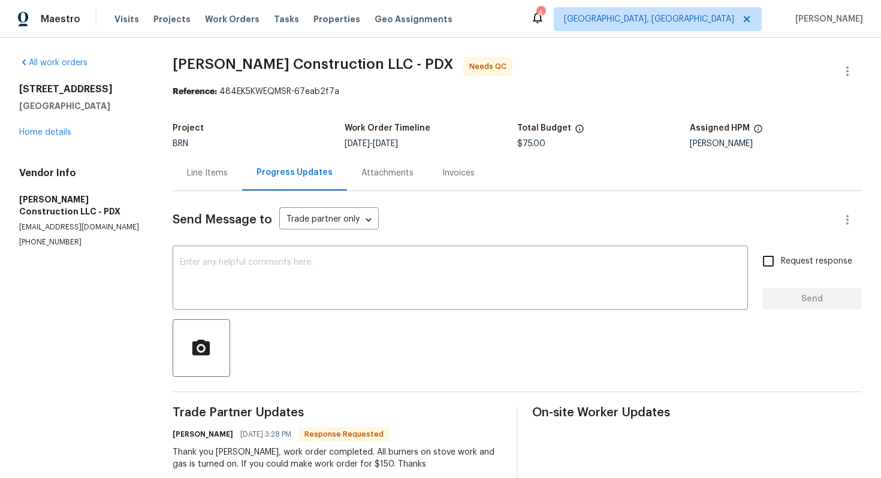
click at [204, 172] on div "Line Items" at bounding box center [207, 173] width 41 height 12
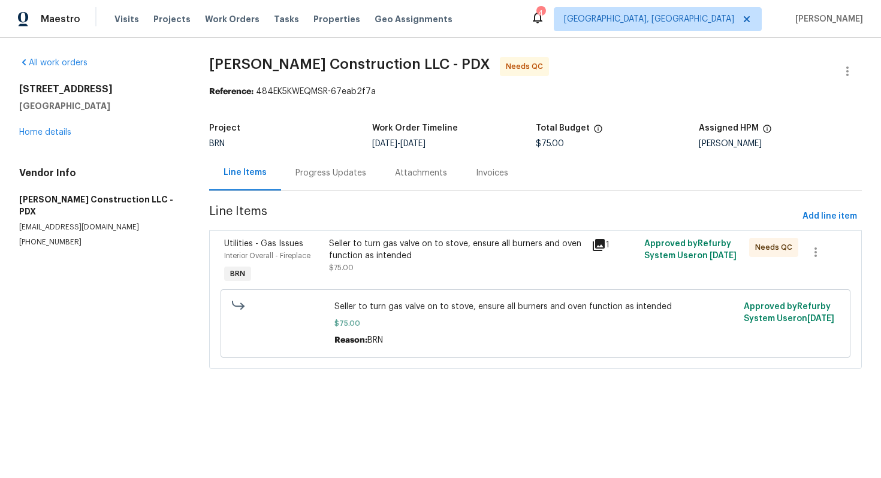
click at [373, 249] on div "Seller to turn gas valve on to stove, ensure all burners and oven function as i…" at bounding box center [456, 250] width 255 height 24
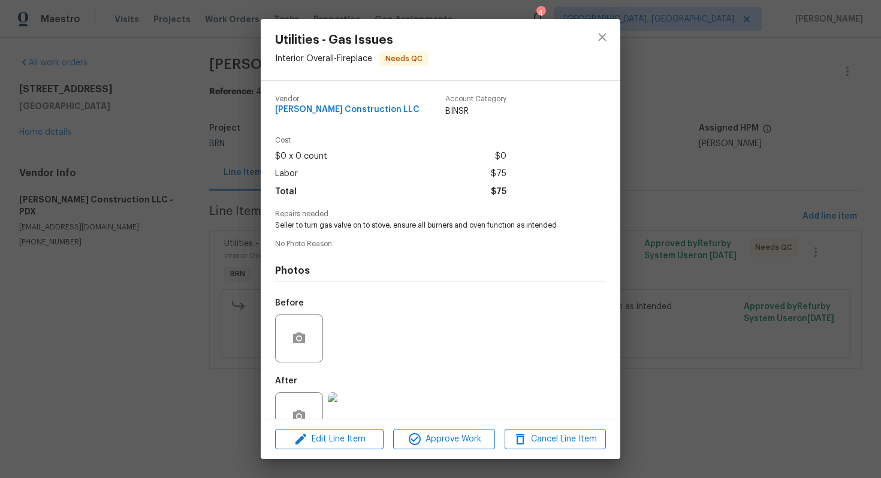
scroll to position [34, 0]
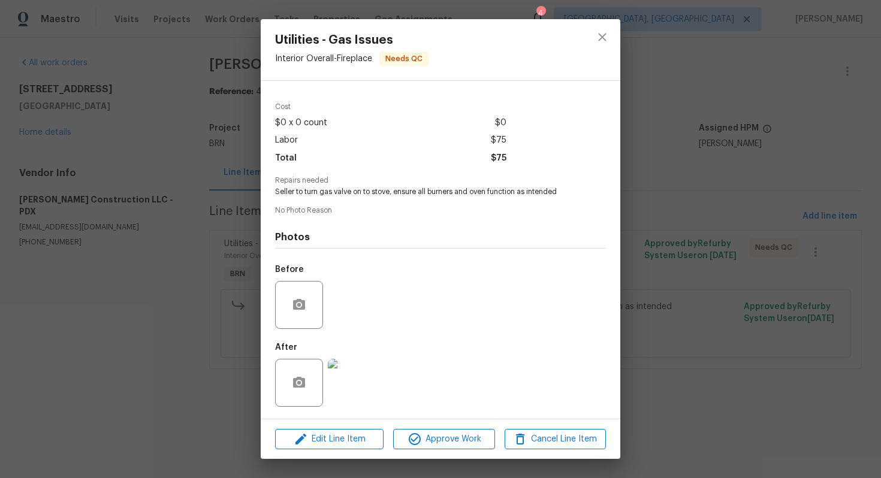
click at [355, 377] on img at bounding box center [352, 383] width 48 height 48
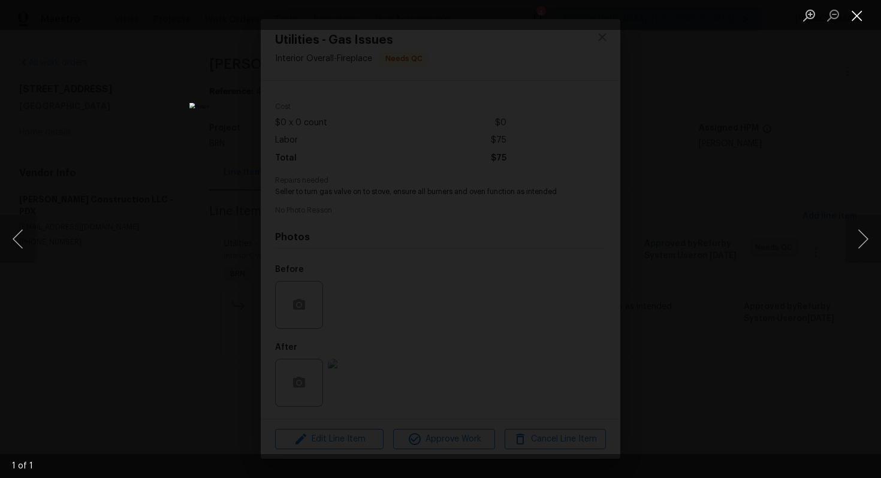
click at [852, 15] on button "Close lightbox" at bounding box center [857, 15] width 24 height 21
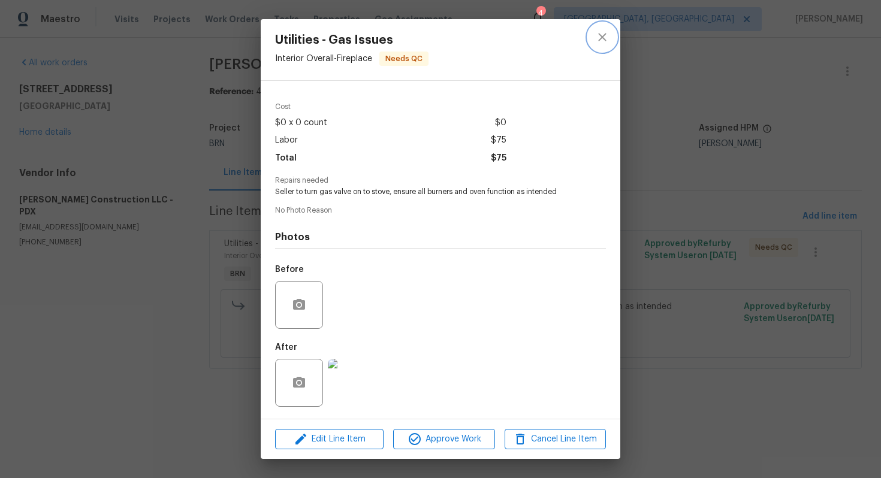
click at [602, 44] on button "close" at bounding box center [602, 37] width 29 height 29
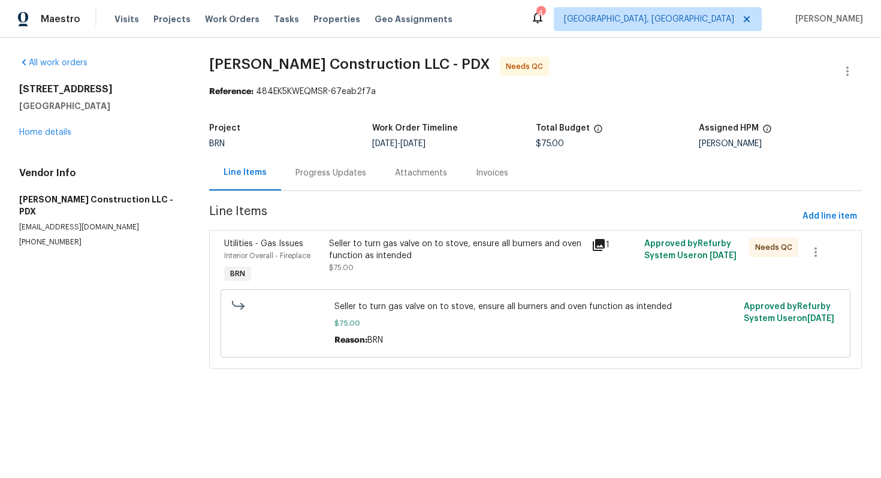
click at [333, 183] on div "Progress Updates" at bounding box center [330, 172] width 99 height 35
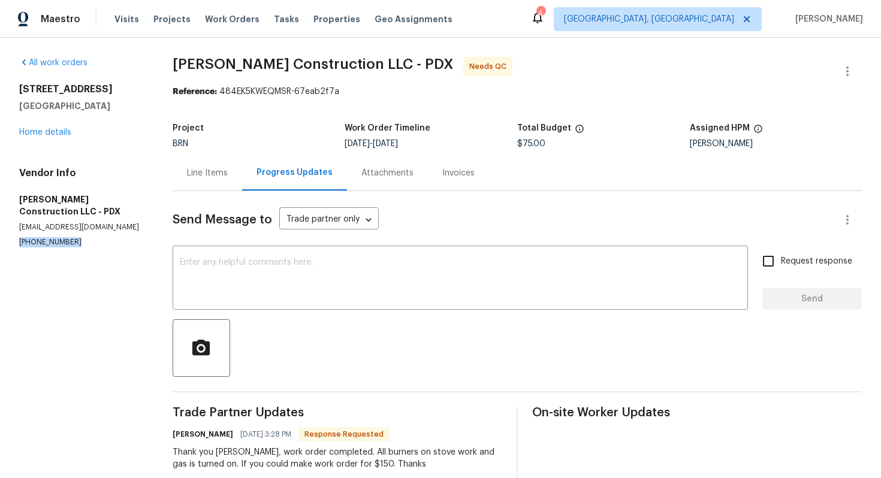
drag, startPoint x: 16, startPoint y: 229, endPoint x: 98, endPoint y: 229, distance: 81.5
click at [98, 229] on div "All work orders [STREET_ADDRESS] Home details Vendor Info [PERSON_NAME] Constru…" at bounding box center [440, 306] width 881 height 537
copy p "[PHONE_NUMBER]"
click at [224, 179] on div "Line Items" at bounding box center [207, 172] width 69 height 35
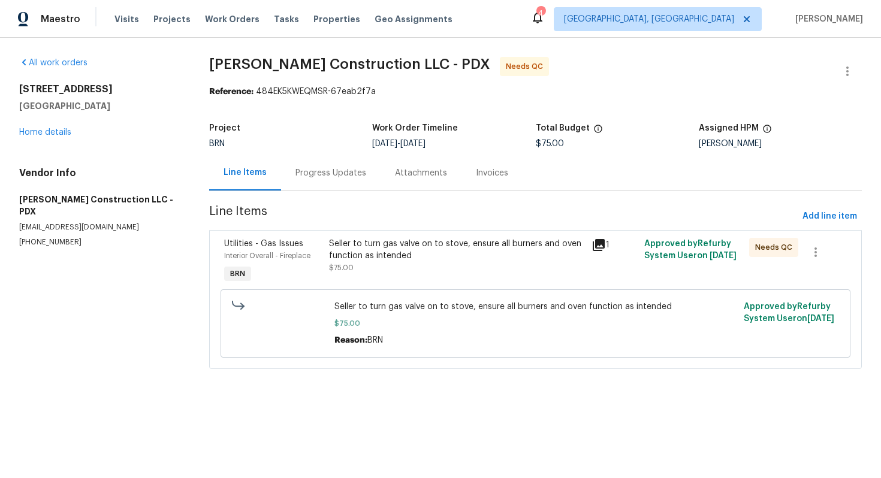
click at [383, 255] on div "Seller to turn gas valve on to stove, ensure all burners and oven function as i…" at bounding box center [456, 250] width 255 height 24
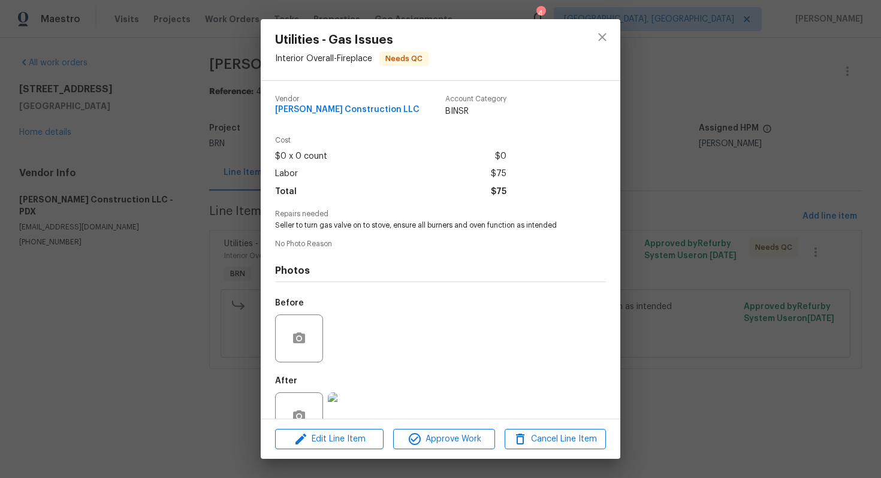
scroll to position [34, 0]
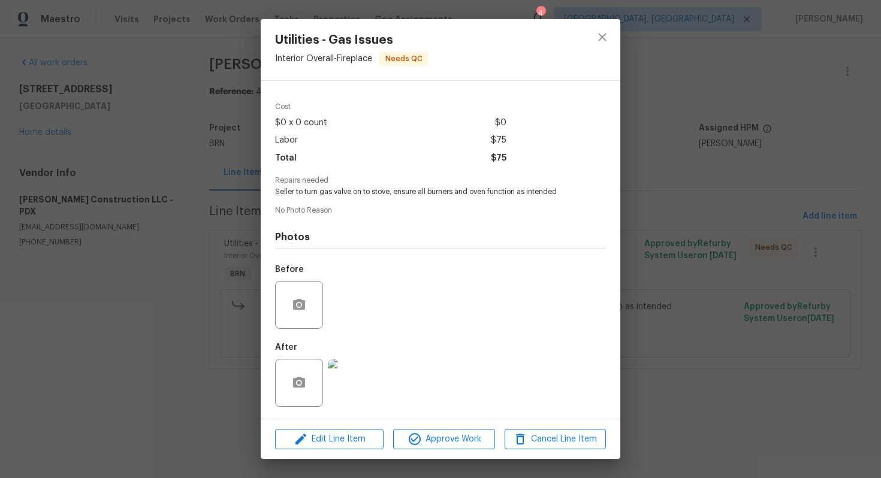
click at [361, 380] on img at bounding box center [352, 383] width 48 height 48
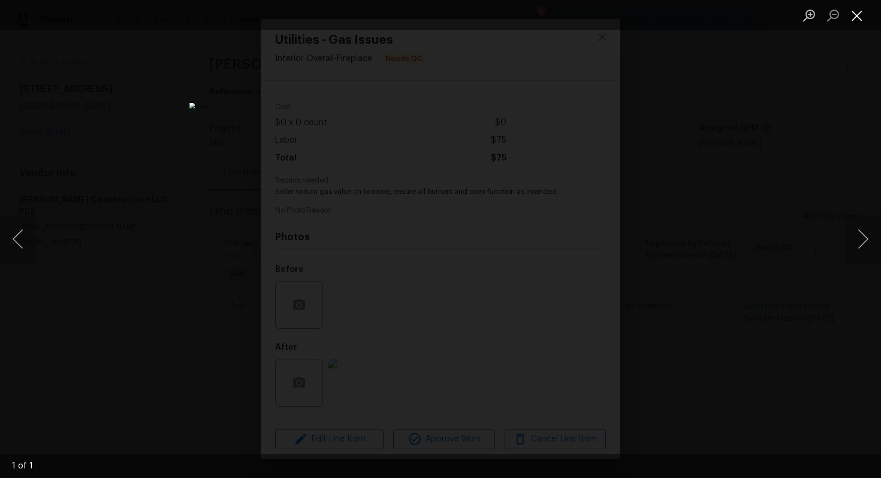
click at [854, 13] on button "Close lightbox" at bounding box center [857, 15] width 24 height 21
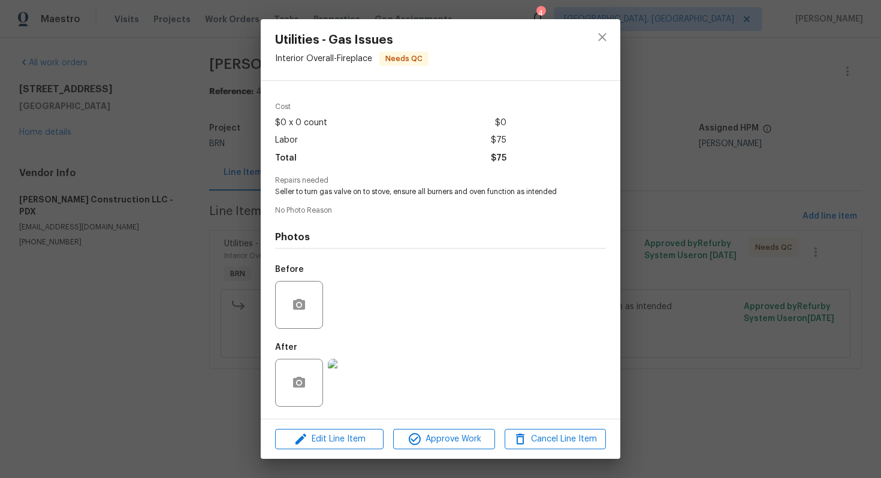
click at [702, 98] on div "Utilities - Gas Issues Interior Overall - Fireplace Needs QC Vendor [PERSON_NAM…" at bounding box center [440, 239] width 881 height 478
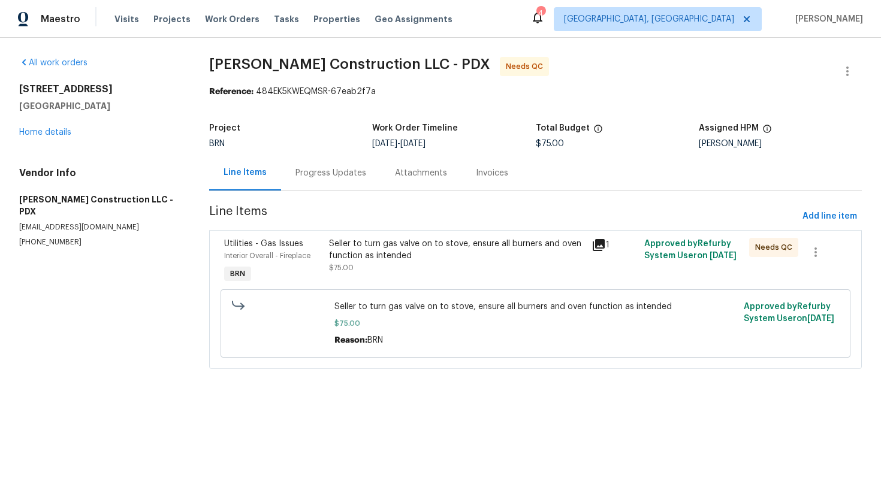
click at [342, 171] on div "Progress Updates" at bounding box center [330, 173] width 71 height 12
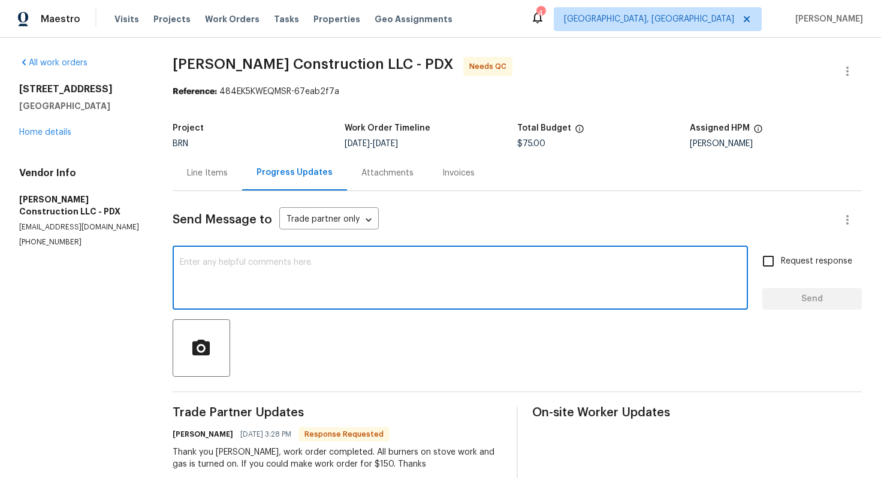
click at [326, 261] on textarea at bounding box center [460, 279] width 561 height 42
type textarea "Please provide a photo of all the burners working and as well as the microwave."
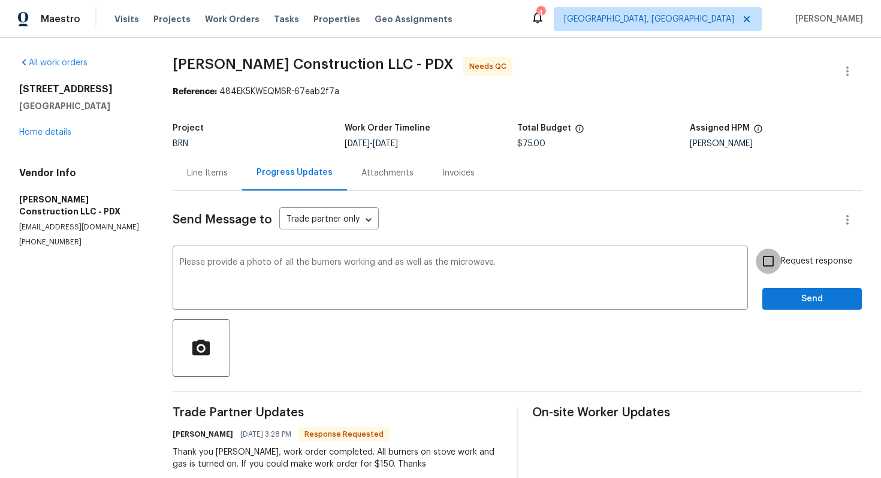
click at [773, 263] on input "Request response" at bounding box center [767, 261] width 25 height 25
checkbox input "true"
click at [800, 298] on span "Send" at bounding box center [812, 299] width 80 height 15
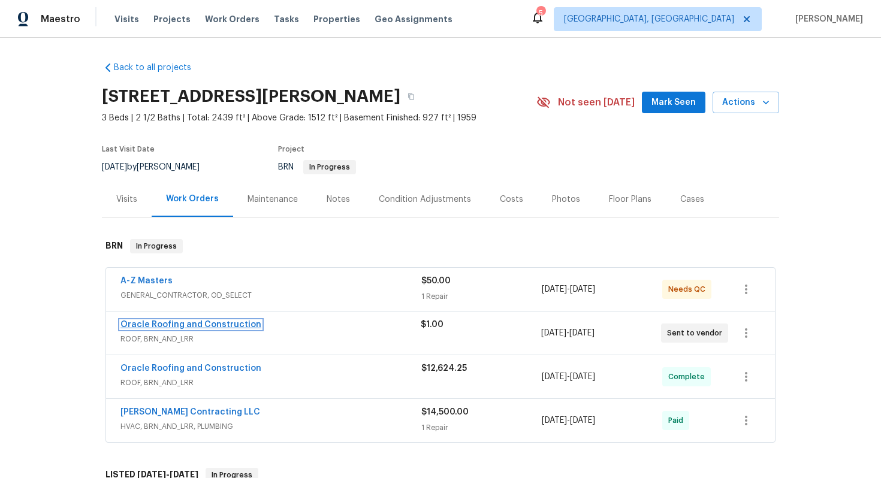
click at [188, 324] on link "Oracle Roofing and Construction" at bounding box center [190, 325] width 141 height 8
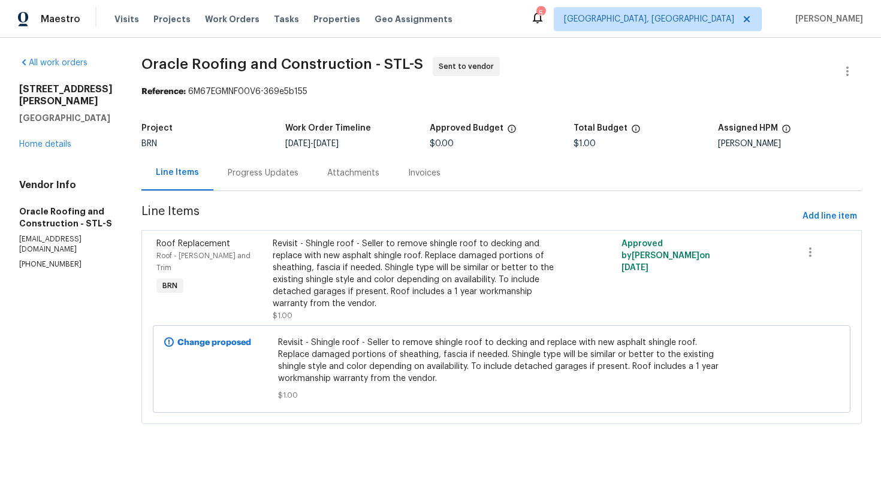
click at [269, 184] on div "Progress Updates" at bounding box center [262, 172] width 99 height 35
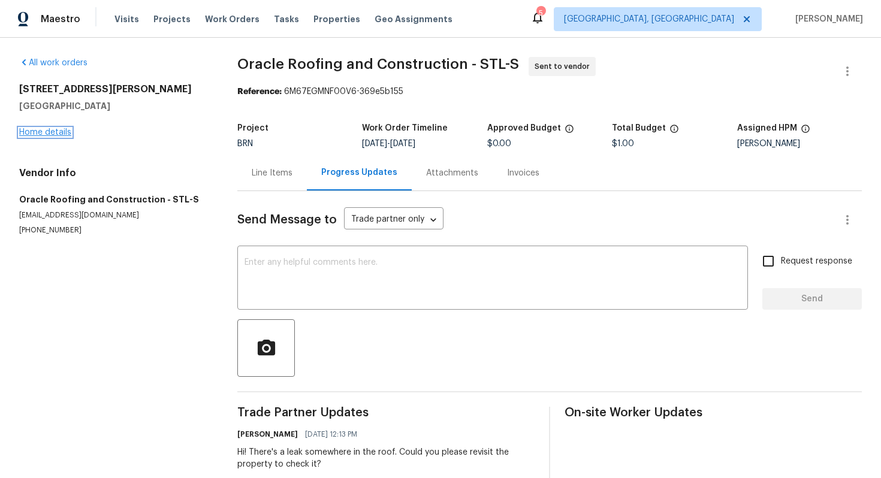
click at [65, 133] on link "Home details" at bounding box center [45, 132] width 52 height 8
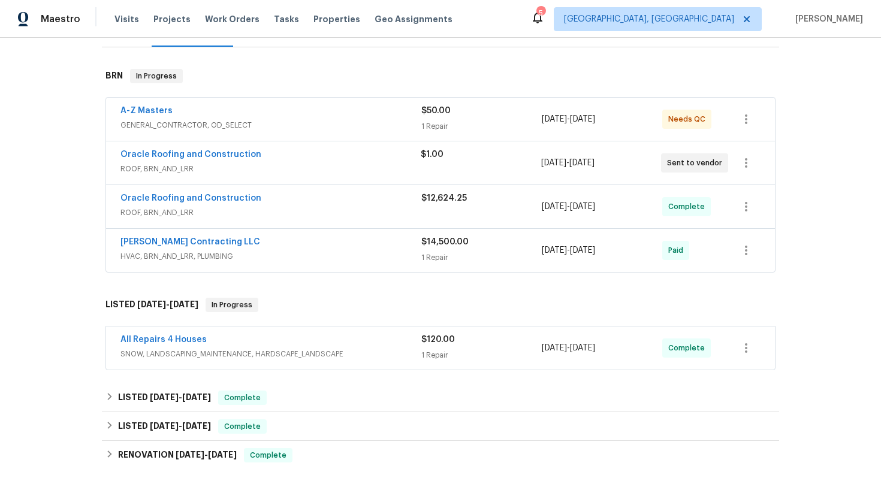
scroll to position [176, 0]
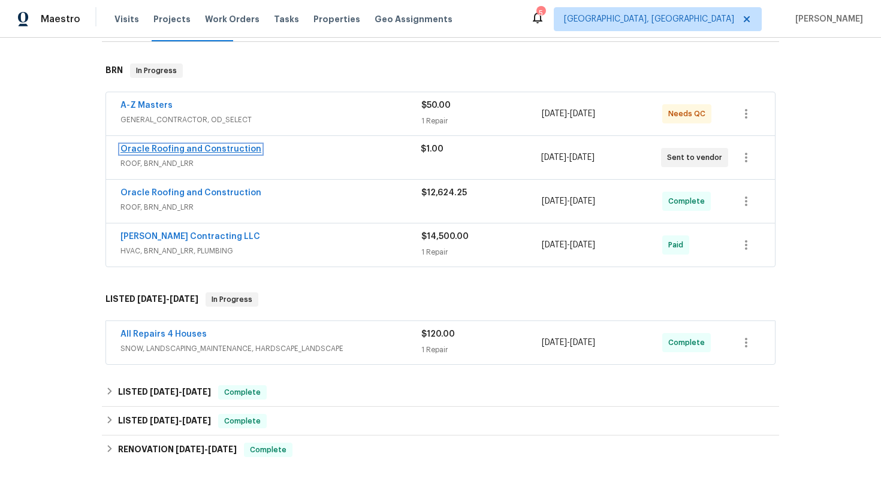
click at [180, 147] on link "Oracle Roofing and Construction" at bounding box center [190, 149] width 141 height 8
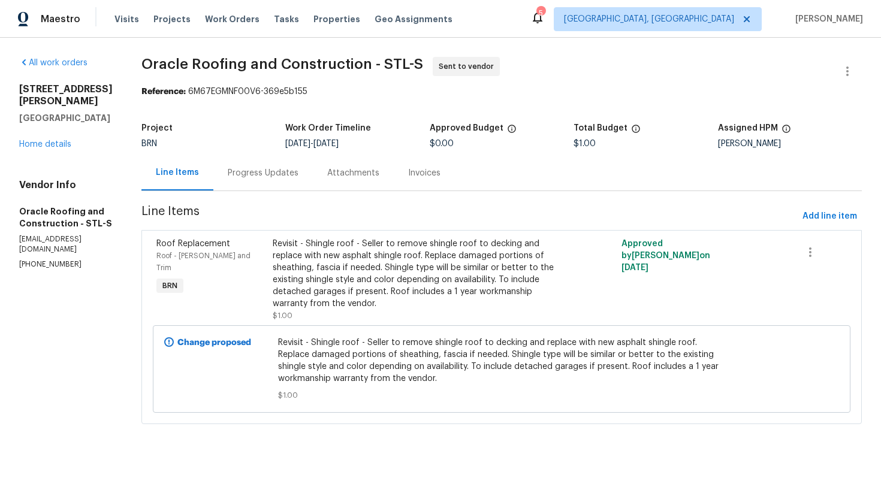
click at [274, 180] on div "Progress Updates" at bounding box center [262, 172] width 99 height 35
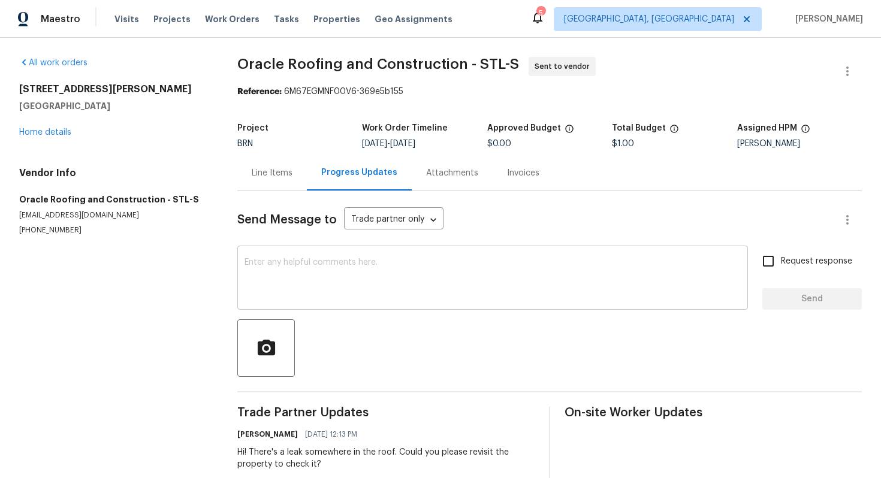
click at [281, 289] on textarea at bounding box center [492, 279] width 496 height 42
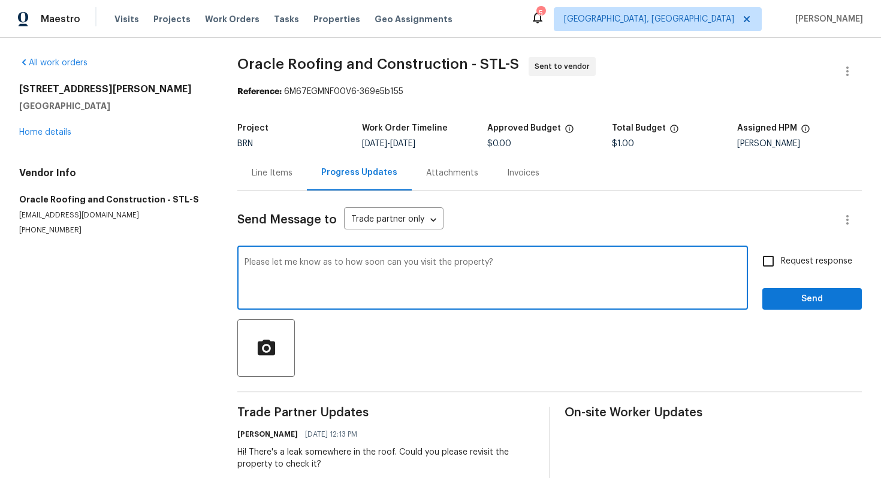
type textarea "Please let me know as to how soon can you visit the property?"
click at [790, 273] on label "Request response" at bounding box center [803, 261] width 96 height 25
click at [781, 273] on input "Request response" at bounding box center [767, 261] width 25 height 25
checkbox input "true"
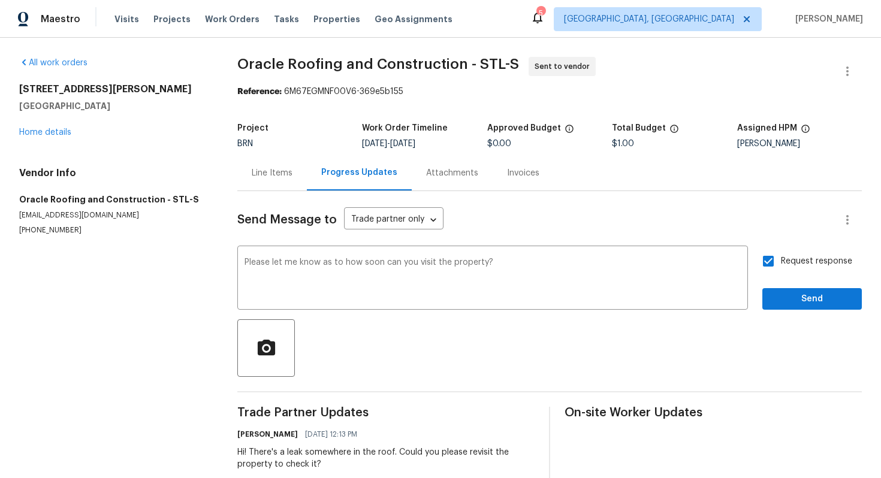
click at [797, 310] on div "Send Message to Trade partner only Trade partner only ​ Please let me know as t…" at bounding box center [549, 338] width 624 height 294
click at [793, 302] on span "Send" at bounding box center [812, 299] width 80 height 15
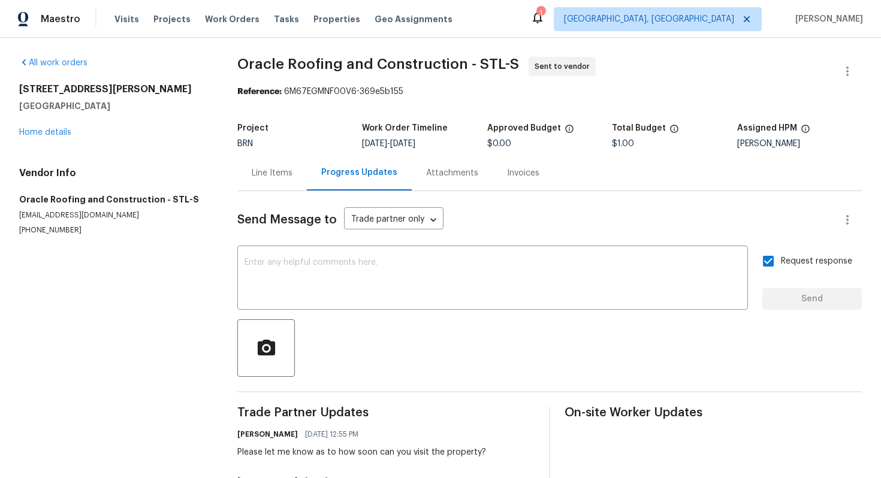
click at [269, 180] on div "Line Items" at bounding box center [271, 172] width 69 height 35
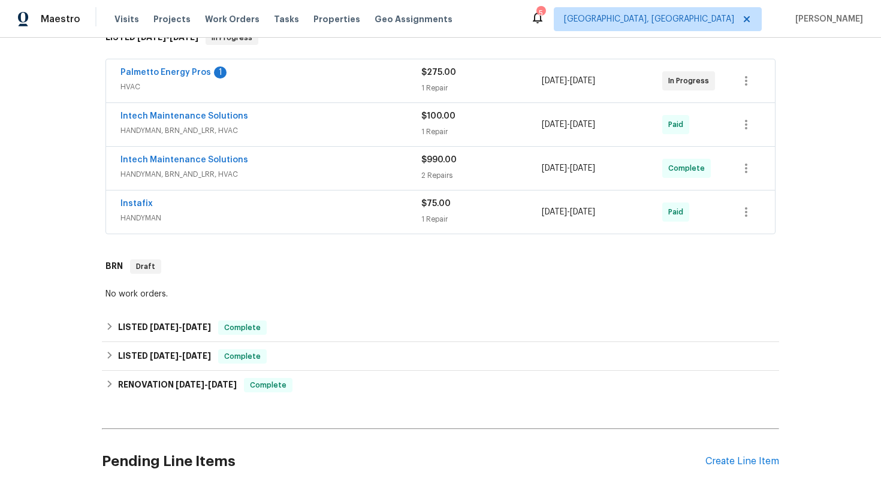
scroll to position [105, 0]
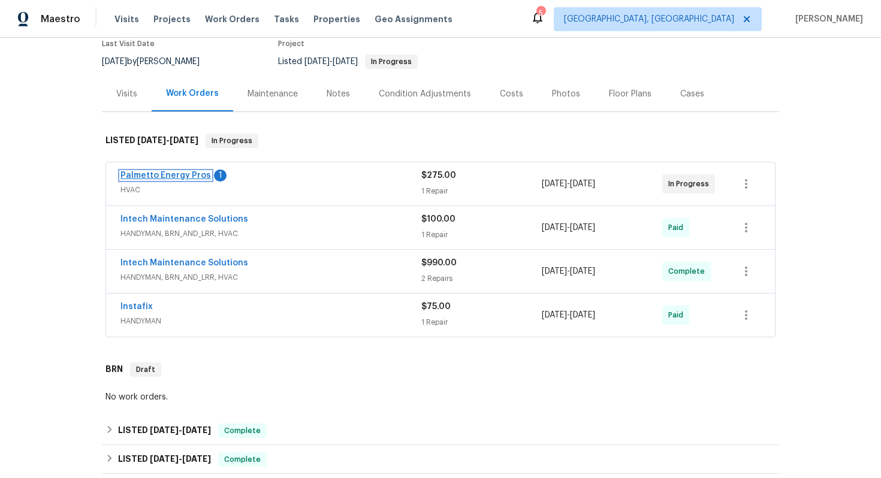
click at [165, 174] on link "Palmetto Energy Pros" at bounding box center [165, 175] width 90 height 8
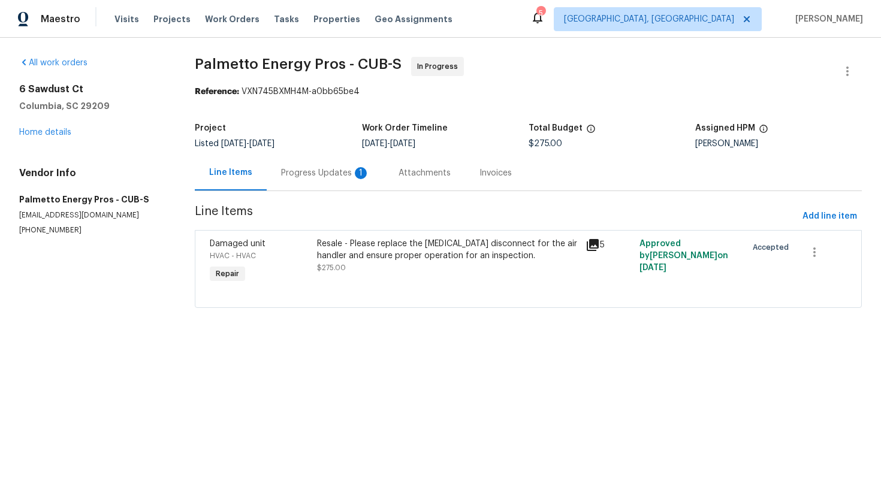
click at [306, 175] on div "Progress Updates 1" at bounding box center [325, 173] width 89 height 12
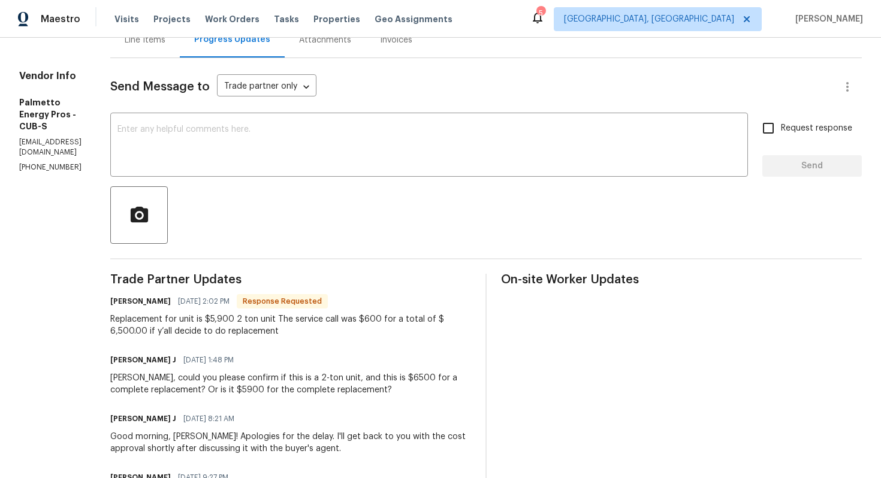
scroll to position [132, 0]
click at [350, 155] on textarea at bounding box center [428, 147] width 623 height 42
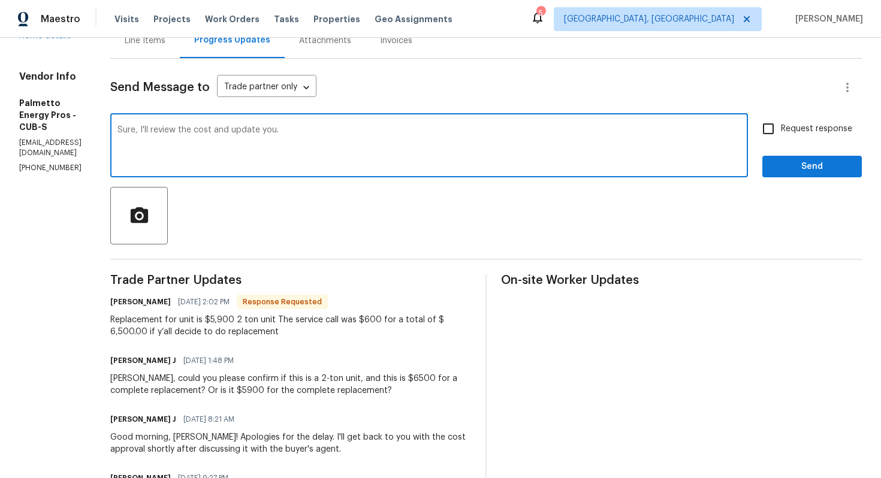
type textarea "Sure, I'll review the cost and update you."
click at [794, 128] on span "Request response" at bounding box center [816, 129] width 71 height 13
click at [781, 128] on input "Request response" at bounding box center [767, 128] width 25 height 25
checkbox input "true"
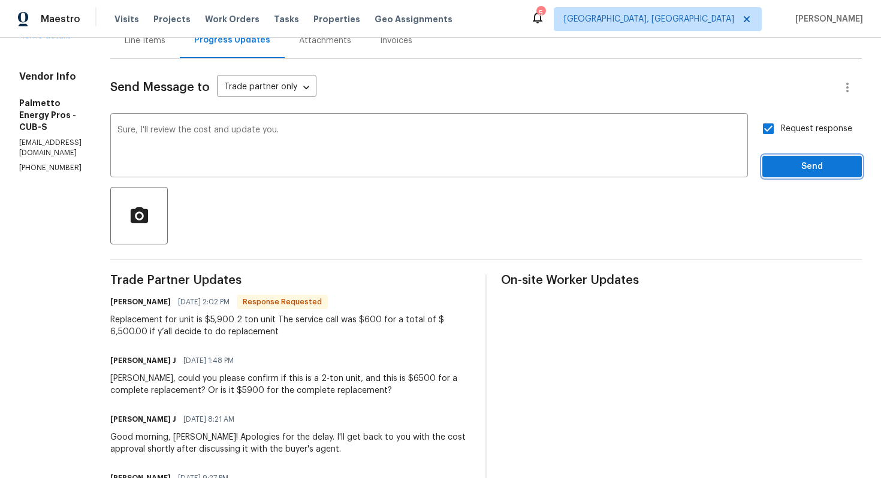
click at [794, 164] on span "Send" at bounding box center [812, 166] width 80 height 15
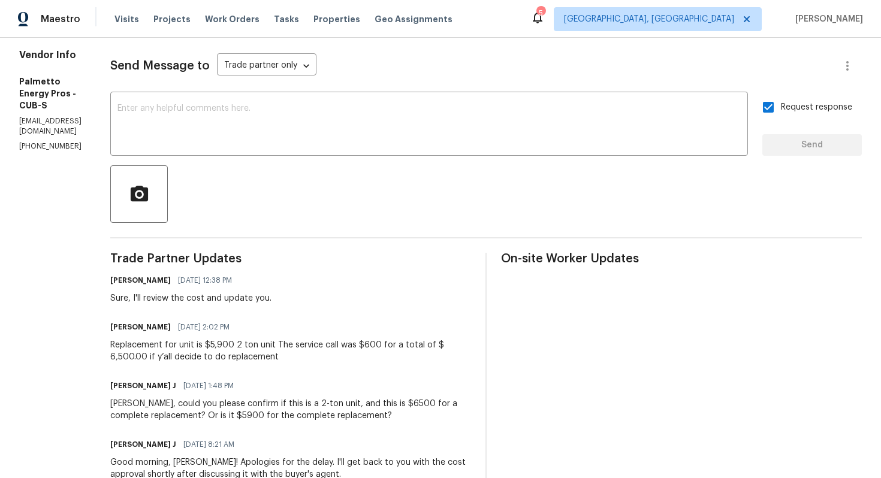
scroll to position [0, 0]
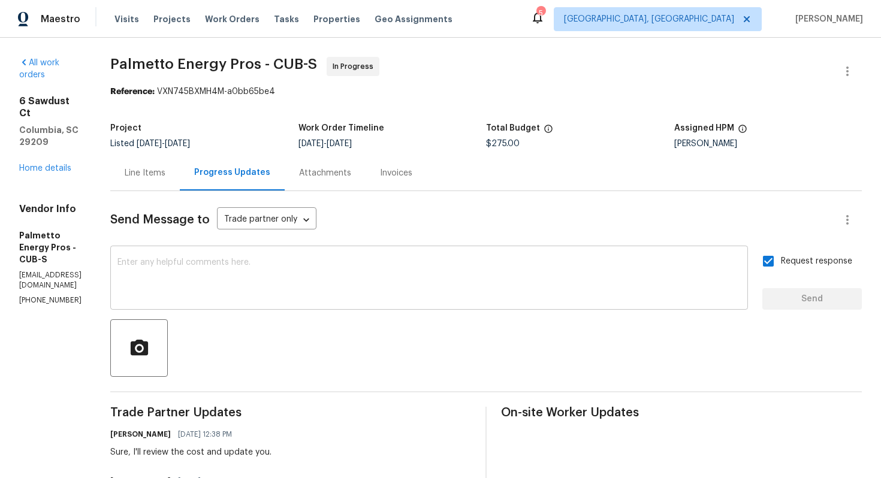
click at [349, 270] on textarea at bounding box center [428, 279] width 623 height 42
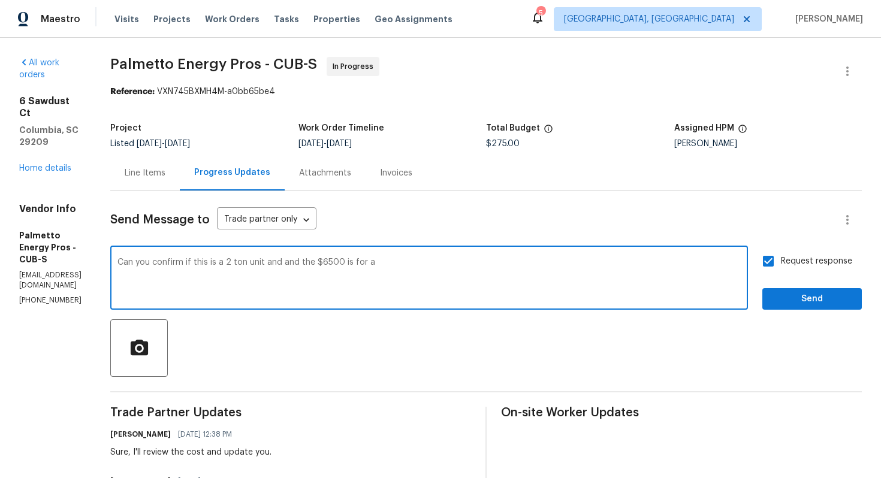
type textarea "Can you confirm if this is a 2 ton unit and and the $6500 is for a"
drag, startPoint x: 155, startPoint y: 265, endPoint x: 418, endPoint y: 267, distance: 263.0
click at [418, 267] on textarea "Can you confirm if this is a 2 ton unit and and the $6500 is for a" at bounding box center [428, 279] width 623 height 42
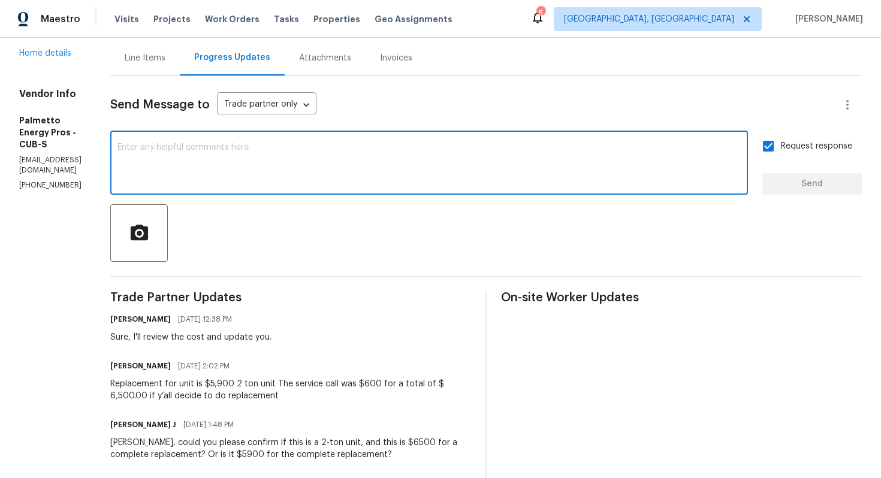
scroll to position [146, 0]
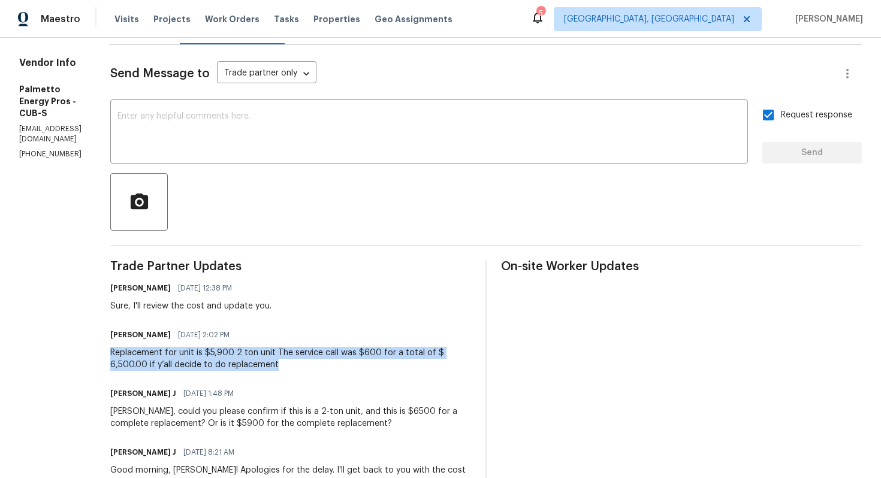
drag, startPoint x: 145, startPoint y: 355, endPoint x: 325, endPoint y: 367, distance: 180.7
click at [325, 367] on div "All work orders 6 Sawdust Ct Columbia, SC 29209 Home details Vendor Info Palmet…" at bounding box center [440, 390] width 881 height 997
copy div "Replacement for unit is $5,900 2 ton unit The service call was $600 for a total…"
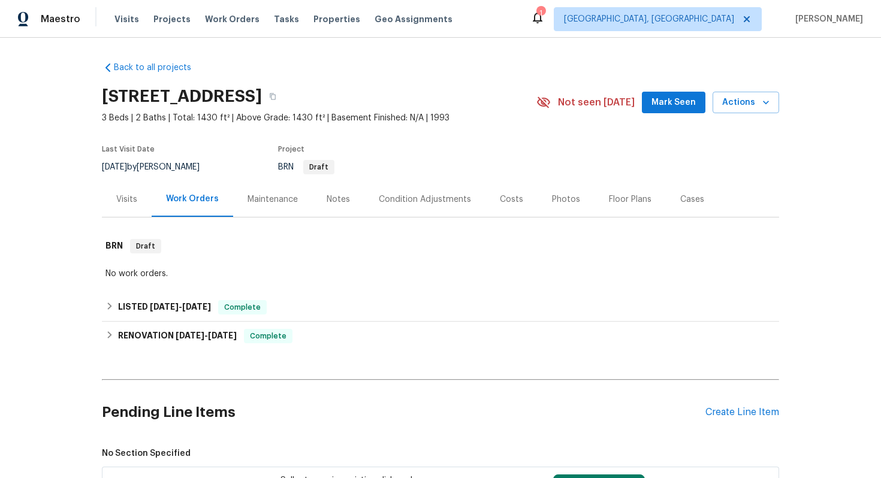
scroll to position [226, 0]
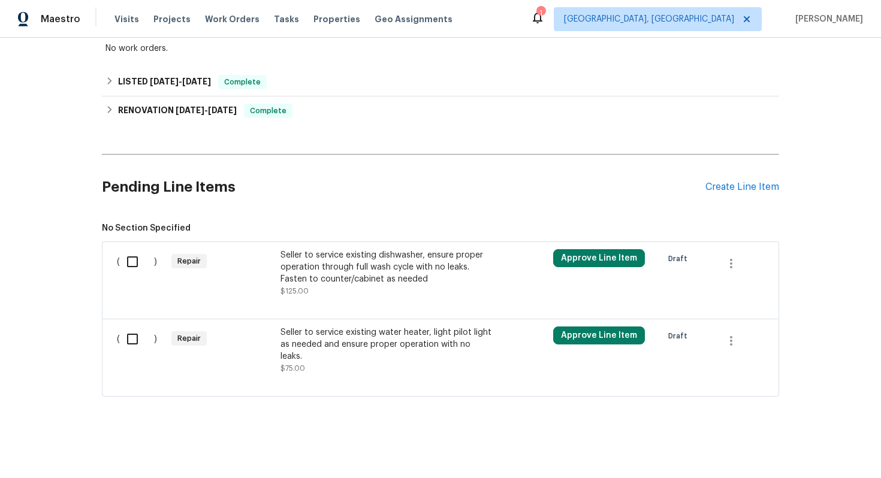
click at [376, 263] on div "Seller to service existing dishwasher, ensure proper operation through full was…" at bounding box center [385, 267] width 211 height 36
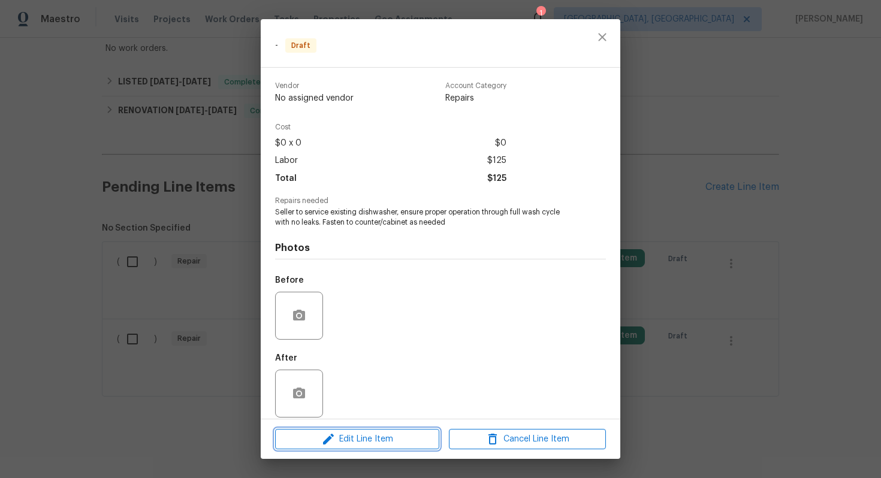
click at [345, 436] on span "Edit Line Item" at bounding box center [357, 439] width 157 height 15
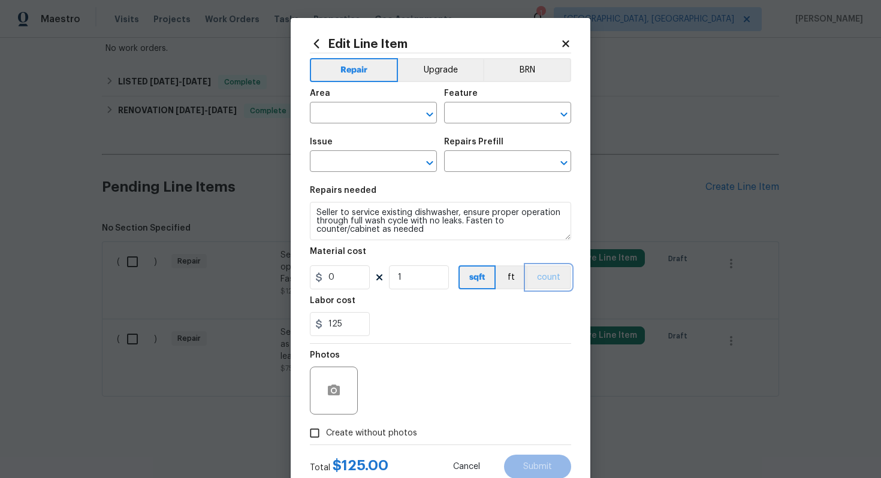
click at [541, 273] on button "count" at bounding box center [548, 277] width 45 height 24
click at [535, 50] on h2 "Edit Line Item" at bounding box center [435, 43] width 250 height 13
click at [534, 61] on button "BRN" at bounding box center [527, 70] width 88 height 24
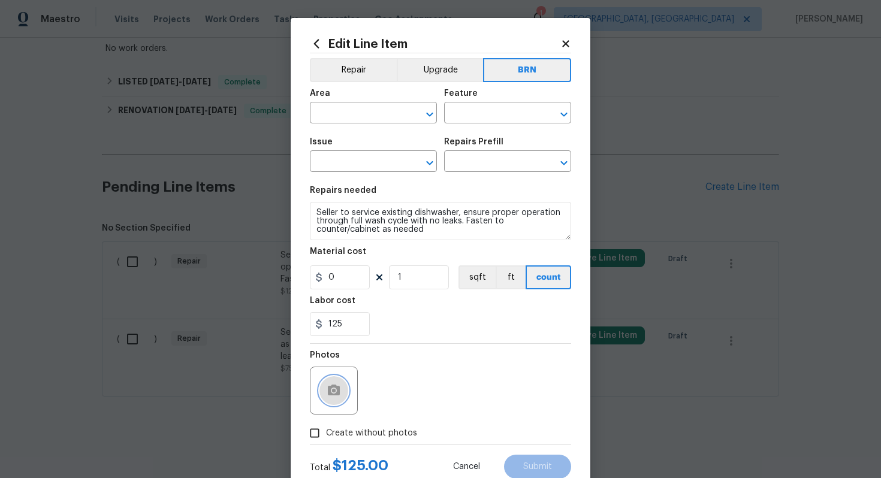
click at [333, 394] on icon "button" at bounding box center [334, 390] width 12 height 11
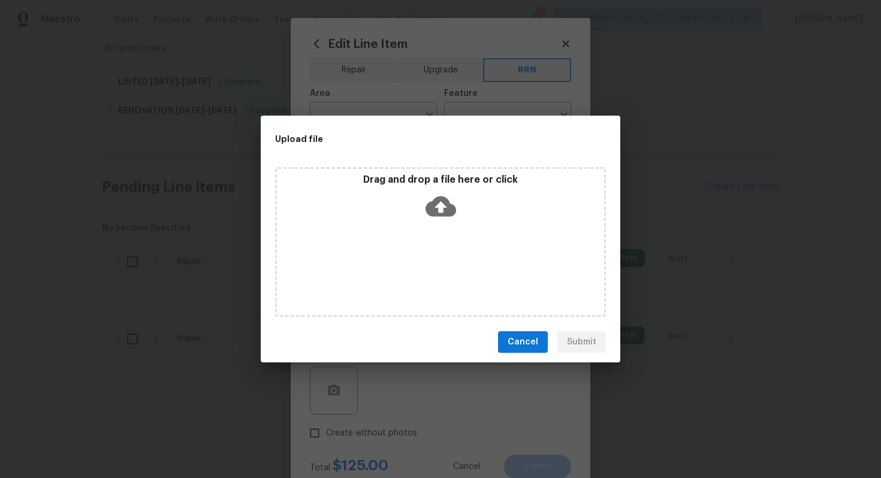
click at [428, 212] on icon at bounding box center [440, 207] width 31 height 20
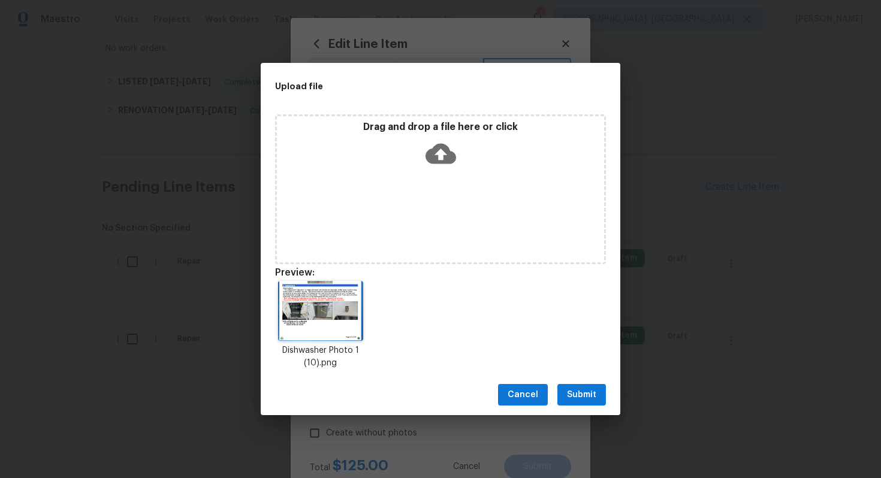
click at [579, 391] on span "Submit" at bounding box center [581, 395] width 29 height 15
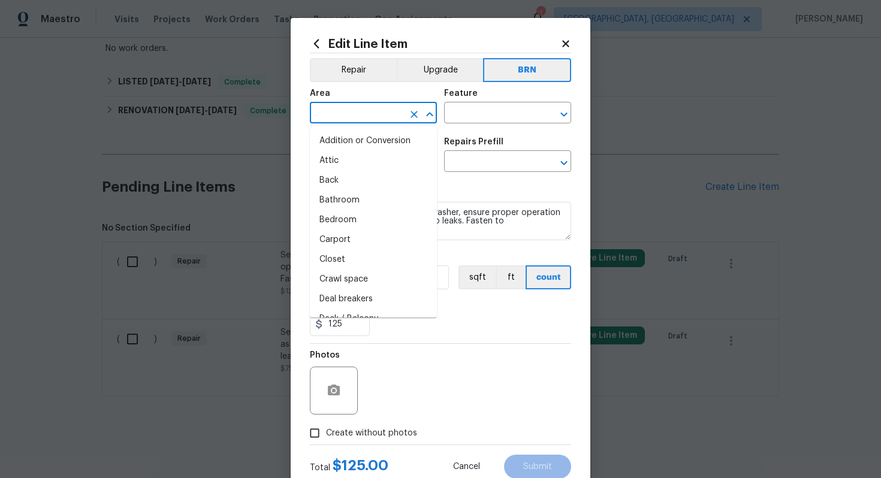
click at [352, 114] on input "text" at bounding box center [356, 114] width 93 height 19
type input "dis"
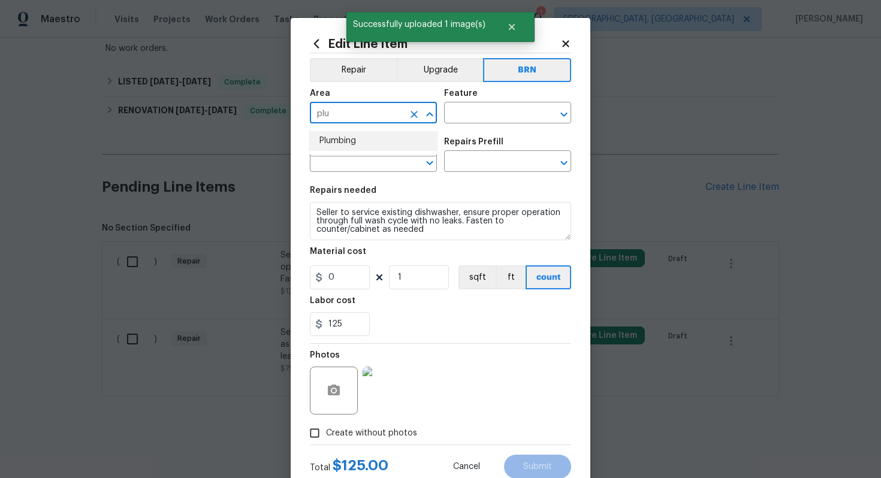
click at [361, 138] on li "Plumbing" at bounding box center [373, 141] width 127 height 20
type input "Plumbing"
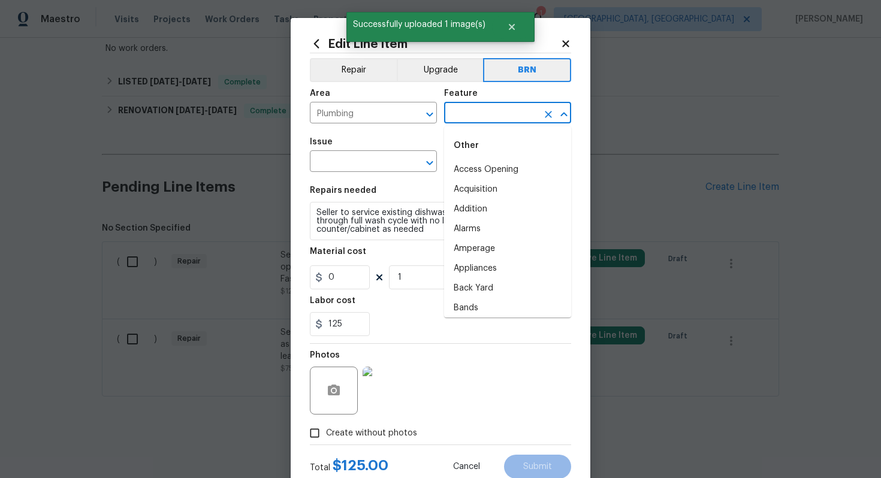
click at [484, 108] on input "text" at bounding box center [490, 114] width 93 height 19
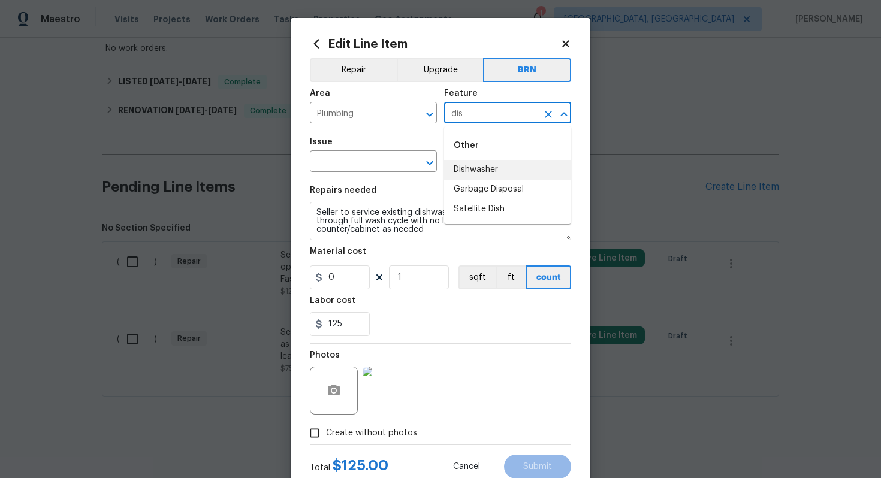
click at [487, 173] on li "Dishwasher" at bounding box center [507, 170] width 127 height 20
type input "Dishwasher"
click at [370, 161] on input "text" at bounding box center [356, 162] width 93 height 19
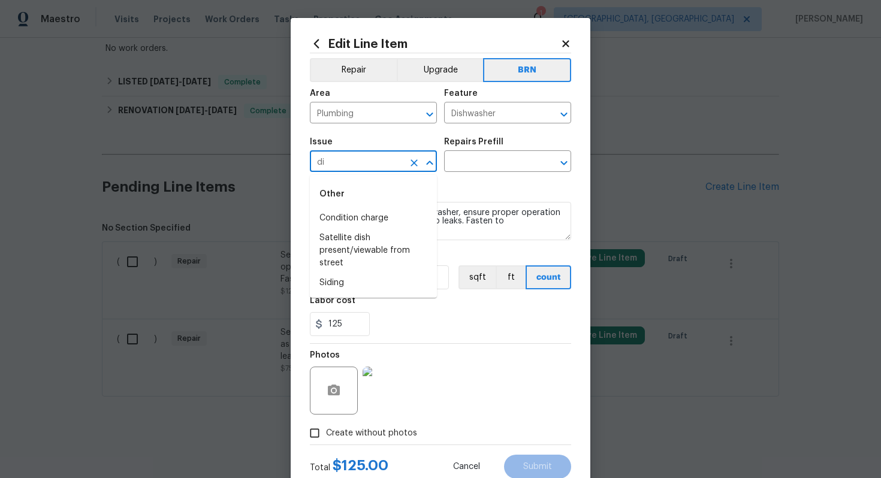
type input "d"
click at [382, 239] on li "General Plumbing" at bounding box center [373, 238] width 127 height 20
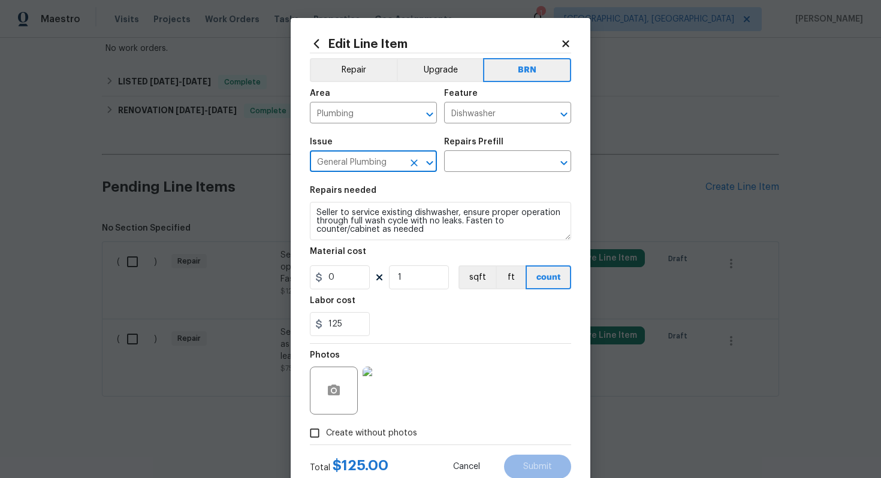
type input "General Plumbing"
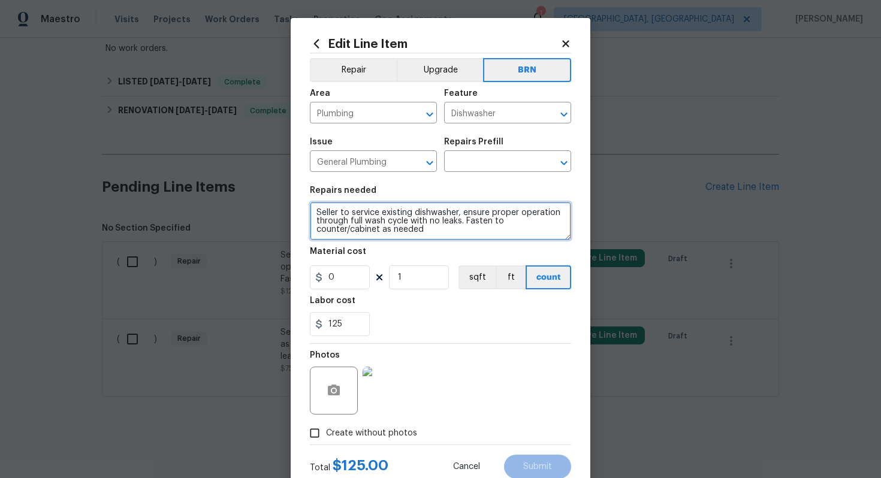
drag, startPoint x: 313, startPoint y: 210, endPoint x: 419, endPoint y: 241, distance: 110.5
click at [419, 242] on section "Repairs needed Seller to service existing dishwasher, ensure proper operation t…" at bounding box center [440, 261] width 261 height 164
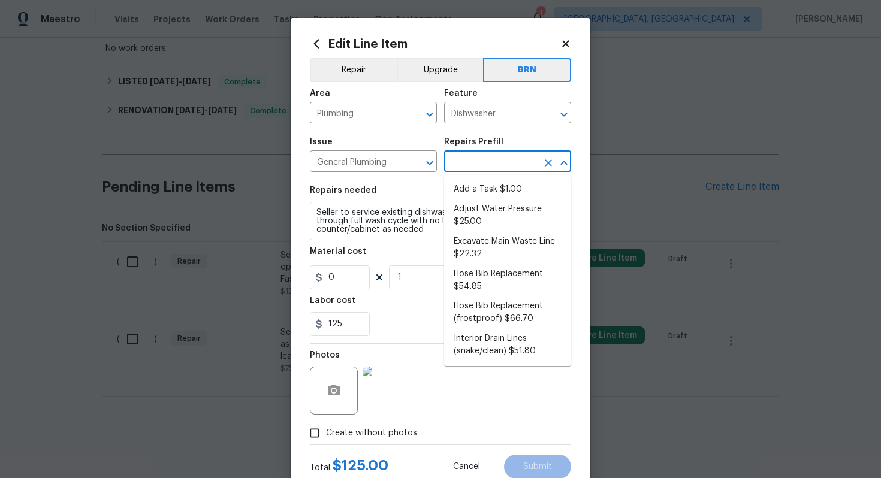
click at [494, 165] on input "text" at bounding box center [490, 162] width 93 height 19
click at [493, 256] on li "Excavate Main Waste Line $22.32" at bounding box center [507, 248] width 127 height 32
type input "Plumbing"
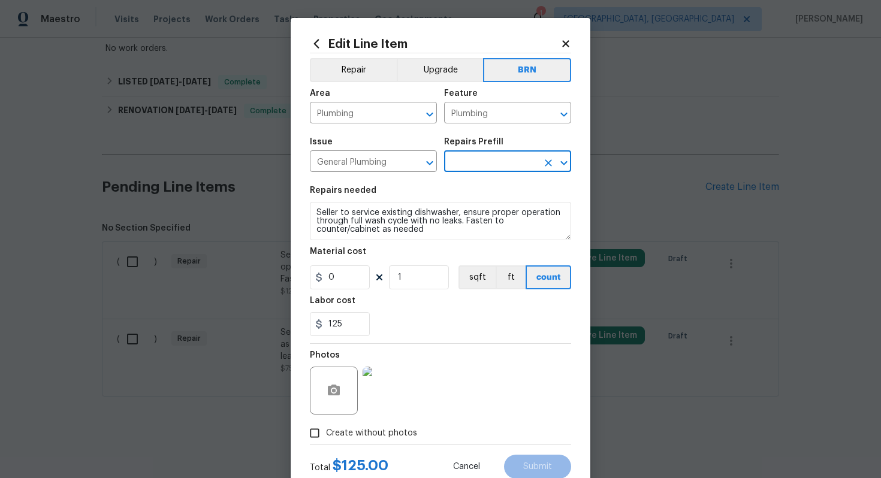
type input "Excavate Main Waste Line $22.32"
type textarea "Properly locate, cut the concrete slab, excavate as needed and install a new wa…"
type input "22.32"
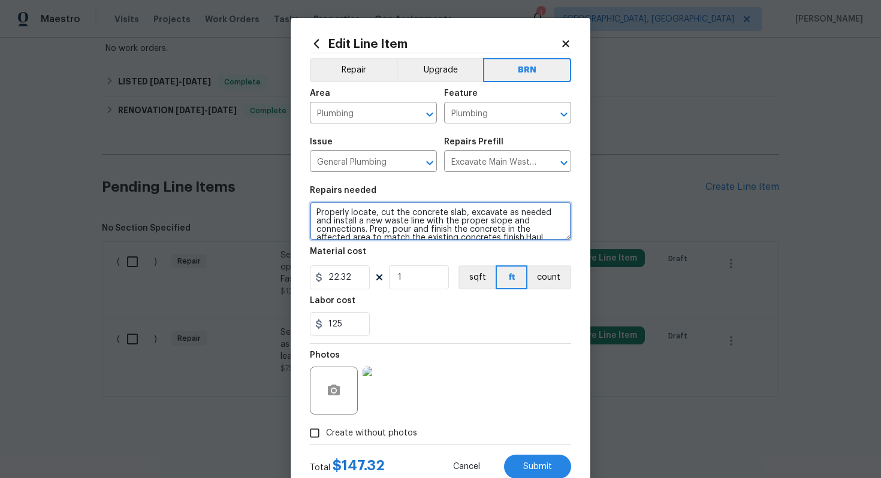
scroll to position [17, 0]
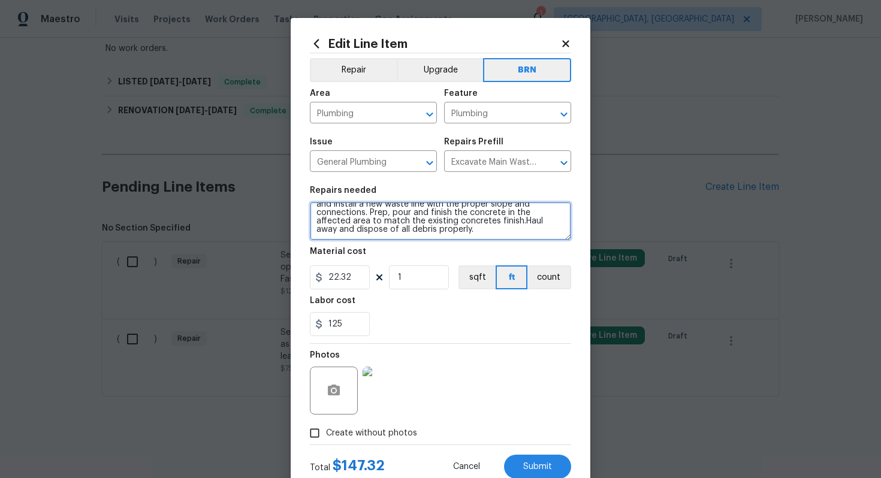
drag, startPoint x: 314, startPoint y: 213, endPoint x: 416, endPoint y: 260, distance: 112.9
click at [416, 260] on section "Repairs needed Properly locate, cut the concrete slab, excavate as needed and i…" at bounding box center [440, 261] width 261 height 164
paste textarea "Seller to service existing dishwasher, ensure proper operation through full was…"
type textarea "Seller to service existing dishwasher, ensure proper operation through full was…"
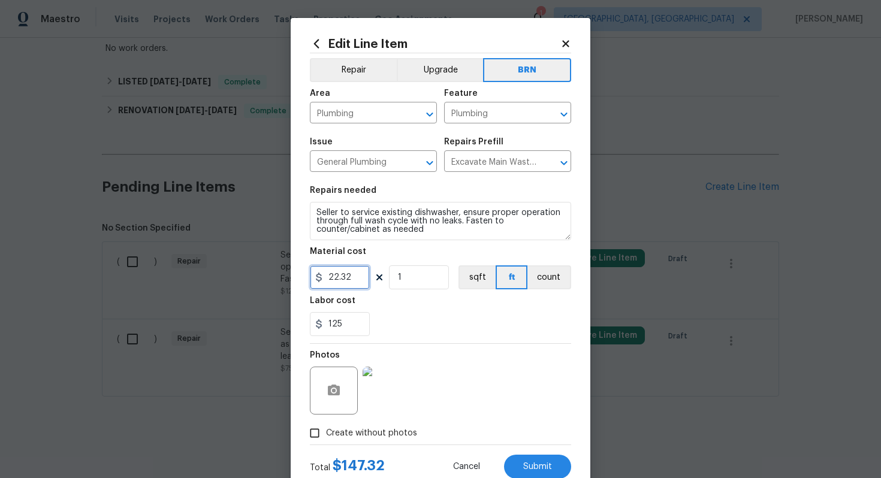
drag, startPoint x: 361, startPoint y: 278, endPoint x: 324, endPoint y: 278, distance: 37.7
click at [324, 278] on input "22.32" at bounding box center [340, 277] width 60 height 24
type input "0"
click at [547, 288] on button "count" at bounding box center [549, 277] width 44 height 24
click at [504, 375] on div "Photos" at bounding box center [440, 383] width 261 height 78
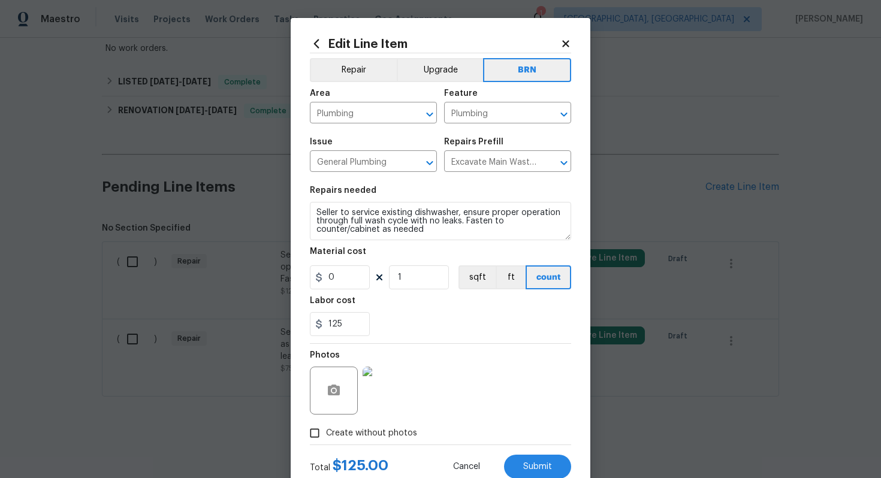
scroll to position [38, 0]
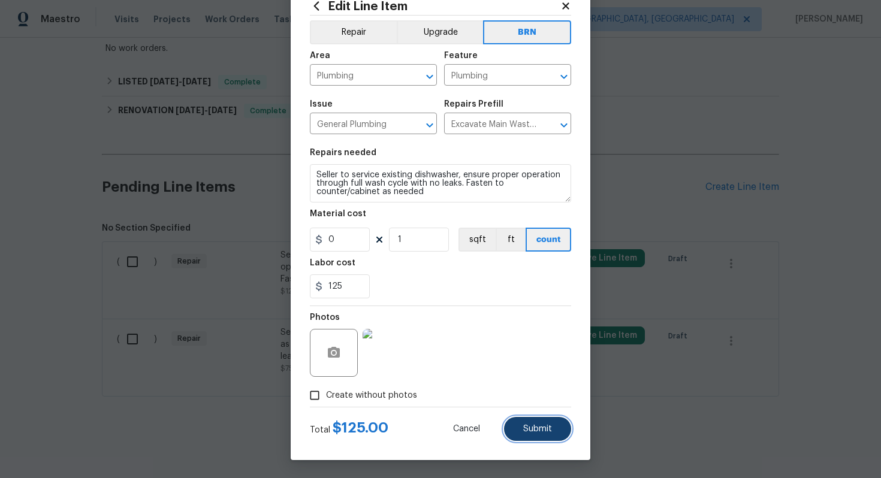
click at [535, 431] on span "Submit" at bounding box center [537, 429] width 29 height 9
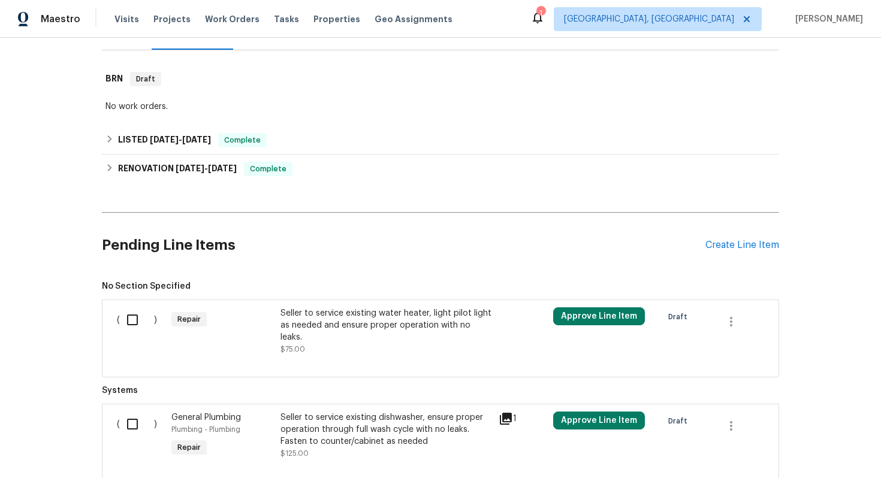
scroll to position [226, 0]
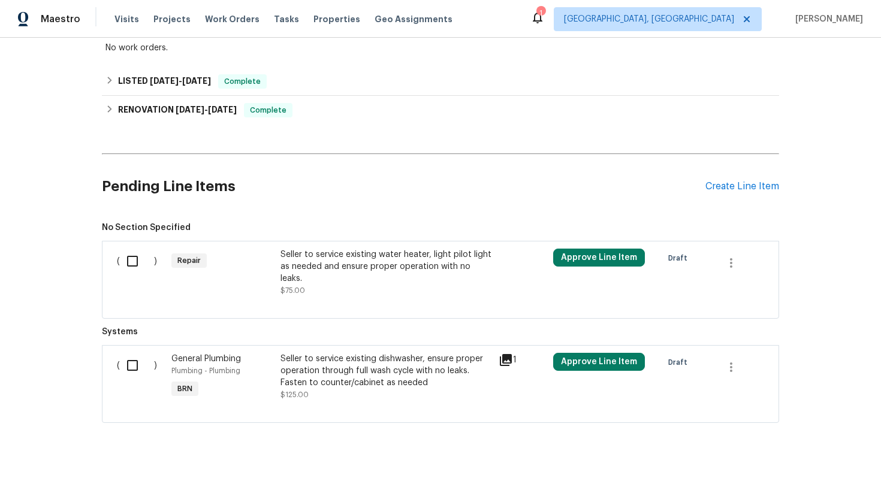
click at [361, 289] on div "Seller to service existing water heater, light pilot light as needed and ensure…" at bounding box center [385, 273] width 211 height 48
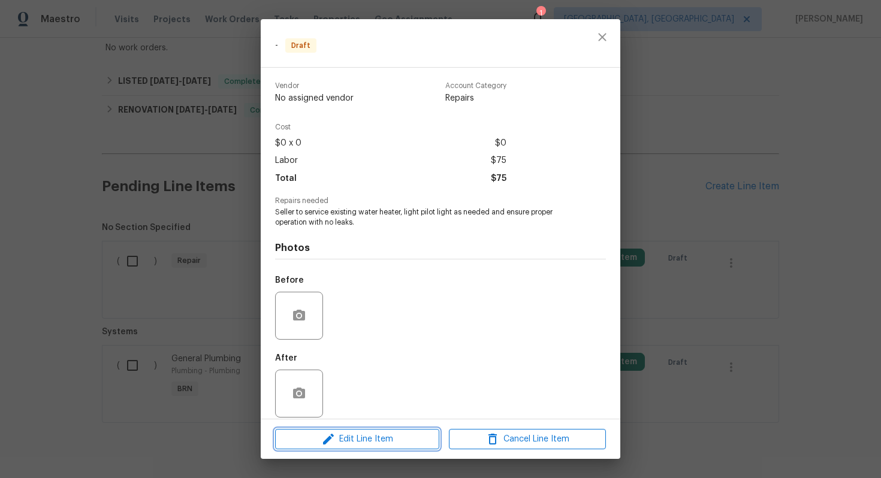
click at [358, 445] on span "Edit Line Item" at bounding box center [357, 439] width 157 height 15
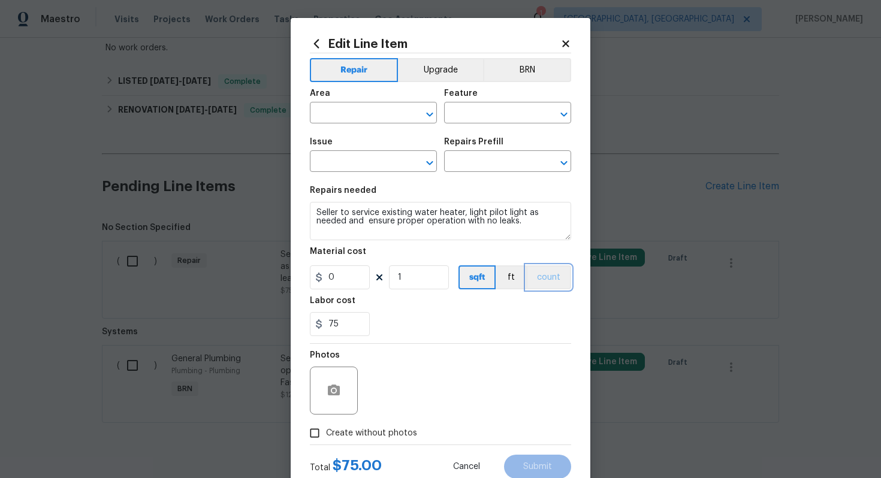
click at [555, 276] on button "count" at bounding box center [548, 277] width 45 height 24
click at [540, 65] on button "BRN" at bounding box center [527, 70] width 88 height 24
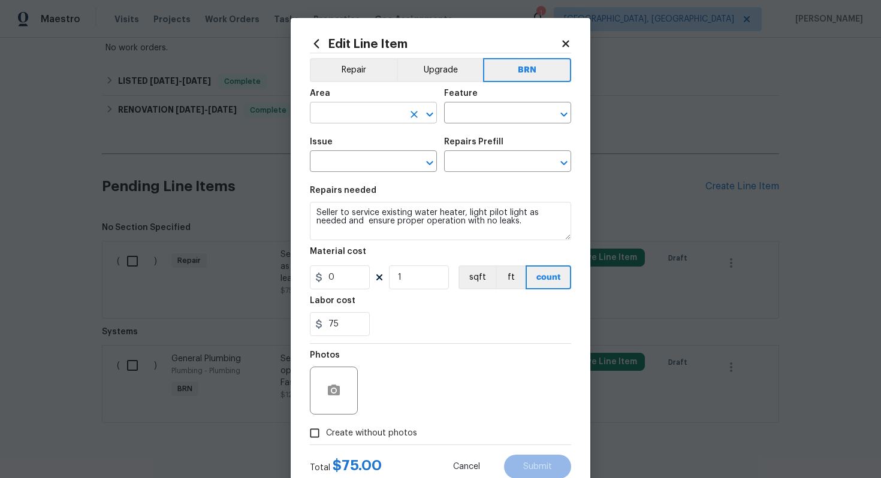
click at [374, 116] on input "text" at bounding box center [356, 114] width 93 height 19
click at [376, 140] on li "Plumbing" at bounding box center [373, 141] width 127 height 20
type input "Plumbing"
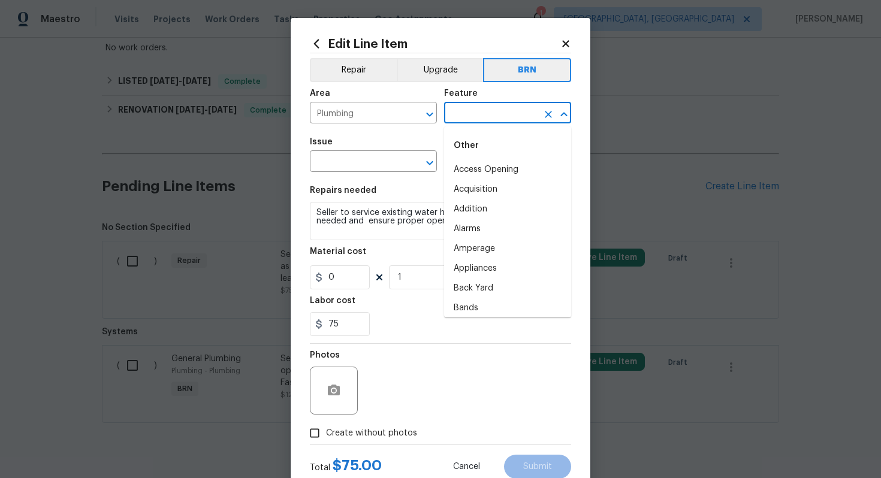
click at [500, 113] on input "text" at bounding box center [490, 114] width 93 height 19
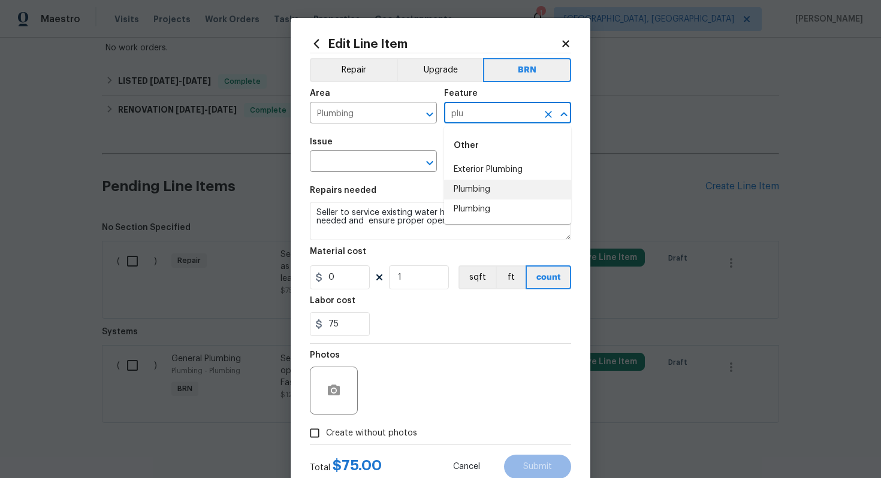
click at [495, 184] on li "Plumbing" at bounding box center [507, 190] width 127 height 20
type input "Plumbing"
click at [318, 163] on input "text" at bounding box center [356, 162] width 93 height 19
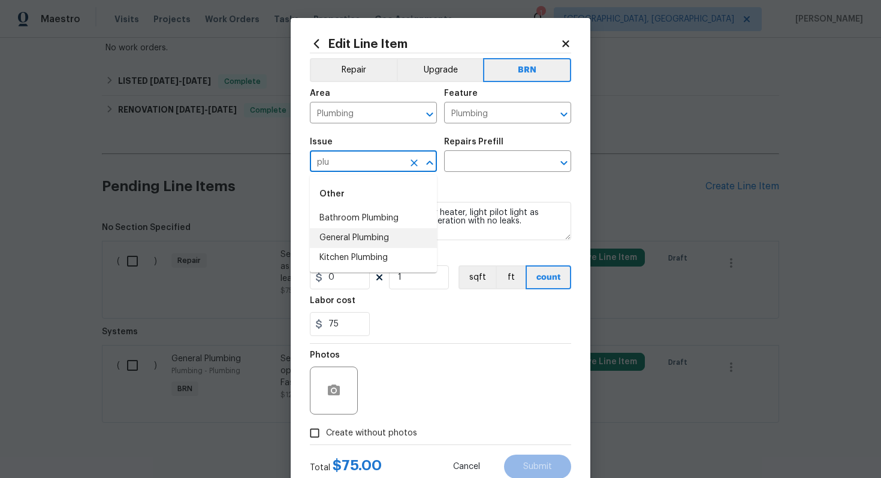
click at [351, 233] on li "General Plumbing" at bounding box center [373, 238] width 127 height 20
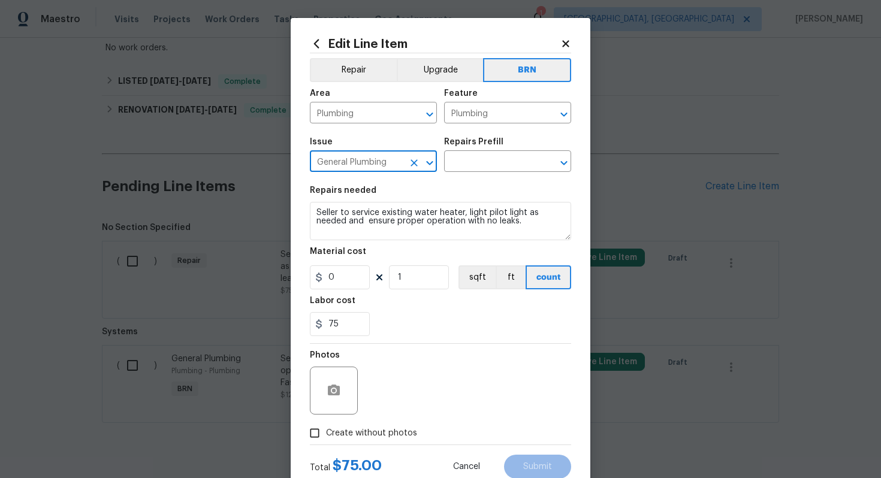
type input "General Plumbing"
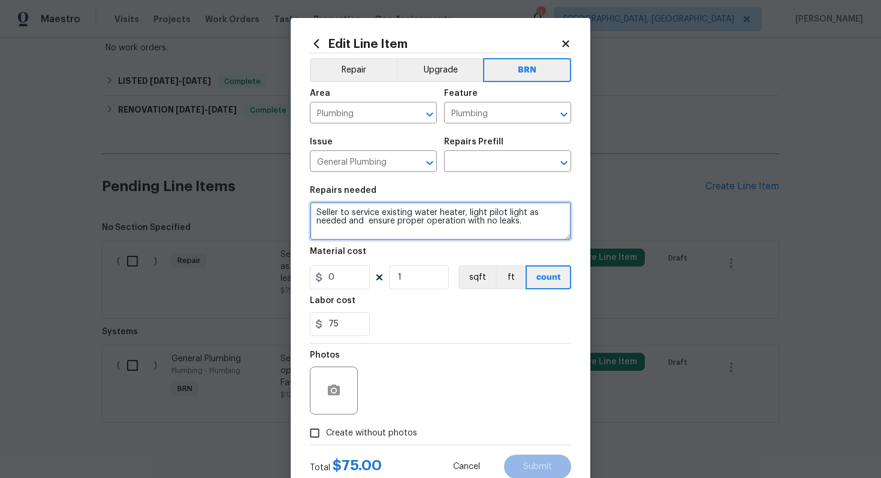
drag, startPoint x: 316, startPoint y: 211, endPoint x: 486, endPoint y: 247, distance: 173.9
click at [486, 247] on section "Repairs needed Seller to service existing water heater, light pilot light as ne…" at bounding box center [440, 261] width 261 height 164
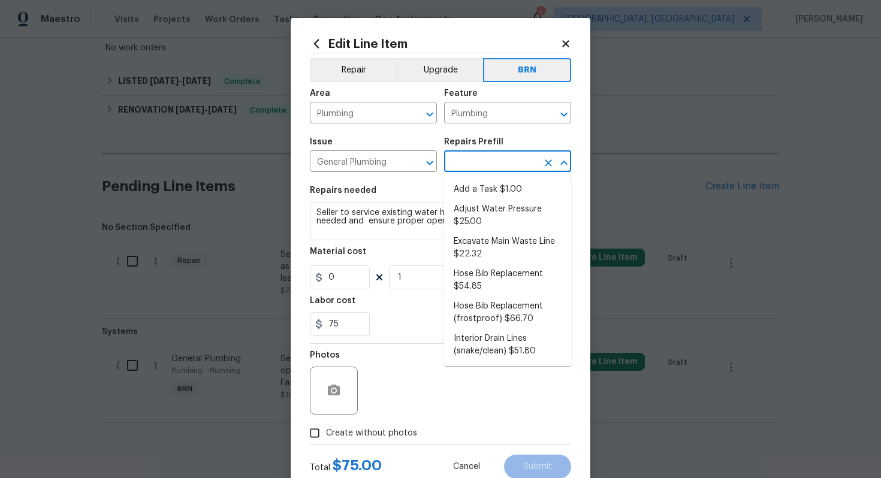
click at [512, 162] on input "text" at bounding box center [490, 162] width 93 height 19
click at [498, 250] on li "Excavate Main Waste Line $22.32" at bounding box center [507, 248] width 127 height 32
type input "Excavate Main Waste Line $22.32"
type textarea "Properly locate, cut the concrete slab, excavate as needed and install a new wa…"
type input "22.32"
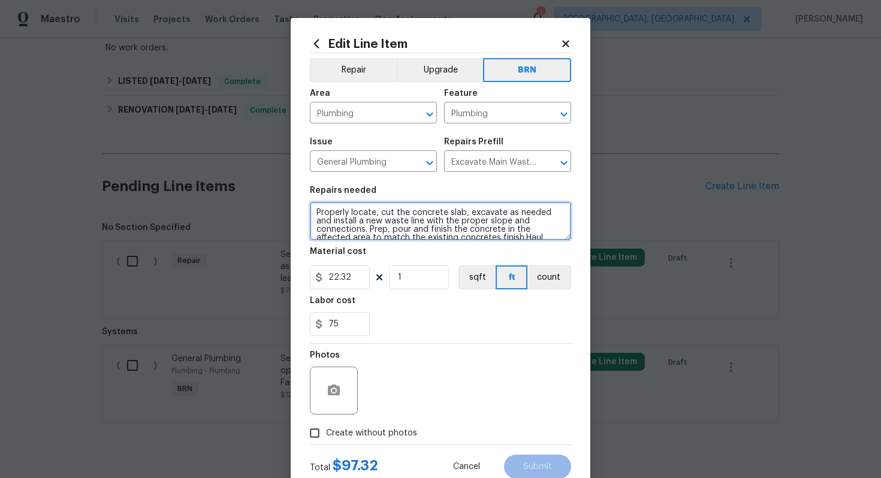
scroll to position [17, 0]
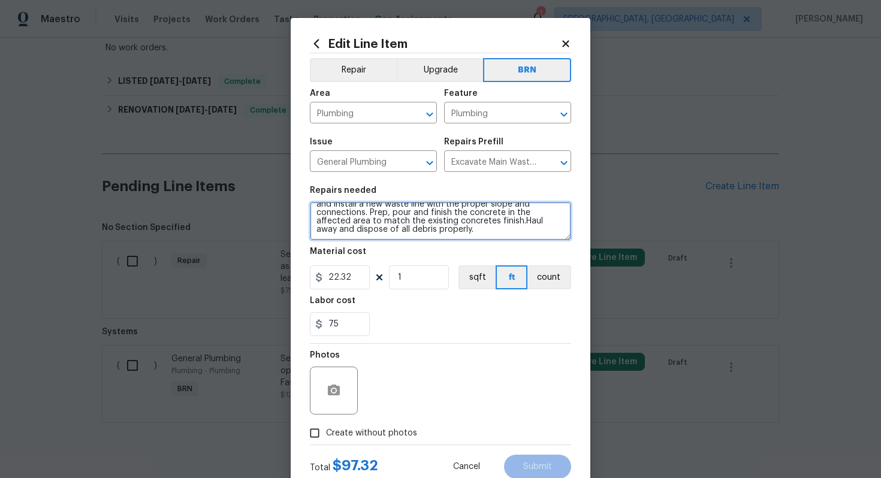
drag, startPoint x: 314, startPoint y: 215, endPoint x: 413, endPoint y: 261, distance: 108.8
click at [414, 261] on section "Repairs needed Properly locate, cut the concrete slab, excavate as needed and i…" at bounding box center [440, 261] width 261 height 164
paste textarea "Seller to service existing water heater, light pilot light as needed and ensure…"
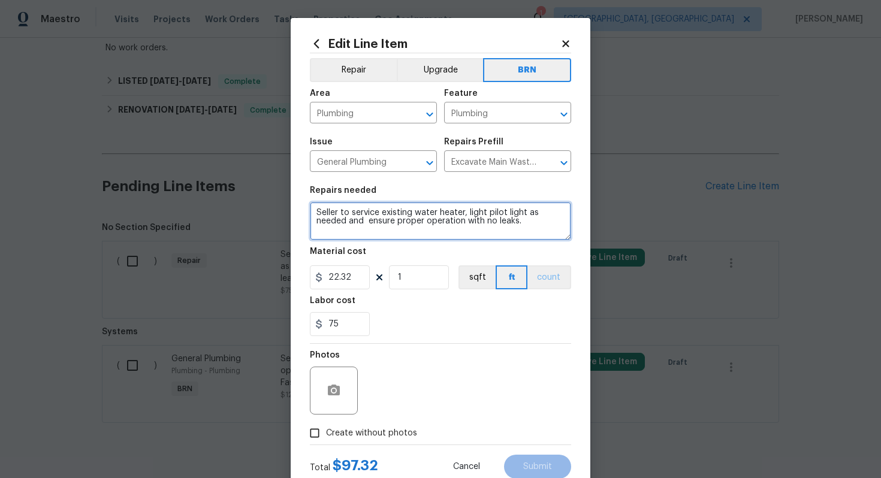
type textarea "Seller to service existing water heater, light pilot light as needed and ensure…"
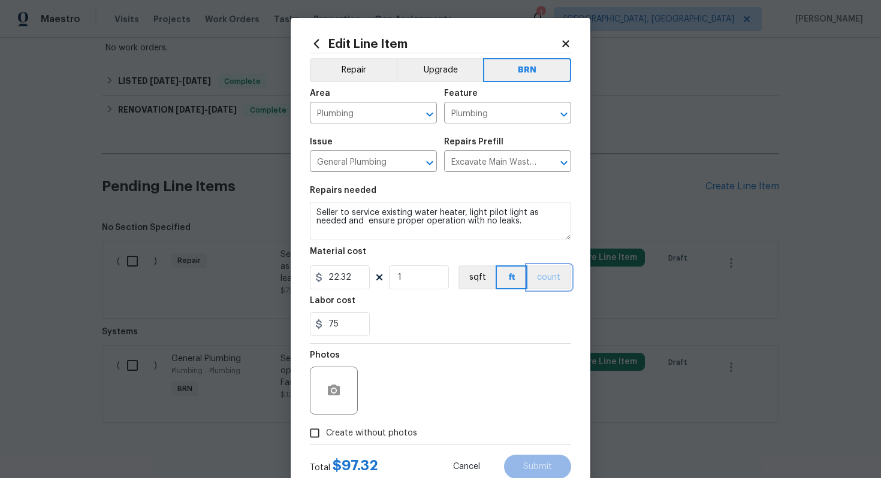
click at [538, 275] on button "count" at bounding box center [549, 277] width 44 height 24
drag, startPoint x: 349, startPoint y: 280, endPoint x: 316, endPoint y: 280, distance: 33.0
click at [316, 280] on div "22.32" at bounding box center [340, 277] width 60 height 24
type input "0"
click at [408, 330] on div "75" at bounding box center [440, 324] width 261 height 24
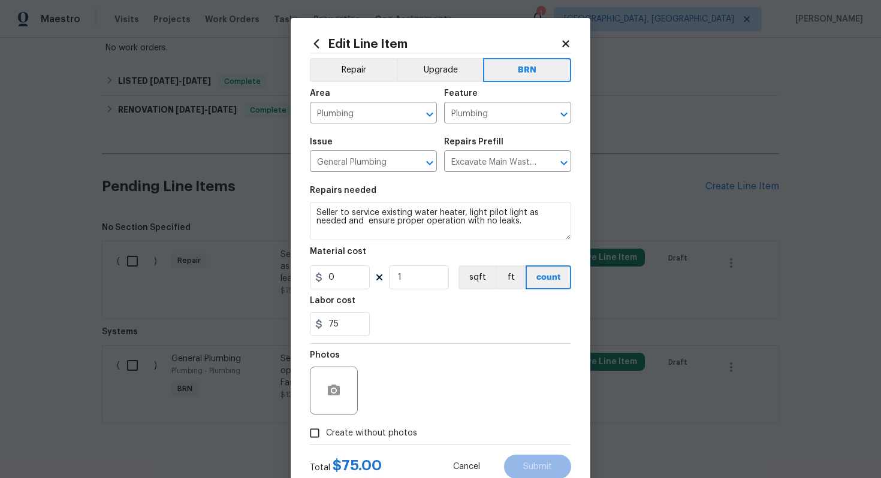
scroll to position [38, 0]
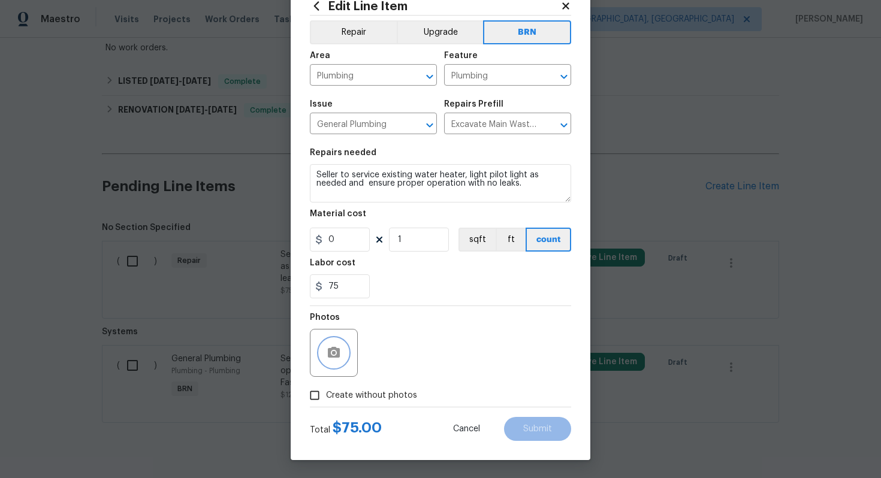
click at [341, 355] on button "button" at bounding box center [333, 352] width 29 height 29
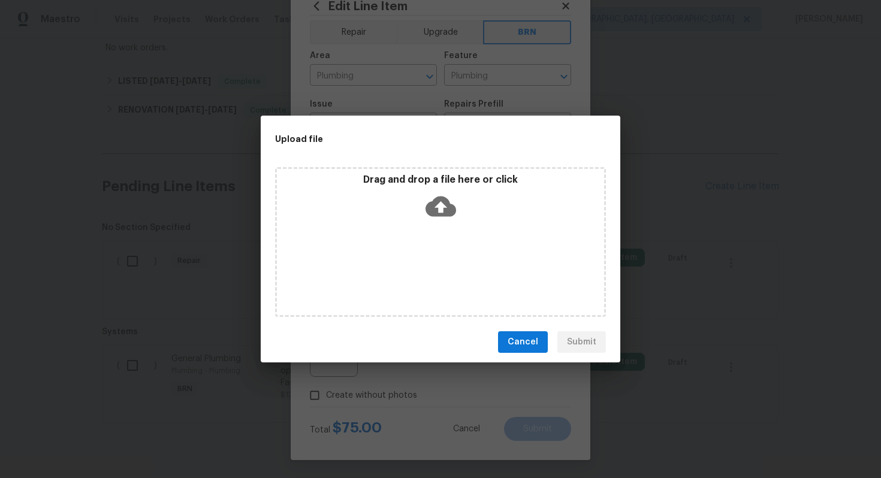
click at [430, 207] on icon at bounding box center [440, 207] width 31 height 20
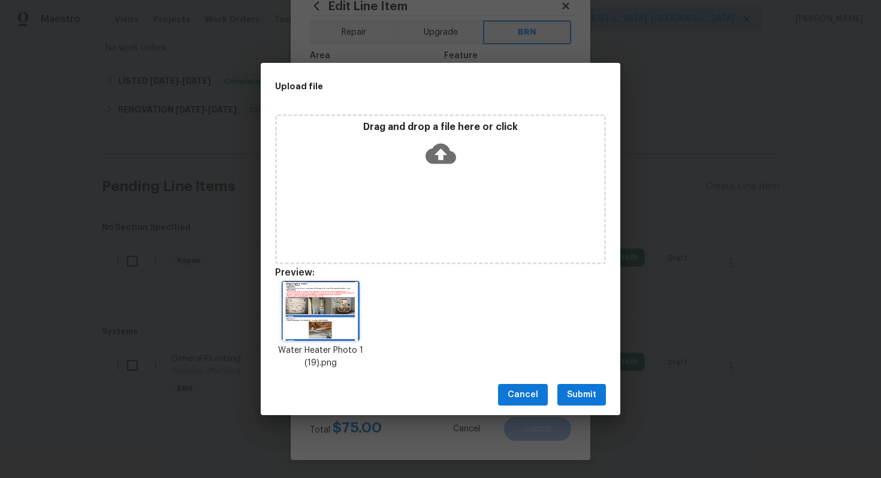
click at [589, 396] on span "Submit" at bounding box center [581, 395] width 29 height 15
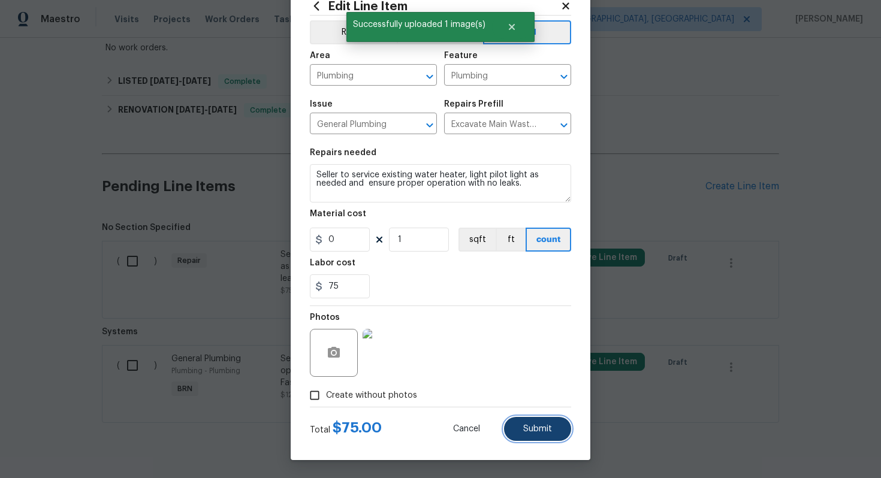
click at [555, 422] on button "Submit" at bounding box center [537, 429] width 67 height 24
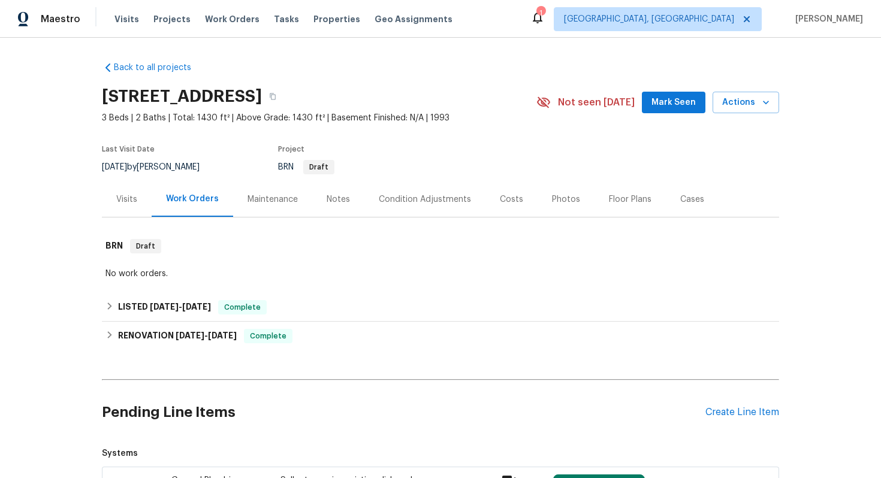
scroll to position [226, 0]
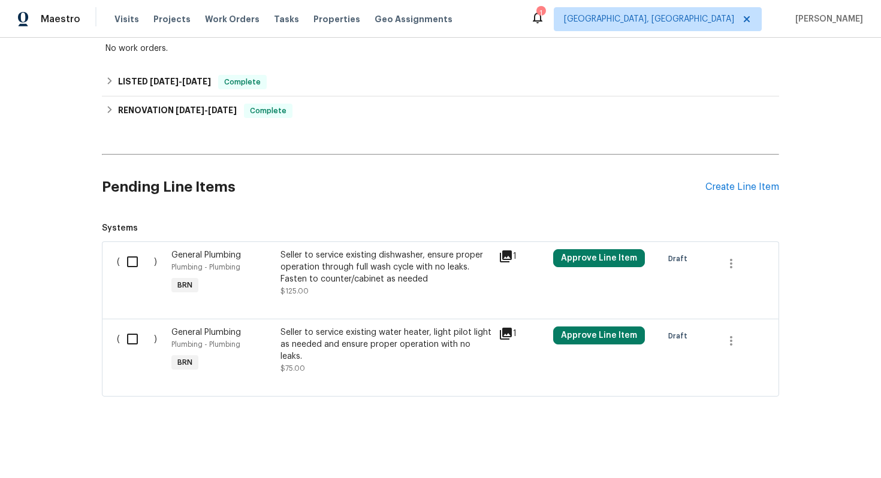
click at [137, 259] on input "checkbox" at bounding box center [137, 261] width 34 height 25
checkbox input "true"
click at [137, 337] on input "checkbox" at bounding box center [137, 339] width 34 height 25
checkbox input "true"
click at [846, 447] on span "Create Work Order" at bounding box center [812, 448] width 80 height 15
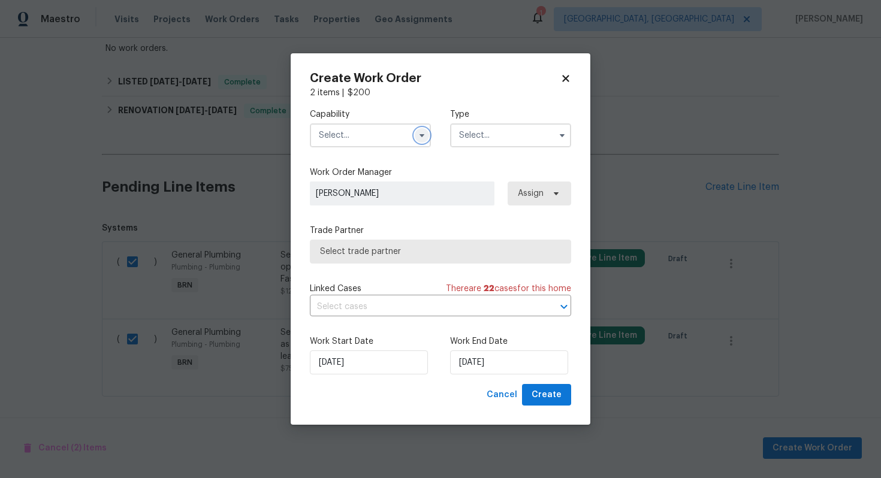
click at [416, 132] on button "button" at bounding box center [422, 135] width 14 height 14
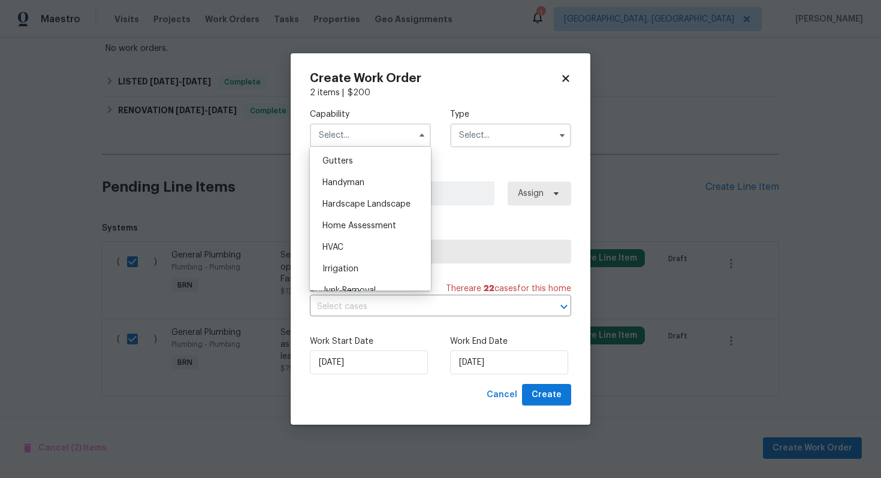
scroll to position [639, 0]
click at [380, 182] on div "Handyman" at bounding box center [370, 181] width 115 height 22
type input "Handyman"
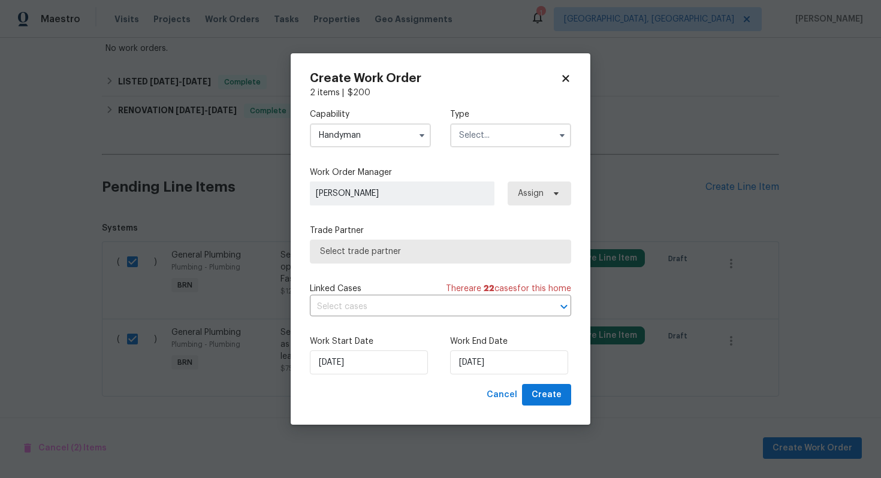
click at [485, 131] on input "text" at bounding box center [510, 135] width 121 height 24
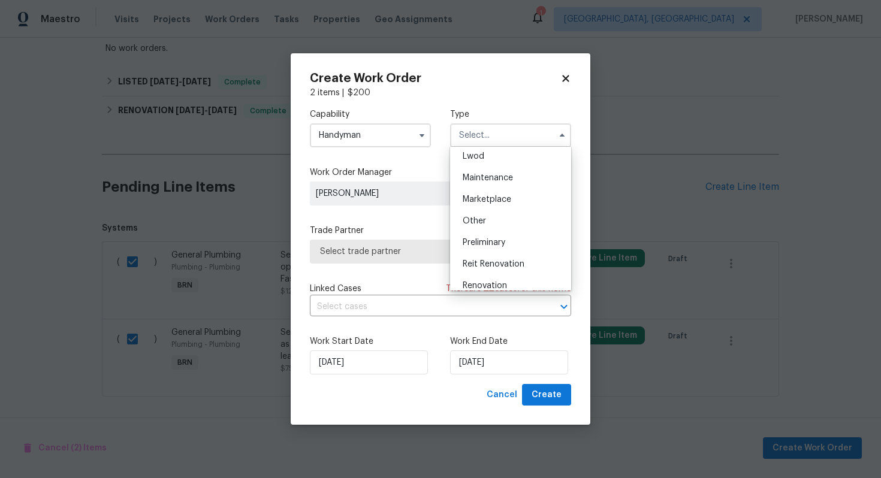
scroll to position [272, 0]
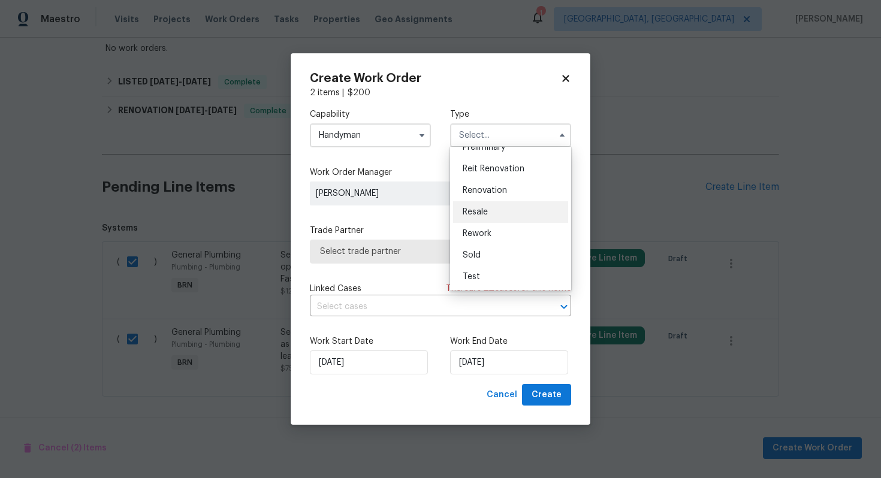
click at [501, 214] on div "Resale" at bounding box center [510, 212] width 115 height 22
type input "Resale"
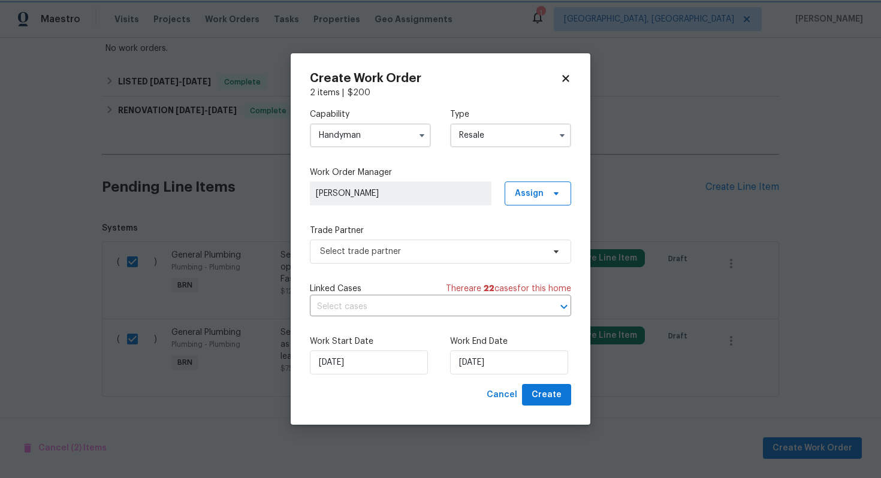
scroll to position [0, 0]
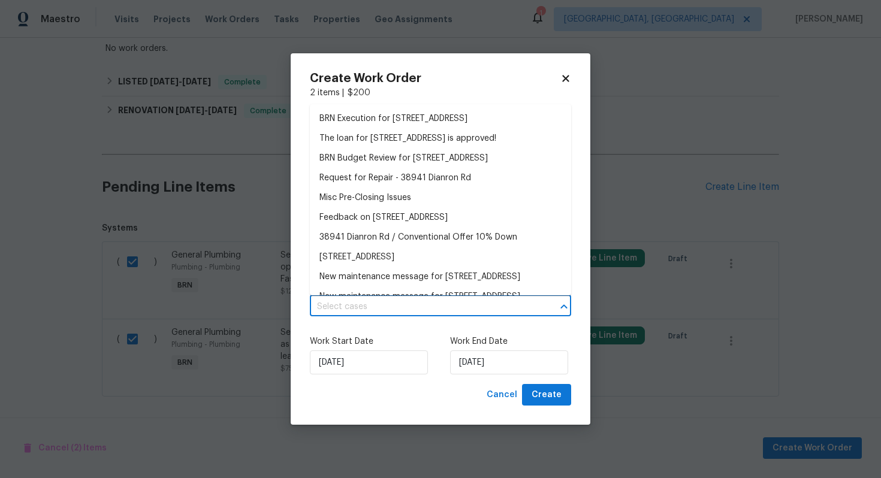
click at [444, 303] on input "text" at bounding box center [424, 307] width 228 height 19
click at [439, 122] on li "BRN Execution for [STREET_ADDRESS]" at bounding box center [440, 119] width 261 height 20
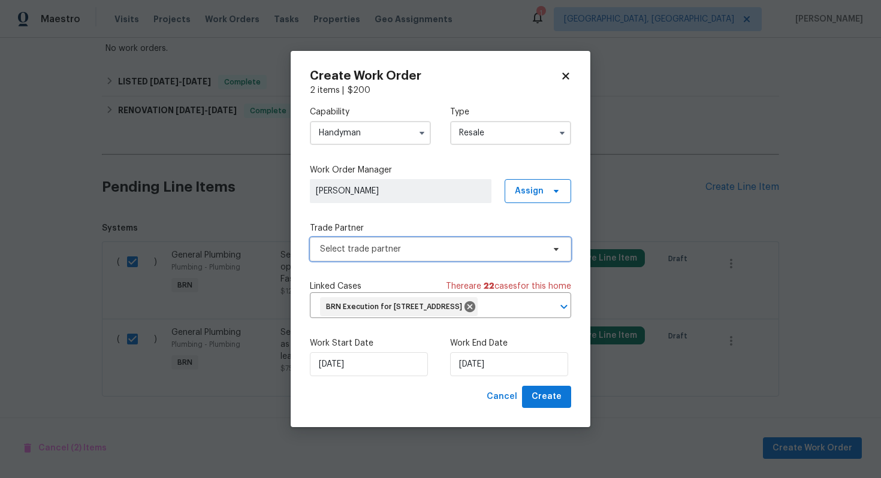
click at [398, 245] on span "Select trade partner" at bounding box center [431, 249] width 223 height 12
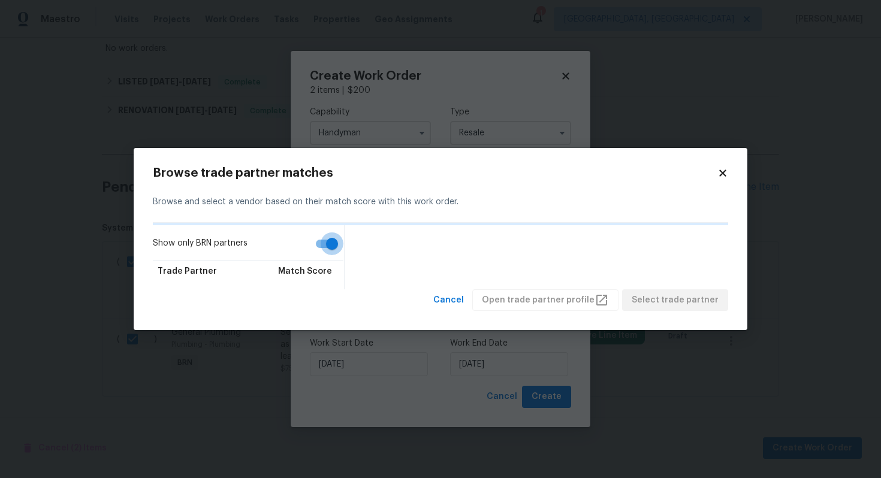
click at [326, 244] on input "Show only BRN partners" at bounding box center [332, 243] width 68 height 23
checkbox input "false"
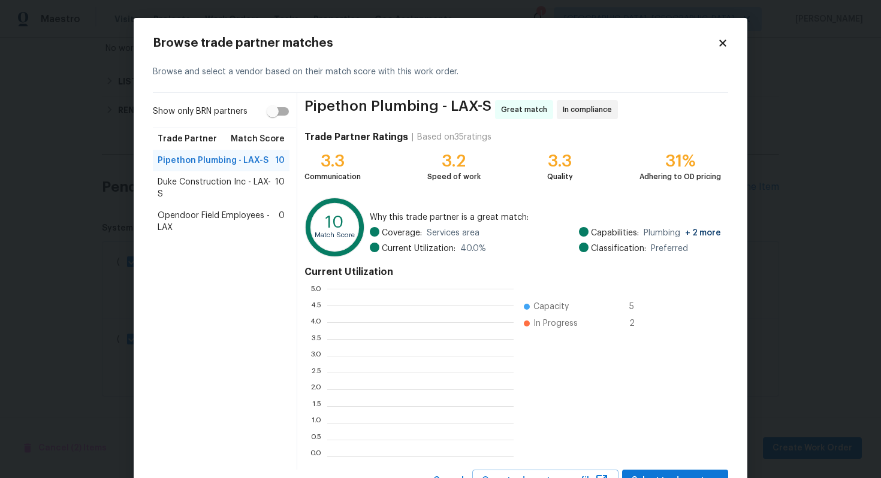
scroll to position [168, 186]
click at [244, 179] on span "Duke Construction Inc - LAX-S" at bounding box center [216, 188] width 117 height 24
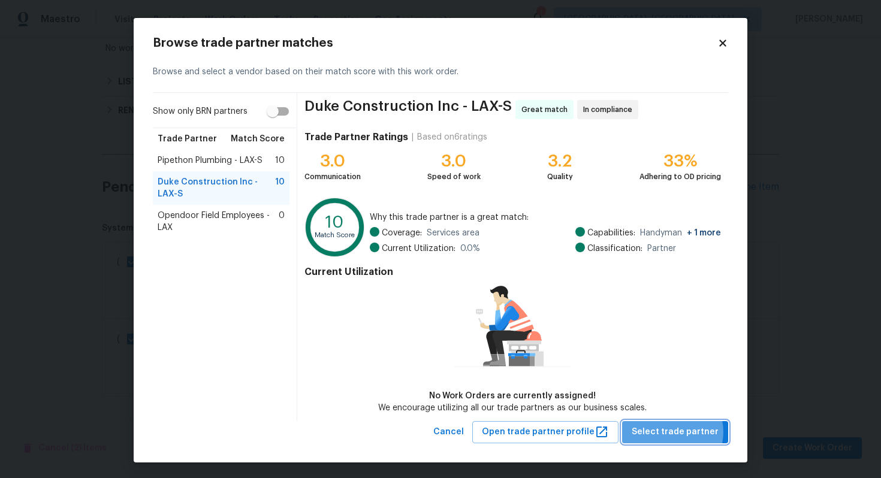
click at [677, 431] on span "Select trade partner" at bounding box center [674, 432] width 87 height 15
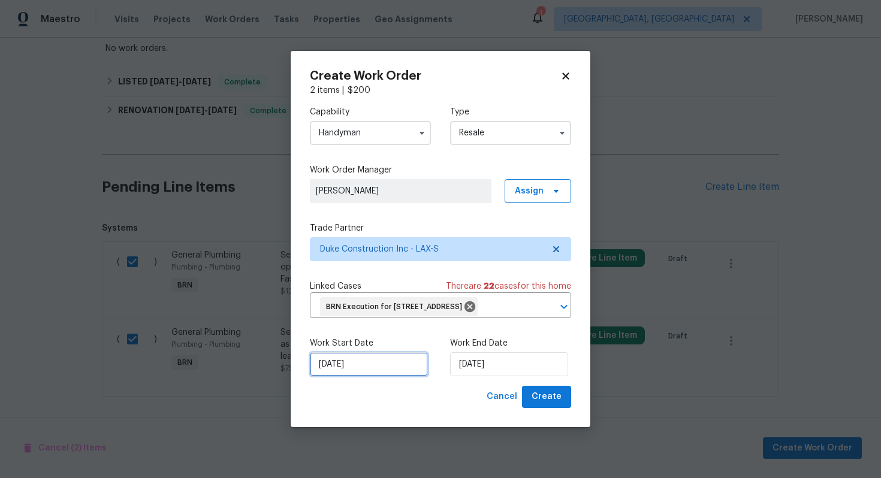
click at [334, 374] on input "[DATE]" at bounding box center [369, 364] width 118 height 24
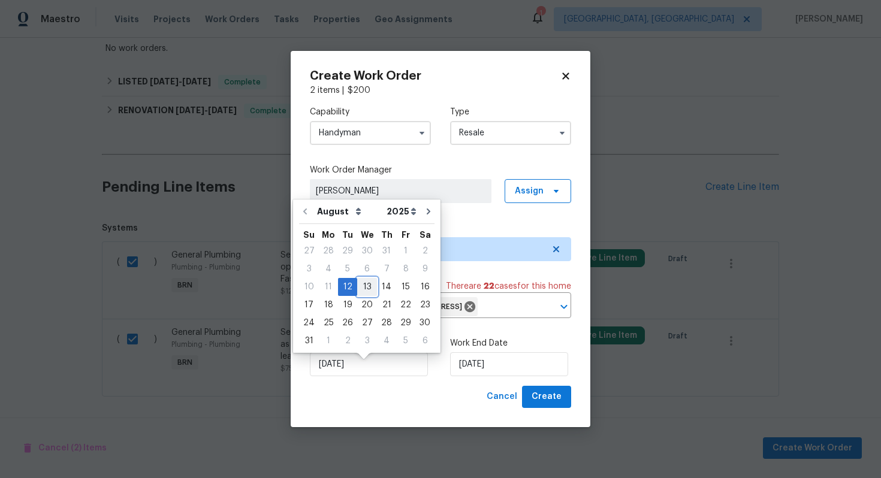
click at [368, 291] on div "13" at bounding box center [367, 287] width 20 height 17
type input "[DATE]"
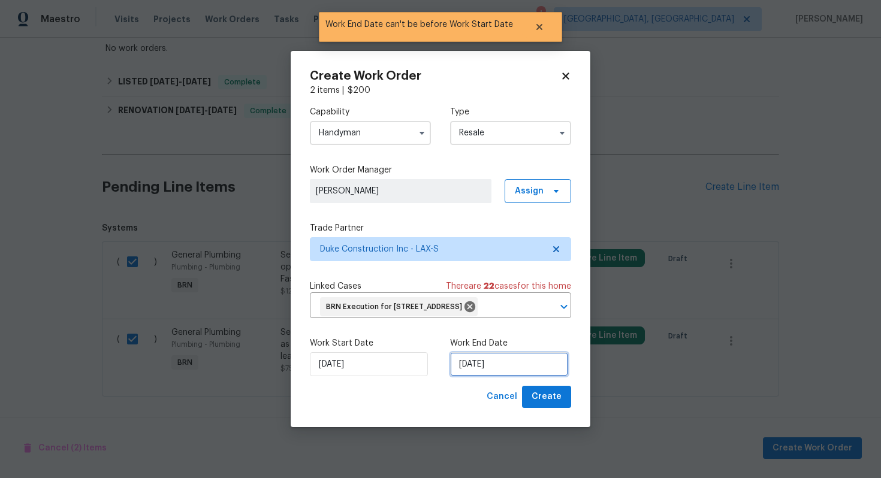
click at [470, 374] on input "[DATE]" at bounding box center [509, 364] width 118 height 24
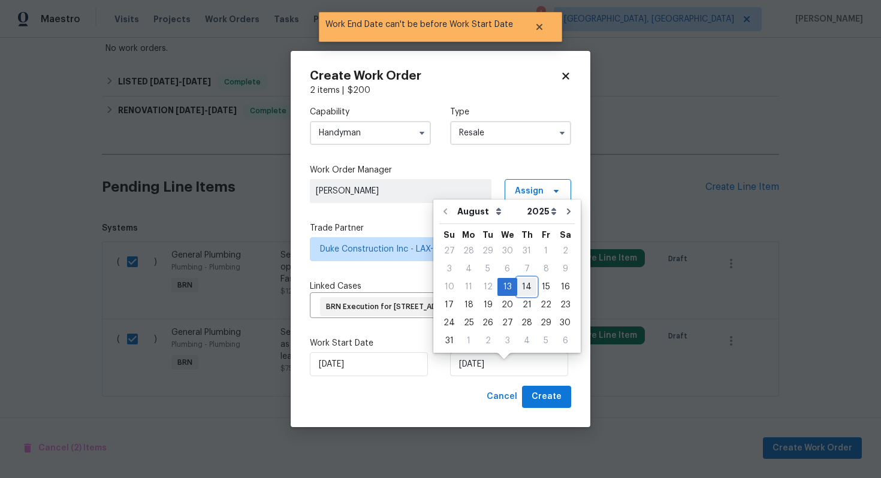
click at [519, 289] on div "14" at bounding box center [526, 287] width 19 height 17
type input "[DATE]"
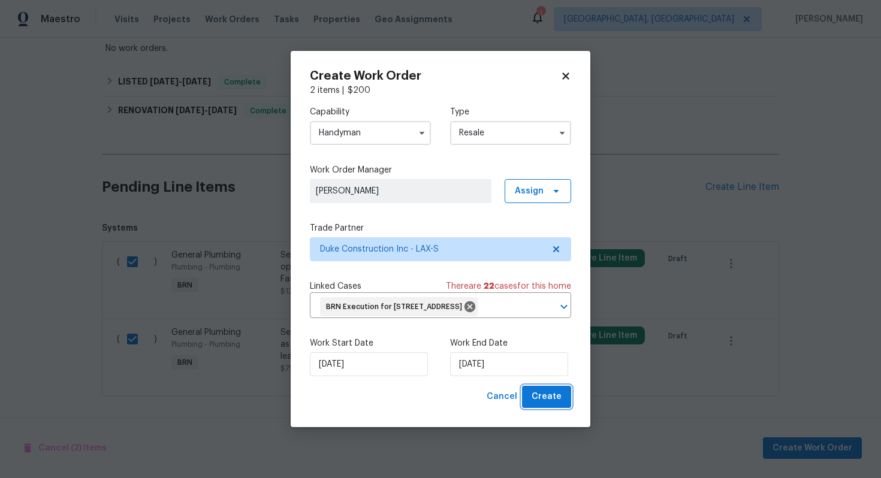
click at [555, 404] on span "Create" at bounding box center [546, 396] width 30 height 15
checkbox input "false"
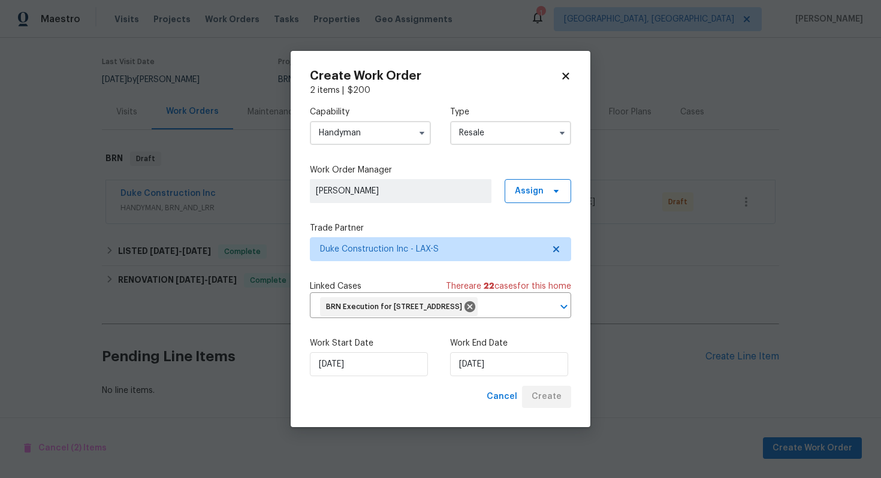
scroll to position [87, 0]
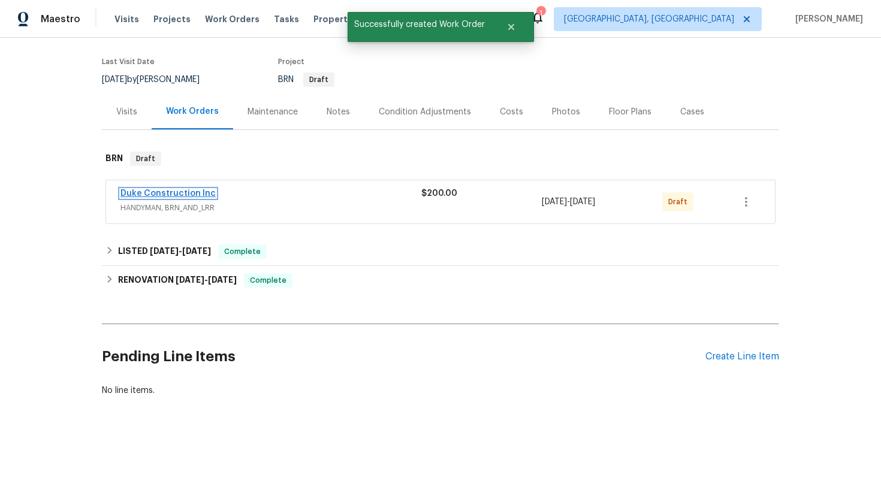
click at [181, 195] on link "Duke Construction Inc" at bounding box center [167, 193] width 95 height 8
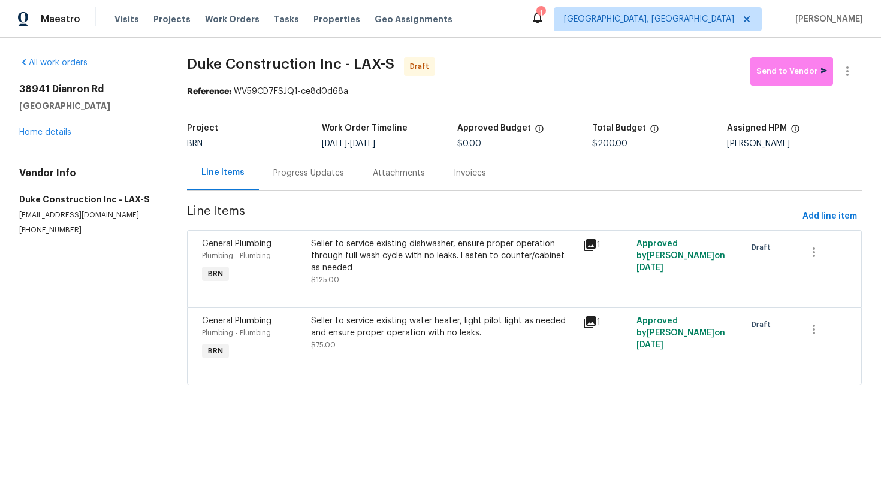
click at [298, 174] on div "Progress Updates" at bounding box center [308, 173] width 71 height 12
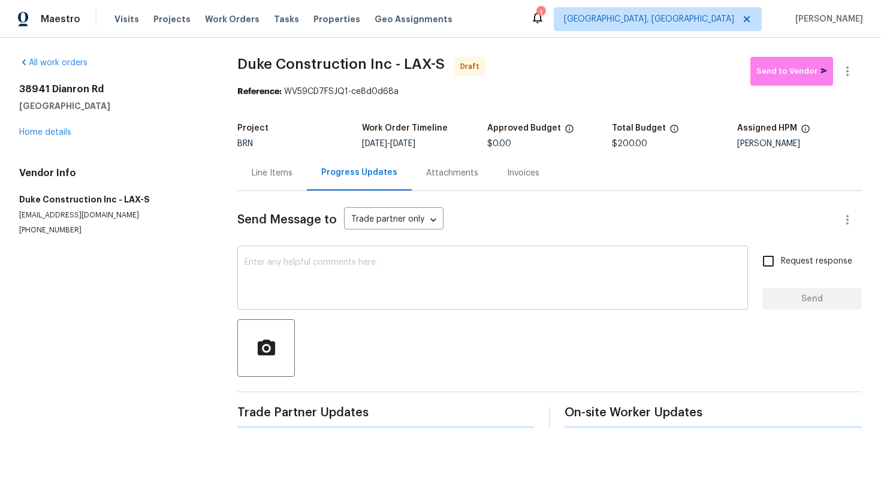
click at [370, 277] on textarea at bounding box center [492, 279] width 496 height 42
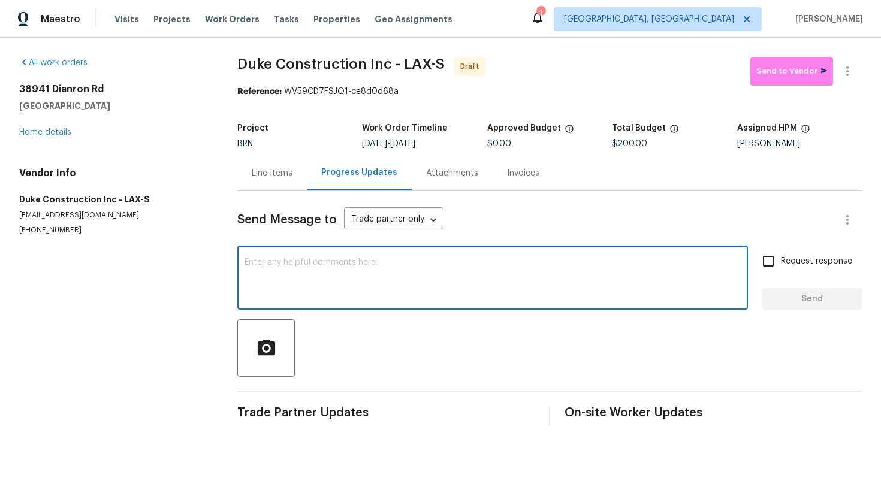
paste textarea "Hey! This is Ajay with Opendoor. I’m confirming a BRN Work Order for the proper…"
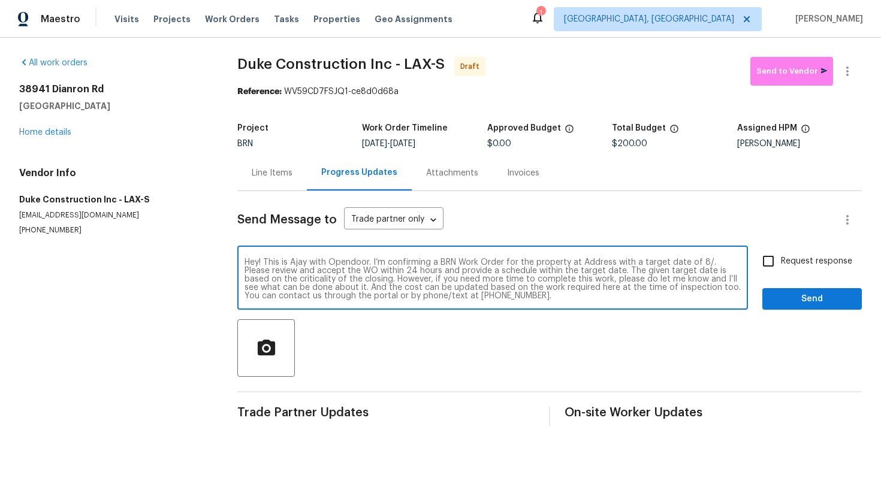
click at [596, 265] on textarea "Hey! This is Ajay with Opendoor. I’m confirming a BRN Work Order for the proper…" at bounding box center [492, 279] width 496 height 42
paste textarea "[STREET_ADDRESS]"
click at [333, 274] on textarea "Hey! This is Ajay with Opendoor. I’m confirming a BRN Work Order for the proper…" at bounding box center [492, 279] width 496 height 42
type textarea "Hey! This is Ajay with Opendoor. I’m confirming a BRN Work Order for the proper…"
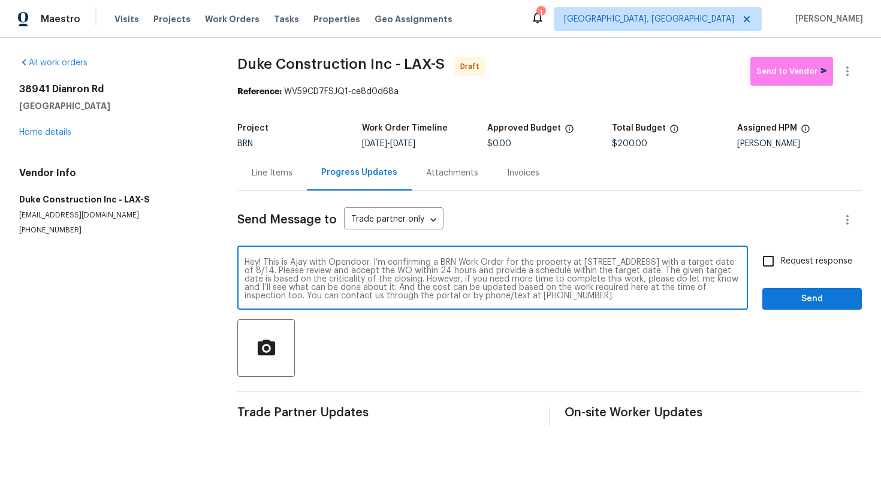
click at [766, 253] on input "Request response" at bounding box center [767, 261] width 25 height 25
checkbox input "true"
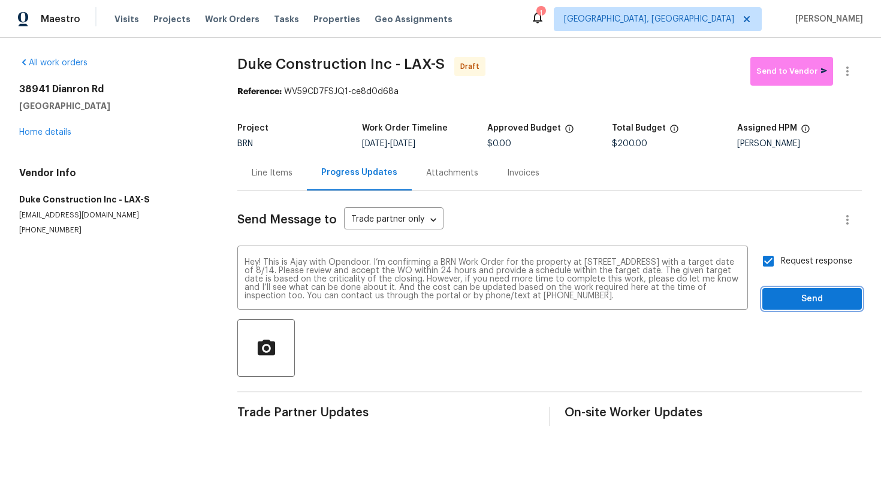
click at [782, 294] on span "Send" at bounding box center [812, 299] width 80 height 15
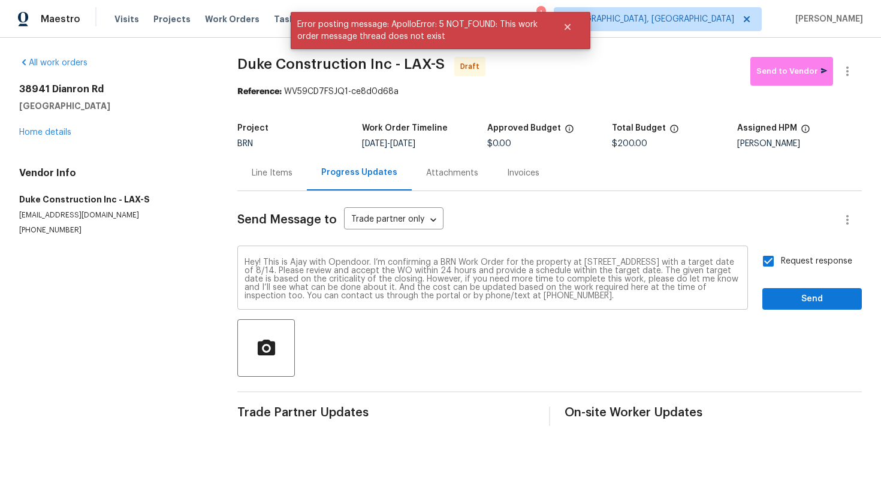
click at [244, 265] on textarea "Hey! This is Ajay with Opendoor. I’m confirming a BRN Work Order for the proper…" at bounding box center [492, 279] width 496 height 42
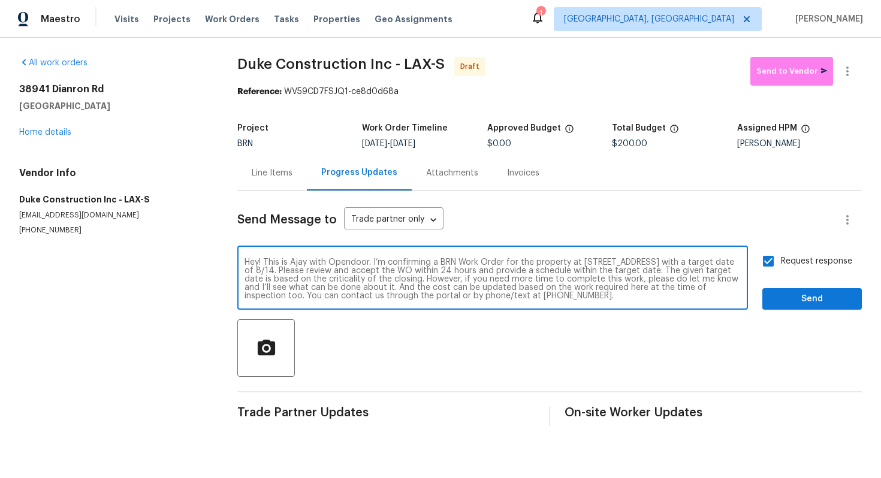
click at [244, 265] on textarea "Hey! This is Ajay with Opendoor. I’m confirming a BRN Work Order for the proper…" at bounding box center [492, 279] width 496 height 42
click at [788, 295] on span "Send" at bounding box center [812, 299] width 80 height 15
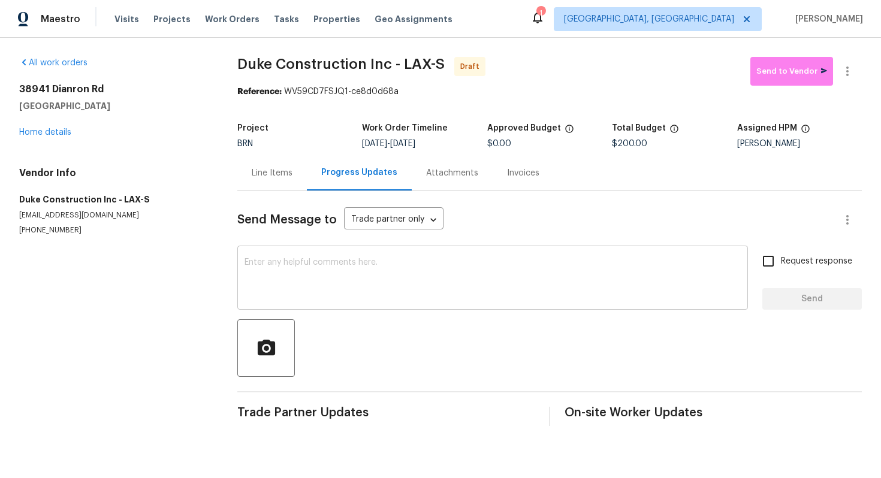
click at [353, 292] on textarea at bounding box center [492, 279] width 496 height 42
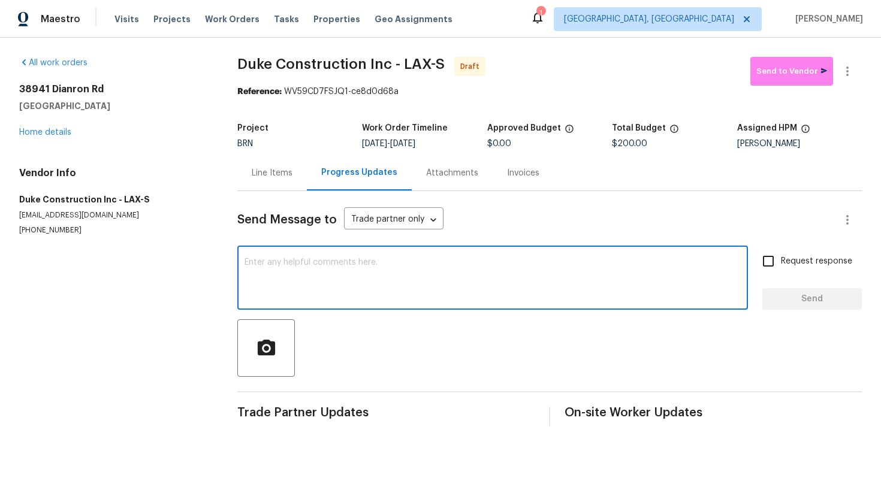
paste textarea "Hey! This is Ajay with Opendoor. I’m confirming a BRN Work Order for the proper…"
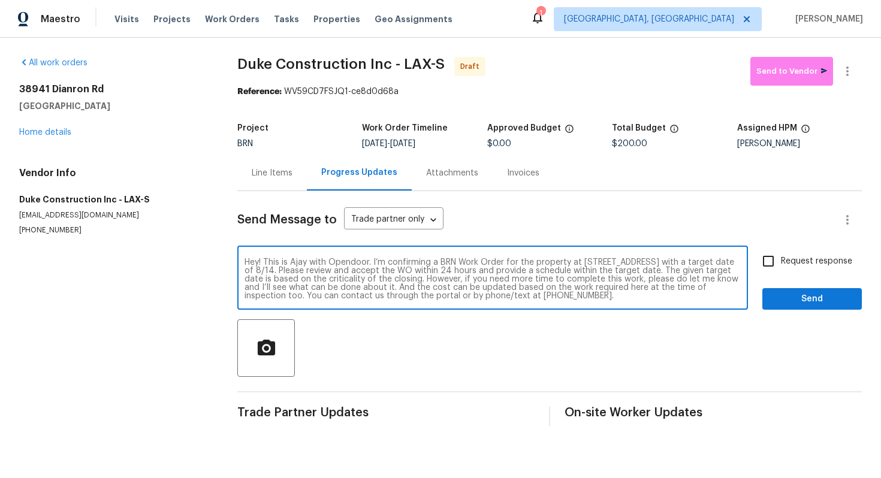
scroll to position [8, 0]
type textarea "Hey! This is Ajay with Opendoor. I’m confirming a BRN Work Order for the proper…"
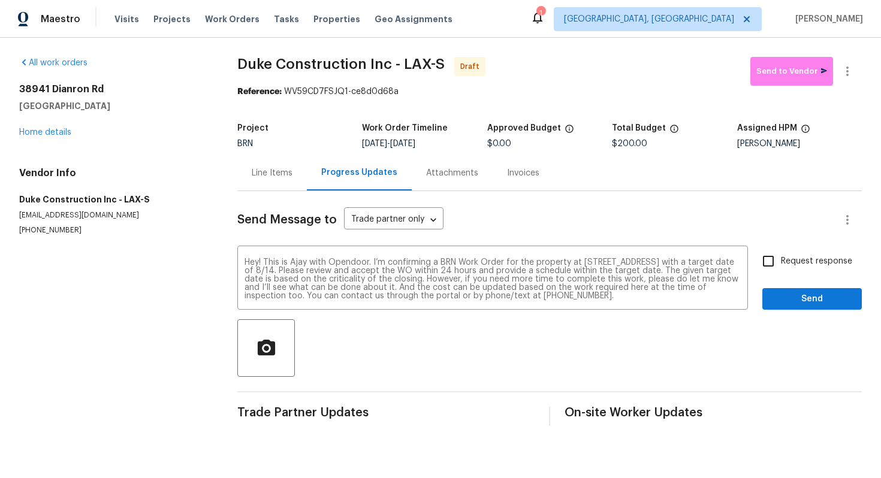
click at [785, 259] on span "Request response" at bounding box center [816, 261] width 71 height 13
click at [781, 259] on input "Request response" at bounding box center [767, 261] width 25 height 25
checkbox input "true"
click at [791, 293] on span "Send" at bounding box center [812, 299] width 80 height 15
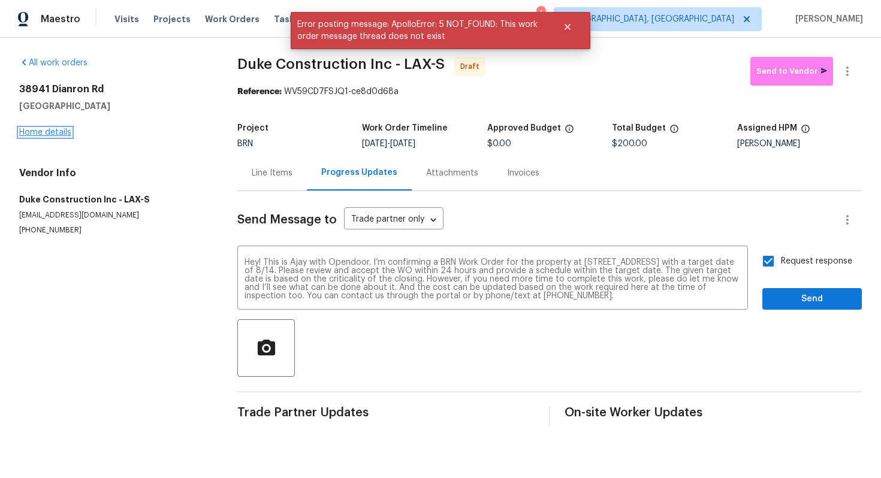
click at [47, 134] on link "Home details" at bounding box center [45, 132] width 52 height 8
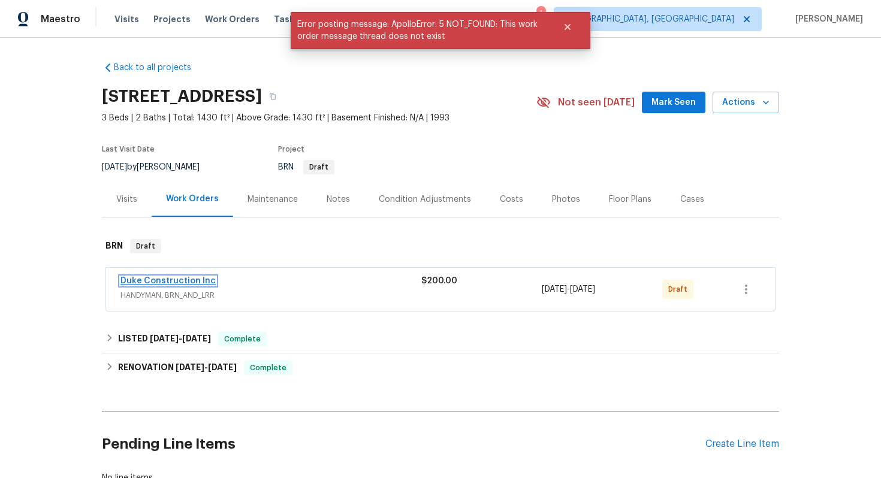
click at [193, 284] on link "Duke Construction Inc" at bounding box center [167, 281] width 95 height 8
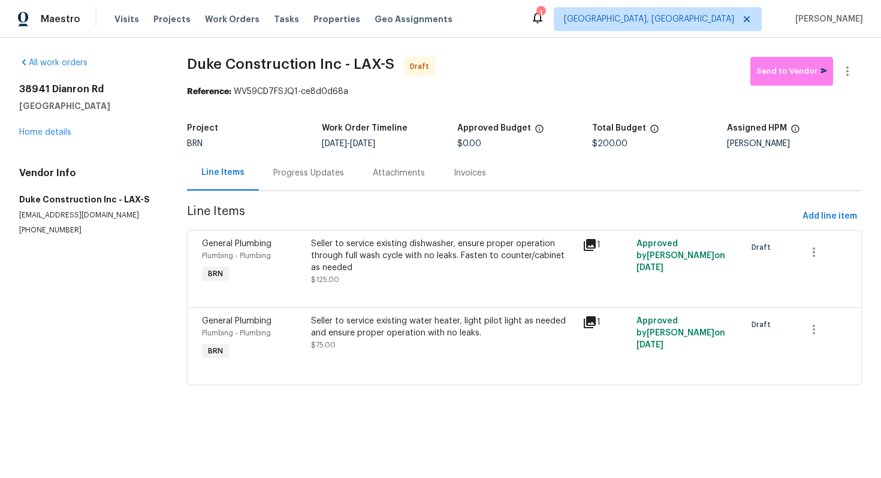
click at [311, 171] on div "Progress Updates" at bounding box center [308, 173] width 71 height 12
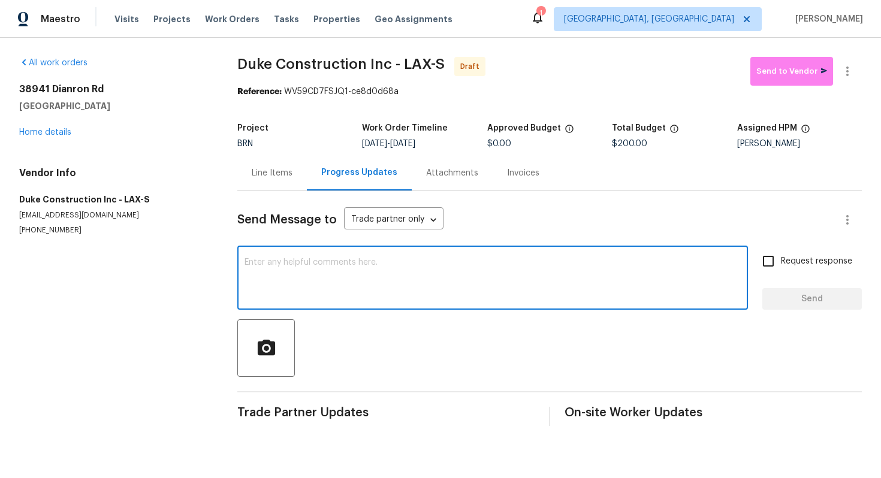
click at [341, 273] on textarea at bounding box center [492, 279] width 496 height 42
paste textarea "Hey! This is Ajay with Opendoor. I’m confirming a BRN Work Order for the proper…"
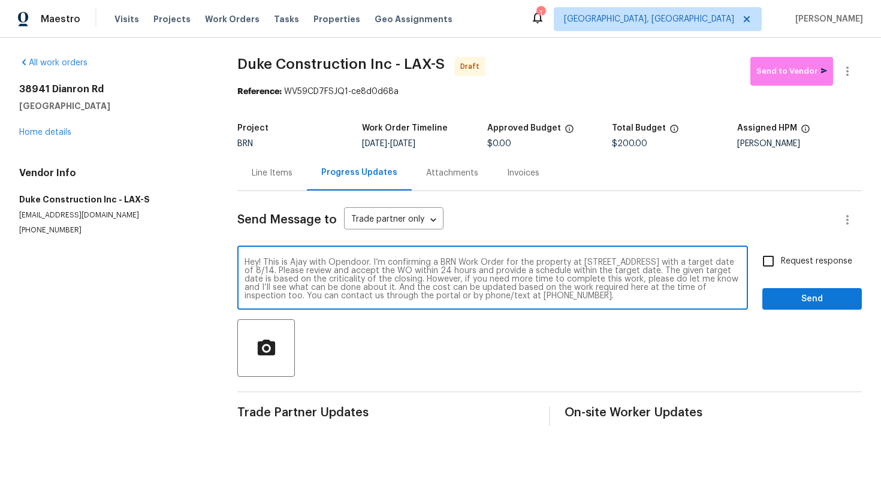
type textarea "Hey! This is Ajay with Opendoor. I’m confirming a BRN Work Order for the proper…"
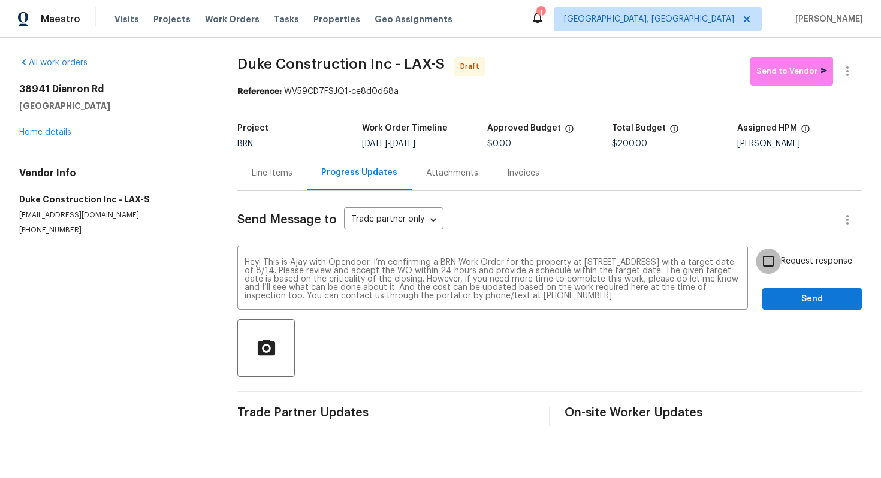
click at [779, 258] on input "Request response" at bounding box center [767, 261] width 25 height 25
checkbox input "true"
click at [793, 296] on span "Send" at bounding box center [812, 299] width 80 height 15
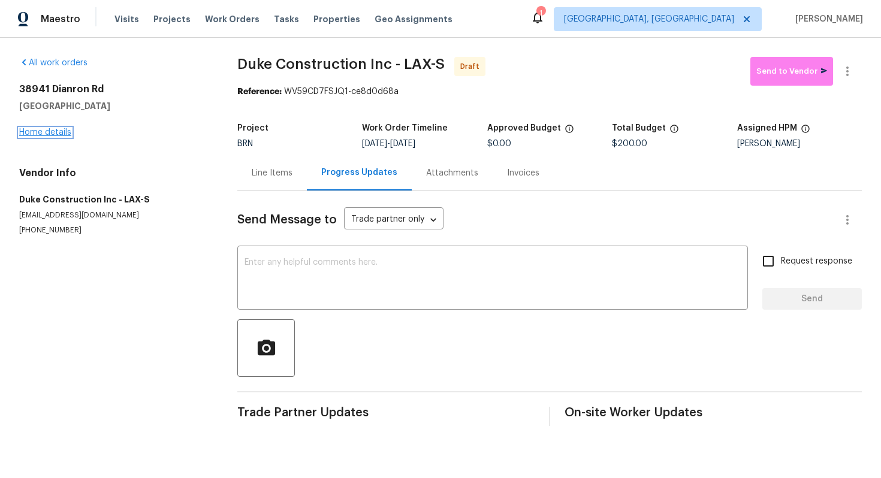
click at [46, 132] on link "Home details" at bounding box center [45, 132] width 52 height 8
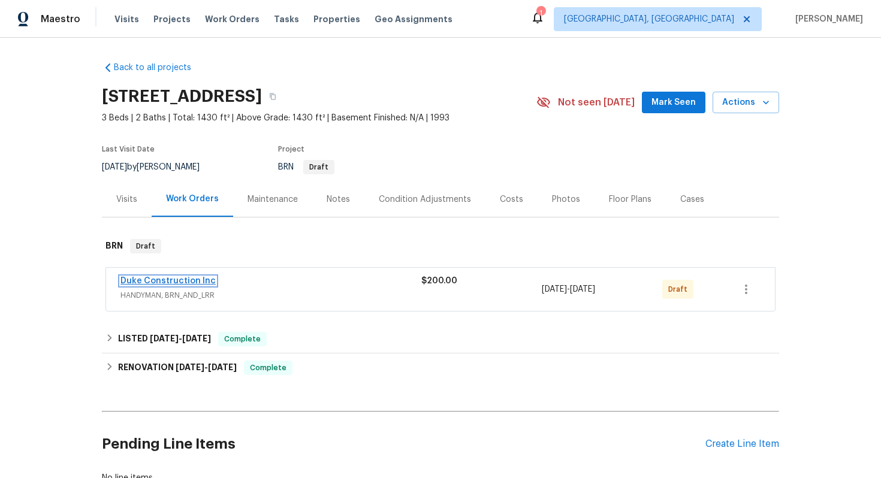
click at [175, 277] on link "Duke Construction Inc" at bounding box center [167, 281] width 95 height 8
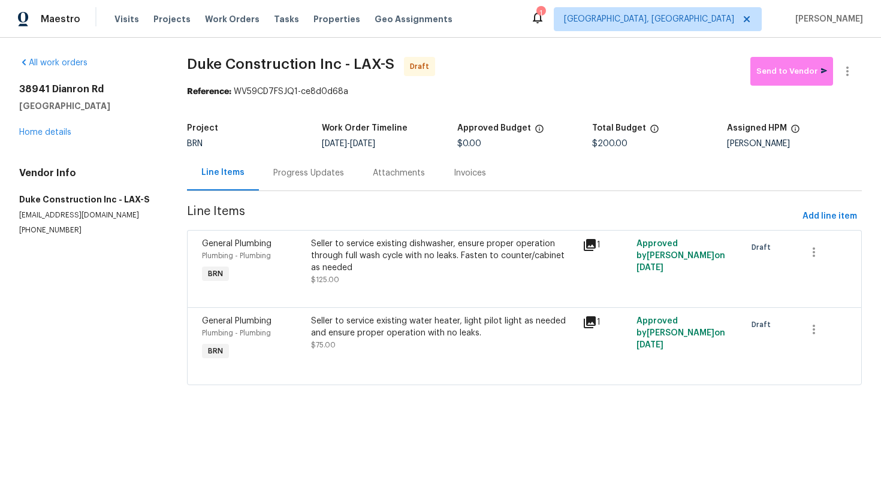
click at [308, 177] on div "Progress Updates" at bounding box center [308, 173] width 71 height 12
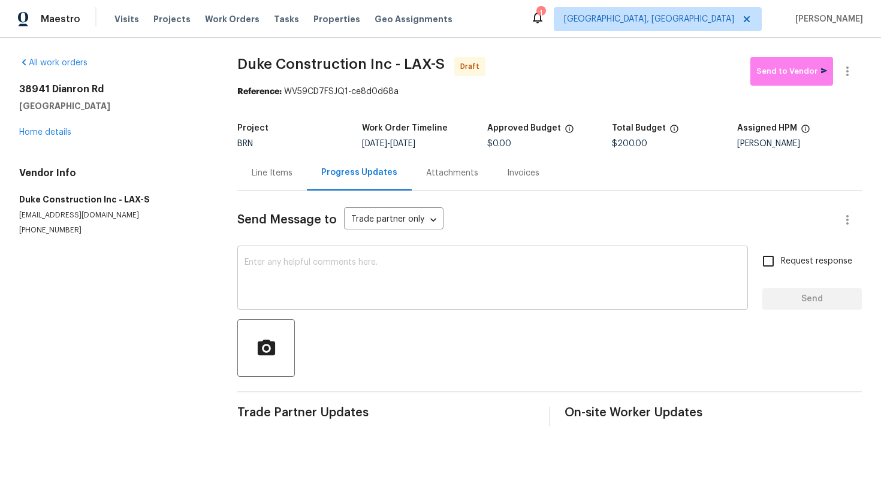
click at [318, 277] on textarea at bounding box center [492, 279] width 496 height 42
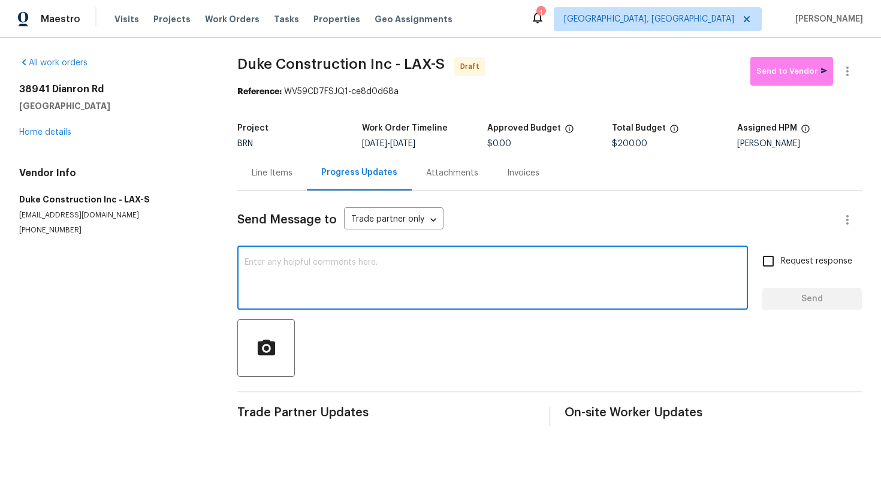
paste textarea "Hey! This is Ajay with Opendoor. I’m confirming a BRN Work Order for the proper…"
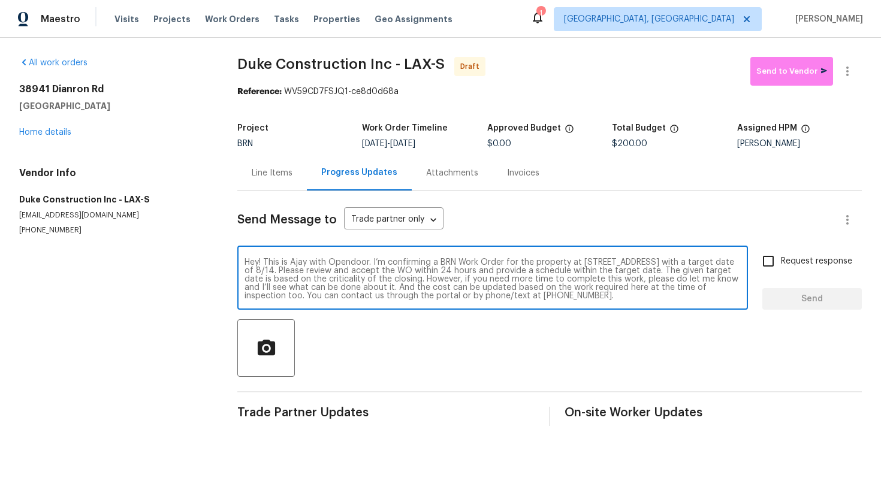
scroll to position [8, 0]
type textarea "Hey! This is Ajay with Opendoor. I’m confirming a BRN Work Order for the proper…"
click at [771, 266] on input "Request response" at bounding box center [767, 261] width 25 height 25
checkbox input "true"
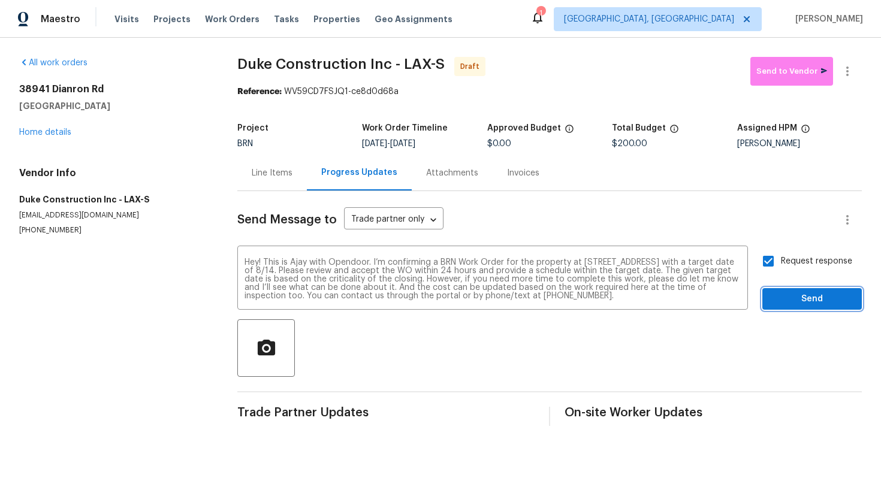
click at [787, 295] on span "Send" at bounding box center [812, 299] width 80 height 15
click at [774, 297] on span "Send" at bounding box center [812, 299] width 80 height 15
click at [630, 279] on textarea "Hey! This is Ajay with Opendoor. I’m confirming a BRN Work Order for the proper…" at bounding box center [492, 279] width 496 height 42
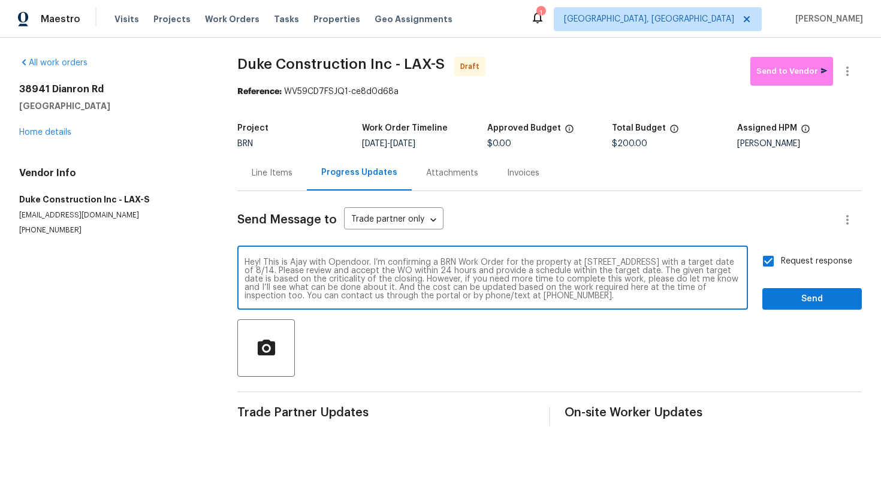
click at [630, 279] on textarea "Hey! This is Ajay with Opendoor. I’m confirming a BRN Work Order for the proper…" at bounding box center [492, 279] width 496 height 42
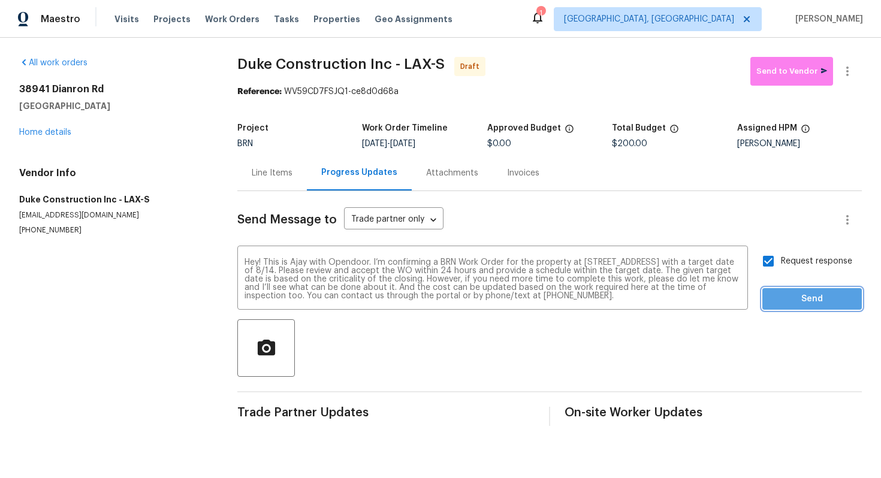
click at [820, 302] on span "Send" at bounding box center [812, 299] width 80 height 15
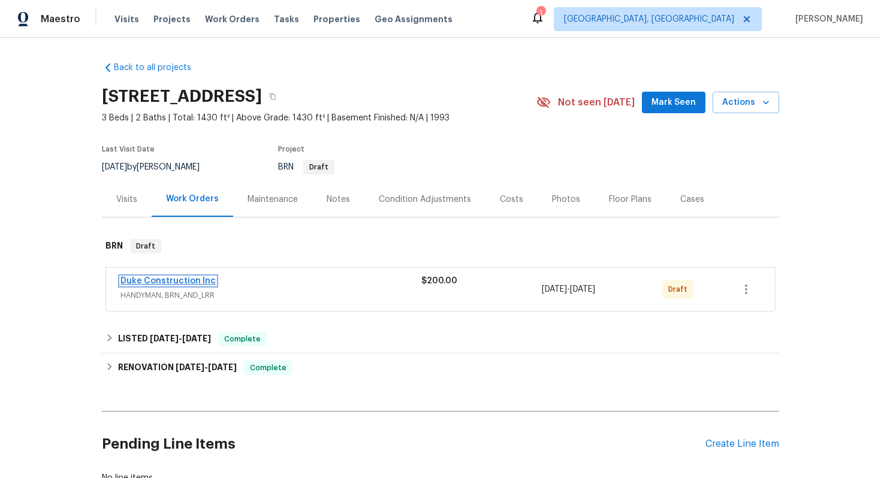
click at [186, 282] on link "Duke Construction Inc" at bounding box center [167, 281] width 95 height 8
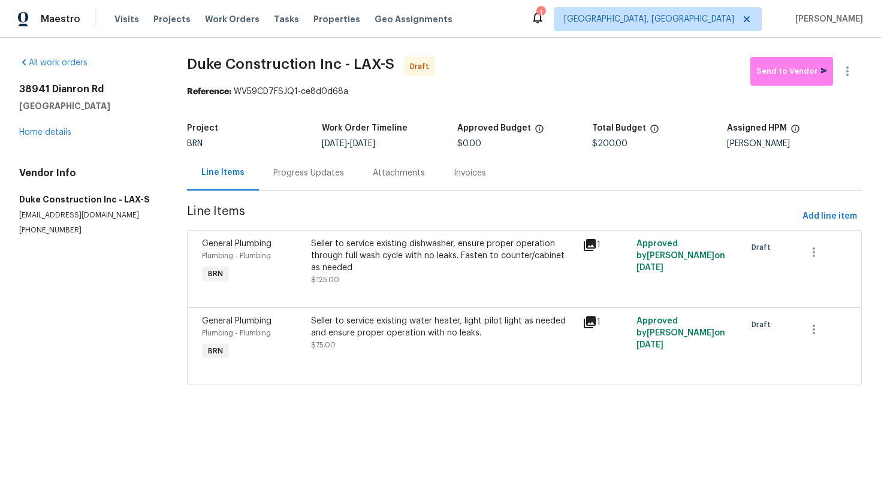
click at [318, 181] on div "Progress Updates" at bounding box center [308, 172] width 99 height 35
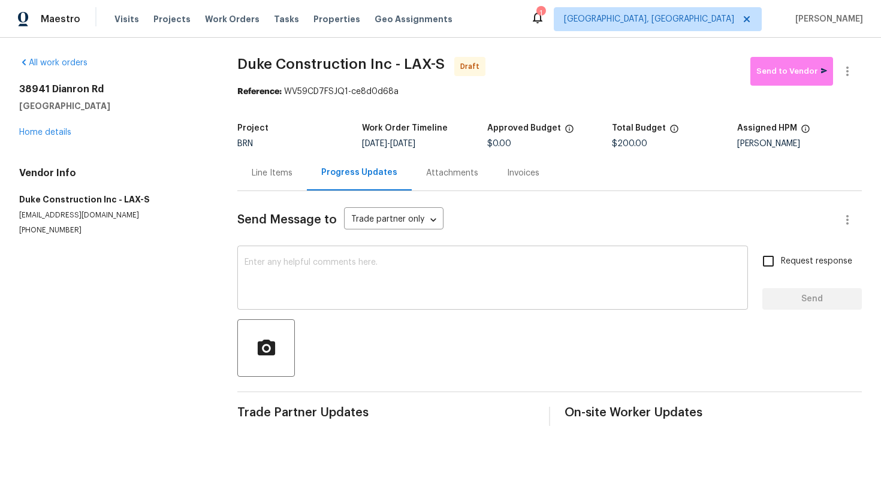
click at [353, 298] on textarea at bounding box center [492, 279] width 496 height 42
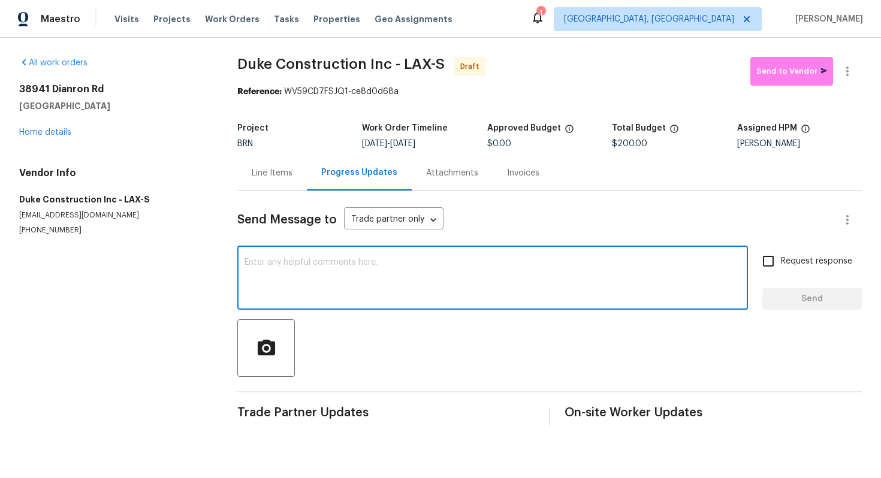
paste textarea "Hey! This is Ajay with Opendoor. I’m confirming a BRN Work Order for the proper…"
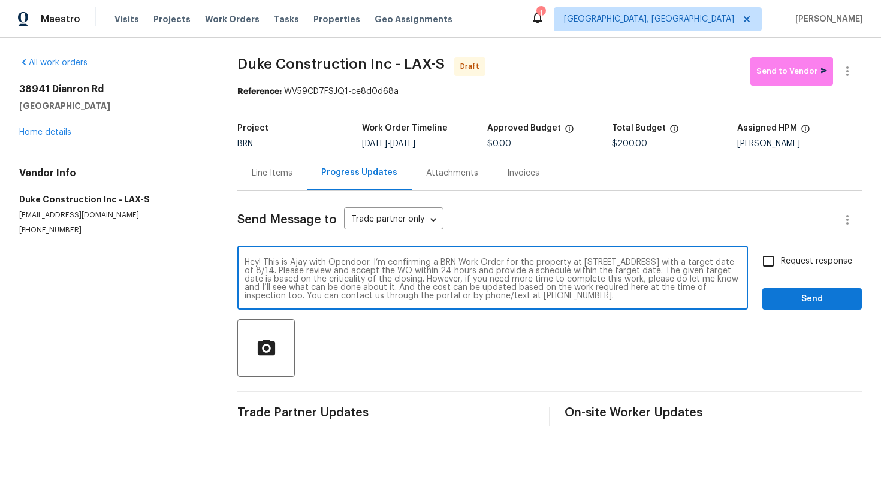
scroll to position [8, 0]
type textarea "Hey! This is Ajay with Opendoor. I’m confirming a BRN Work Order for the proper…"
click at [781, 268] on input "Request response" at bounding box center [767, 261] width 25 height 25
checkbox input "true"
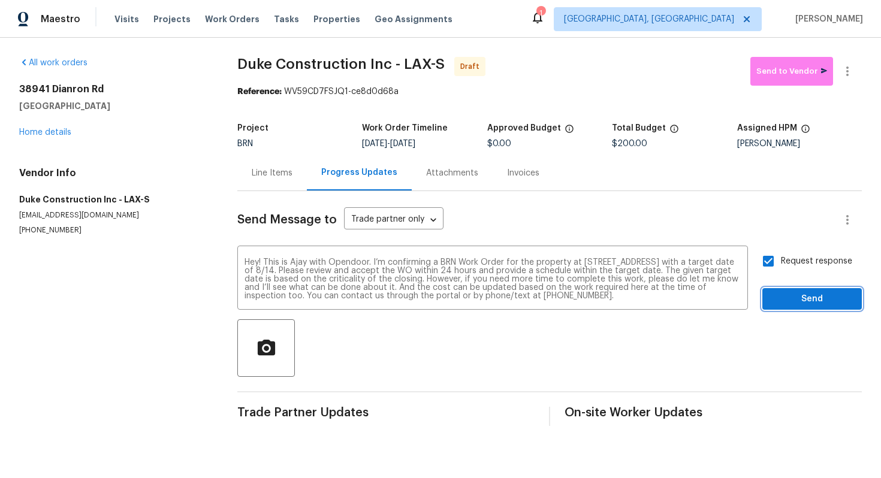
click at [794, 301] on span "Send" at bounding box center [812, 299] width 80 height 15
click at [795, 303] on span "Send" at bounding box center [812, 299] width 80 height 15
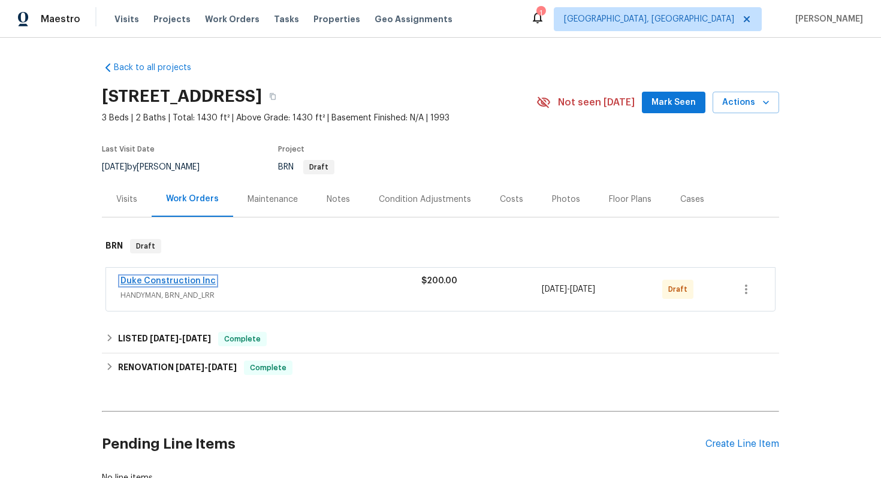
click at [181, 280] on link "Duke Construction Inc" at bounding box center [167, 281] width 95 height 8
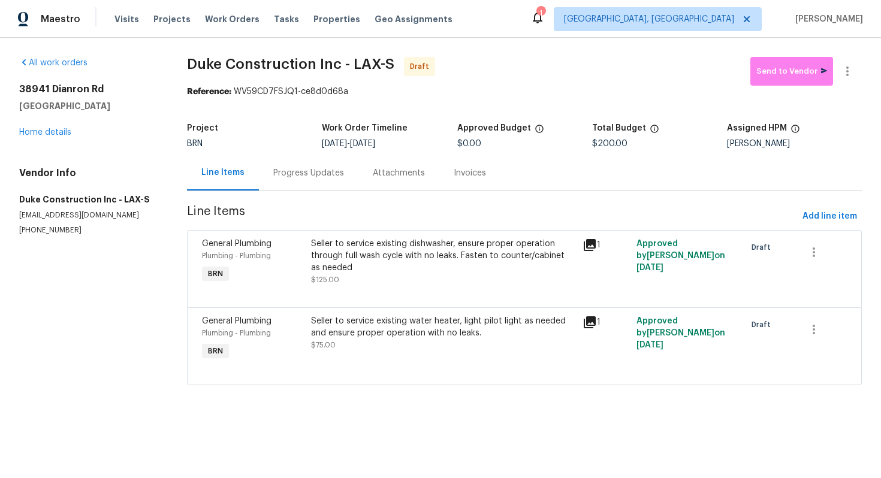
click at [307, 180] on div "Progress Updates" at bounding box center [308, 172] width 99 height 35
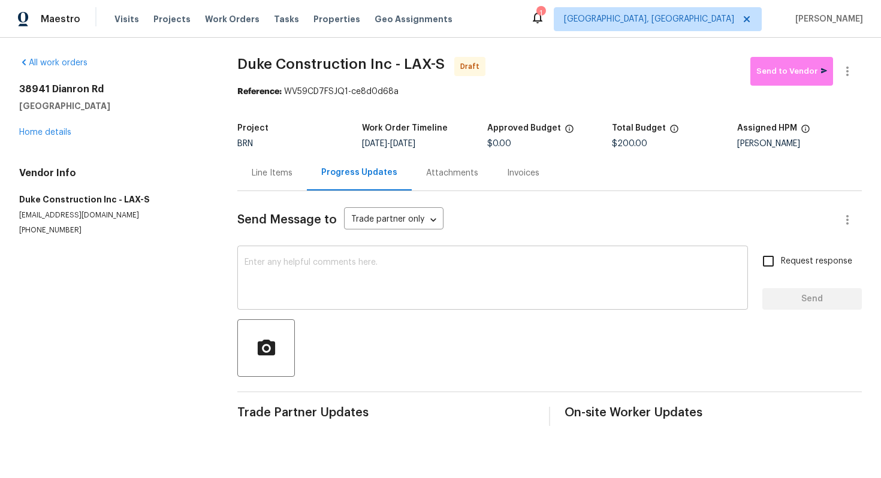
click at [313, 268] on textarea at bounding box center [492, 279] width 496 height 42
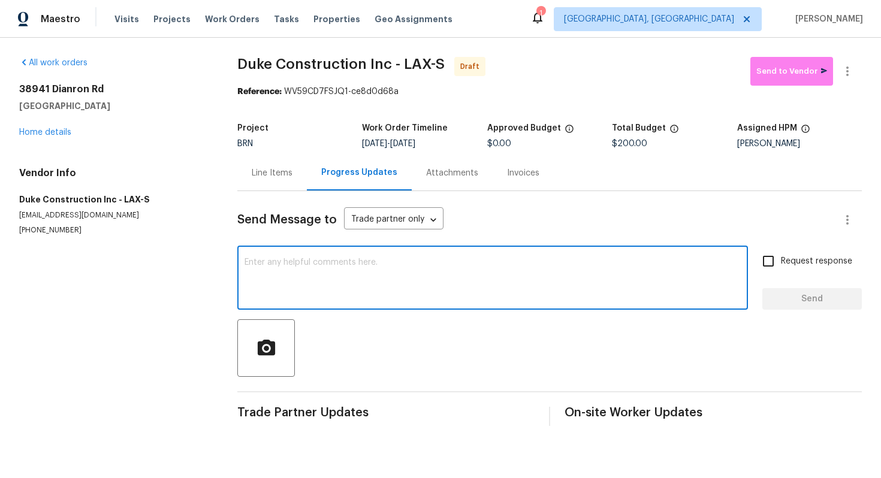
paste textarea "Hey! This is Ajay with Opendoor. I’m confirming a BRN Work Order for the proper…"
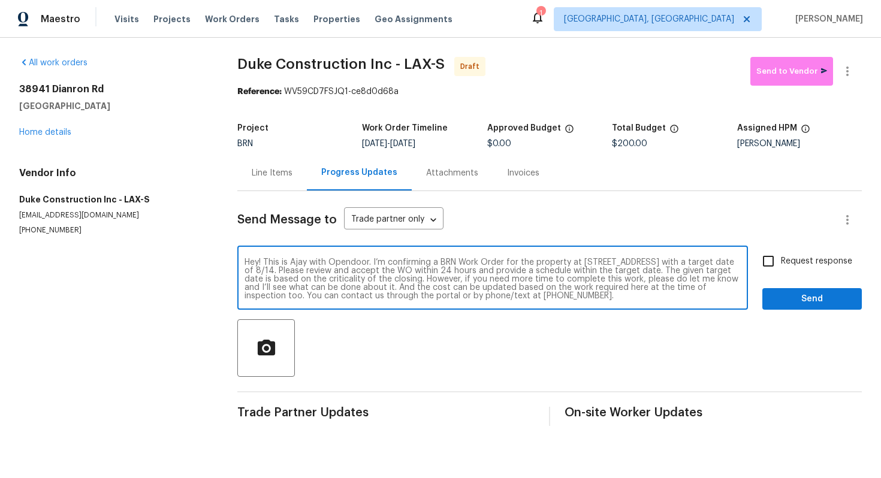
scroll to position [8, 0]
type textarea "Hey! This is Ajay with Opendoor. I’m confirming a BRN Work Order for the proper…"
click at [791, 256] on span "Request response" at bounding box center [816, 261] width 71 height 13
click at [781, 256] on input "Request response" at bounding box center [767, 261] width 25 height 25
checkbox input "true"
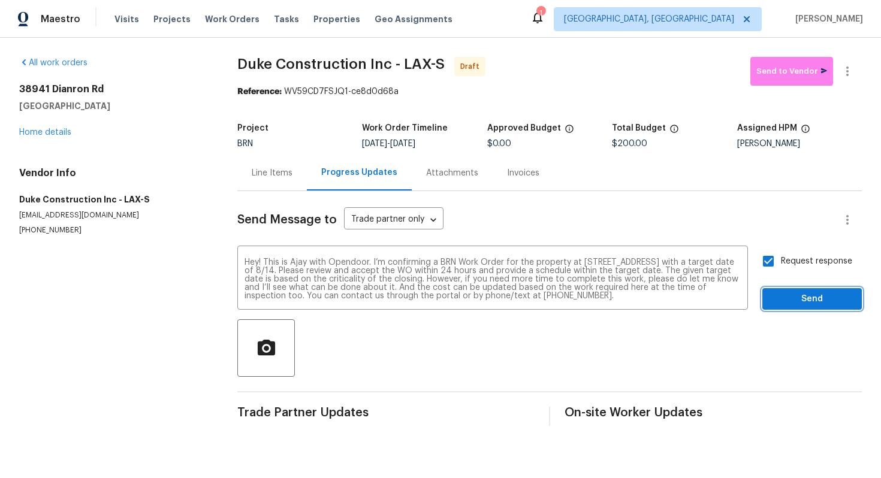
click at [793, 288] on button "Send" at bounding box center [811, 299] width 99 height 22
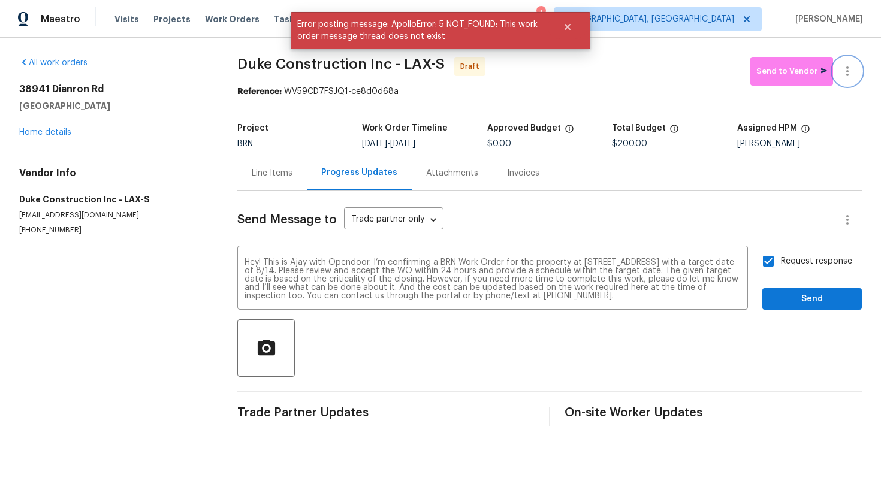
click at [854, 81] on button "button" at bounding box center [847, 71] width 29 height 29
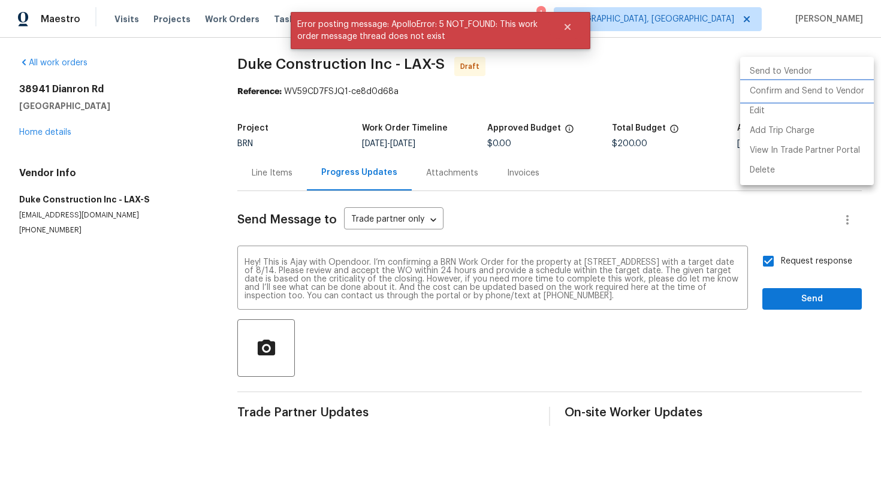
click at [829, 92] on li "Confirm and Send to Vendor" at bounding box center [807, 91] width 134 height 20
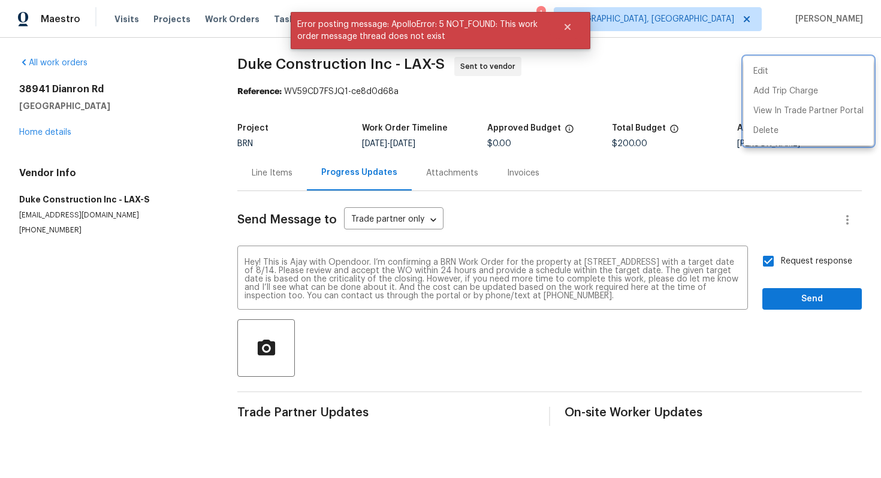
click at [480, 278] on div at bounding box center [440, 239] width 881 height 478
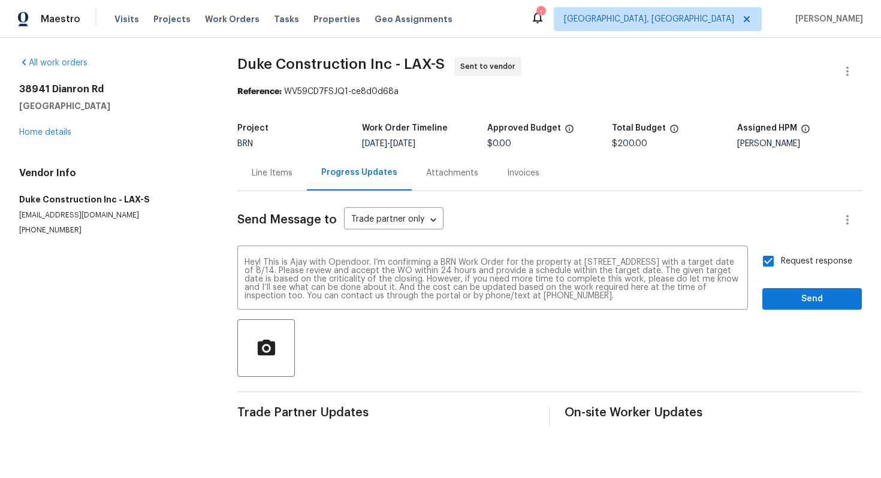
click at [480, 278] on div "Edit Add Trip Charge View In Trade Partner Portal Delete" at bounding box center [440, 239] width 881 height 478
click at [480, 278] on textarea "Hey! This is Ajay with Opendoor. I’m confirming a BRN Work Order for the proper…" at bounding box center [492, 279] width 496 height 42
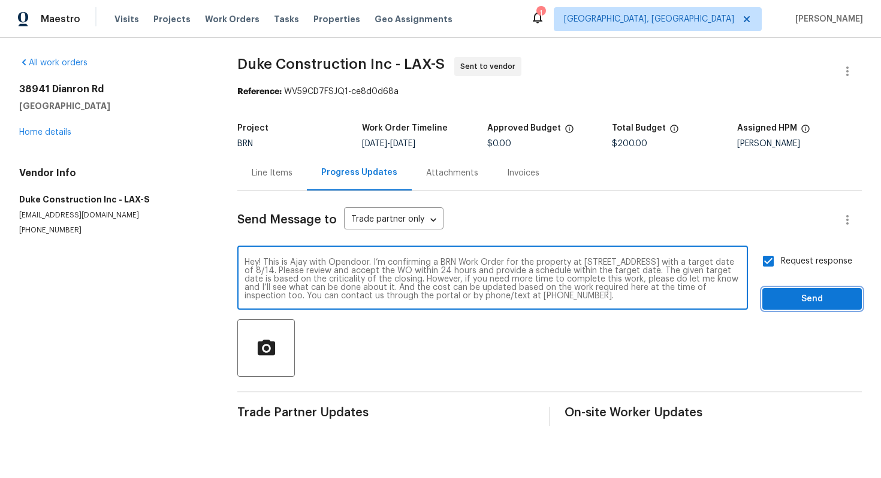
click at [793, 297] on span "Send" at bounding box center [812, 299] width 80 height 15
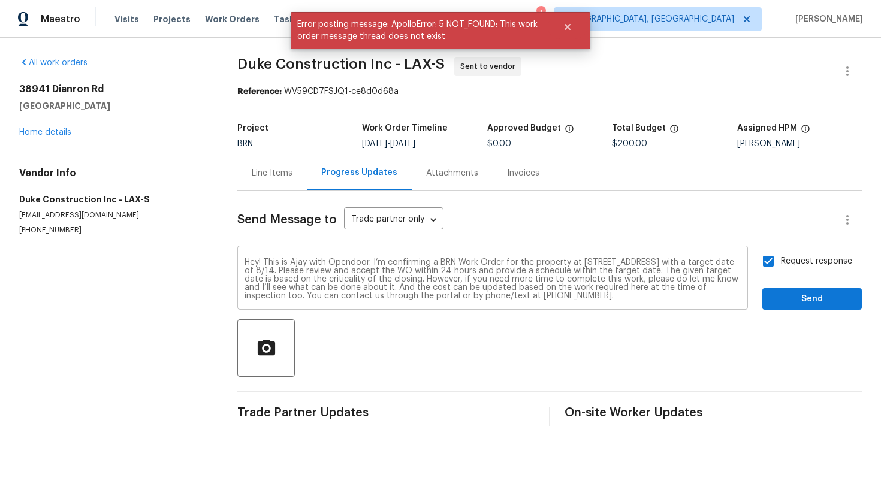
scroll to position [0, 0]
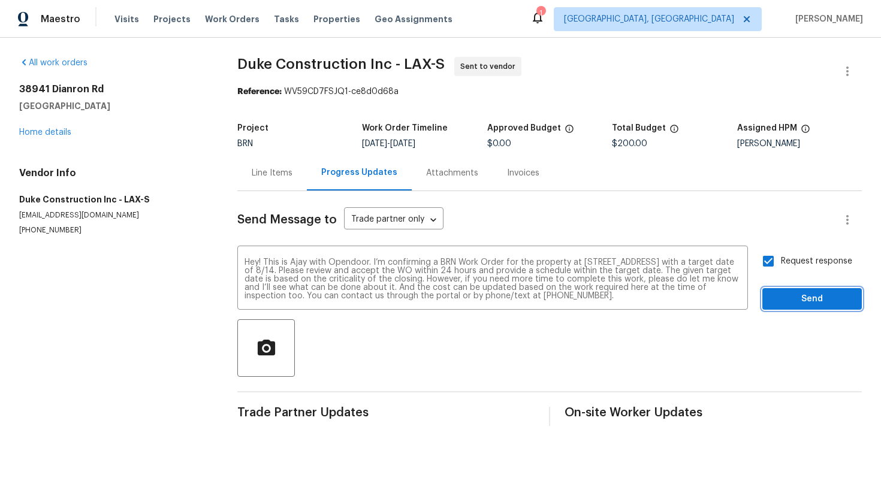
click at [802, 304] on span "Send" at bounding box center [812, 299] width 80 height 15
click at [852, 68] on icon "button" at bounding box center [847, 71] width 14 height 14
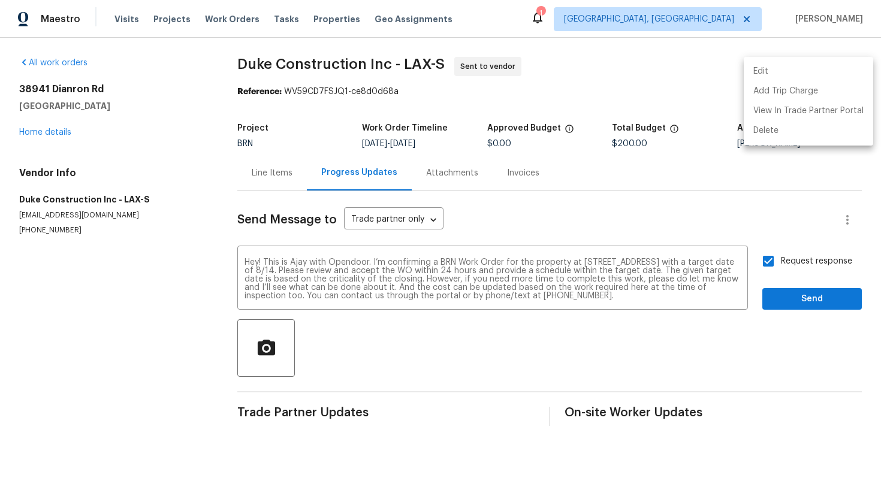
click at [818, 72] on li "Edit" at bounding box center [807, 72] width 129 height 20
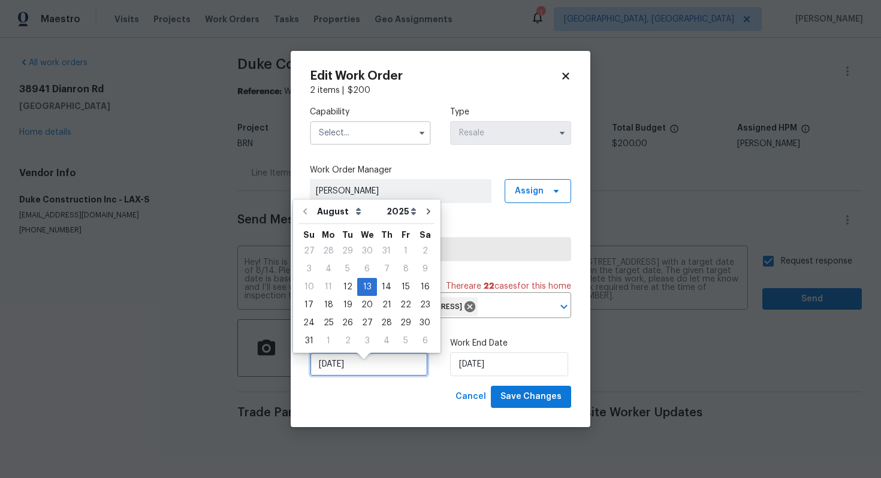
click at [343, 371] on input "8/13/2025" at bounding box center [369, 364] width 118 height 24
click div "12"
type input "[DATE]"
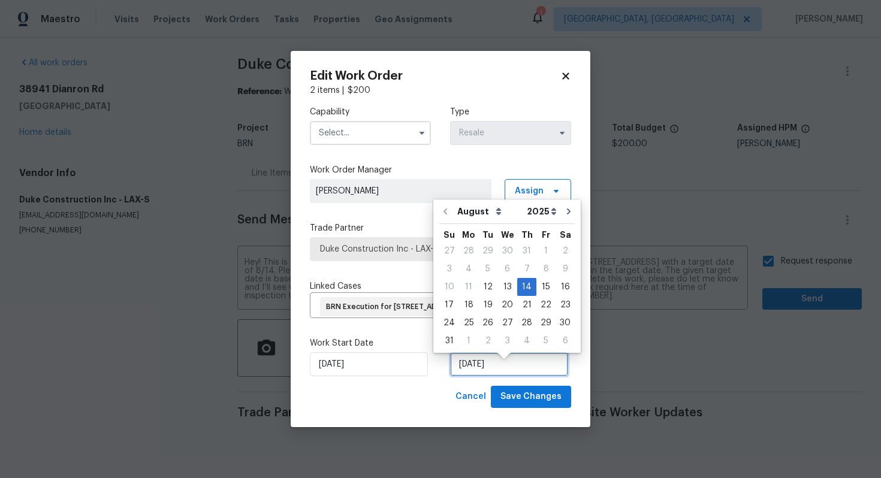
click input "8/14/2025"
click div "12"
type input "[DATE]"
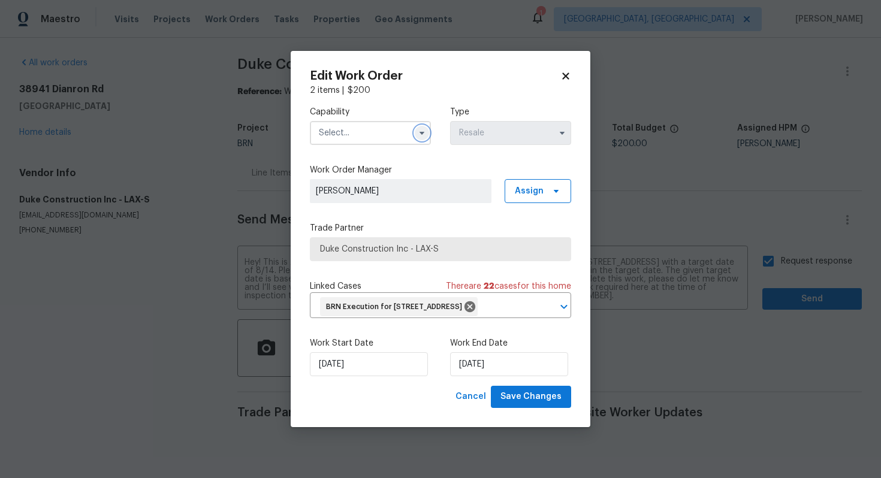
click icon "button"
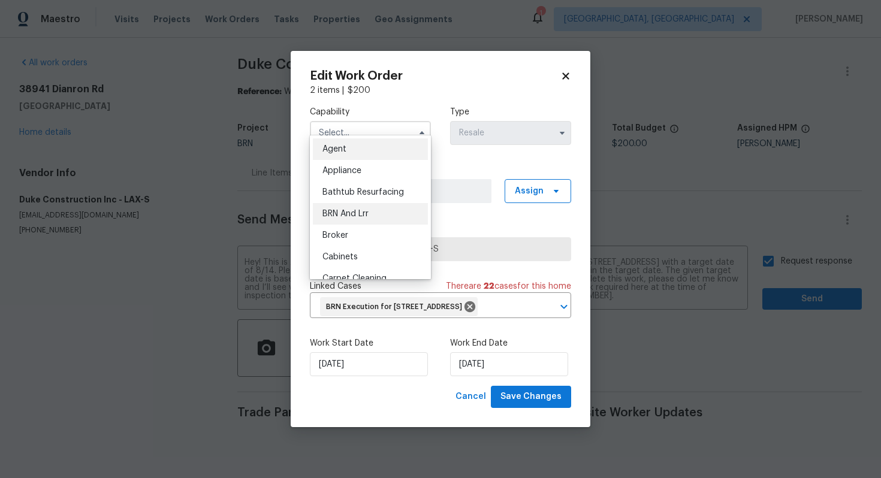
click div "BRN And Lrr"
type input "BRN And Lrr"
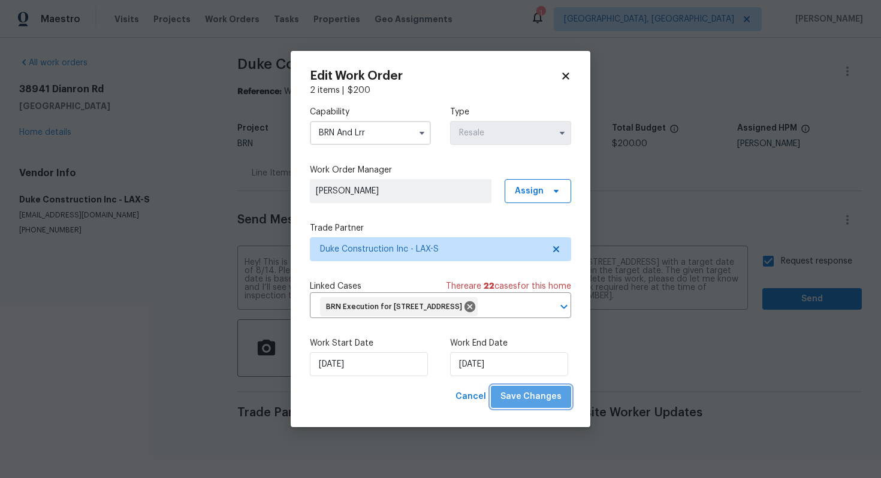
click span "Save Changes"
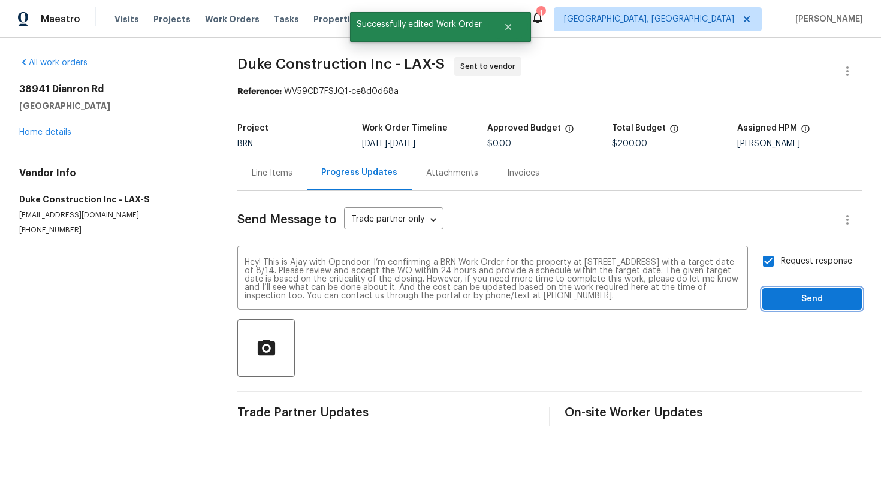
click button "Send"
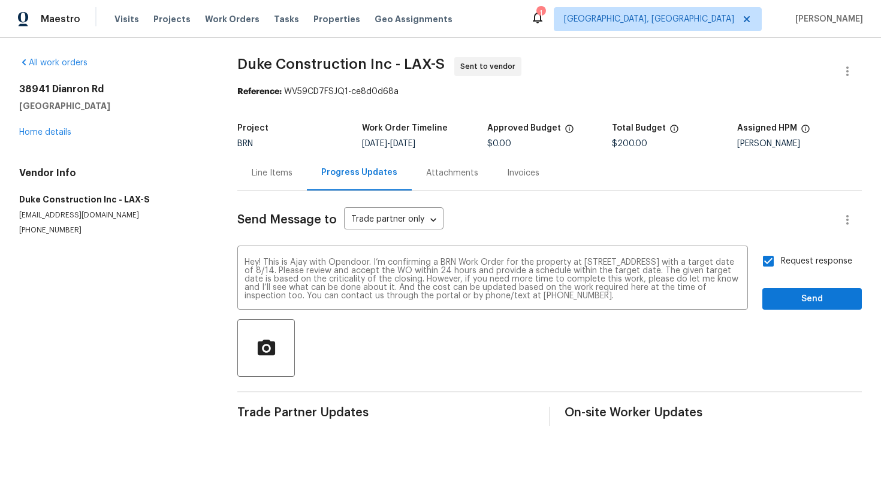
click div "Line Items"
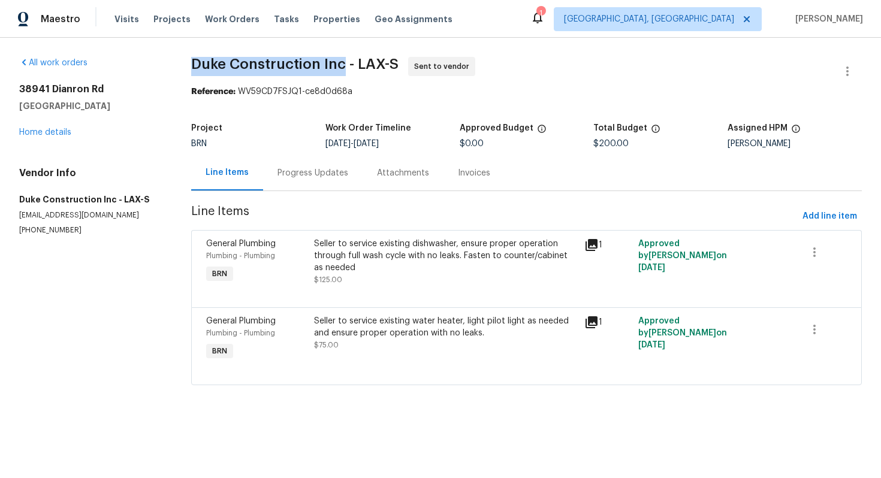
drag, startPoint x: 190, startPoint y: 67, endPoint x: 342, endPoint y: 61, distance: 152.3
click div "All work orders 38941 Dianron Rd Palmdale, CA 93551 Home details Vendor Info Du…"
copy span "Duke Construction Inc"
click span "Duke Construction Inc - LAX-S Sent to vendor"
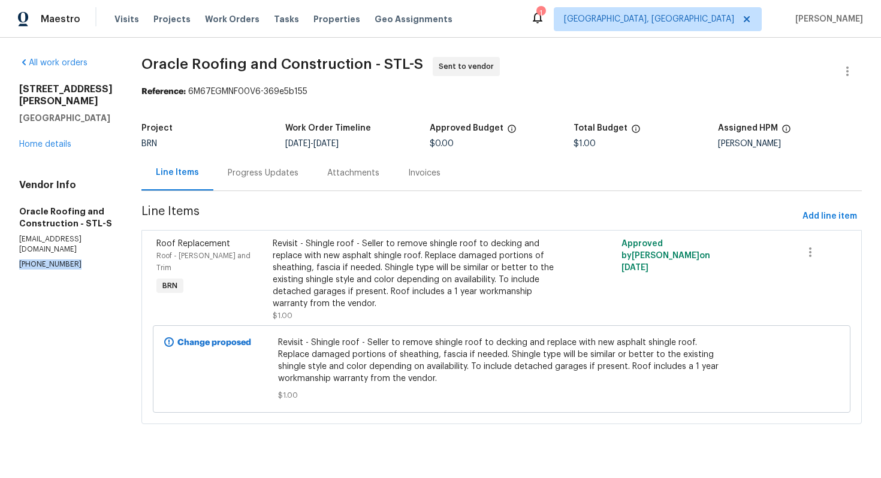
drag, startPoint x: 14, startPoint y: 255, endPoint x: 77, endPoint y: 256, distance: 62.3
click at [77, 256] on div "All work orders [STREET_ADDRESS][PERSON_NAME][PERSON_NAME] Home details Vendor …" at bounding box center [440, 248] width 881 height 420
copy p "[PHONE_NUMBER]"
click at [271, 173] on div "Progress Updates" at bounding box center [263, 173] width 71 height 12
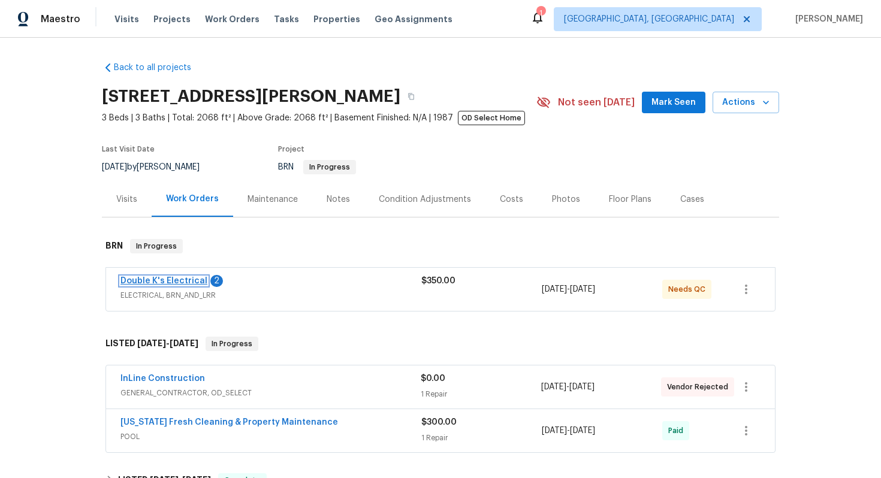
click at [147, 277] on link "Double K's Electrical" at bounding box center [163, 281] width 87 height 8
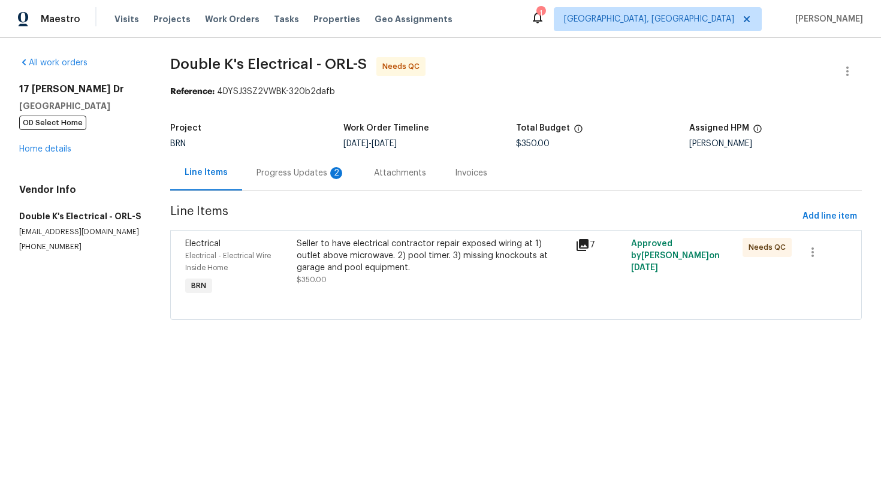
click at [295, 177] on div "Progress Updates 2" at bounding box center [300, 173] width 89 height 12
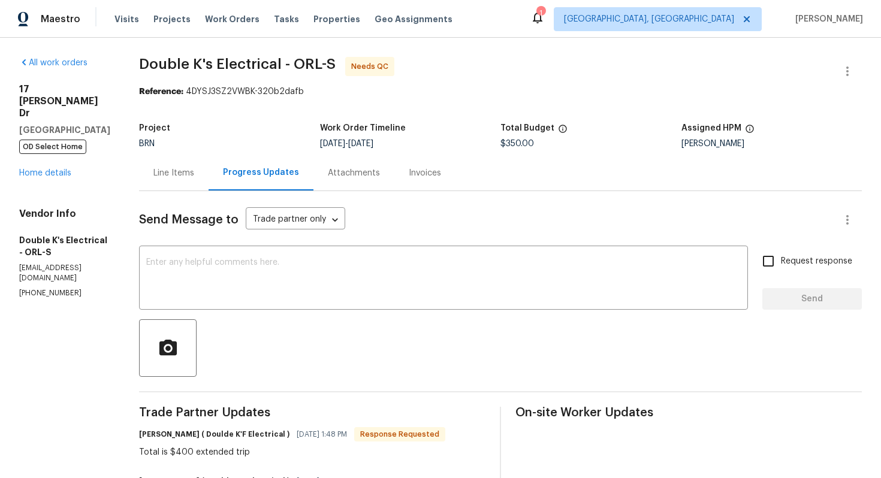
click at [194, 174] on div "Line Items" at bounding box center [173, 173] width 41 height 12
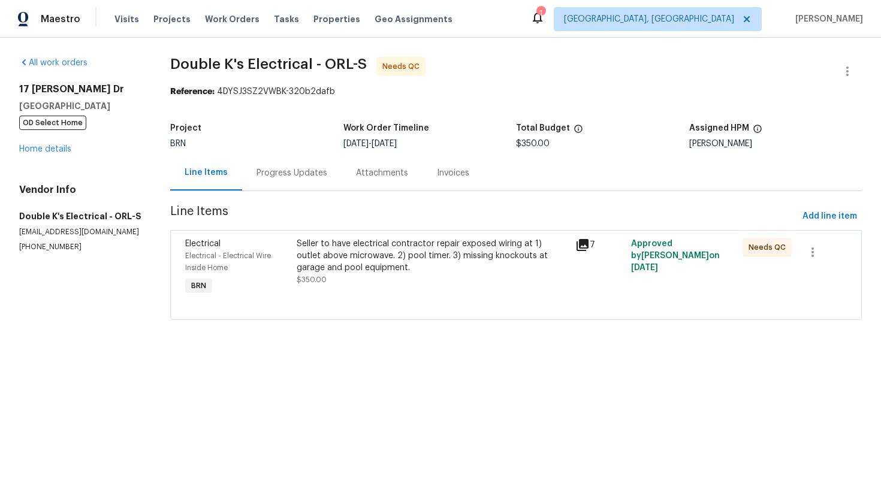
click at [401, 253] on div "Seller to have electrical contractor repair exposed wiring at 1) outlet above m…" at bounding box center [432, 256] width 271 height 36
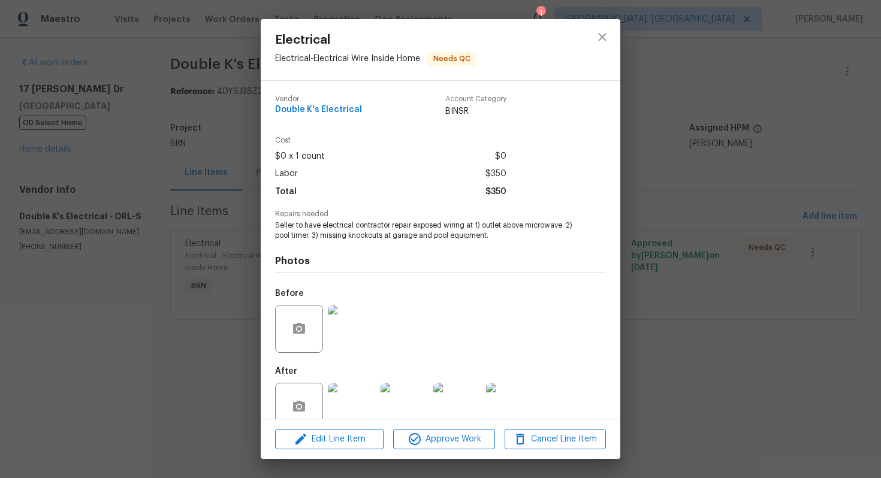
scroll to position [24, 0]
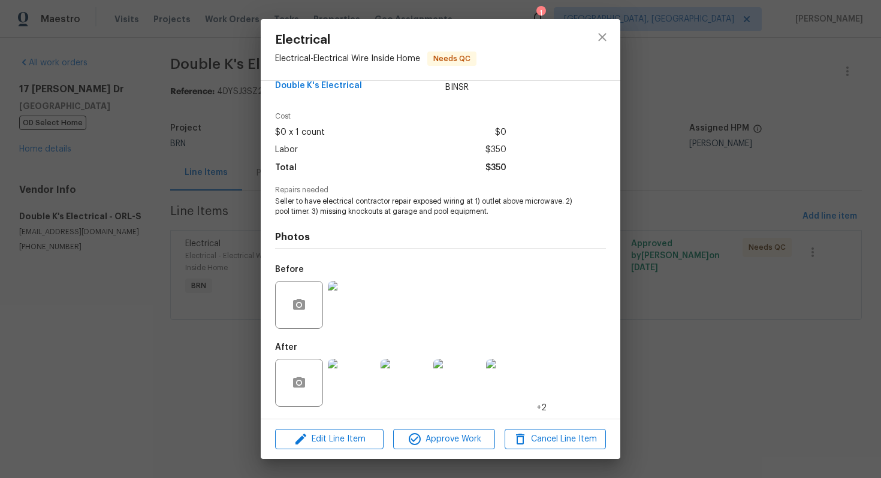
click at [348, 309] on img at bounding box center [352, 305] width 48 height 48
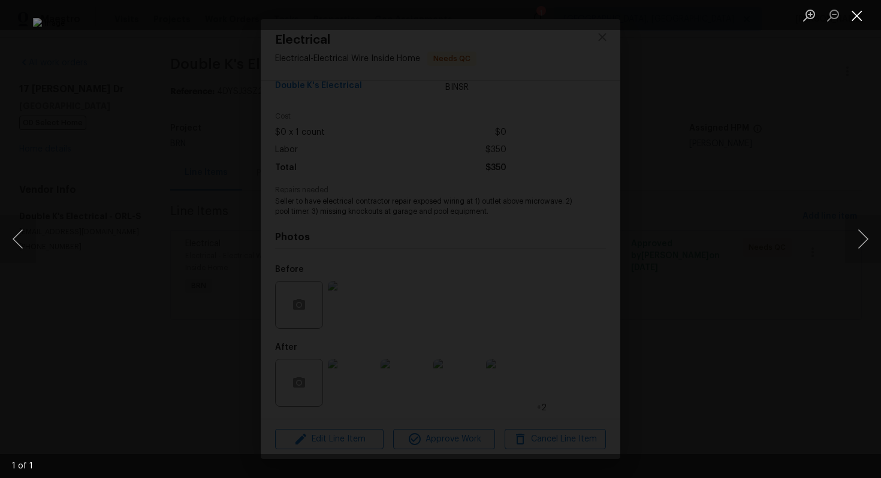
click at [854, 16] on button "Close lightbox" at bounding box center [857, 15] width 24 height 21
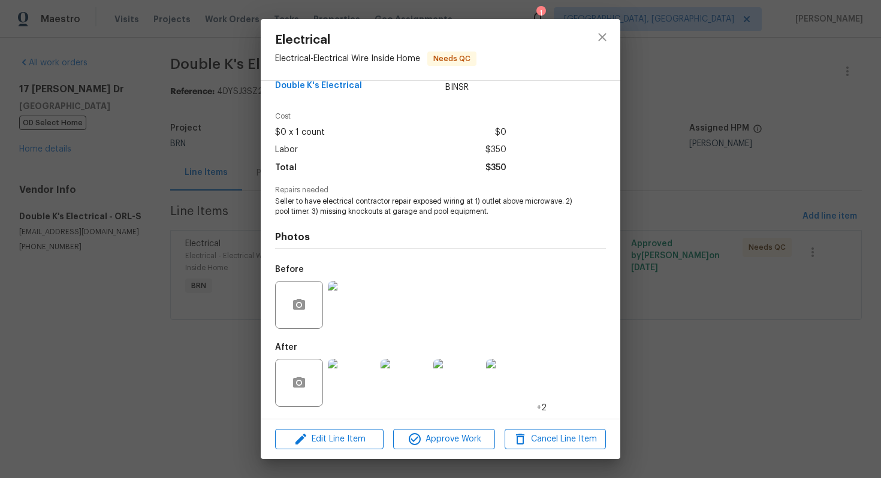
click at [356, 379] on img at bounding box center [352, 383] width 48 height 48
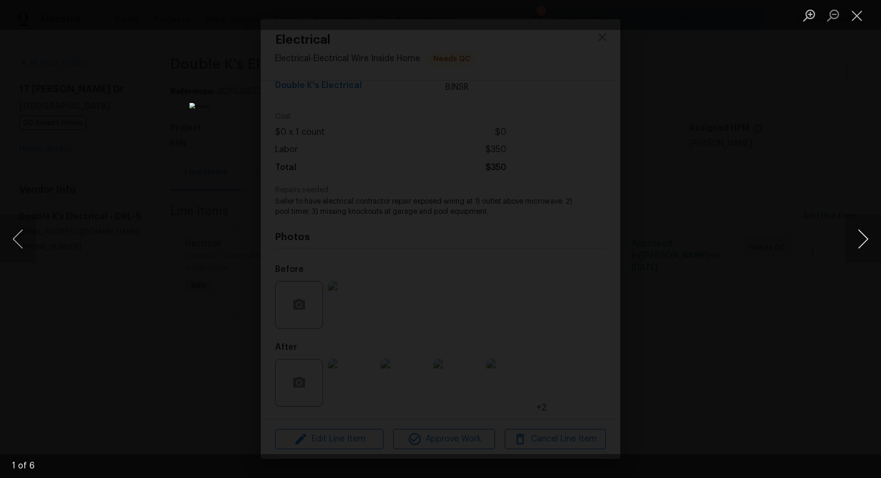
click at [860, 241] on button "Next image" at bounding box center [863, 239] width 36 height 48
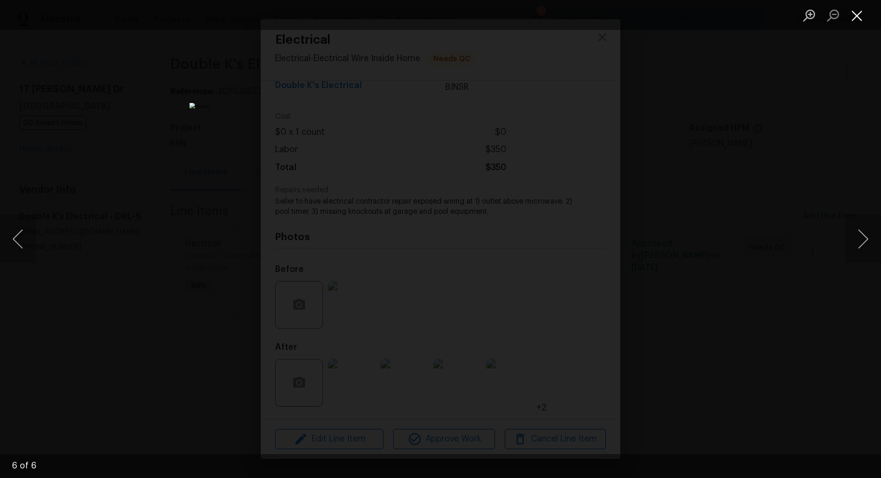
click at [860, 16] on button "Close lightbox" at bounding box center [857, 15] width 24 height 21
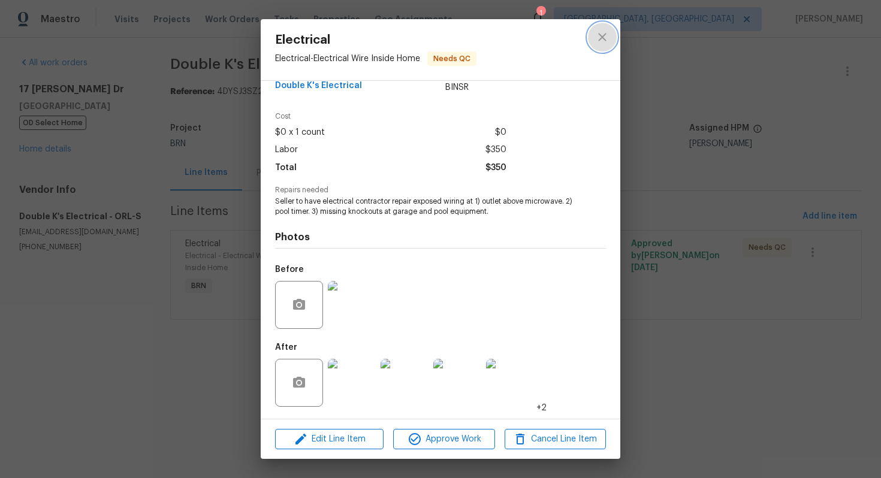
click at [613, 42] on button "close" at bounding box center [602, 37] width 29 height 29
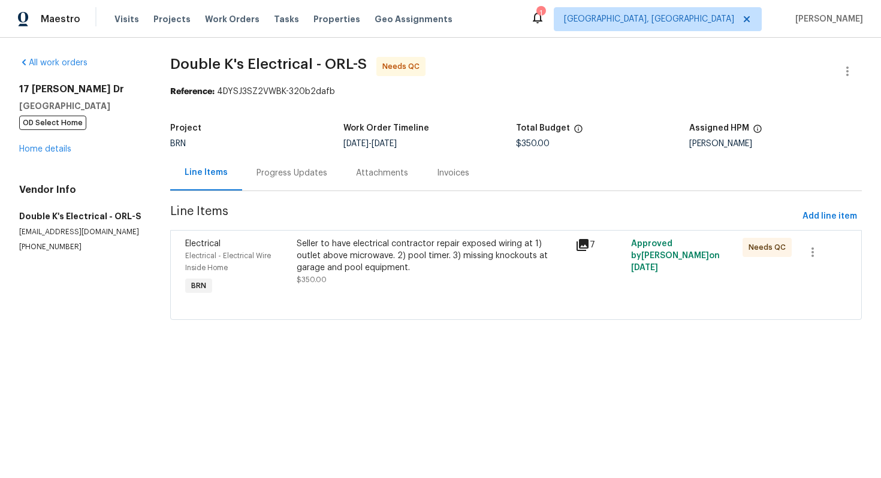
click at [318, 186] on div "Progress Updates" at bounding box center [291, 172] width 99 height 35
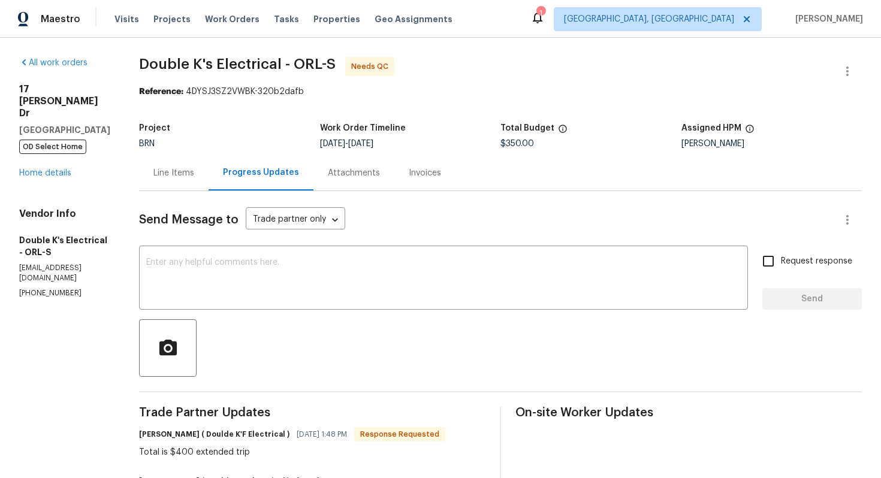
click at [188, 168] on div "Line Items" at bounding box center [173, 173] width 41 height 12
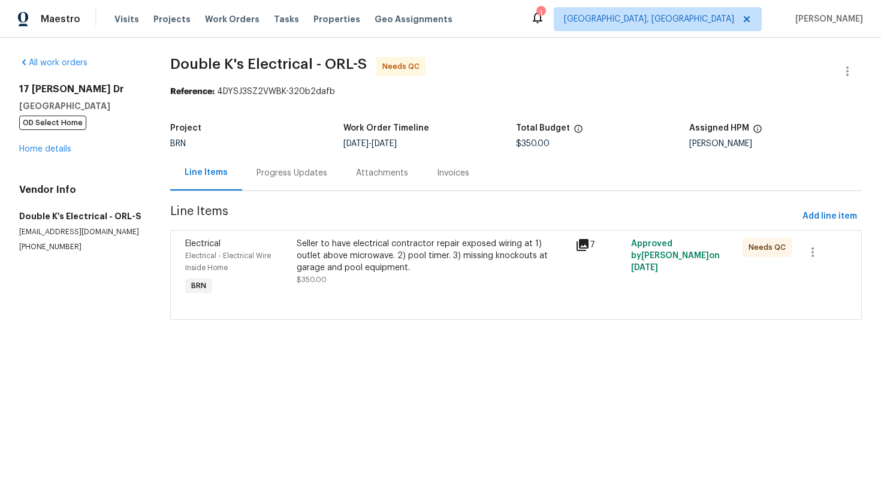
click at [359, 270] on div "Seller to have electrical contractor repair exposed wiring at 1) outlet above m…" at bounding box center [432, 256] width 271 height 36
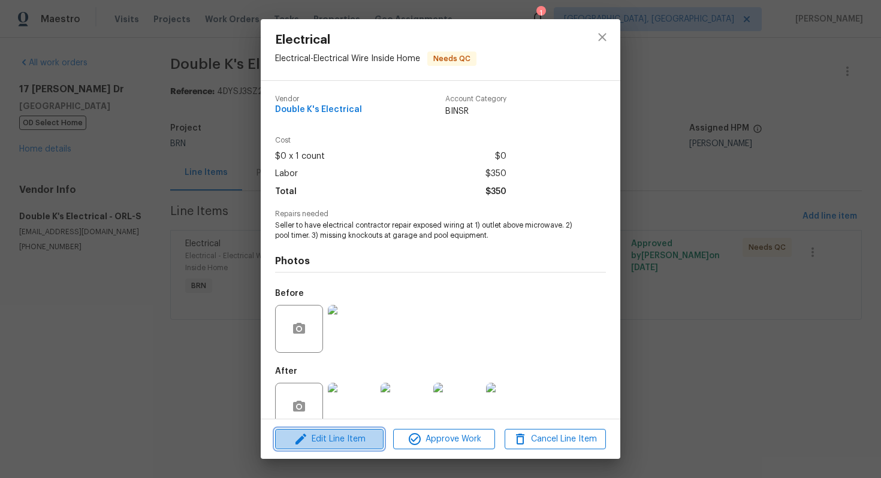
click at [347, 442] on span "Edit Line Item" at bounding box center [329, 439] width 101 height 15
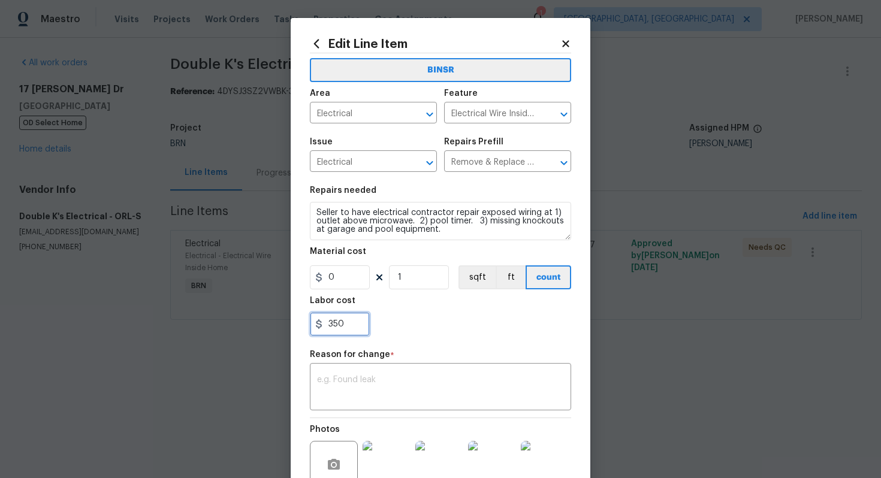
drag, startPoint x: 327, startPoint y: 328, endPoint x: 380, endPoint y: 333, distance: 53.5
click at [380, 333] on div "350" at bounding box center [440, 324] width 261 height 24
type input "400"
click at [431, 404] on div "x ​" at bounding box center [440, 388] width 261 height 44
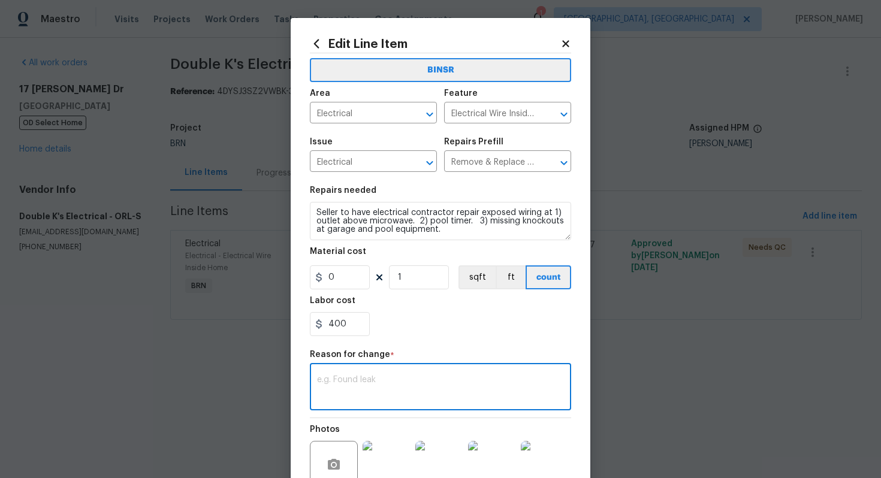
paste textarea "(AG) Updated per vendors final cost."
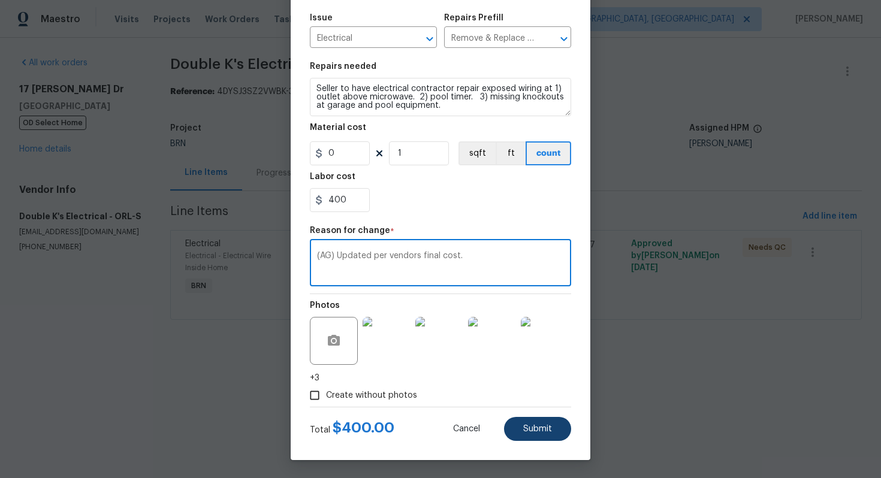
type textarea "(AG) Updated per vendors final cost."
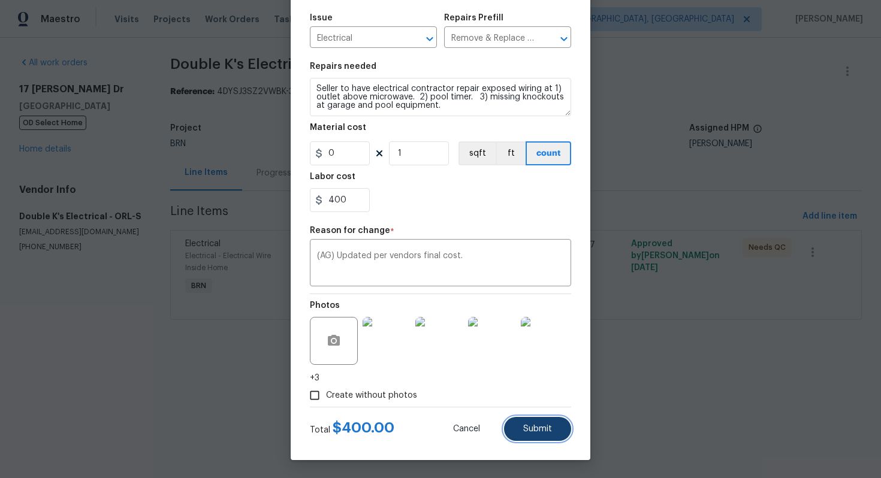
click at [535, 421] on button "Submit" at bounding box center [537, 429] width 67 height 24
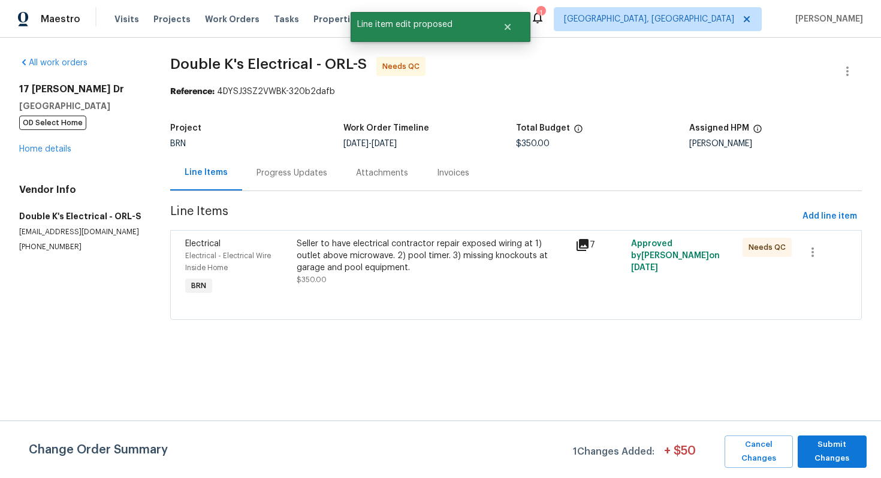
scroll to position [0, 0]
click at [844, 449] on span "Submit Changes" at bounding box center [831, 452] width 57 height 28
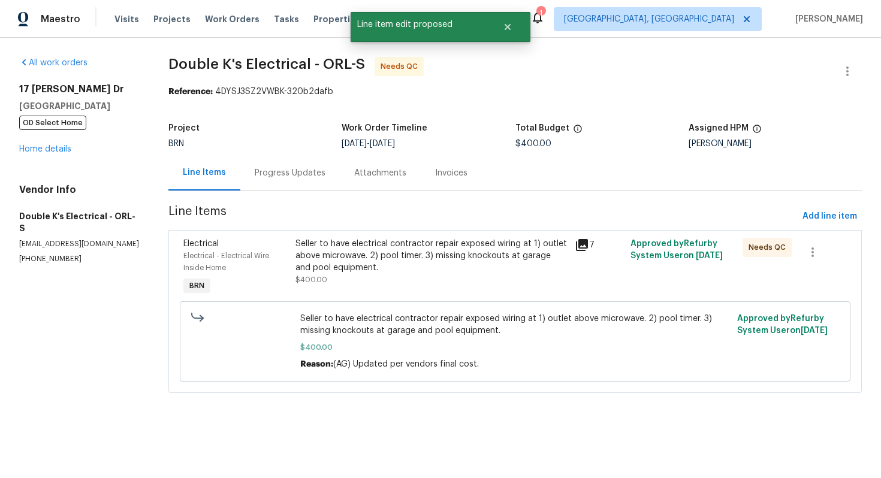
click at [280, 176] on div "Progress Updates" at bounding box center [290, 173] width 71 height 12
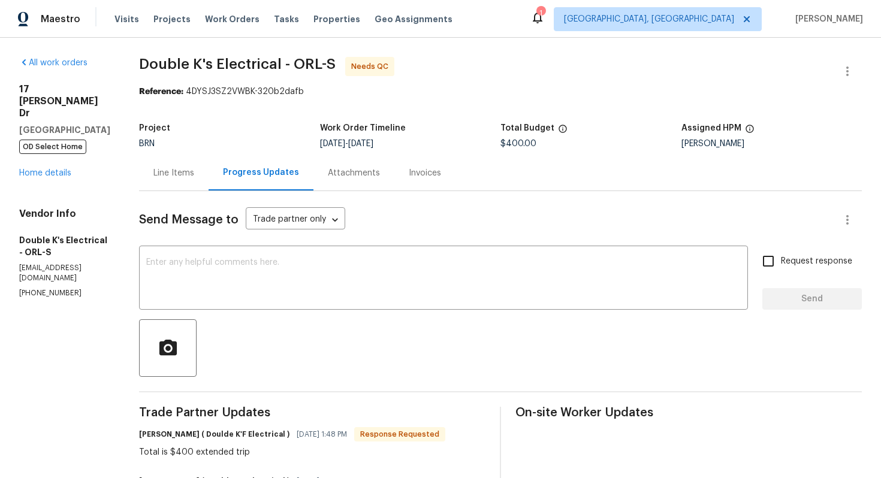
click at [179, 178] on div "Line Items" at bounding box center [173, 173] width 41 height 12
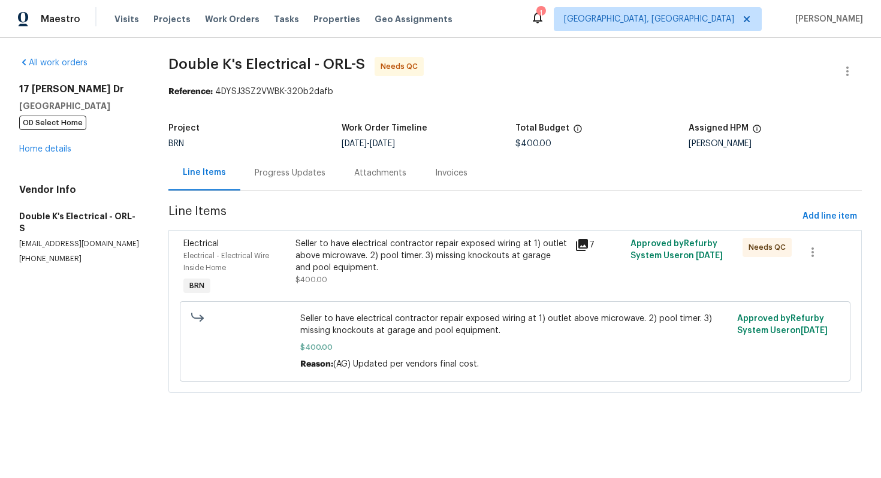
click at [297, 183] on div "Progress Updates" at bounding box center [289, 172] width 99 height 35
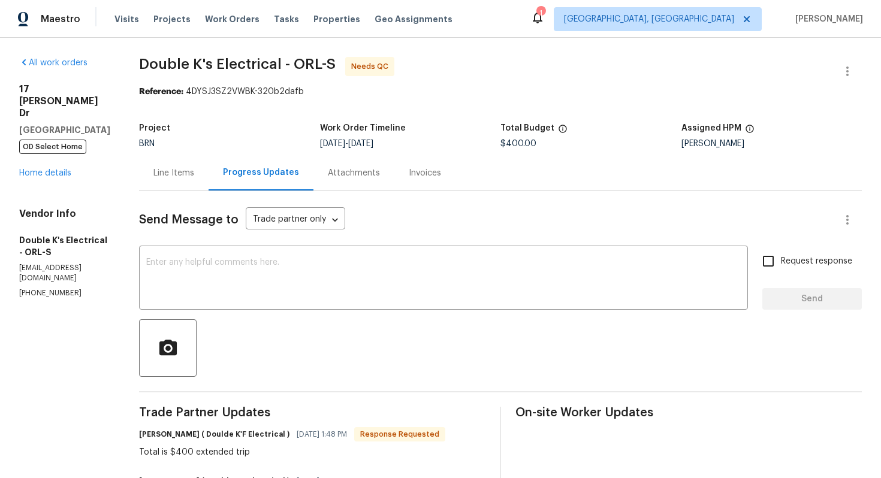
click at [194, 176] on div "Line Items" at bounding box center [173, 173] width 41 height 12
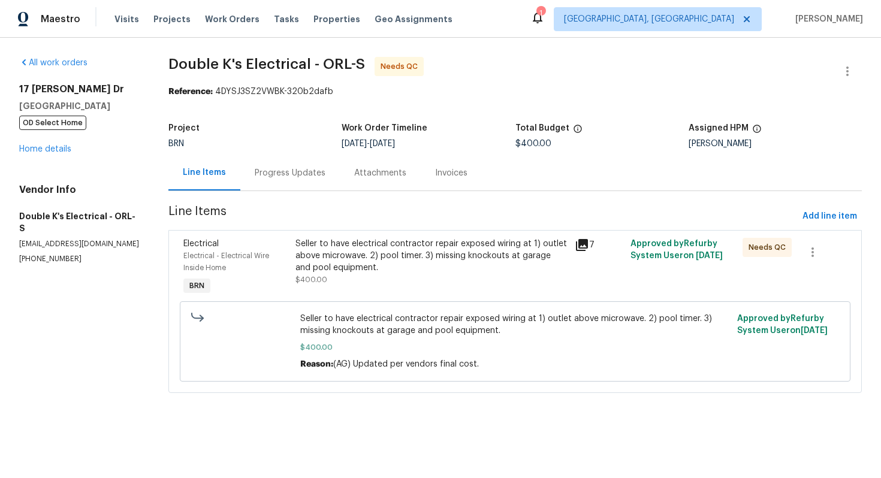
click at [406, 268] on div "Seller to have electrical contractor repair exposed wiring at 1) outlet above m…" at bounding box center [431, 256] width 272 height 36
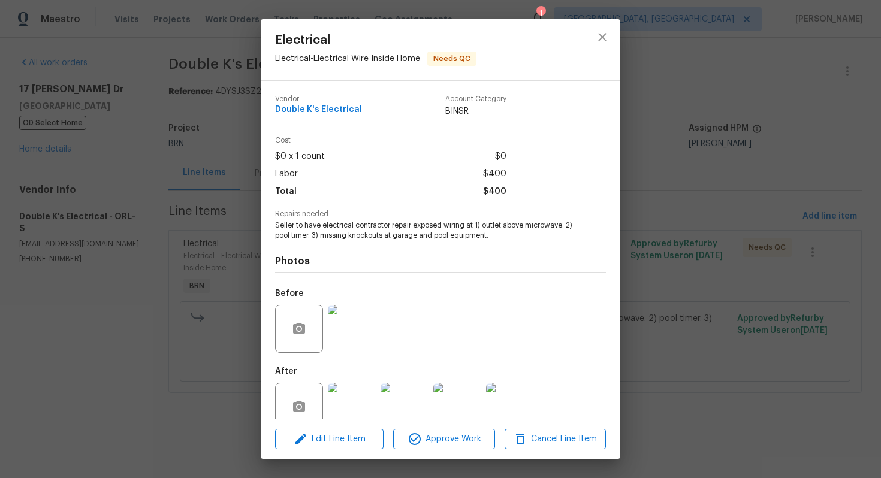
scroll to position [24, 0]
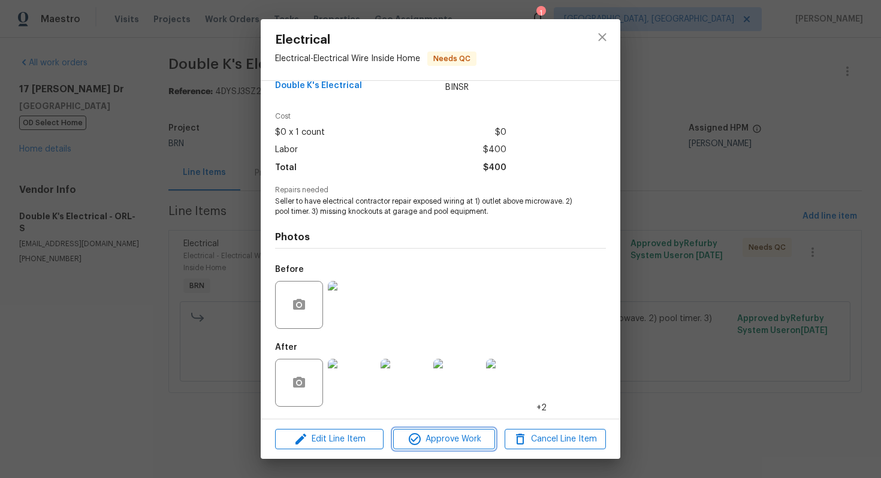
click at [440, 432] on span "Approve Work" at bounding box center [444, 439] width 94 height 15
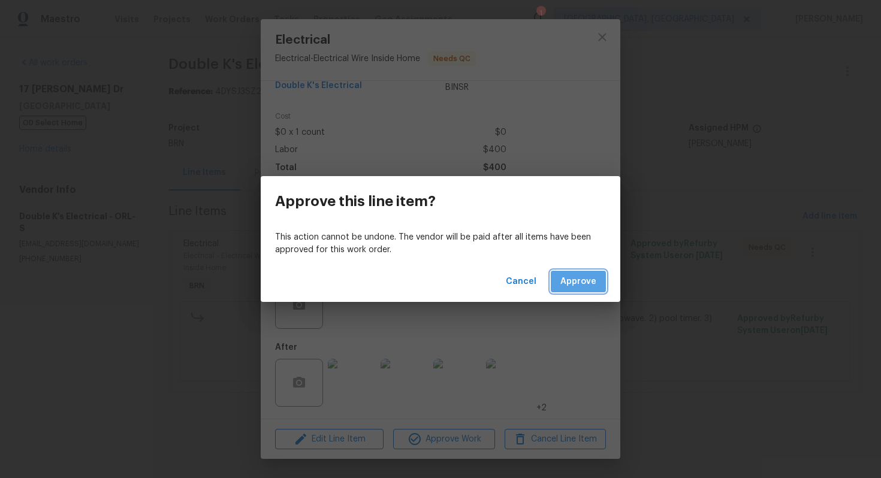
click at [583, 284] on span "Approve" at bounding box center [578, 281] width 36 height 15
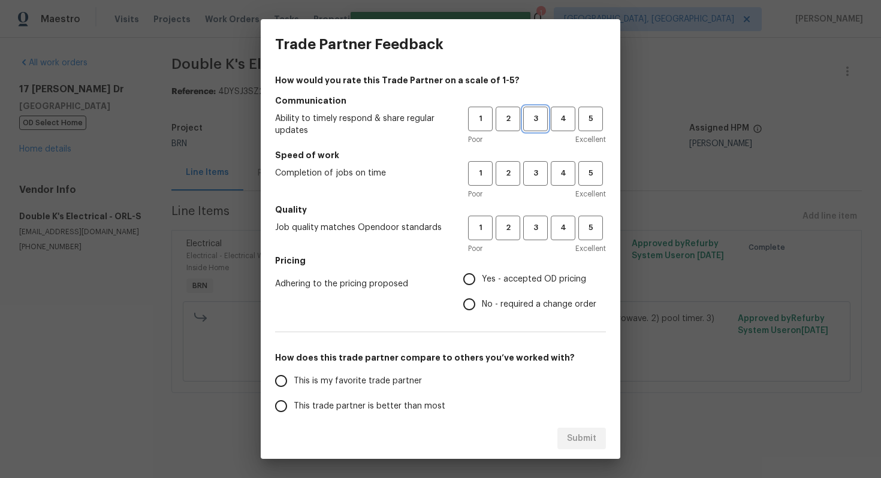
click at [528, 125] on span "3" at bounding box center [535, 119] width 22 height 14
click at [539, 173] on span "3" at bounding box center [535, 174] width 22 height 14
click at [537, 225] on span "3" at bounding box center [535, 228] width 22 height 14
click at [490, 308] on span "No - required a change order" at bounding box center [539, 304] width 114 height 13
click at [482, 308] on input "No - required a change order" at bounding box center [469, 304] width 25 height 25
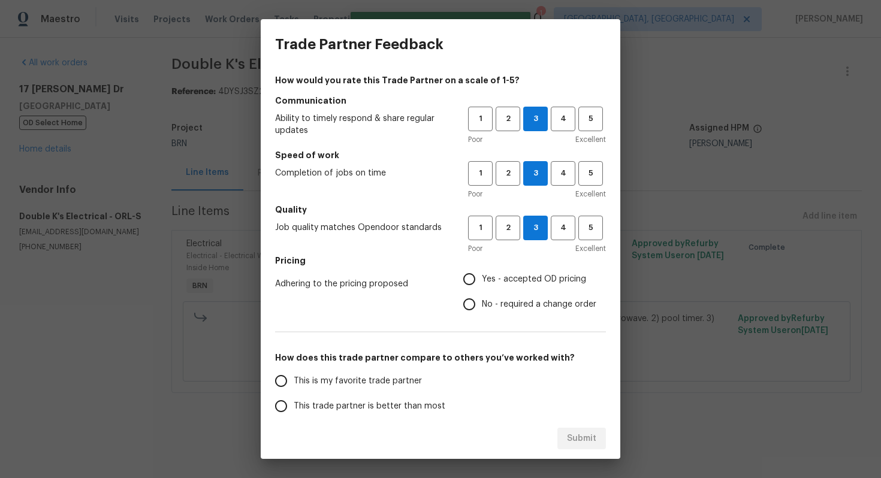
radio input "true"
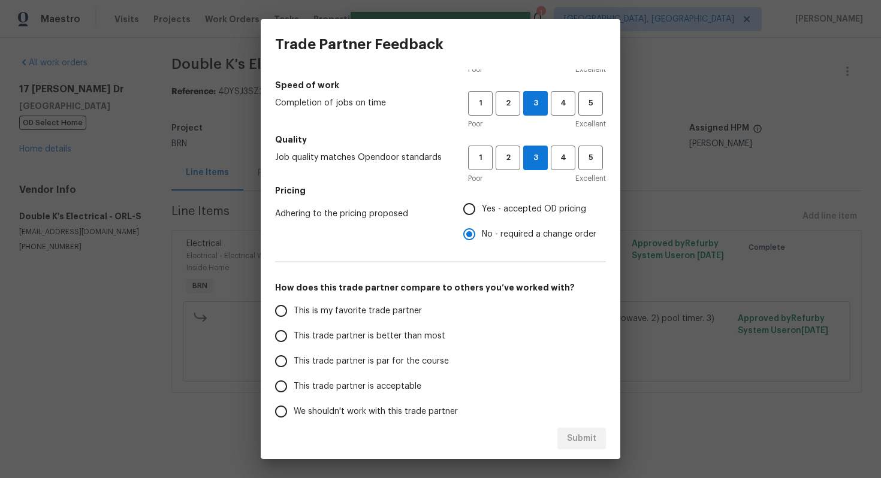
scroll to position [79, 0]
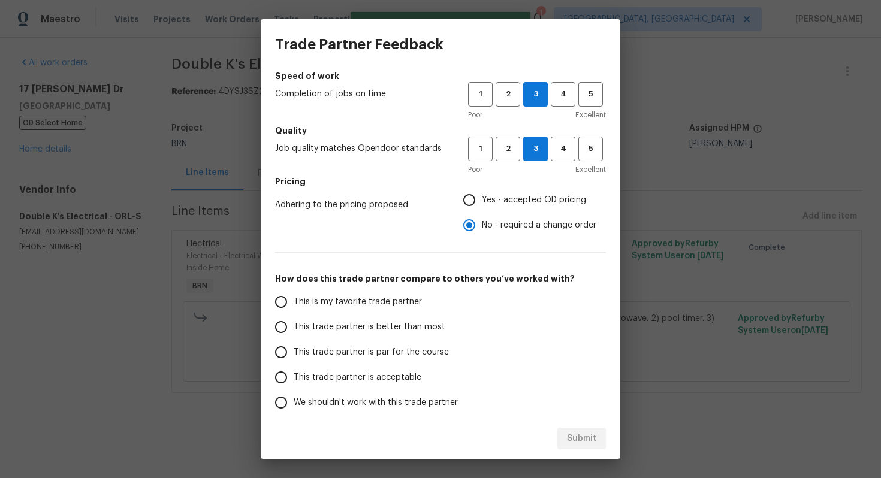
click at [364, 353] on span "This trade partner is par for the course" at bounding box center [371, 352] width 155 height 13
click at [294, 353] on input "This trade partner is par for the course" at bounding box center [280, 352] width 25 height 25
click at [582, 439] on span "Submit" at bounding box center [581, 438] width 29 height 15
radio input "true"
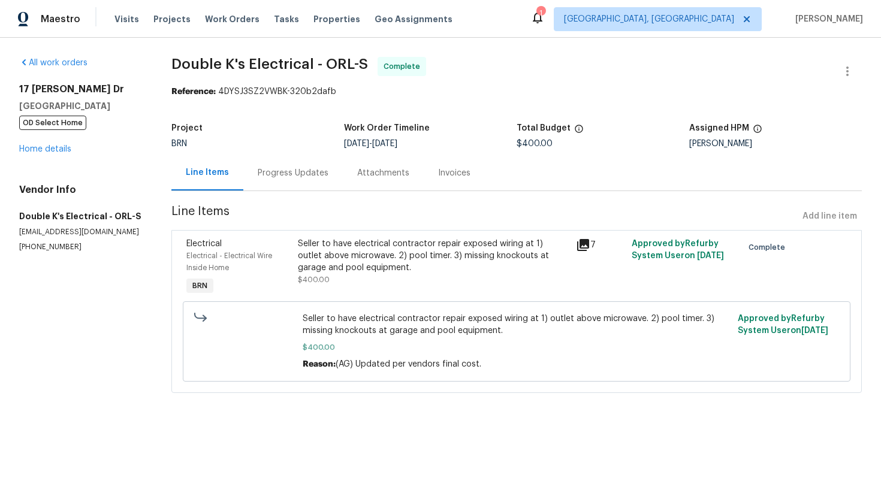
click at [301, 172] on div "Progress Updates" at bounding box center [293, 173] width 71 height 12
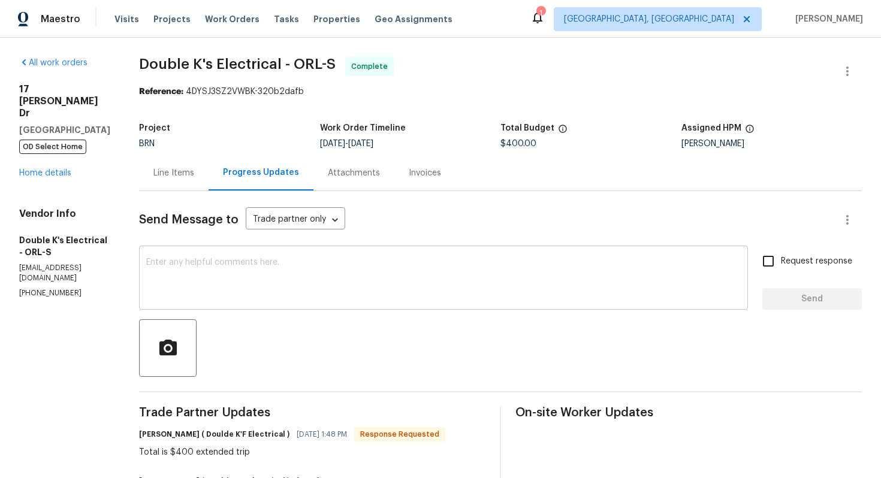
click at [313, 267] on textarea at bounding box center [443, 279] width 594 height 42
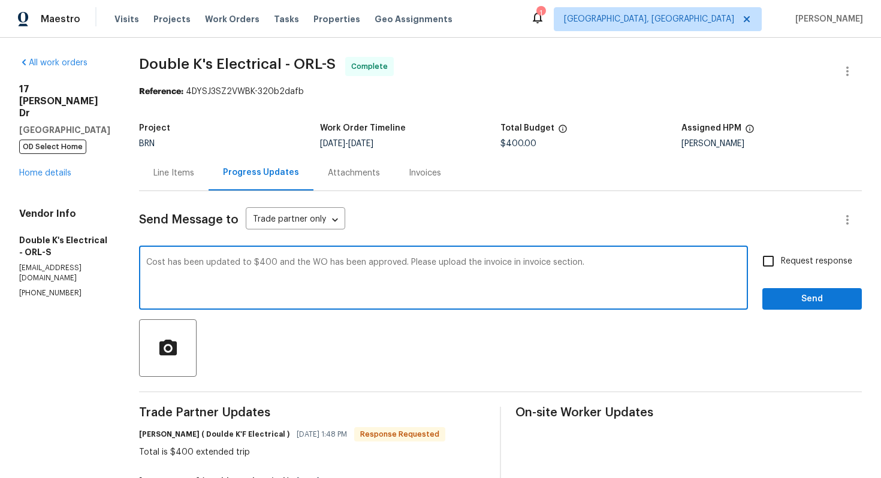
type textarea "Cost has been updated to $400 and the WO has been approved. Please upload the i…"
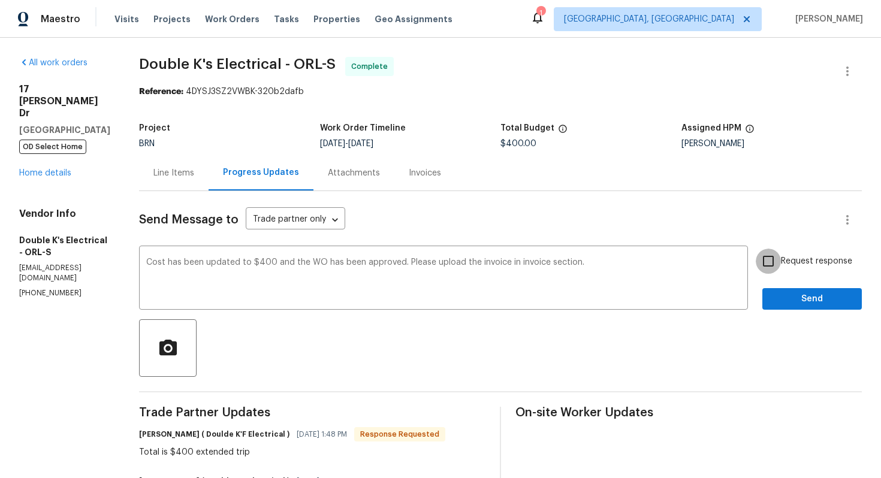
click at [761, 256] on input "Request response" at bounding box center [767, 261] width 25 height 25
checkbox input "true"
click at [809, 307] on button "Send" at bounding box center [811, 299] width 99 height 22
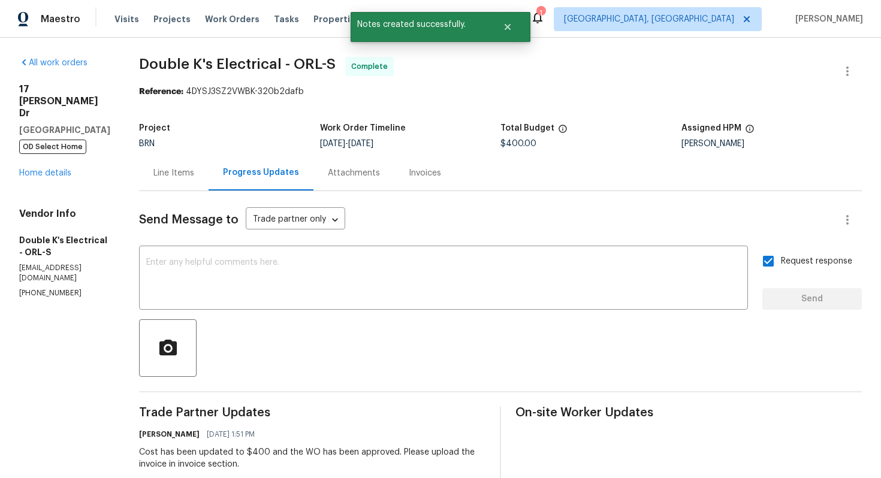
click at [194, 172] on div "Line Items" at bounding box center [173, 173] width 41 height 12
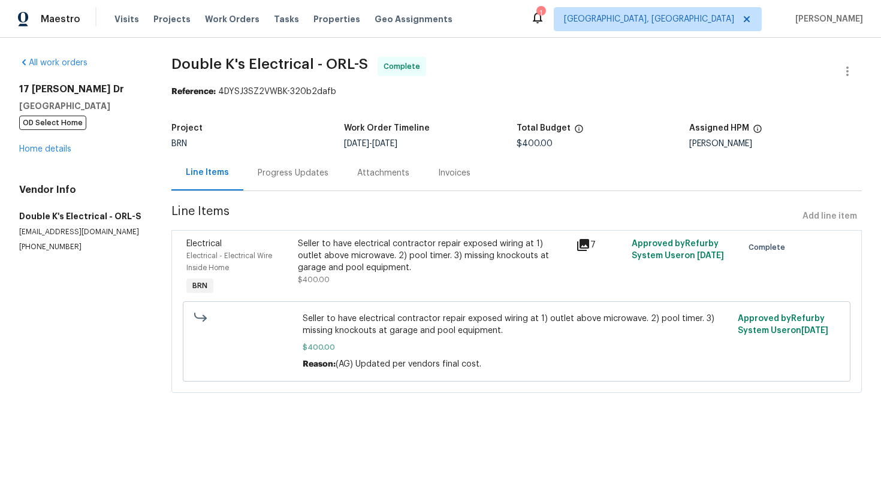
click at [356, 261] on div "Seller to have electrical contractor repair exposed wiring at 1) outlet above m…" at bounding box center [433, 256] width 271 height 36
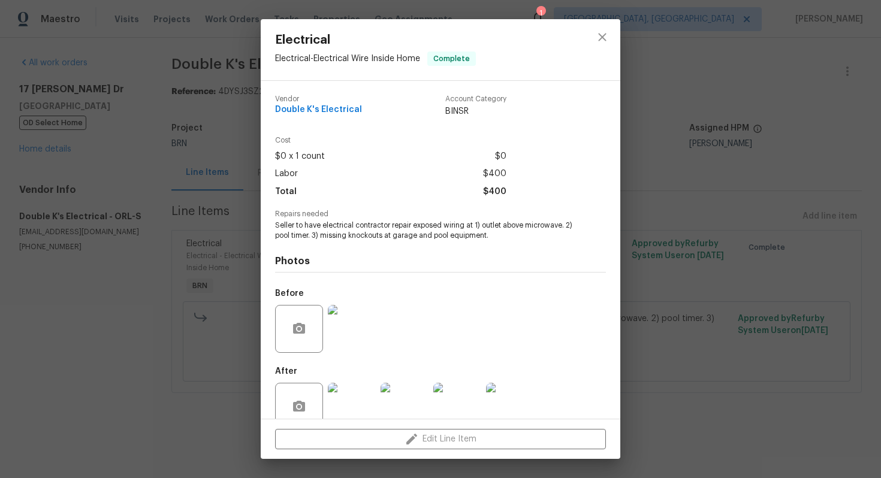
click at [344, 238] on span "Seller to have electrical contractor repair exposed wiring at 1) outlet above m…" at bounding box center [424, 230] width 298 height 20
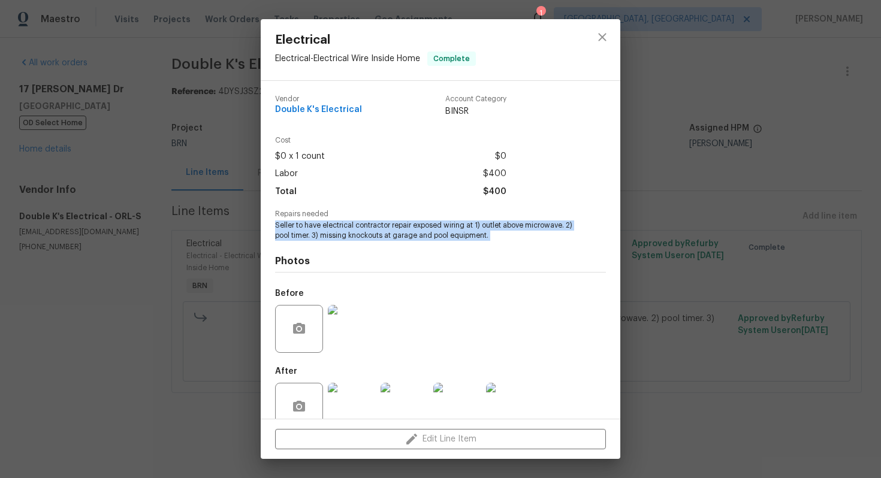
copy span "Seller to have electrical contractor repair exposed wiring at 1) outlet above m…"
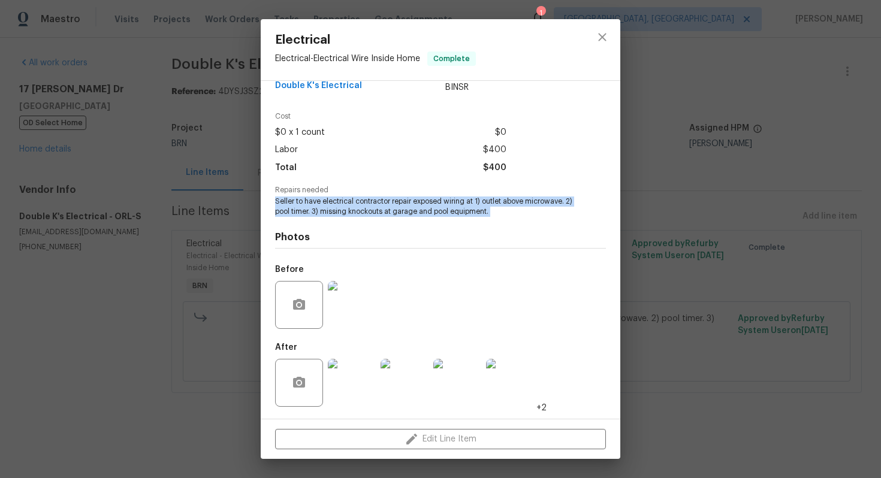
click at [364, 290] on img at bounding box center [352, 305] width 48 height 48
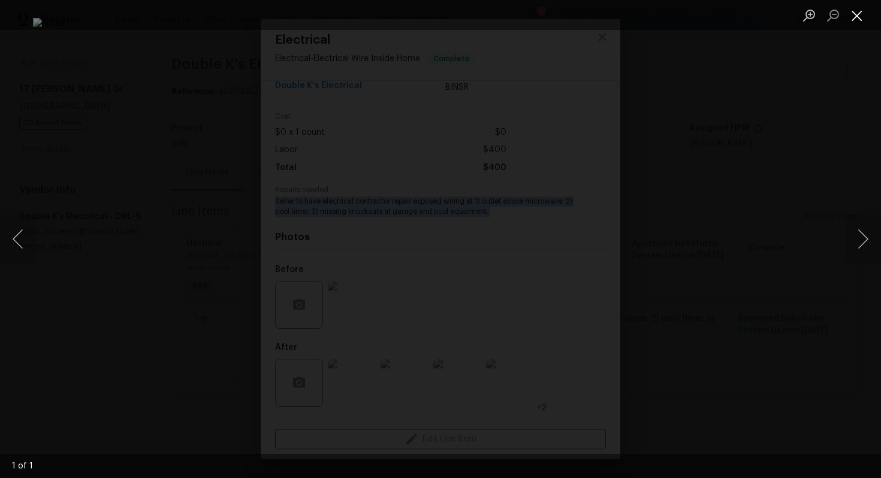
click at [852, 11] on button "Close lightbox" at bounding box center [857, 15] width 24 height 21
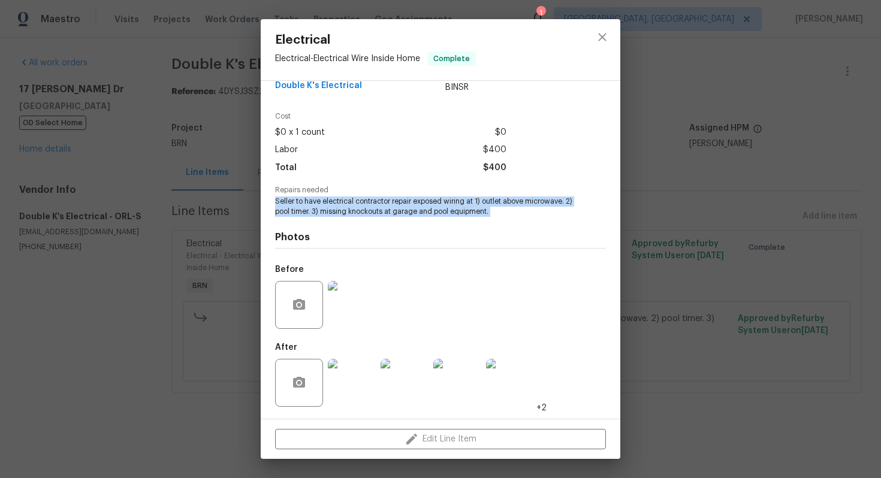
scroll to position [0, 0]
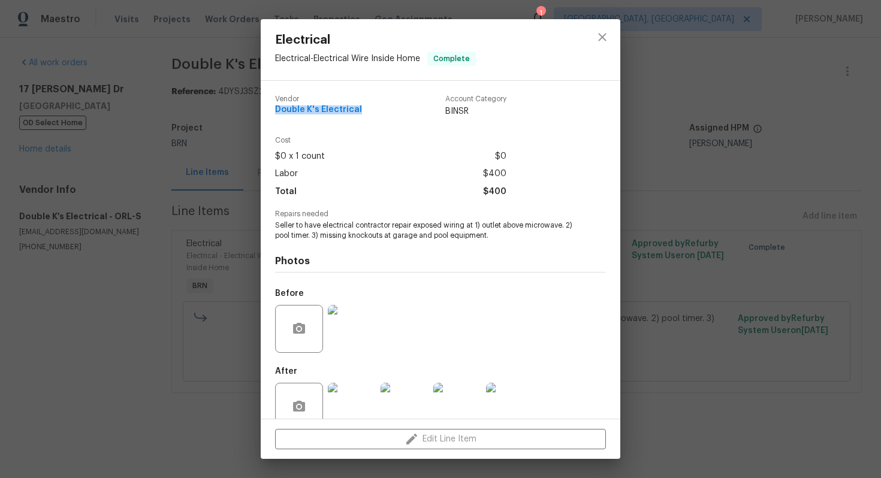
drag, startPoint x: 272, startPoint y: 111, endPoint x: 391, endPoint y: 111, distance: 119.2
click at [392, 111] on div "Vendor Double K's Electrical Account Category BINSR Cost $0 x 1 count $0 Labor …" at bounding box center [440, 250] width 359 height 338
copy span "Double K's Electrical"
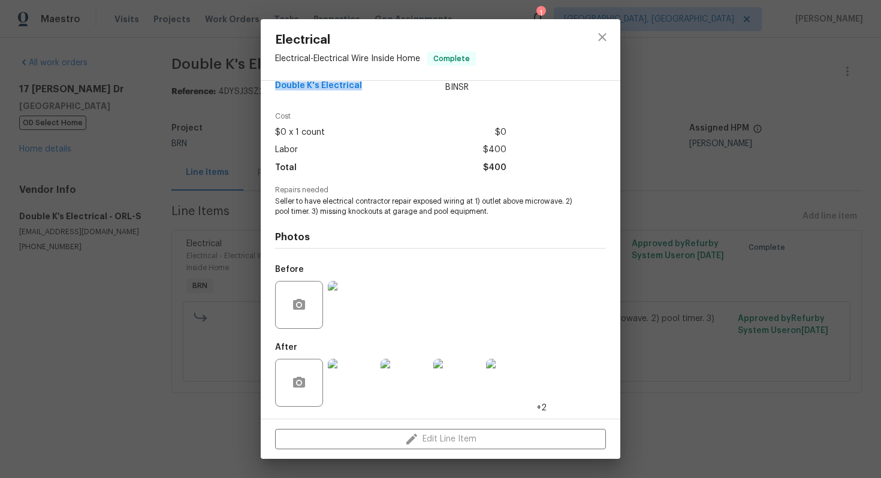
click at [360, 370] on img at bounding box center [352, 383] width 48 height 48
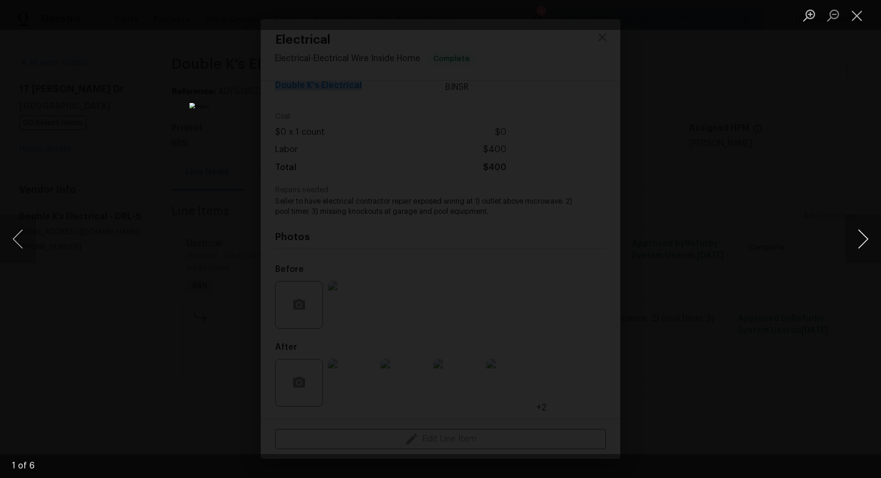
click at [856, 244] on button "Next image" at bounding box center [863, 239] width 36 height 48
click at [863, 227] on button "Next image" at bounding box center [863, 239] width 36 height 48
click at [870, 233] on button "Next image" at bounding box center [863, 239] width 36 height 48
click at [870, 247] on button "Next image" at bounding box center [863, 239] width 36 height 48
click at [874, 240] on button "Next image" at bounding box center [863, 239] width 36 height 48
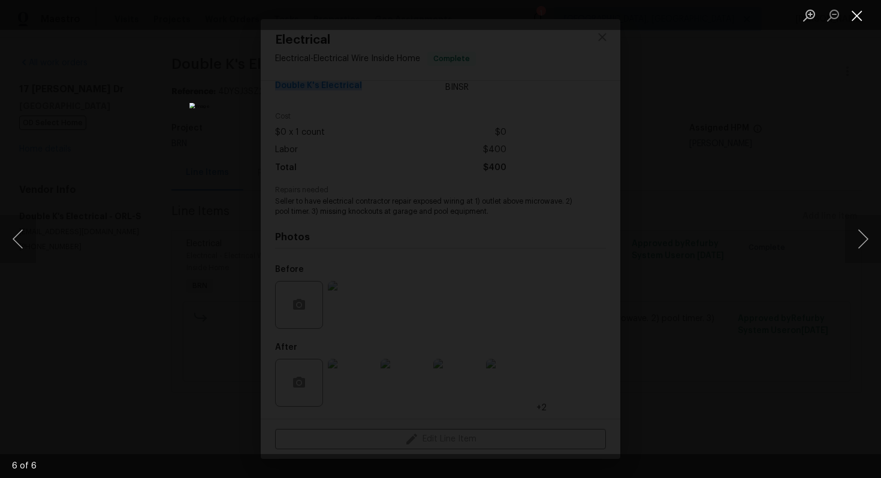
click at [859, 15] on button "Close lightbox" at bounding box center [857, 15] width 24 height 21
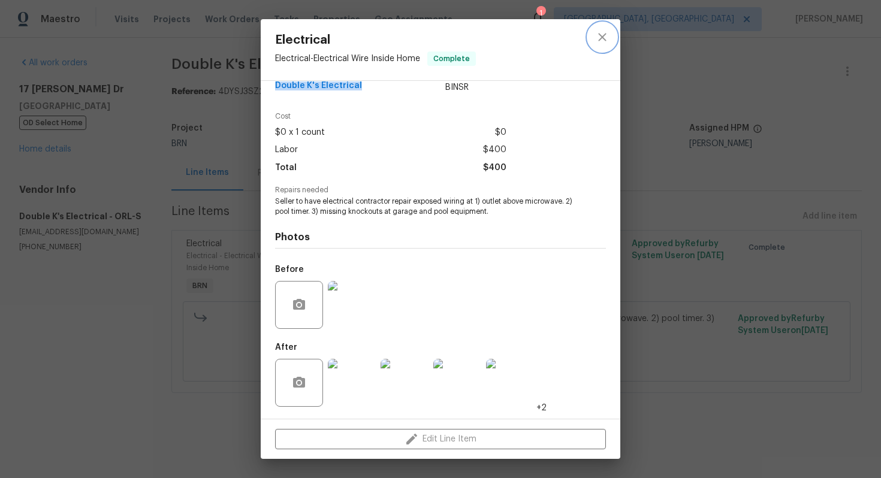
click at [606, 39] on icon "close" at bounding box center [602, 37] width 14 height 14
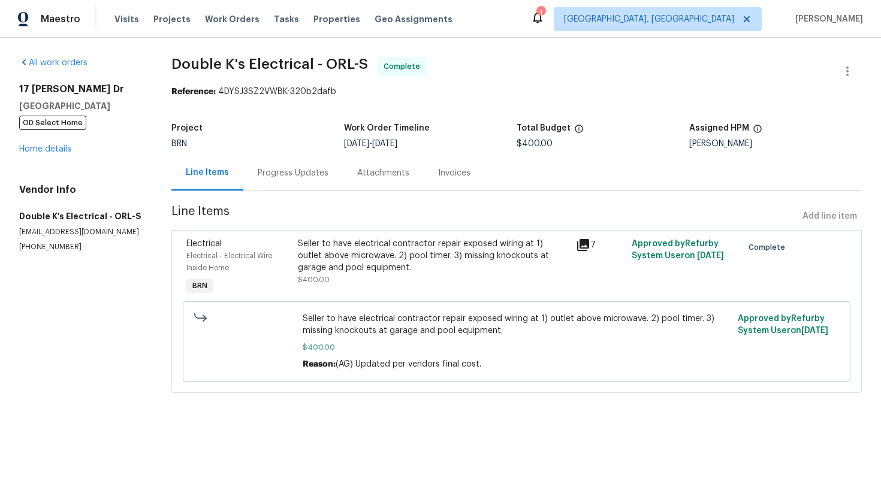
click at [441, 181] on div "Invoices" at bounding box center [454, 172] width 61 height 35
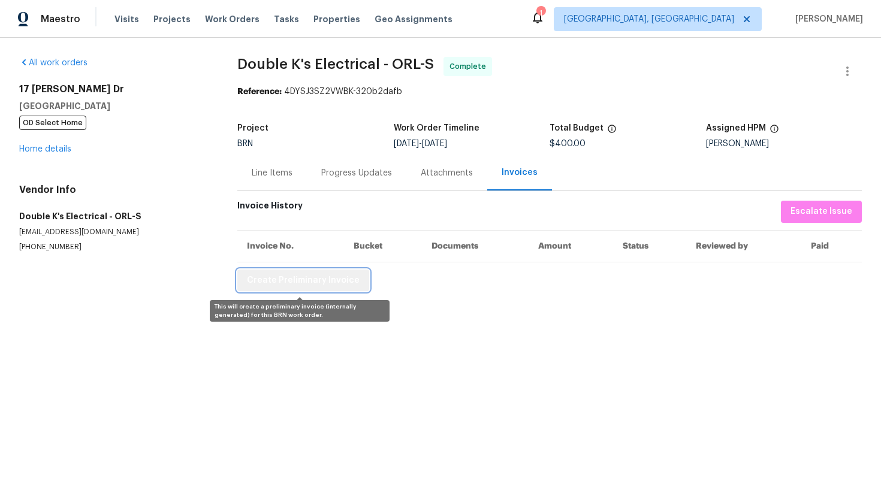
click at [338, 279] on span "Create Preliminary Invoice" at bounding box center [303, 280] width 113 height 15
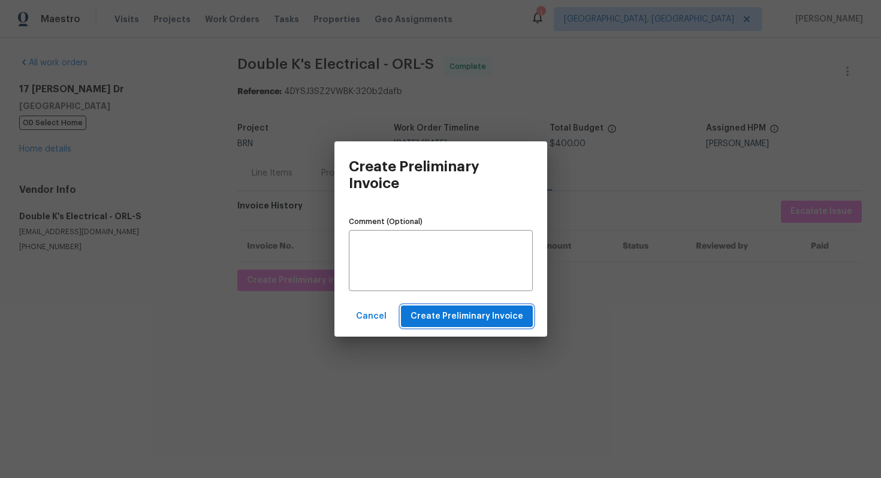
click at [463, 312] on span "Create Preliminary Invoice" at bounding box center [466, 316] width 113 height 15
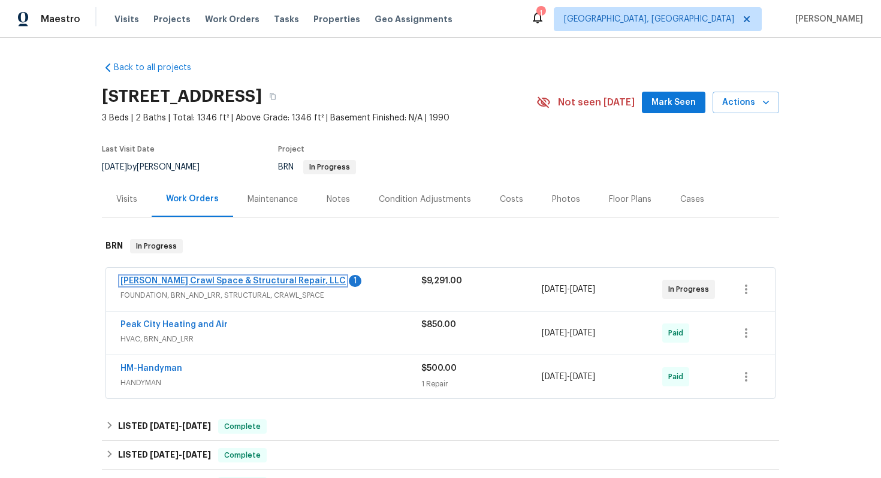
click at [174, 281] on link "[PERSON_NAME] Crawl Space & Structural Repair, LLC" at bounding box center [232, 281] width 225 height 8
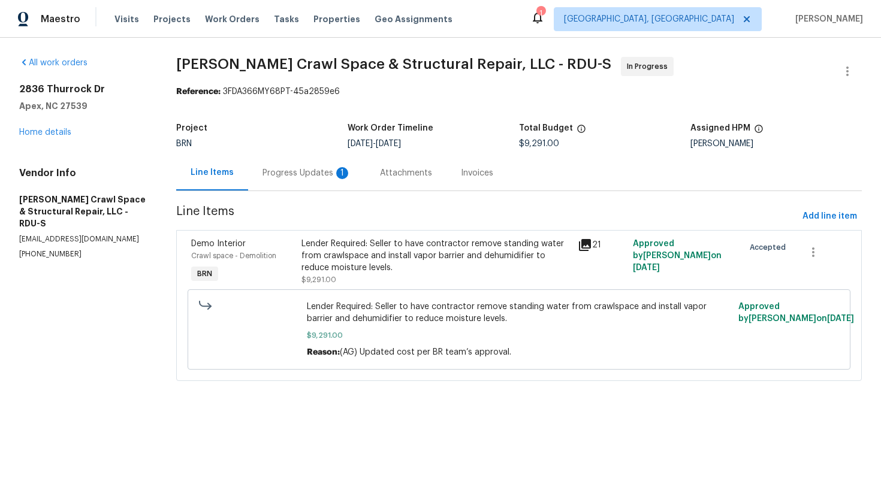
click at [302, 175] on div "Progress Updates 1" at bounding box center [306, 173] width 89 height 12
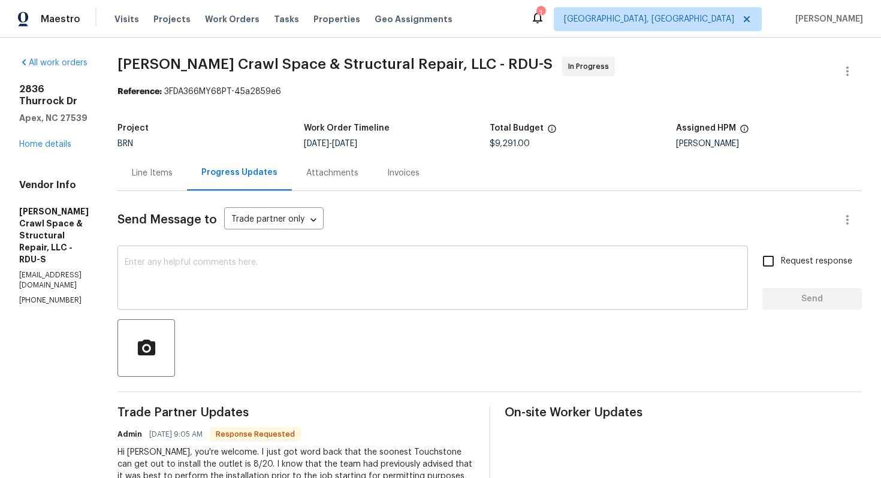
click at [310, 280] on textarea at bounding box center [433, 279] width 616 height 42
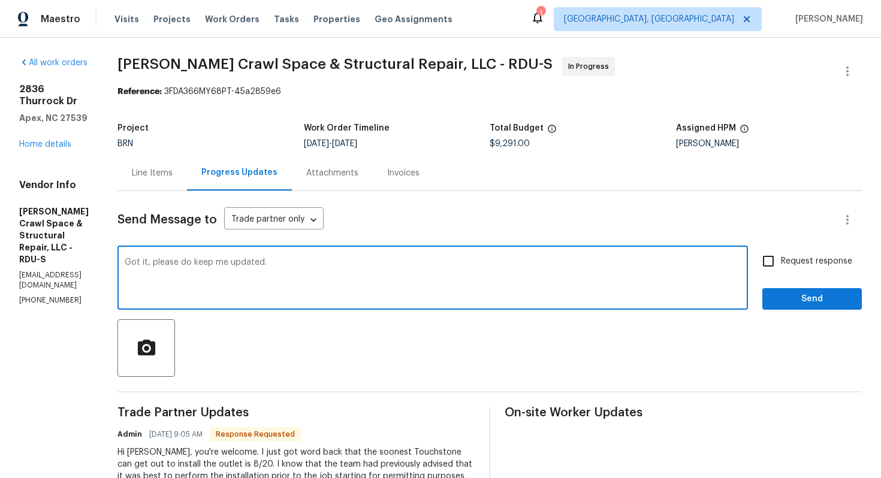
type textarea "Got it, please do keep me updated."
click at [821, 258] on span "Request response" at bounding box center [816, 261] width 71 height 13
click at [781, 258] on input "Request response" at bounding box center [767, 261] width 25 height 25
checkbox input "true"
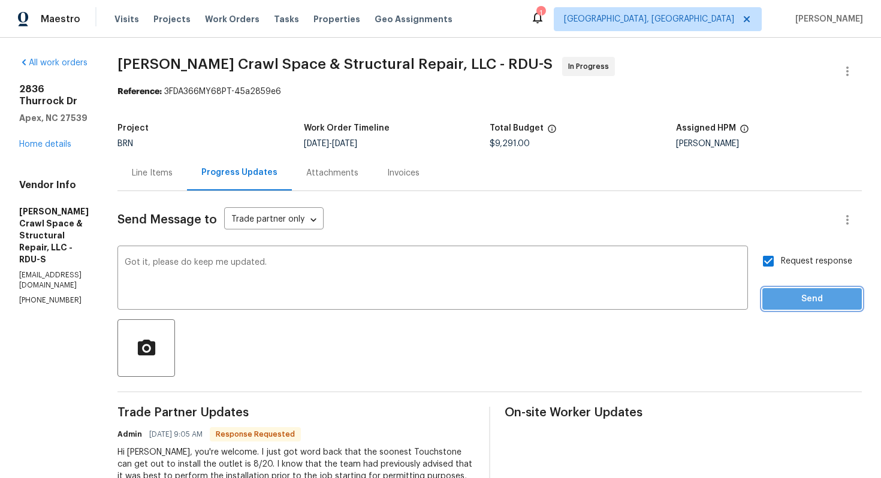
click at [815, 292] on span "Send" at bounding box center [812, 299] width 80 height 15
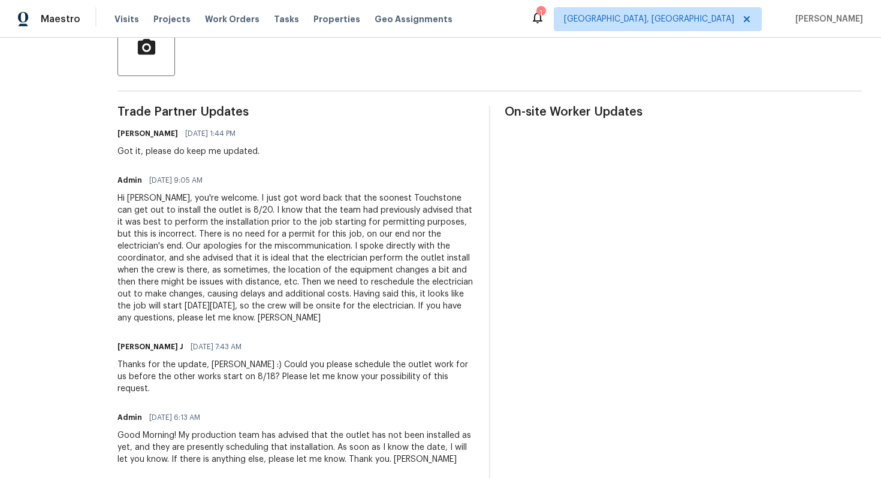
scroll to position [302, 0]
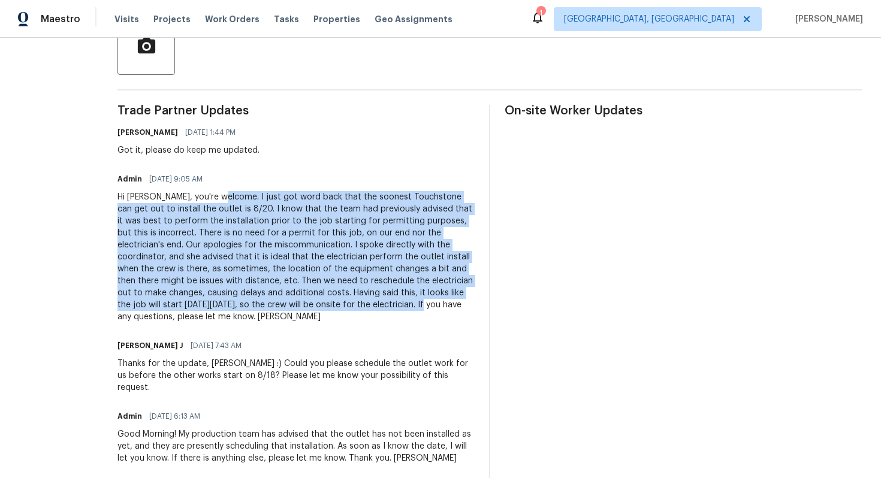
drag, startPoint x: 259, startPoint y: 198, endPoint x: 198, endPoint y: 319, distance: 135.0
click at [198, 319] on div "Hi [PERSON_NAME], you're welcome. I just got word back that the soonest Touchst…" at bounding box center [295, 257] width 357 height 132
copy div "I just got word back that the soonest Touchstone can get out to install the out…"
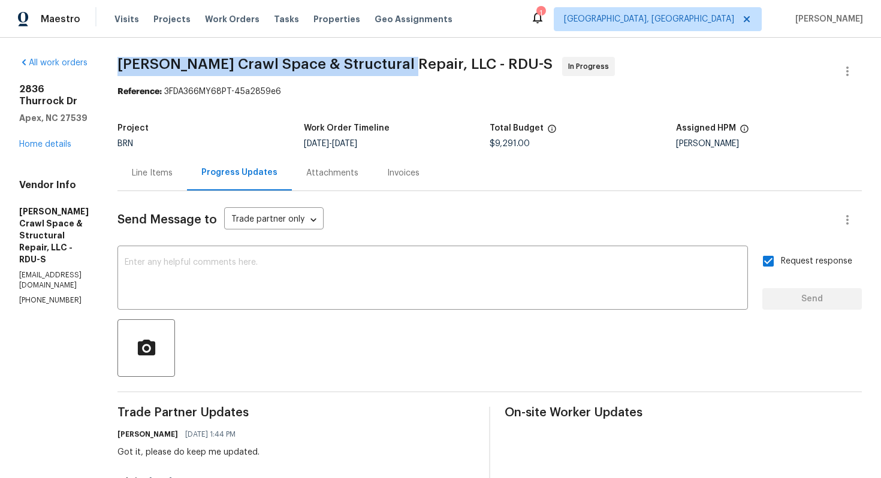
drag, startPoint x: 152, startPoint y: 60, endPoint x: 429, endPoint y: 63, distance: 277.4
copy span "[PERSON_NAME] Crawl Space & Structural Repair"
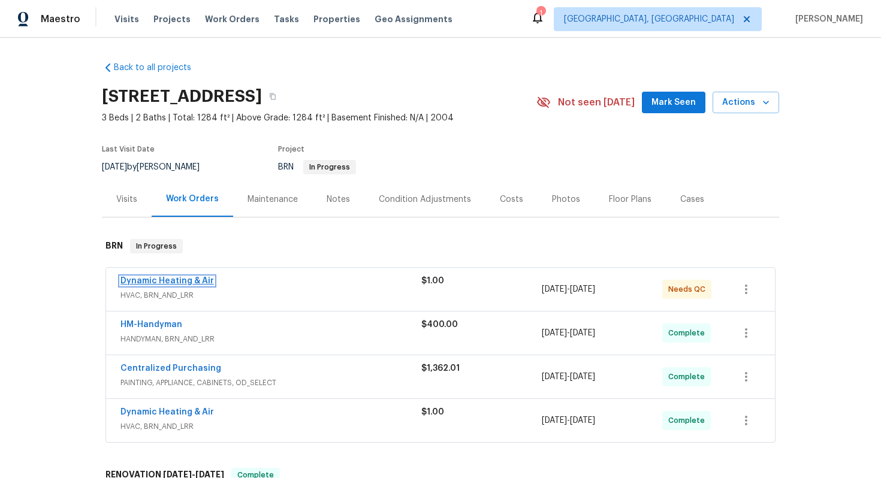
click at [182, 279] on link "Dynamic Heating & Air" at bounding box center [166, 281] width 93 height 8
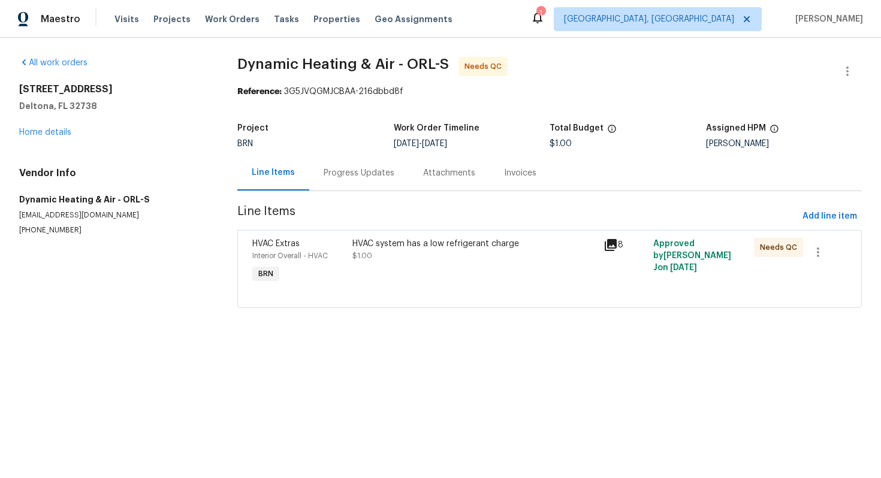
click at [316, 177] on div "Progress Updates" at bounding box center [358, 172] width 99 height 35
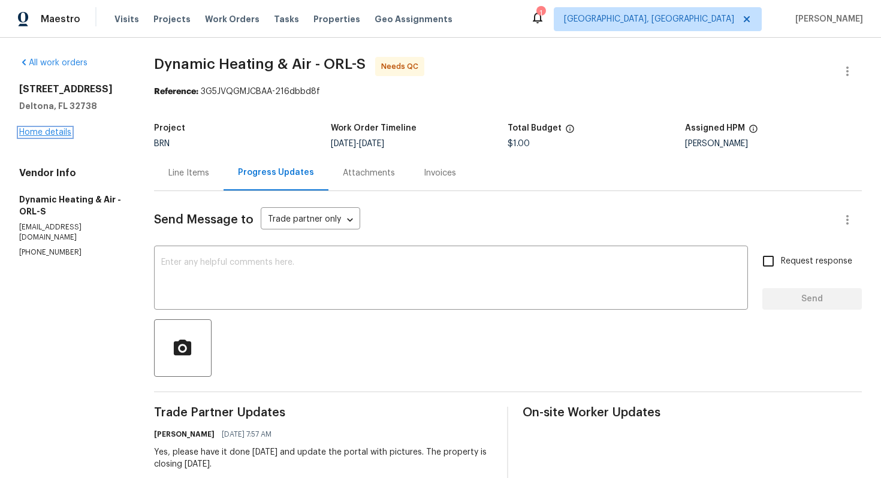
click at [64, 129] on link "Home details" at bounding box center [45, 132] width 52 height 8
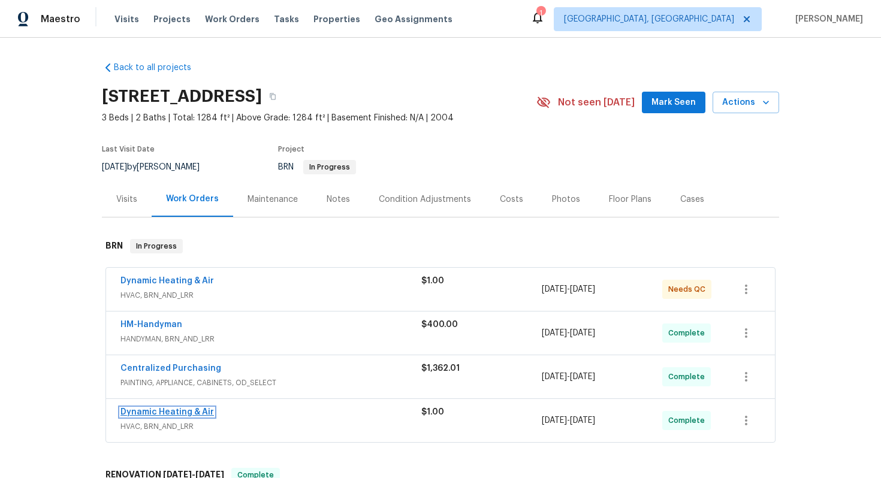
click at [165, 412] on link "Dynamic Heating & Air" at bounding box center [166, 412] width 93 height 8
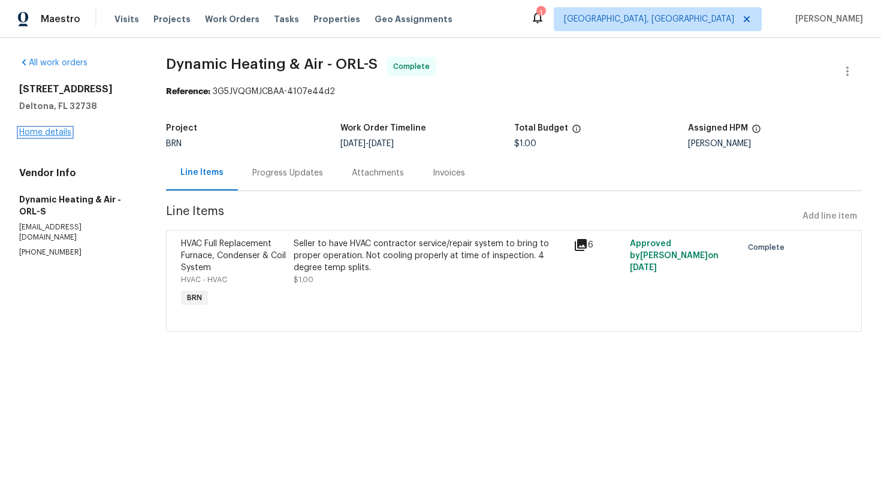
click at [47, 132] on link "Home details" at bounding box center [45, 132] width 52 height 8
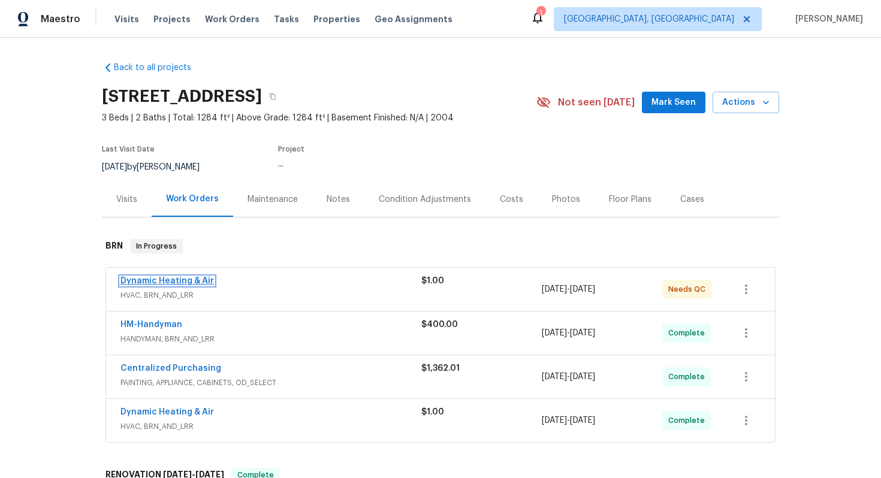
click at [170, 280] on link "Dynamic Heating & Air" at bounding box center [166, 281] width 93 height 8
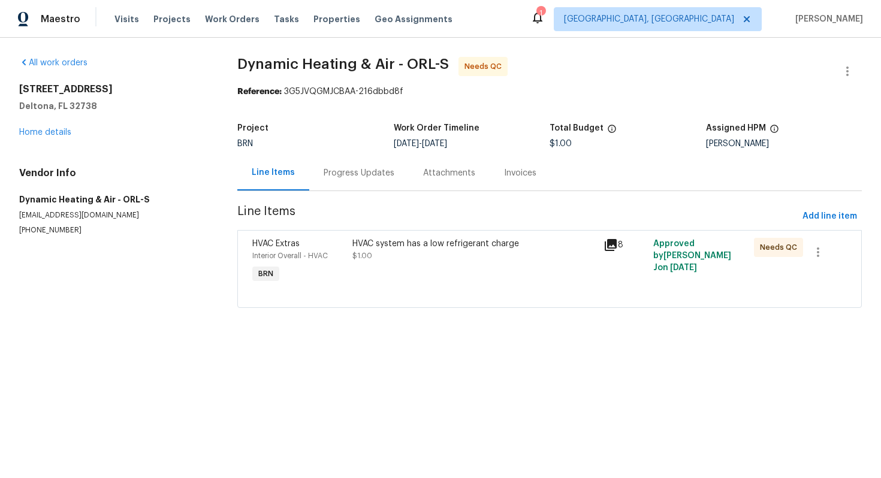
click at [361, 261] on div "HVAC system has a low refrigerant charge $1.00" at bounding box center [473, 250] width 243 height 24
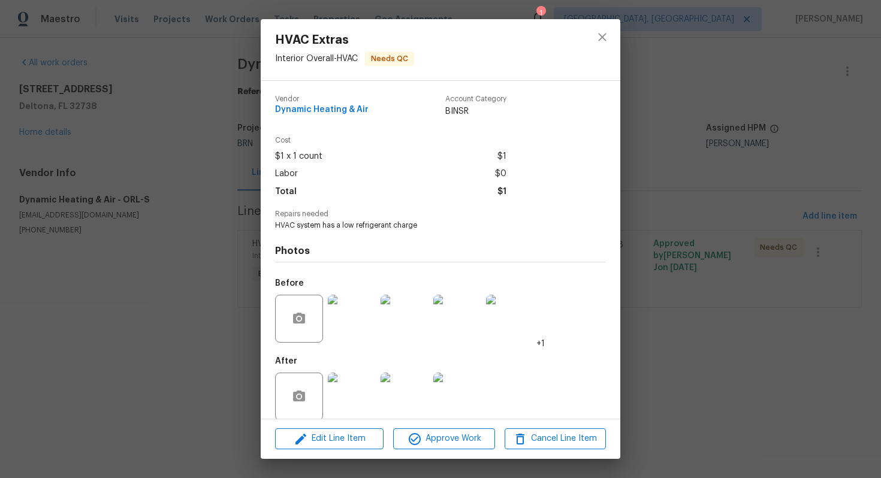
scroll to position [14, 0]
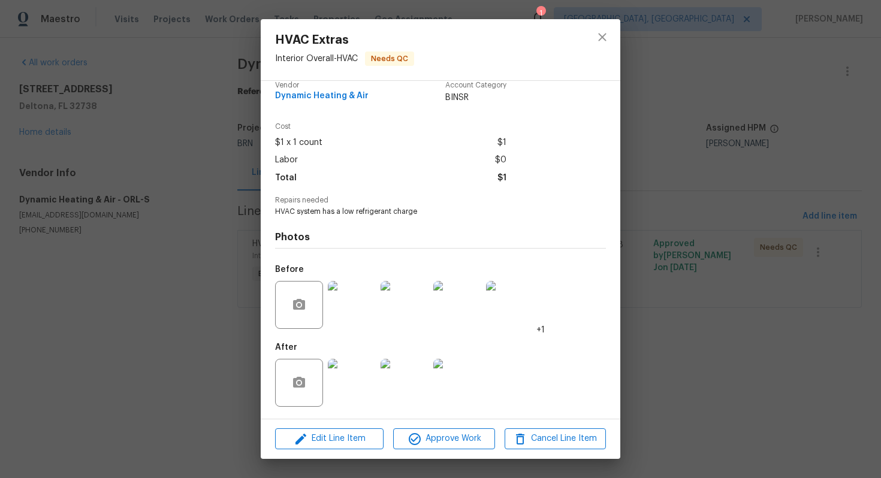
click at [177, 207] on div "HVAC Extras Interior Overall - HVAC Needs QC Vendor Dynamic Heating & Air Accou…" at bounding box center [440, 239] width 881 height 478
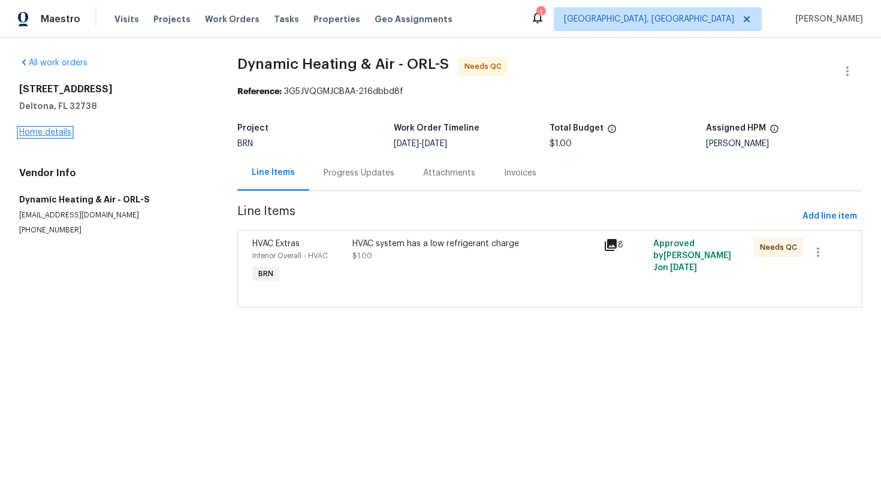
click at [63, 129] on link "Home details" at bounding box center [45, 132] width 52 height 8
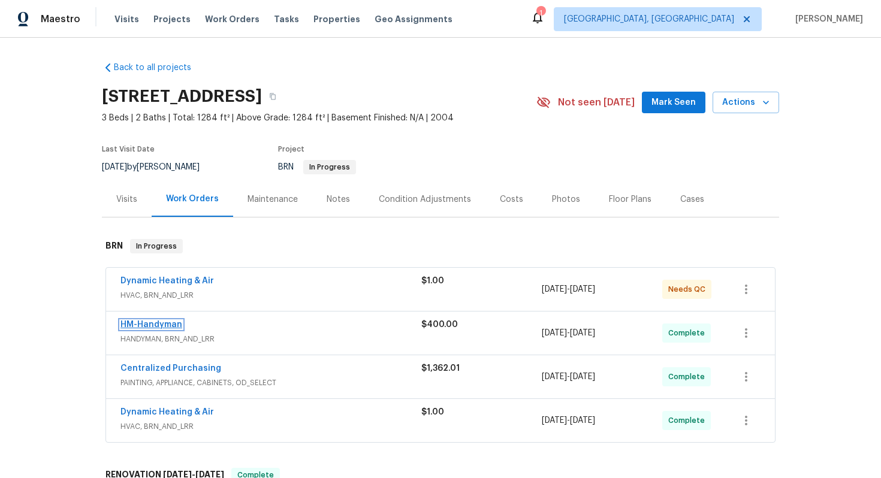
click at [174, 322] on link "HM-Handyman" at bounding box center [151, 325] width 62 height 8
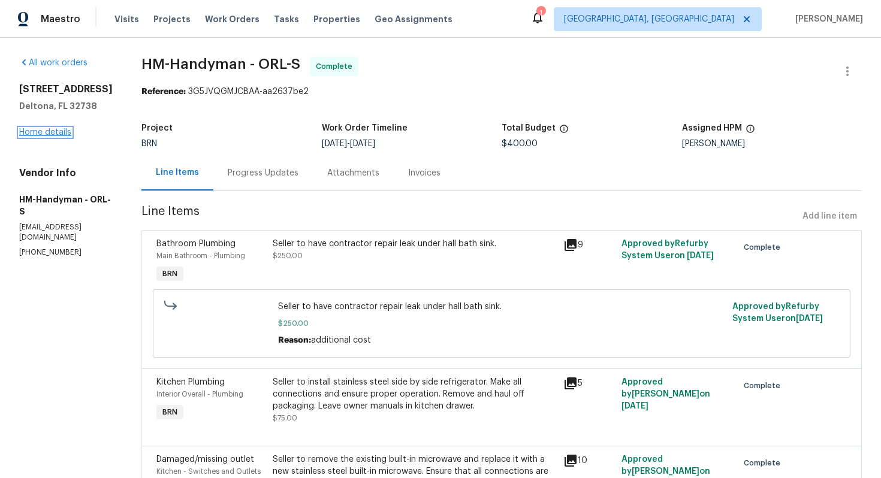
click at [33, 129] on link "Home details" at bounding box center [45, 132] width 52 height 8
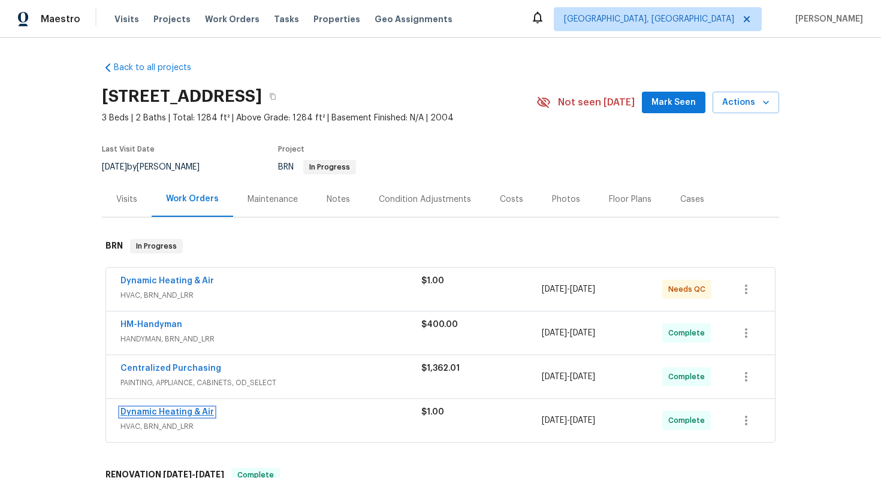
click at [155, 415] on link "Dynamic Heating & Air" at bounding box center [166, 412] width 93 height 8
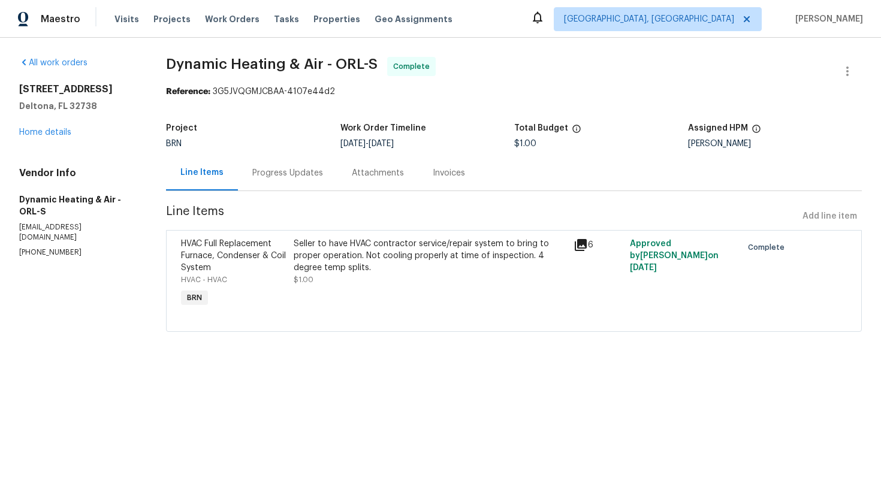
click at [412, 274] on div "Seller to have HVAC contractor service/repair system to bring to proper operati…" at bounding box center [430, 262] width 273 height 48
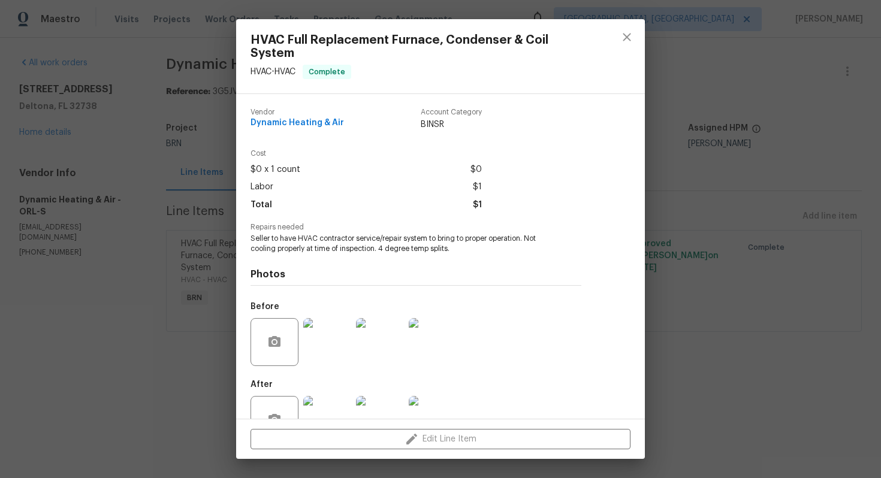
click at [178, 214] on div "HVAC Full Replacement Furnace, Condenser & Coil System HVAC - HVAC Complete Ven…" at bounding box center [440, 239] width 881 height 478
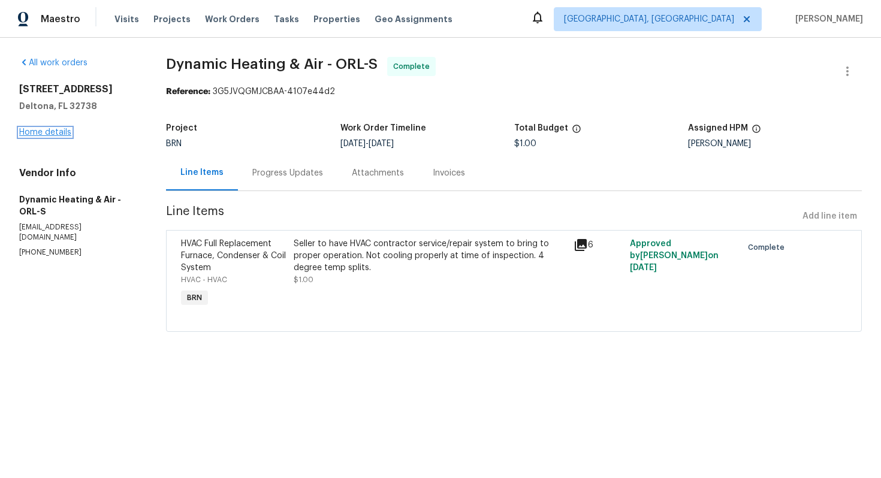
click at [67, 133] on link "Home details" at bounding box center [45, 132] width 52 height 8
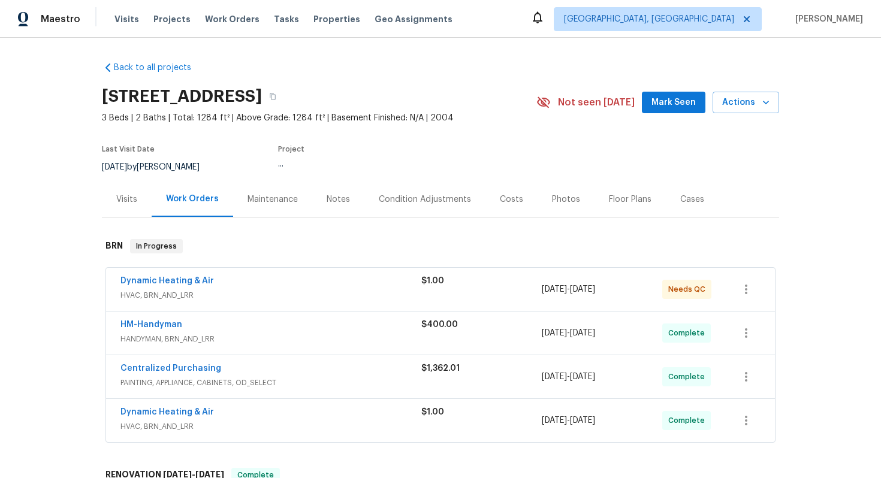
click at [243, 286] on div "Dynamic Heating & Air" at bounding box center [270, 282] width 301 height 14
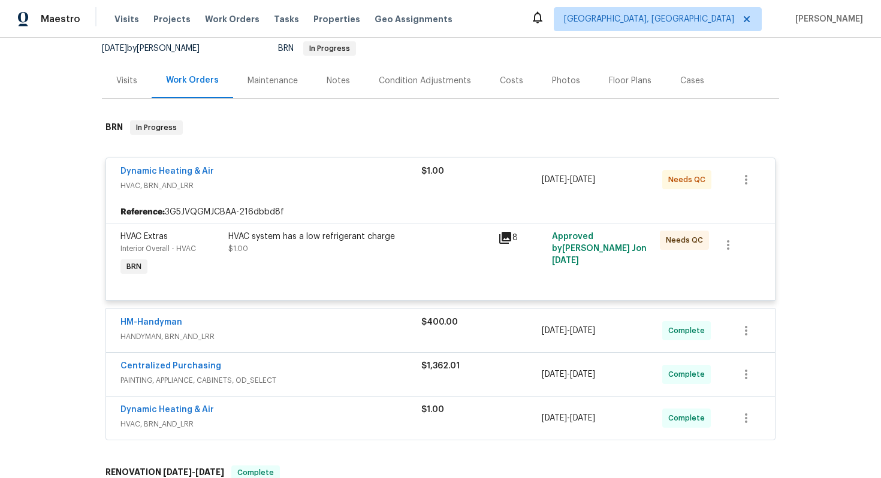
scroll to position [170, 0]
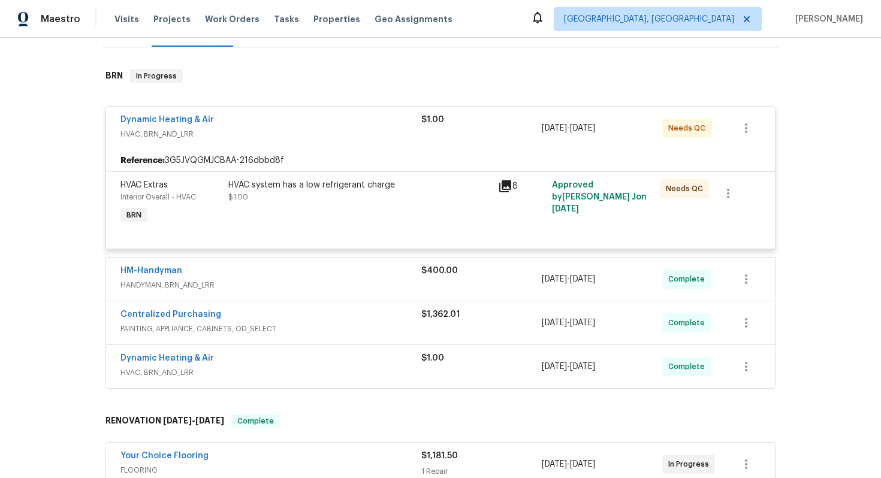
click at [281, 286] on span "HANDYMAN, BRN_AND_LRR" at bounding box center [270, 285] width 301 height 12
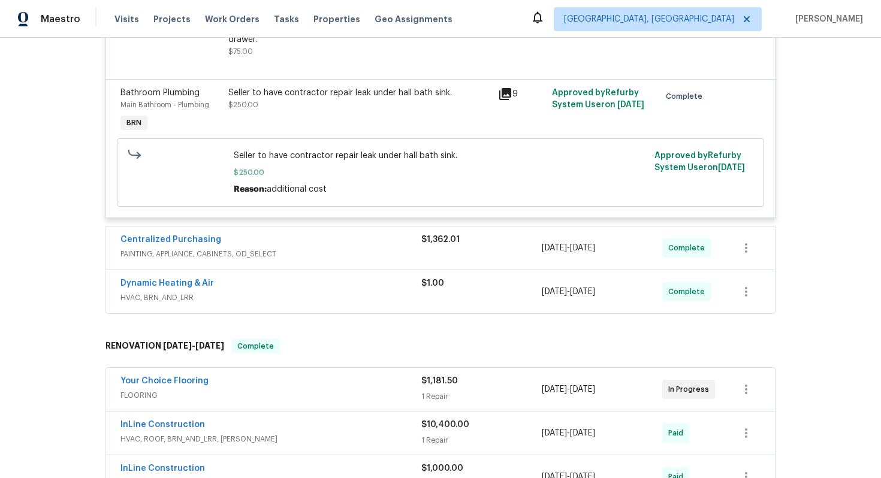
scroll to position [609, 0]
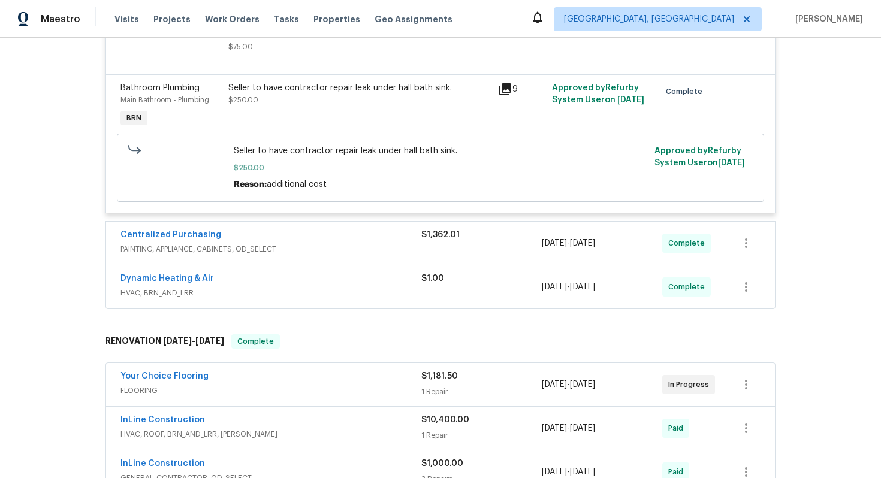
click at [306, 282] on div "Dynamic Heating & Air" at bounding box center [270, 280] width 301 height 14
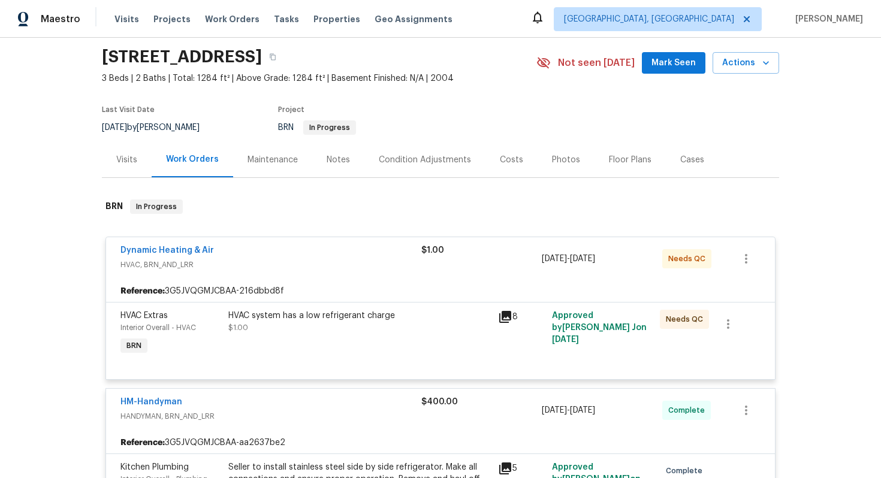
scroll to position [52, 0]
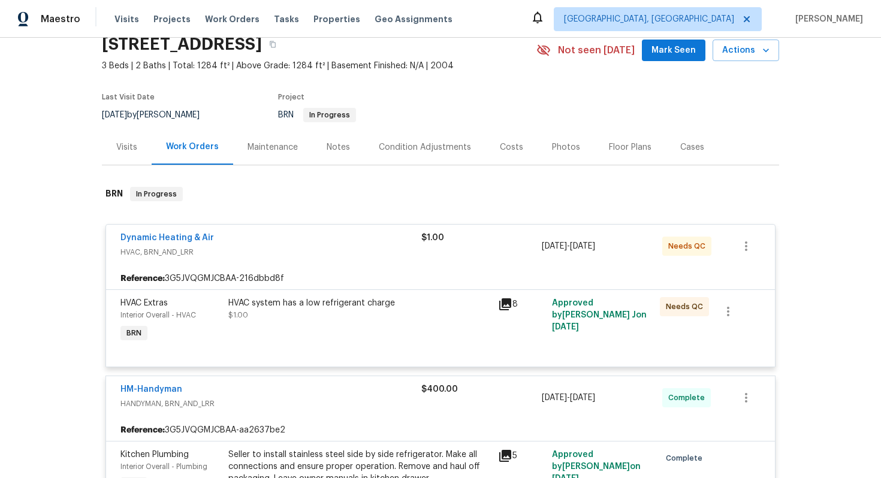
click at [192, 243] on span "Dynamic Heating & Air" at bounding box center [166, 238] width 93 height 12
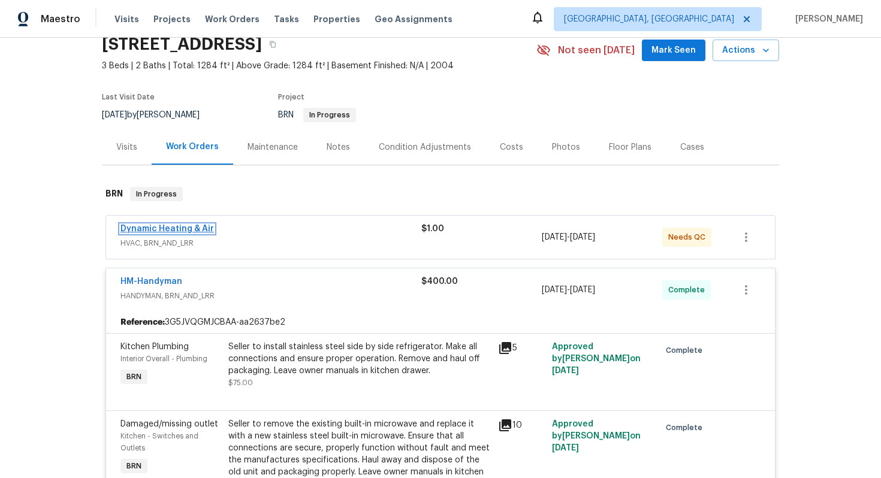
click at [177, 232] on link "Dynamic Heating & Air" at bounding box center [166, 229] width 93 height 8
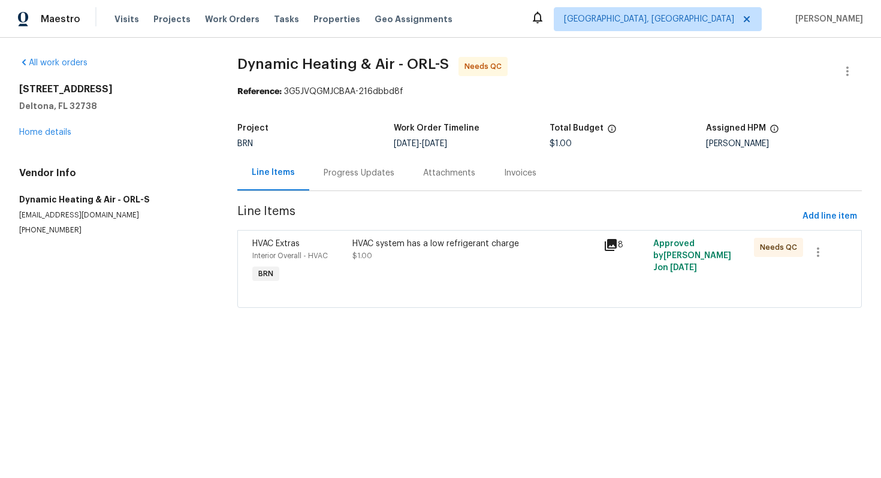
click at [410, 267] on div "HVAC system has a low refrigerant charge $1.00" at bounding box center [474, 261] width 250 height 55
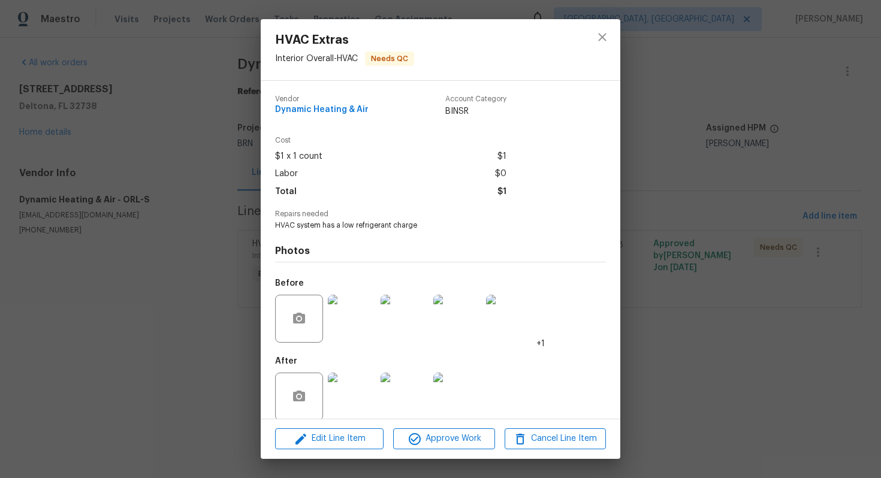
click at [377, 228] on span "HVAC system has a low refrigerant charge" at bounding box center [424, 225] width 298 height 10
copy span "HVAC system has a low refrigerant charge"
drag, startPoint x: 273, startPoint y: 111, endPoint x: 357, endPoint y: 115, distance: 84.0
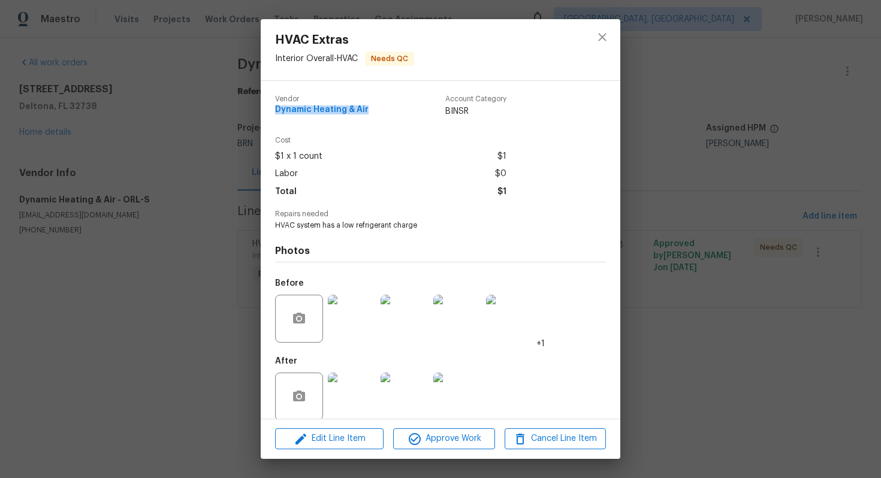
click at [357, 115] on div "Vendor Dynamic Heating & Air Account Category BINSR Cost $1 x 1 count $1 Labor …" at bounding box center [440, 250] width 359 height 338
copy span "Dynamic Heating & Air"
click at [443, 194] on div "Total $1" at bounding box center [390, 191] width 231 height 17
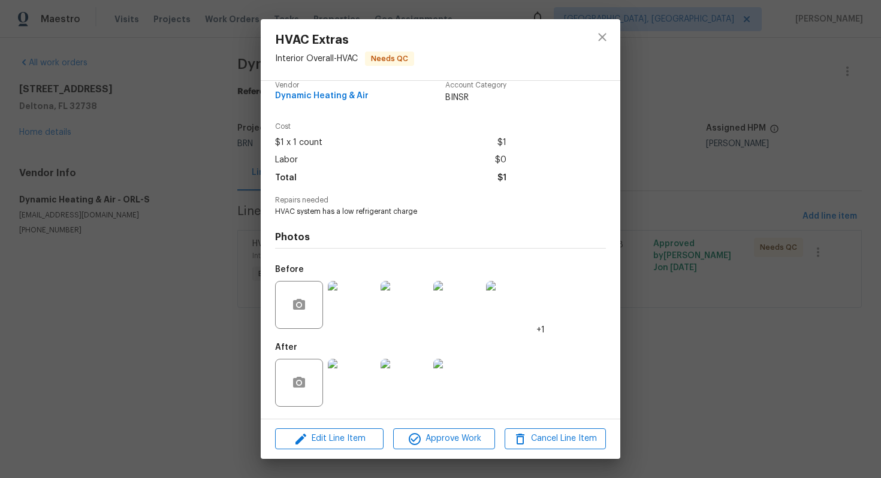
click at [498, 311] on img at bounding box center [510, 305] width 48 height 48
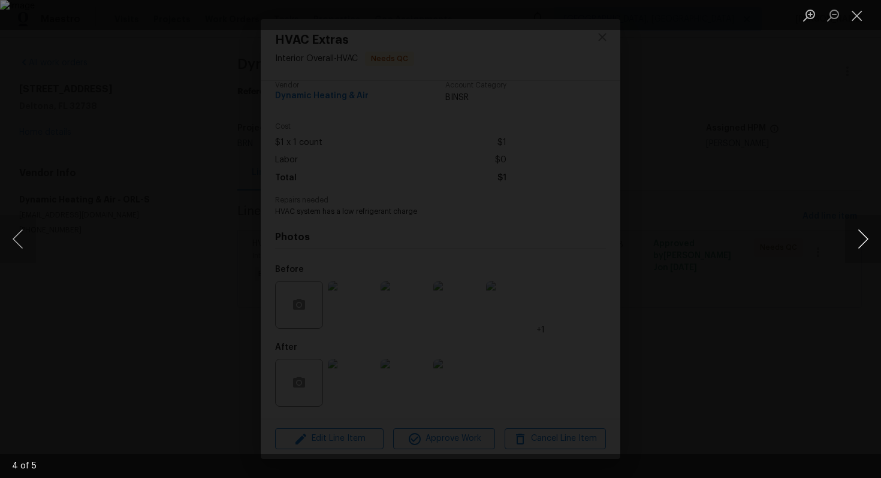
click at [871, 244] on button "Next image" at bounding box center [863, 239] width 36 height 48
click at [20, 237] on button "Previous image" at bounding box center [18, 239] width 36 height 48
click at [24, 232] on button "Previous image" at bounding box center [18, 239] width 36 height 48
click at [25, 241] on button "Previous image" at bounding box center [18, 239] width 36 height 48
click at [20, 229] on button "Previous image" at bounding box center [18, 239] width 36 height 48
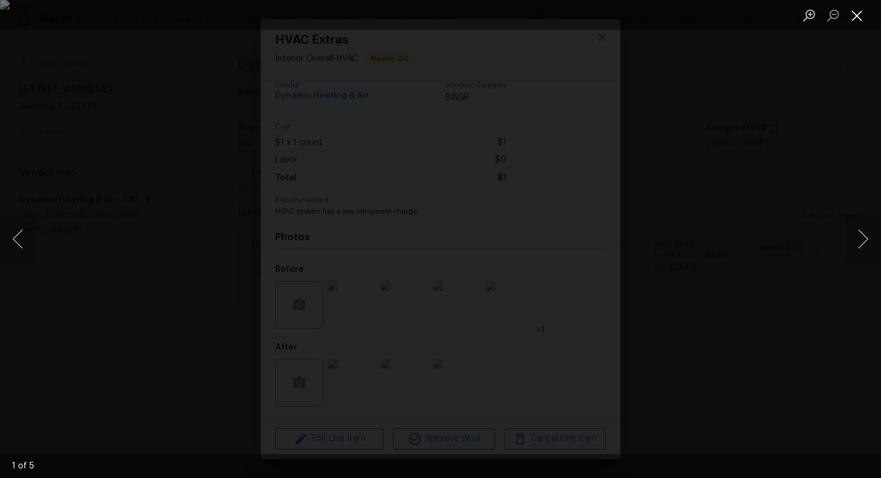
click at [859, 11] on button "Close lightbox" at bounding box center [857, 15] width 24 height 21
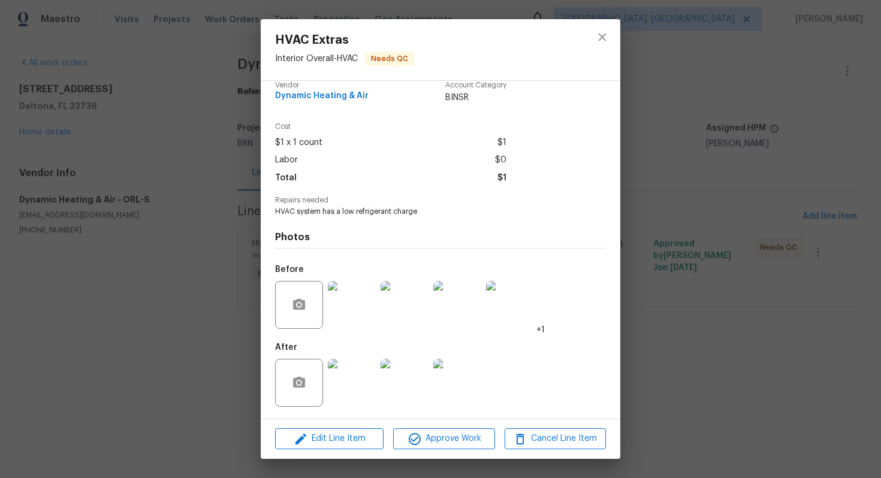
click at [471, 383] on img at bounding box center [457, 383] width 48 height 48
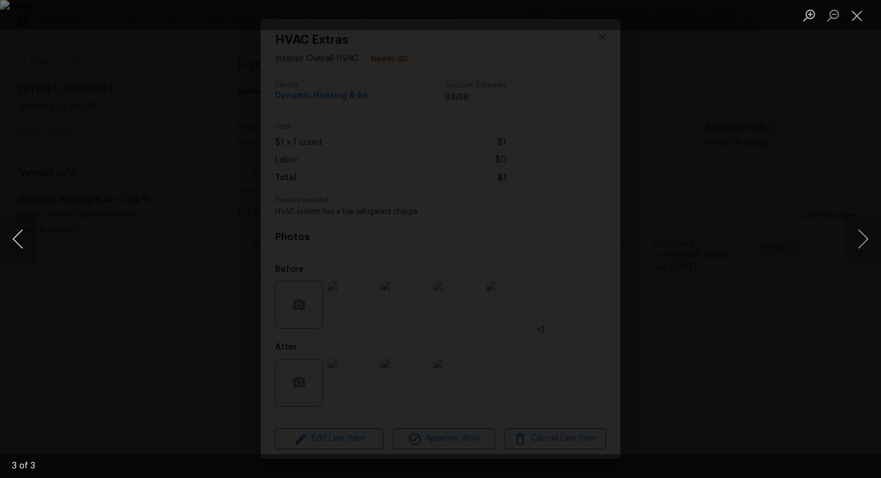
click at [29, 238] on button "Previous image" at bounding box center [18, 239] width 36 height 48
click at [11, 244] on button "Previous image" at bounding box center [18, 239] width 36 height 48
click at [850, 13] on button "Close lightbox" at bounding box center [857, 15] width 24 height 21
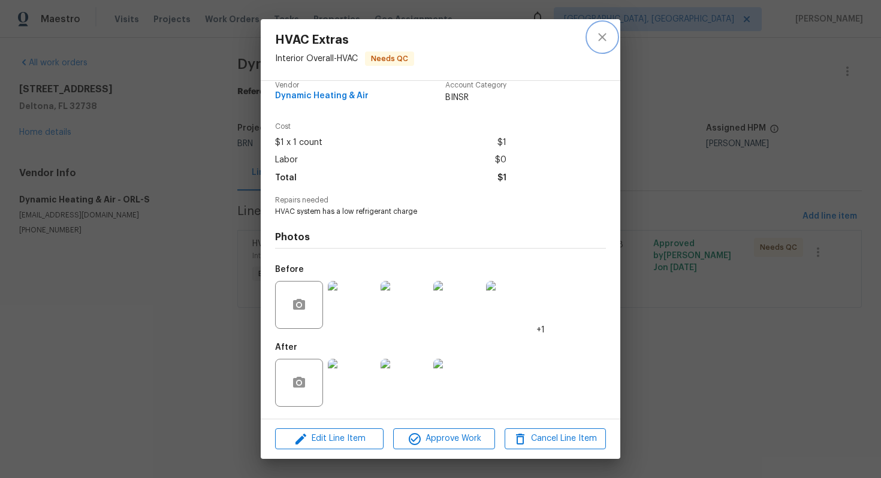
click at [611, 40] on button "close" at bounding box center [602, 37] width 29 height 29
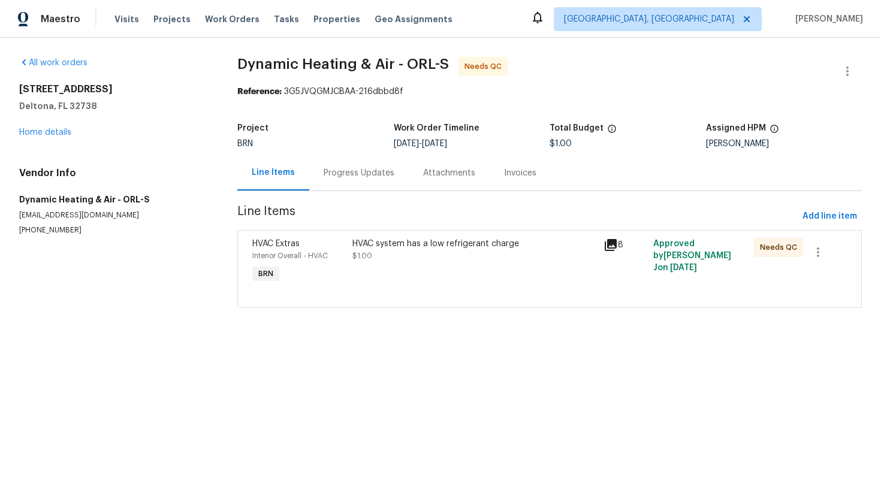
click at [416, 242] on div "HVAC system has a low refrigerant charge" at bounding box center [473, 244] width 243 height 12
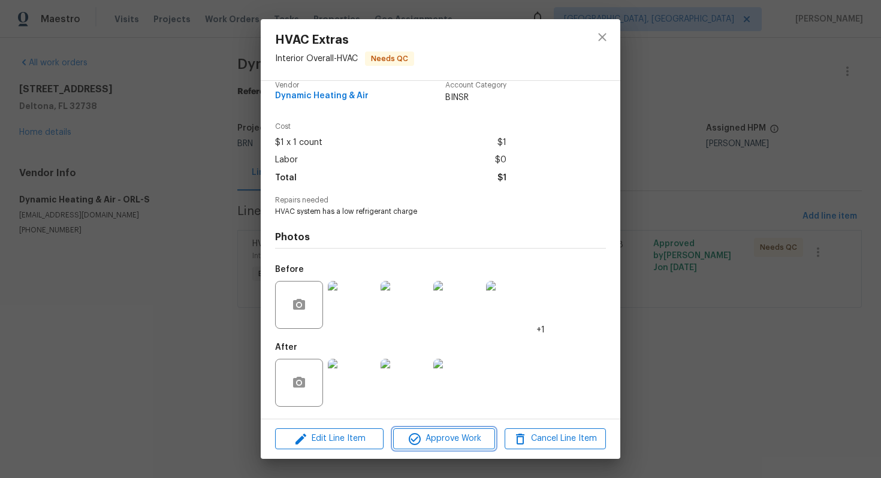
click at [450, 445] on span "Approve Work" at bounding box center [444, 438] width 94 height 15
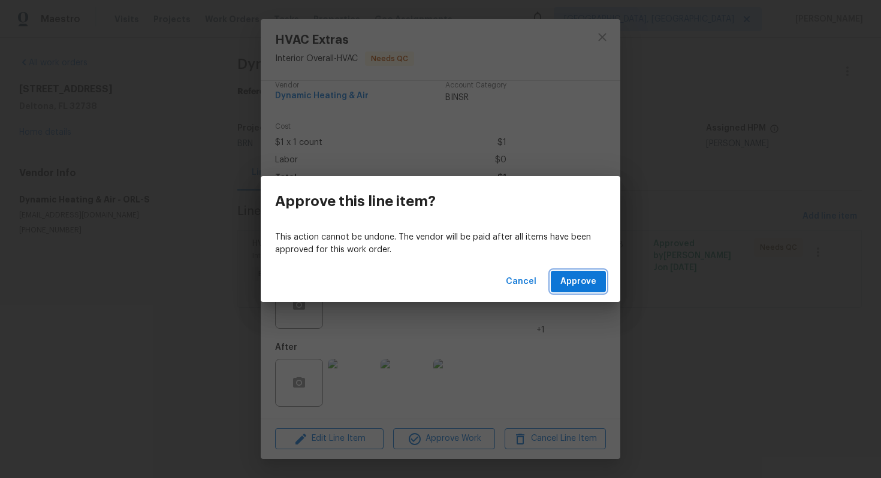
click at [575, 287] on span "Approve" at bounding box center [578, 281] width 36 height 15
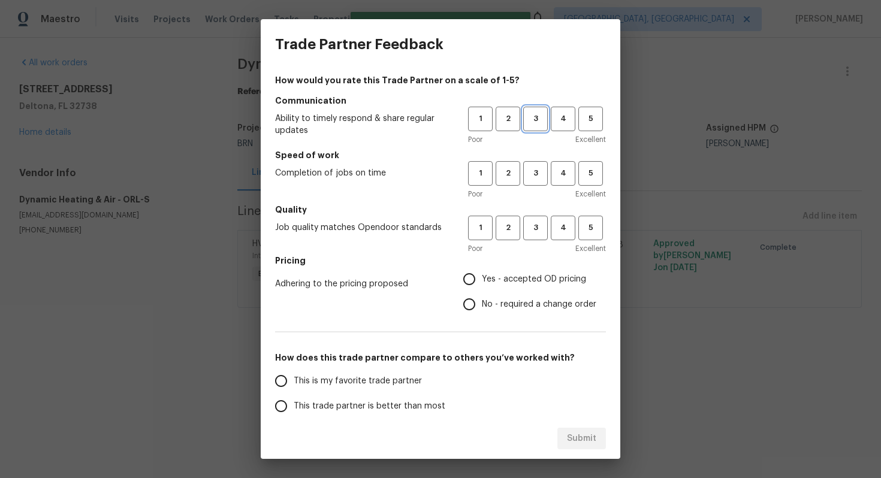
click at [529, 129] on button "3" at bounding box center [535, 119] width 25 height 25
click at [532, 176] on span "3" at bounding box center [535, 174] width 22 height 14
click at [539, 215] on h5 "Quality" at bounding box center [440, 210] width 331 height 12
click at [537, 224] on span "3" at bounding box center [535, 228] width 22 height 14
click at [512, 274] on span "Yes - accepted OD pricing" at bounding box center [534, 279] width 104 height 13
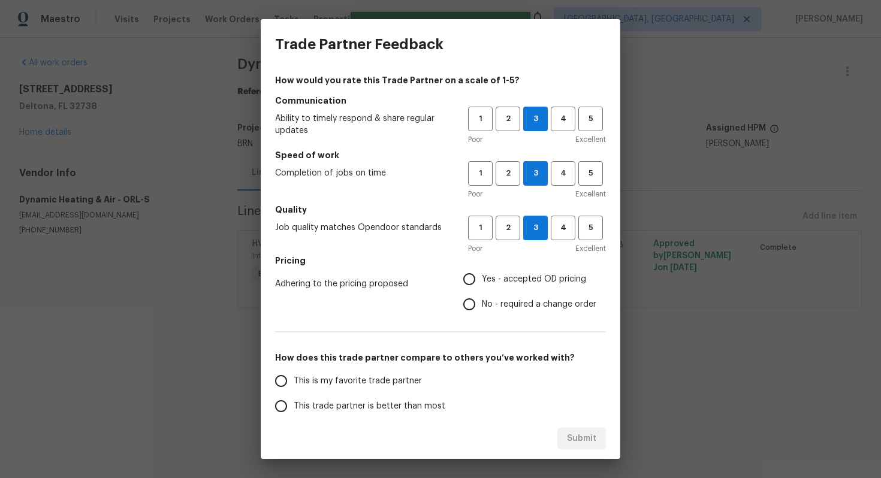
click at [482, 274] on input "Yes - accepted OD pricing" at bounding box center [469, 279] width 25 height 25
radio input "true"
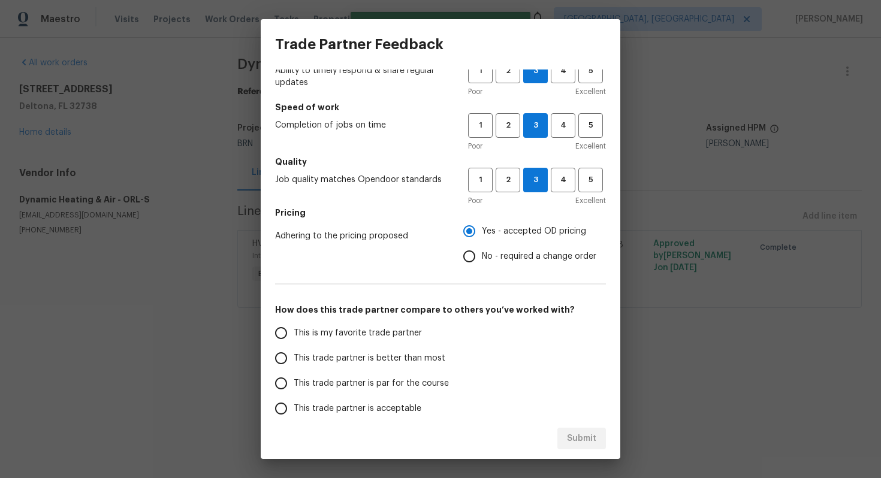
scroll to position [52, 0]
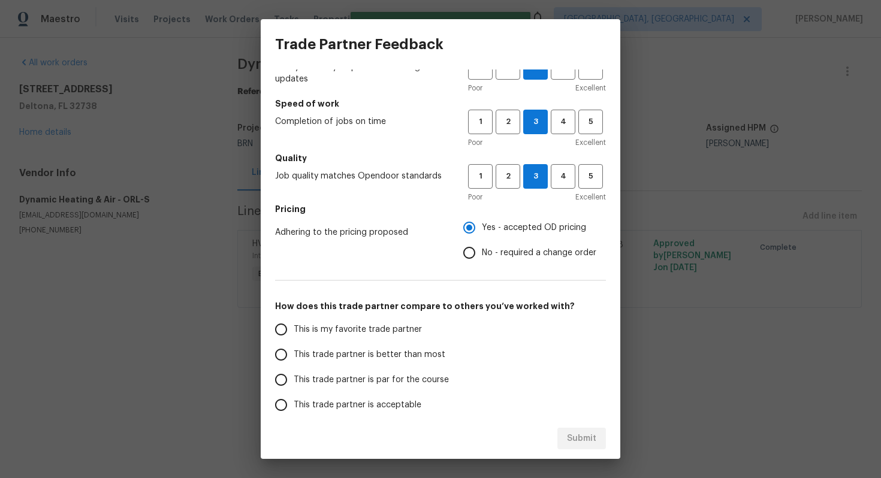
click at [384, 379] on span "This trade partner is par for the course" at bounding box center [371, 380] width 155 height 13
click at [294, 379] on input "This trade partner is par for the course" at bounding box center [280, 379] width 25 height 25
click at [574, 426] on div "Submit" at bounding box center [440, 438] width 359 height 41
click at [575, 429] on button "Submit" at bounding box center [581, 439] width 49 height 22
radio input "true"
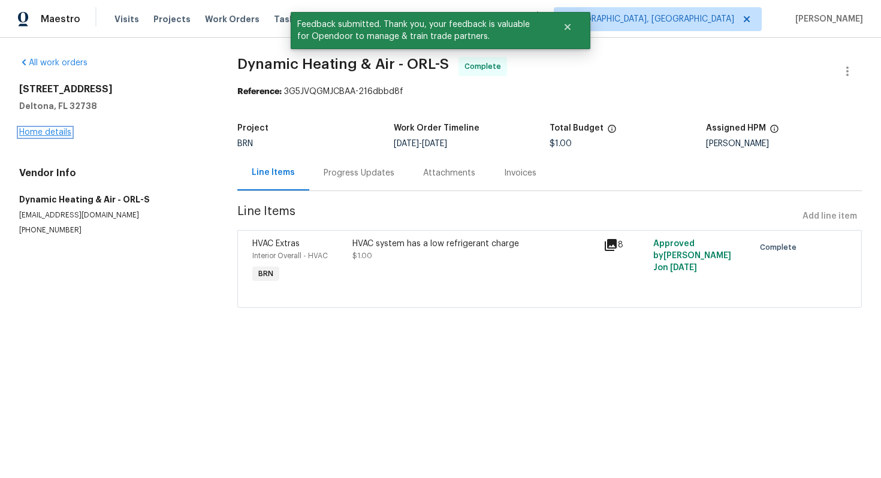
click at [60, 134] on link "Home details" at bounding box center [45, 132] width 52 height 8
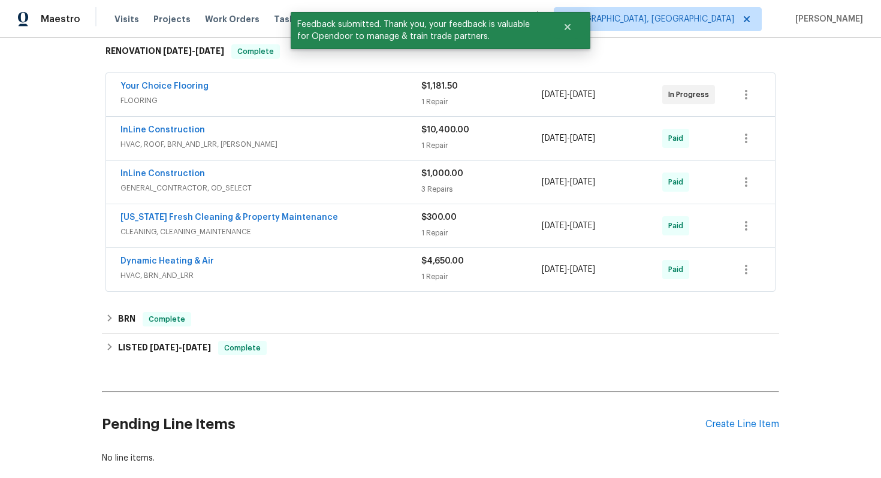
scroll to position [262, 0]
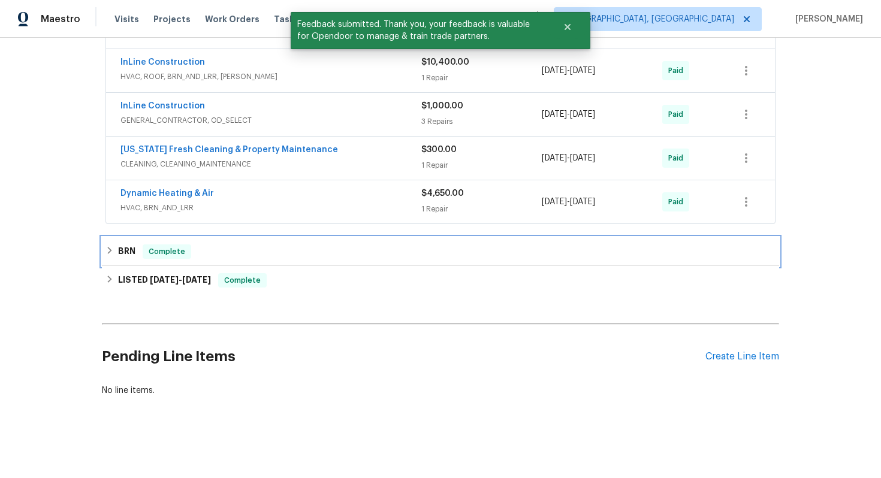
click at [141, 255] on div "BRN Complete" at bounding box center [440, 251] width 670 height 14
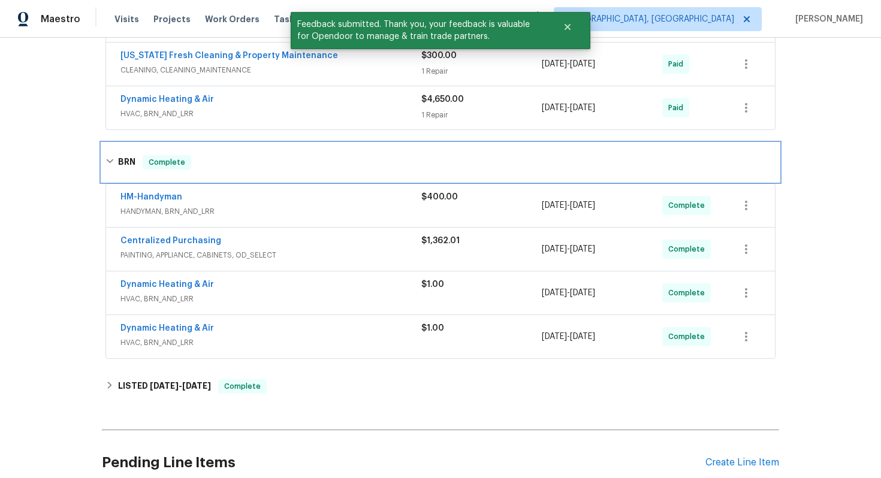
scroll to position [395, 0]
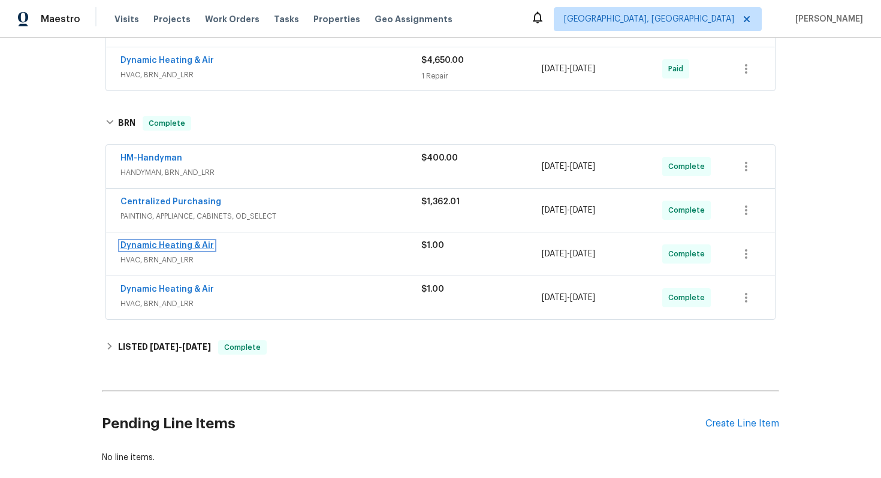
click at [156, 246] on link "Dynamic Heating & Air" at bounding box center [166, 245] width 93 height 8
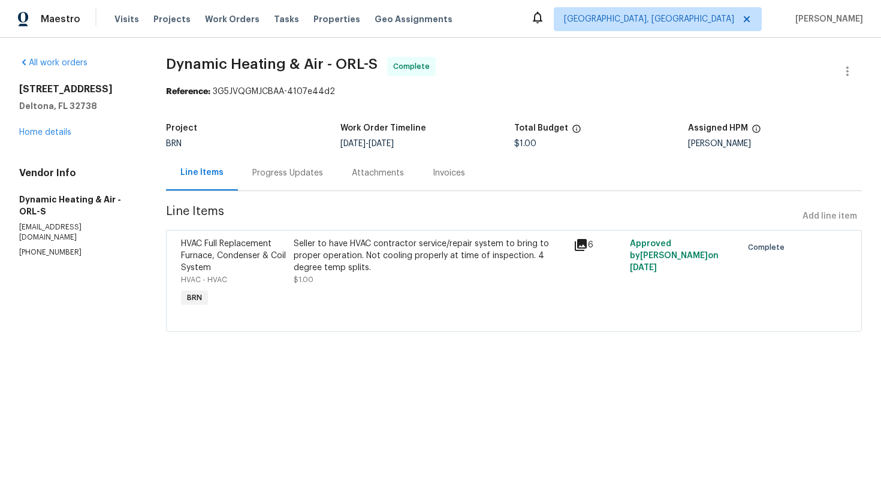
click at [394, 272] on div "Seller to have HVAC contractor service/repair system to bring to proper operati…" at bounding box center [430, 256] width 273 height 36
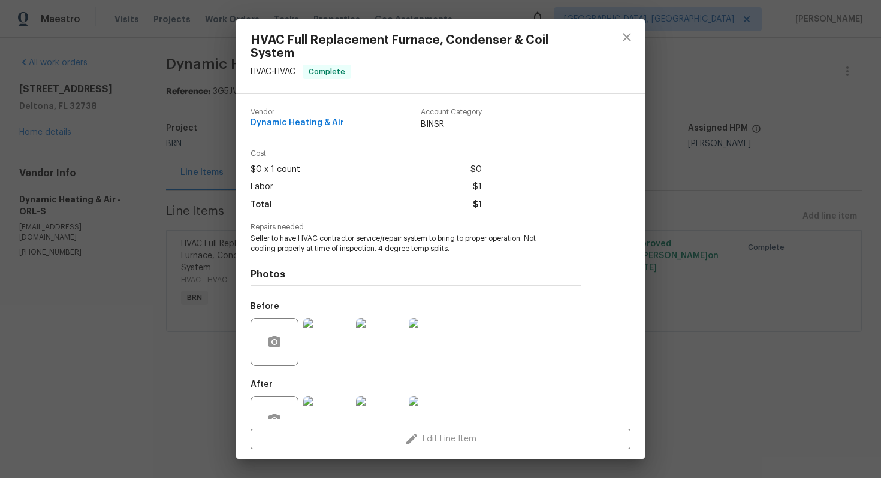
click at [394, 272] on h4 "Photos" at bounding box center [415, 274] width 331 height 12
click at [380, 253] on span "Seller to have HVAC contractor service/repair system to bring to proper operati…" at bounding box center [399, 244] width 298 height 20
click at [380, 250] on span "Seller to have HVAC contractor service/repair system to bring to proper operati…" at bounding box center [399, 244] width 298 height 20
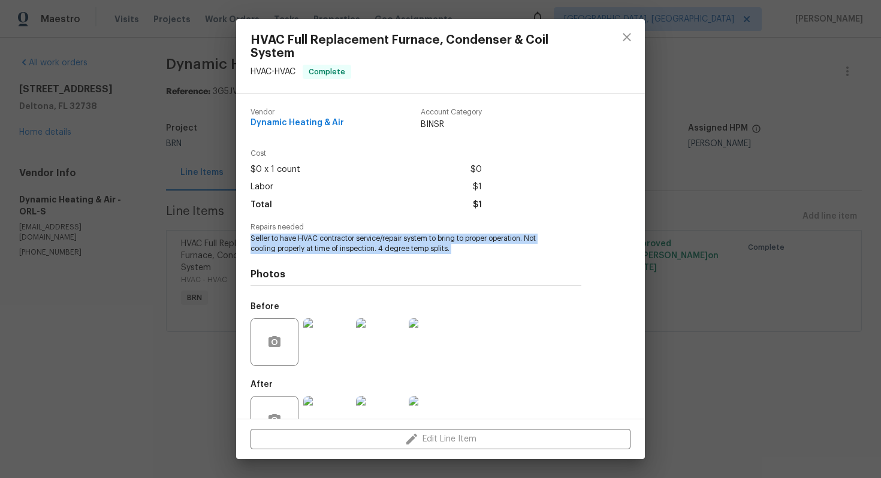
copy span "Seller to have HVAC contractor service/repair system to bring to proper operati…"
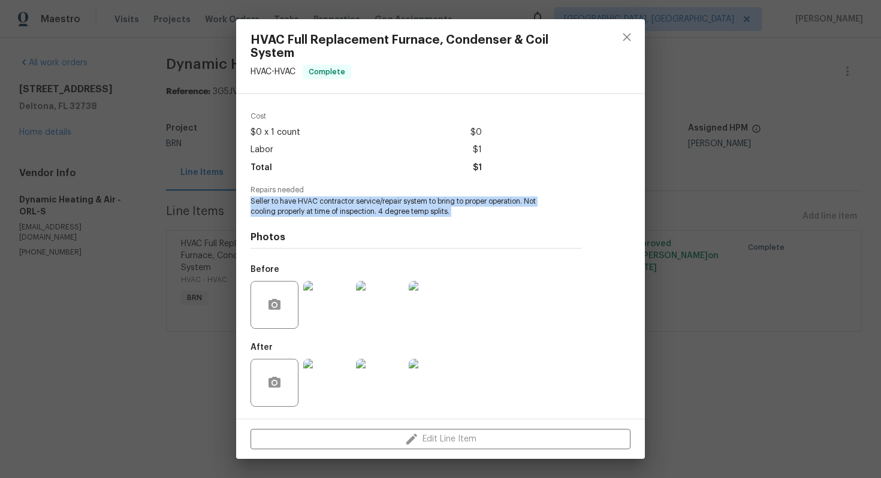
click at [436, 299] on img at bounding box center [433, 305] width 48 height 48
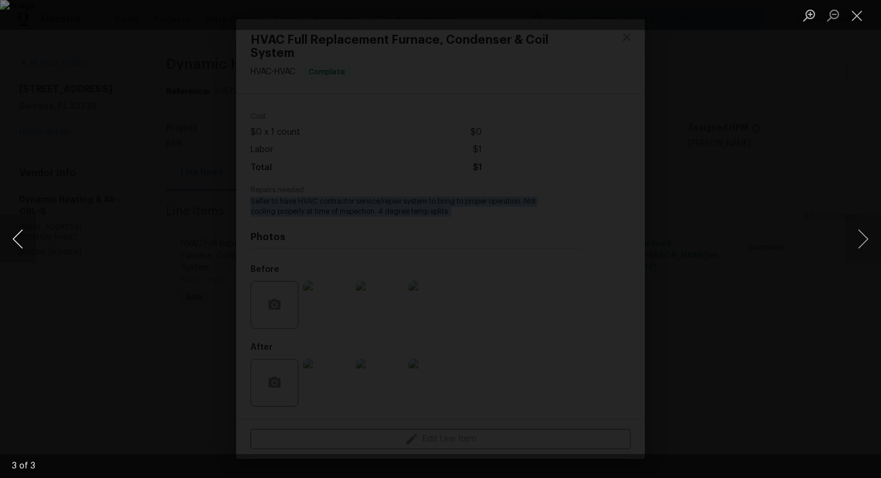
click at [28, 225] on button "Previous image" at bounding box center [18, 239] width 36 height 48
click at [31, 232] on button "Previous image" at bounding box center [18, 239] width 36 height 48
click at [851, 17] on button "Close lightbox" at bounding box center [857, 15] width 24 height 21
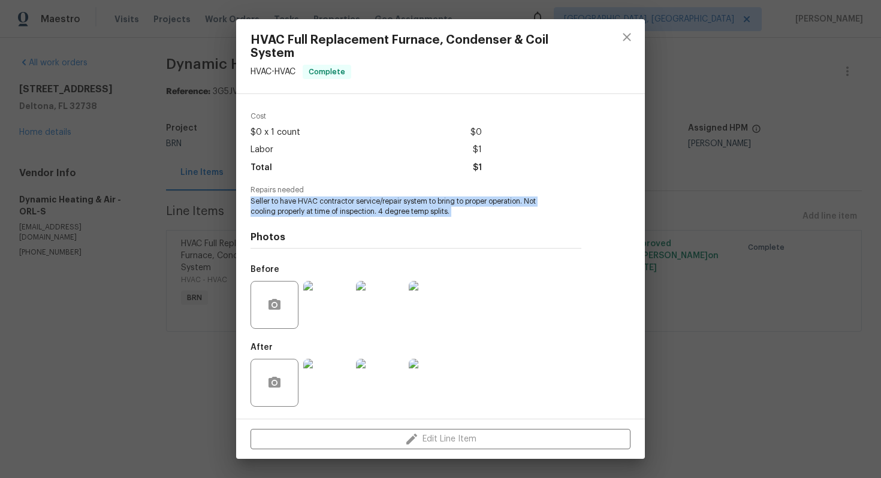
click at [434, 369] on img at bounding box center [433, 383] width 48 height 48
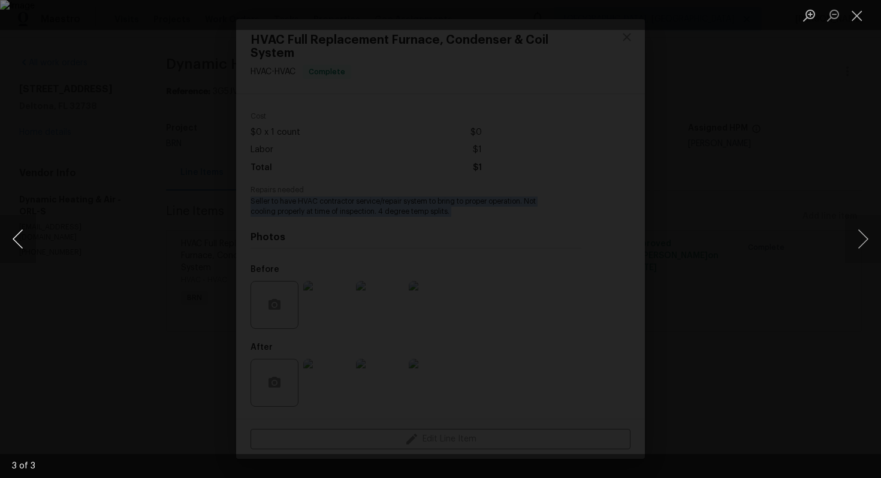
click at [26, 242] on button "Previous image" at bounding box center [18, 239] width 36 height 48
click at [17, 246] on button "Previous image" at bounding box center [18, 239] width 36 height 48
click at [855, 10] on button "Close lightbox" at bounding box center [857, 15] width 24 height 21
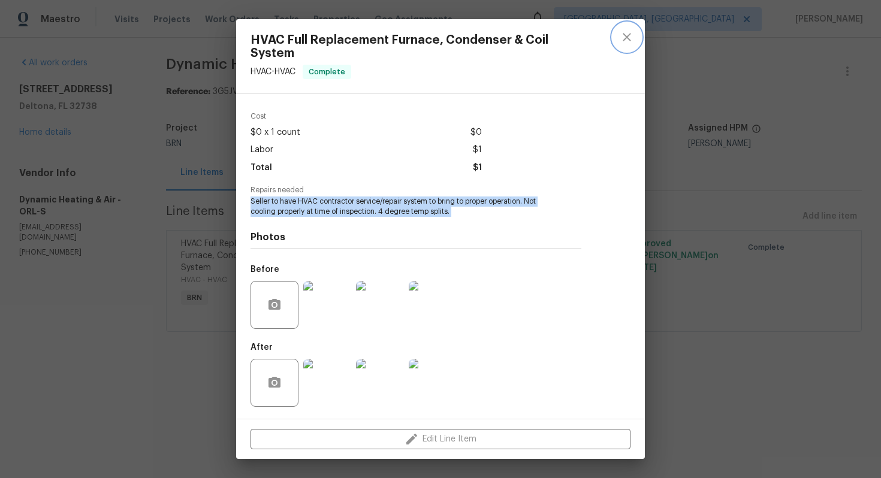
click at [625, 37] on icon "close" at bounding box center [626, 37] width 14 height 14
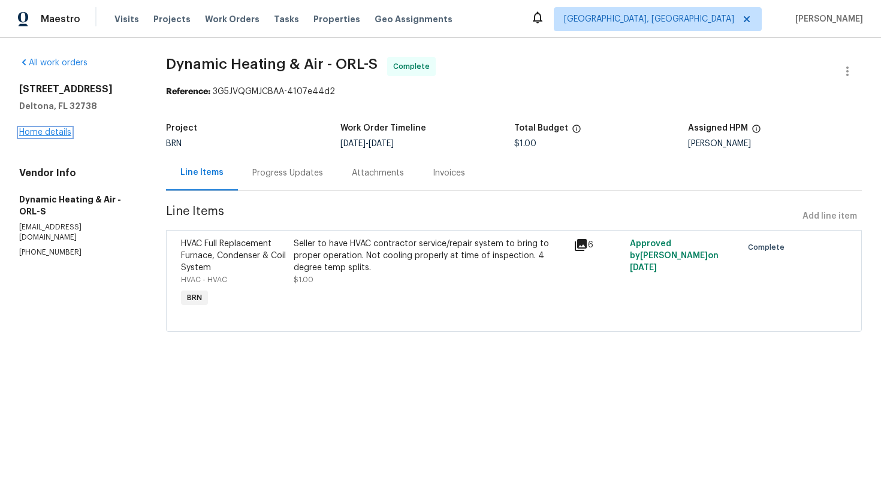
click at [41, 133] on link "Home details" at bounding box center [45, 132] width 52 height 8
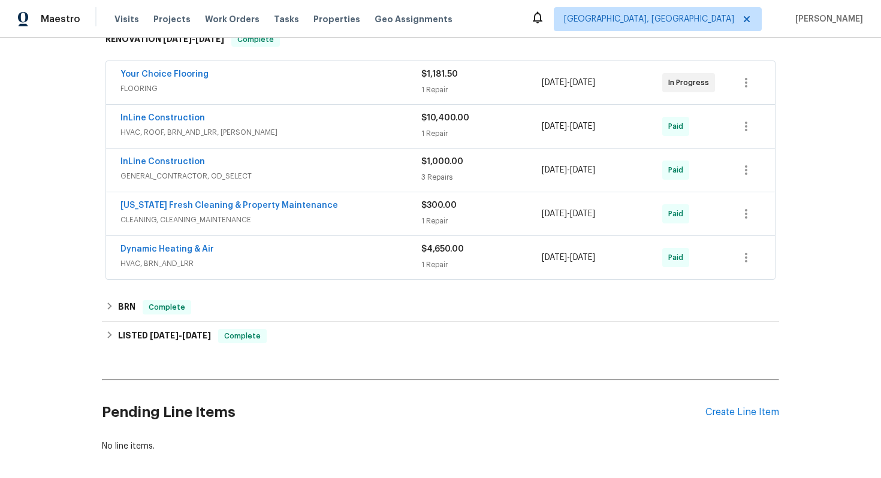
scroll to position [262, 0]
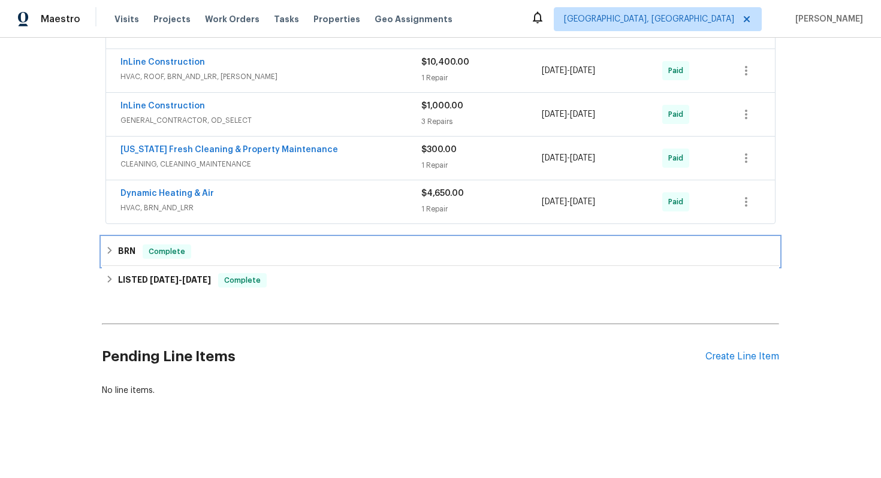
click at [142, 262] on div "BRN Complete" at bounding box center [440, 251] width 677 height 29
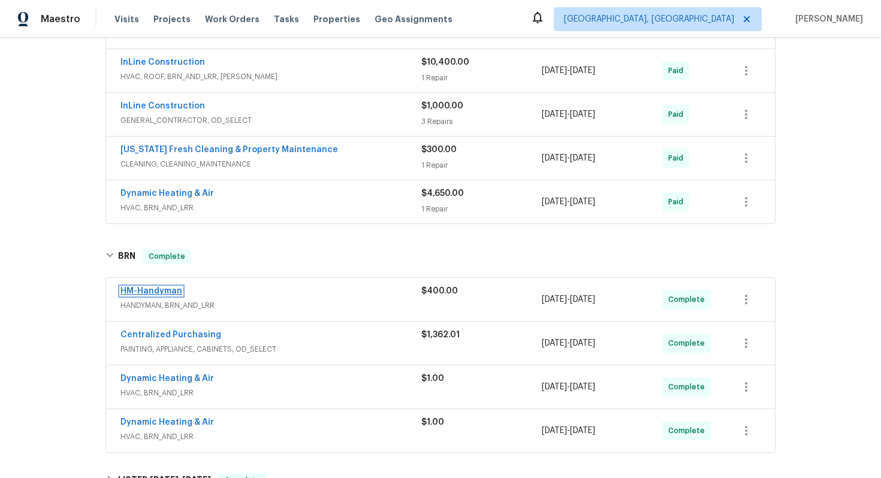
click at [161, 289] on link "HM-Handyman" at bounding box center [151, 291] width 62 height 8
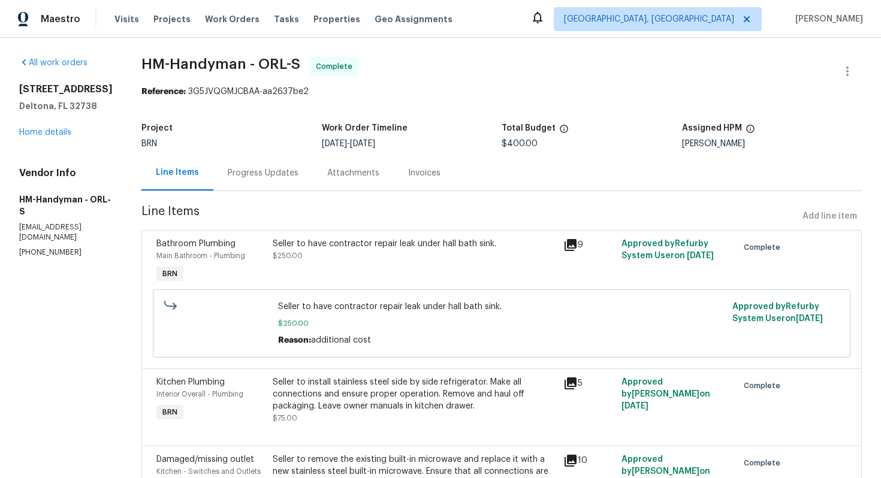
click at [306, 180] on div "Progress Updates" at bounding box center [262, 172] width 99 height 35
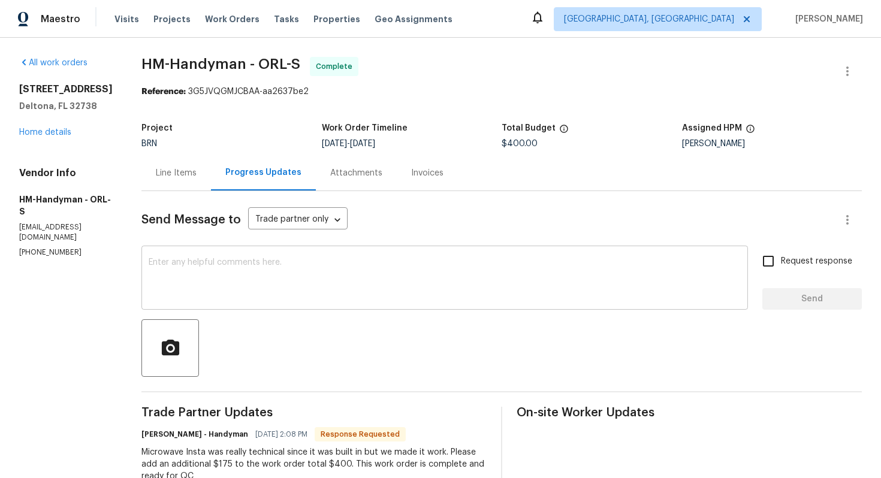
click at [377, 264] on textarea at bounding box center [445, 279] width 592 height 42
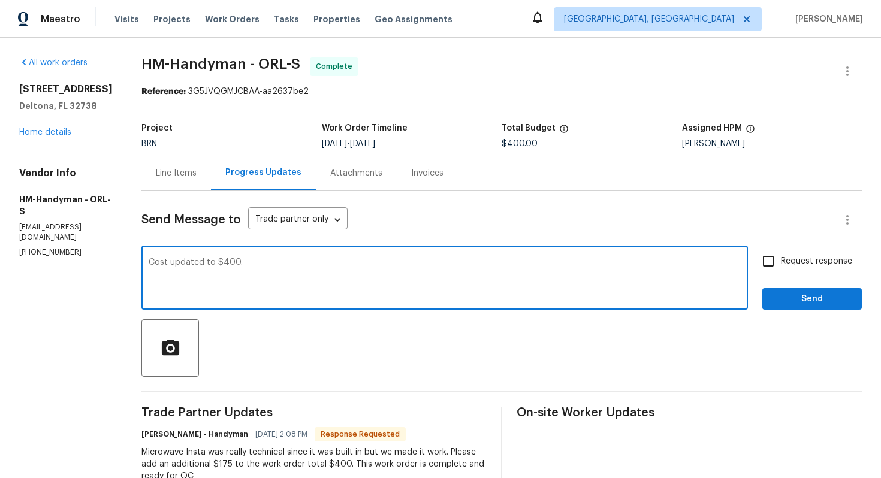
paste textarea "WO is approved. Please upload the invoice under invoice section. Thanks!"
type textarea "Cost updated to $400. WO is approved. Please upload the invoice under invoice s…"
click at [814, 253] on label "Request response" at bounding box center [803, 261] width 96 height 25
click at [781, 253] on input "Request response" at bounding box center [767, 261] width 25 height 25
checkbox input "true"
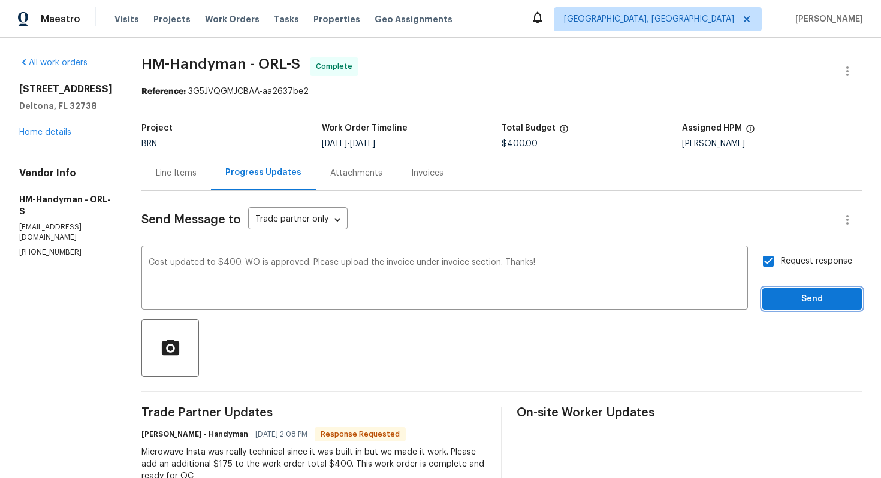
click at [805, 292] on span "Send" at bounding box center [812, 299] width 80 height 15
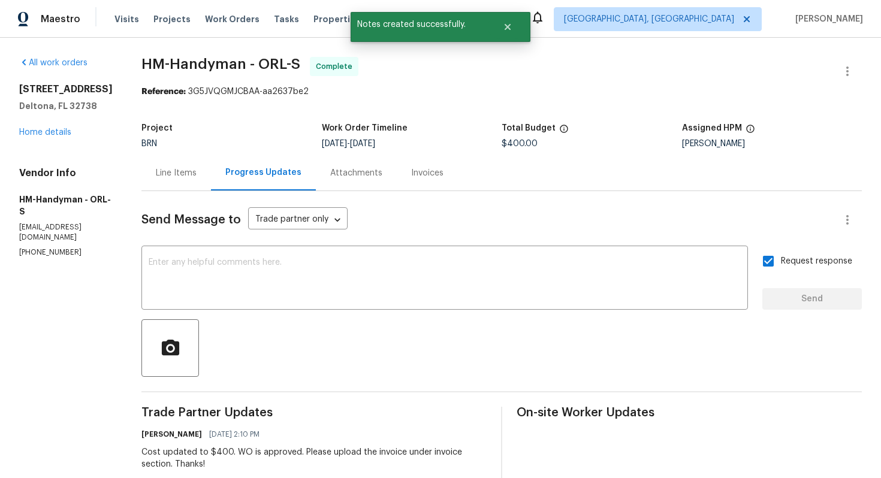
click at [202, 180] on div "Line Items" at bounding box center [175, 172] width 69 height 35
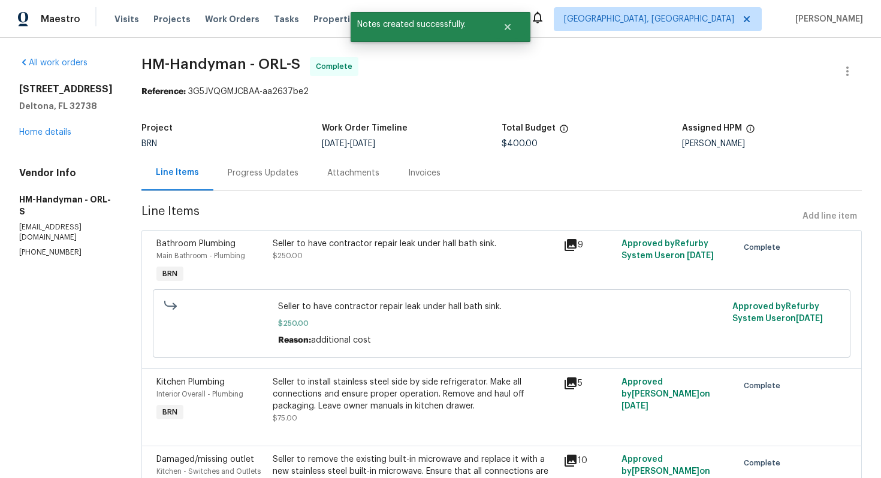
click at [403, 265] on div "Seller to have contractor repair leak under hall bath sink. $250.00" at bounding box center [414, 261] width 291 height 55
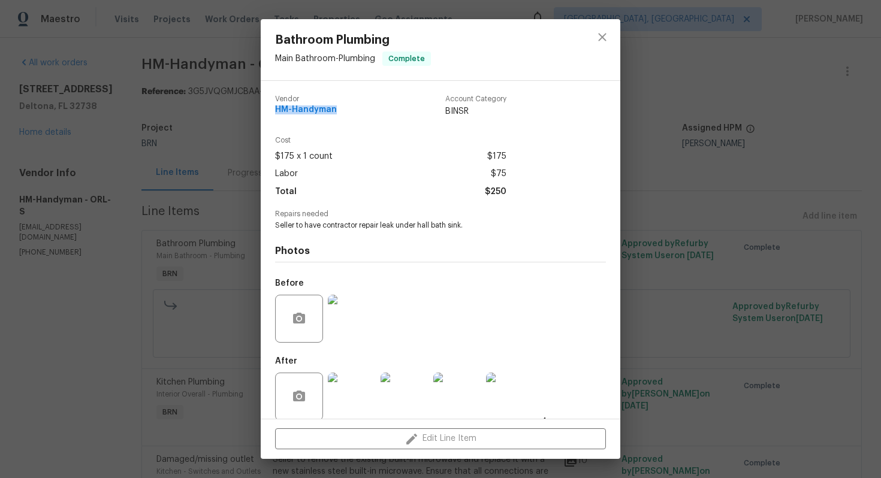
drag, startPoint x: 265, startPoint y: 114, endPoint x: 357, endPoint y: 114, distance: 92.3
click at [357, 114] on div "Vendor HM-Handyman Account Category BINSR Cost $175 x 1 count $175 Labor $75 To…" at bounding box center [440, 250] width 359 height 338
copy span "HM-Handyman"
click at [399, 192] on div "Total $250" at bounding box center [390, 191] width 231 height 17
click at [331, 227] on span "Seller to have contractor repair leak under hall bath sink." at bounding box center [424, 225] width 298 height 10
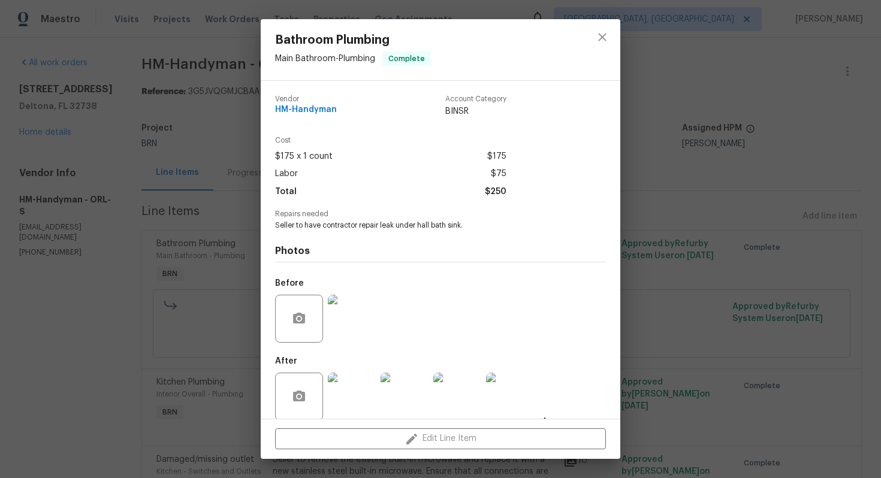
click at [331, 227] on span "Seller to have contractor repair leak under hall bath sink." at bounding box center [424, 225] width 298 height 10
copy span "Seller to have contractor repair leak under hall bath sink."
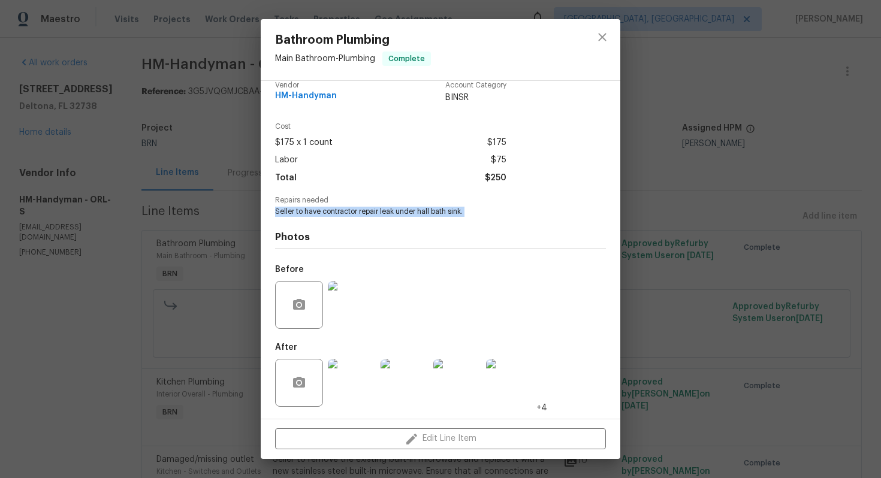
click at [349, 306] on img at bounding box center [352, 305] width 48 height 48
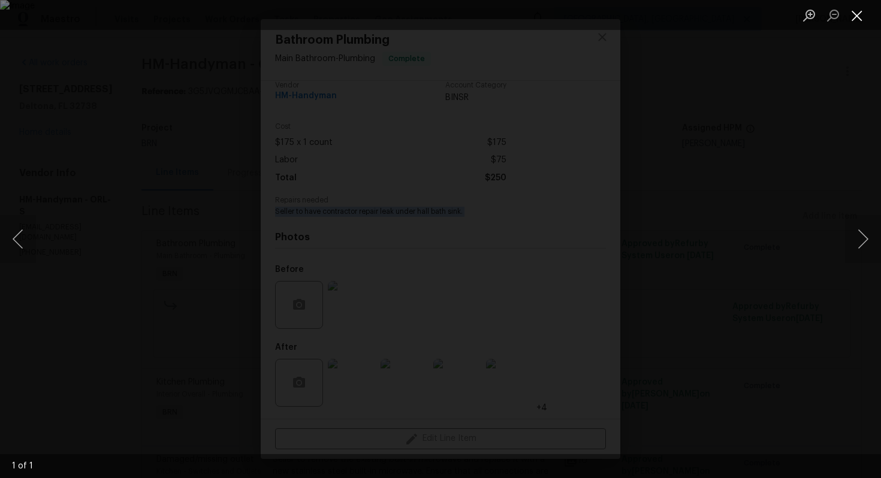
click at [851, 17] on button "Close lightbox" at bounding box center [857, 15] width 24 height 21
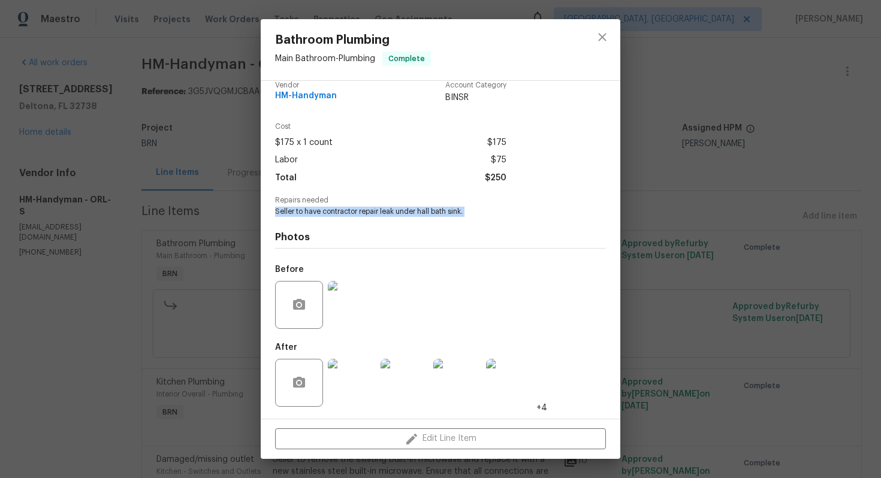
click at [356, 388] on img at bounding box center [352, 383] width 48 height 48
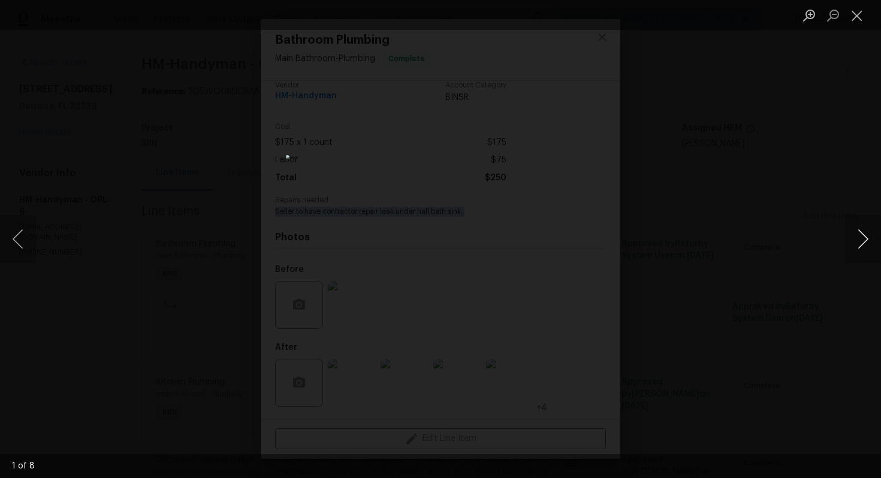
click at [861, 243] on button "Next image" at bounding box center [863, 239] width 36 height 48
click at [857, 246] on button "Next image" at bounding box center [863, 239] width 36 height 48
click at [862, 245] on button "Next image" at bounding box center [863, 239] width 36 height 48
click at [860, 237] on button "Next image" at bounding box center [863, 239] width 36 height 48
click at [857, 240] on button "Next image" at bounding box center [863, 239] width 36 height 48
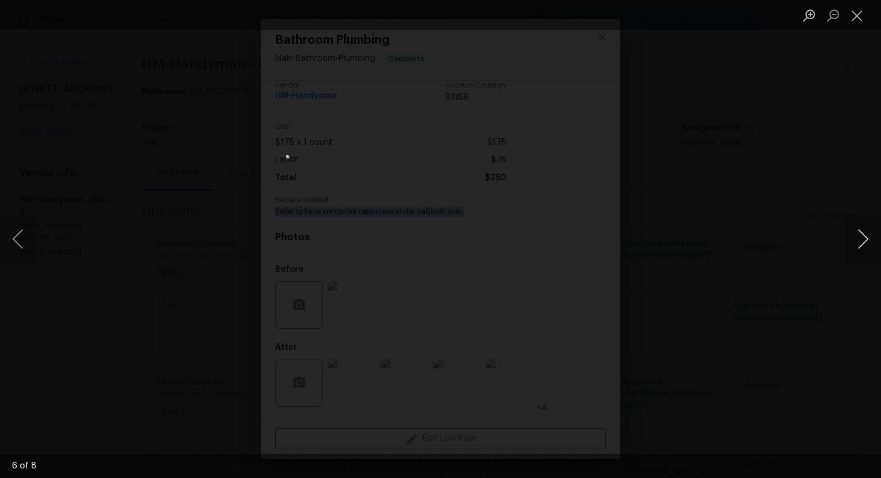
click at [864, 246] on button "Next image" at bounding box center [863, 239] width 36 height 48
click at [865, 244] on button "Next image" at bounding box center [863, 239] width 36 height 48
click at [854, 16] on button "Close lightbox" at bounding box center [857, 15] width 24 height 21
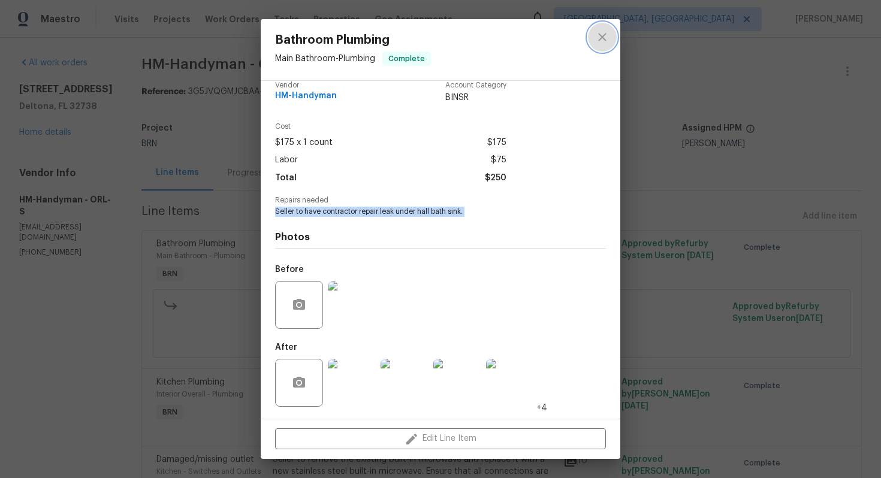
click at [601, 37] on icon "close" at bounding box center [602, 37] width 8 height 8
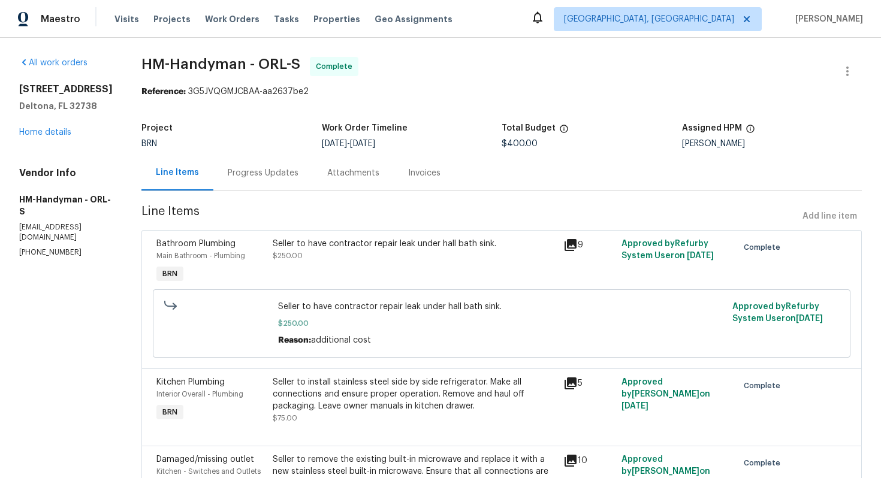
scroll to position [104, 0]
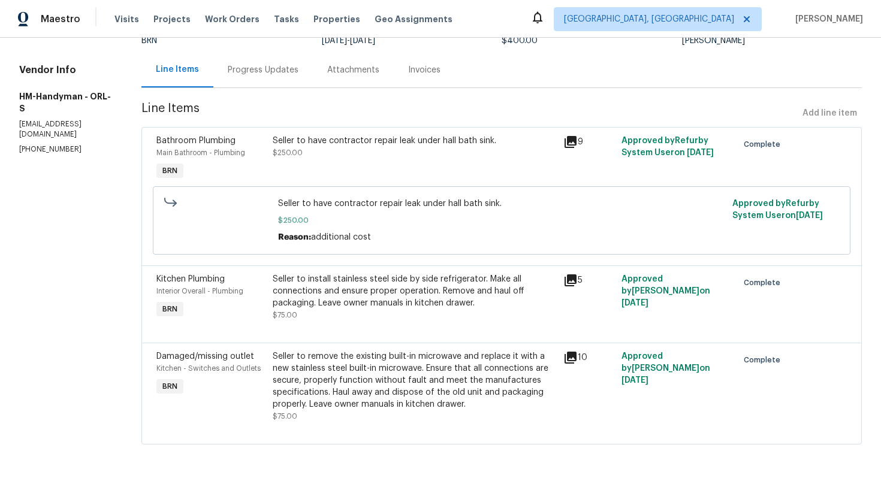
click at [390, 289] on div "Seller to install stainless steel side by side refrigerator. Make all connectio…" at bounding box center [414, 291] width 283 height 36
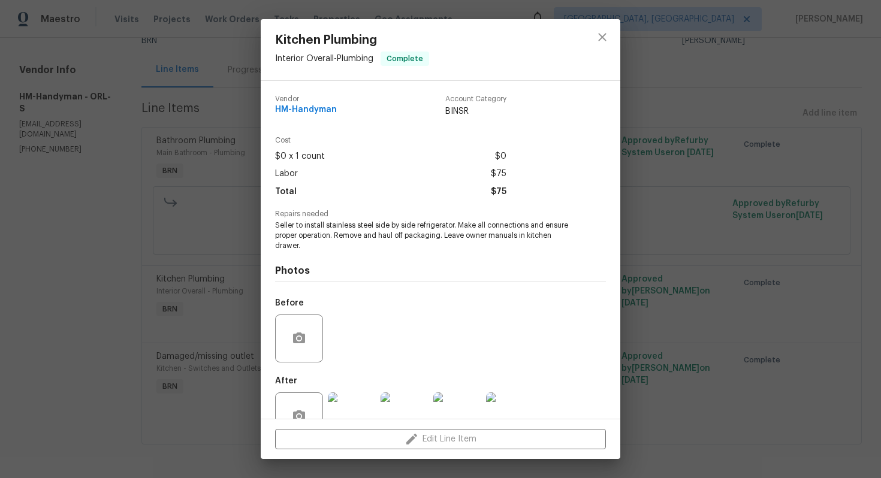
click at [334, 235] on span "Seller to install stainless steel side by side refrigerator. Make all connectio…" at bounding box center [424, 235] width 298 height 30
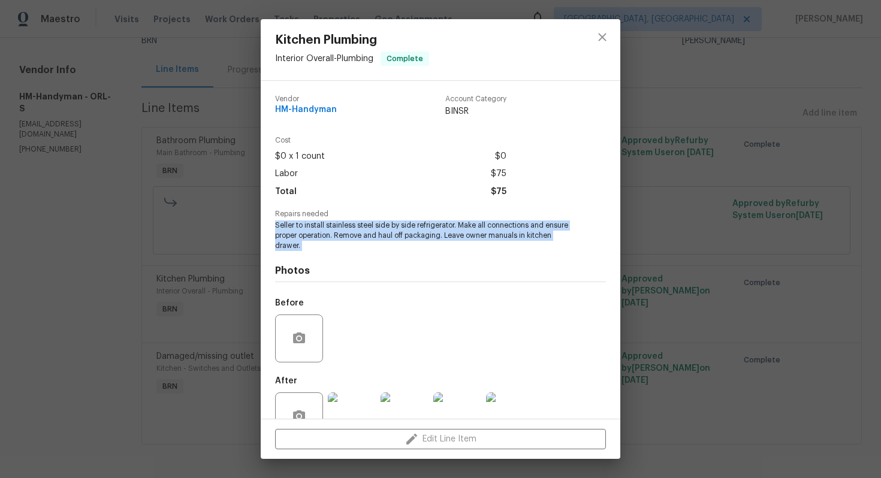
copy span "Seller to install stainless steel side by side refrigerator. Make all connectio…"
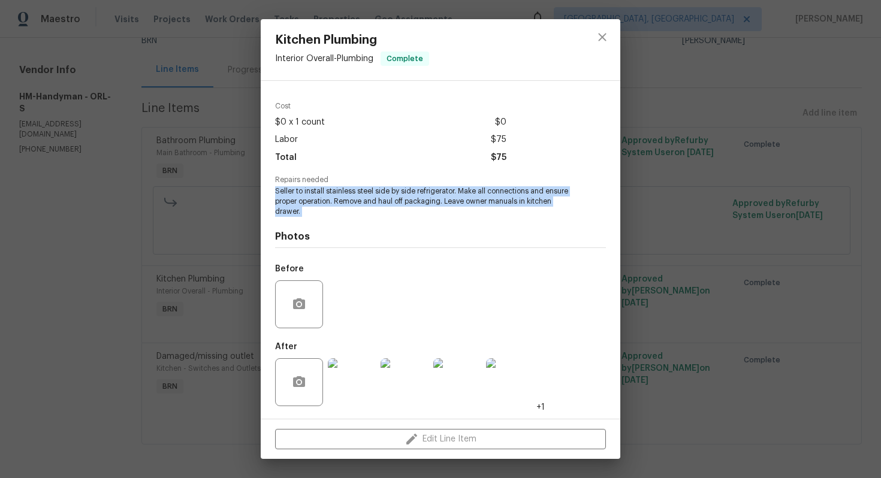
click at [347, 370] on img at bounding box center [352, 382] width 48 height 48
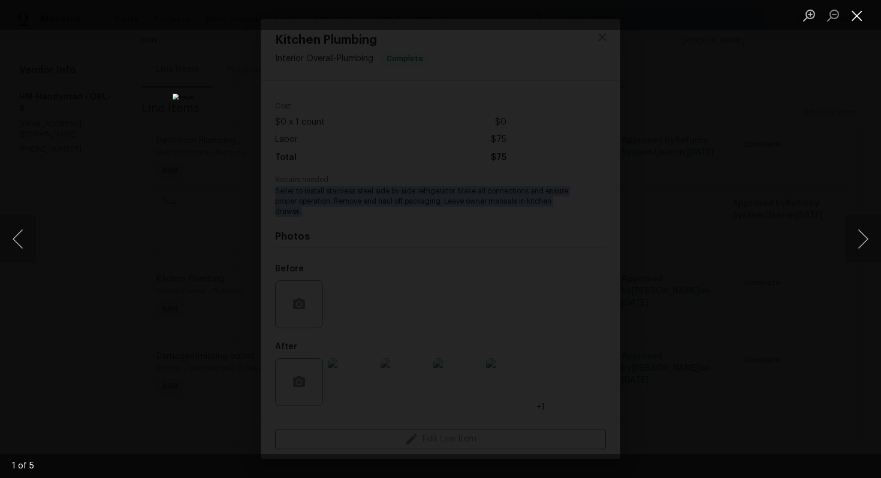
click at [859, 11] on button "Close lightbox" at bounding box center [857, 15] width 24 height 21
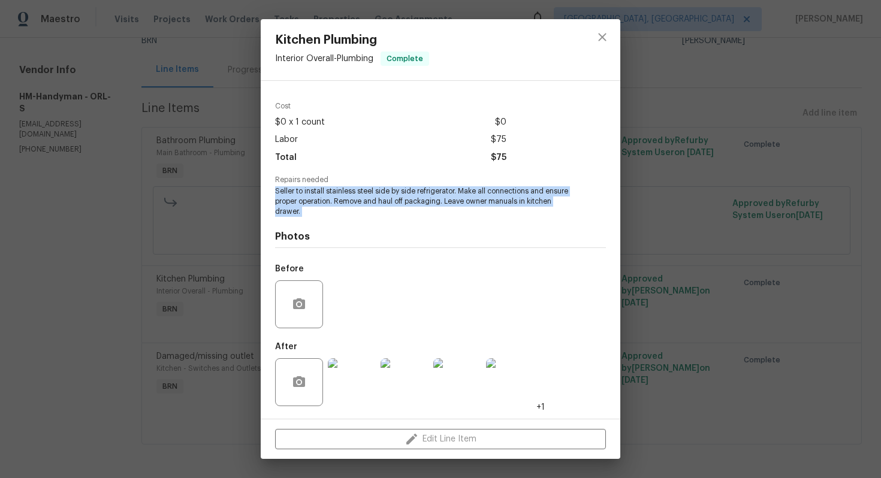
click at [361, 368] on img at bounding box center [352, 382] width 48 height 48
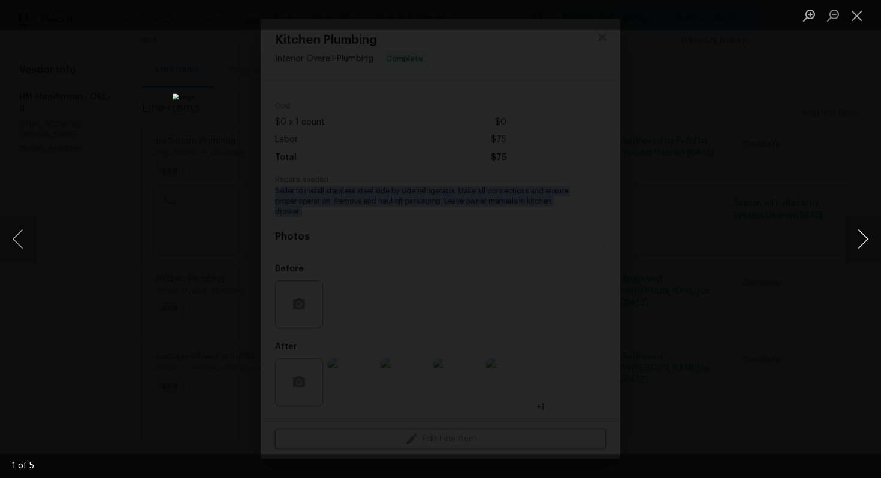
click at [859, 243] on button "Next image" at bounding box center [863, 239] width 36 height 48
click at [859, 246] on button "Next image" at bounding box center [863, 239] width 36 height 48
click at [861, 231] on button "Next image" at bounding box center [863, 239] width 36 height 48
click at [857, 243] on button "Next image" at bounding box center [863, 239] width 36 height 48
click at [853, 13] on button "Close lightbox" at bounding box center [857, 15] width 24 height 21
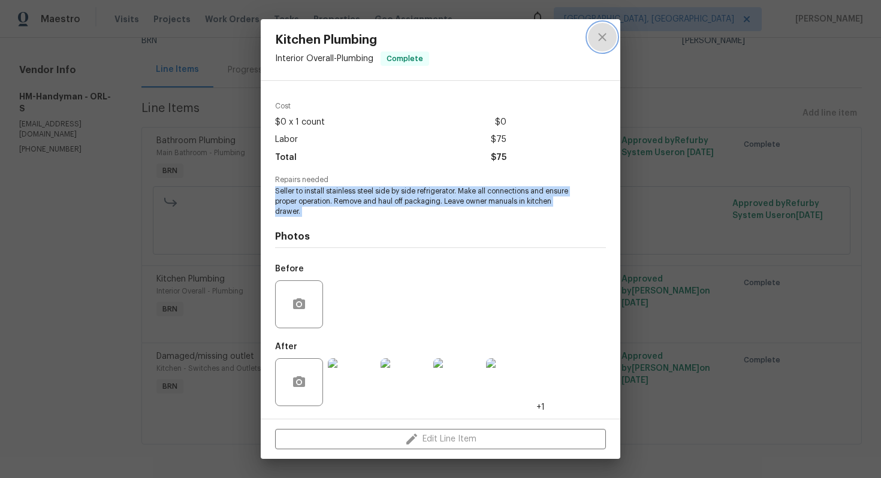
click at [595, 38] on icon "close" at bounding box center [602, 37] width 14 height 14
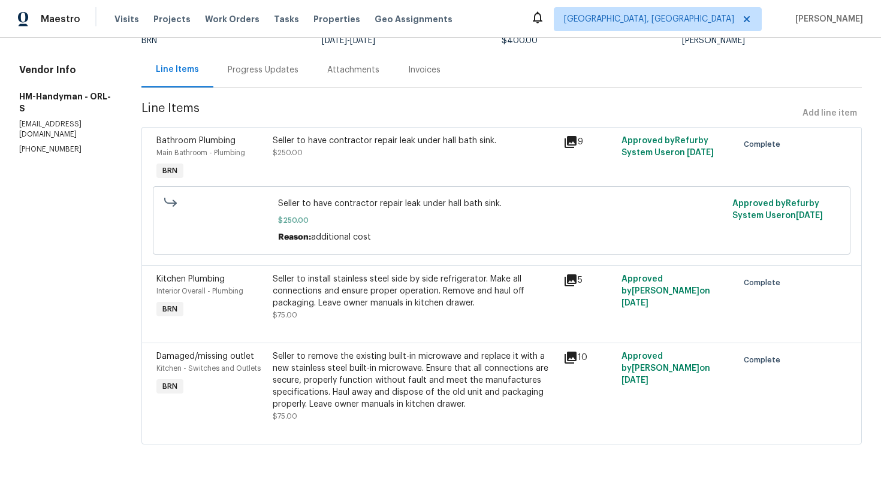
click at [390, 396] on div "Seller to remove the existing built-in microwave and replace it with a new stai…" at bounding box center [414, 380] width 283 height 60
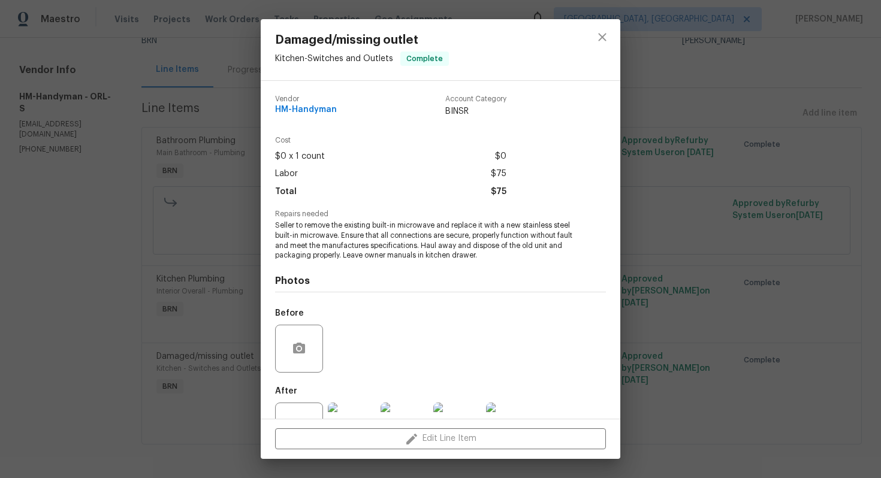
click at [397, 244] on span "Seller to remove the existing built-in microwave and replace it with a new stai…" at bounding box center [424, 240] width 298 height 40
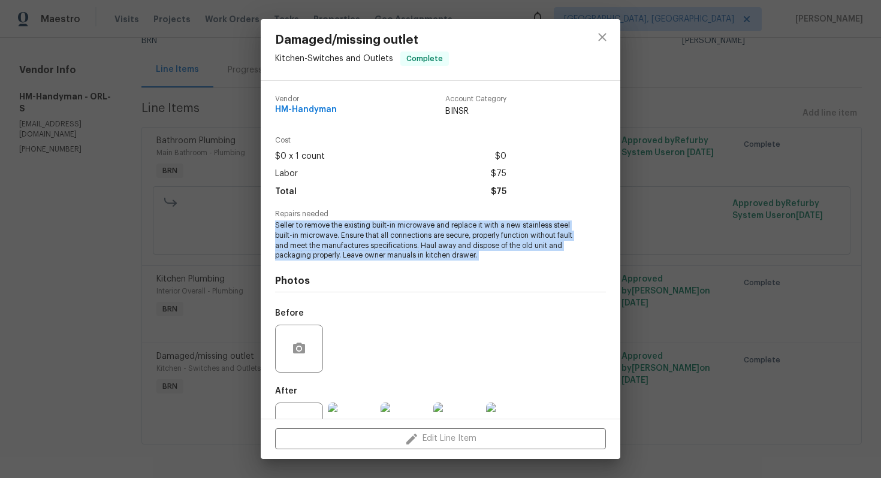
copy span "Seller to remove the existing built-in microwave and replace it with a new stai…"
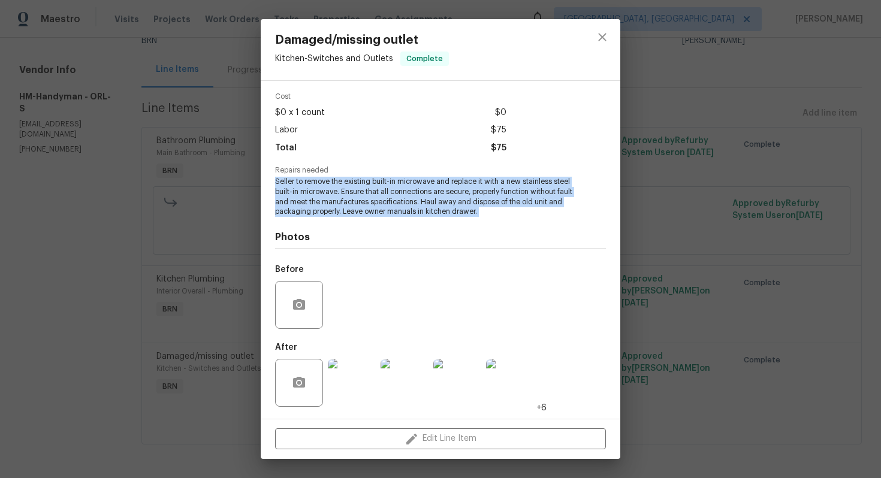
click at [355, 371] on img at bounding box center [352, 383] width 48 height 48
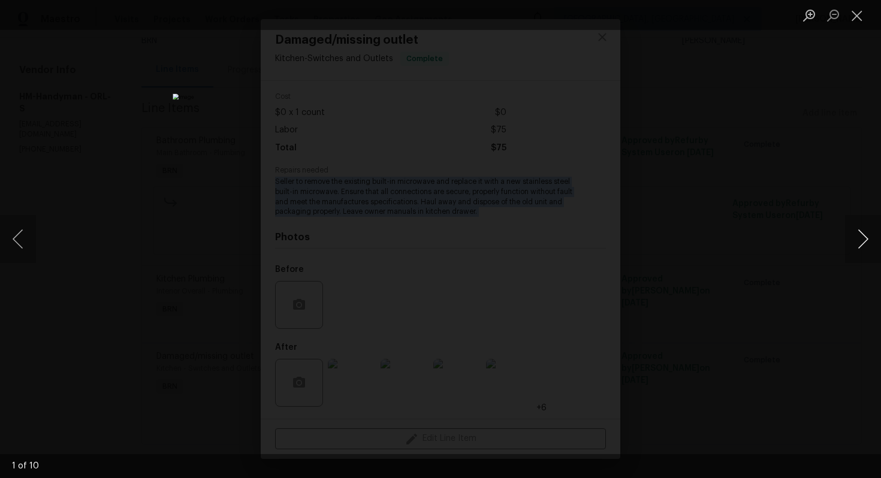
click at [863, 241] on button "Next image" at bounding box center [863, 239] width 36 height 48
click at [858, 243] on button "Next image" at bounding box center [863, 239] width 36 height 48
click at [863, 241] on button "Next image" at bounding box center [863, 239] width 36 height 48
click at [860, 243] on button "Next image" at bounding box center [863, 239] width 36 height 48
click at [862, 237] on button "Next image" at bounding box center [863, 239] width 36 height 48
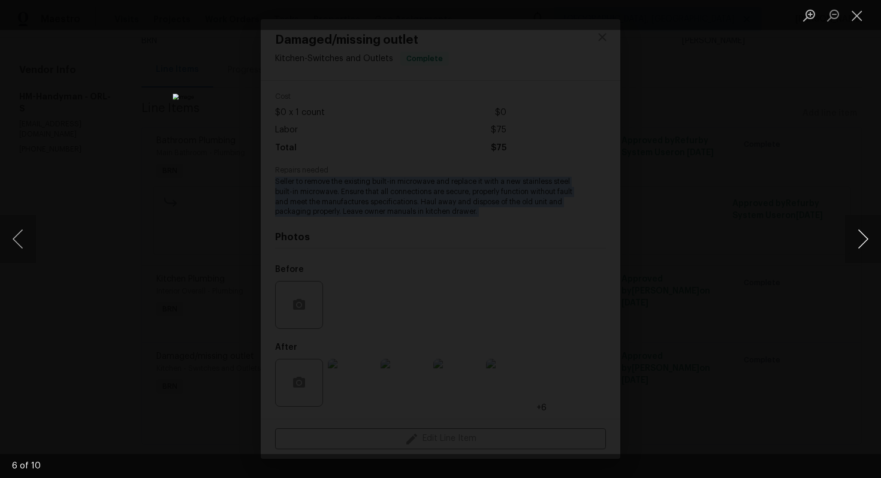
click at [854, 231] on button "Next image" at bounding box center [863, 239] width 36 height 48
click at [855, 232] on button "Next image" at bounding box center [863, 239] width 36 height 48
click at [853, 235] on button "Next image" at bounding box center [863, 239] width 36 height 48
click at [861, 244] on button "Next image" at bounding box center [863, 239] width 36 height 48
click at [861, 15] on button "Close lightbox" at bounding box center [857, 15] width 24 height 21
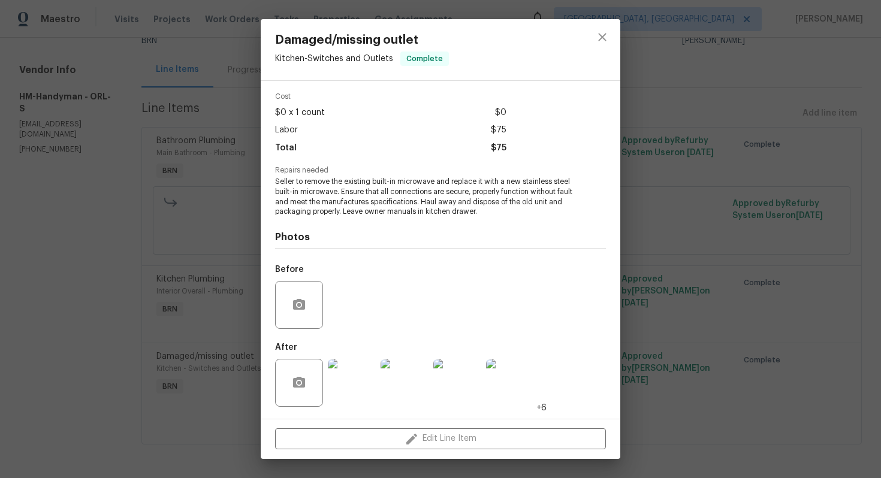
click at [616, 41] on div at bounding box center [602, 49] width 36 height 61
click at [596, 43] on icon "close" at bounding box center [602, 37] width 14 height 14
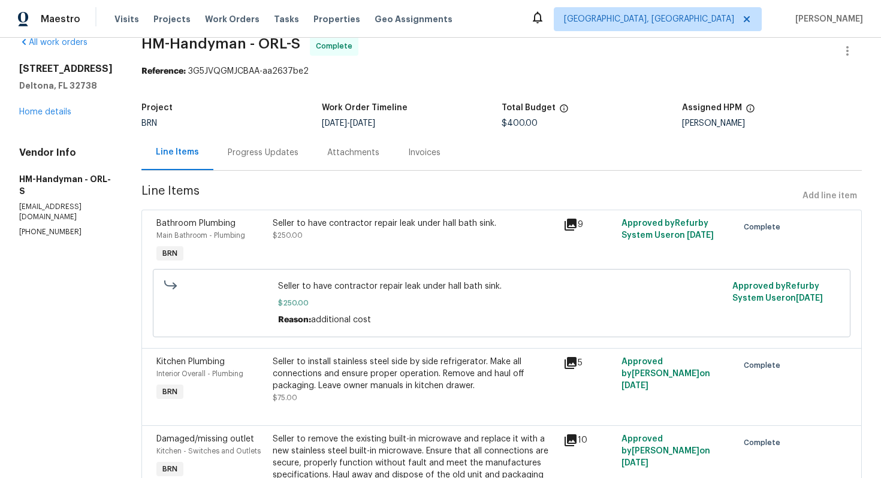
scroll to position [0, 0]
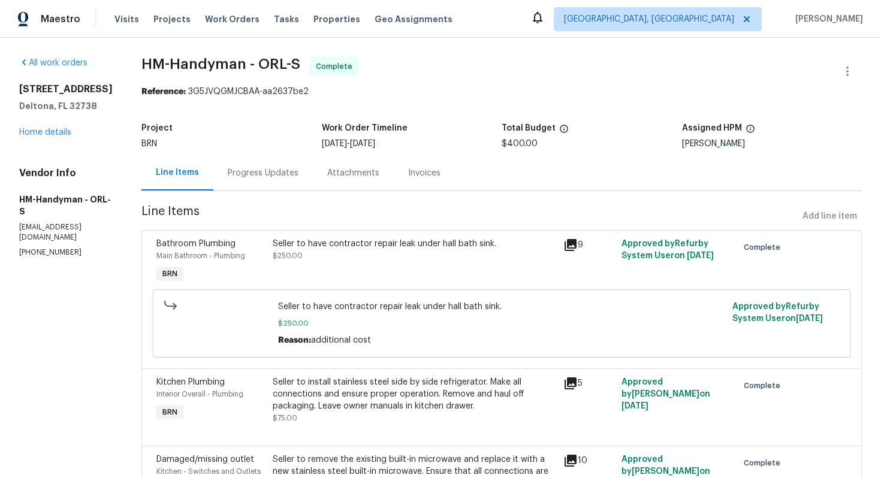
click at [447, 179] on div "Invoices" at bounding box center [424, 172] width 61 height 35
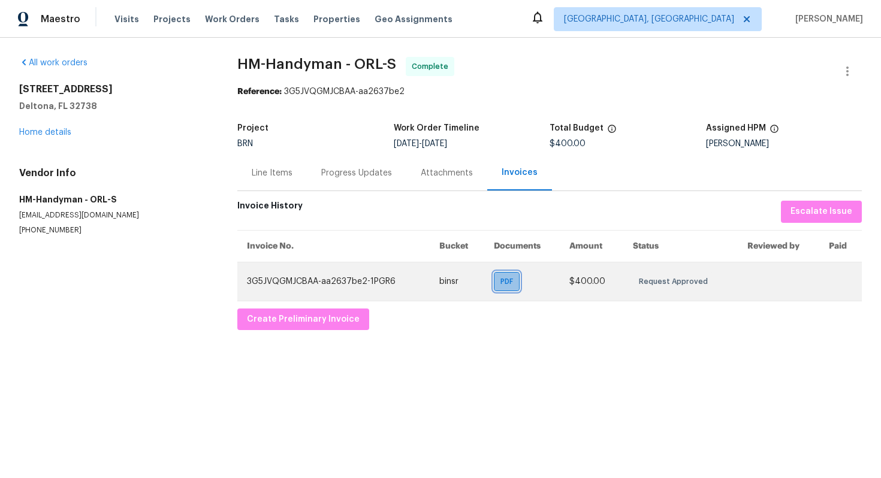
click at [513, 290] on div "PDF" at bounding box center [507, 281] width 26 height 19
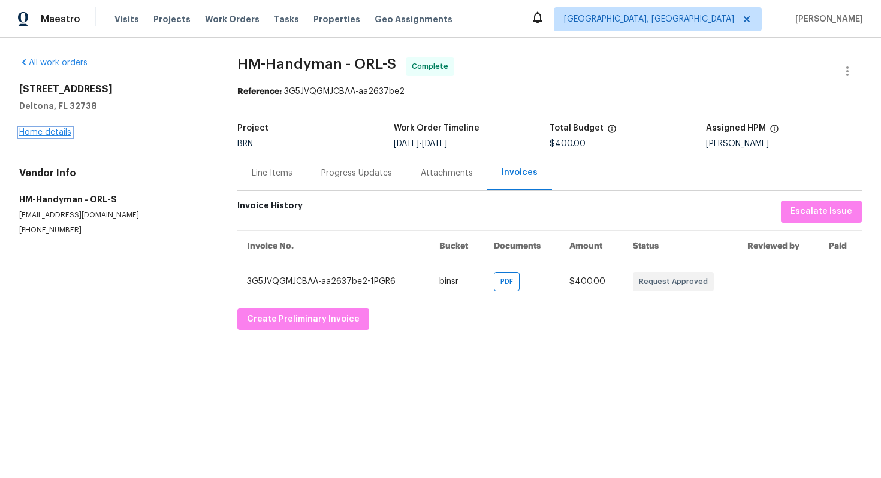
click at [66, 129] on link "Home details" at bounding box center [45, 132] width 52 height 8
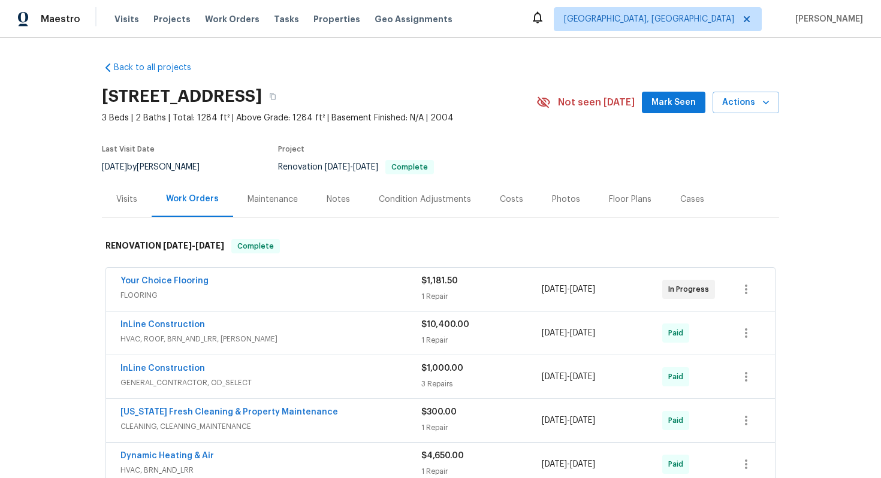
scroll to position [262, 0]
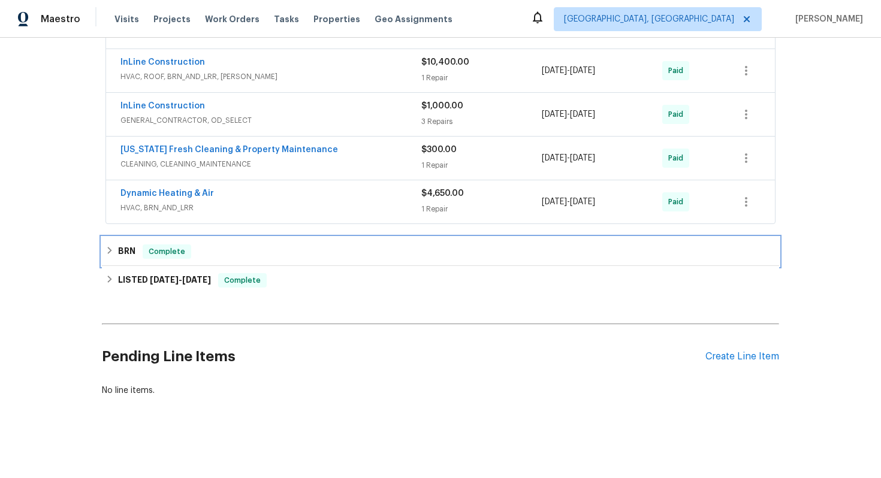
click at [144, 244] on div "BRN Complete" at bounding box center [440, 251] width 677 height 29
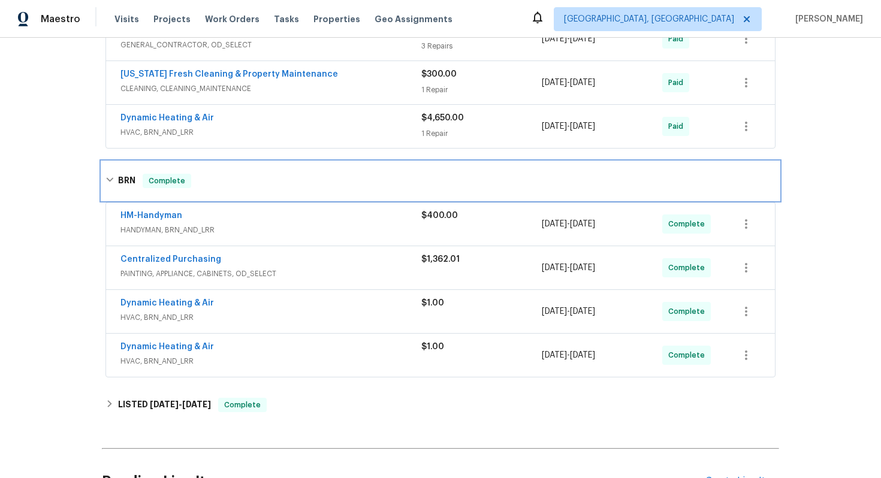
scroll to position [340, 0]
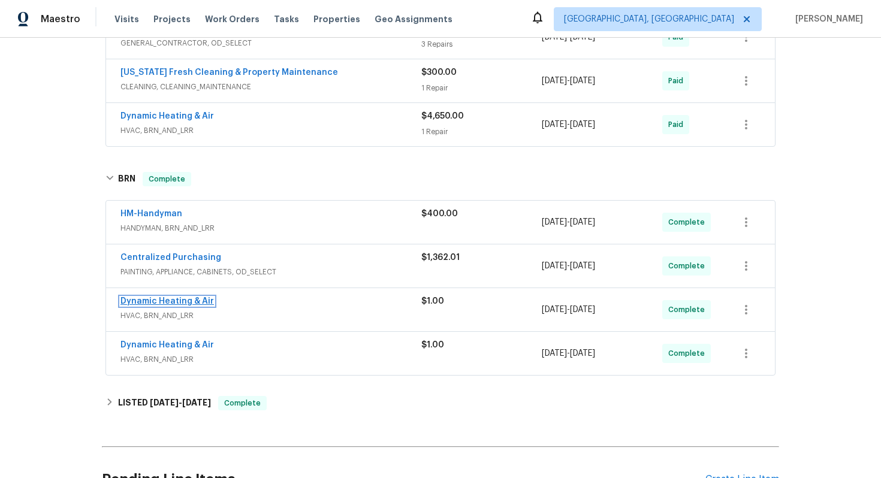
click at [171, 300] on link "Dynamic Heating & Air" at bounding box center [166, 301] width 93 height 8
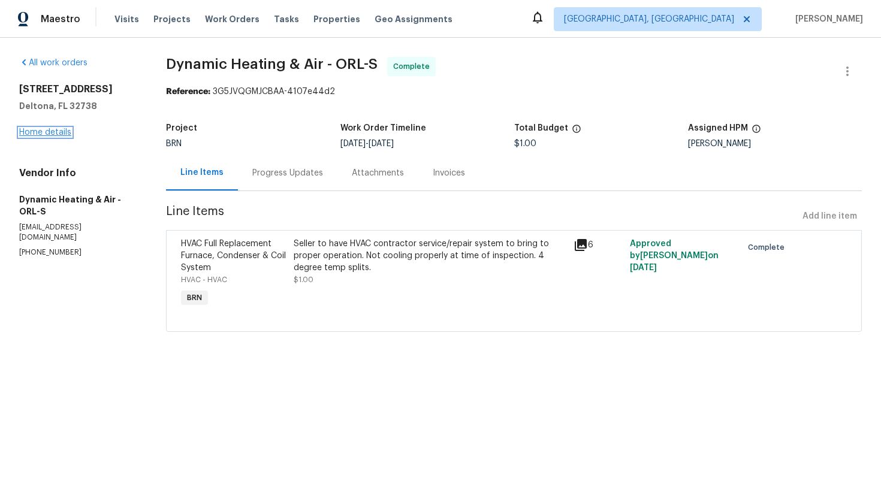
click at [58, 135] on link "Home details" at bounding box center [45, 132] width 52 height 8
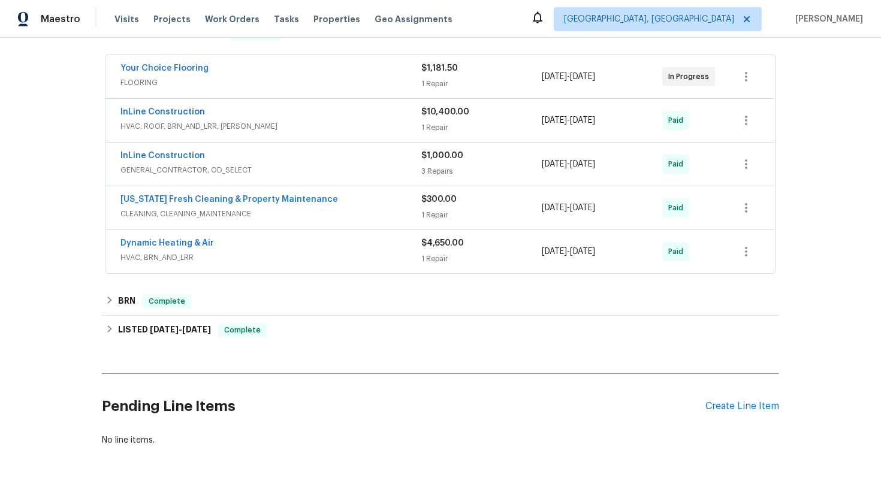
scroll to position [262, 0]
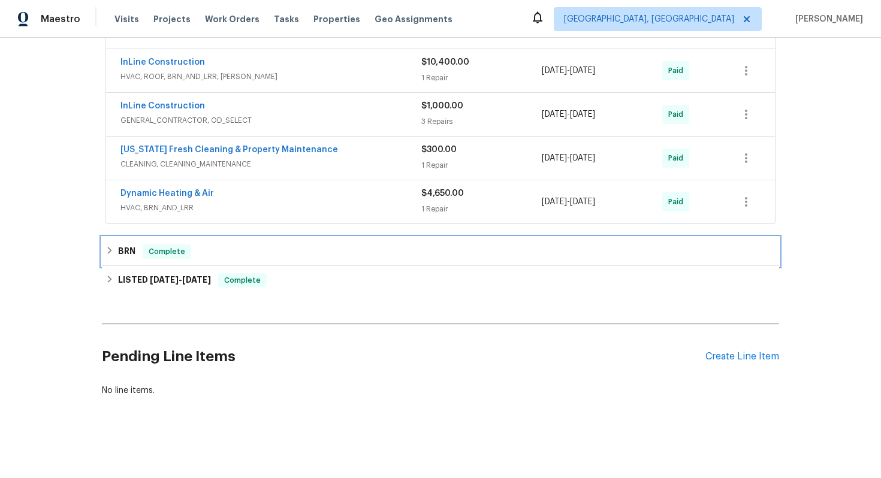
click at [127, 257] on h6 "BRN" at bounding box center [126, 251] width 17 height 14
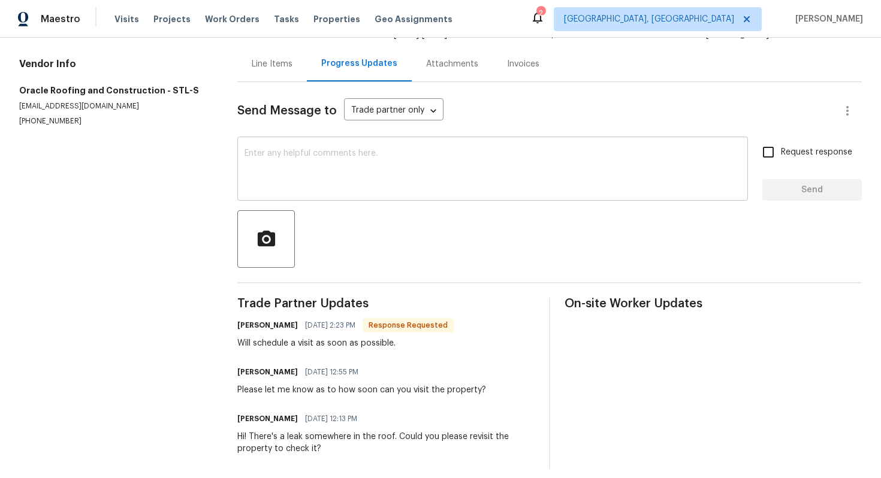
scroll to position [119, 0]
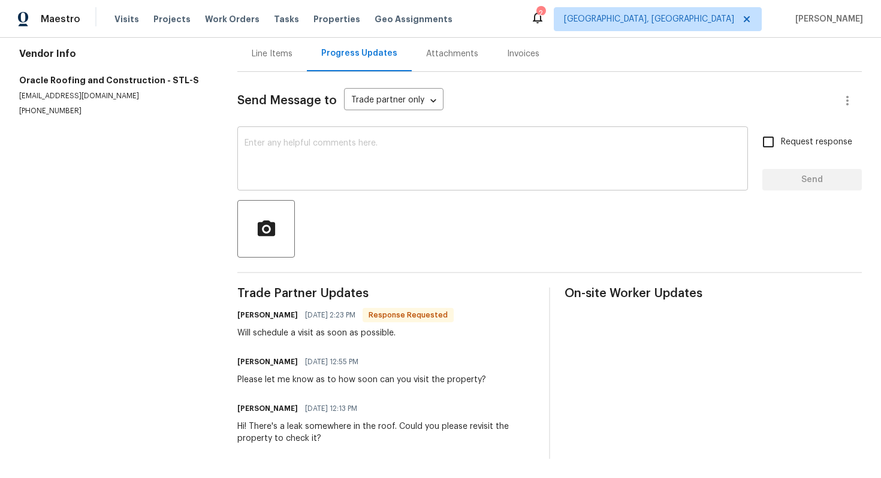
click at [367, 175] on textarea at bounding box center [492, 160] width 496 height 42
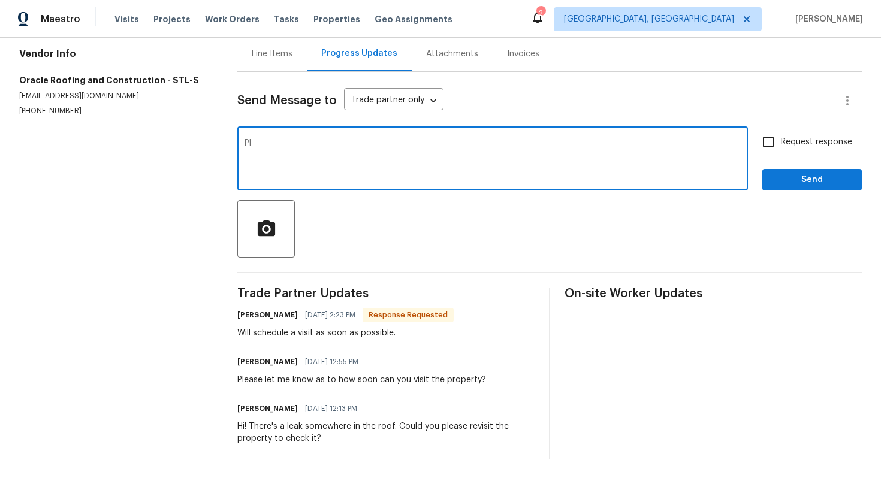
type textarea "P"
type textarea "I understand. Please have it scheduled for [DATE] or [DATE]."
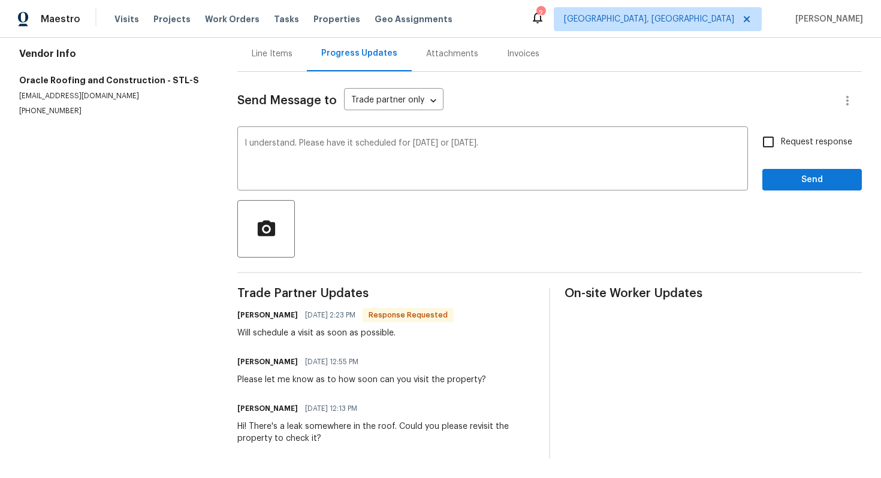
click at [788, 136] on span "Request response" at bounding box center [816, 142] width 71 height 13
click at [781, 135] on input "Request response" at bounding box center [767, 141] width 25 height 25
checkbox input "true"
click at [796, 171] on button "Send" at bounding box center [811, 180] width 99 height 22
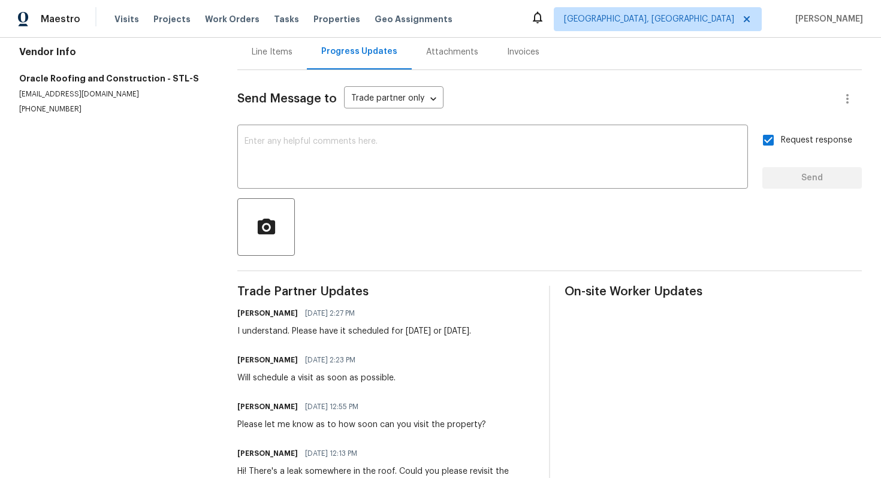
scroll to position [0, 0]
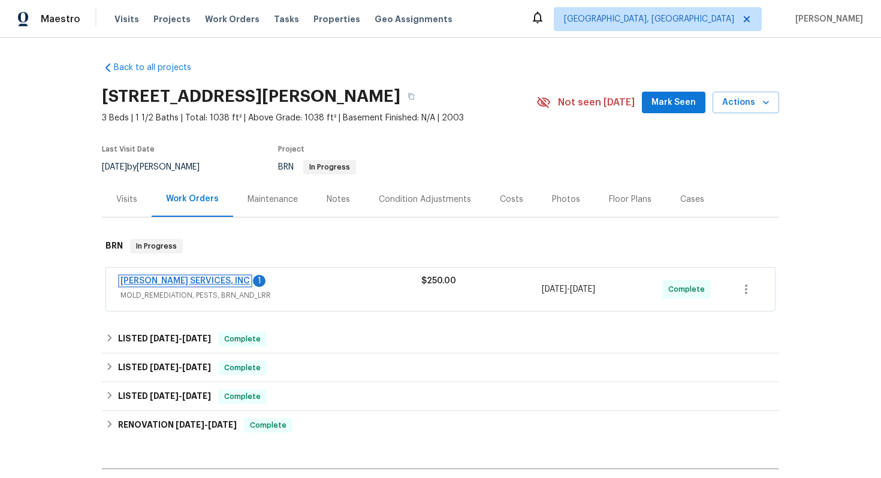
click at [194, 279] on link "[PERSON_NAME] SERVICES, INC" at bounding box center [184, 281] width 129 height 8
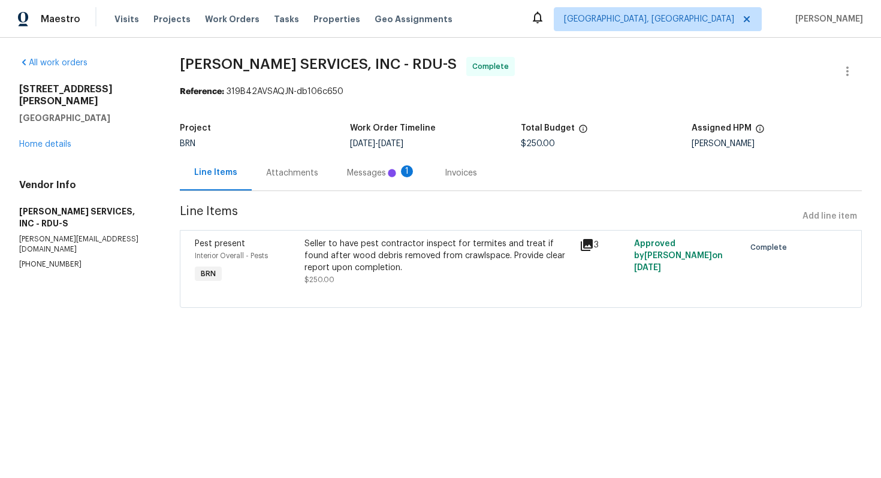
click at [333, 180] on div "Messages 1" at bounding box center [382, 172] width 98 height 35
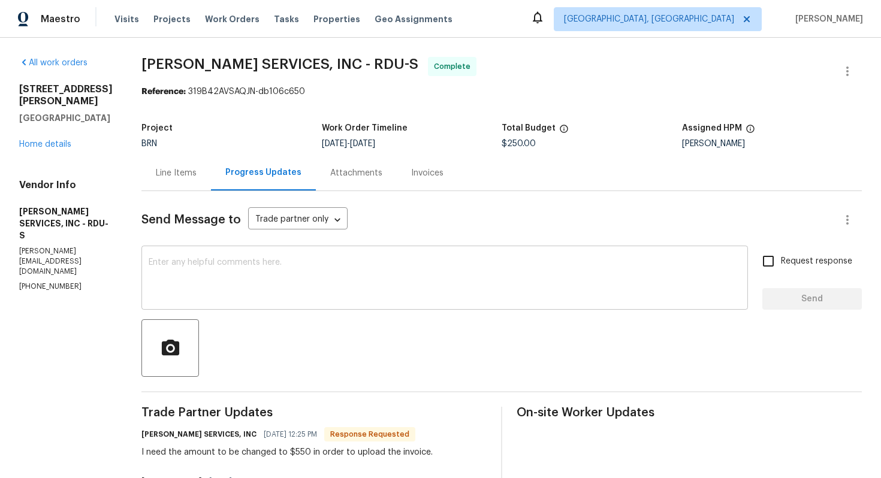
click at [200, 264] on textarea at bounding box center [445, 279] width 592 height 42
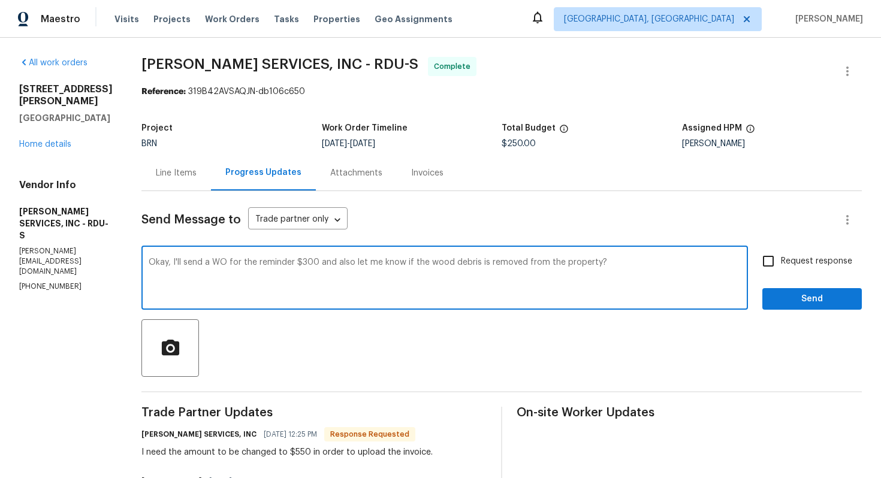
type textarea "Okay, I'll send a WO for the reminder $300 and also let me know if the wood deb…"
click at [781, 251] on input "Request response" at bounding box center [767, 261] width 25 height 25
checkbox input "true"
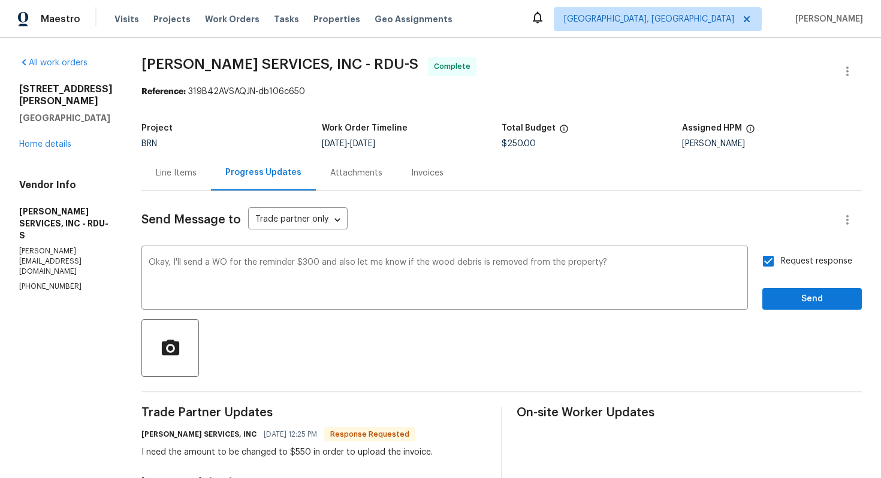
click at [797, 284] on div "Request response Send" at bounding box center [811, 279] width 99 height 61
click at [792, 292] on span "Send" at bounding box center [812, 299] width 80 height 15
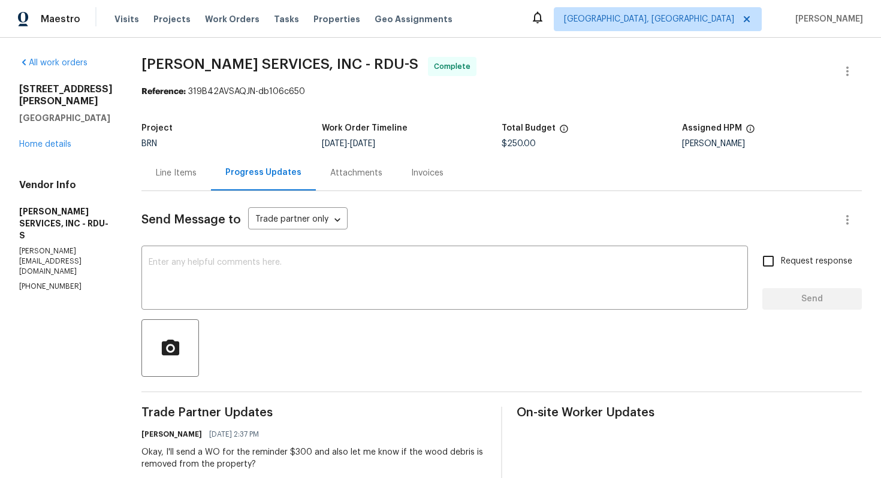
click at [180, 179] on div "Line Items" at bounding box center [176, 173] width 41 height 12
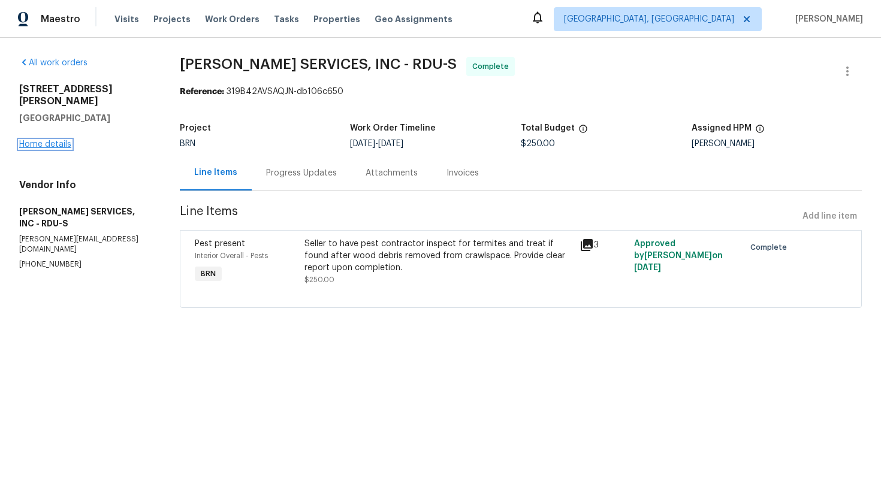
click at [65, 140] on link "Home details" at bounding box center [45, 144] width 52 height 8
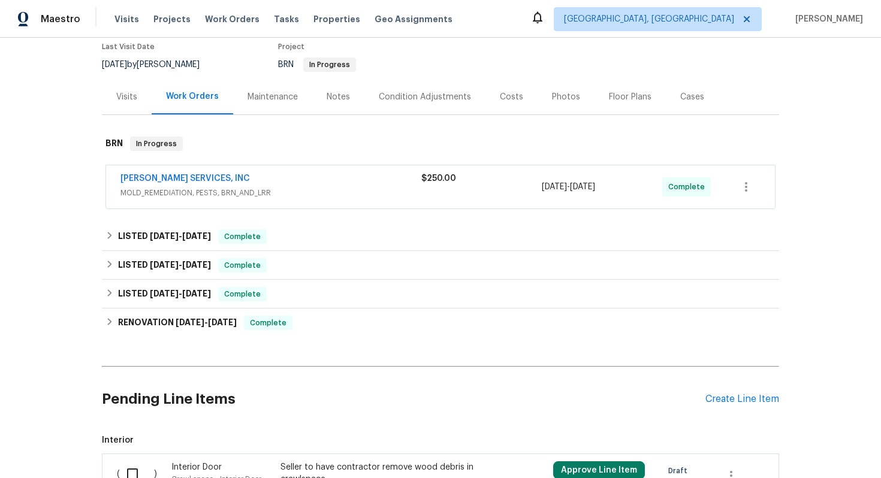
scroll to position [96, 0]
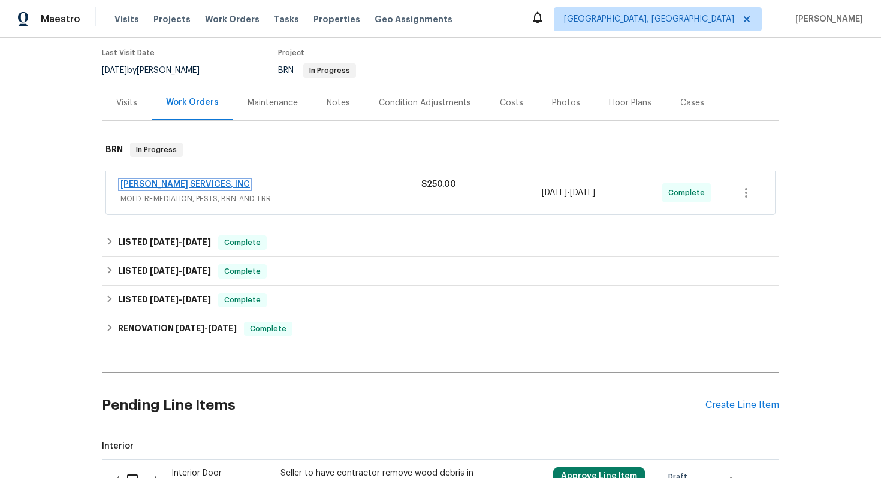
click at [215, 186] on link "[PERSON_NAME] SERVICES, INC" at bounding box center [184, 184] width 129 height 8
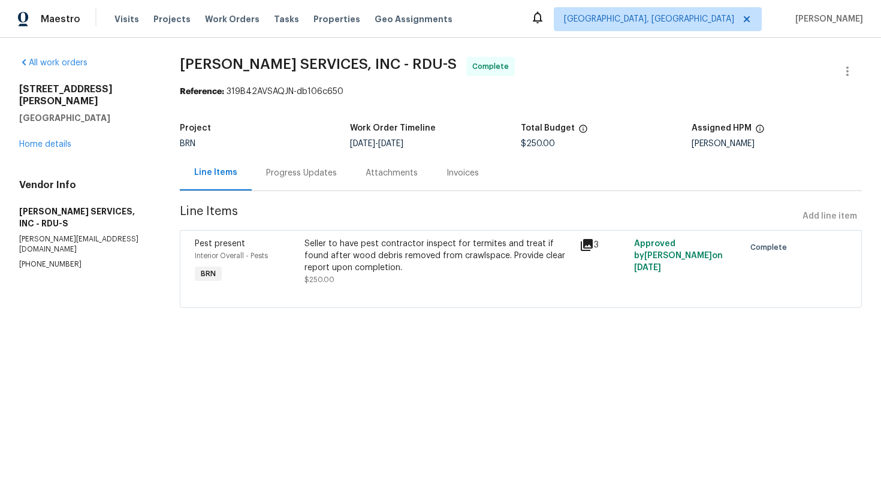
click at [386, 263] on div "Seller to have pest contractor inspect for termites and treat if found after wo…" at bounding box center [437, 256] width 267 height 36
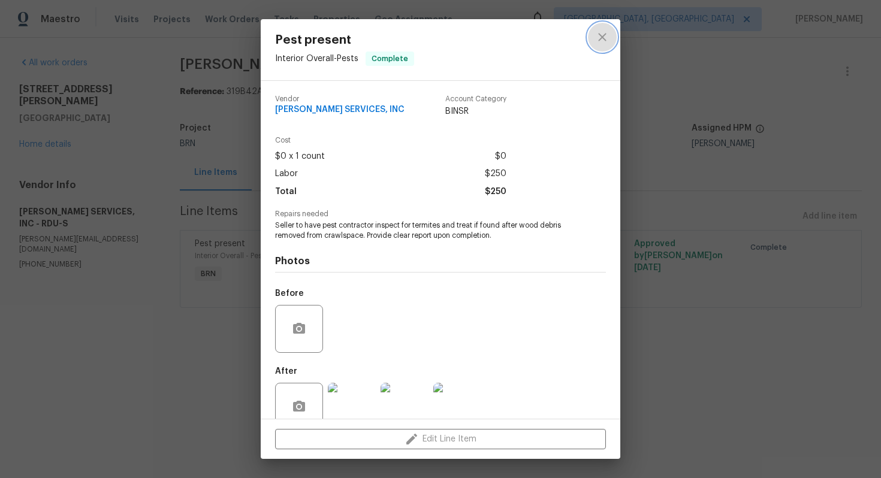
click at [604, 41] on icon "close" at bounding box center [602, 37] width 14 height 14
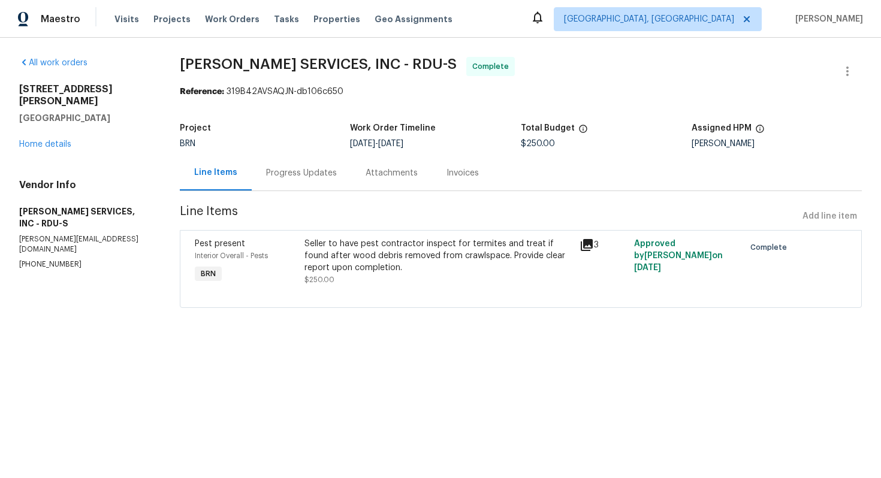
click at [328, 251] on div "Seller to have pest contractor inspect for termites and treat if found after wo…" at bounding box center [437, 256] width 267 height 36
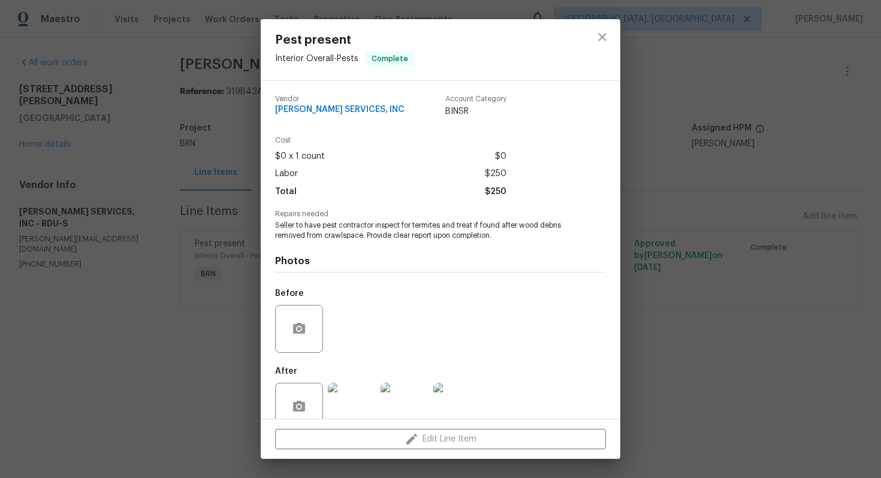
click at [328, 251] on div "Photos Before After" at bounding box center [440, 339] width 331 height 197
click at [328, 237] on span "Seller to have pest contractor inspect for termites and treat if found after wo…" at bounding box center [424, 230] width 298 height 20
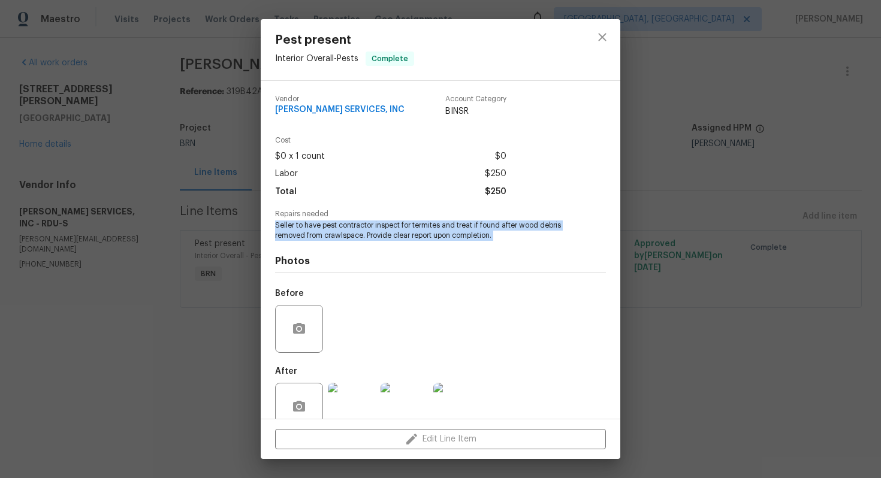
drag, startPoint x: 276, startPoint y: 225, endPoint x: 499, endPoint y: 253, distance: 225.2
click at [499, 253] on div "Vendor [PERSON_NAME] SERVICES, INC Account Category BINSR Cost $0 x 1 count $0 …" at bounding box center [440, 262] width 331 height 352
copy span "Seller to have pest contractor inspect for termites and treat if found after wo…"
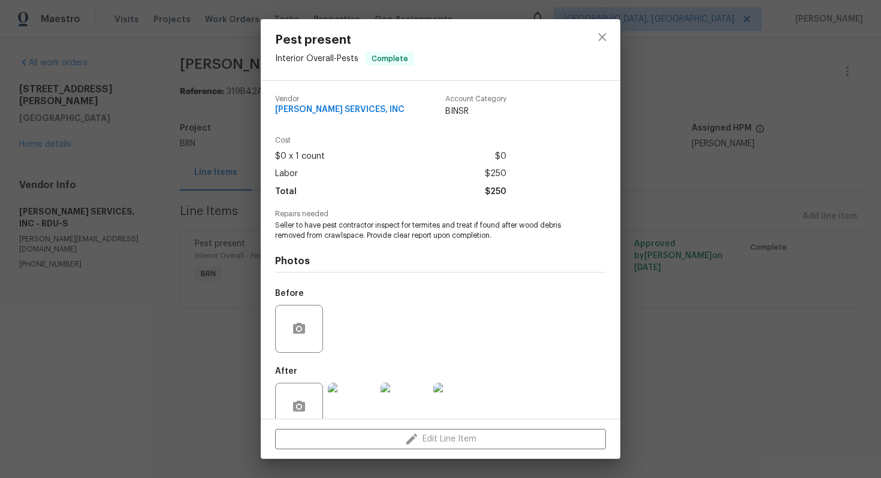
click at [135, 186] on div "Pest present Interior Overall - Pests Complete Vendor [PERSON_NAME] SERVICES, I…" at bounding box center [440, 239] width 881 height 478
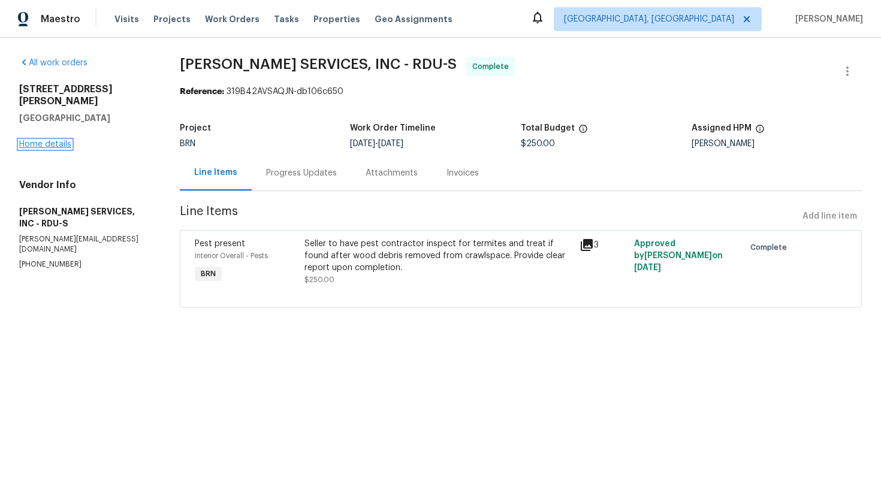
click at [55, 140] on link "Home details" at bounding box center [45, 144] width 52 height 8
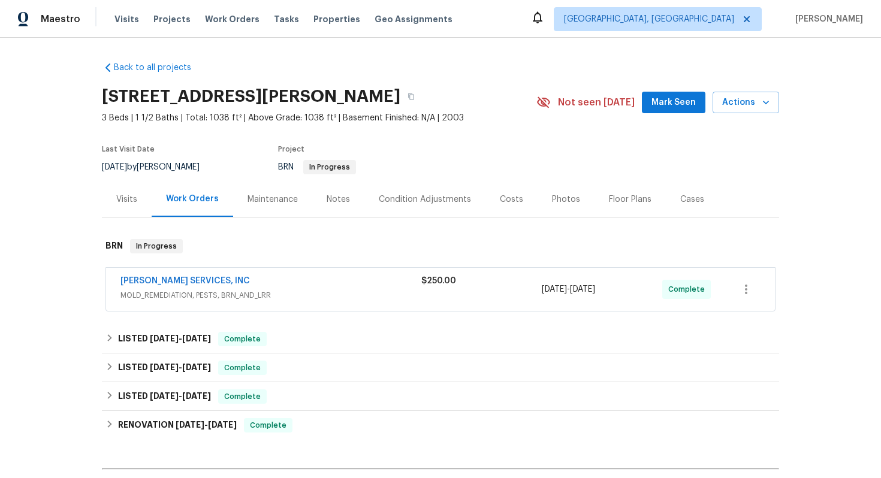
scroll to position [237, 0]
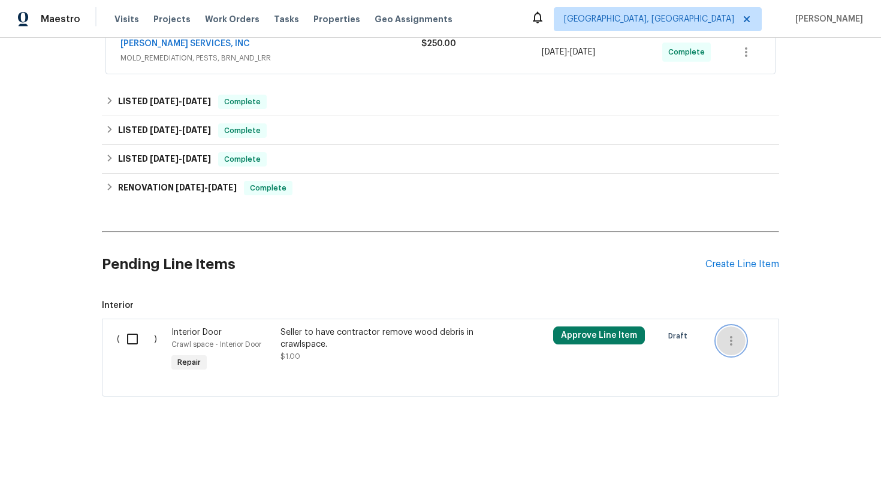
click at [724, 340] on icon "button" at bounding box center [731, 341] width 14 height 14
click at [734, 343] on li "Cancel" at bounding box center [740, 341] width 46 height 20
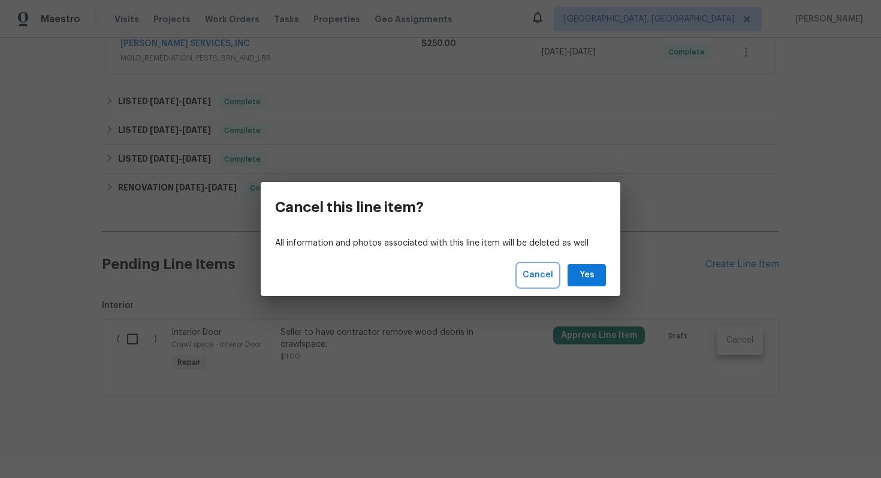
click at [543, 277] on span "Cancel" at bounding box center [537, 275] width 31 height 15
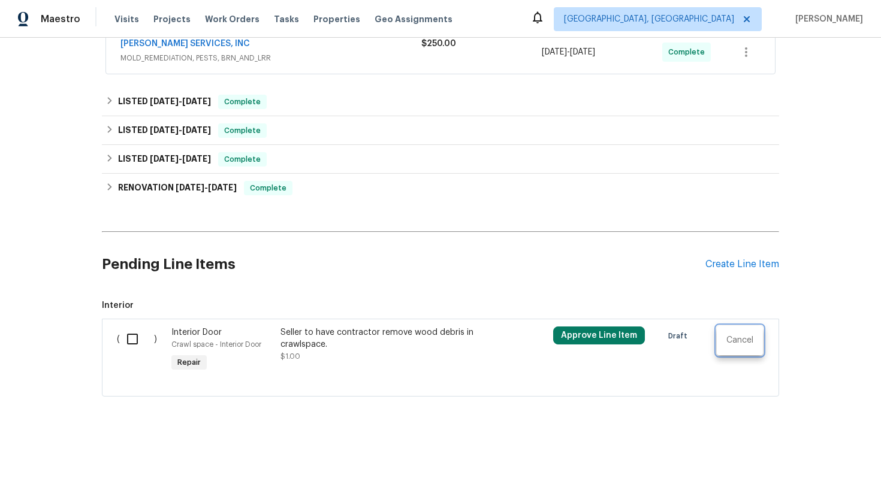
click at [259, 348] on div at bounding box center [440, 239] width 881 height 478
click at [301, 344] on div "Seller to have contractor remove wood debris in crawlspace." at bounding box center [385, 339] width 211 height 24
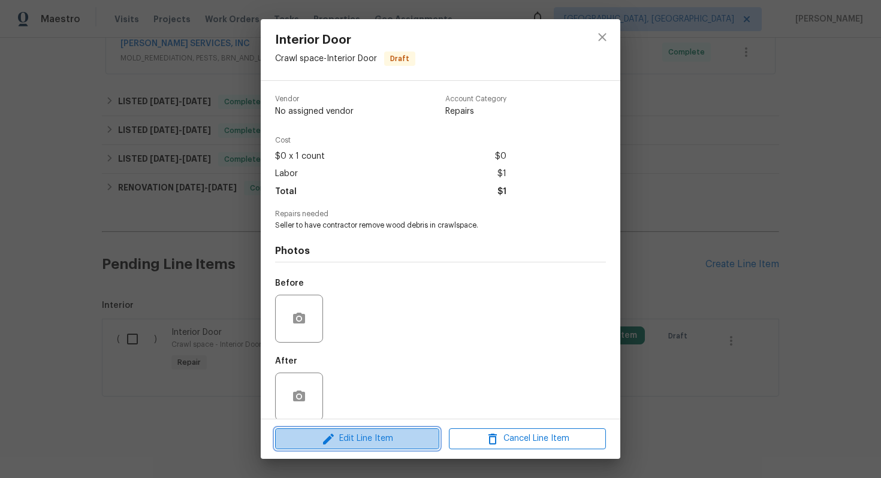
click at [348, 448] on button "Edit Line Item" at bounding box center [357, 438] width 164 height 21
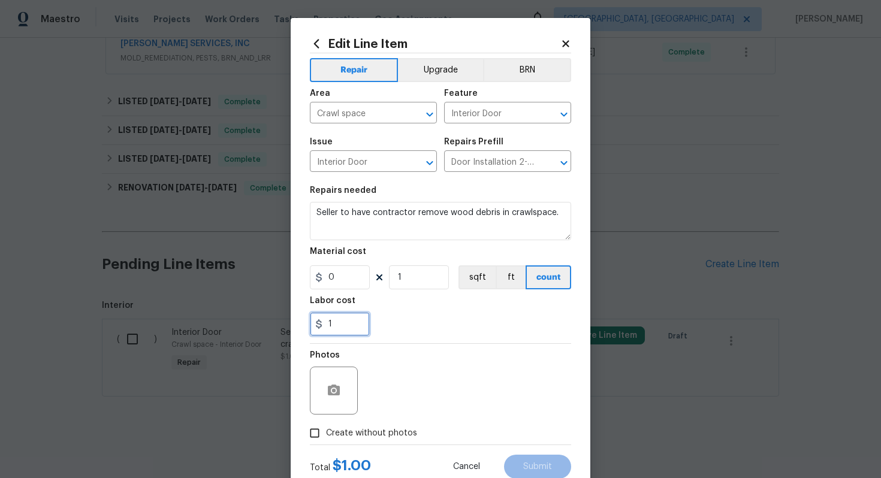
click at [331, 331] on input "1" at bounding box center [340, 324] width 60 height 24
type input "300"
click at [503, 71] on button "BRN" at bounding box center [527, 70] width 88 height 24
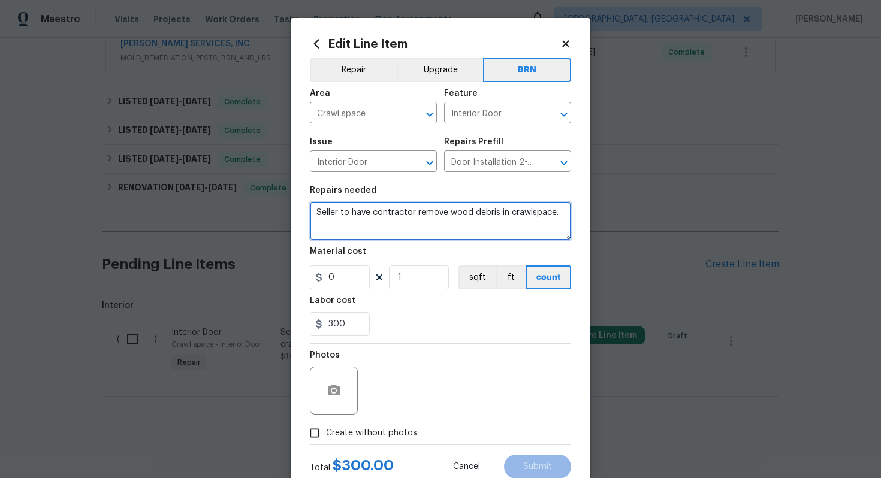
click at [317, 216] on textarea "Seller to have contractor remove wood debris in crawlspace." at bounding box center [440, 221] width 261 height 38
type textarea "Supplementary WO - Seller to have contractor remove wood debris in crawlspace."
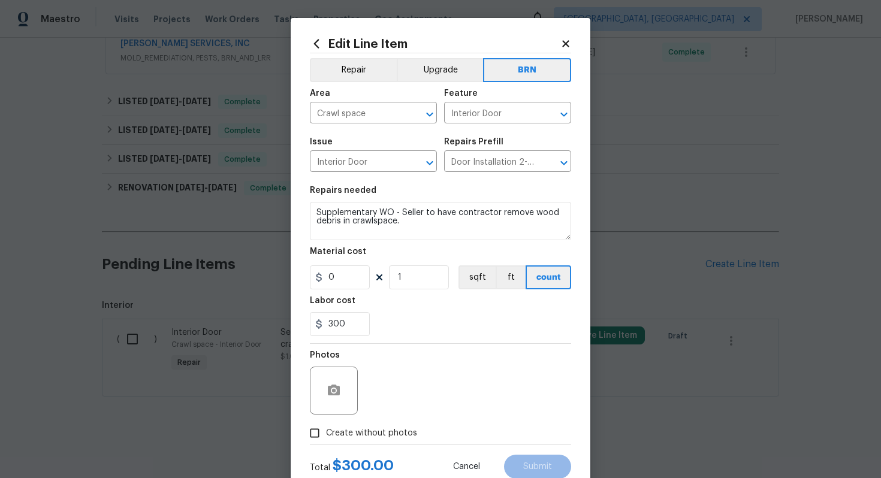
click at [423, 337] on section "Repairs needed Supplementary WO - Seller to have contractor remove wood debris …" at bounding box center [440, 261] width 261 height 164
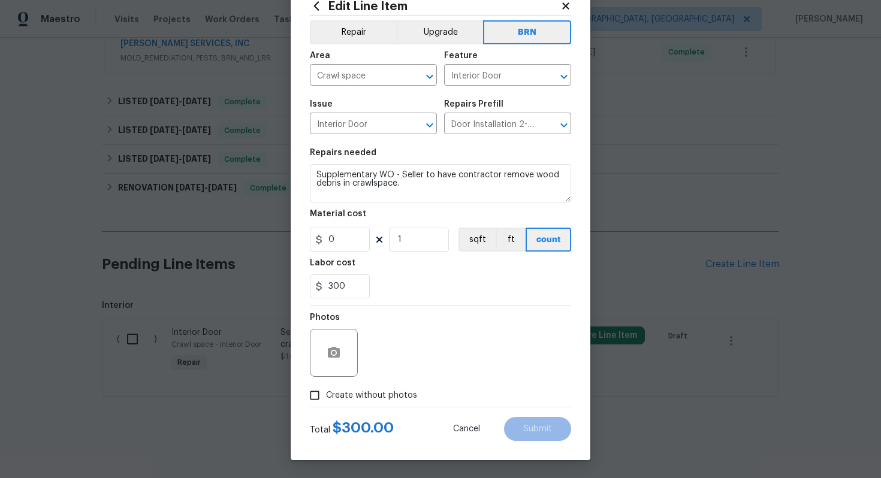
click at [397, 396] on span "Create without photos" at bounding box center [371, 395] width 91 height 13
click at [326, 396] on input "Create without photos" at bounding box center [314, 395] width 23 height 23
checkbox input "true"
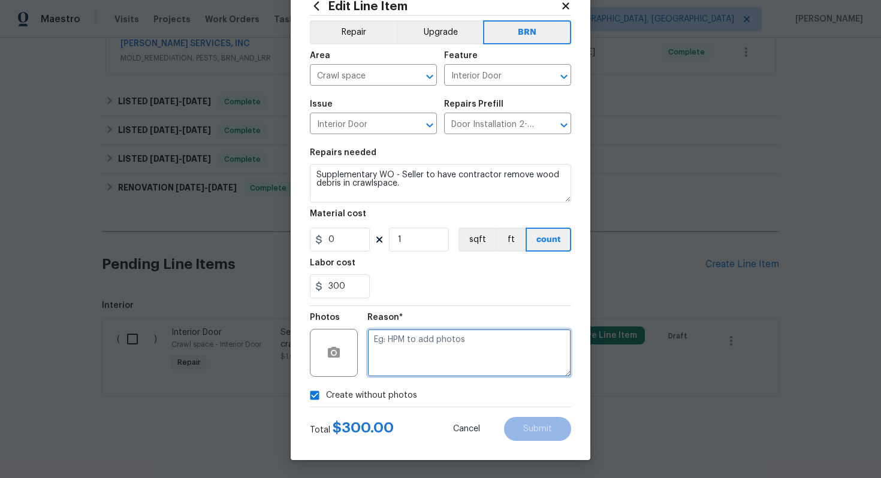
click at [441, 349] on textarea at bounding box center [469, 353] width 204 height 48
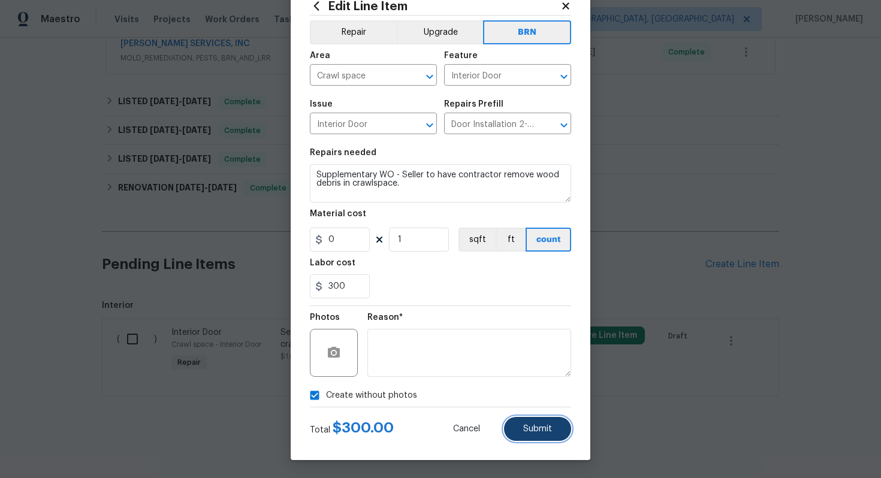
click at [540, 430] on span "Submit" at bounding box center [537, 429] width 29 height 9
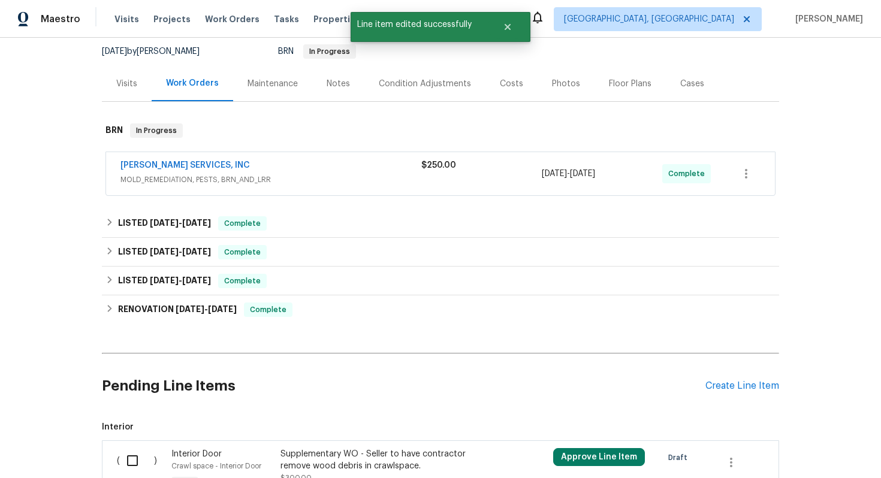
scroll to position [237, 0]
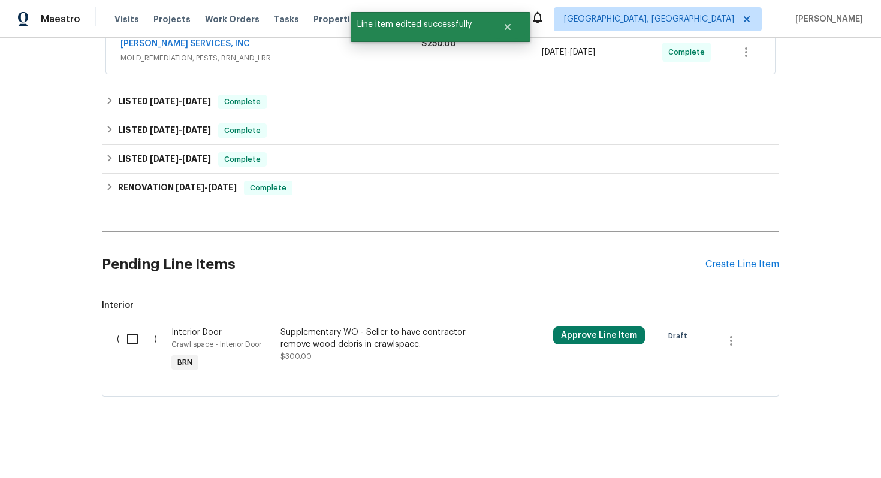
click at [129, 338] on input "checkbox" at bounding box center [137, 339] width 34 height 25
checkbox input "true"
click at [797, 454] on span "Create Work Order" at bounding box center [812, 448] width 80 height 15
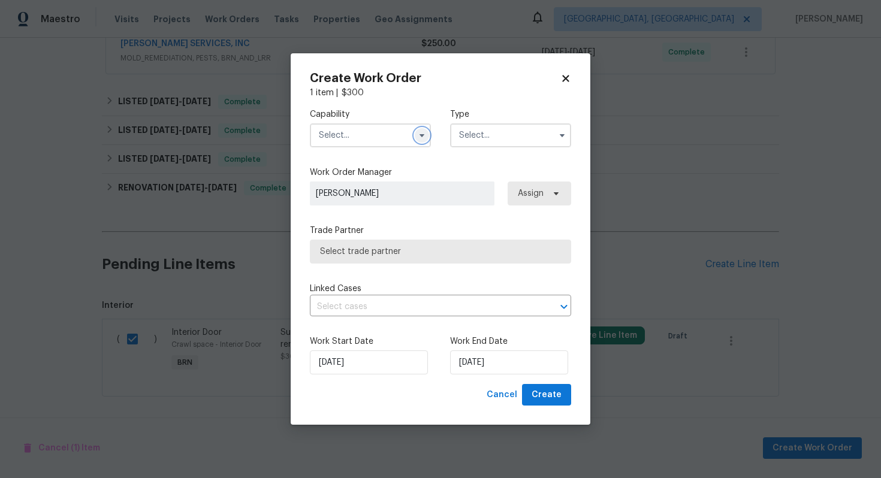
click at [425, 138] on icon "button" at bounding box center [422, 136] width 10 height 10
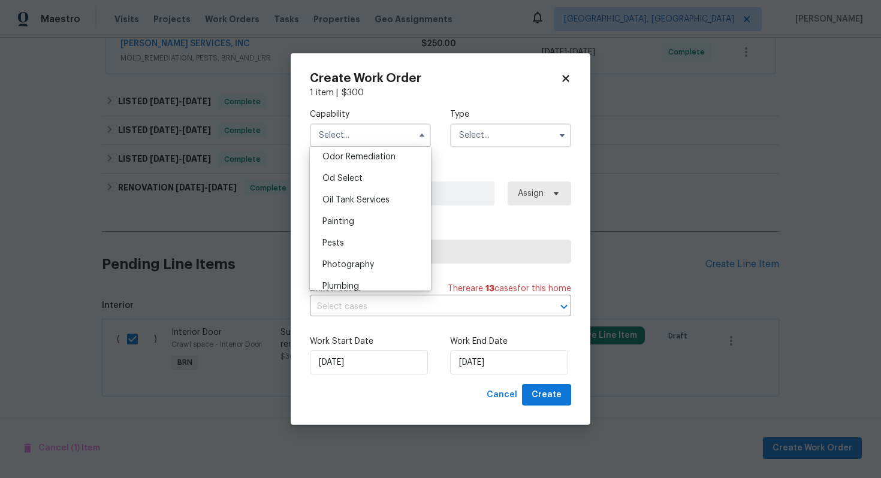
scroll to position [950, 0]
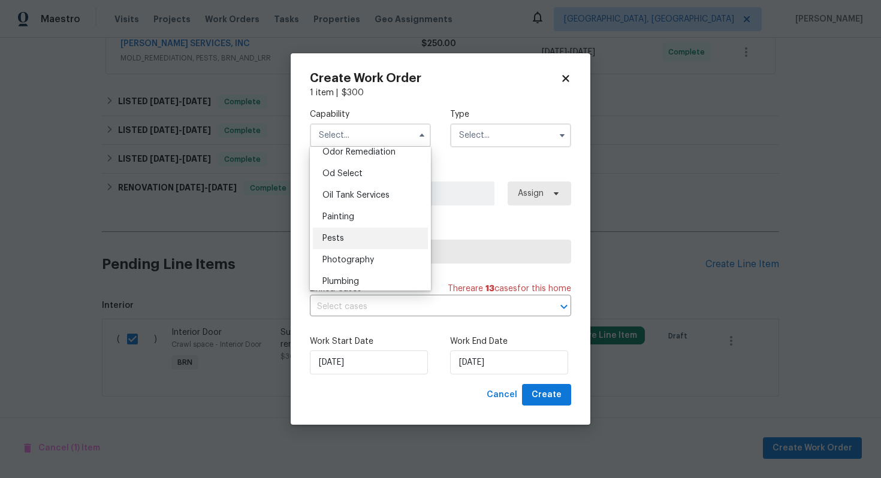
click at [382, 229] on div "Pests" at bounding box center [370, 239] width 115 height 22
type input "Pests"
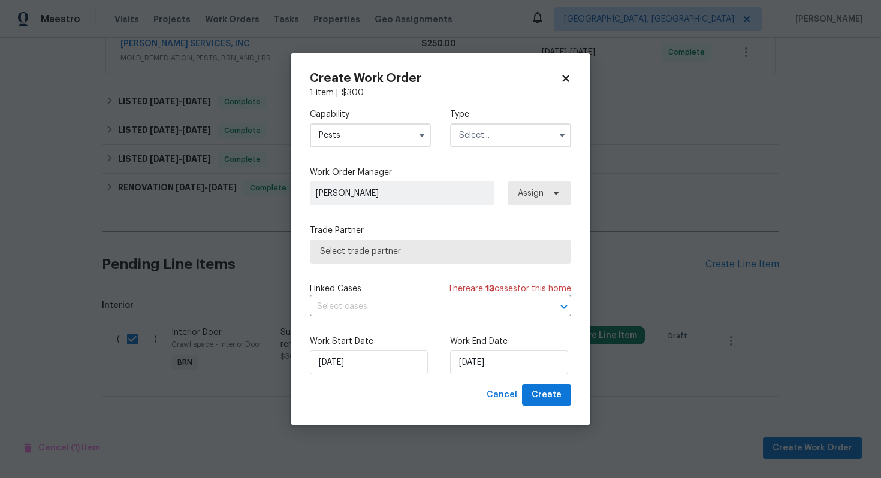
click at [497, 124] on input "text" at bounding box center [510, 135] width 121 height 24
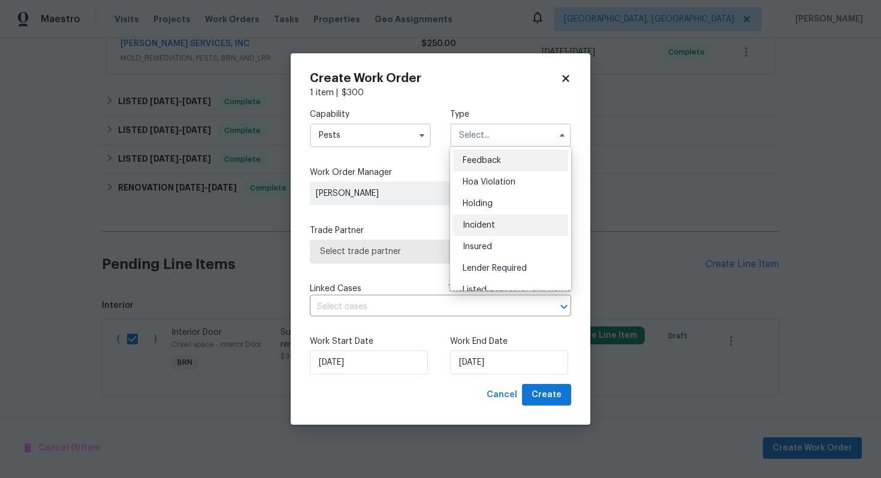
scroll to position [272, 0]
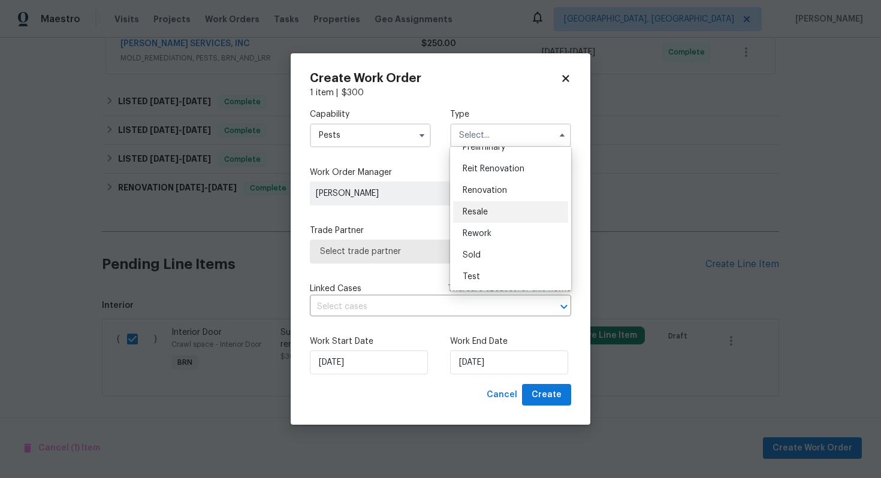
click at [504, 207] on div "Resale" at bounding box center [510, 212] width 115 height 22
type input "Resale"
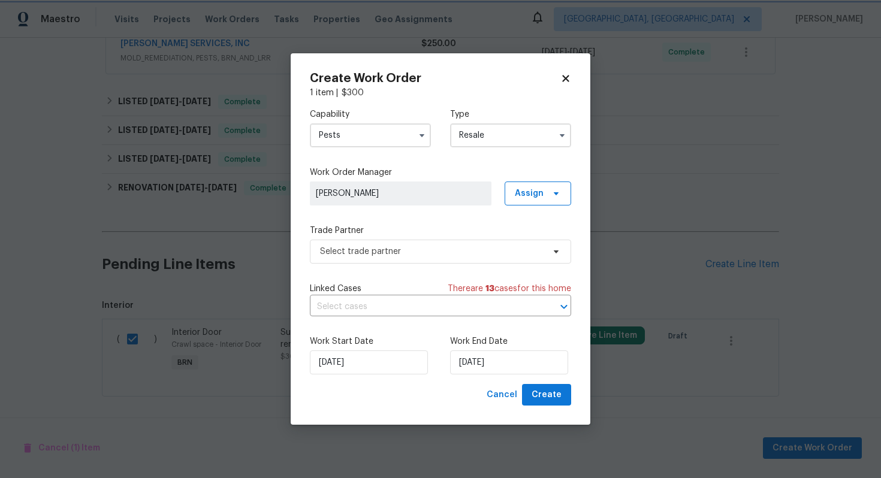
scroll to position [0, 0]
click at [408, 319] on div "Capability Pests Type Resale Work Order Manager [PERSON_NAME] Assign Trade Part…" at bounding box center [440, 241] width 261 height 285
click at [410, 309] on input "text" at bounding box center [424, 307] width 228 height 19
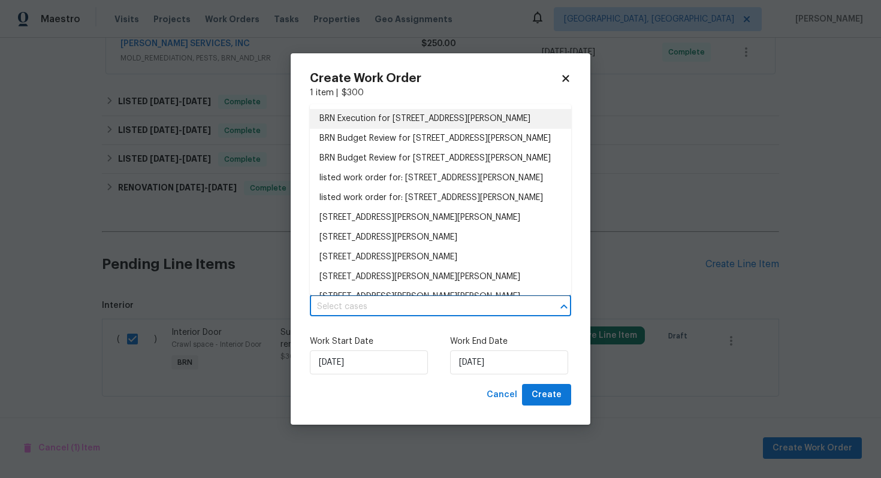
click at [423, 118] on li "BRN Execution for [STREET_ADDRESS][PERSON_NAME]" at bounding box center [440, 119] width 261 height 20
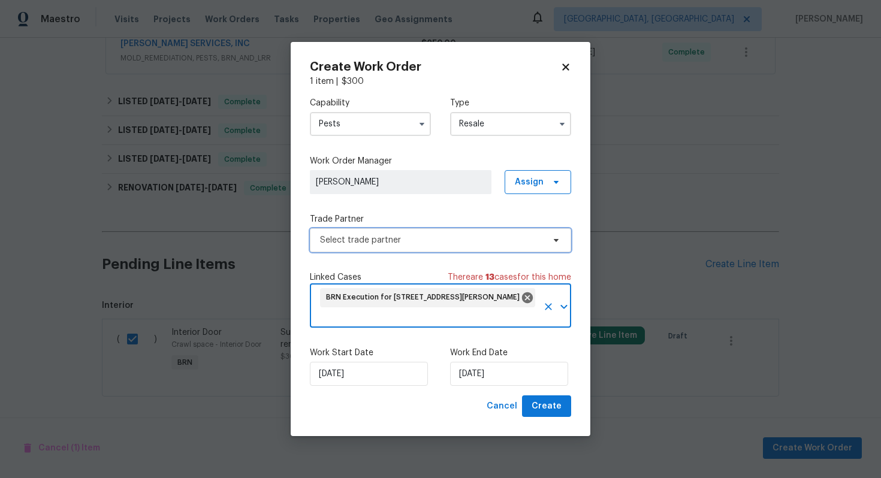
click at [379, 243] on span "Select trade partner" at bounding box center [431, 240] width 223 height 12
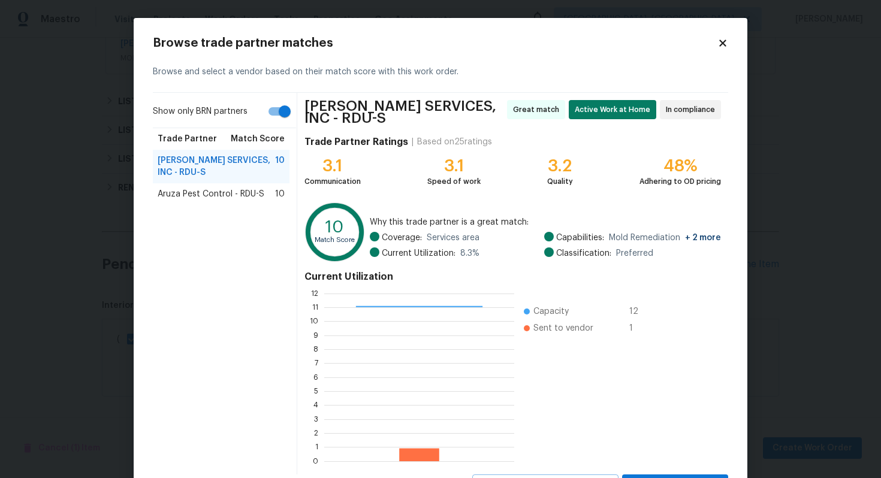
scroll to position [55, 0]
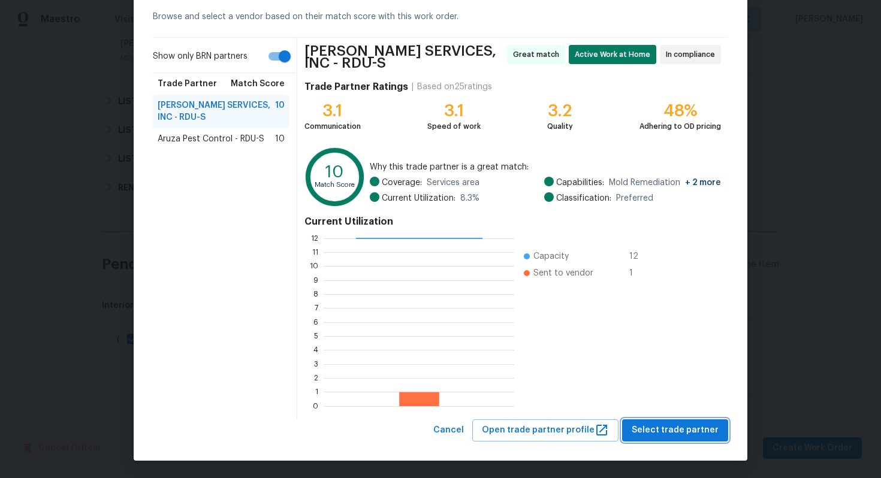
click at [673, 430] on span "Select trade partner" at bounding box center [674, 430] width 87 height 15
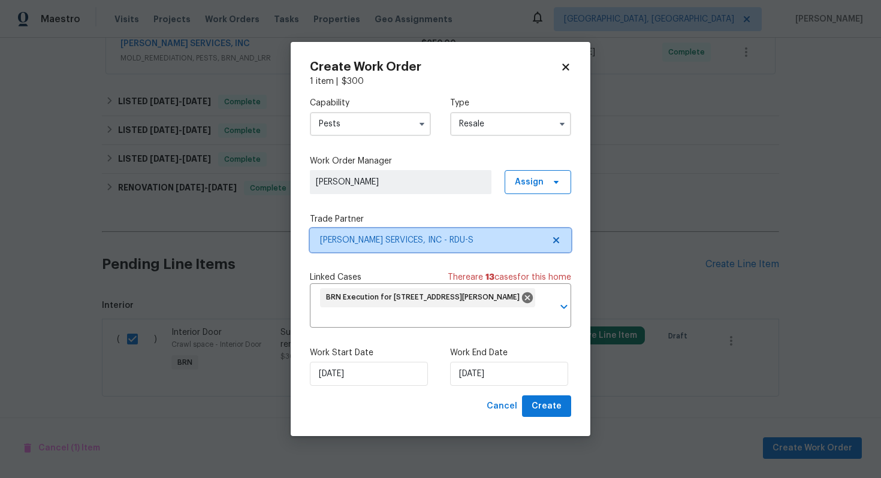
scroll to position [0, 0]
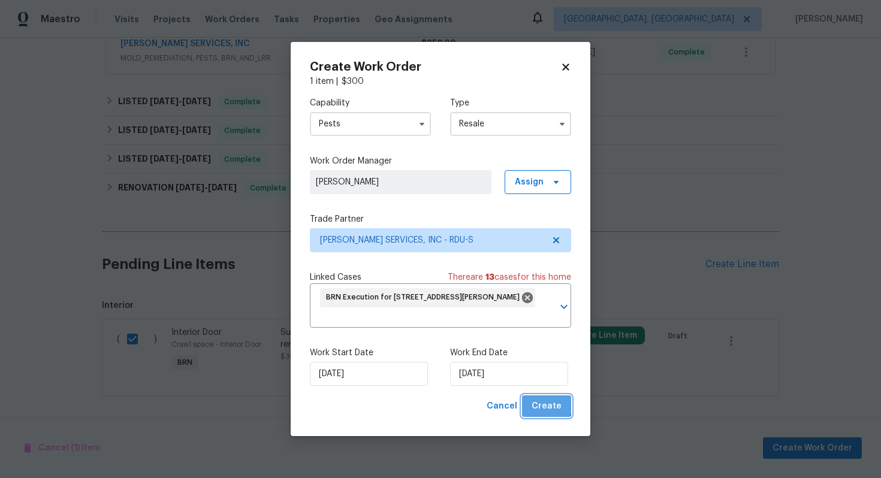
click at [543, 404] on span "Create" at bounding box center [546, 406] width 30 height 15
checkbox input "false"
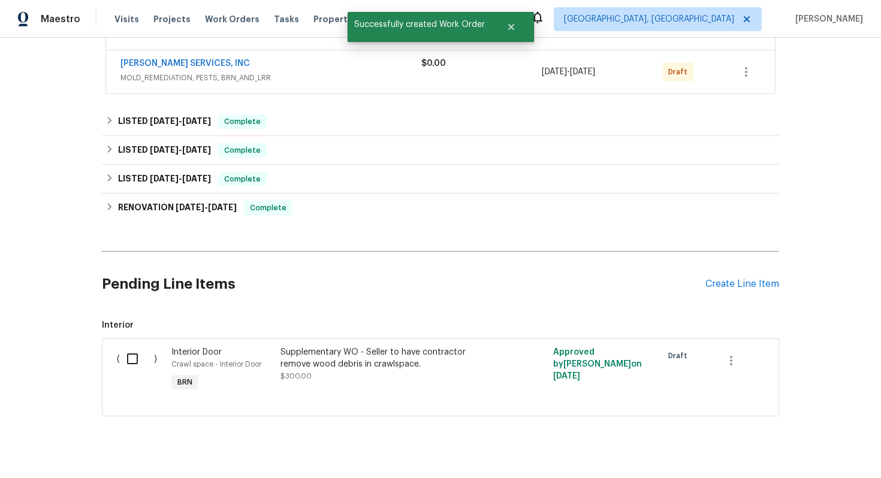
scroll to position [281, 0]
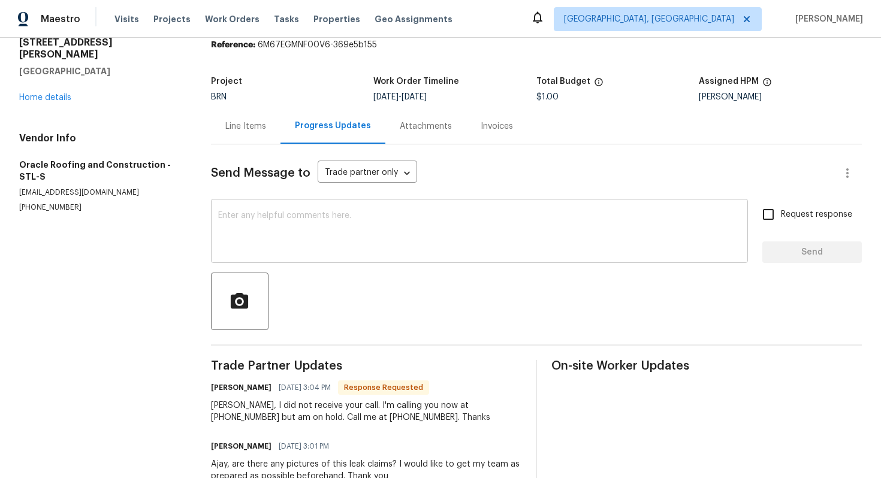
scroll to position [69, 0]
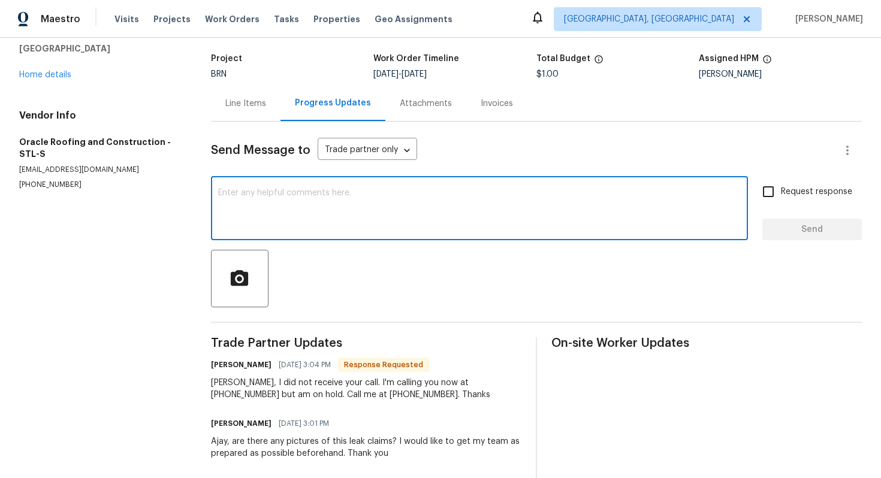
click at [288, 220] on textarea at bounding box center [479, 210] width 522 height 42
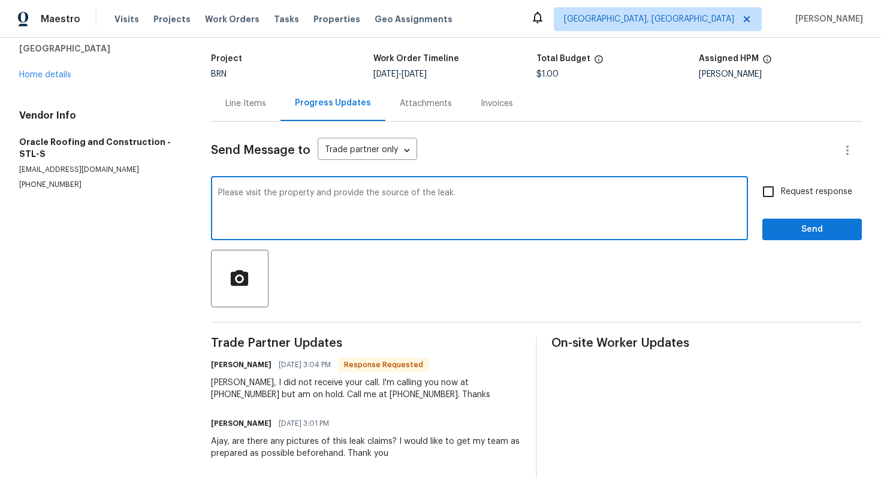
type textarea "Please visit the property and provide the source of the leak."
click at [778, 195] on input "Request response" at bounding box center [767, 191] width 25 height 25
checkbox input "true"
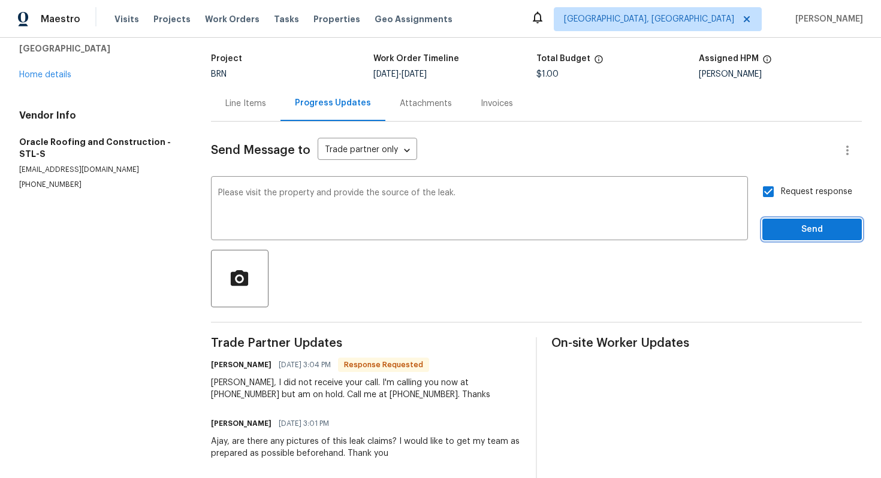
click at [794, 225] on span "Send" at bounding box center [812, 229] width 80 height 15
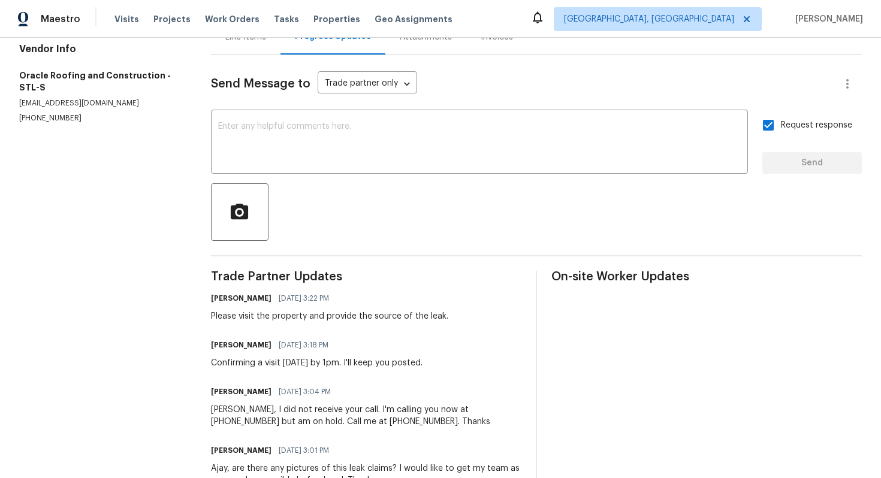
scroll to position [0, 0]
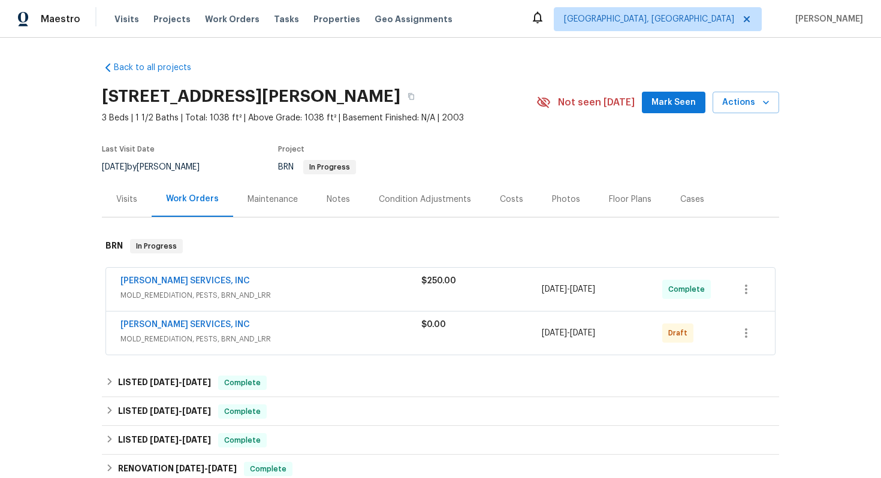
scroll to position [281, 0]
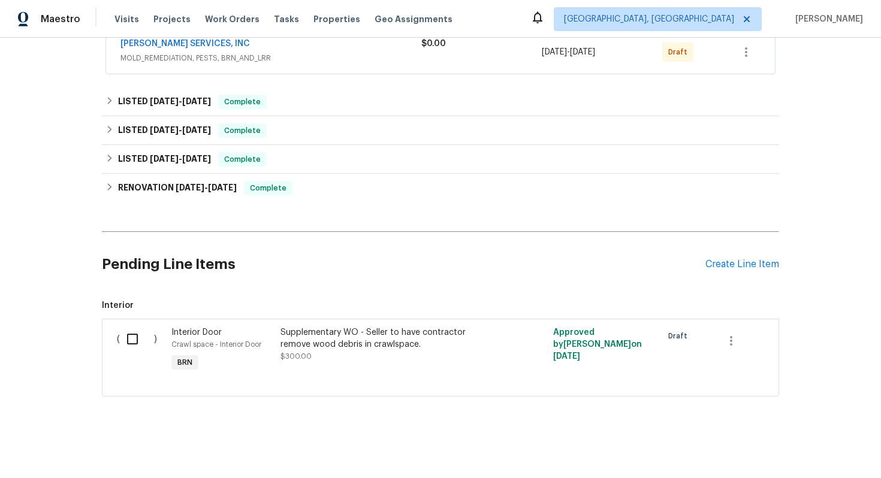
click at [134, 338] on input "checkbox" at bounding box center [137, 339] width 34 height 25
checkbox input "true"
click at [779, 442] on span "Create Work Order" at bounding box center [812, 448] width 80 height 15
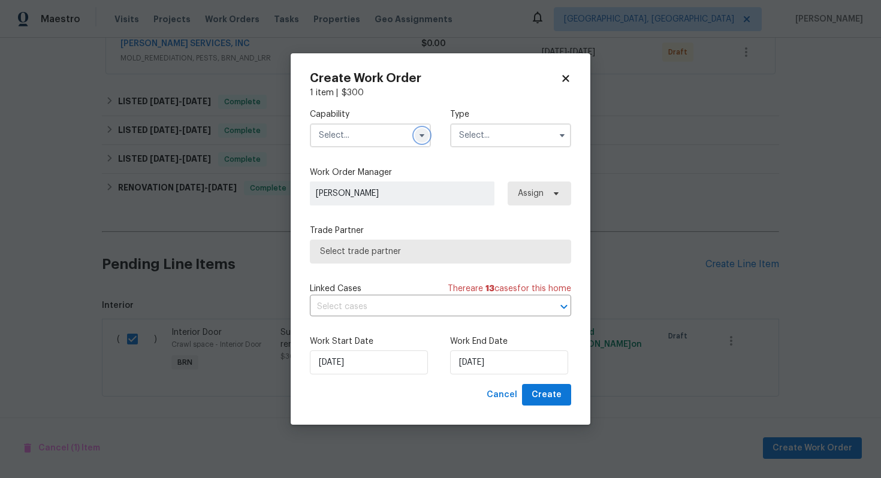
click at [422, 135] on icon "button" at bounding box center [421, 135] width 5 height 3
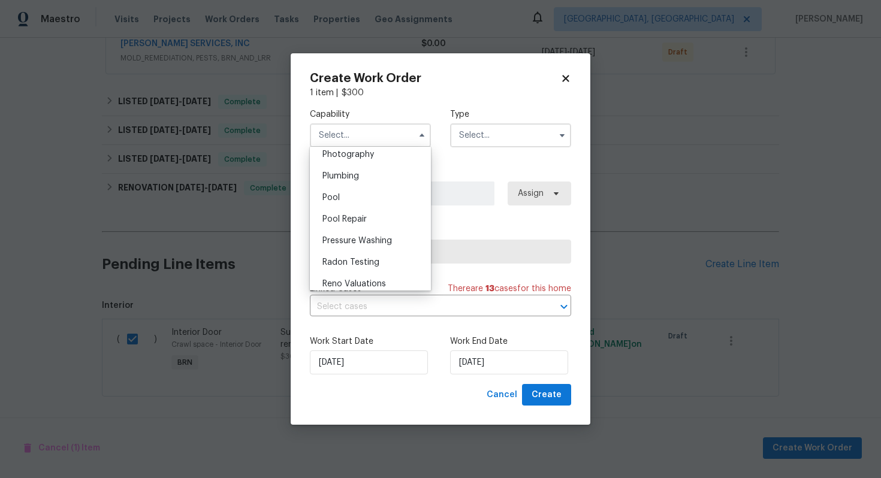
scroll to position [1032, 0]
click at [390, 157] on div "Pests" at bounding box center [370, 157] width 115 height 22
type input "Pests"
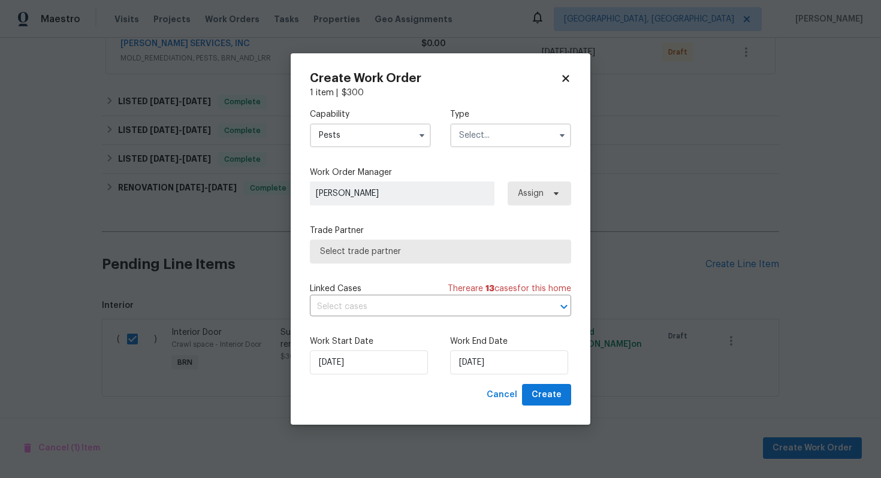
click at [488, 143] on input "text" at bounding box center [510, 135] width 121 height 24
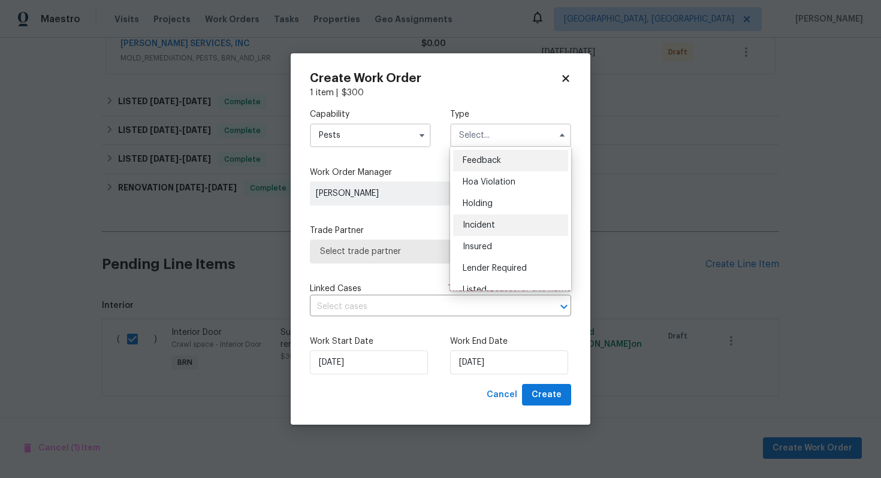
scroll to position [272, 0]
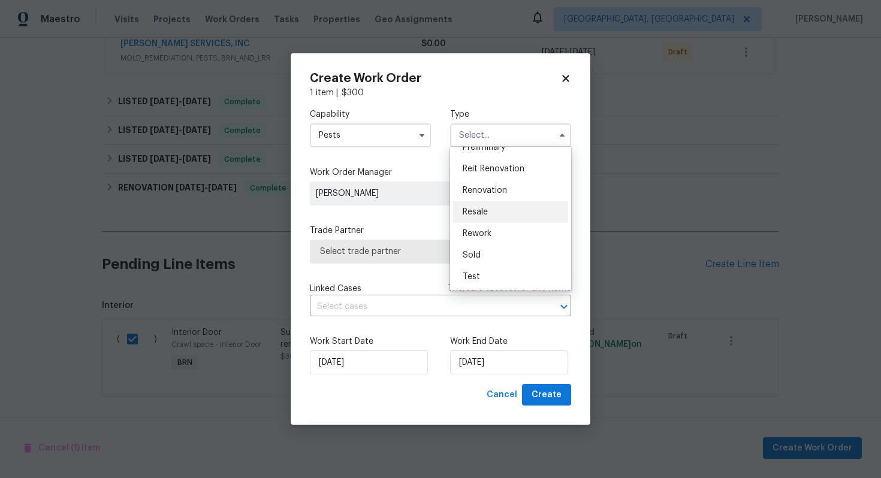
click at [503, 215] on div "Resale" at bounding box center [510, 212] width 115 height 22
type input "Resale"
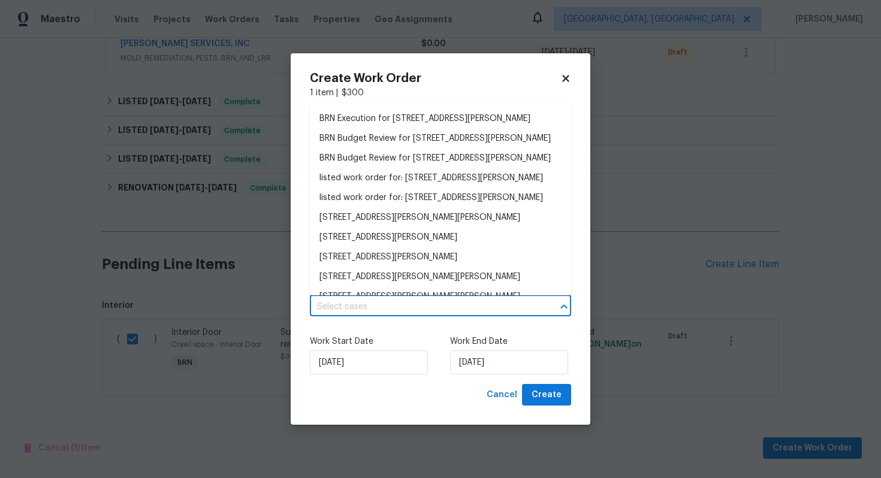
click at [412, 303] on input "text" at bounding box center [424, 307] width 228 height 19
click at [428, 120] on li "BRN Execution for 1122 E Ellerbee St, Durham, NC 27704" at bounding box center [440, 119] width 261 height 20
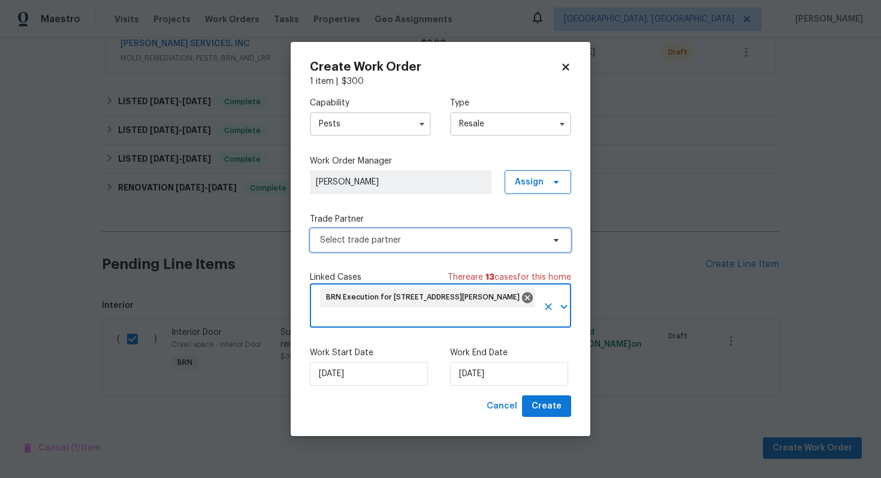
click at [388, 244] on span "Select trade partner" at bounding box center [431, 240] width 223 height 12
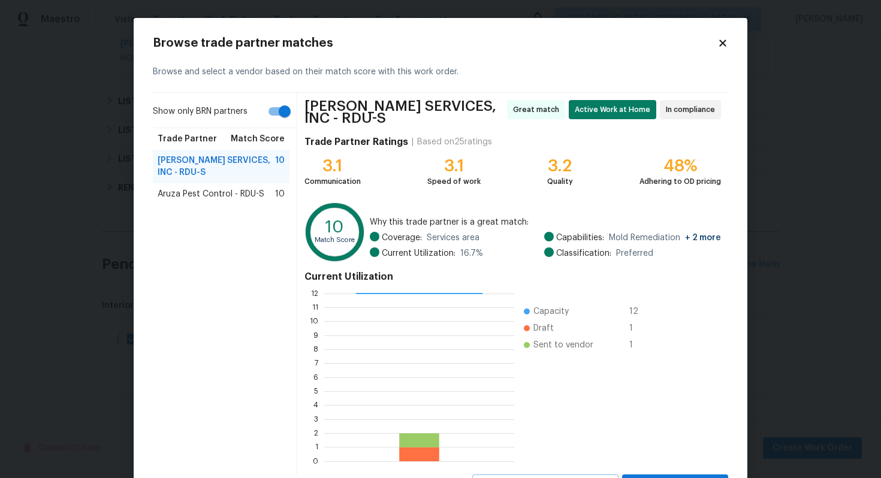
scroll to position [55, 0]
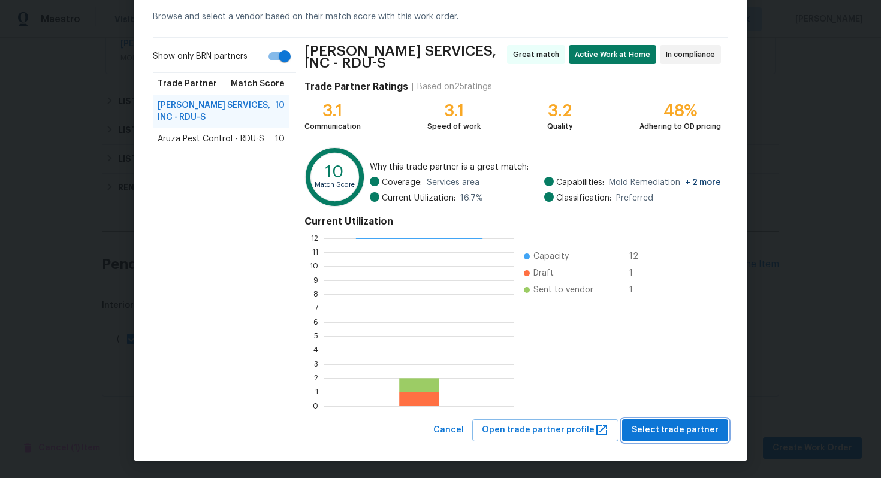
click at [664, 430] on span "Select trade partner" at bounding box center [674, 430] width 87 height 15
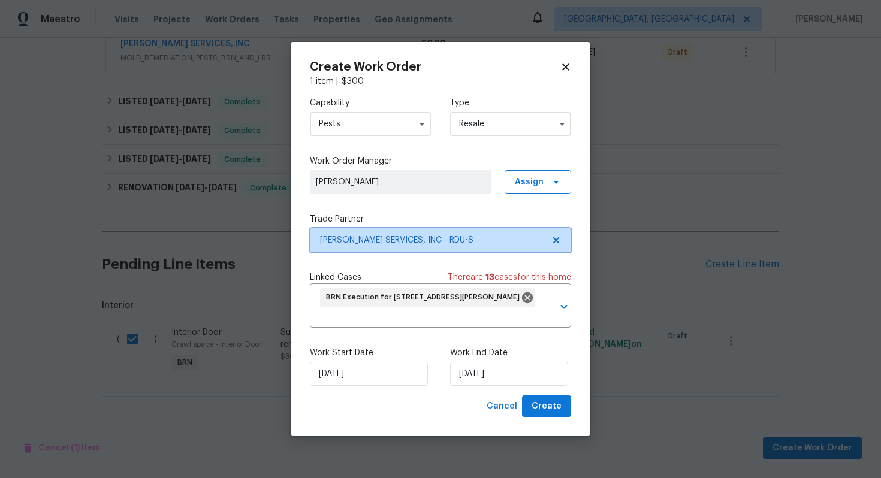
scroll to position [0, 0]
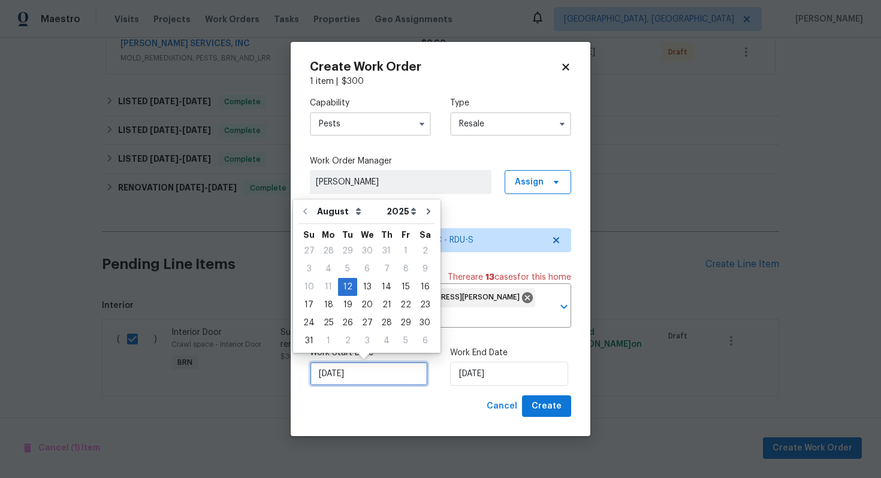
click at [334, 376] on input "[DATE]" at bounding box center [369, 374] width 118 height 24
click at [345, 289] on div "12" at bounding box center [347, 287] width 19 height 17
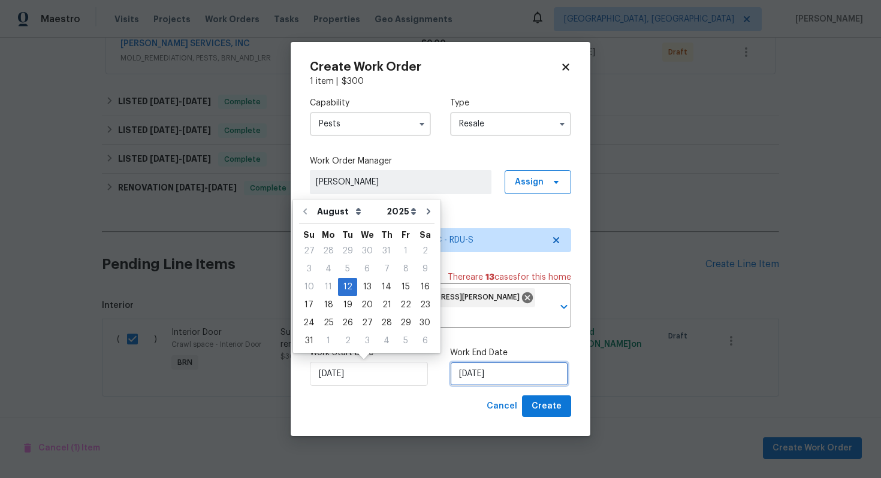
click at [468, 379] on input "[DATE]" at bounding box center [509, 374] width 118 height 24
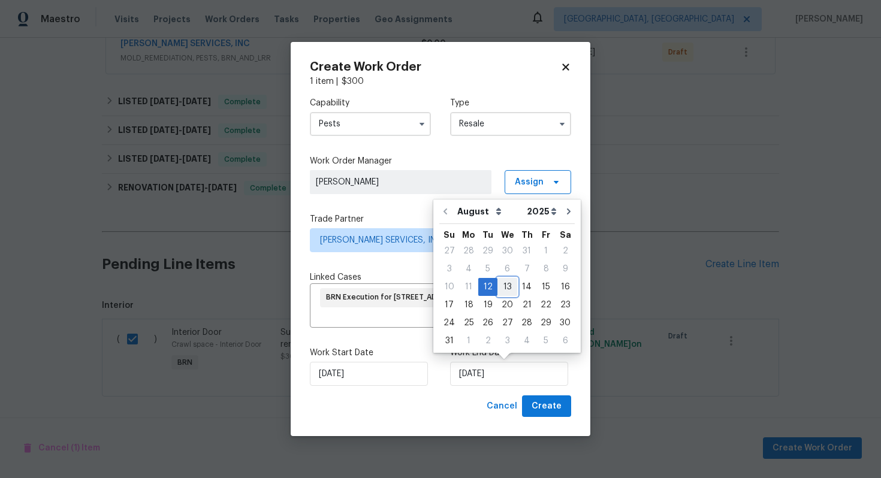
click at [506, 289] on div "13" at bounding box center [507, 287] width 20 height 17
type input "8/13/2025"
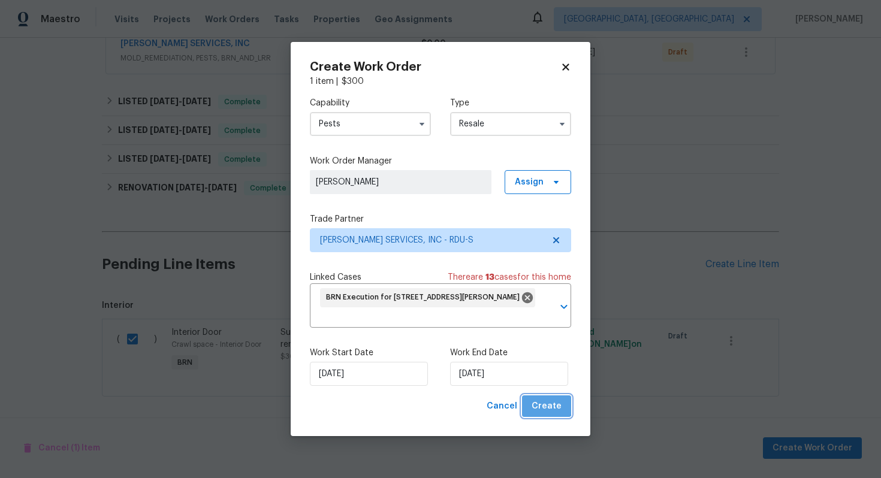
click at [548, 403] on span "Create" at bounding box center [546, 406] width 30 height 15
checkbox input "false"
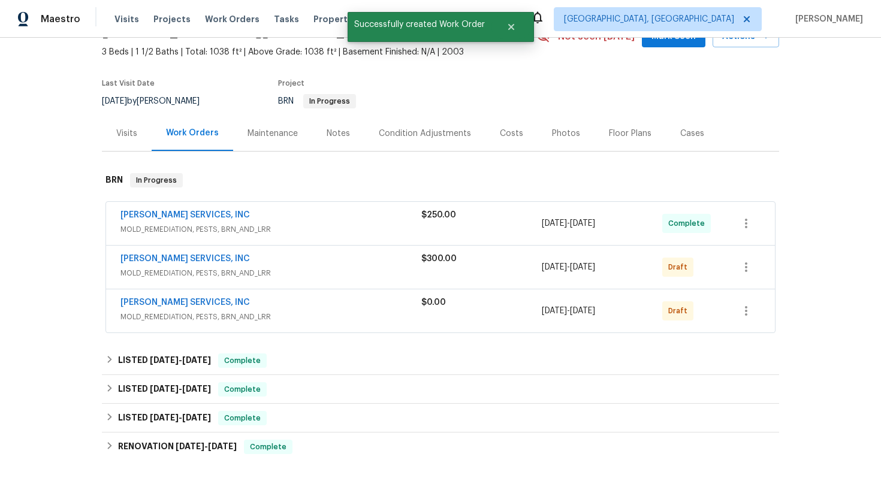
scroll to position [59, 0]
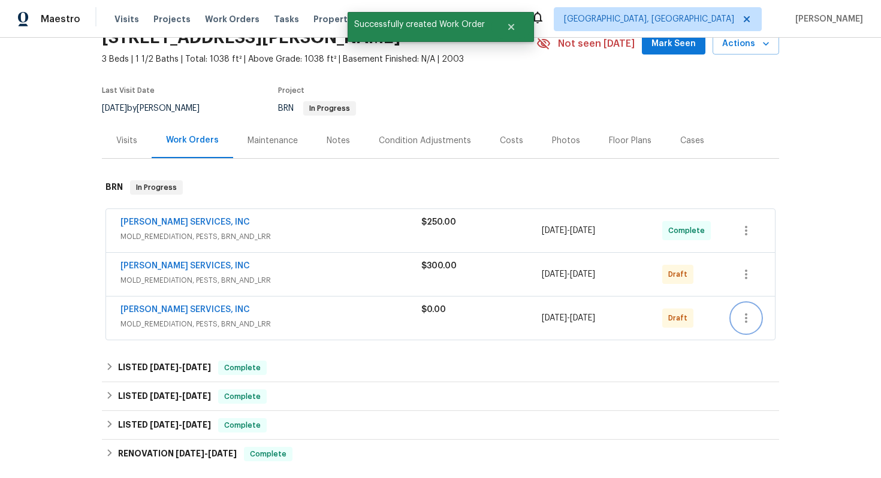
click at [740, 320] on icon "button" at bounding box center [746, 318] width 14 height 14
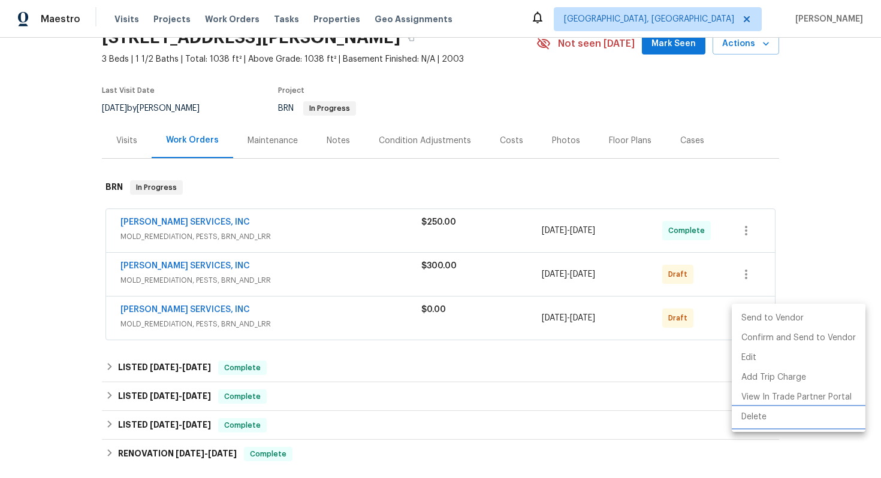
click at [741, 415] on li "Delete" at bounding box center [799, 417] width 134 height 20
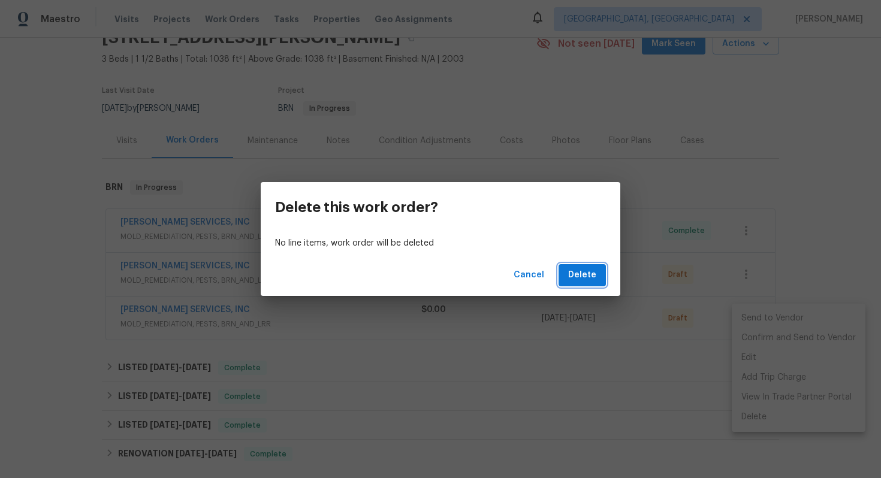
click at [591, 266] on button "Delete" at bounding box center [581, 275] width 47 height 22
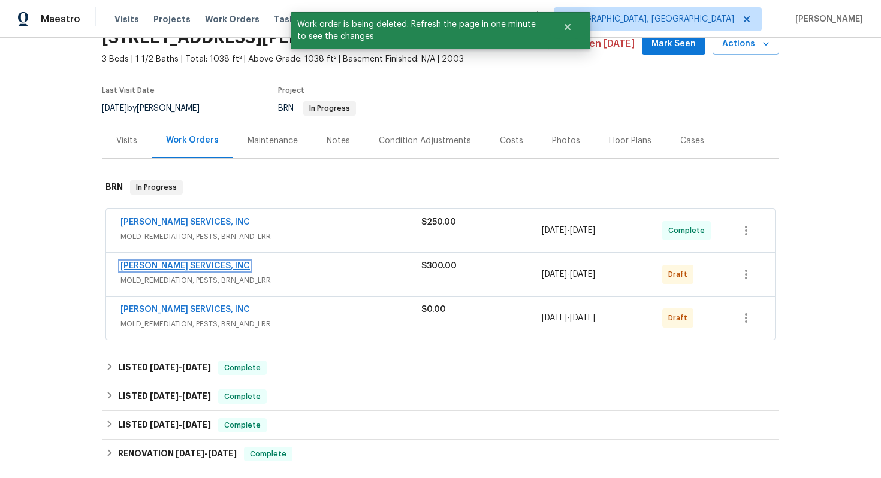
click at [202, 267] on link "CANADY'S SERVICES, INC" at bounding box center [184, 266] width 129 height 8
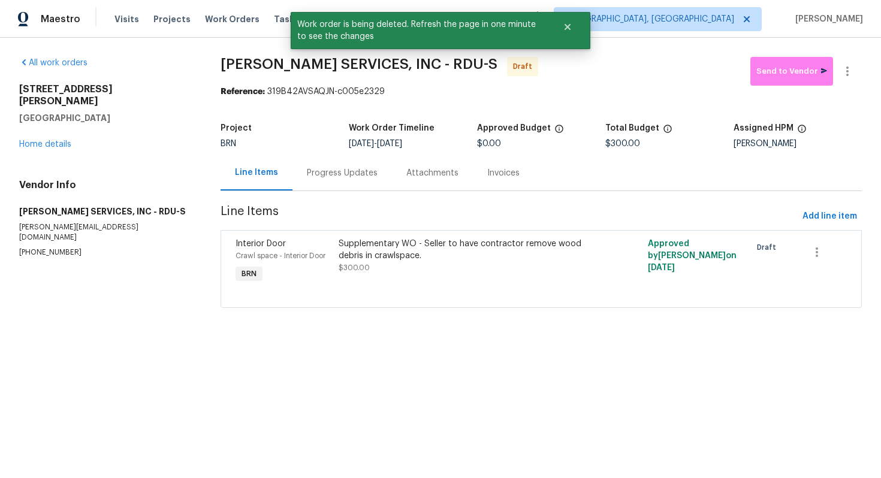
click at [321, 176] on div "Progress Updates" at bounding box center [342, 173] width 71 height 12
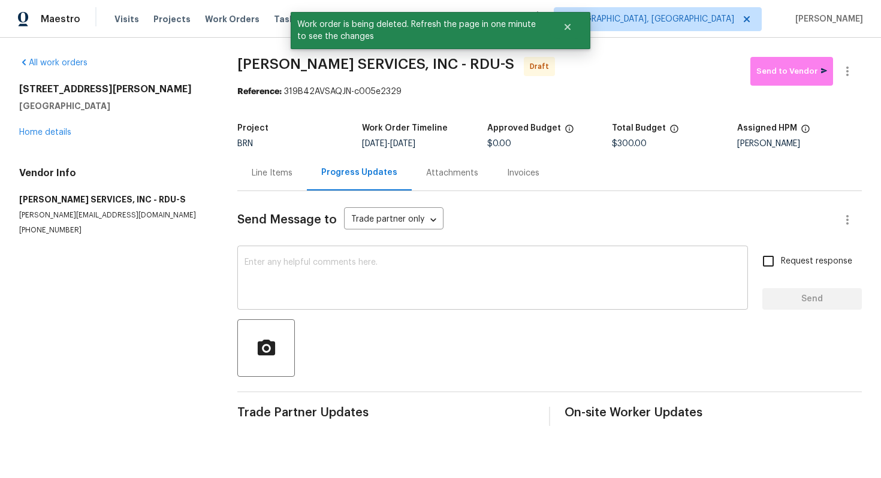
click at [341, 280] on textarea at bounding box center [492, 279] width 496 height 42
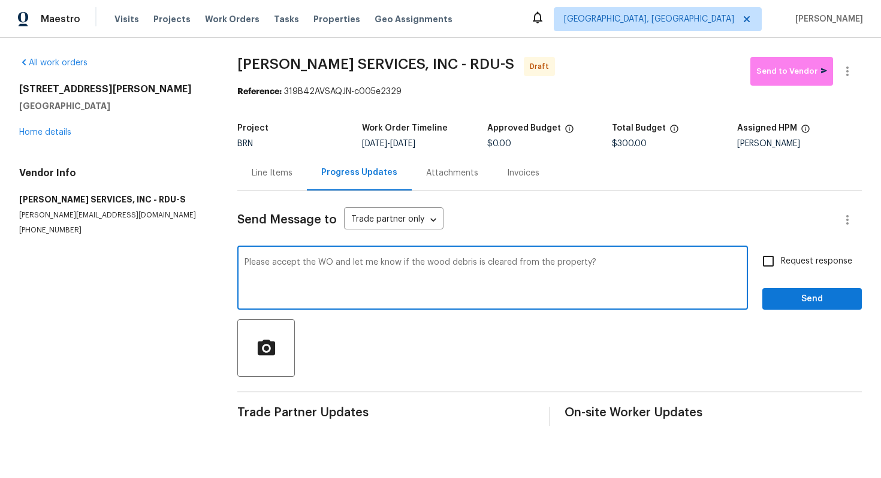
type textarea "Please accept the WO and let me know if the wood debris is cleared from the pro…"
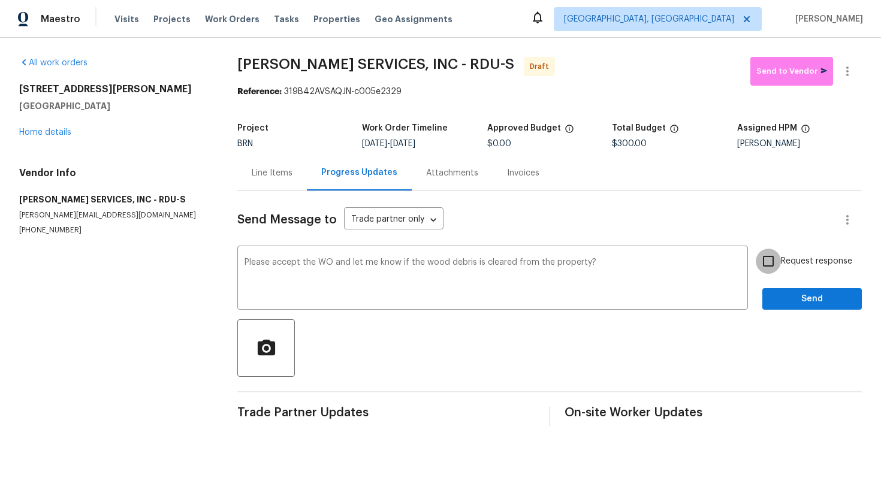
click at [763, 261] on input "Request response" at bounding box center [767, 261] width 25 height 25
checkbox input "true"
click at [799, 298] on span "Send" at bounding box center [812, 299] width 80 height 15
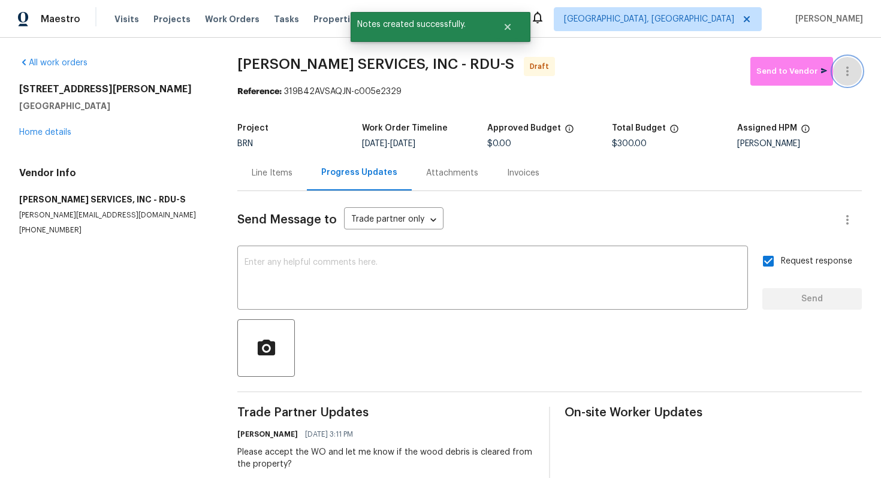
click at [850, 70] on icon "button" at bounding box center [847, 71] width 14 height 14
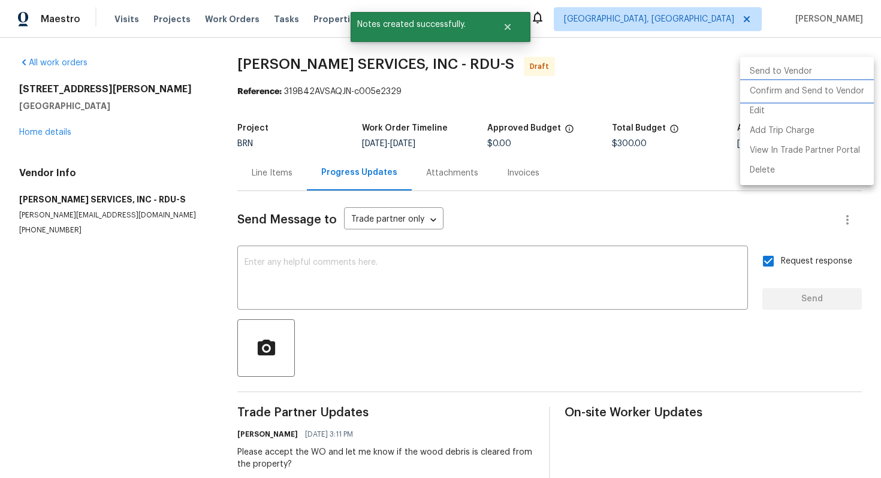
click at [836, 95] on li "Confirm and Send to Vendor" at bounding box center [807, 91] width 134 height 20
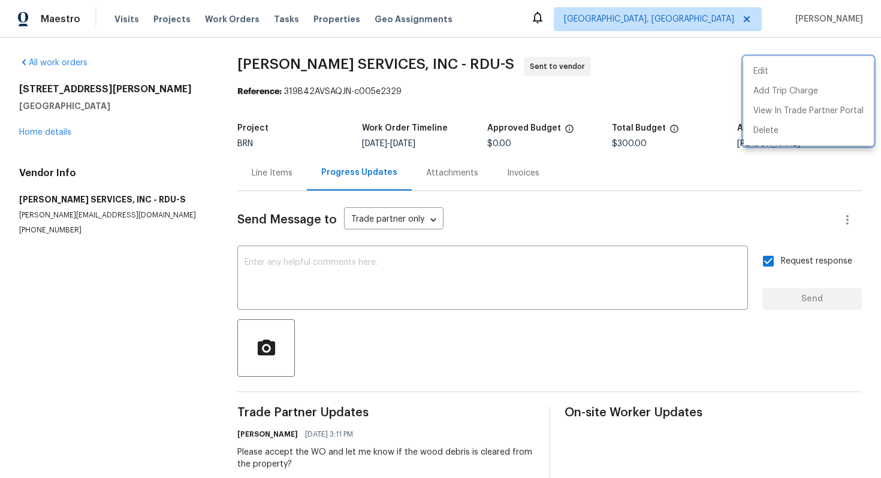
click at [563, 198] on div at bounding box center [440, 239] width 881 height 478
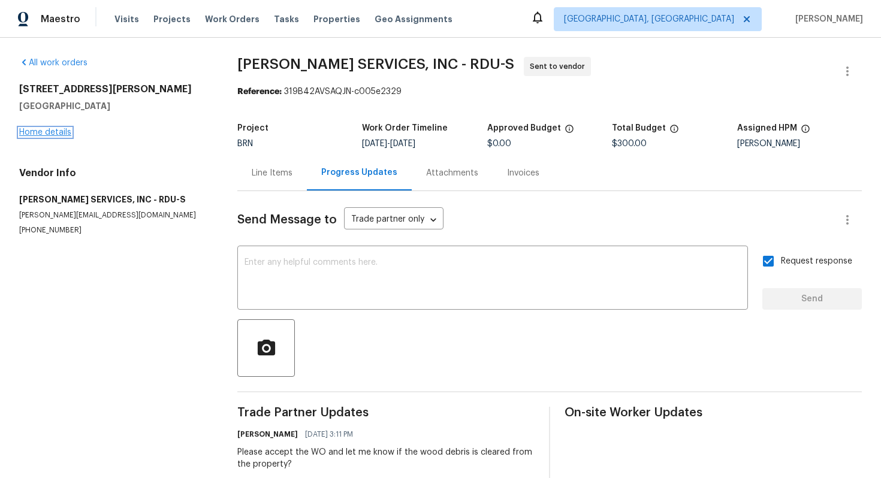
click at [53, 133] on link "Home details" at bounding box center [45, 132] width 52 height 8
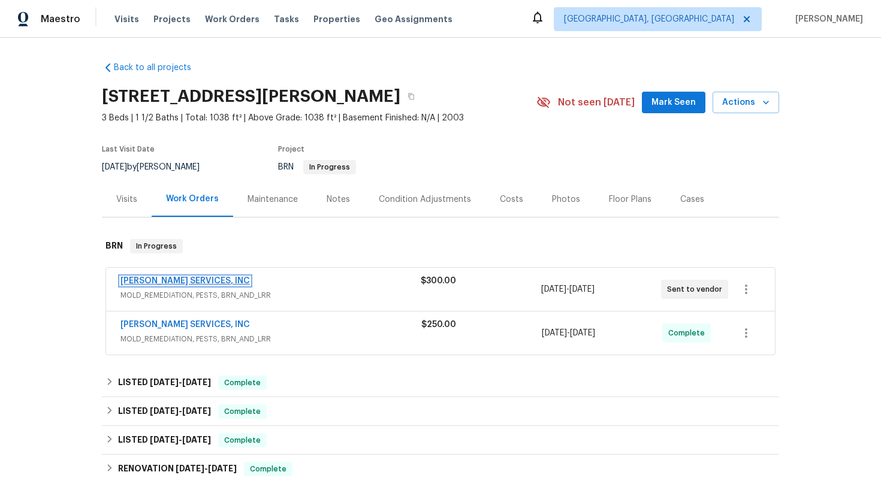
click at [167, 283] on link "CANADY'S SERVICES, INC" at bounding box center [184, 281] width 129 height 8
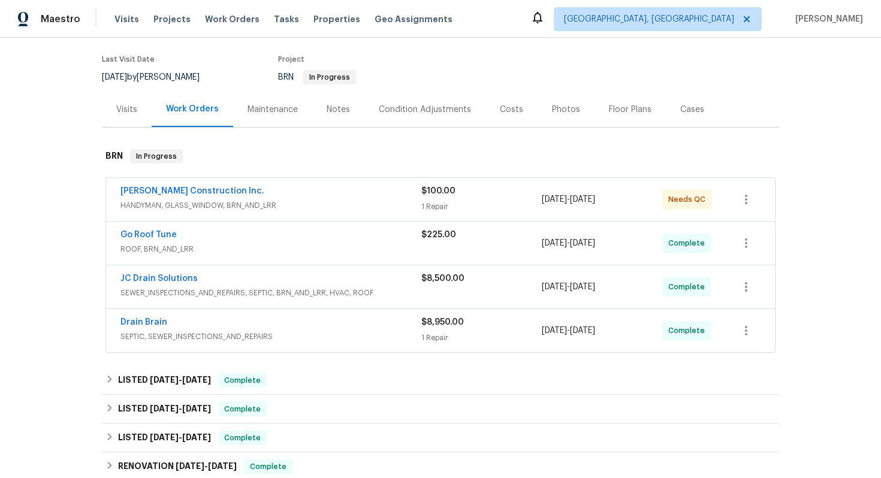
scroll to position [100, 0]
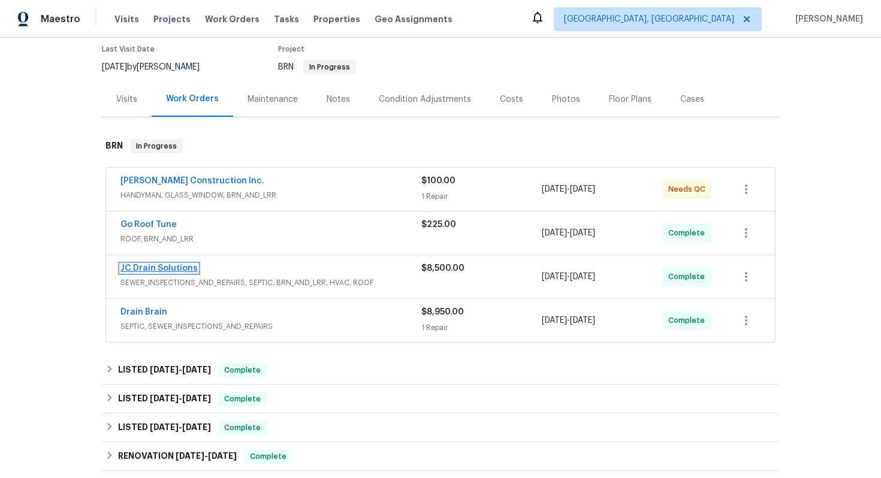
click at [164, 269] on link "JC Drain Solutions" at bounding box center [158, 268] width 77 height 8
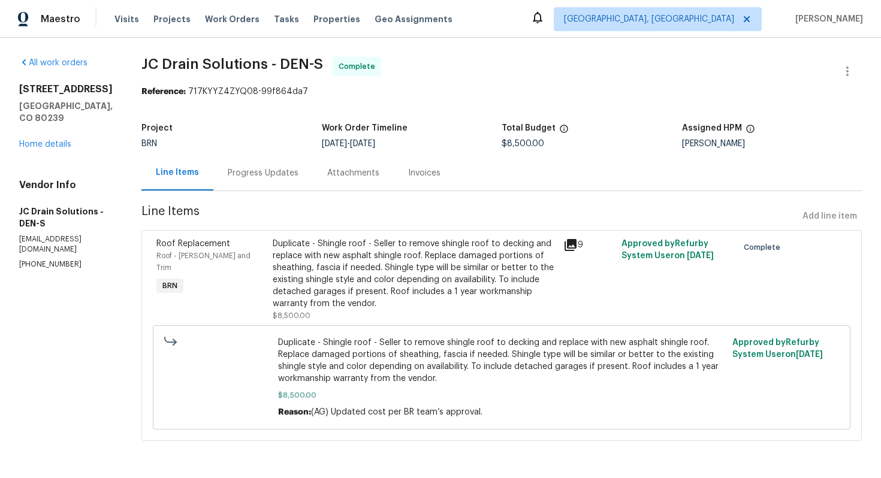
click at [297, 176] on div "Progress Updates" at bounding box center [263, 173] width 71 height 12
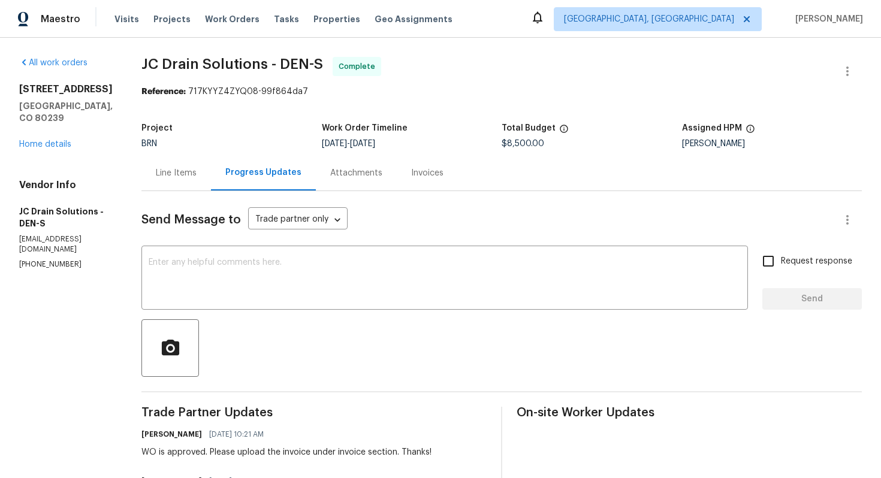
click at [197, 169] on div "Line Items" at bounding box center [176, 173] width 41 height 12
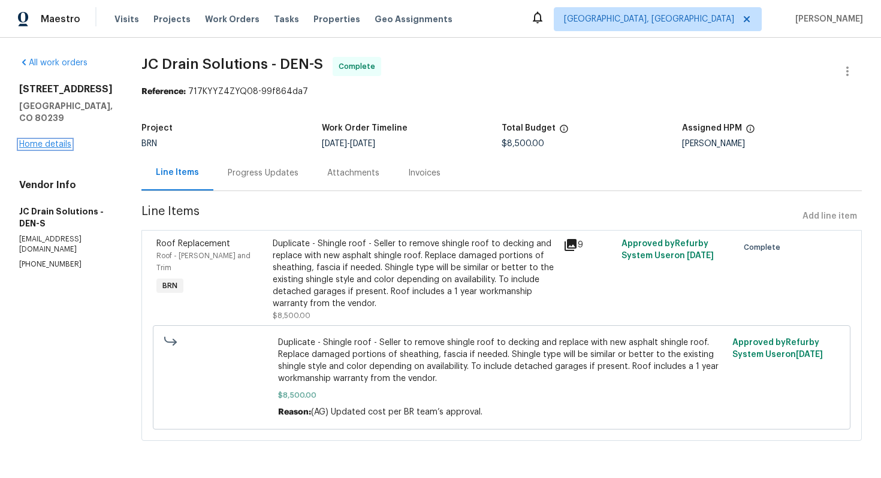
click at [52, 140] on link "Home details" at bounding box center [45, 144] width 52 height 8
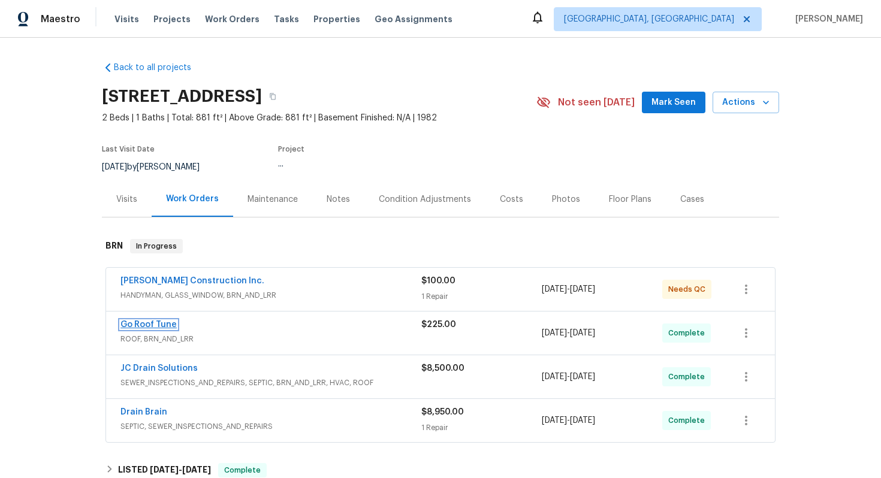
click at [166, 326] on link "Go Roof Tune" at bounding box center [148, 325] width 56 height 8
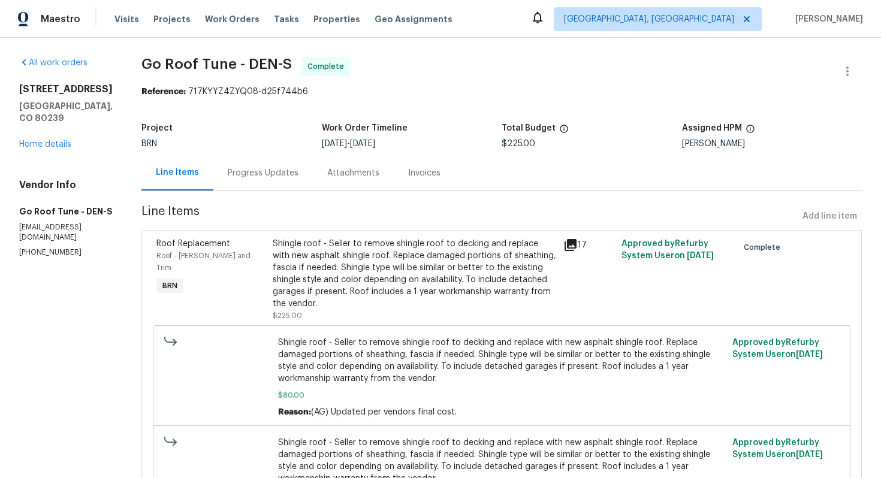
click at [293, 179] on div "Progress Updates" at bounding box center [262, 172] width 99 height 35
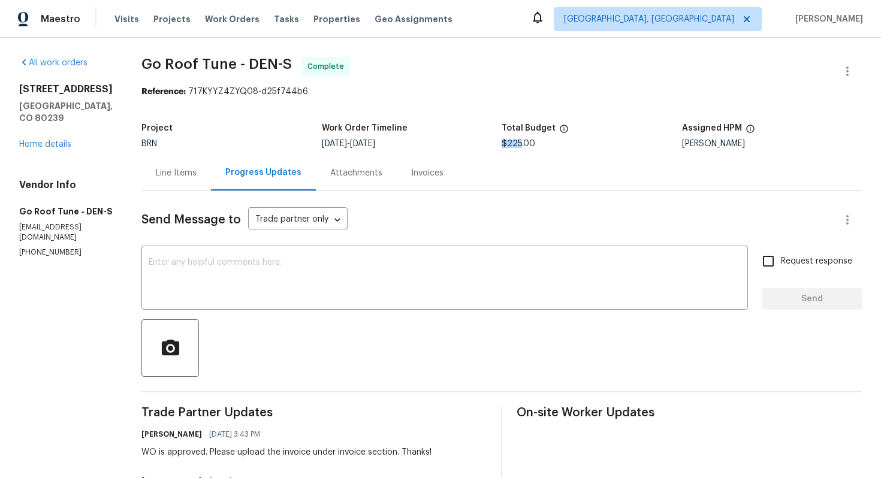
drag, startPoint x: 529, startPoint y: 144, endPoint x: 511, endPoint y: 144, distance: 18.0
click at [511, 144] on span "$225.00" at bounding box center [518, 144] width 34 height 8
copy span "$225"
drag, startPoint x: 164, startPoint y: 63, endPoint x: 249, endPoint y: 58, distance: 85.8
click at [249, 58] on span "Go Roof Tune - DEN-S" at bounding box center [216, 64] width 150 height 14
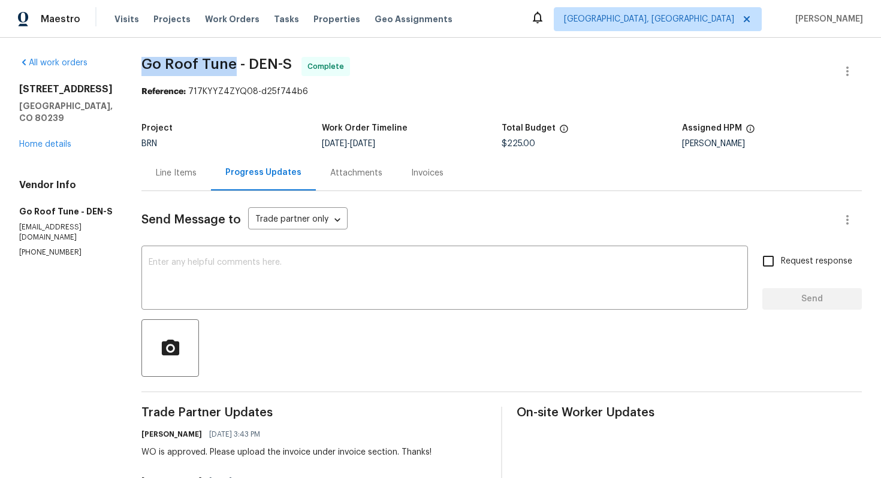
copy span "Go Roof Tune"
click at [59, 140] on link "Home details" at bounding box center [45, 144] width 52 height 8
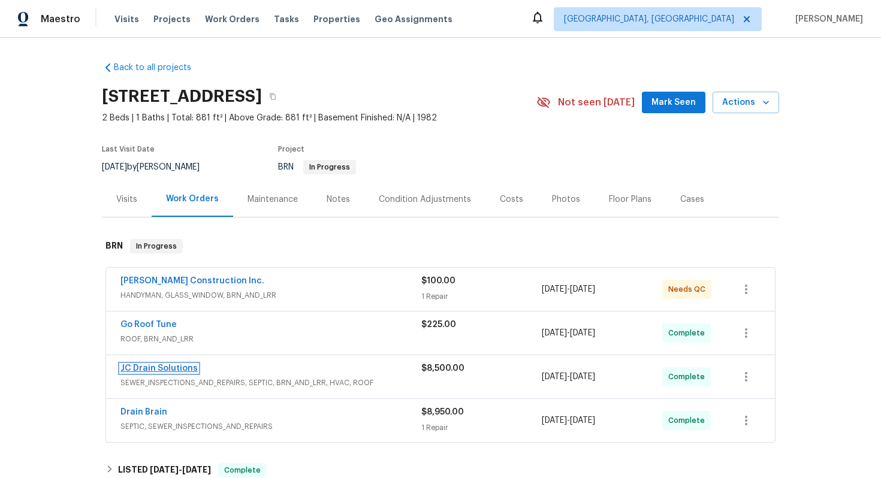
click at [150, 372] on link "JC Drain Solutions" at bounding box center [158, 368] width 77 height 8
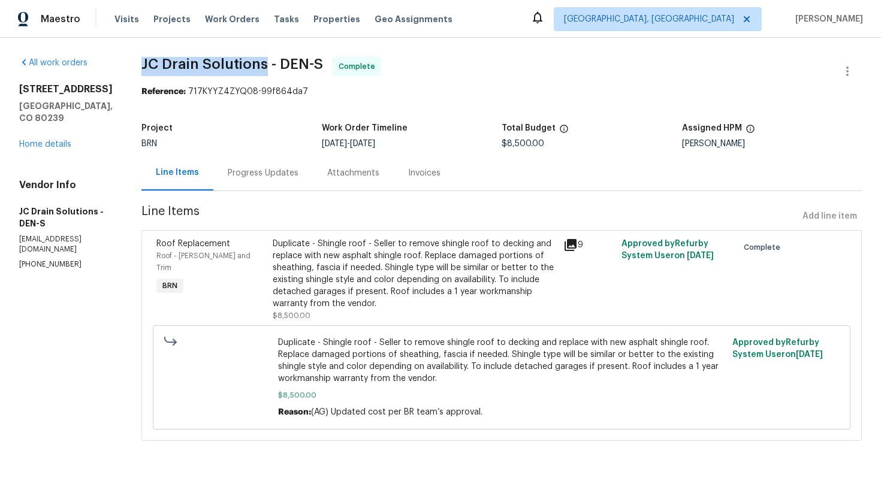
drag, startPoint x: 146, startPoint y: 67, endPoint x: 278, endPoint y: 67, distance: 132.4
click at [279, 67] on div "All work orders [STREET_ADDRESS] Home details Vendor Info JC Drain Solutions - …" at bounding box center [440, 256] width 881 height 437
copy span "JC Drain Solutions"
click at [62, 140] on link "Home details" at bounding box center [45, 144] width 52 height 8
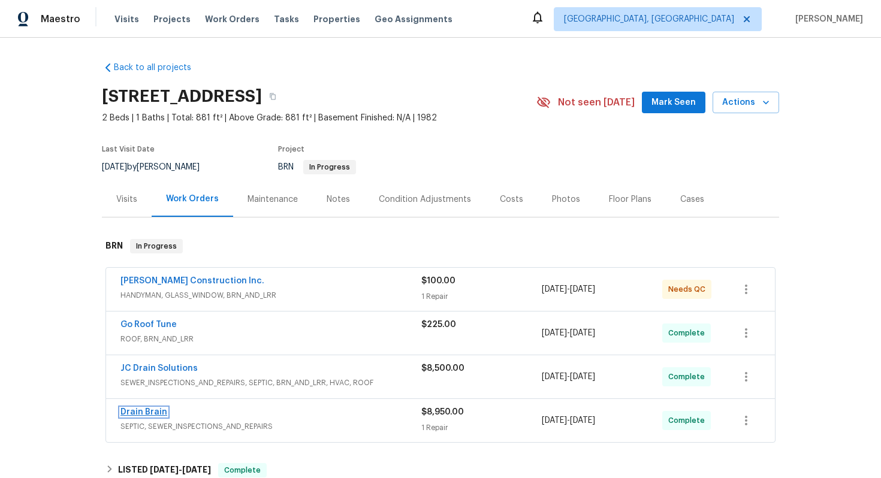
click at [149, 412] on link "Drain Brain" at bounding box center [143, 412] width 47 height 8
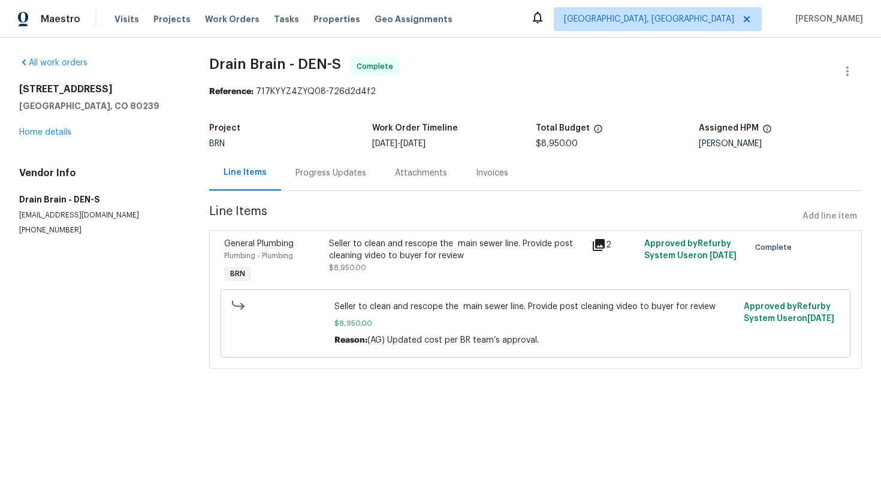
click at [318, 172] on div "Progress Updates" at bounding box center [330, 173] width 71 height 12
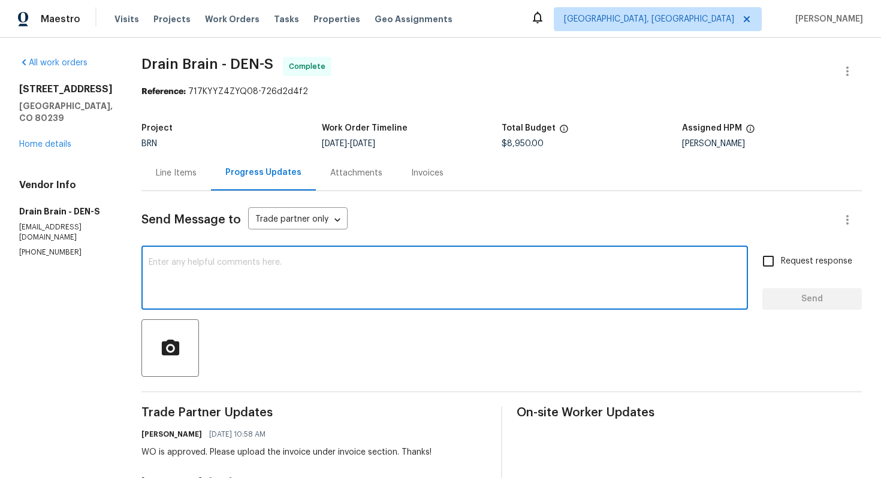
click at [311, 271] on textarea at bounding box center [445, 279] width 592 height 42
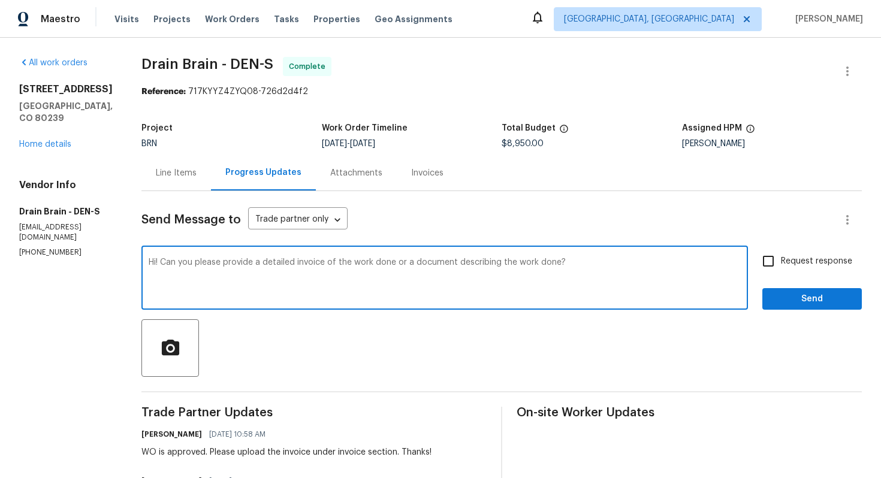
type textarea "Hi! Can you please provide a detailed invoice of the work done or a document de…"
click at [776, 262] on input "Request response" at bounding box center [767, 261] width 25 height 25
checkbox input "true"
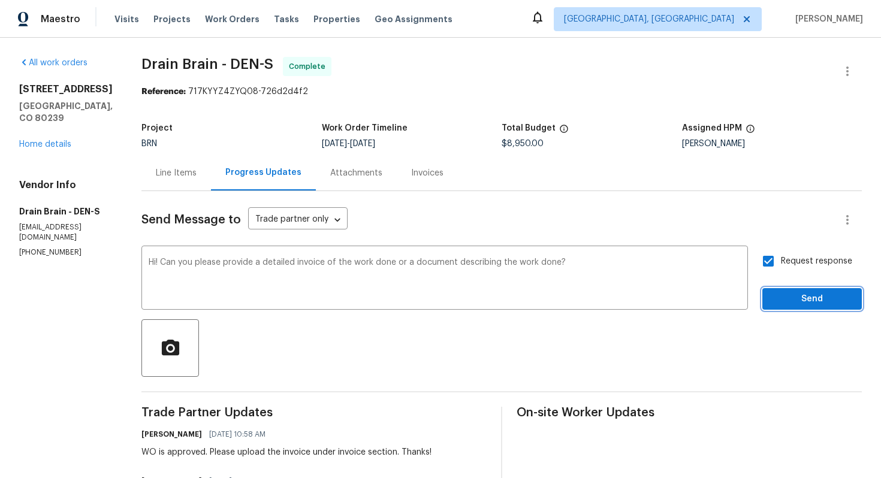
click at [815, 300] on span "Send" at bounding box center [812, 299] width 80 height 15
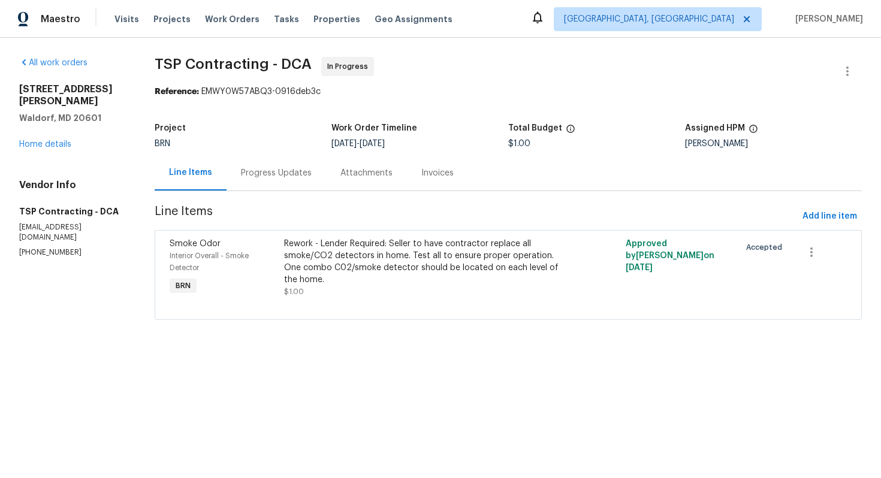
click at [291, 167] on div "Progress Updates" at bounding box center [276, 173] width 71 height 12
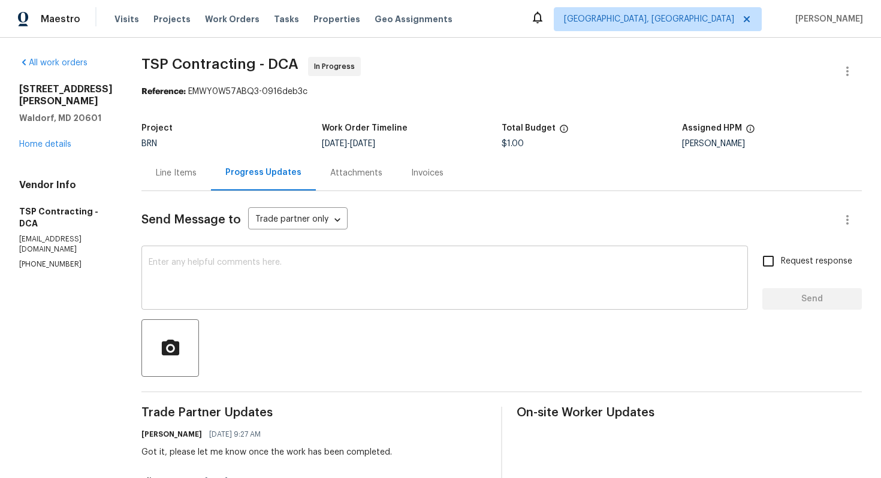
click at [304, 284] on textarea at bounding box center [445, 279] width 592 height 42
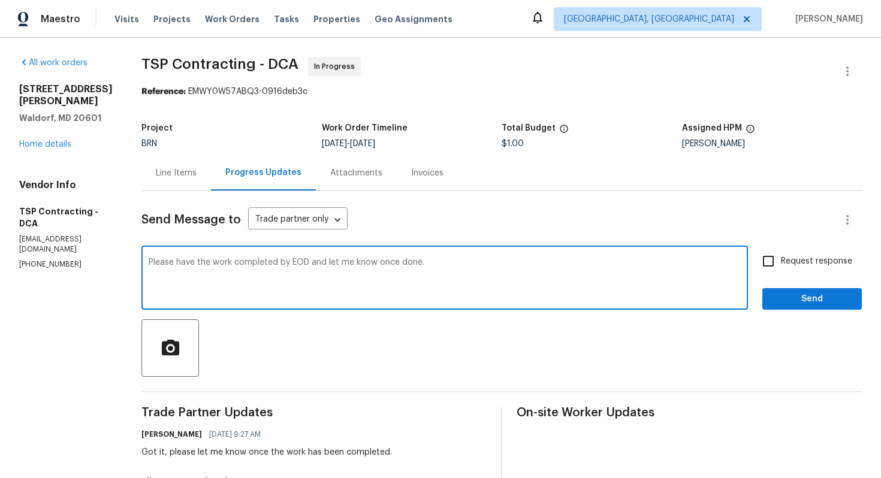
type textarea "Please have the work completed by EOD and let me know once done."
click at [817, 265] on span "Request response" at bounding box center [816, 261] width 71 height 13
click at [781, 265] on input "Request response" at bounding box center [767, 261] width 25 height 25
checkbox input "true"
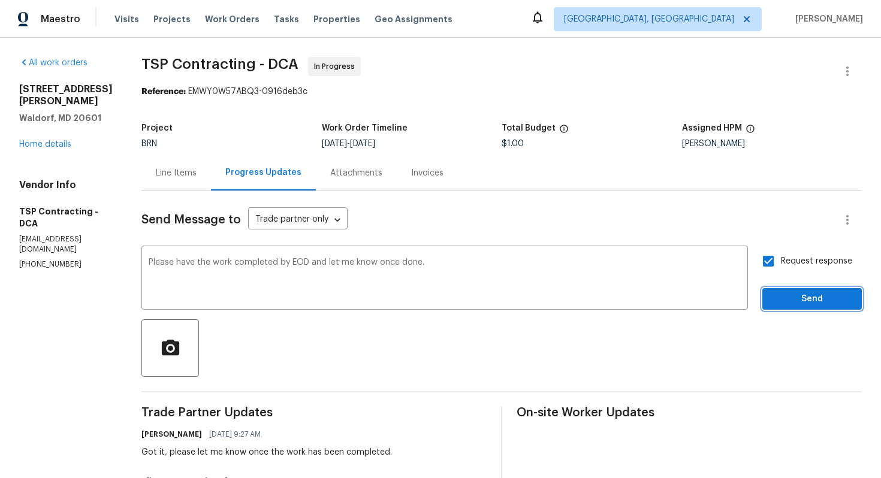
click at [817, 299] on span "Send" at bounding box center [812, 299] width 80 height 15
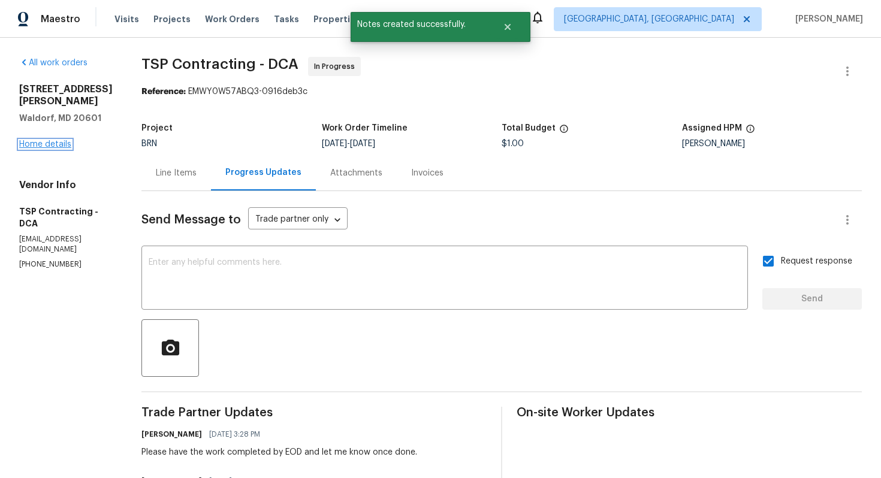
click at [58, 140] on link "Home details" at bounding box center [45, 144] width 52 height 8
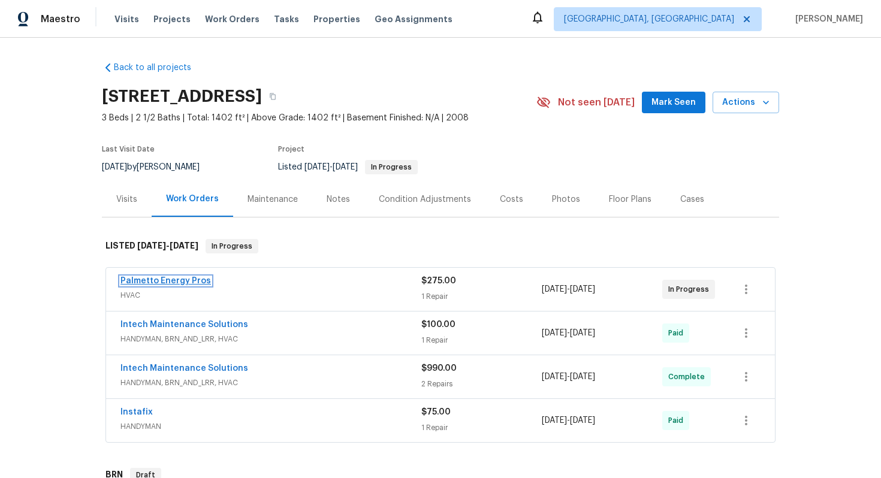
click at [178, 282] on link "Palmetto Energy Pros" at bounding box center [165, 281] width 90 height 8
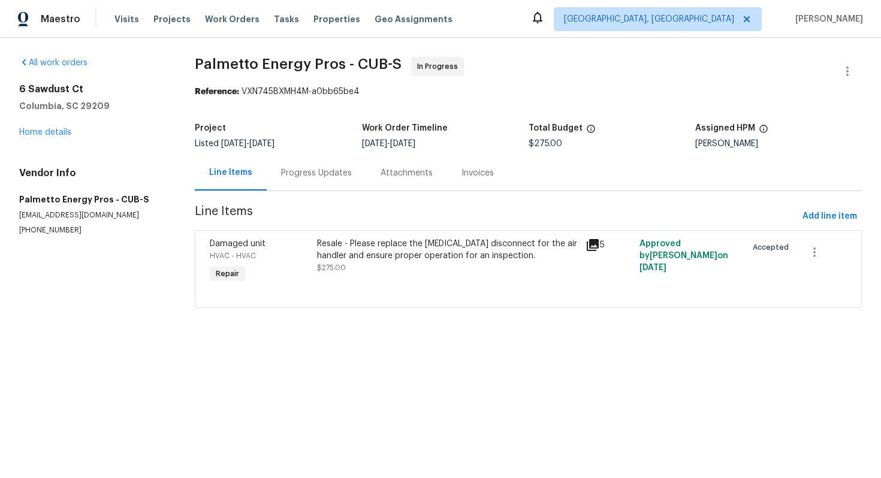
click at [324, 171] on div "Progress Updates" at bounding box center [316, 173] width 71 height 12
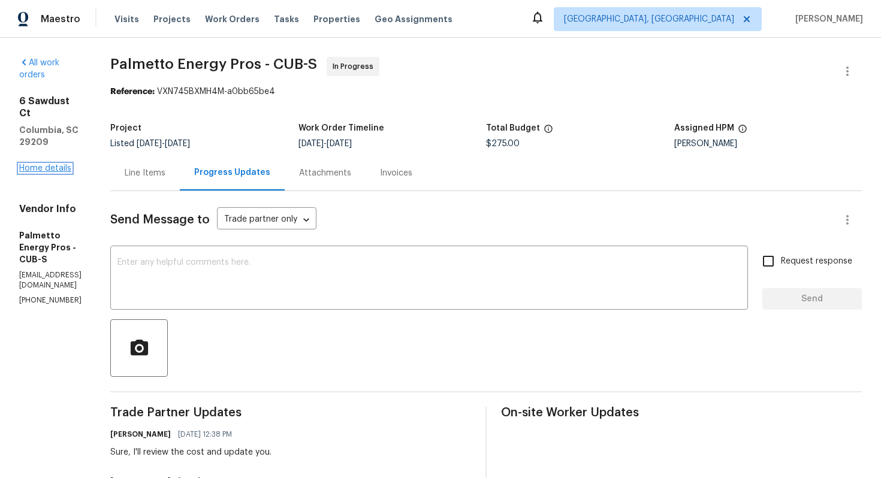
click at [68, 164] on link "Home details" at bounding box center [45, 168] width 52 height 8
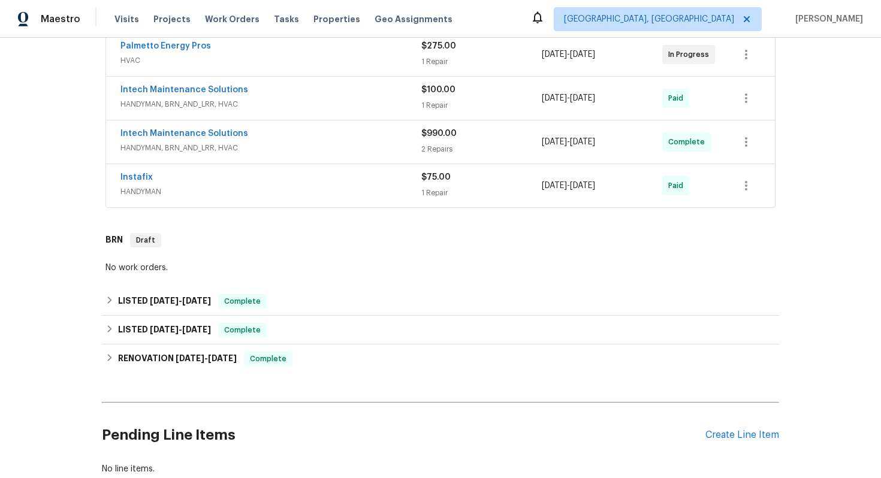
scroll to position [313, 0]
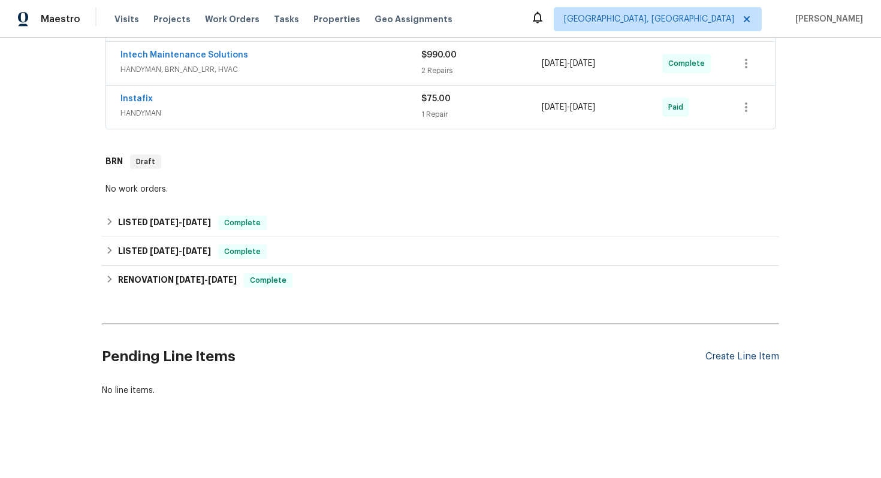
click at [718, 357] on div "Create Line Item" at bounding box center [742, 356] width 74 height 11
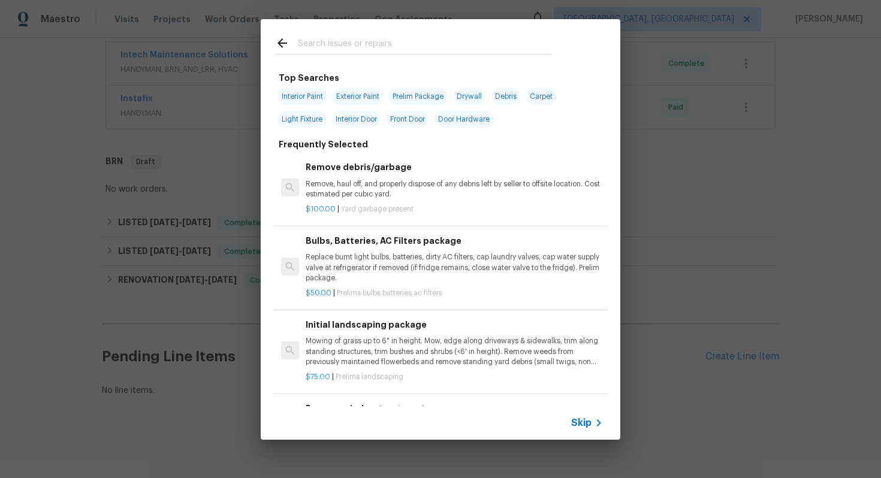
click at [655, 388] on div "Top Searches Interior Paint Exterior Paint Prelim Package Drywall Debris Carpet…" at bounding box center [440, 229] width 881 height 459
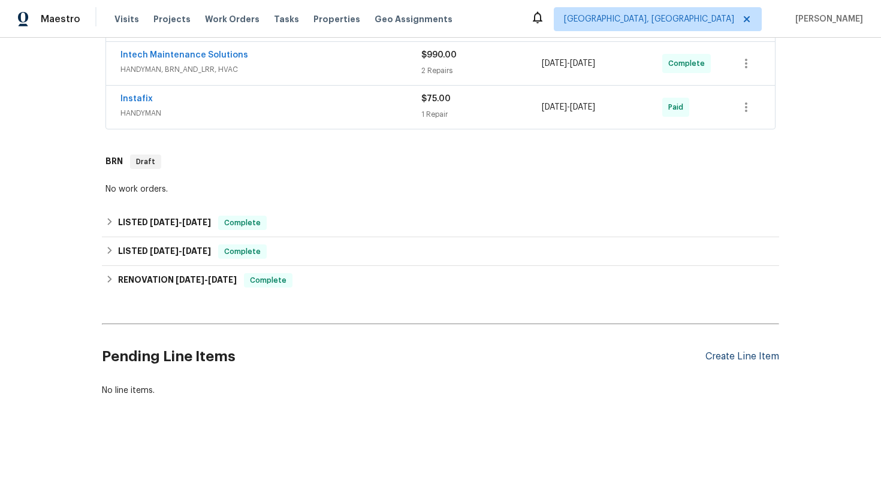
click at [742, 358] on div "Create Line Item" at bounding box center [742, 356] width 74 height 11
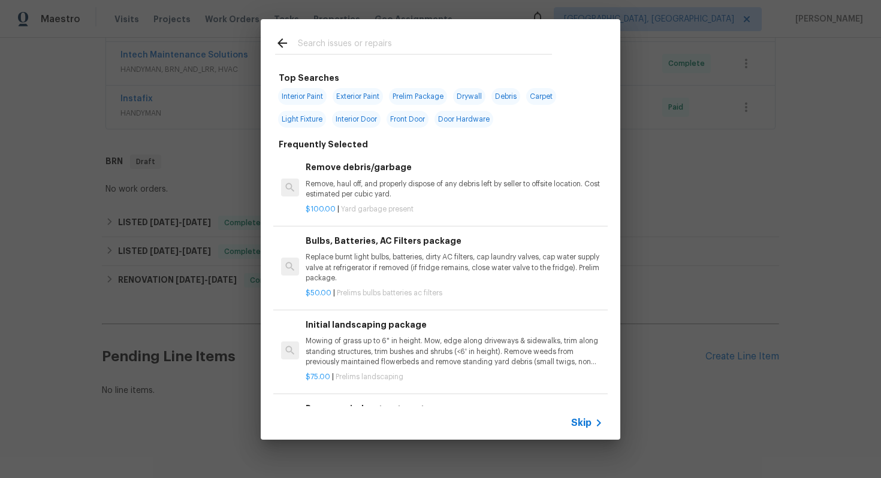
click at [584, 427] on span "Skip" at bounding box center [581, 423] width 20 height 12
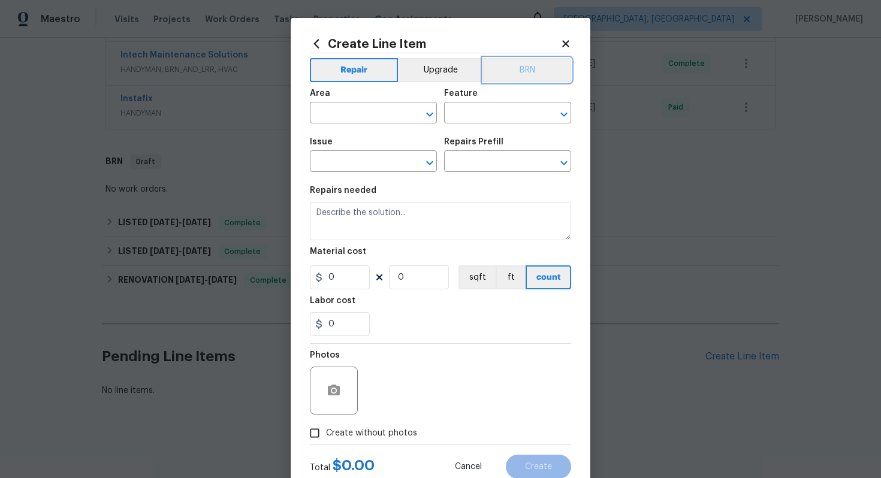
click at [535, 69] on button "BRN" at bounding box center [527, 70] width 88 height 24
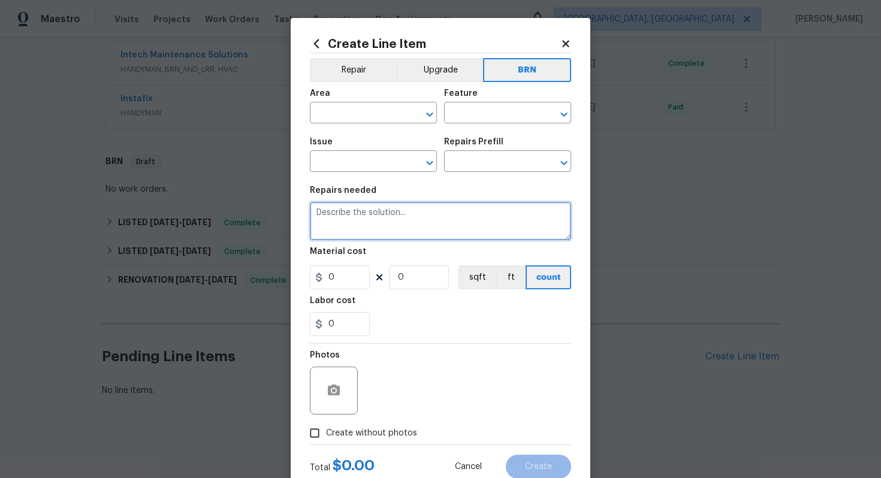
click at [419, 228] on textarea at bounding box center [440, 221] width 261 height 38
paste textarea "Second quote: Please assess HVAC unit and provide repair estimates and photos"
type textarea "Second quote: Please assess HVAC unit and provide repair estimates and photos"
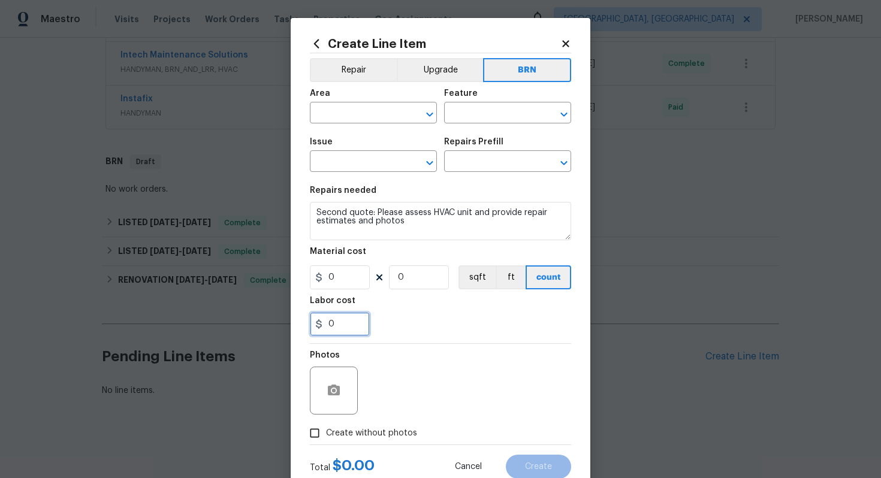
click at [340, 322] on input "0" at bounding box center [340, 324] width 60 height 24
type input "75"
click at [422, 336] on div "75" at bounding box center [440, 324] width 261 height 24
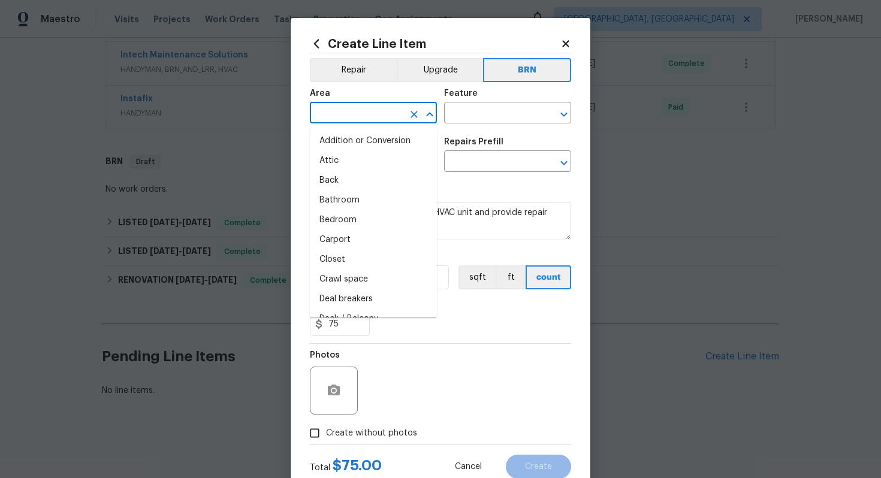
click at [352, 114] on input "text" at bounding box center [356, 114] width 93 height 19
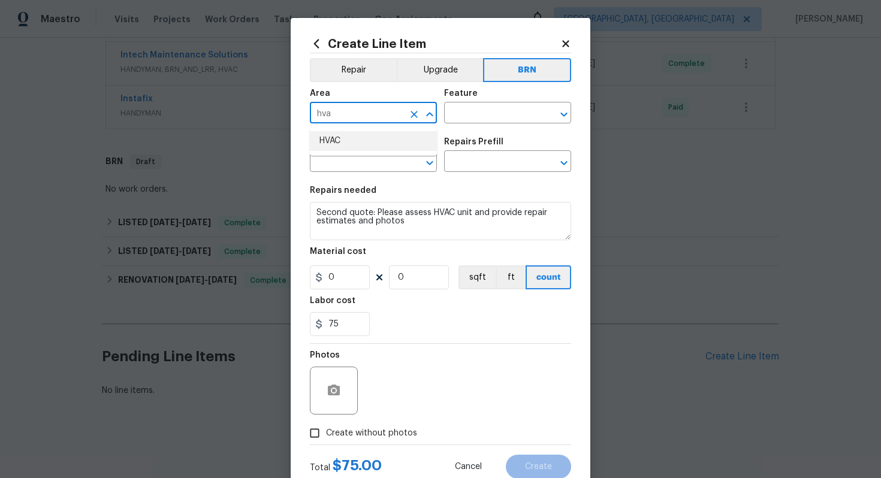
click at [353, 138] on li "HVAC" at bounding box center [373, 141] width 127 height 20
type input "HVAC"
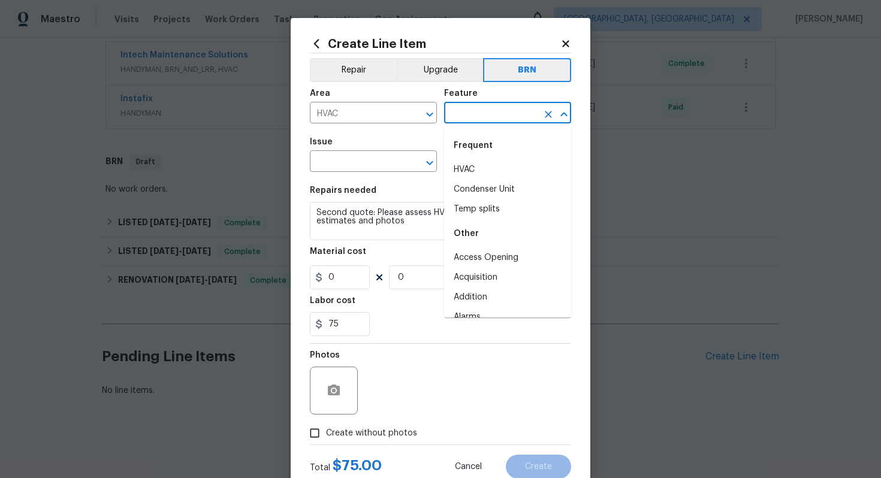
click at [476, 114] on input "text" at bounding box center [490, 114] width 93 height 19
click at [474, 165] on li "HVAC" at bounding box center [507, 170] width 127 height 20
type input "HVAC"
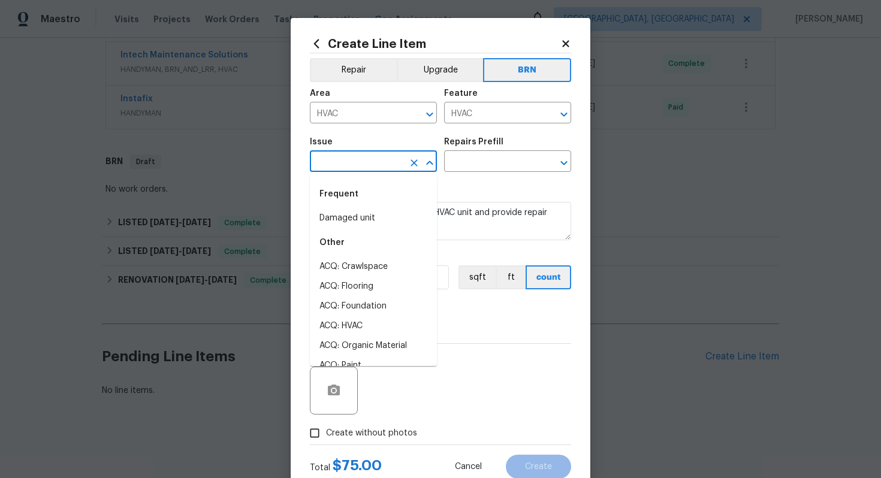
click at [359, 164] on input "text" at bounding box center [356, 162] width 93 height 19
click at [352, 213] on li "Damaged unit" at bounding box center [373, 218] width 127 height 20
type input "Damaged unit"
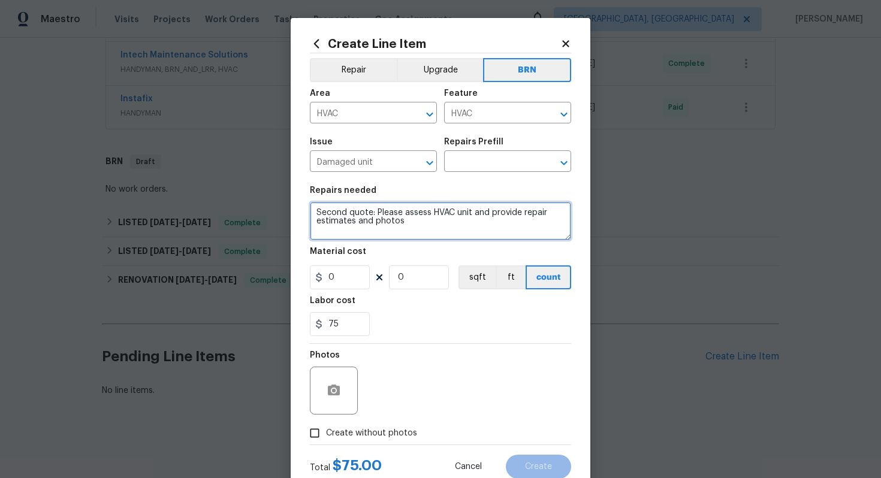
drag, startPoint x: 315, startPoint y: 212, endPoint x: 413, endPoint y: 236, distance: 101.1
click at [413, 236] on textarea "Second quote: Please assess HVAC unit and provide repair estimates and photos" at bounding box center [440, 221] width 261 height 38
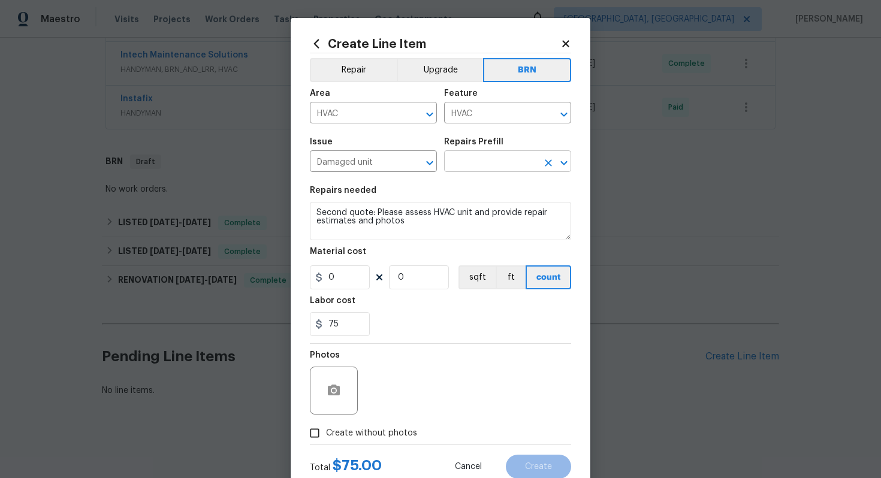
click at [486, 167] on input "text" at bounding box center [490, 162] width 93 height 19
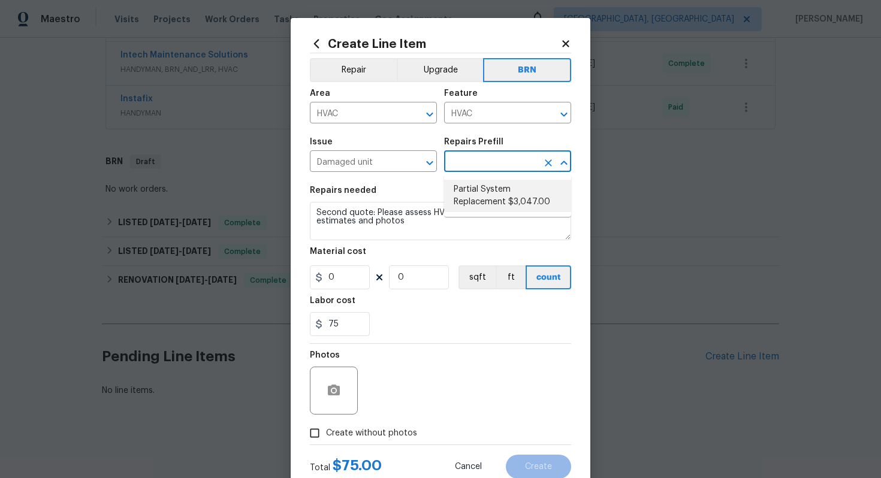
click at [483, 194] on li "Partial System Replacement $3,047.00" at bounding box center [507, 196] width 127 height 32
type input "Partial System Replacement $3,047.00"
type textarea "Acquisition Scope: Non-Functional HVAC. Partial System Replacement"
type input "3047"
type input "1"
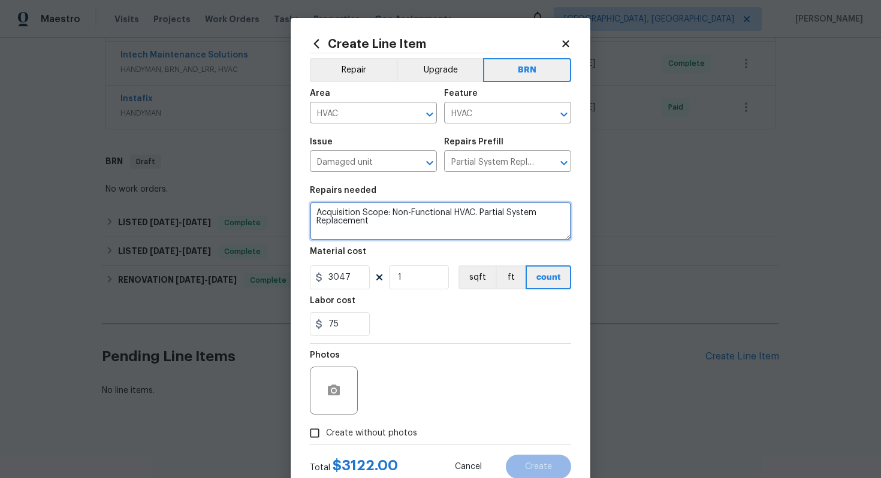
drag, startPoint x: 315, startPoint y: 216, endPoint x: 428, endPoint y: 240, distance: 115.7
click at [428, 241] on section "Repairs needed Acquisition Scope: Non-Functional HVAC. Partial System Replaceme…" at bounding box center [440, 261] width 261 height 164
paste textarea "Second quote: Please assess HVAC unit and provide repair estimates and photos"
type textarea "Second quote: Please assess HVAC unit and provide repair estimates and photos"
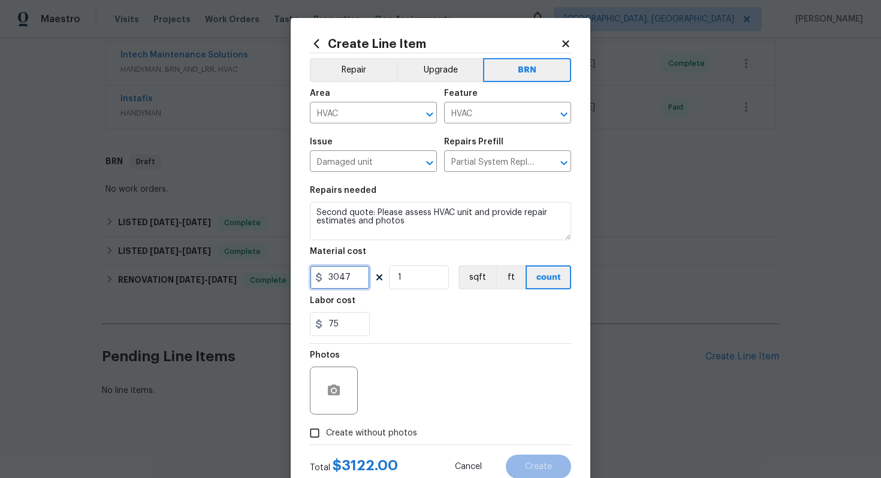
drag, startPoint x: 361, startPoint y: 273, endPoint x: 314, endPoint y: 273, distance: 46.7
click at [313, 273] on div "3047" at bounding box center [340, 277] width 60 height 24
type input "0"
click at [436, 334] on div "75" at bounding box center [440, 324] width 261 height 24
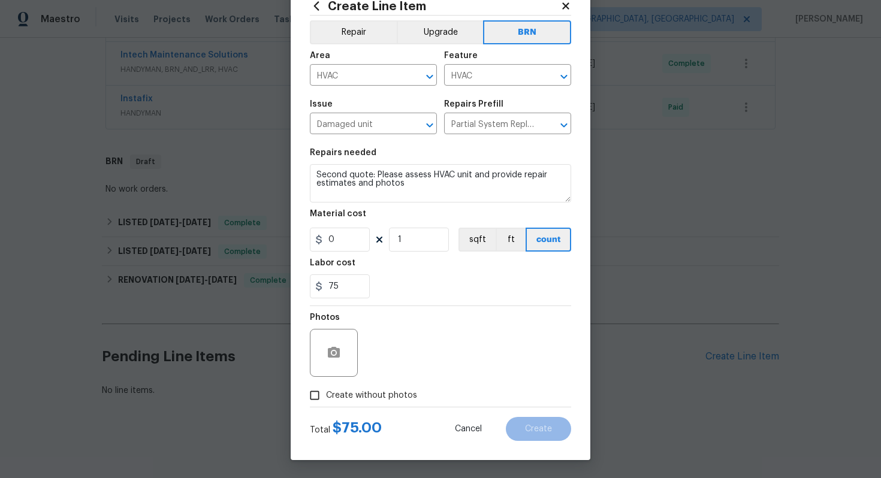
click at [349, 393] on span "Create without photos" at bounding box center [371, 395] width 91 height 13
click at [326, 393] on input "Create without photos" at bounding box center [314, 395] width 23 height 23
checkbox input "true"
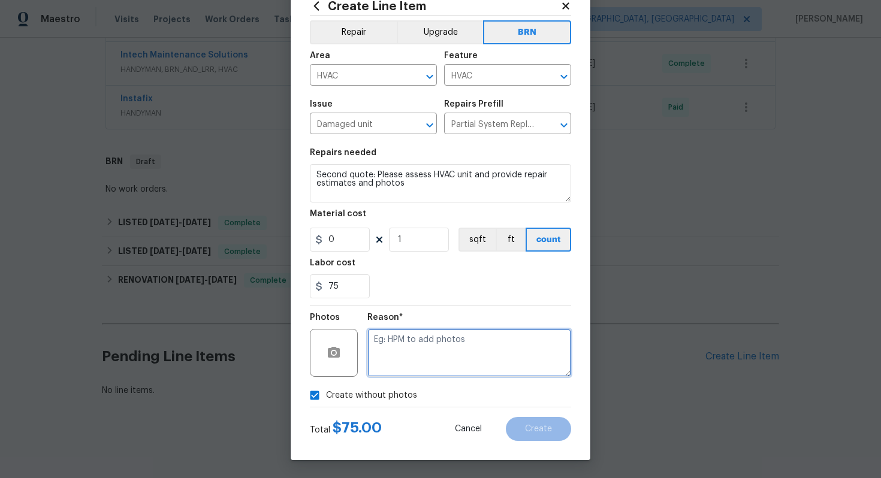
click at [396, 365] on textarea at bounding box center [469, 353] width 204 height 48
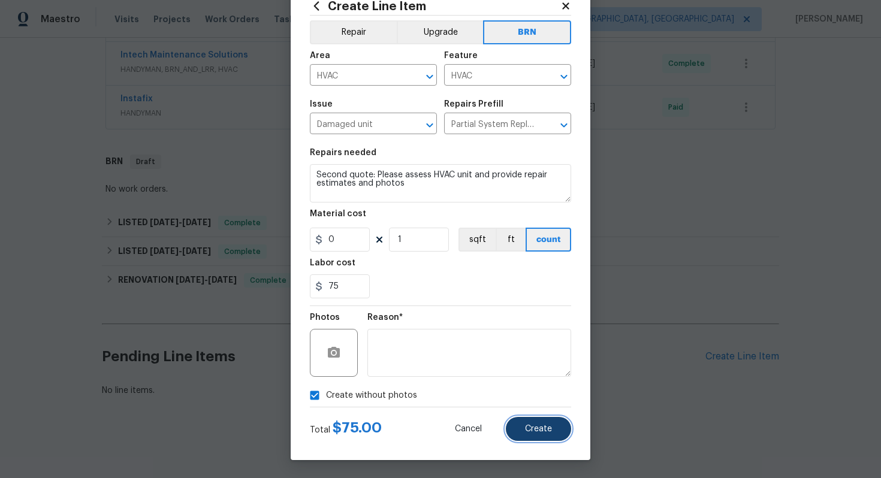
click at [543, 429] on span "Create" at bounding box center [538, 429] width 27 height 9
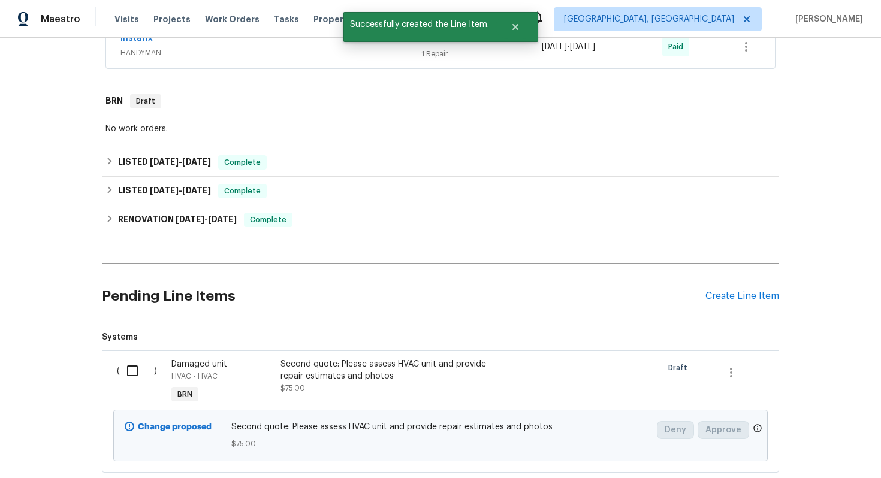
scroll to position [450, 0]
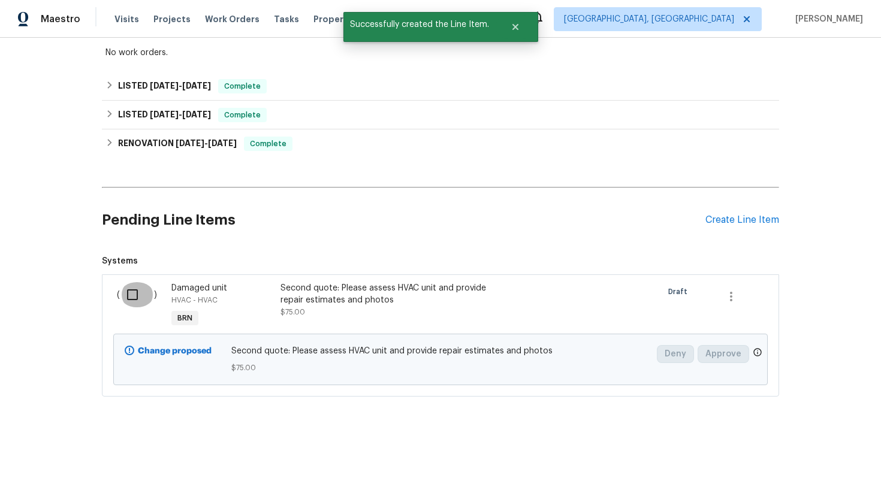
click at [144, 291] on input "checkbox" at bounding box center [137, 294] width 34 height 25
checkbox input "true"
click at [790, 448] on span "Create Work Order" at bounding box center [812, 448] width 80 height 15
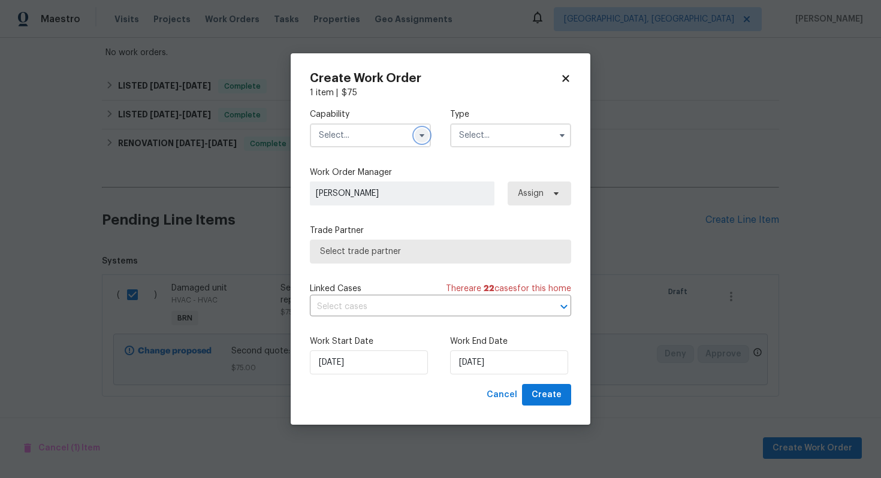
click at [420, 132] on icon "button" at bounding box center [422, 136] width 10 height 10
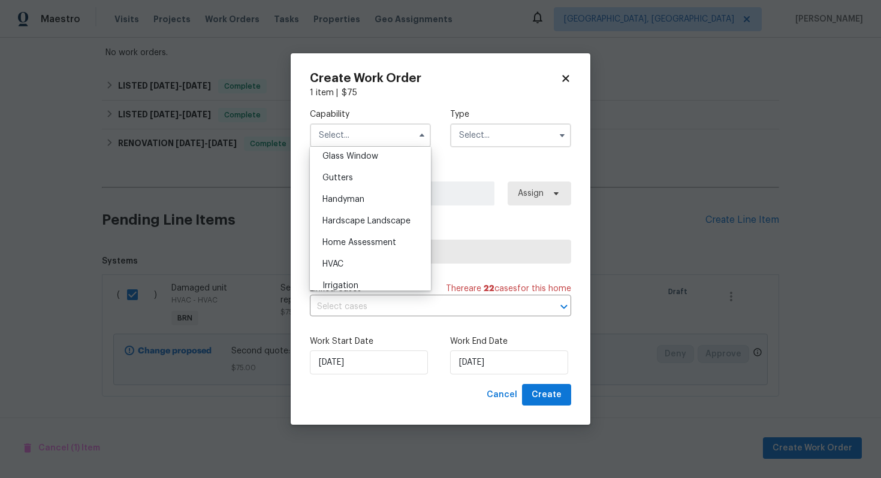
scroll to position [631, 0]
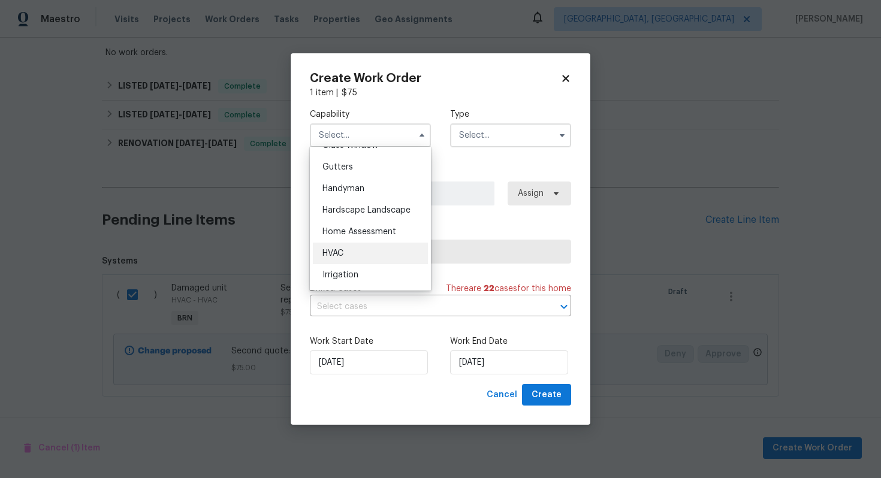
click at [366, 247] on div "HVAC" at bounding box center [370, 254] width 115 height 22
type input "HVAC"
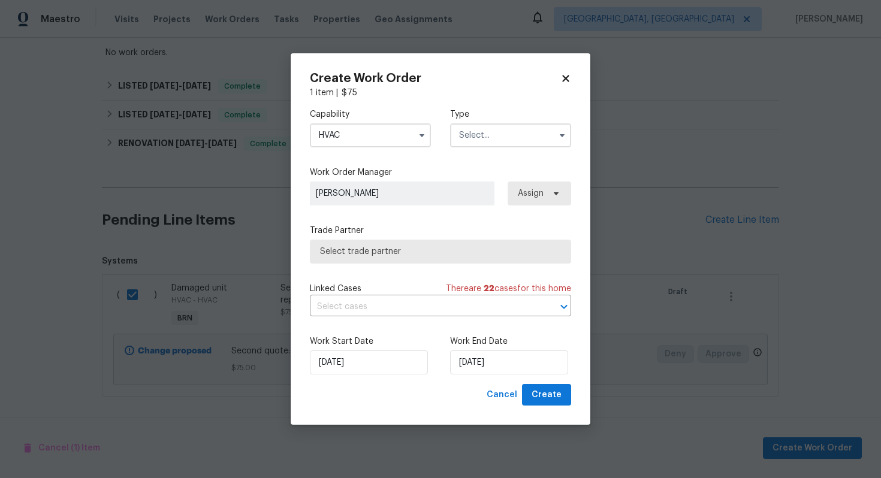
click at [494, 134] on input "text" at bounding box center [510, 135] width 121 height 24
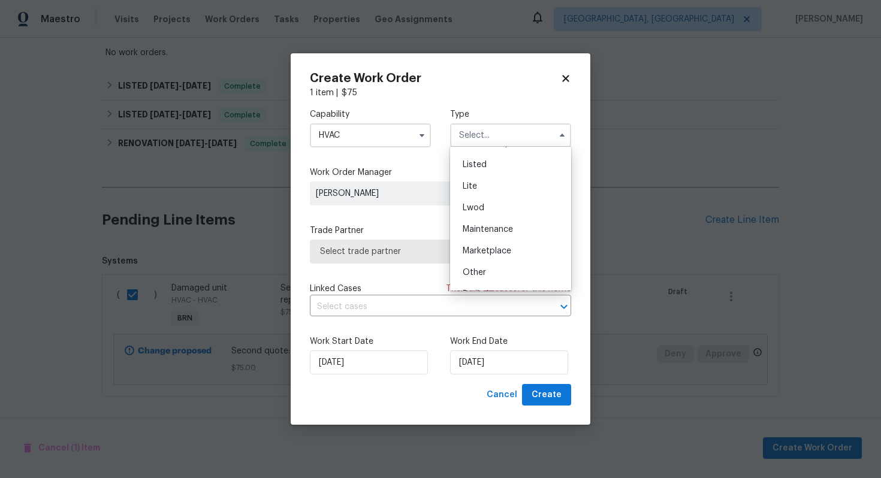
scroll to position [125, 0]
click at [490, 164] on div "Listed" at bounding box center [510, 166] width 115 height 22
type input "Listed"
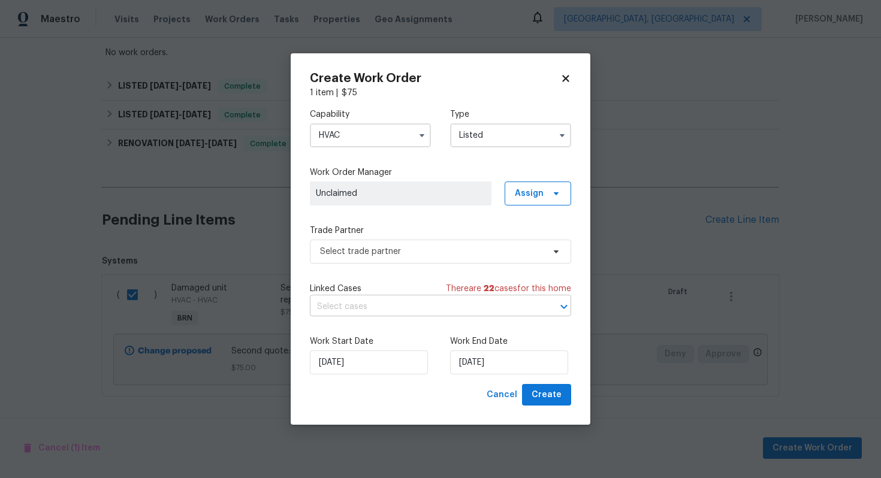
click at [410, 306] on input "text" at bounding box center [424, 307] width 228 height 19
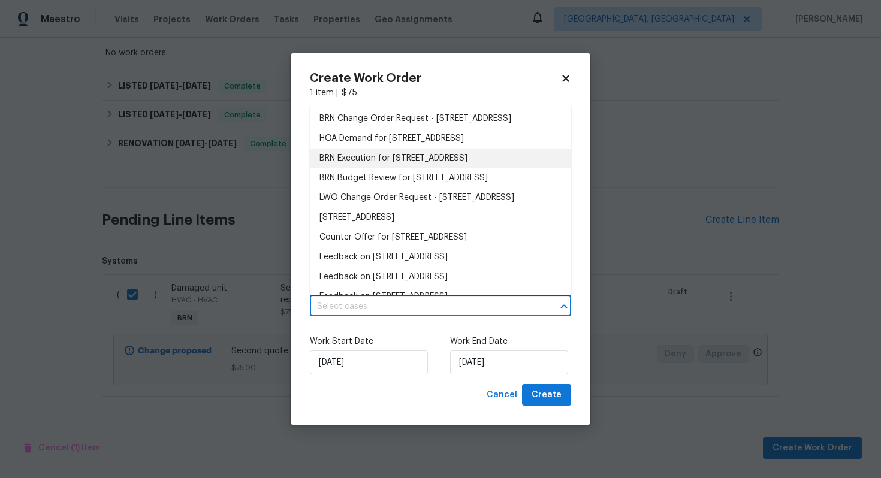
click at [422, 168] on li "BRN Execution for 6 Sawdust Ct, Columbia, SC 29209" at bounding box center [440, 159] width 261 height 20
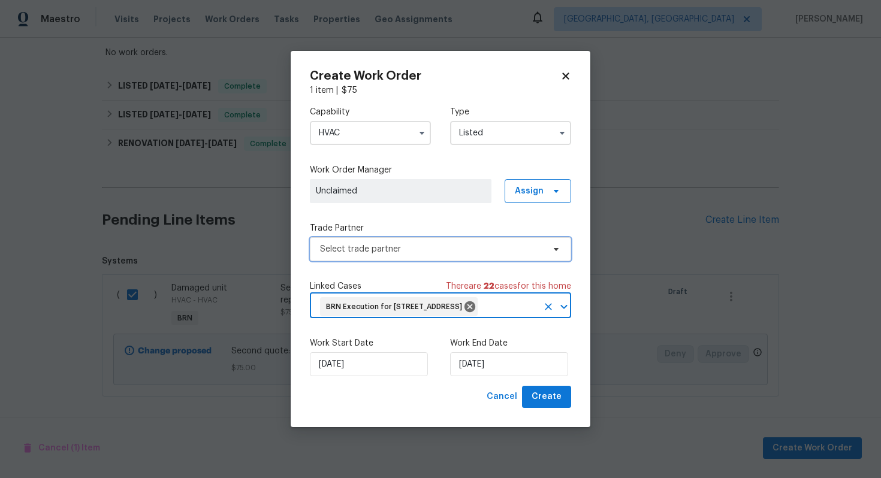
click at [404, 243] on span "Select trade partner" at bounding box center [431, 249] width 223 height 12
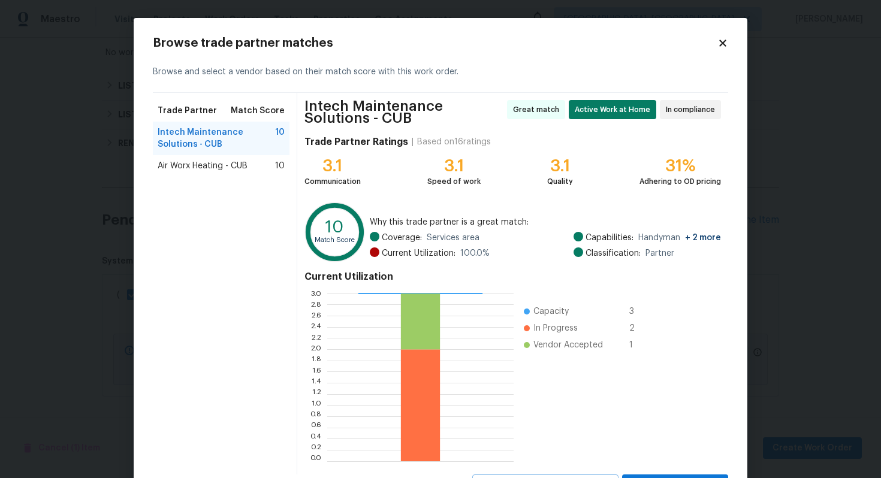
scroll to position [55, 0]
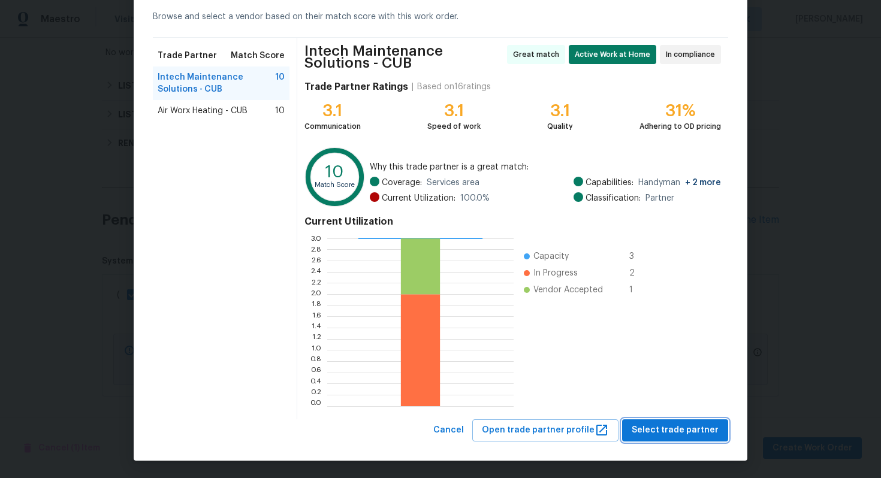
click at [680, 430] on span "Select trade partner" at bounding box center [674, 430] width 87 height 15
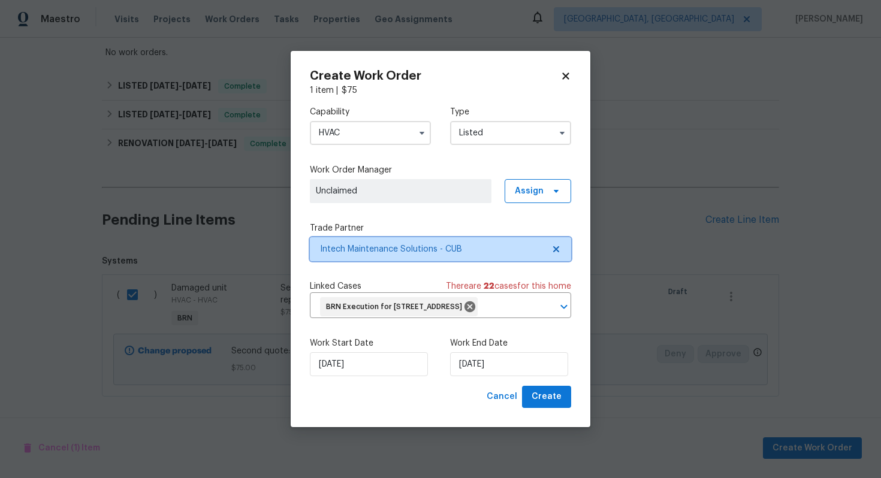
scroll to position [0, 0]
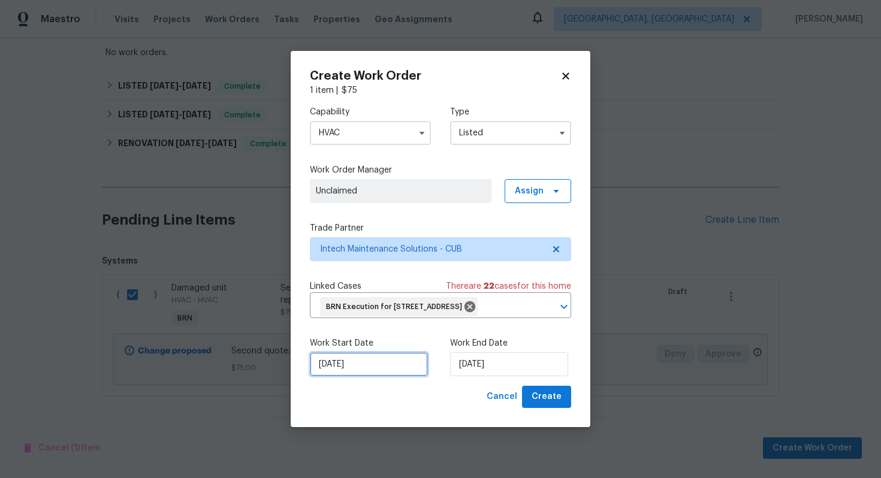
click at [338, 376] on input "8/12/2025" at bounding box center [369, 364] width 118 height 24
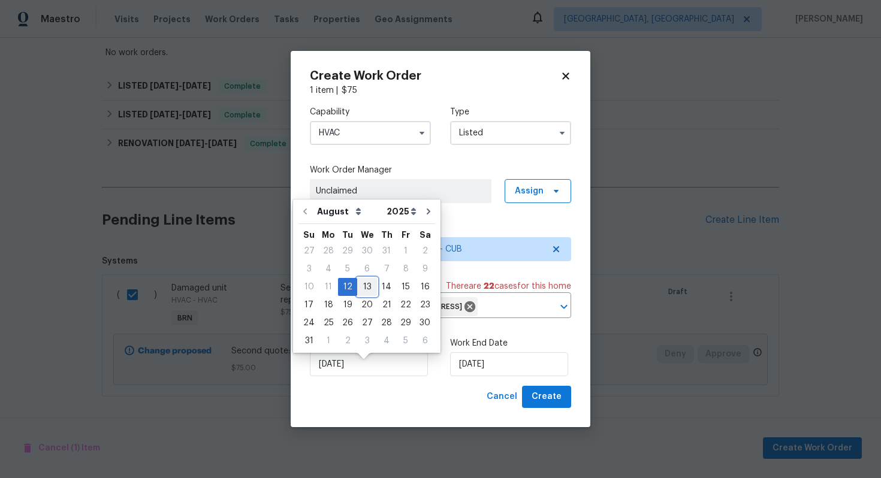
click at [363, 292] on div "13" at bounding box center [367, 287] width 20 height 17
type input "8/13/2025"
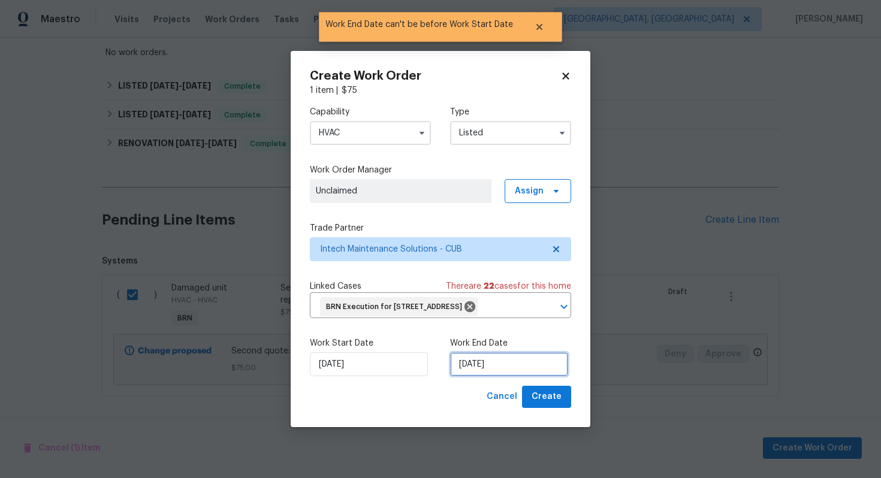
click at [471, 376] on input "8/13/2025" at bounding box center [509, 364] width 118 height 24
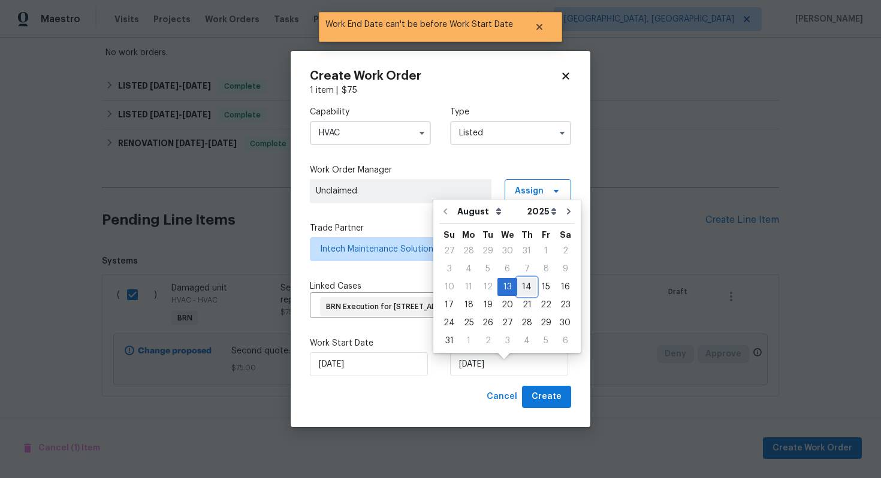
click at [522, 282] on div "14" at bounding box center [526, 287] width 19 height 17
type input "8/14/2025"
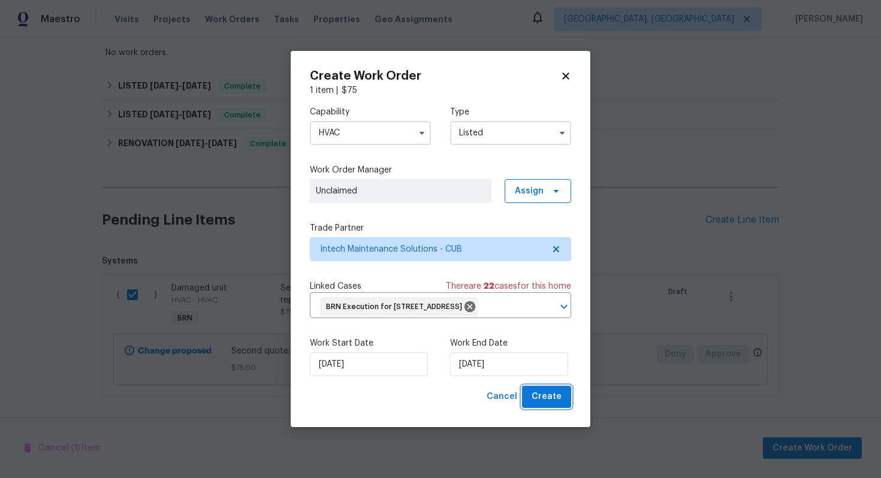
click at [543, 404] on span "Create" at bounding box center [546, 396] width 30 height 15
checkbox input "false"
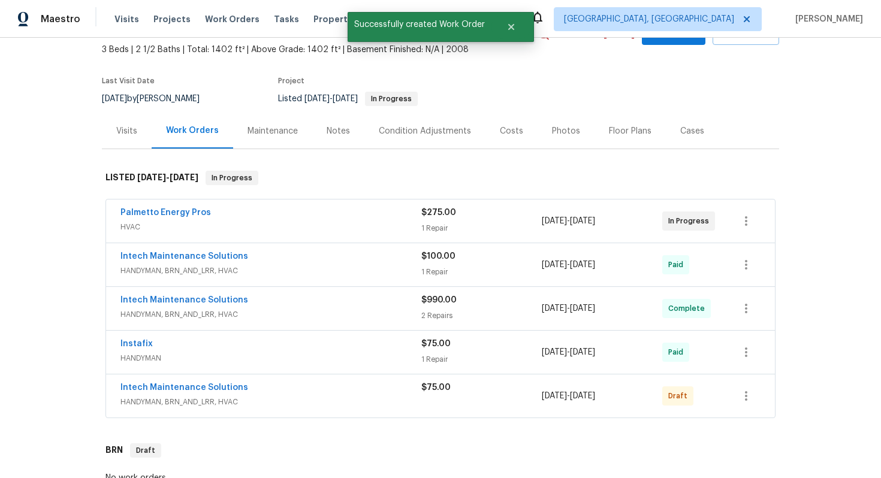
scroll to position [37, 0]
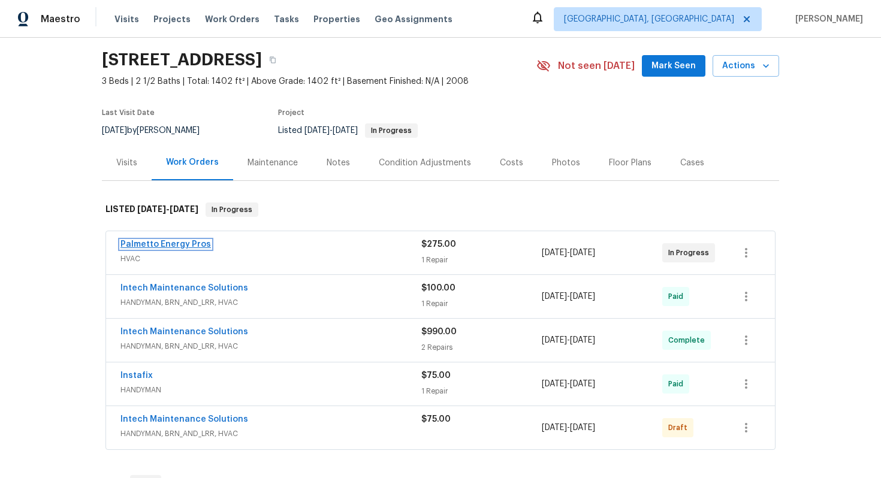
click at [177, 245] on link "Palmetto Energy Pros" at bounding box center [165, 244] width 90 height 8
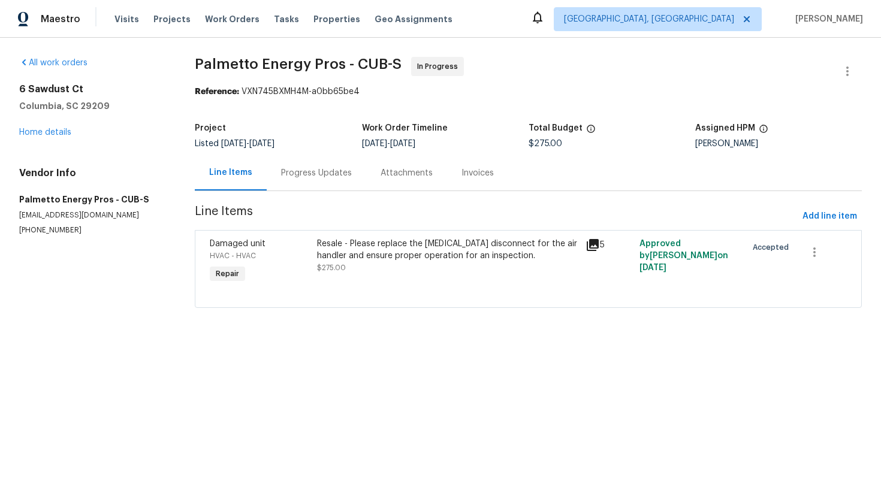
click at [330, 176] on div "Progress Updates" at bounding box center [316, 173] width 71 height 12
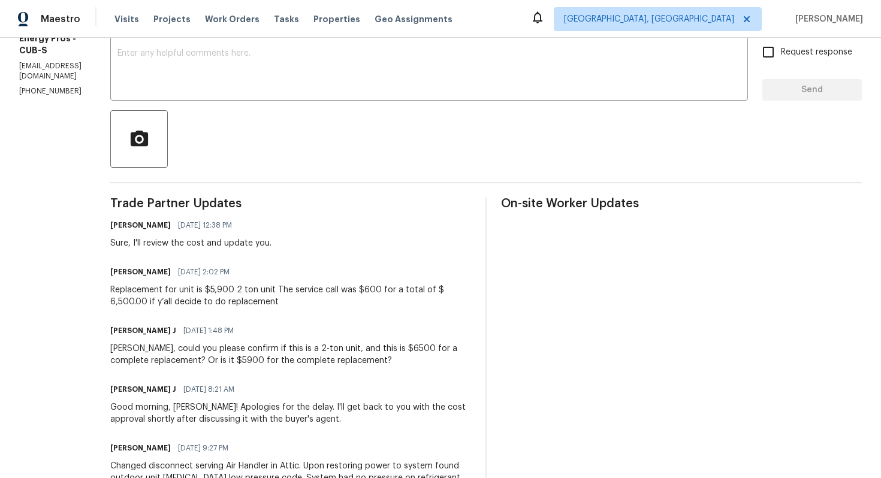
scroll to position [545, 0]
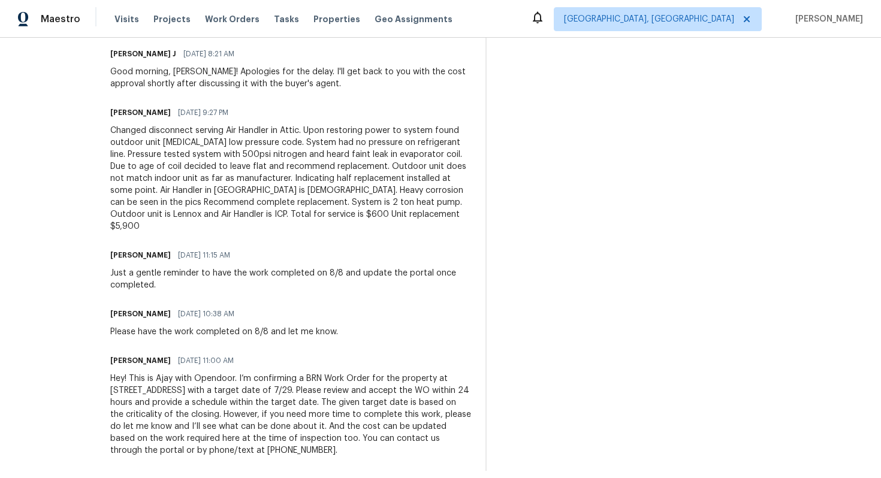
click at [343, 386] on div "Hey! This is Ajay with Opendoor. I’m confirming a BRN Work Order for the proper…" at bounding box center [290, 415] width 361 height 84
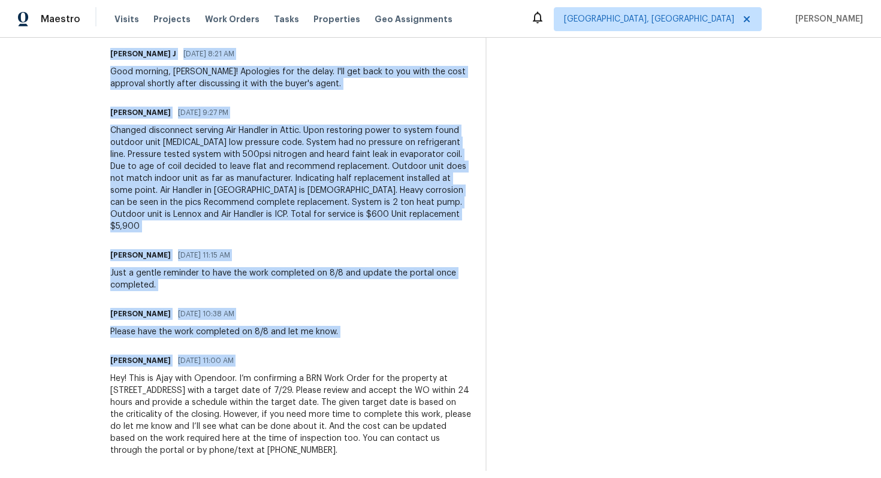
copy div "Trade Partner Updates Ajay Godson 08/12/2025 12:38 PM Sure, I'll review the cos…"
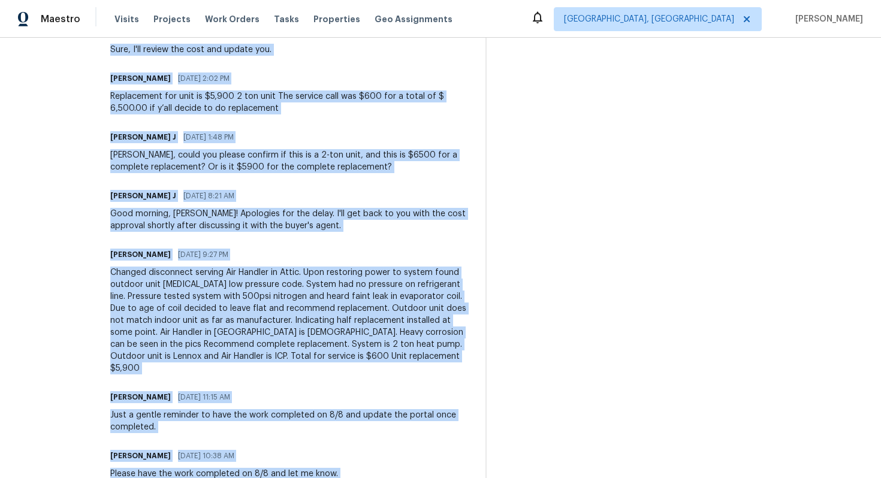
scroll to position [0, 0]
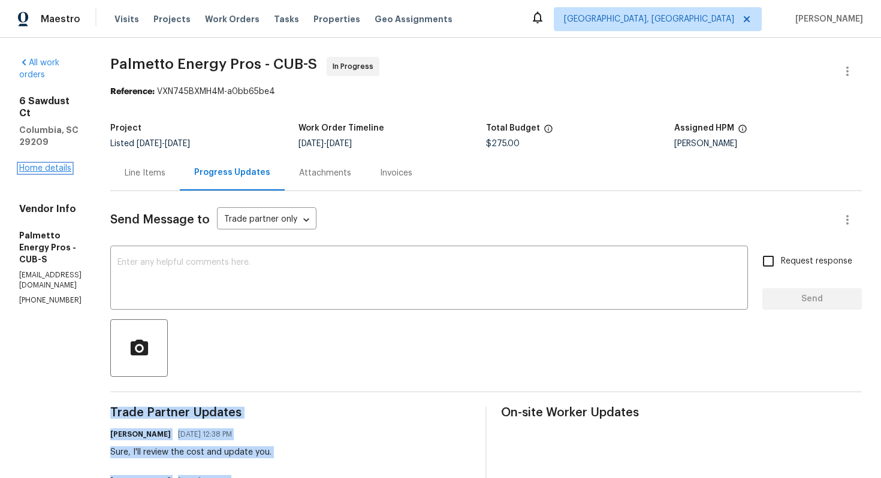
click at [39, 164] on link "Home details" at bounding box center [45, 168] width 52 height 8
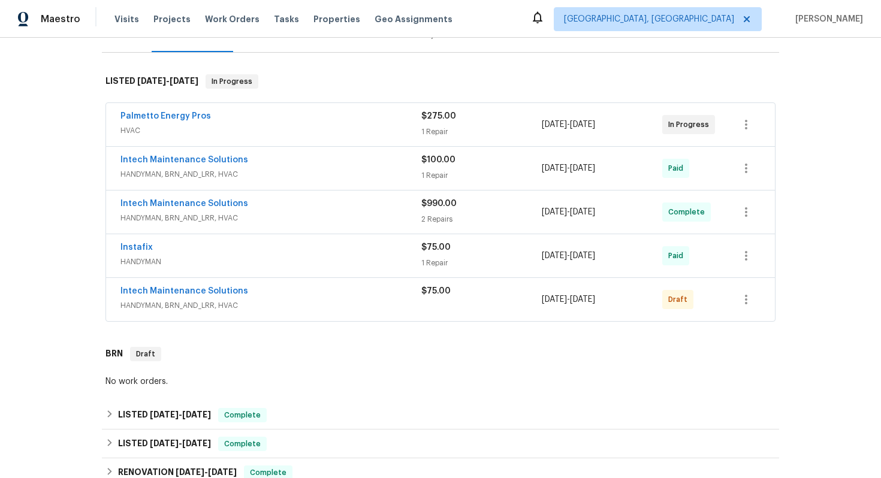
scroll to position [357, 0]
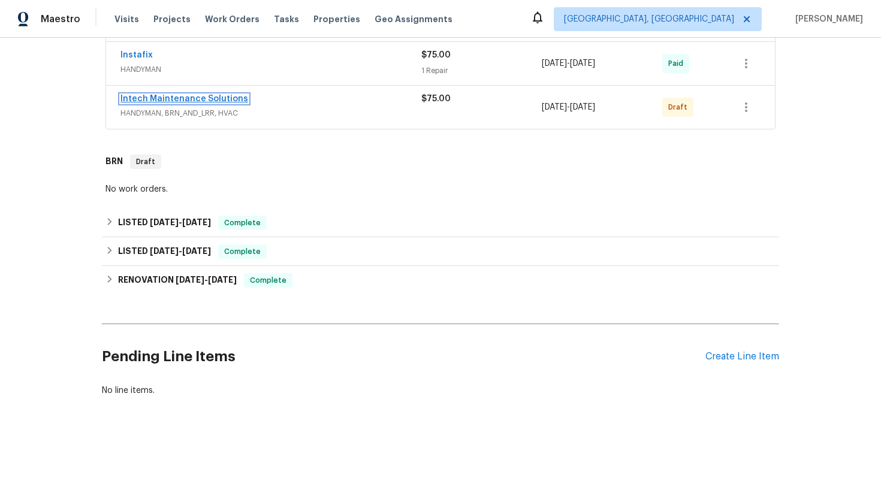
click at [185, 102] on link "Intech Maintenance Solutions" at bounding box center [184, 99] width 128 height 8
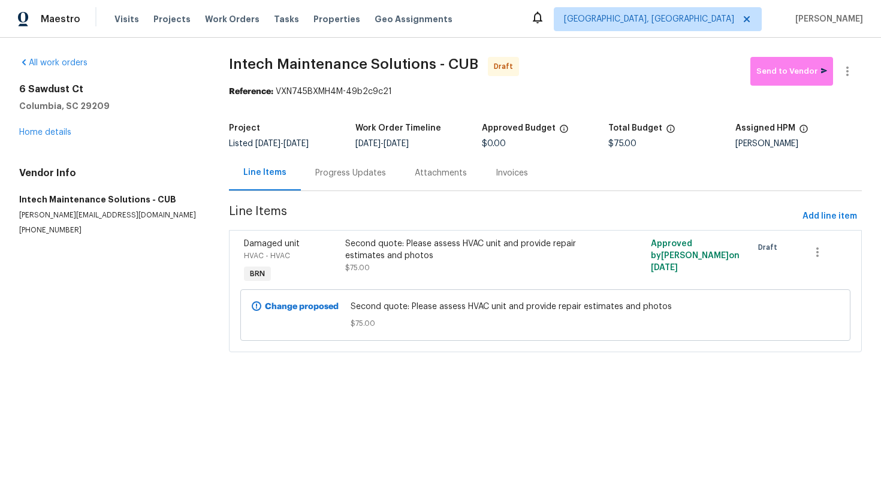
click at [324, 173] on div "Progress Updates" at bounding box center [350, 173] width 71 height 12
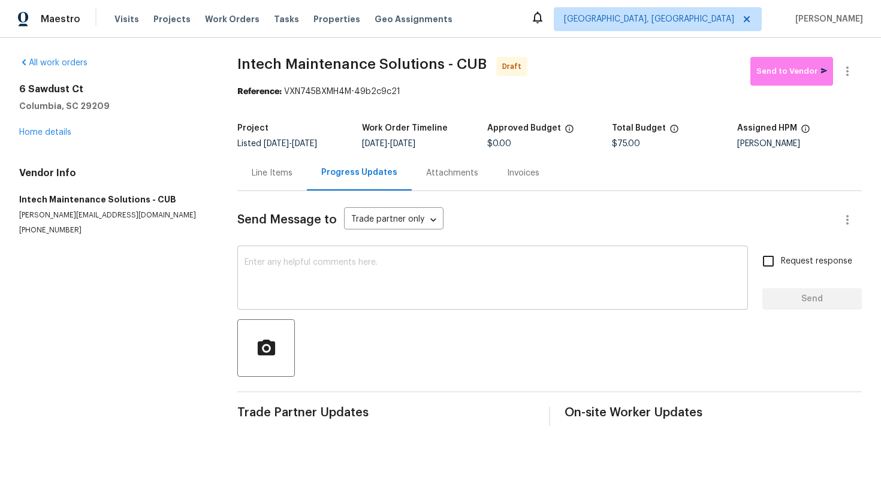
click at [323, 268] on textarea at bounding box center [492, 279] width 496 height 42
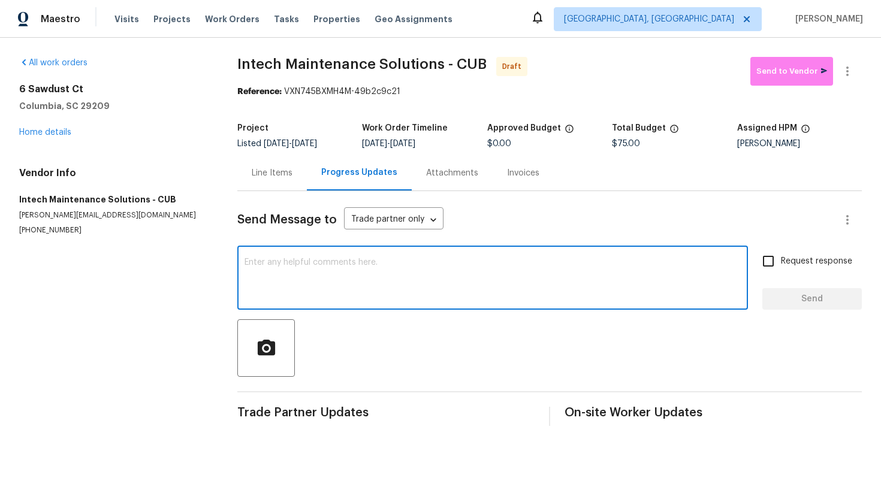
paste textarea "Hey! This is Ajay with Opendoor. I’m confirming a BRN Work Order for the proper…"
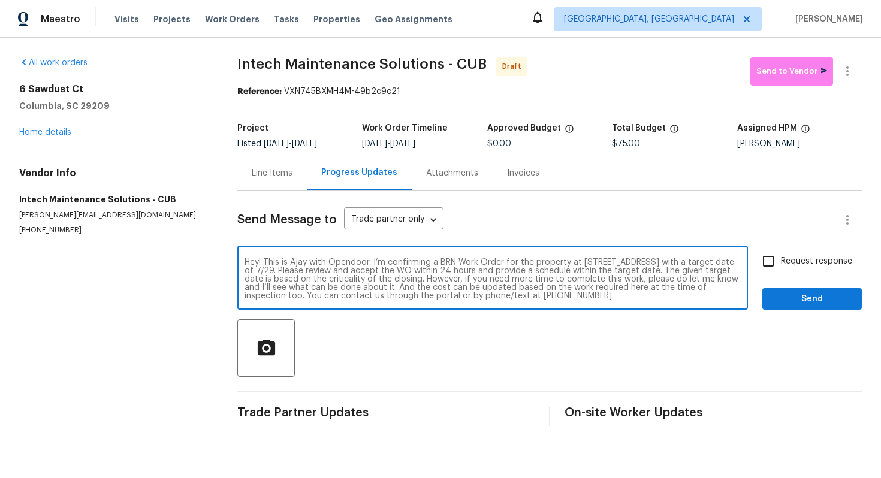
click at [312, 270] on textarea "Hey! This is Ajay with Opendoor. I’m confirming a BRN Work Order for the proper…" at bounding box center [492, 279] width 496 height 42
type textarea "Hey! This is Ajay with Opendoor. I’m confirming a BRN Work Order for the proper…"
click at [769, 268] on input "Request response" at bounding box center [767, 261] width 25 height 25
checkbox input "true"
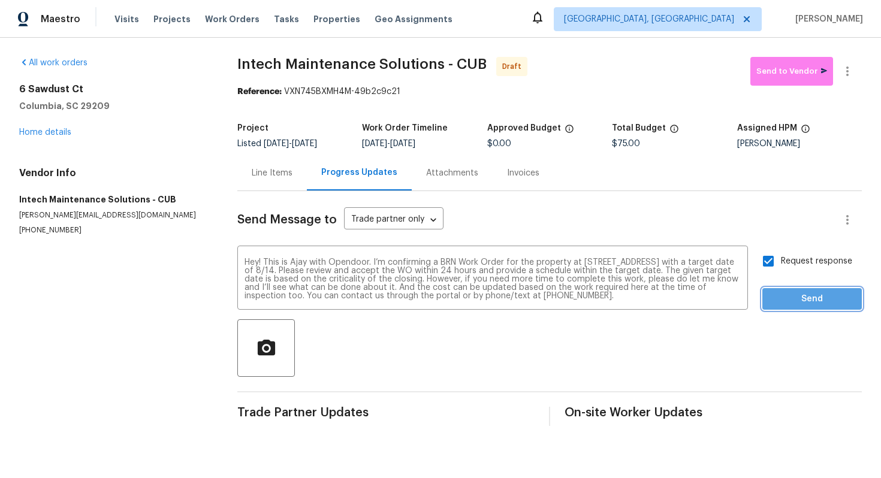
click at [788, 294] on span "Send" at bounding box center [812, 299] width 80 height 15
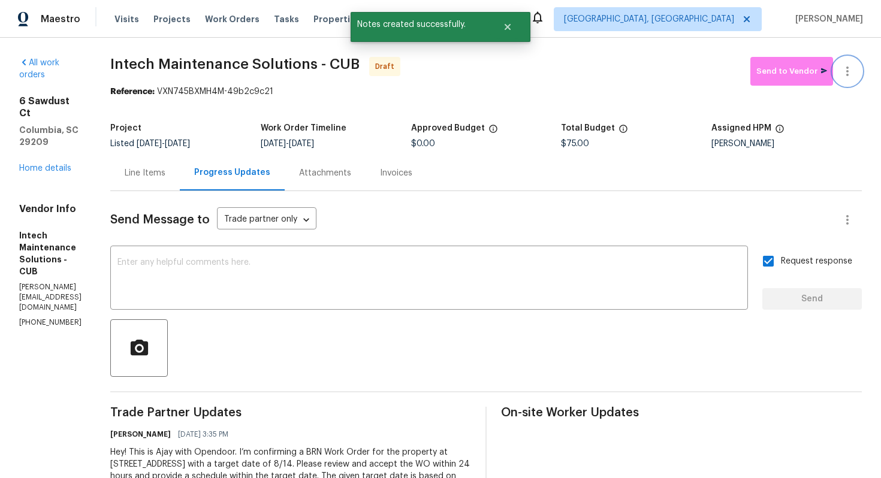
click at [848, 75] on icon "button" at bounding box center [847, 71] width 14 height 14
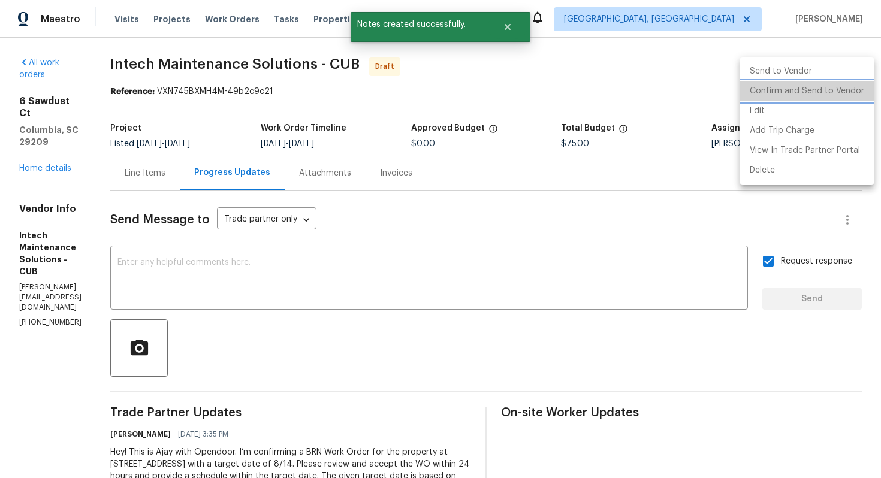
click at [830, 90] on li "Confirm and Send to Vendor" at bounding box center [807, 91] width 134 height 20
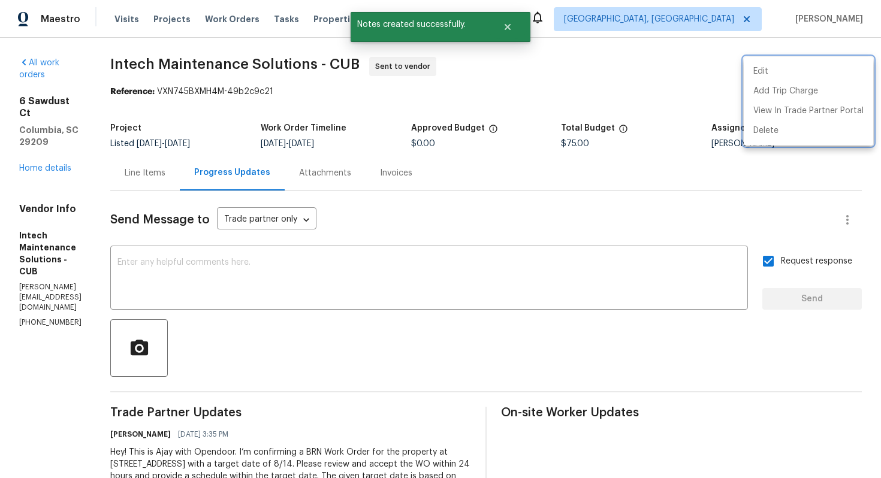
click at [530, 201] on div at bounding box center [440, 239] width 881 height 478
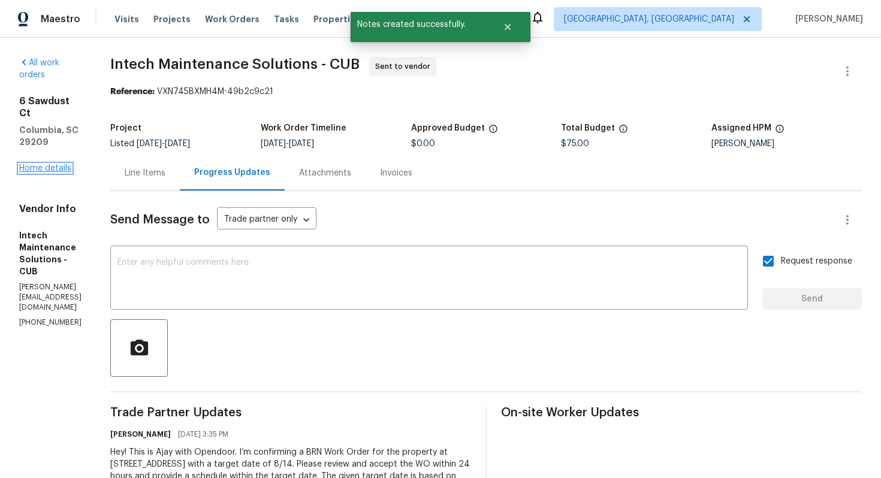
click at [37, 164] on link "Home details" at bounding box center [45, 168] width 52 height 8
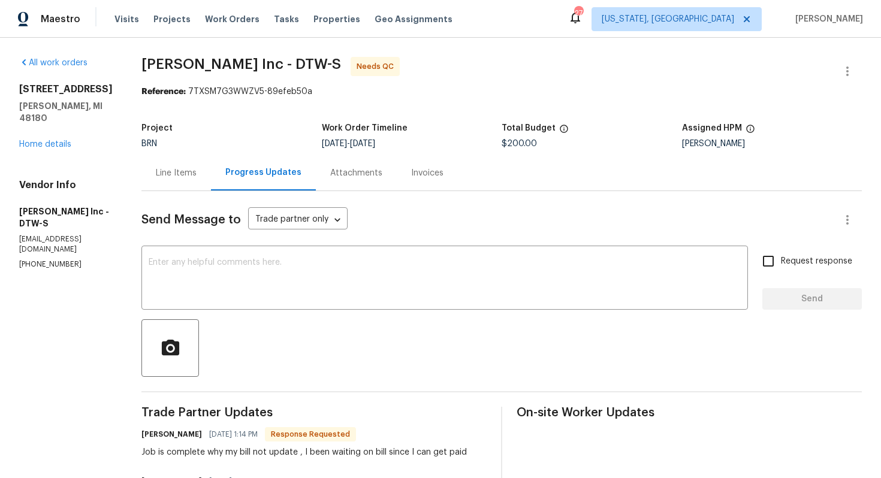
click at [180, 183] on div "Line Items" at bounding box center [175, 172] width 69 height 35
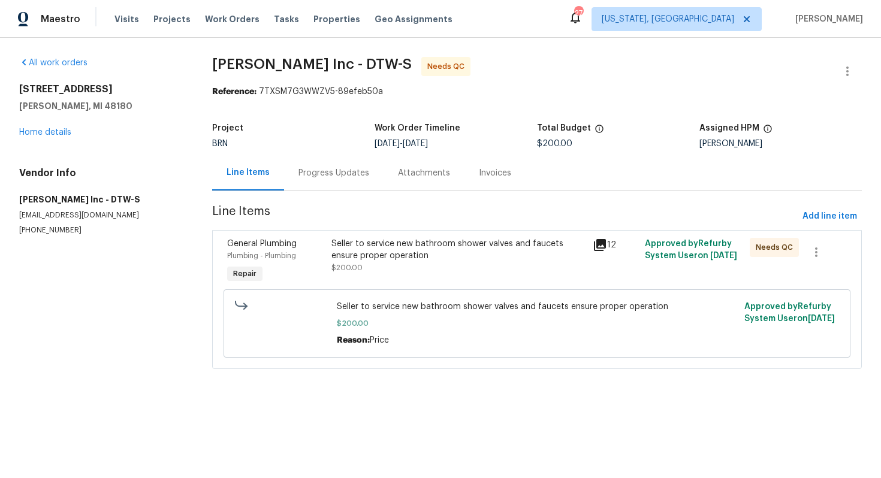
click at [451, 263] on div "Seller to service new bathroom shower valves and faucets ensure proper operatio…" at bounding box center [458, 256] width 254 height 36
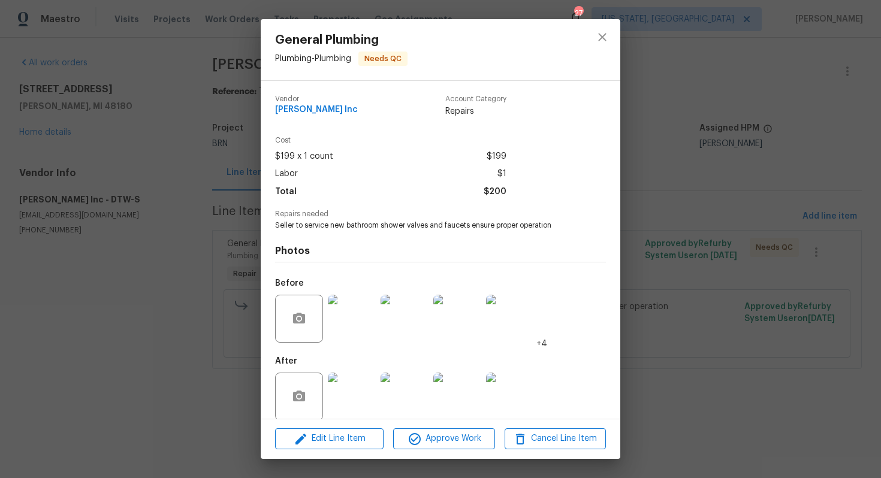
scroll to position [14, 0]
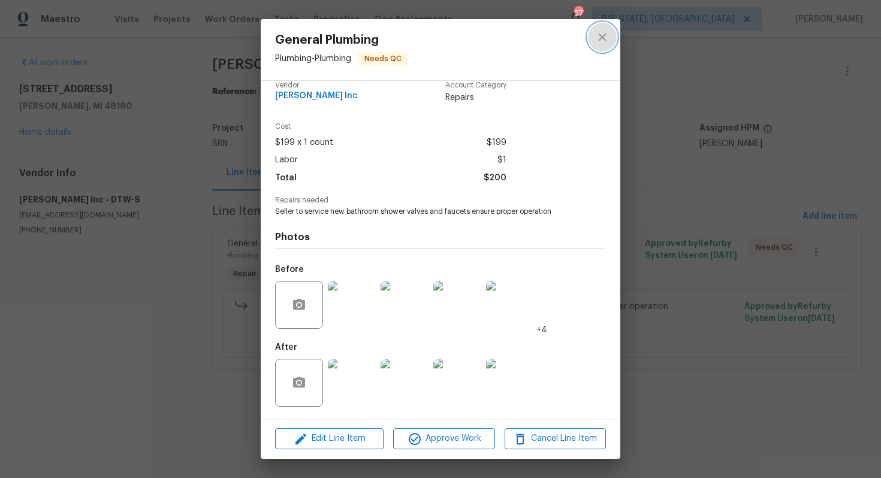
click at [606, 40] on icon "close" at bounding box center [602, 37] width 14 height 14
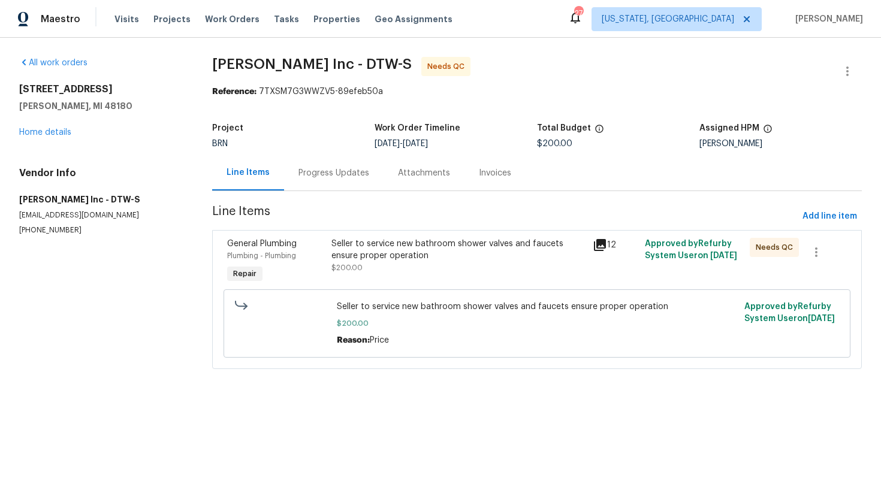
click at [343, 164] on div "Progress Updates" at bounding box center [333, 172] width 99 height 35
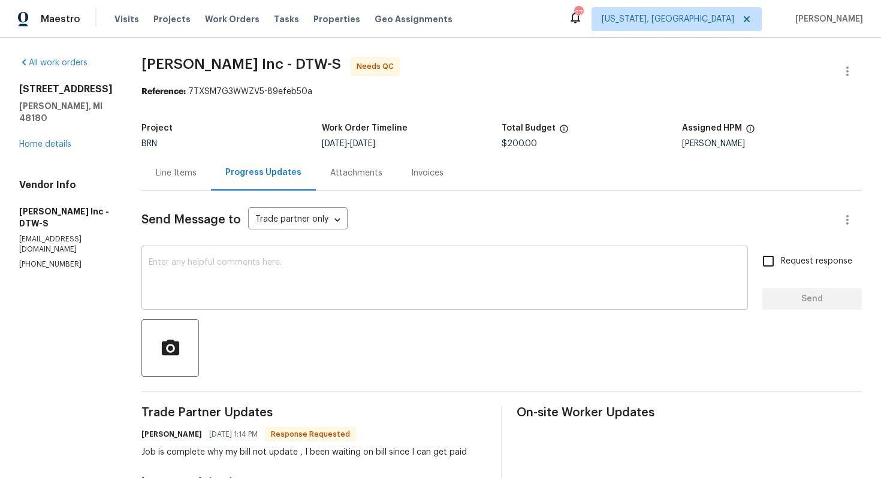
click at [382, 282] on textarea at bounding box center [445, 279] width 592 height 42
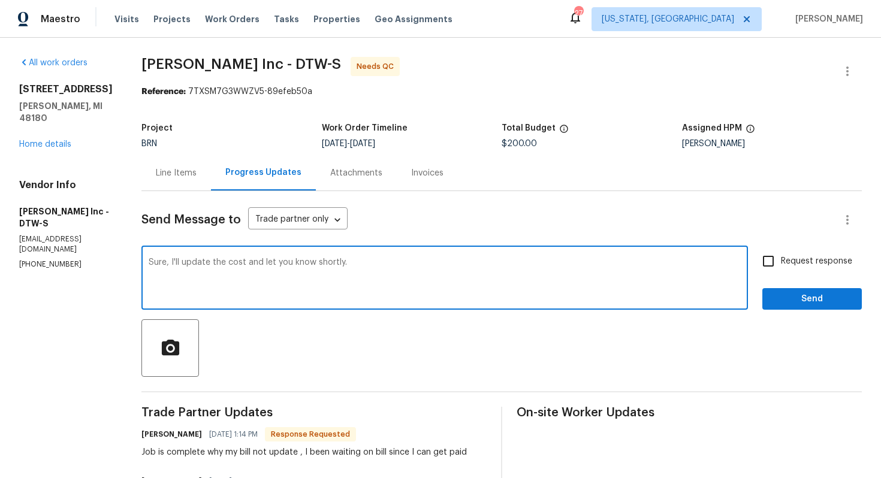
type textarea "Sure, I'll update the cost and let you know shortly."
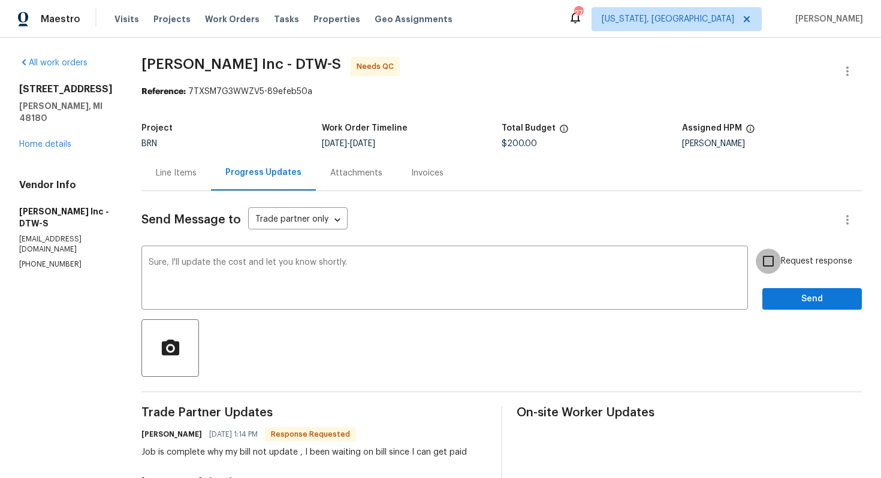
click at [770, 253] on input "Request response" at bounding box center [767, 261] width 25 height 25
checkbox input "true"
click at [791, 302] on span "Send" at bounding box center [812, 299] width 80 height 15
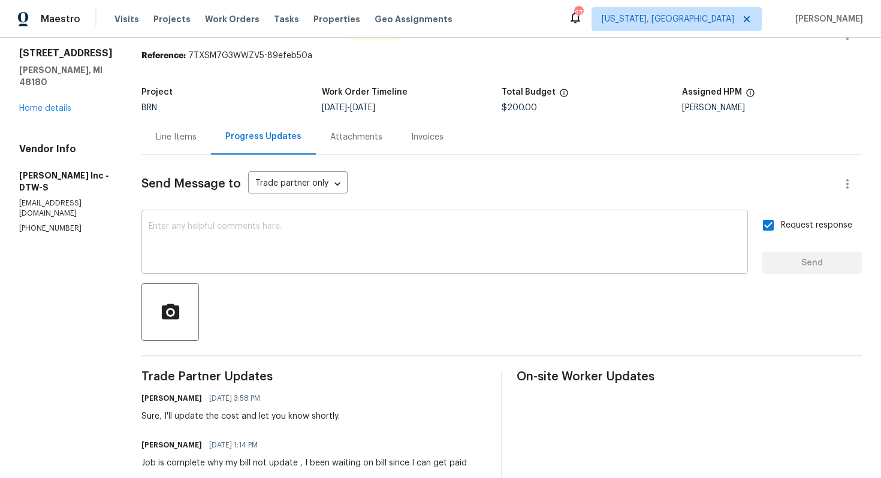
scroll to position [44, 0]
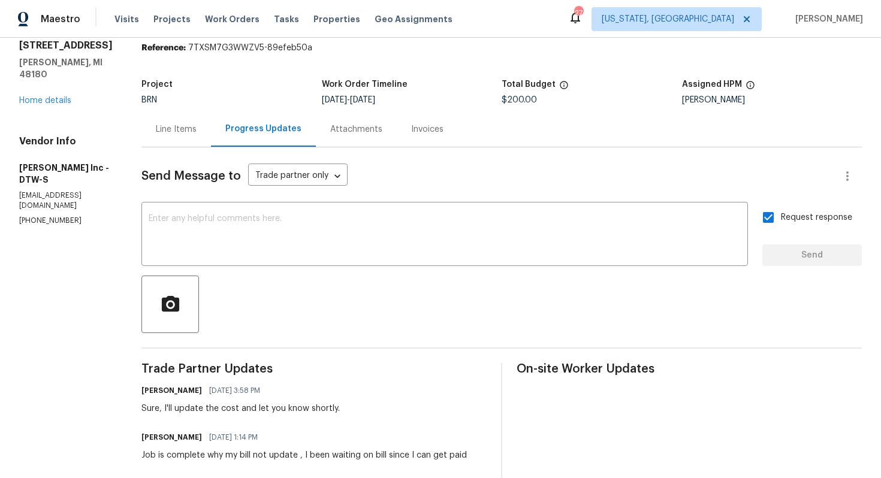
click at [163, 141] on div "Line Items" at bounding box center [175, 128] width 69 height 35
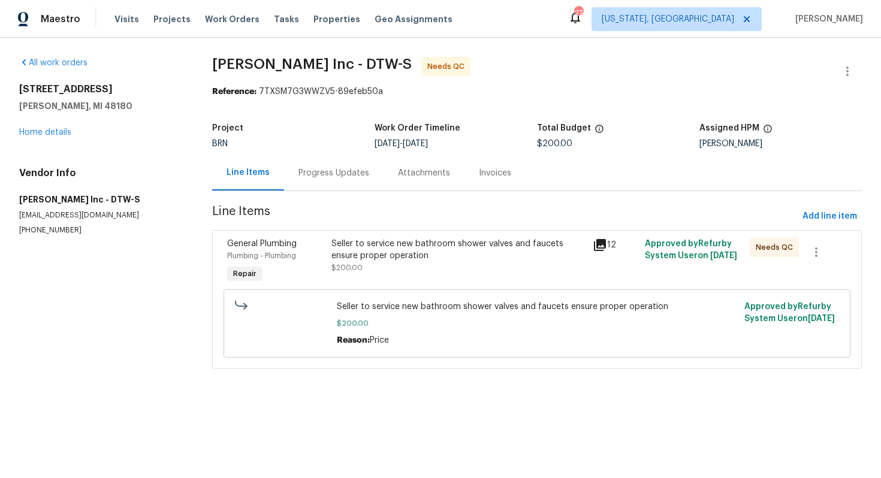
click at [399, 254] on div "Seller to service new bathroom shower valves and faucets ensure proper operation" at bounding box center [458, 250] width 254 height 24
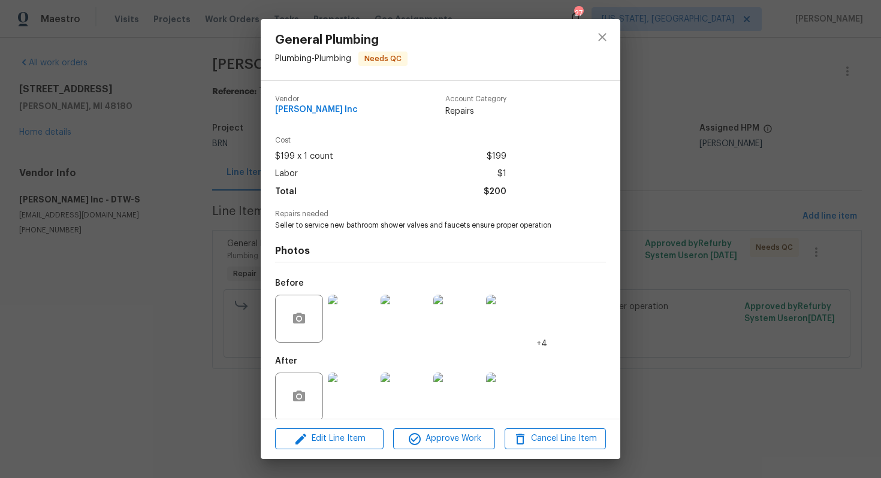
click at [386, 225] on span "Seller to service new bathroom shower valves and faucets ensure proper operation" at bounding box center [424, 225] width 298 height 10
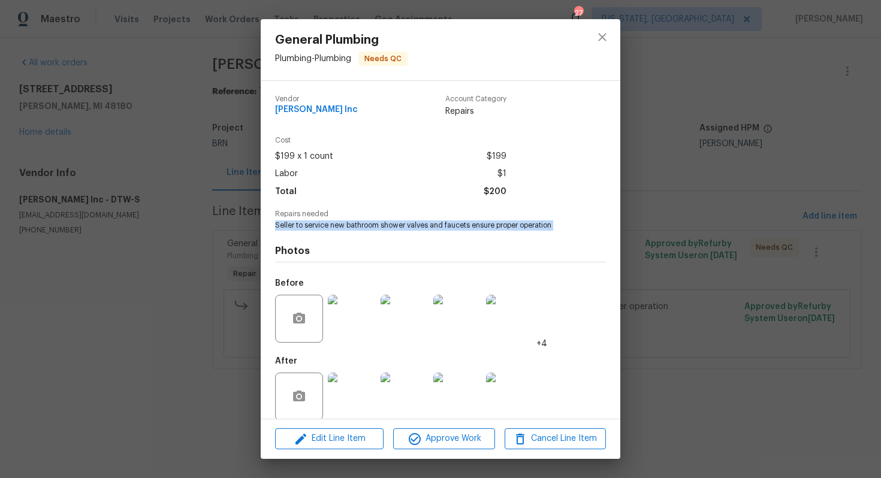
copy span "Seller to service new bathroom shower valves and faucets ensure proper operation"
drag, startPoint x: 271, startPoint y: 109, endPoint x: 358, endPoint y: 111, distance: 86.9
click at [358, 111] on div "Vendor [PERSON_NAME] Inc Account Category Repairs Cost $199 x 1 count $199 Labo…" at bounding box center [440, 250] width 359 height 338
copy span "[PERSON_NAME] Inc"
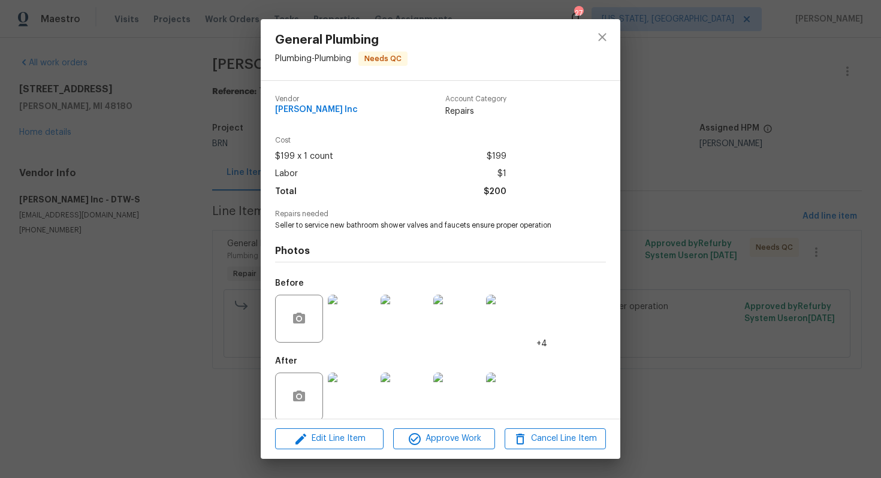
click at [703, 144] on div "General Plumbing Plumbing - Plumbing Needs QC Vendor [PERSON_NAME] Inc Account …" at bounding box center [440, 239] width 881 height 478
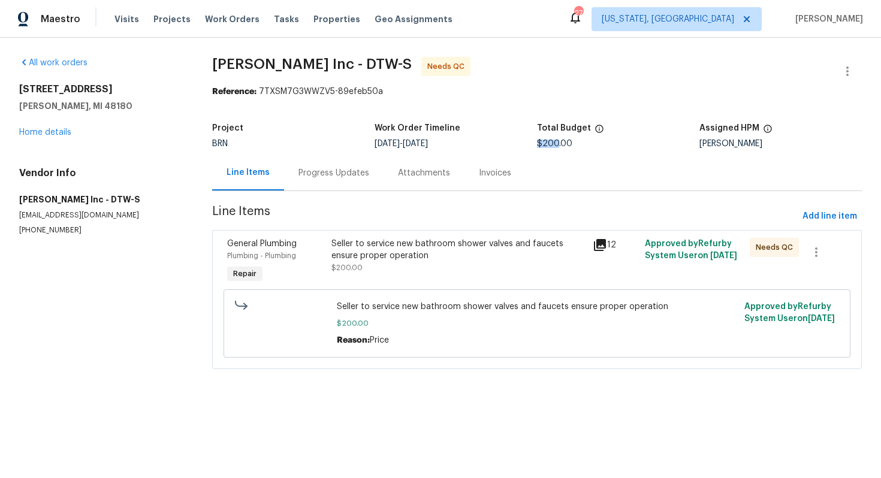
drag, startPoint x: 556, startPoint y: 146, endPoint x: 536, endPoint y: 146, distance: 19.8
click at [537, 146] on span "$200.00" at bounding box center [554, 144] width 35 height 8
copy span "$200"
click at [352, 171] on div "Progress Updates" at bounding box center [333, 173] width 71 height 12
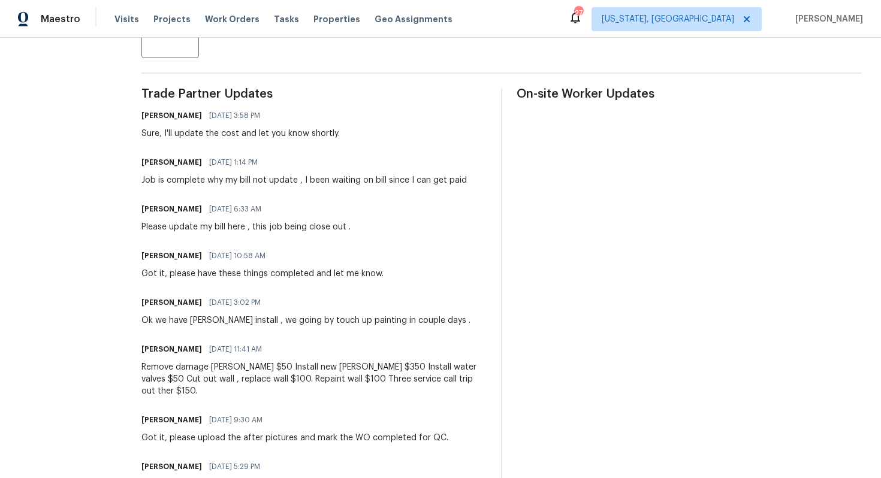
scroll to position [322, 0]
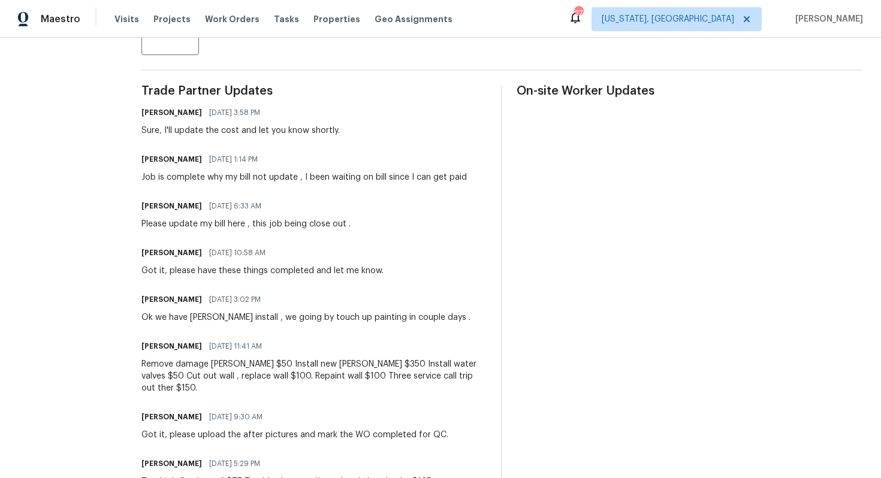
click at [253, 363] on div "Remove damage [PERSON_NAME] $50 Install new [PERSON_NAME] $350 Install water va…" at bounding box center [313, 376] width 345 height 36
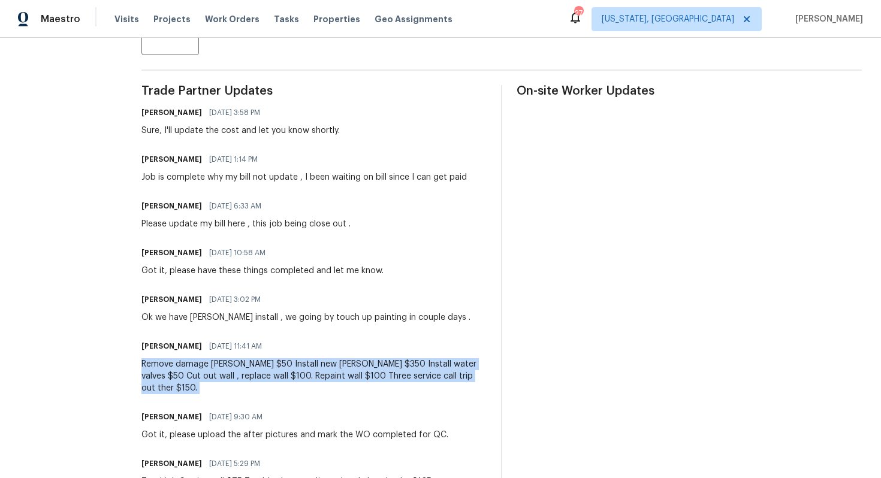
copy div "Remove damage [PERSON_NAME] $50 Install new [PERSON_NAME] $350 Install water va…"
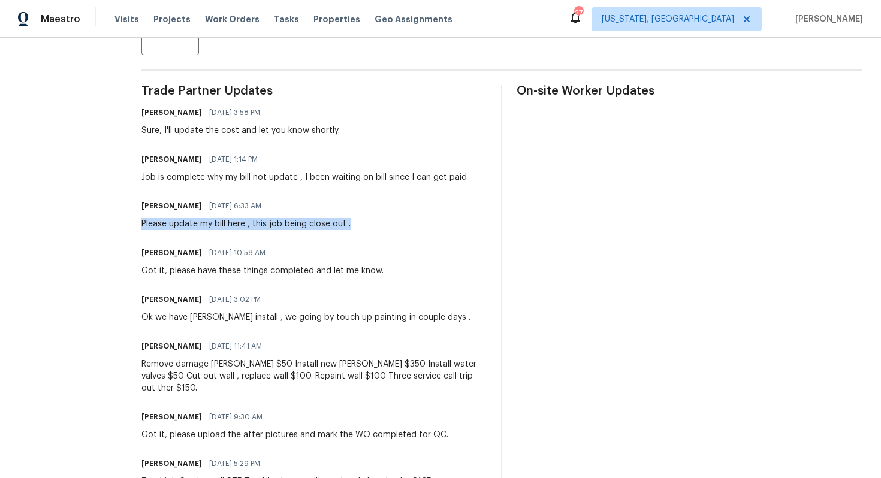
drag, startPoint x: 137, startPoint y: 223, endPoint x: 350, endPoint y: 229, distance: 213.4
click at [350, 229] on div "All work orders [STREET_ADDRESS] Home details Vendor Info [PERSON_NAME] Inc - D…" at bounding box center [440, 359] width 881 height 1287
copy div "Please update my bill here , this job being close out ."
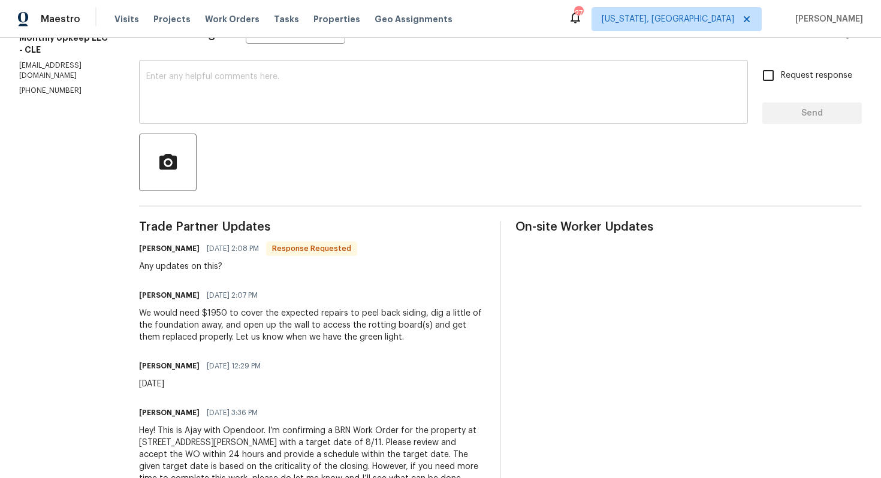
scroll to position [167, 0]
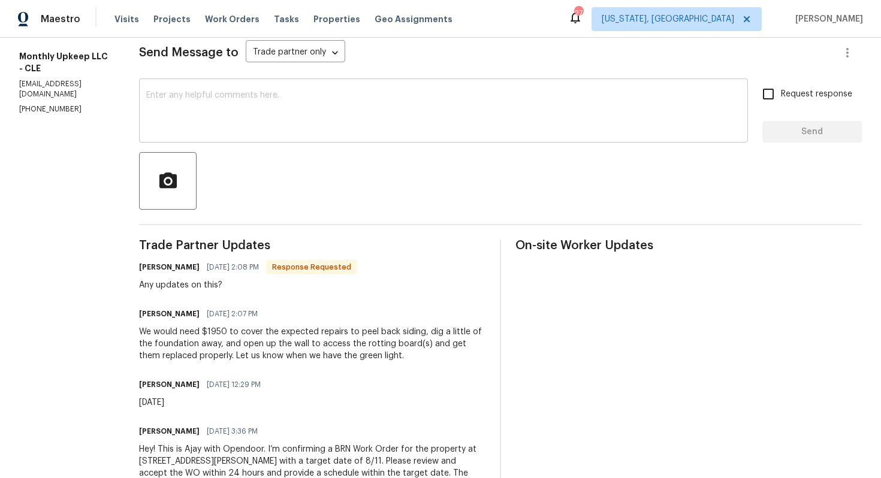
click at [417, 114] on textarea at bounding box center [443, 112] width 594 height 42
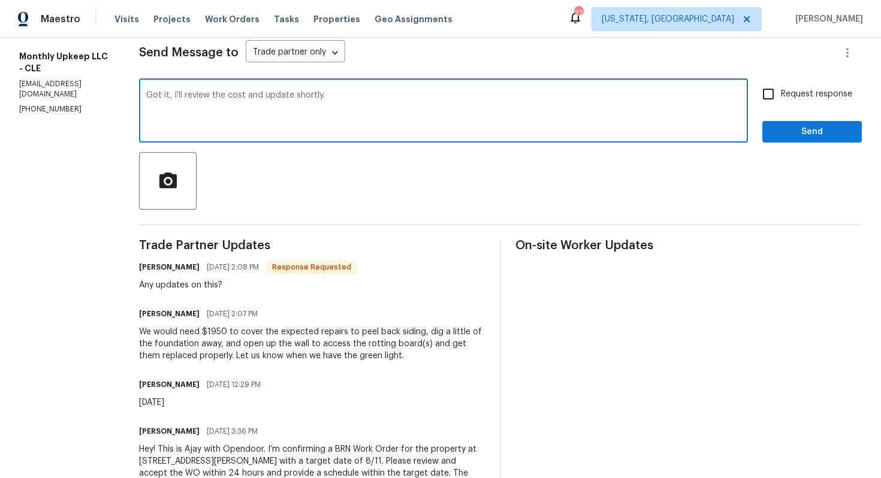
type textarea "Got it, I'll review the cost and update shortly."
click at [763, 96] on input "Request response" at bounding box center [767, 93] width 25 height 25
checkbox input "true"
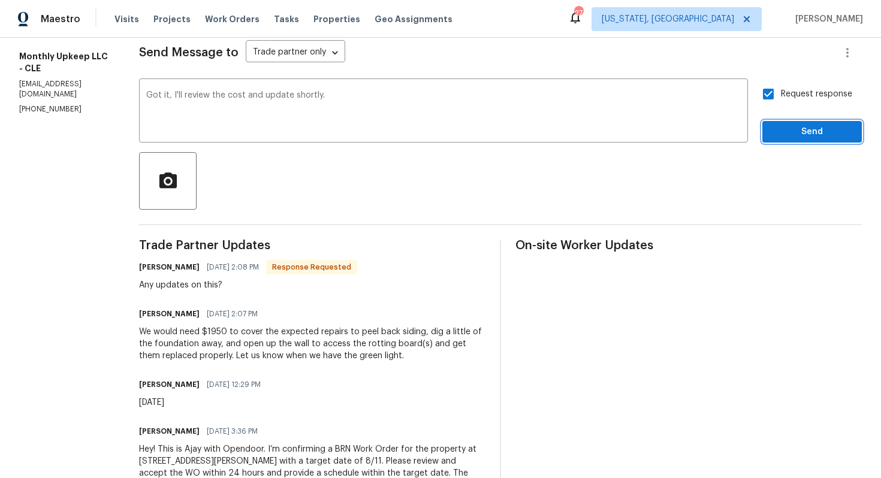
click at [794, 128] on span "Send" at bounding box center [812, 132] width 80 height 15
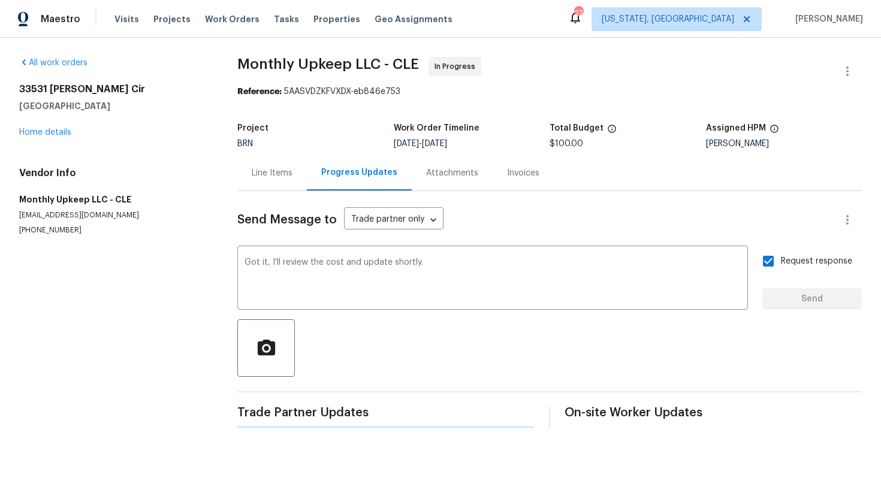
scroll to position [0, 0]
